Goal: Task Accomplishment & Management: Manage account settings

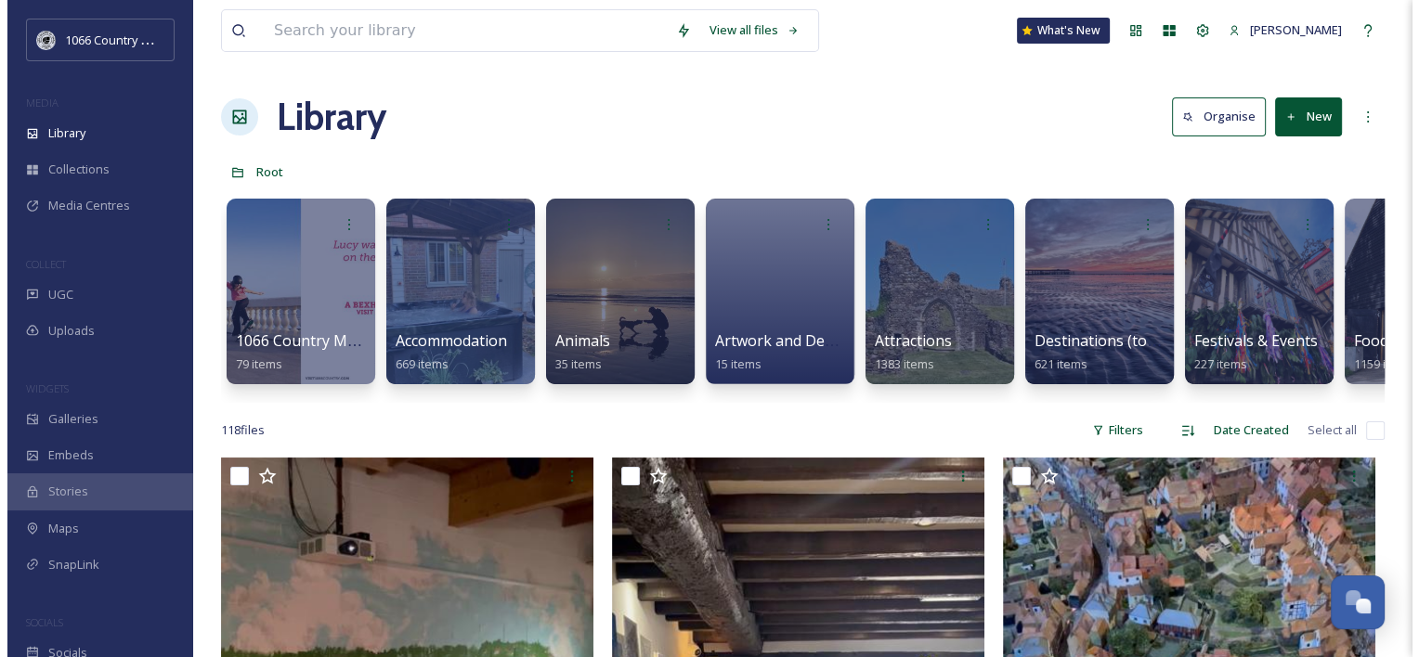
scroll to position [2711, 0]
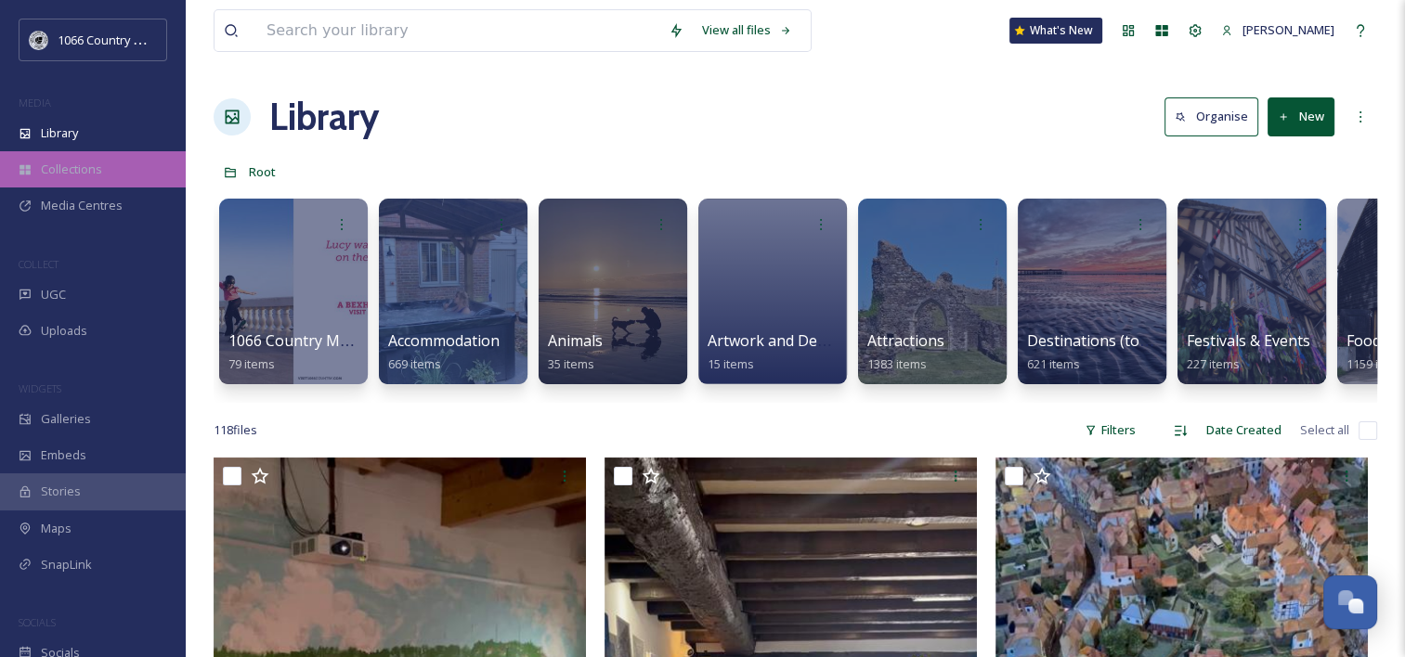
click at [82, 178] on div "Collections" at bounding box center [93, 169] width 186 height 36
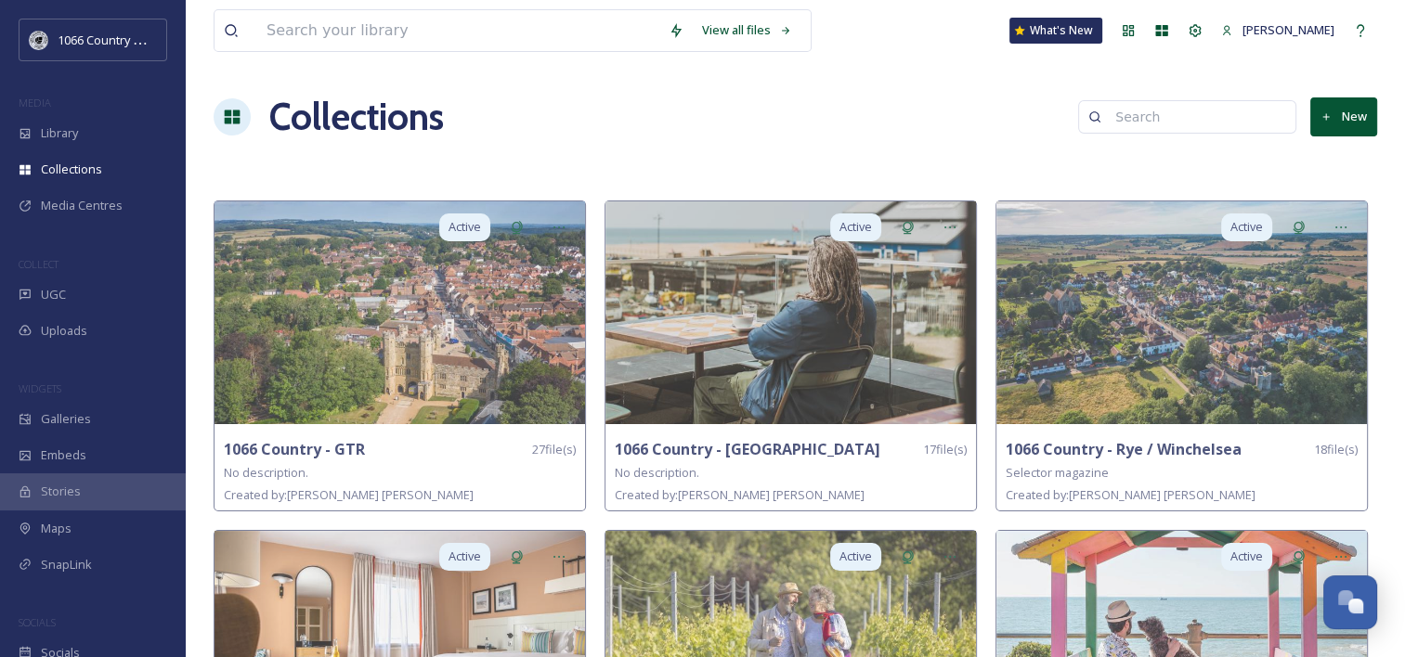
click at [1360, 124] on button "New" at bounding box center [1343, 117] width 67 height 38
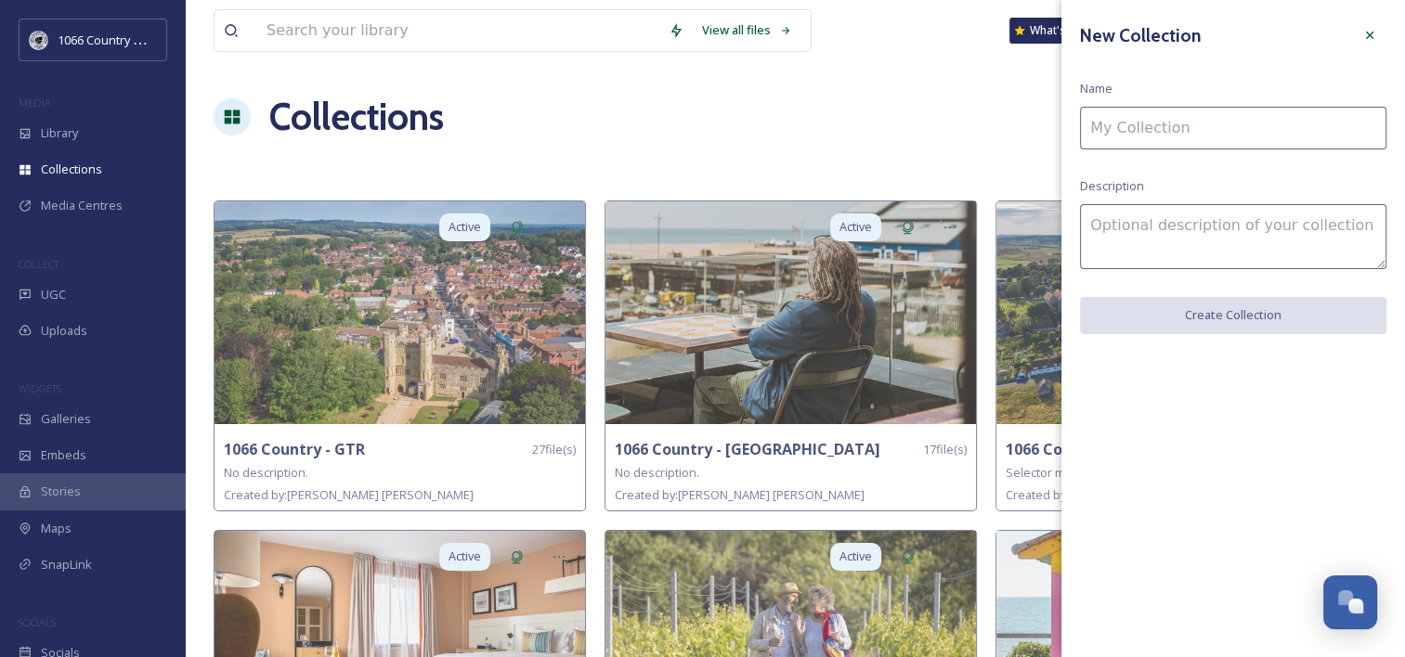
click at [1218, 138] on input at bounding box center [1233, 128] width 306 height 43
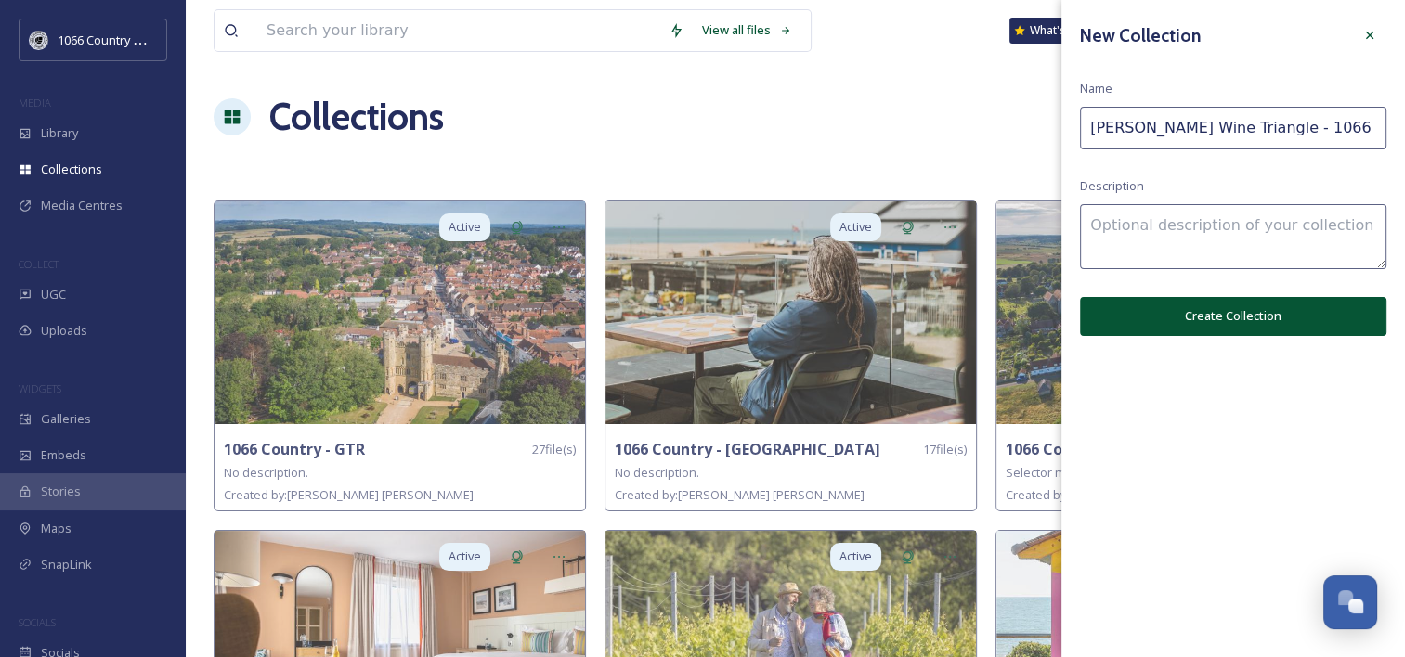
type input "[PERSON_NAME] Wine Triangle - 1066 Images"
click at [1200, 323] on button "Create Collection" at bounding box center [1233, 316] width 306 height 38
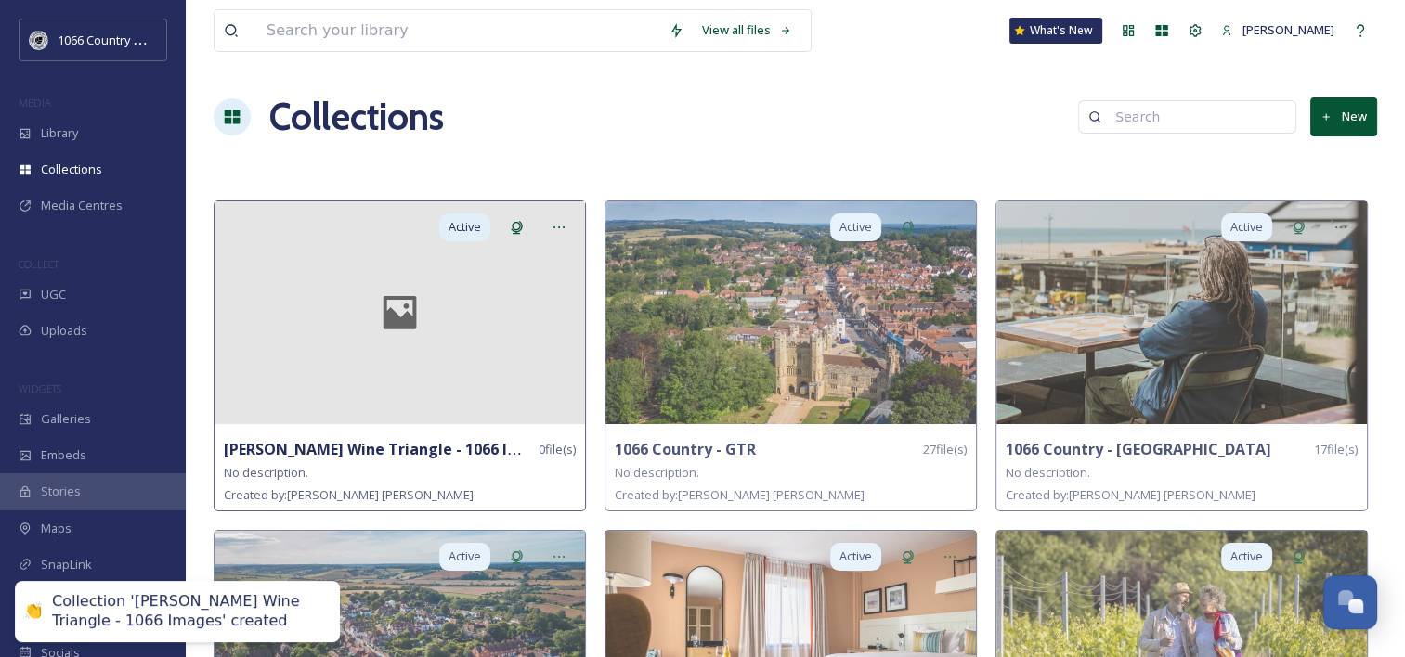
click at [461, 323] on div at bounding box center [400, 313] width 371 height 223
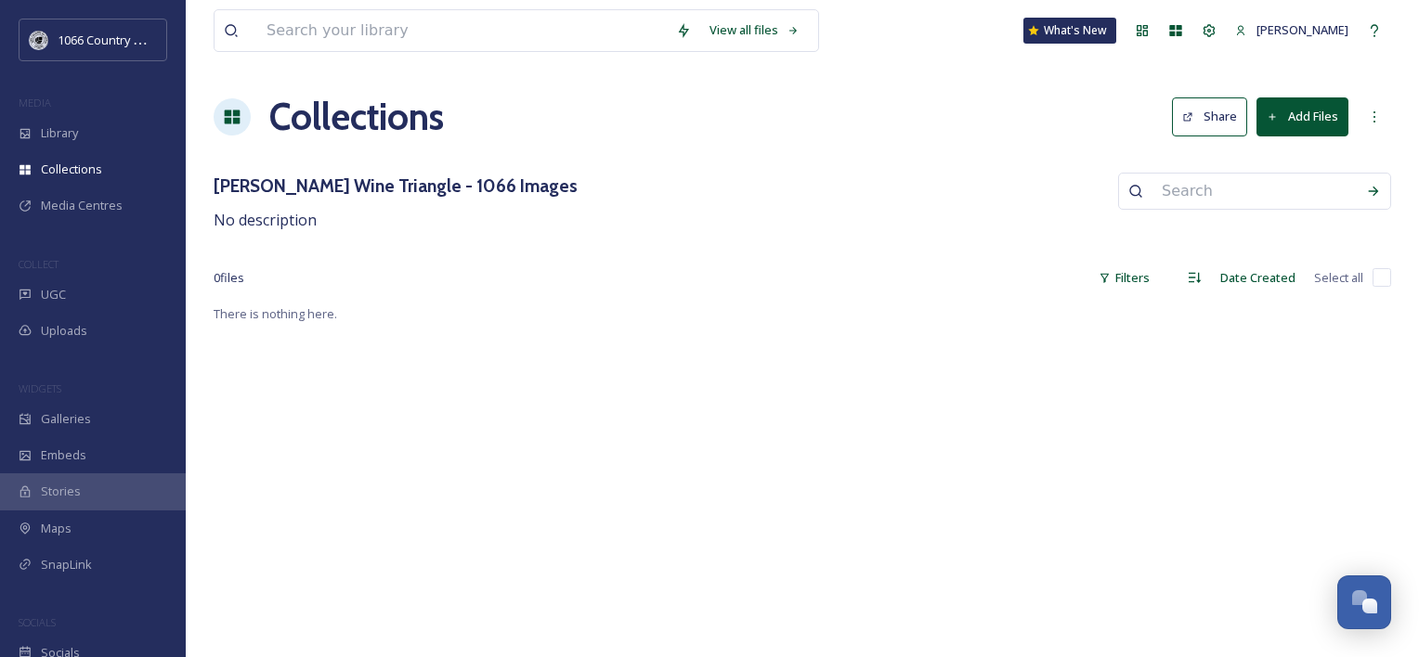
click at [1315, 119] on button "Add Files" at bounding box center [1302, 117] width 92 height 38
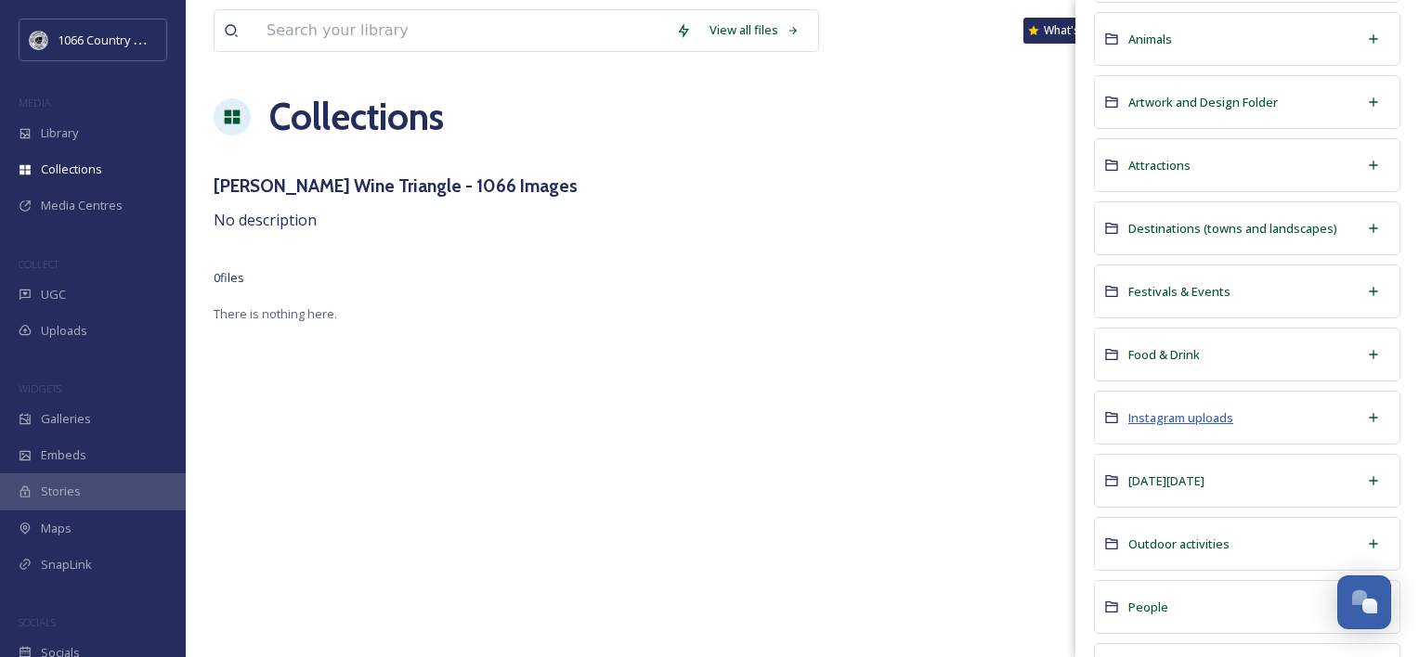
scroll to position [279, 0]
click at [1177, 344] on span "Food & Drink" at bounding box center [1164, 351] width 72 height 17
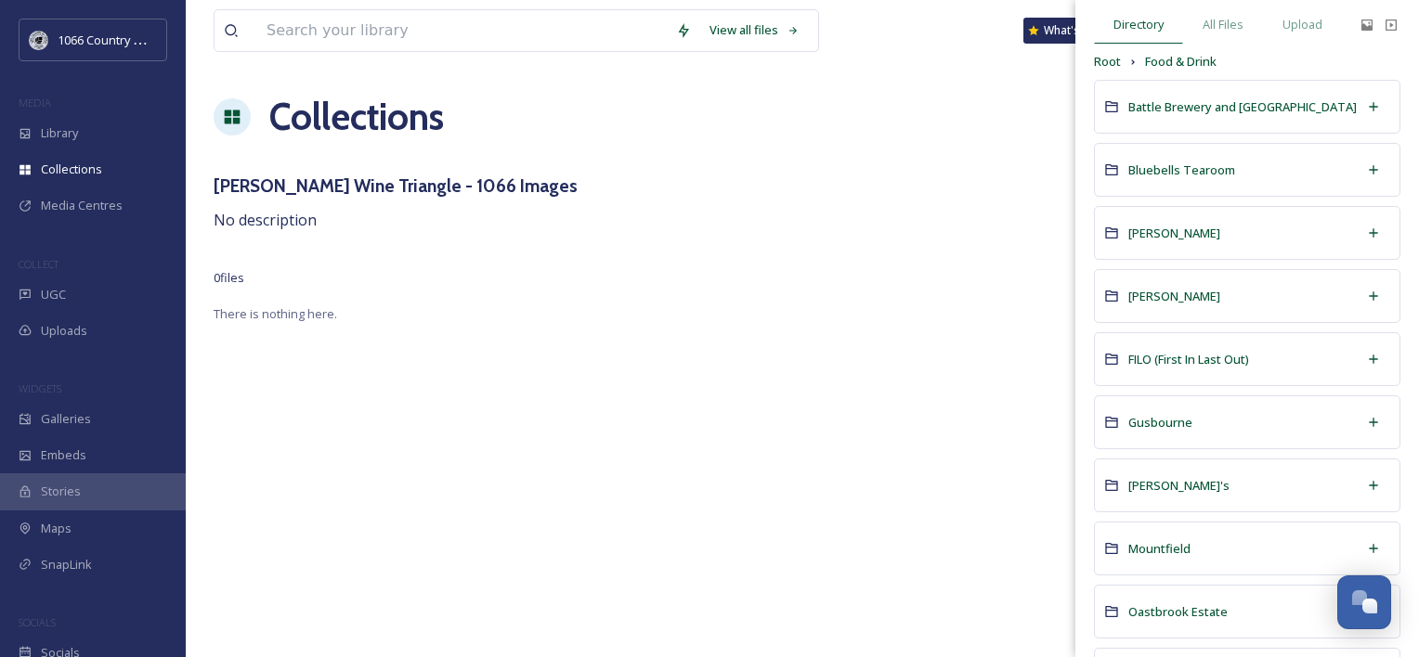
scroll to position [186, 0]
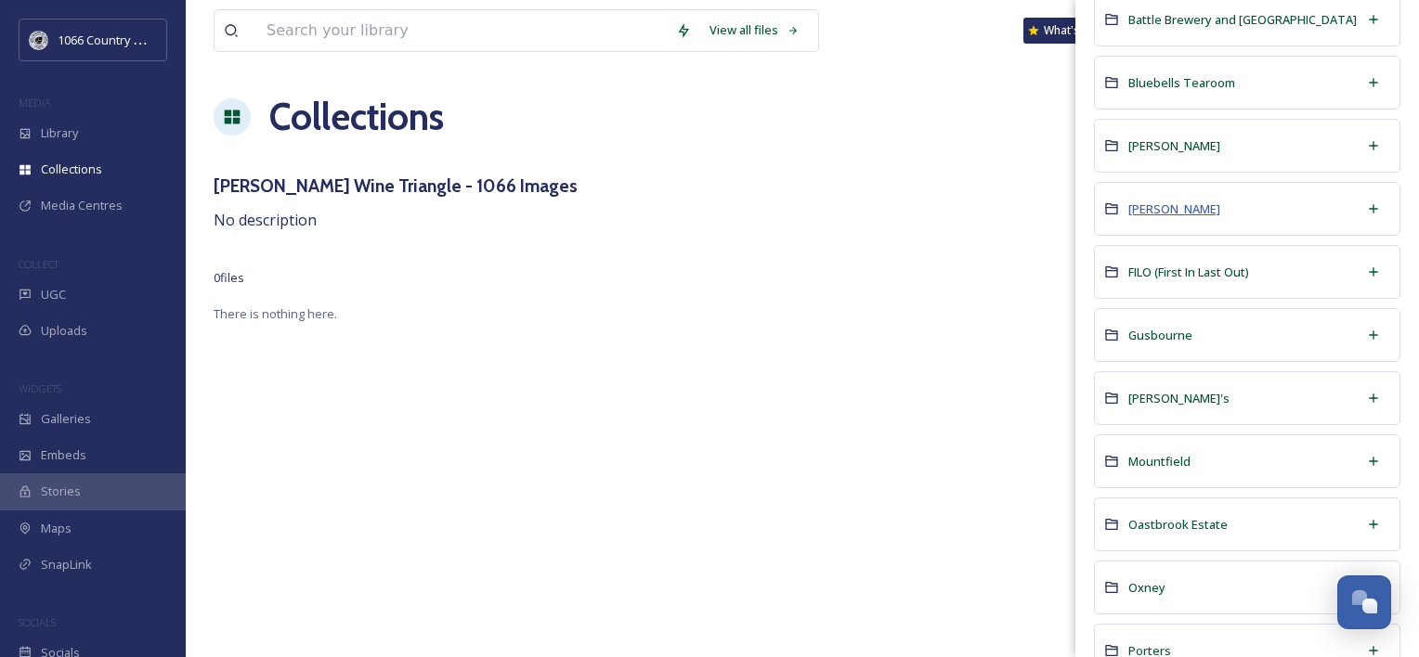
click at [1166, 214] on span "[PERSON_NAME]" at bounding box center [1174, 209] width 92 height 17
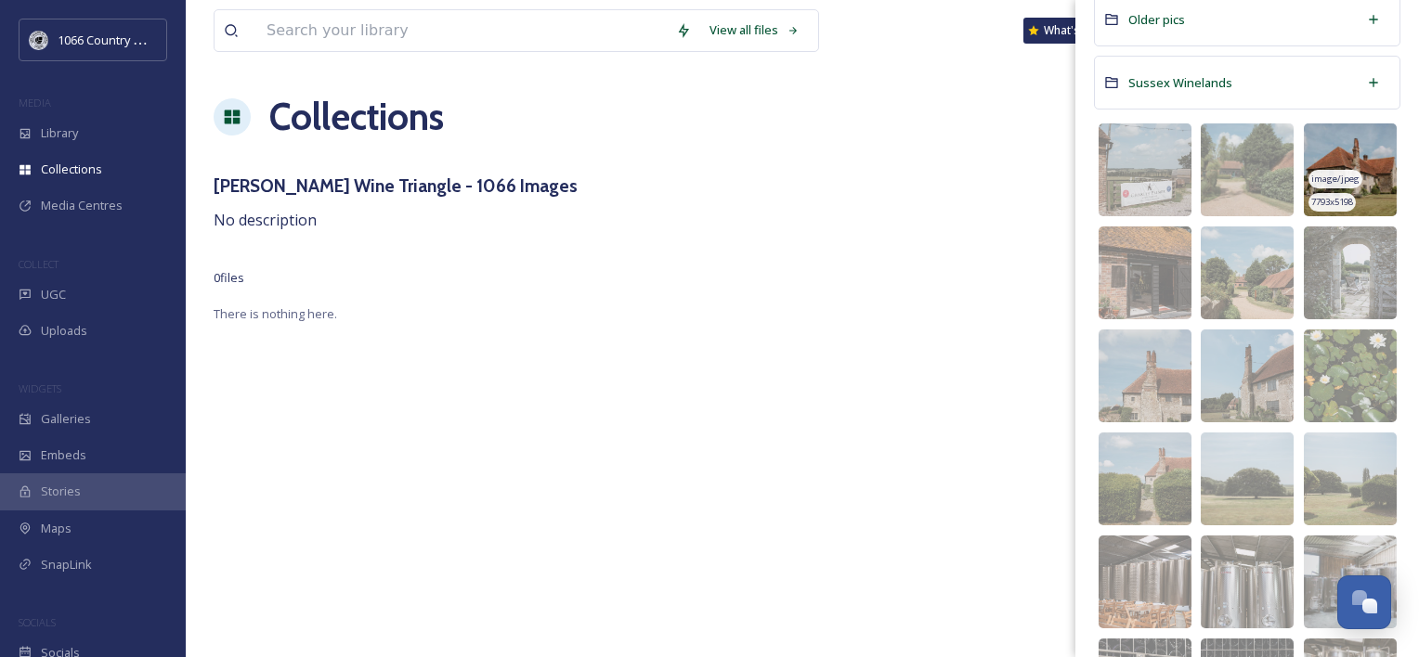
click at [1344, 155] on img at bounding box center [1350, 170] width 93 height 93
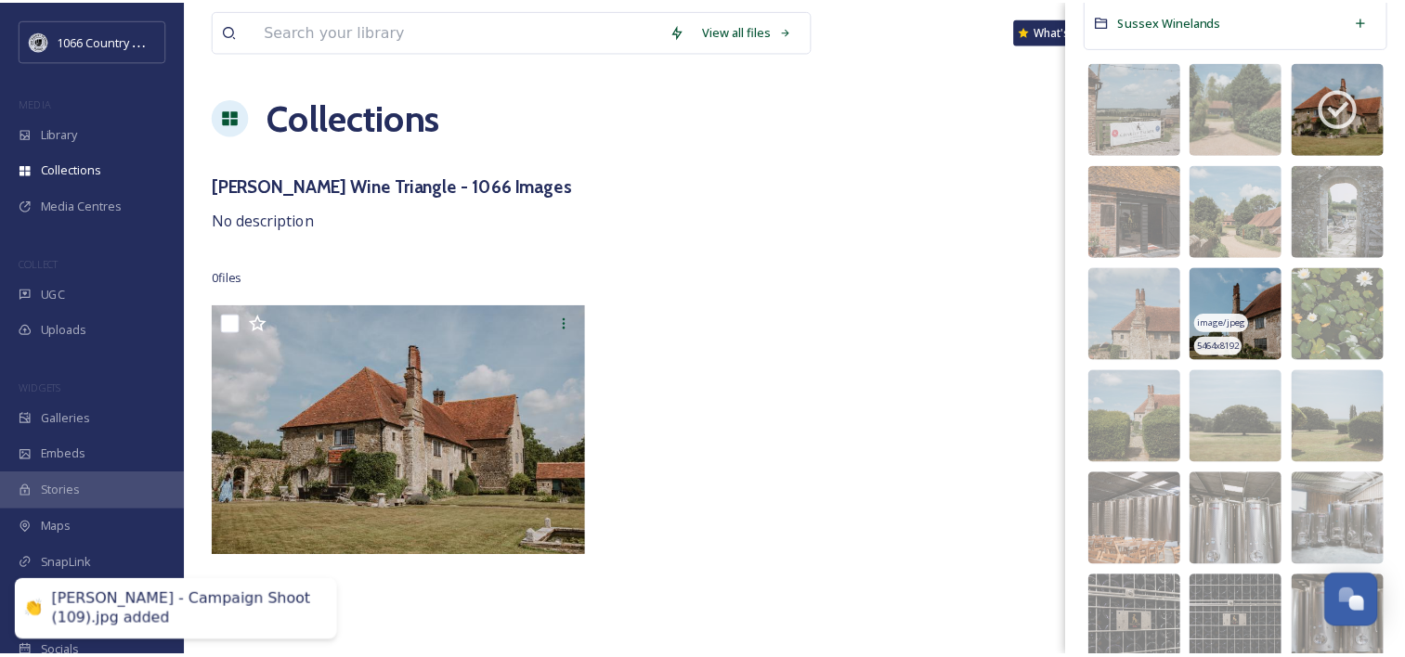
scroll to position [279, 0]
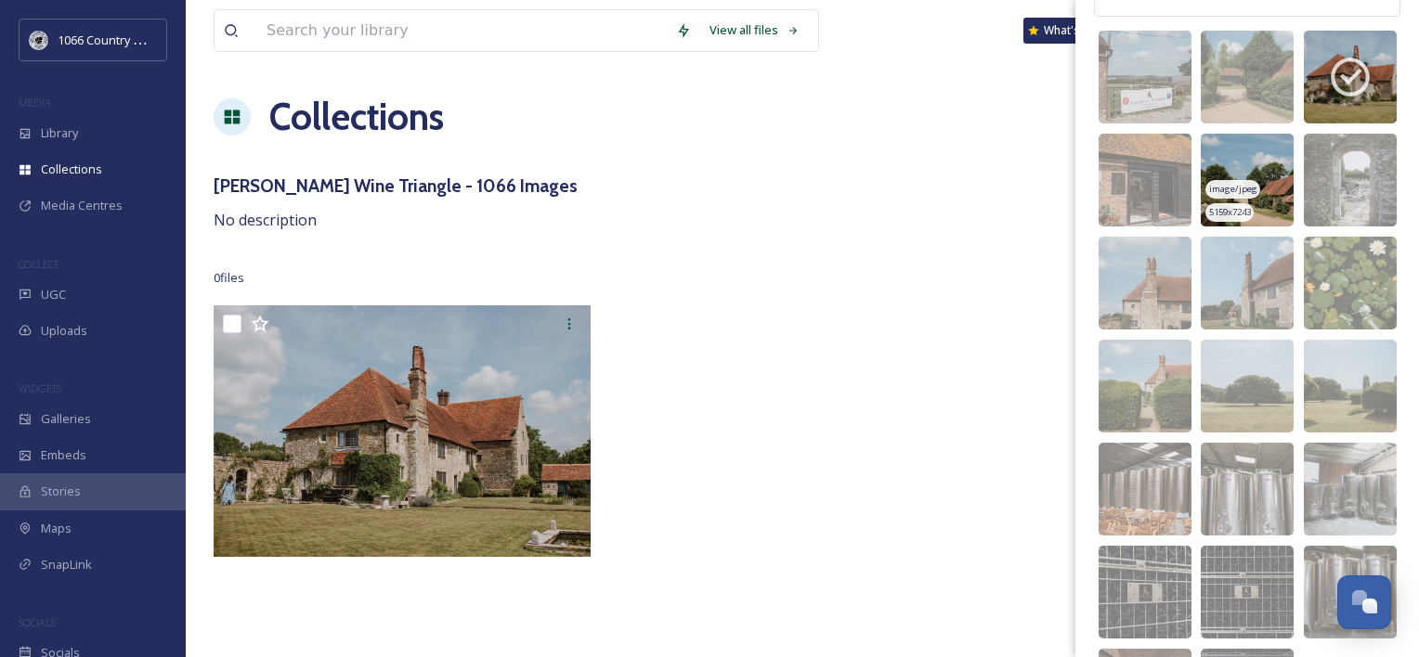
click at [1226, 163] on img at bounding box center [1247, 180] width 93 height 93
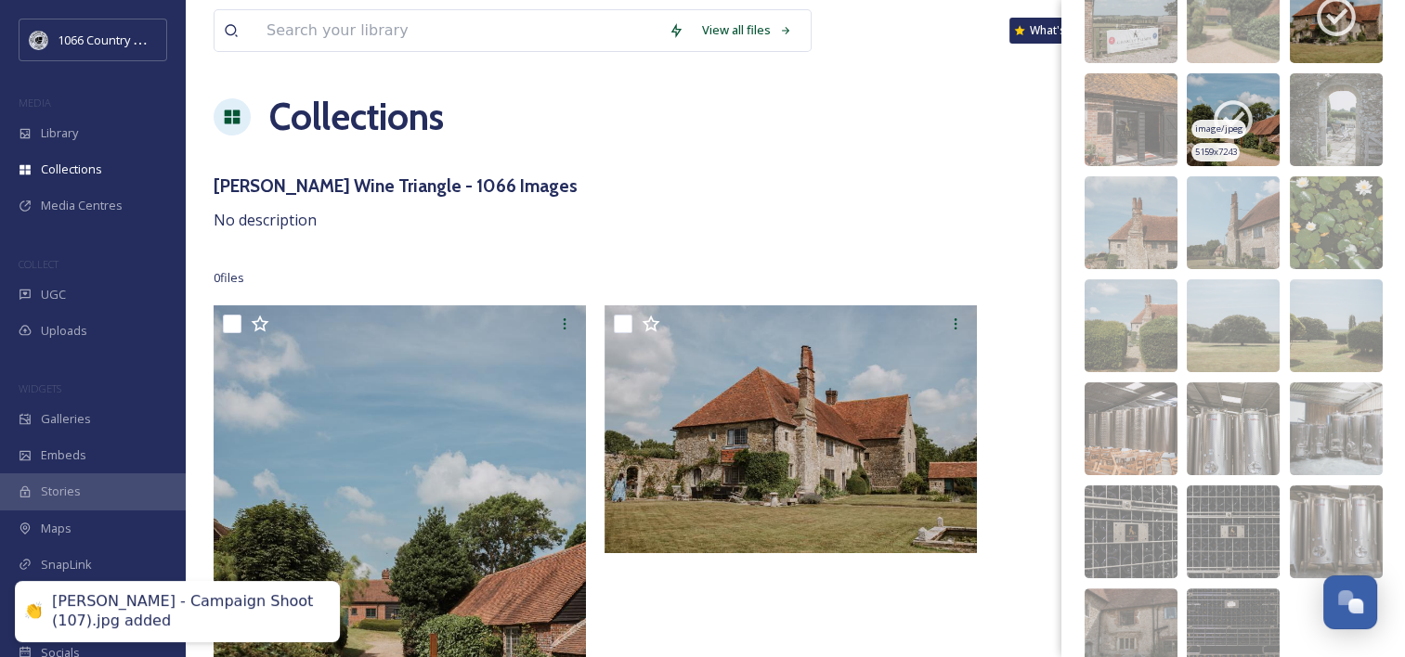
scroll to position [371, 0]
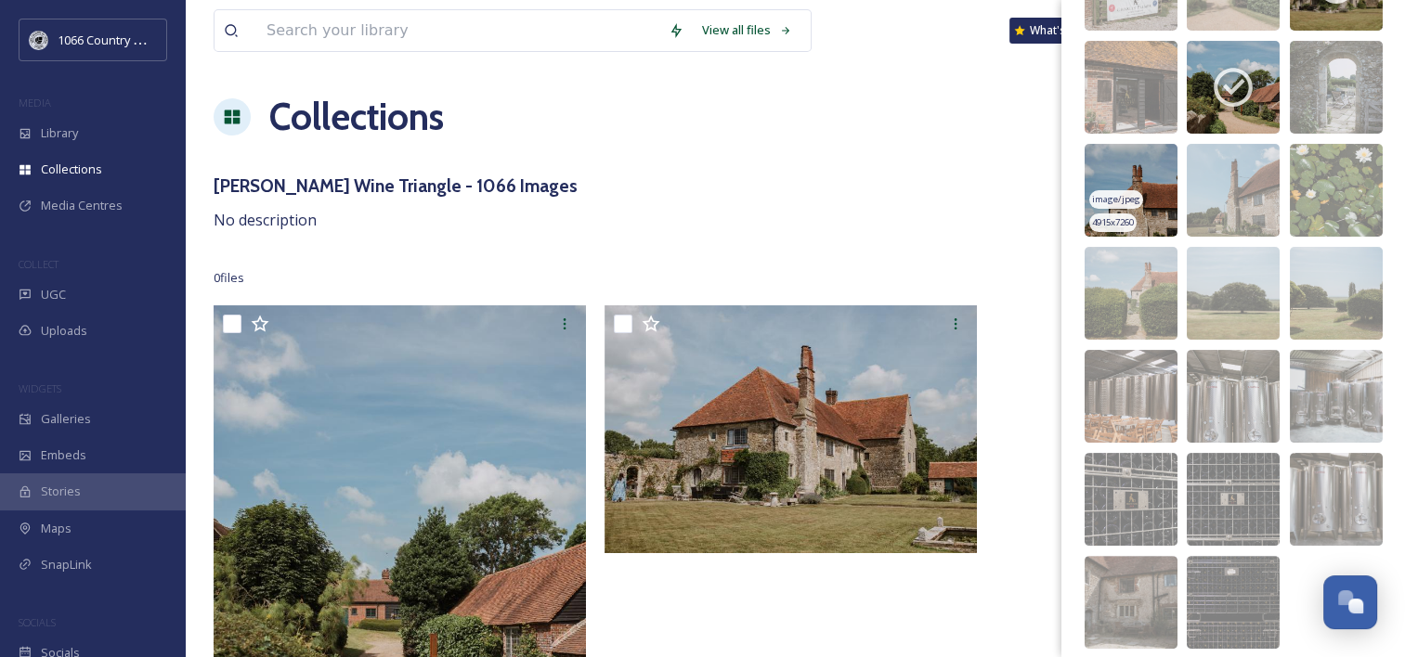
click at [1151, 175] on img at bounding box center [1131, 190] width 93 height 93
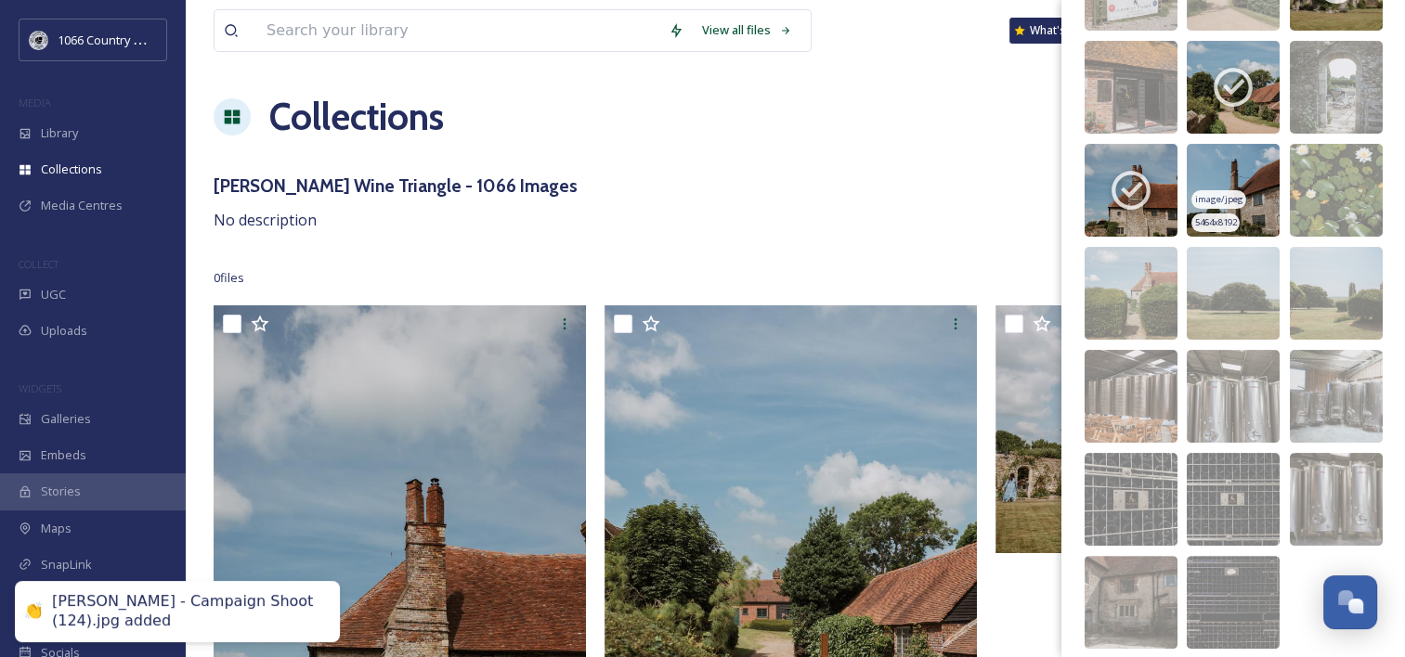
click at [1254, 176] on img at bounding box center [1233, 190] width 93 height 93
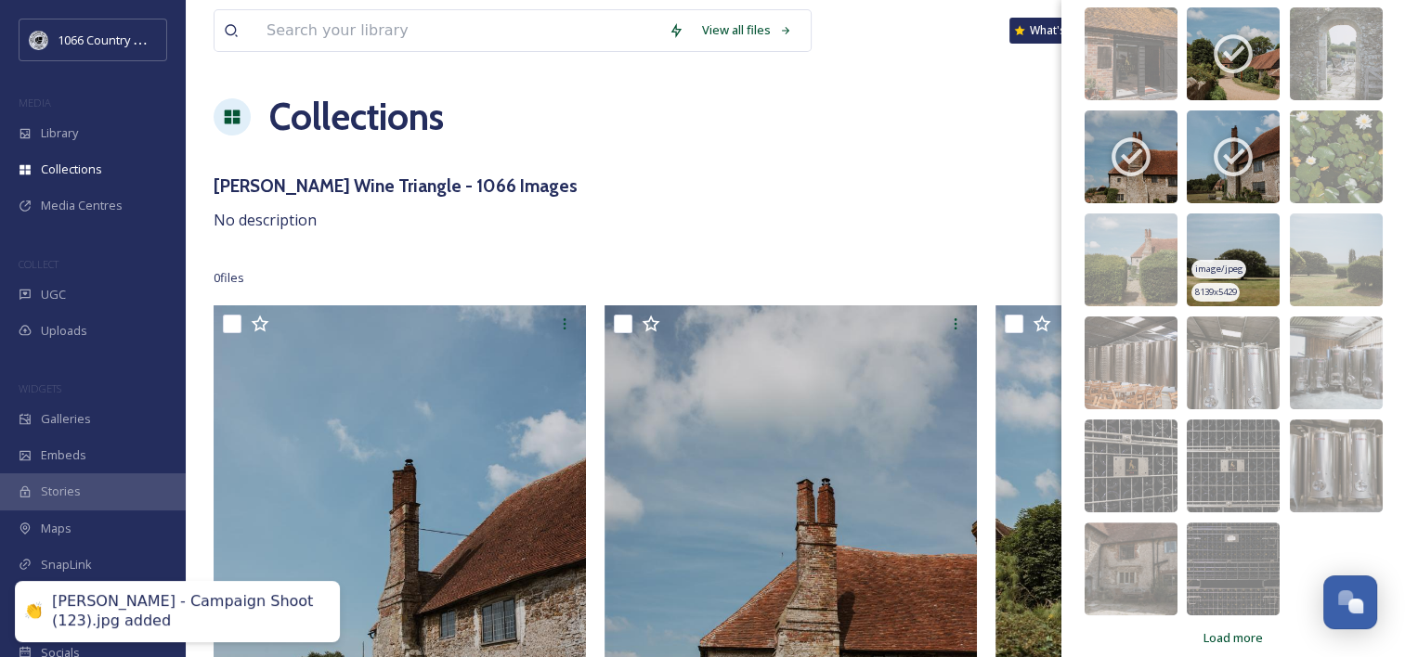
scroll to position [422, 0]
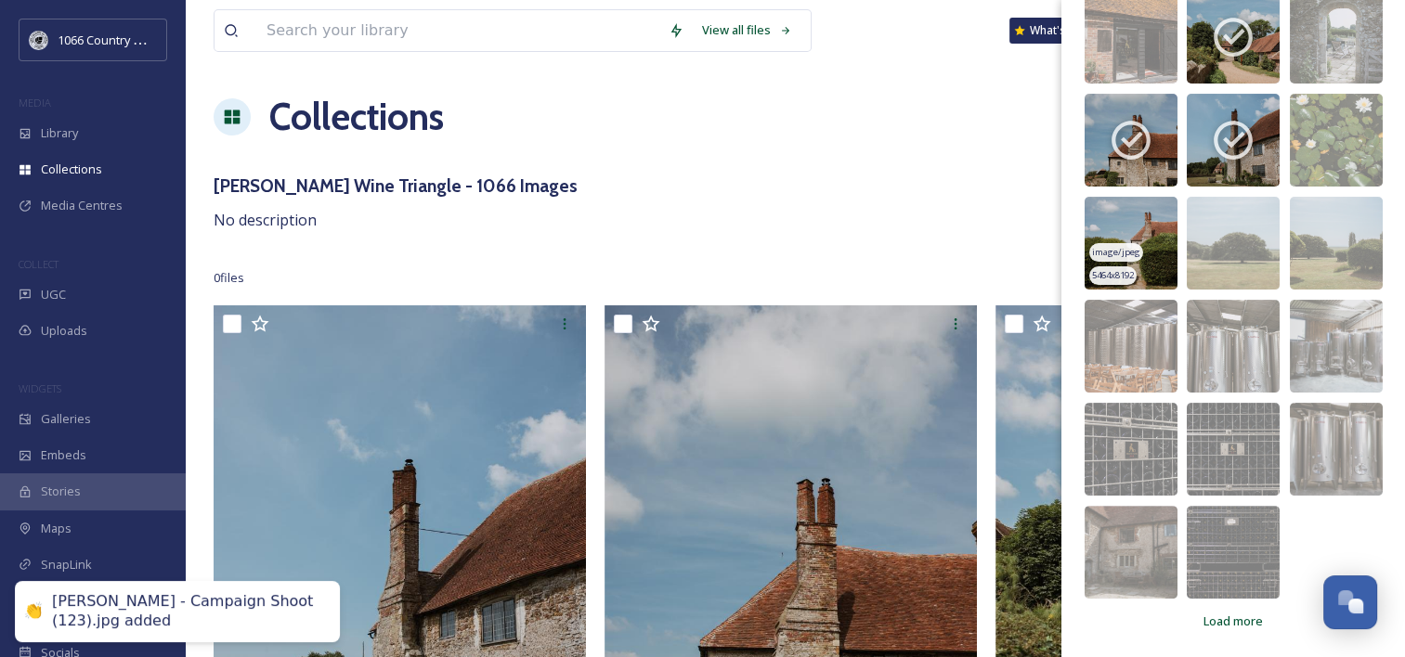
click at [1144, 228] on img at bounding box center [1131, 243] width 93 height 93
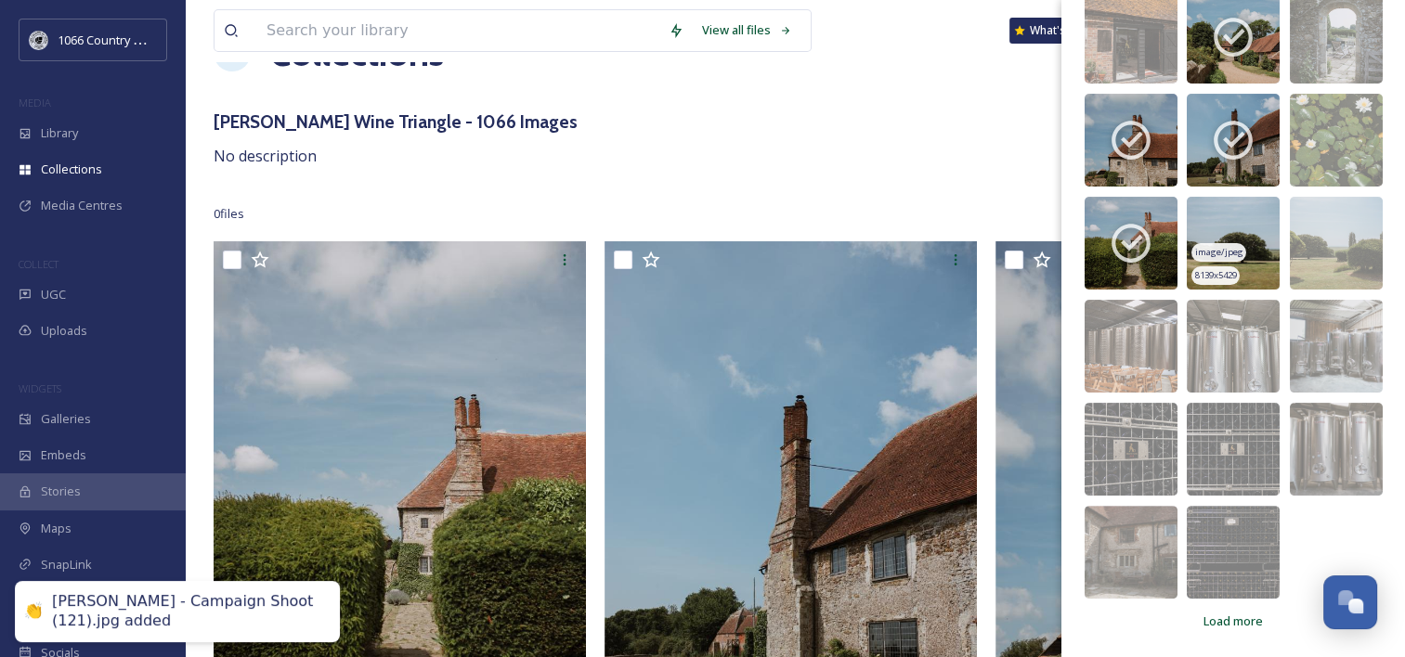
scroll to position [93, 0]
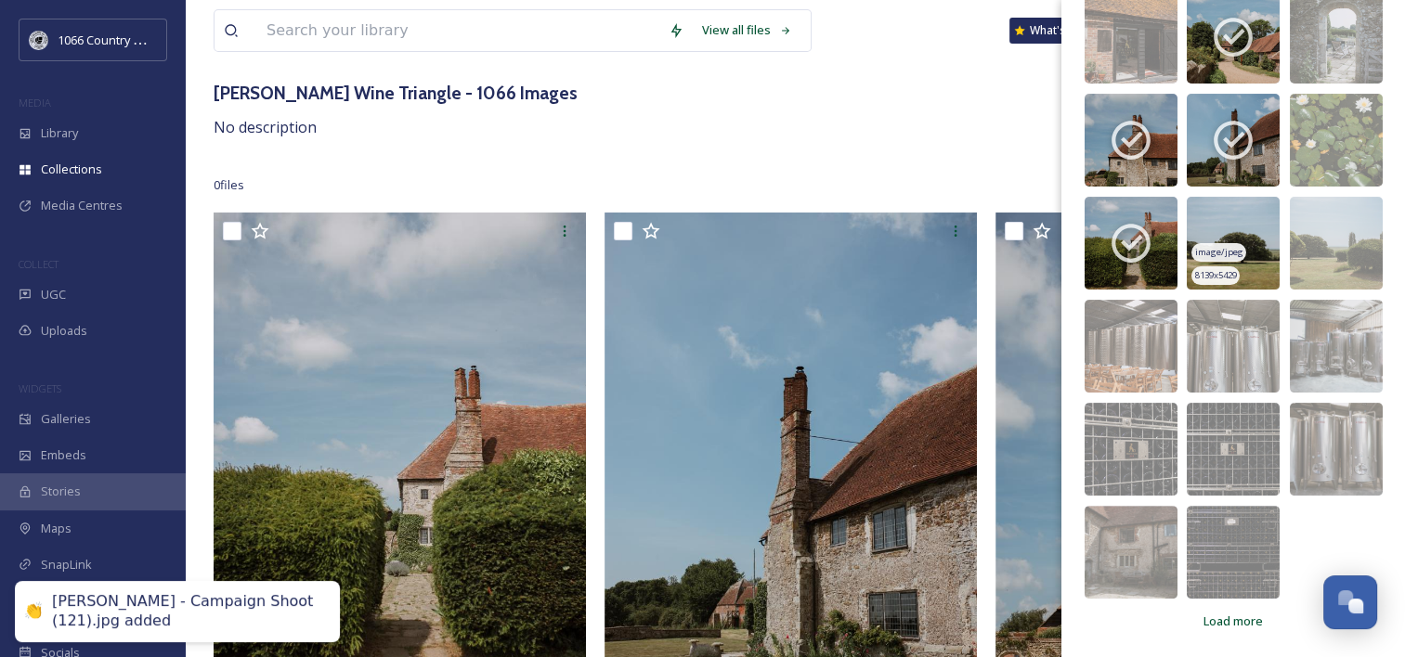
click at [1245, 234] on img at bounding box center [1233, 243] width 93 height 93
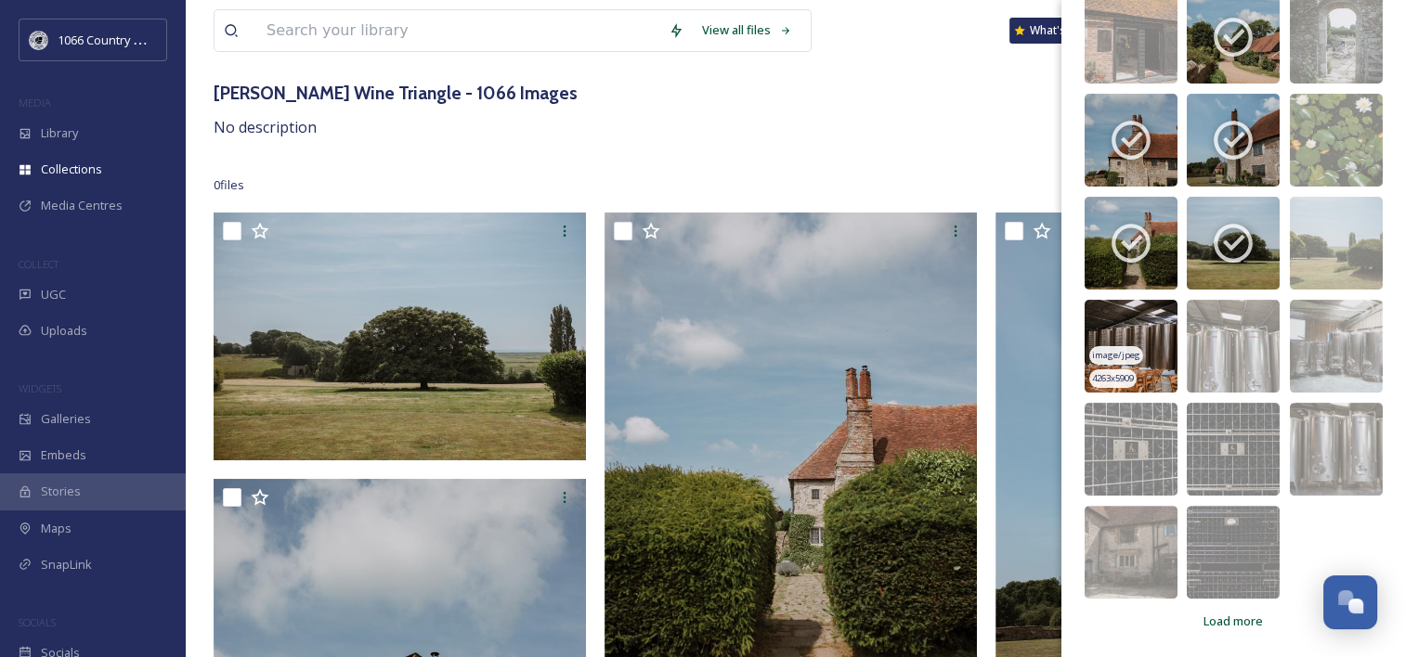
click at [1106, 324] on img at bounding box center [1131, 346] width 93 height 93
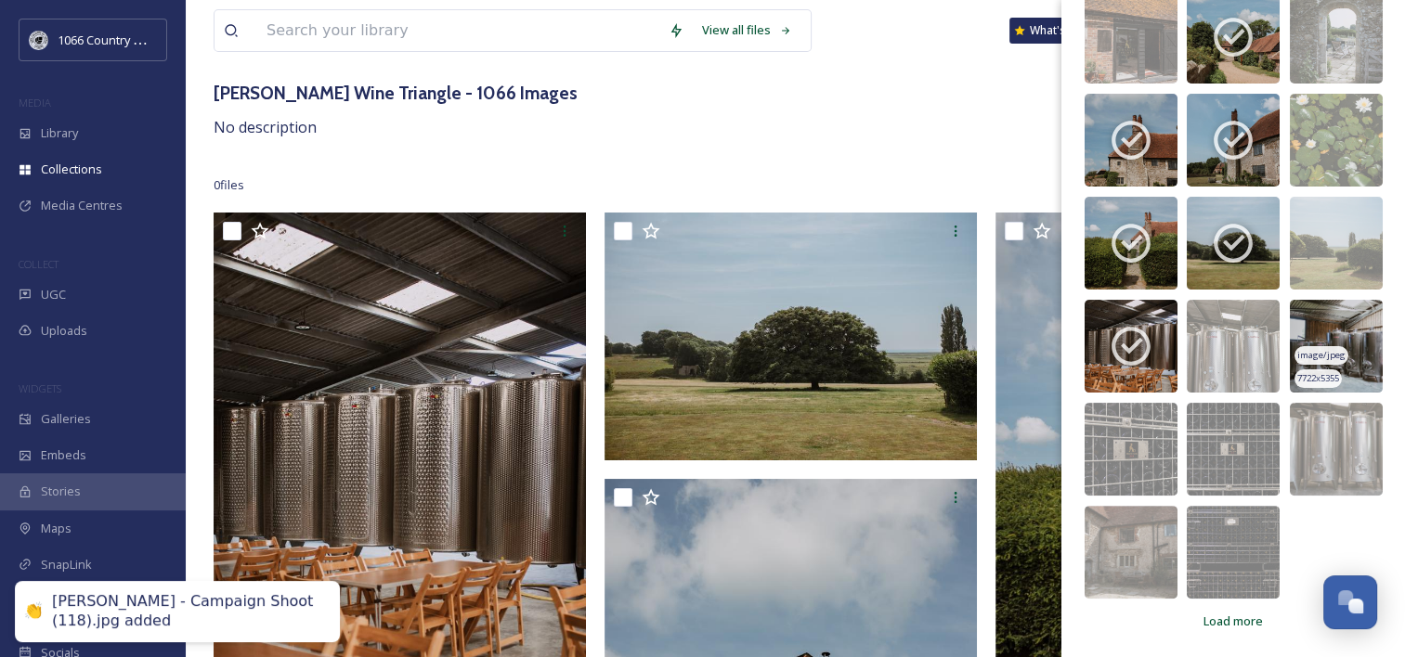
click at [1333, 332] on img at bounding box center [1336, 346] width 93 height 93
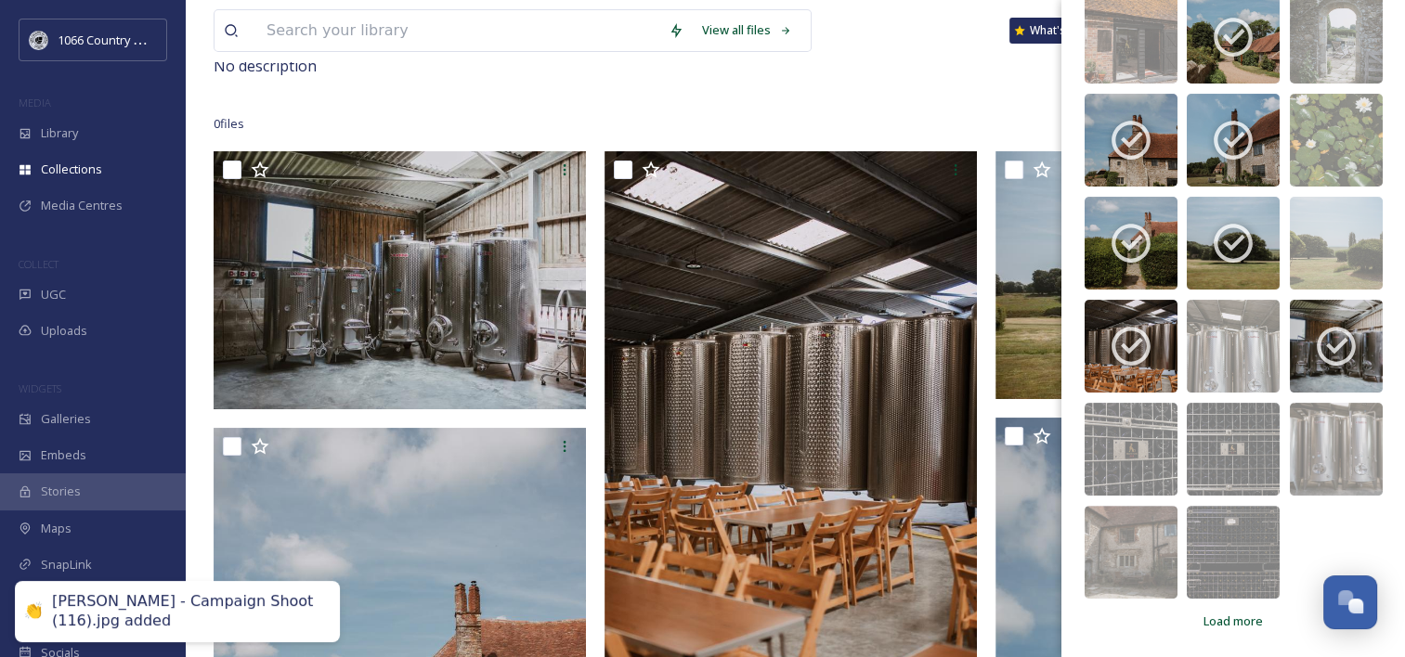
scroll to position [186, 0]
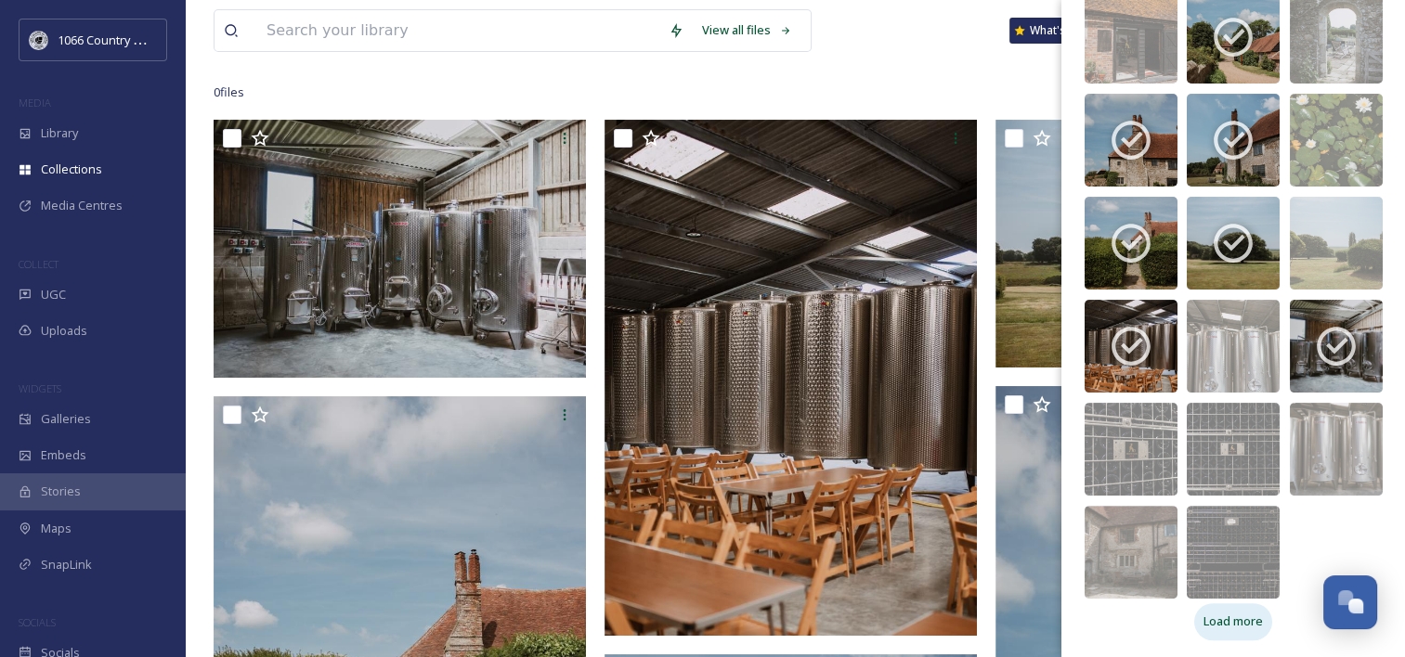
click at [1235, 613] on span "Load more" at bounding box center [1232, 622] width 59 height 18
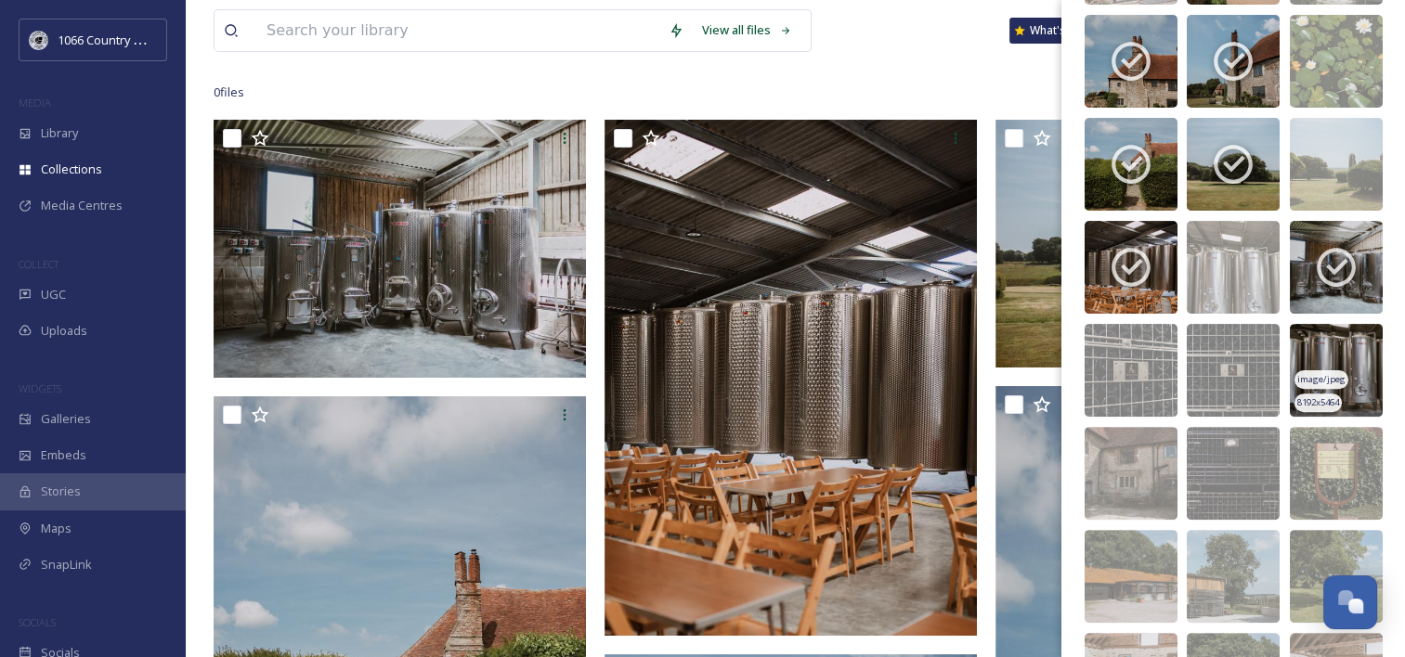
scroll to position [607, 0]
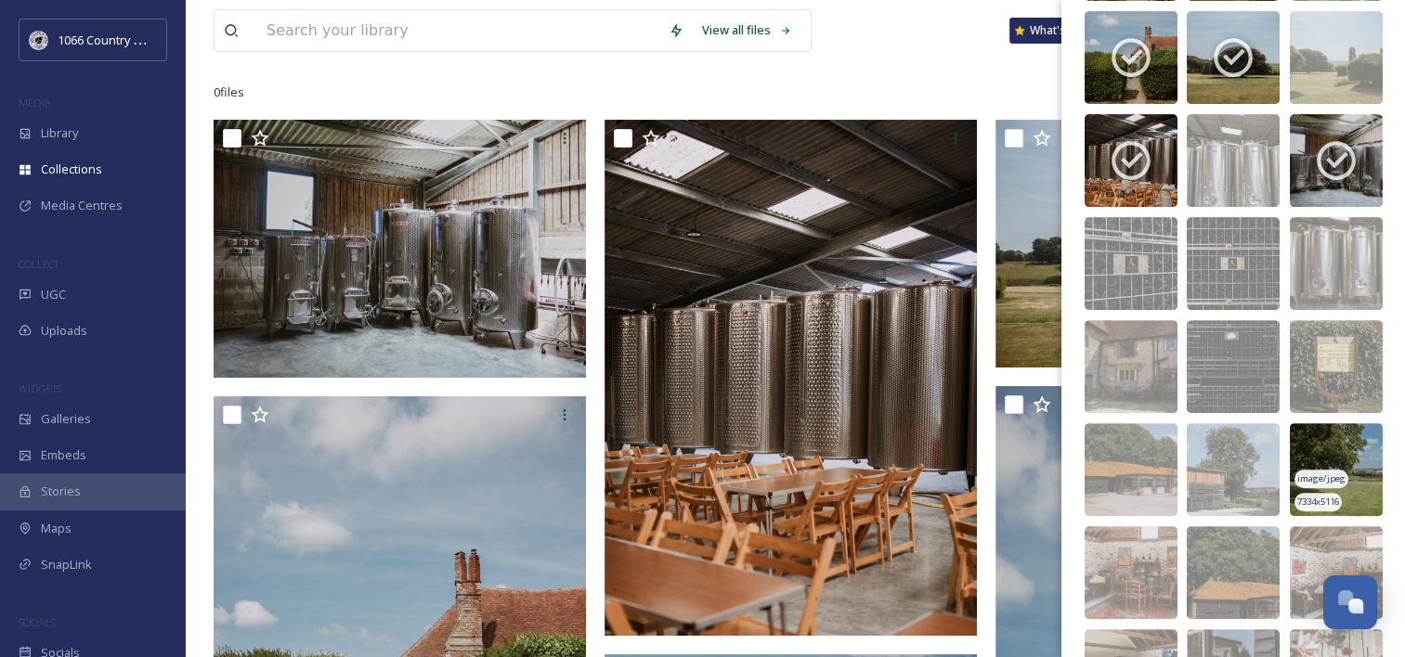
click at [1313, 452] on img at bounding box center [1336, 469] width 93 height 93
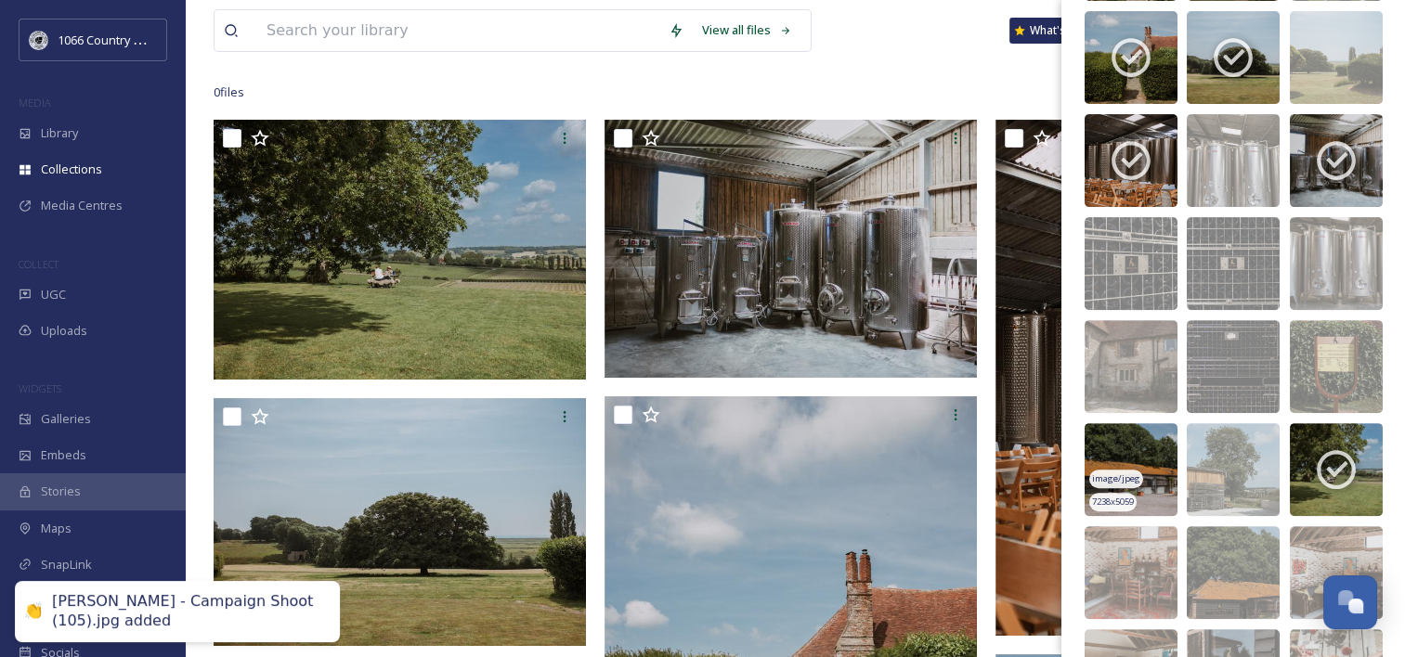
click at [1118, 449] on img at bounding box center [1131, 469] width 93 height 93
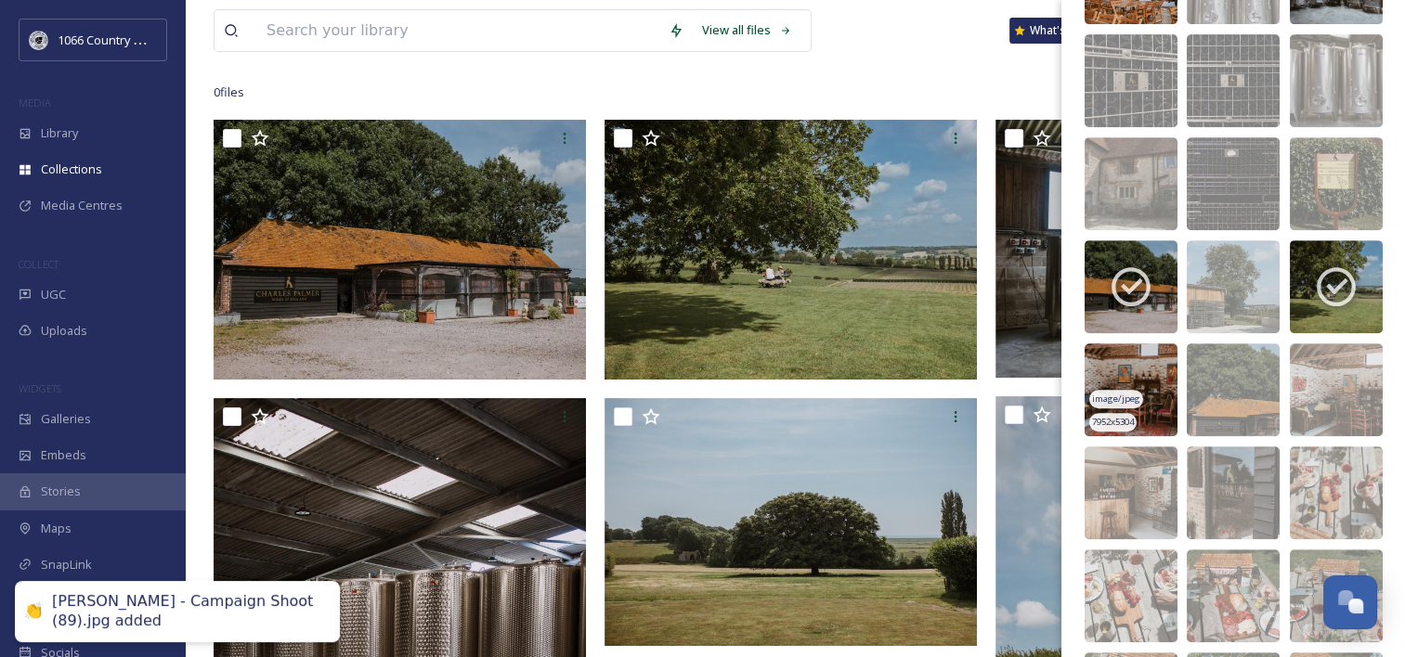
scroll to position [793, 0]
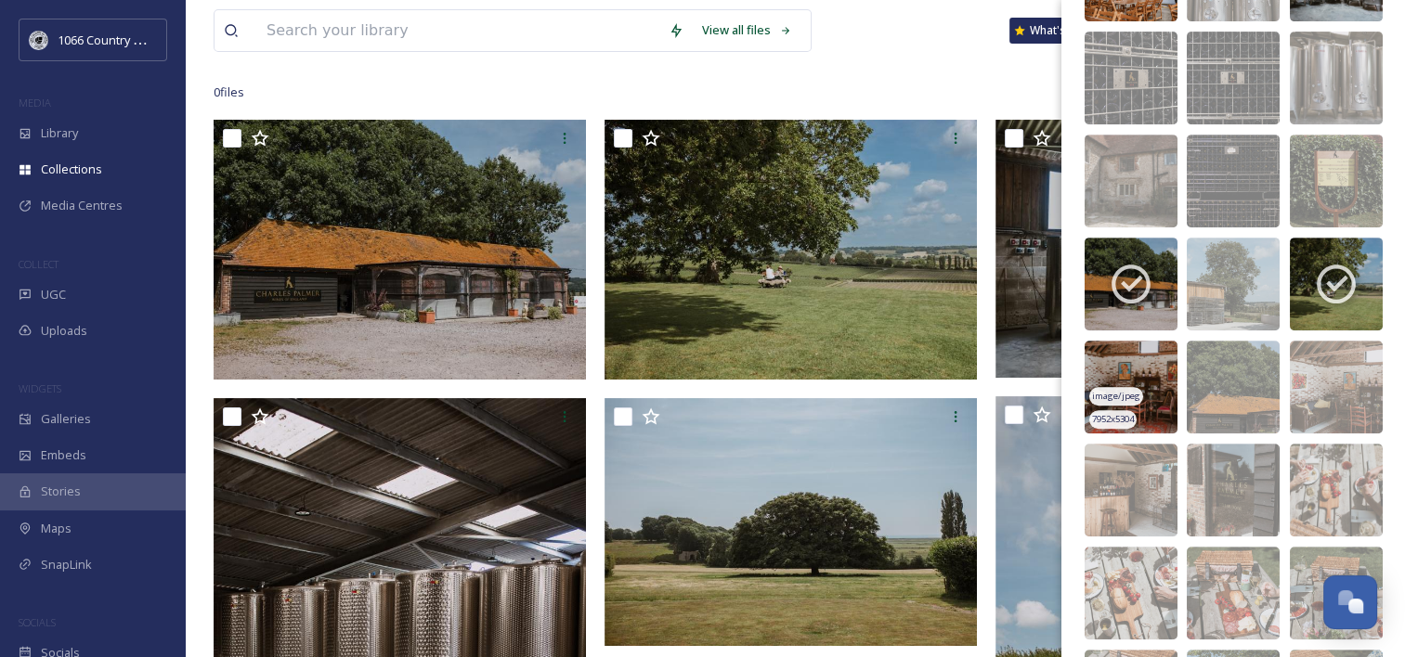
click at [1121, 363] on img at bounding box center [1131, 387] width 93 height 93
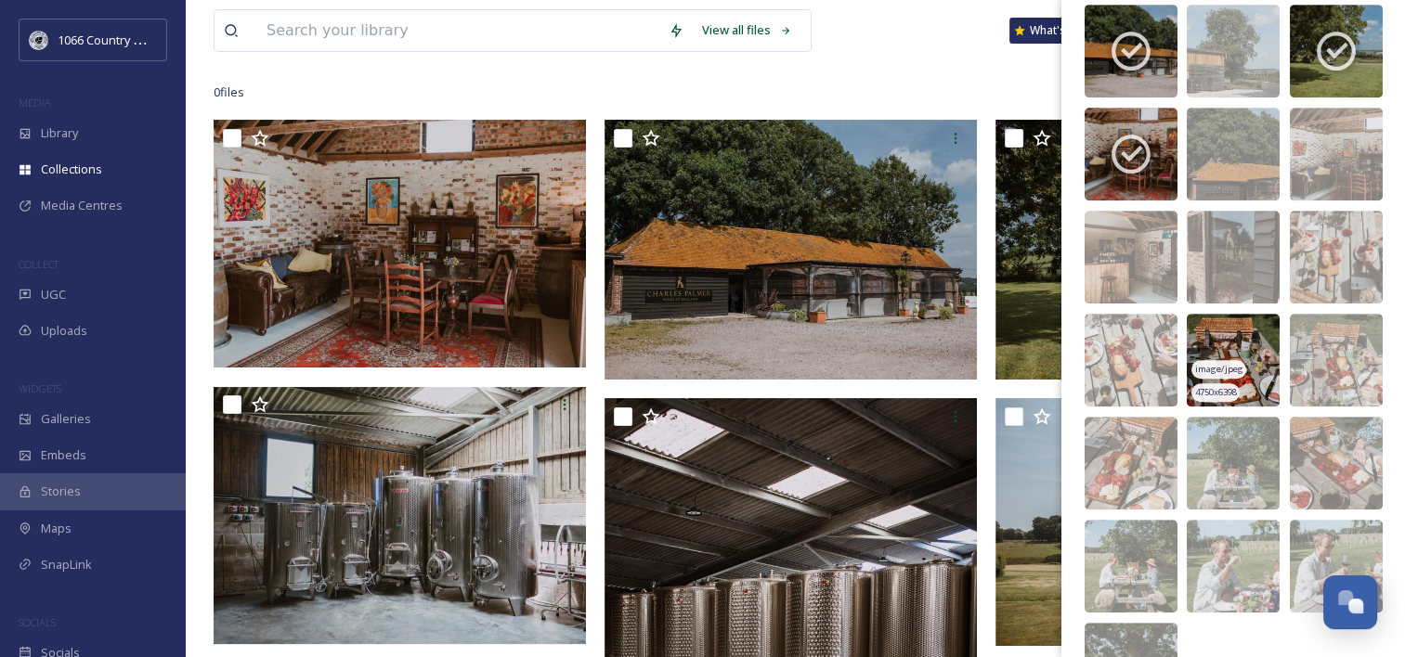
scroll to position [1072, 0]
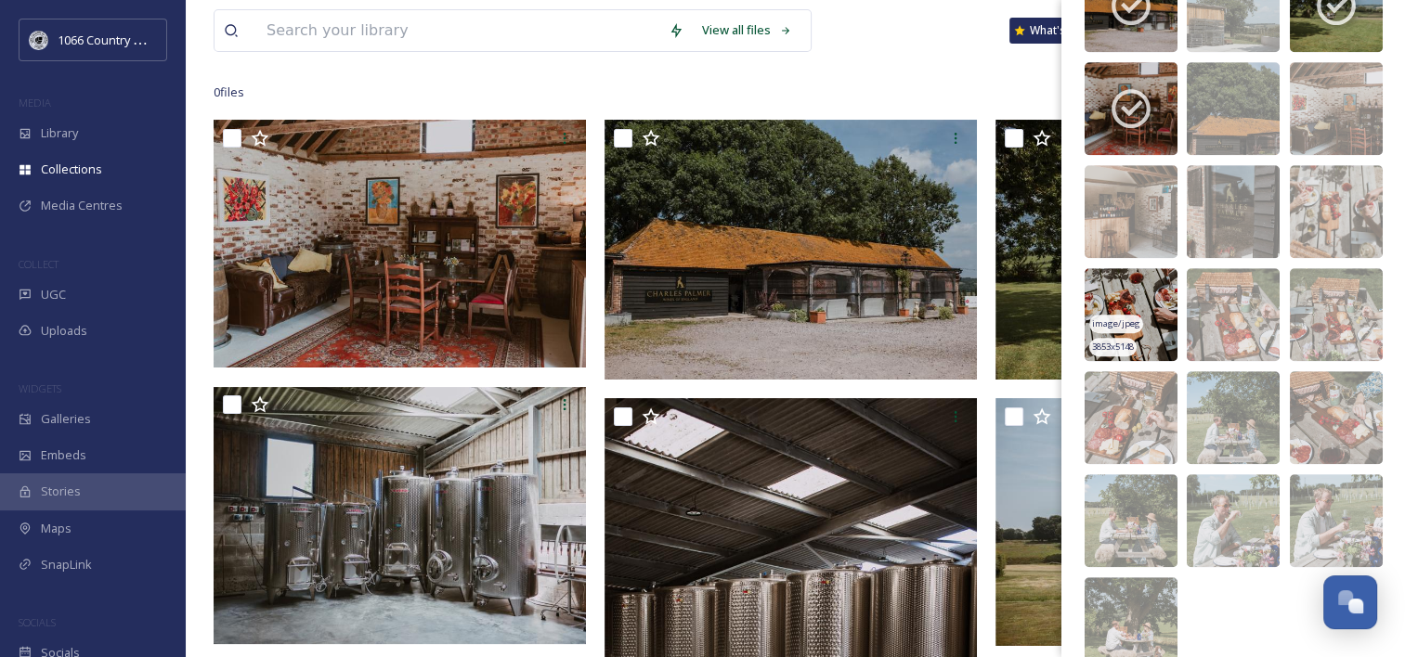
click at [1136, 291] on img at bounding box center [1131, 314] width 93 height 93
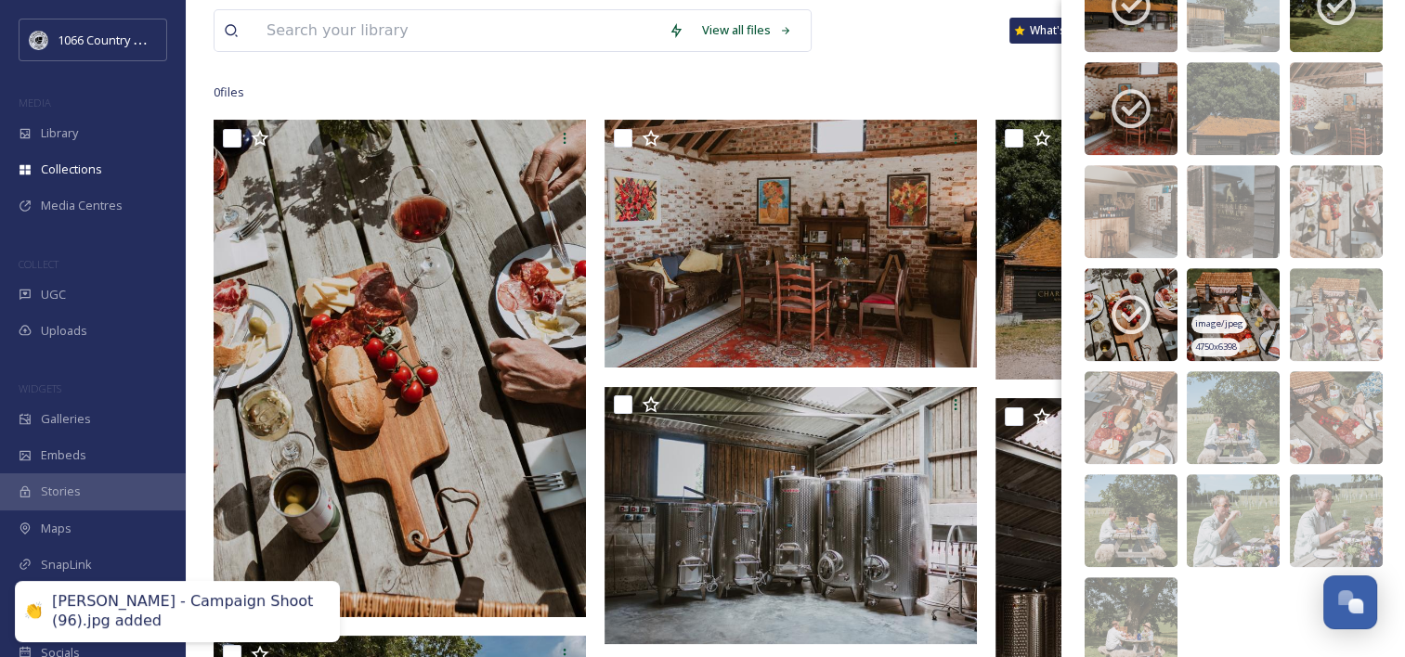
click at [1242, 296] on img at bounding box center [1233, 314] width 93 height 93
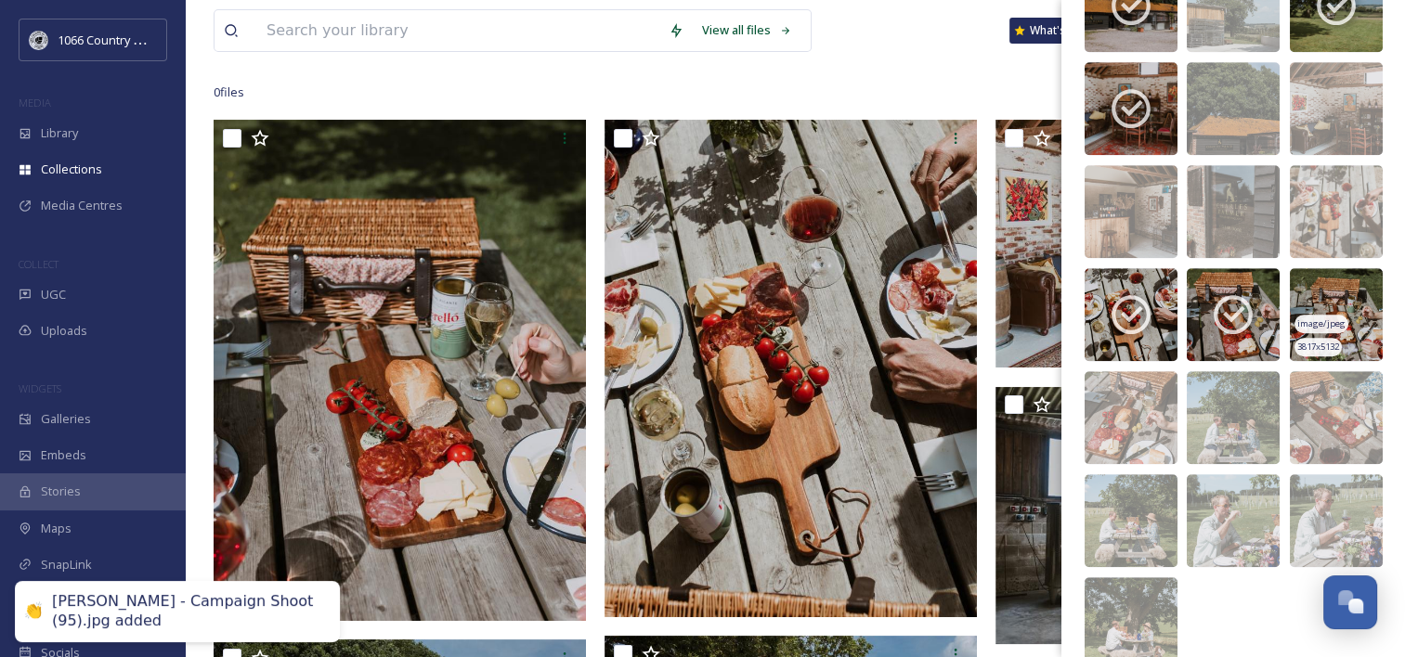
click at [1305, 293] on img at bounding box center [1336, 314] width 93 height 93
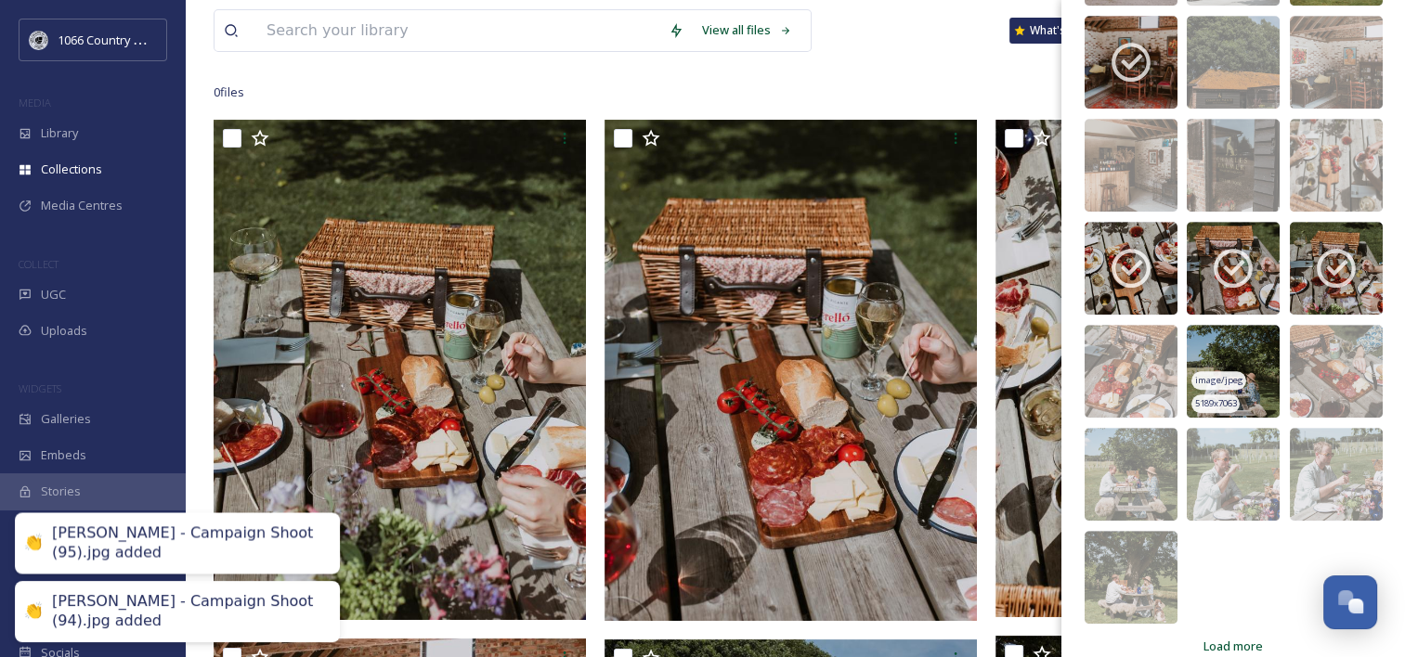
scroll to position [1143, 0]
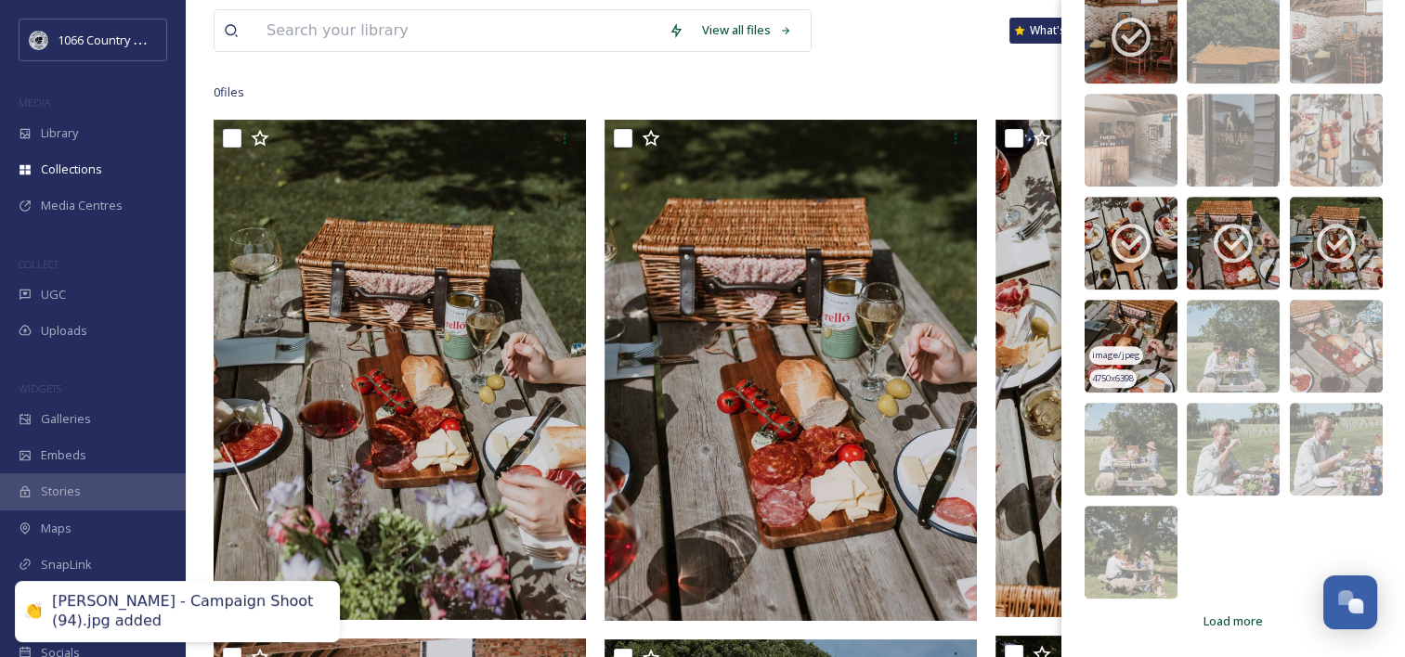
click at [1140, 327] on img at bounding box center [1131, 346] width 93 height 93
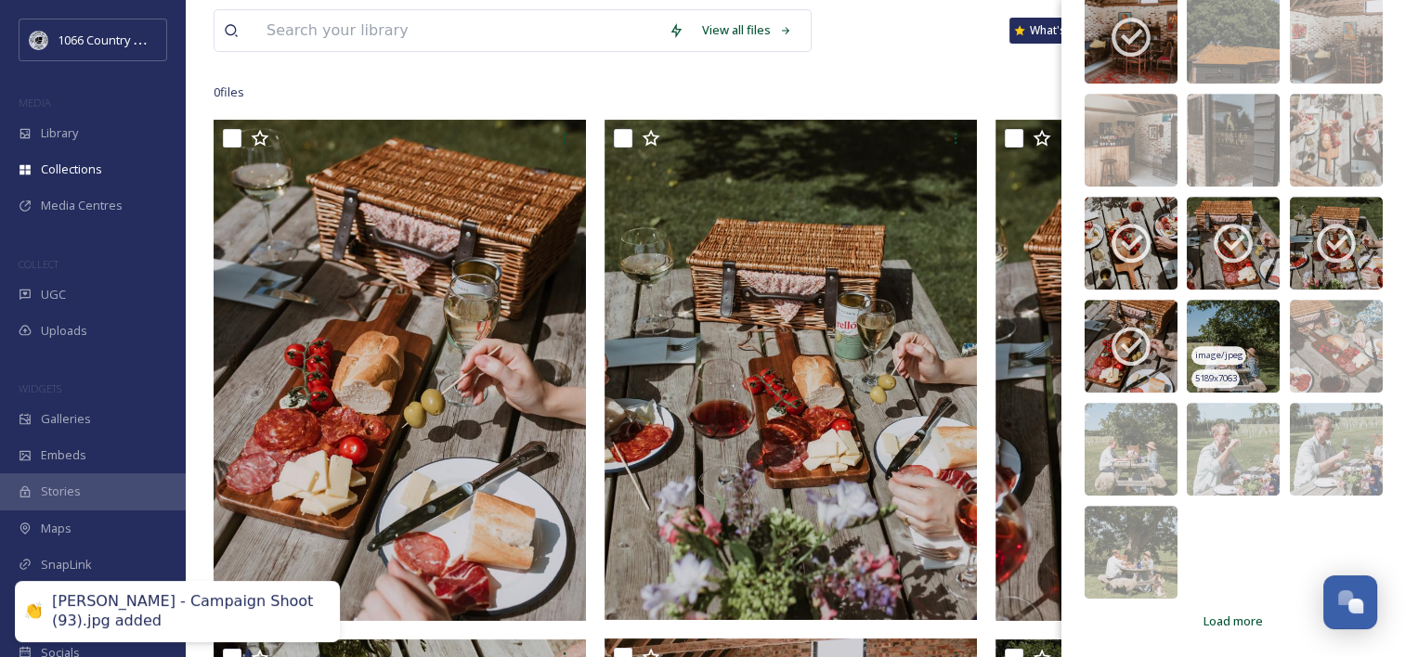
click at [1248, 332] on img at bounding box center [1233, 346] width 93 height 93
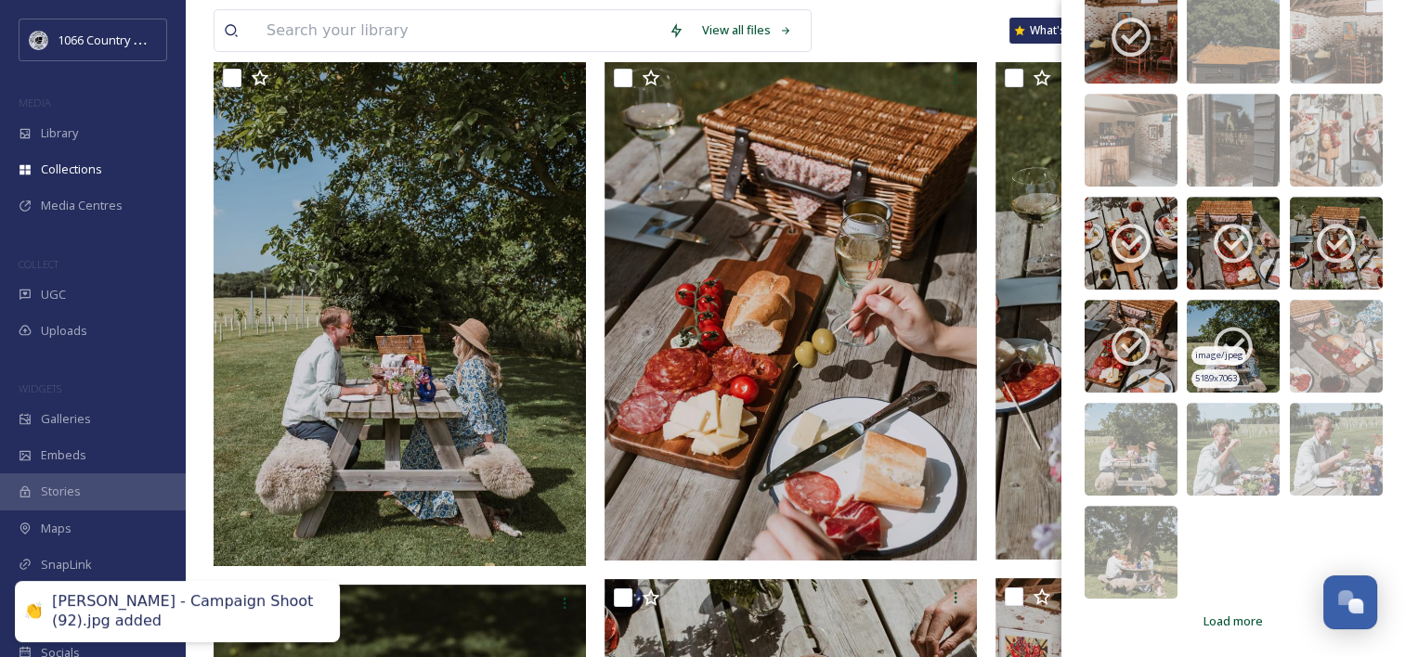
scroll to position [279, 0]
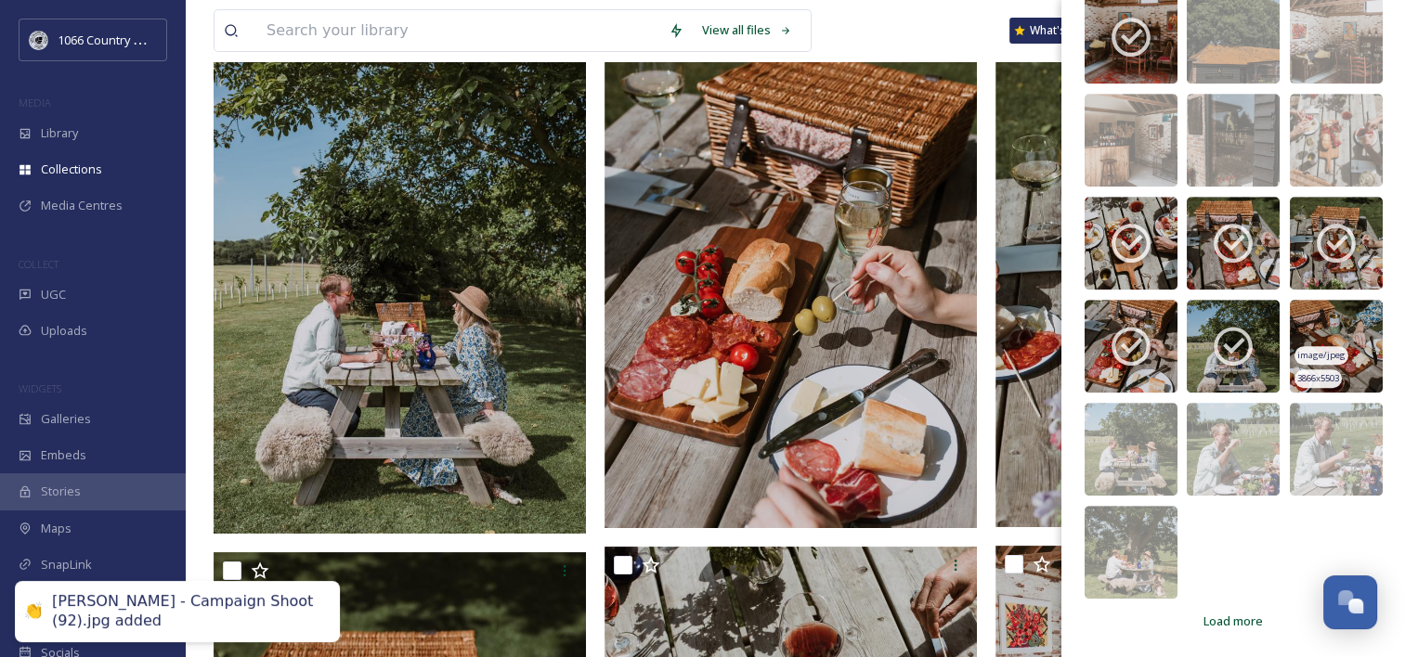
click at [1311, 326] on img at bounding box center [1336, 346] width 93 height 93
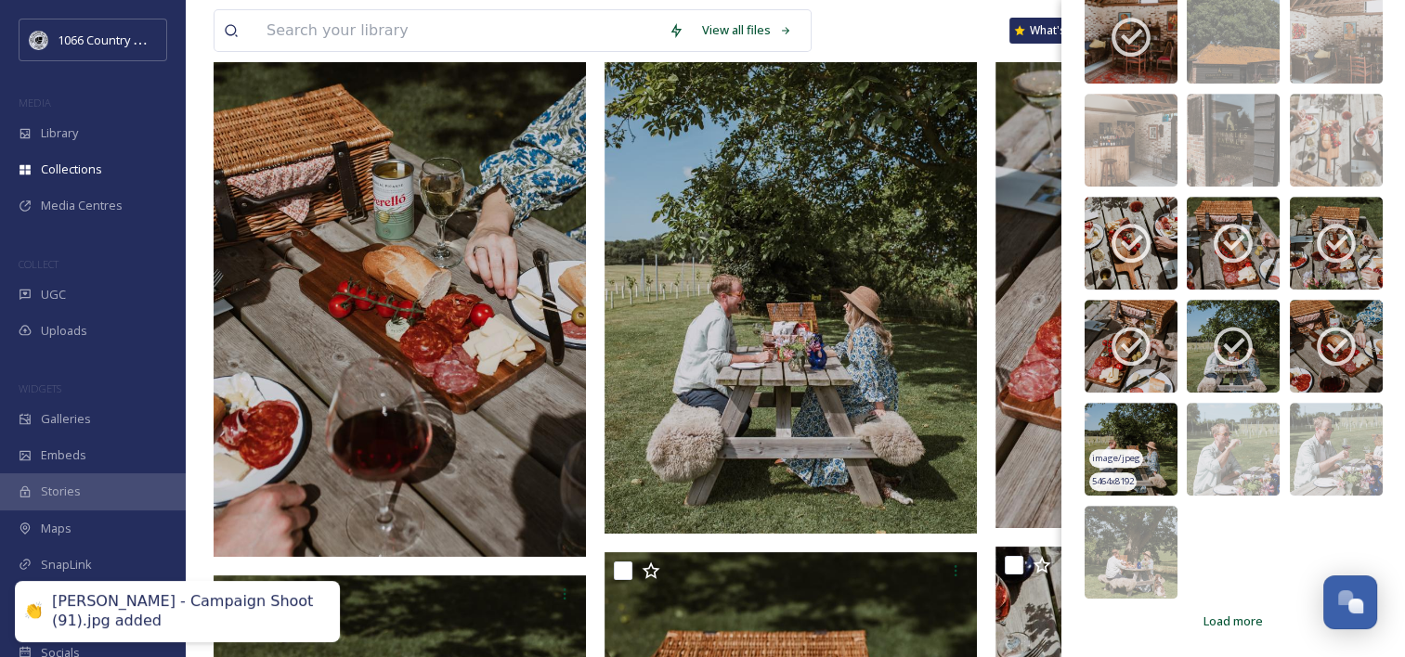
click at [1144, 424] on img at bounding box center [1131, 449] width 93 height 93
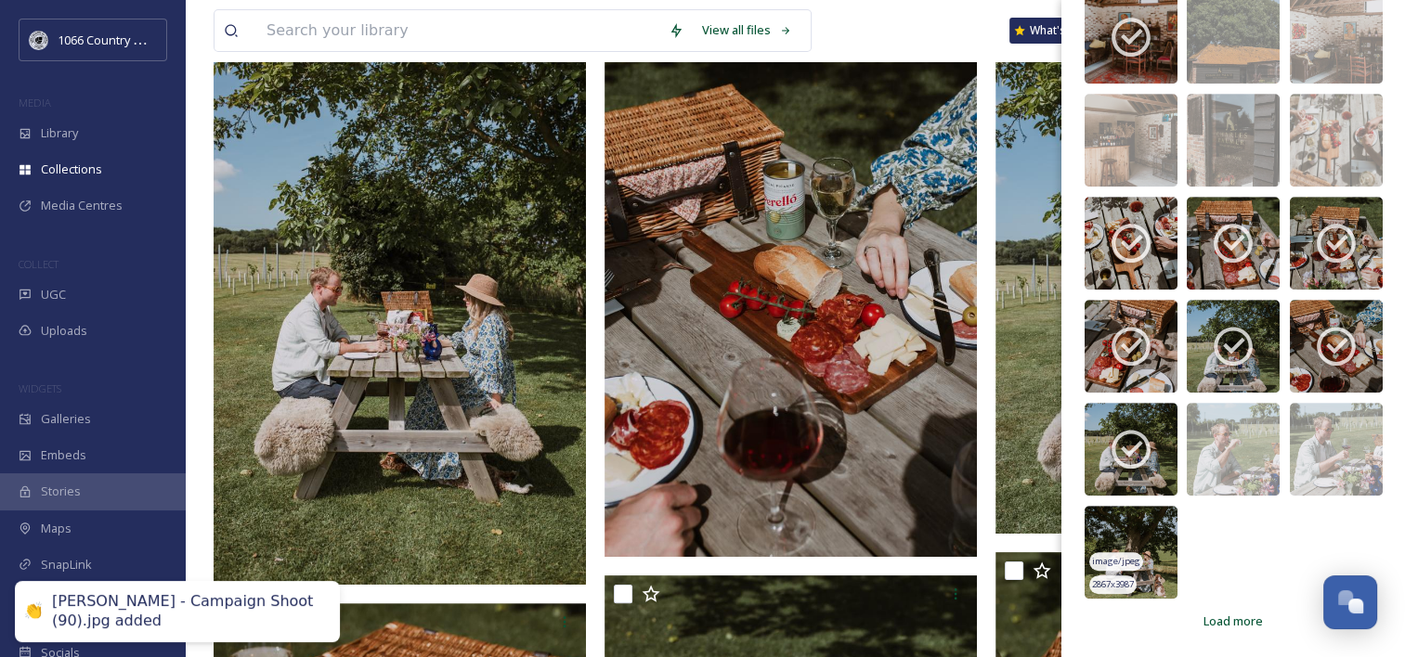
click at [1154, 539] on img at bounding box center [1131, 552] width 93 height 93
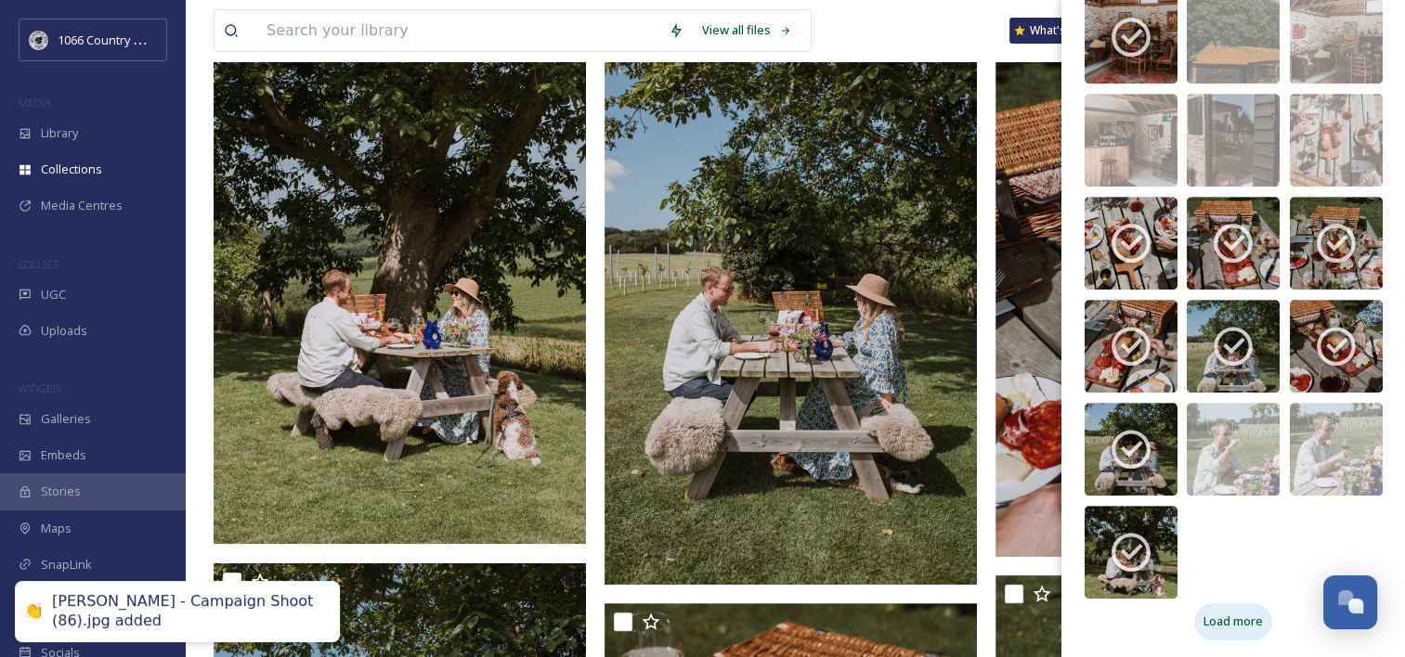
click at [1236, 619] on span "Load more" at bounding box center [1232, 622] width 59 height 18
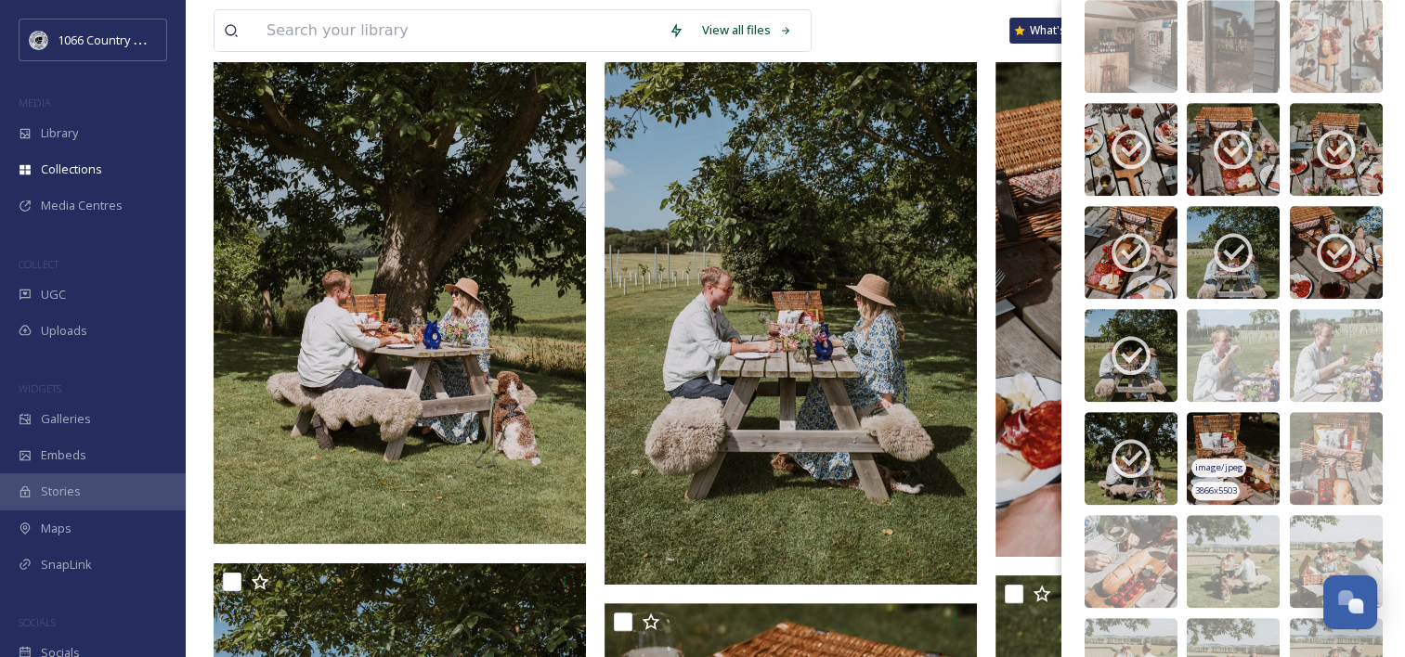
scroll to position [1422, 0]
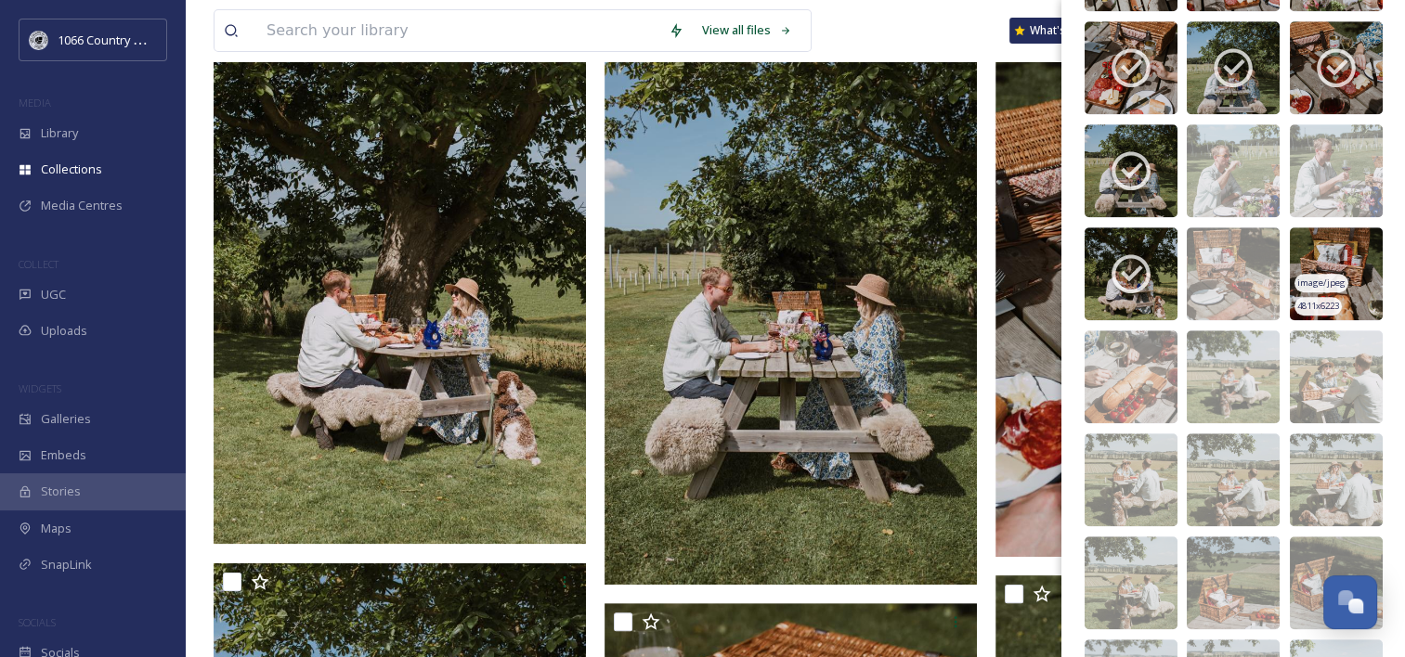
click at [1323, 252] on img at bounding box center [1336, 274] width 93 height 93
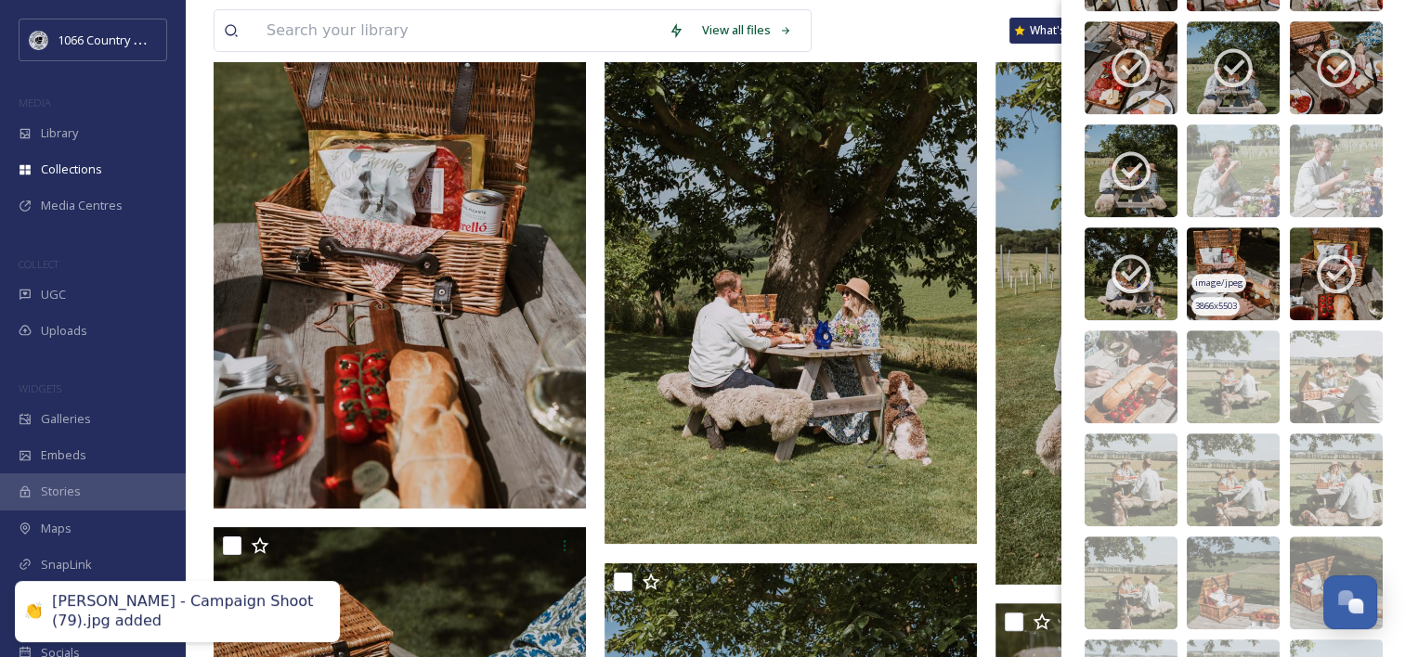
click at [1209, 253] on img at bounding box center [1233, 274] width 93 height 93
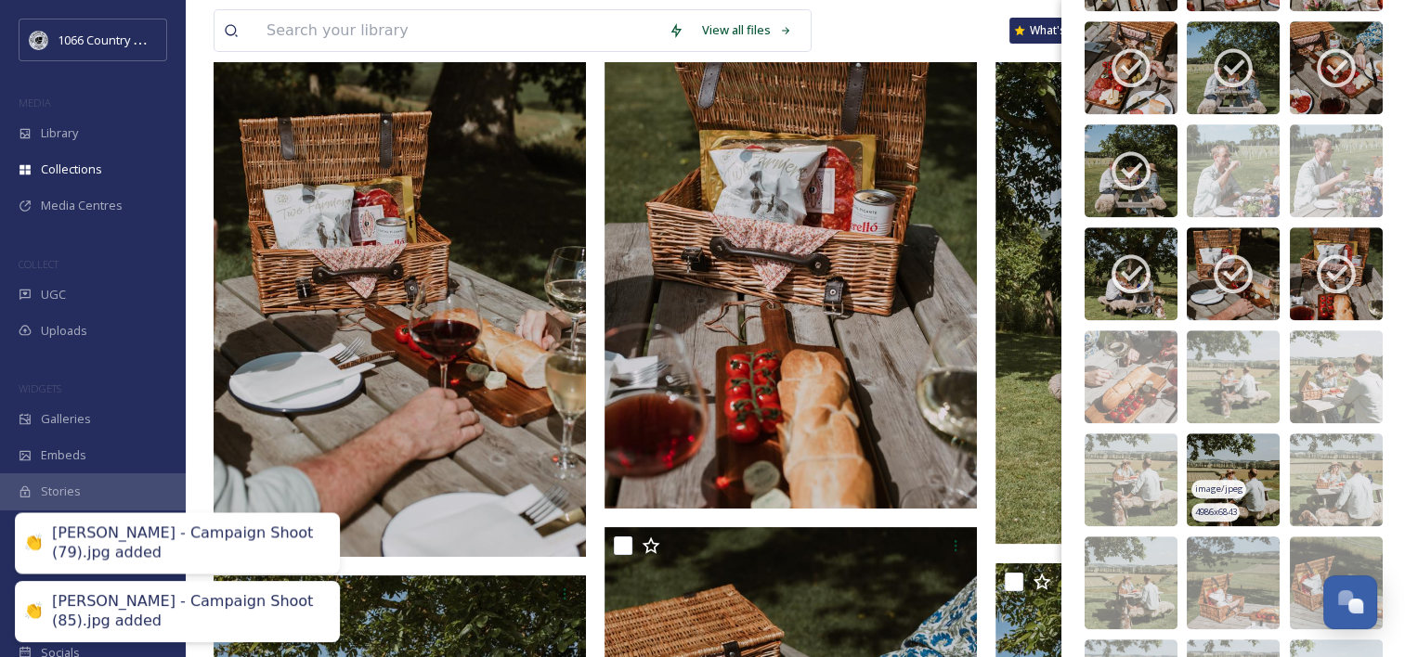
scroll to position [1515, 0]
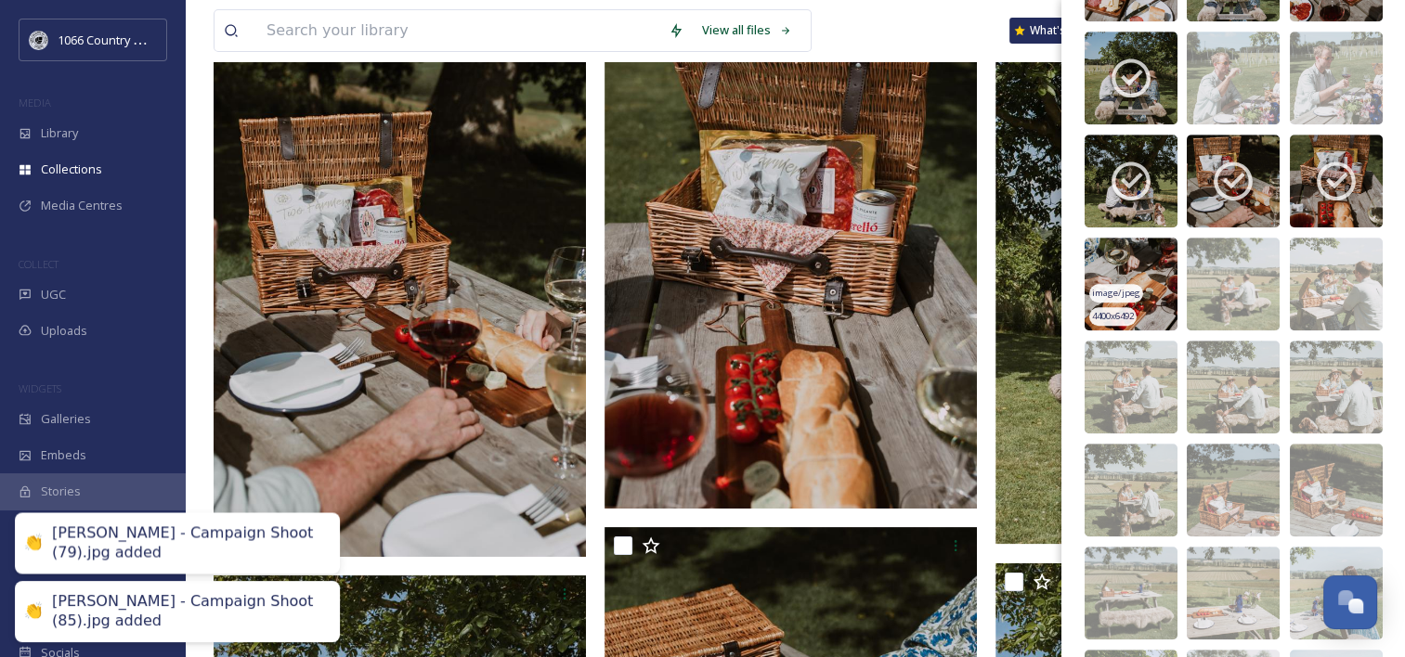
click at [1123, 254] on img at bounding box center [1131, 284] width 93 height 93
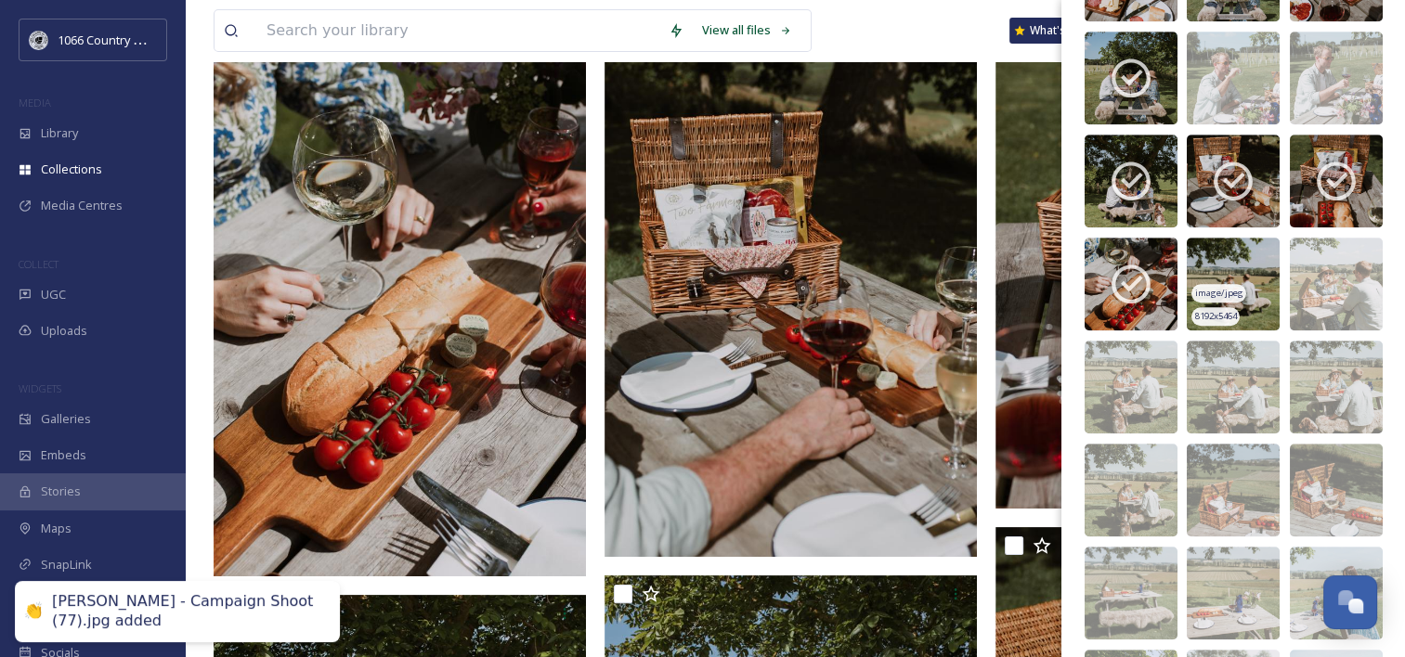
click at [1229, 260] on img at bounding box center [1233, 284] width 93 height 93
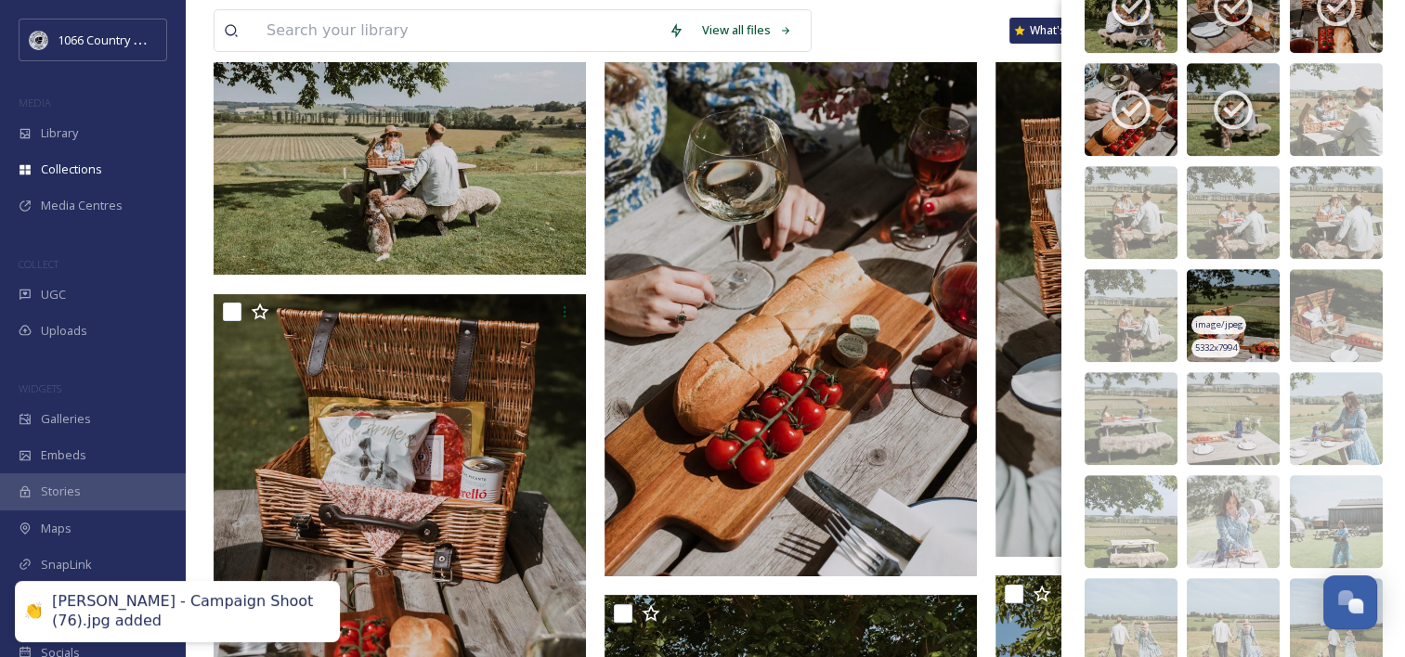
scroll to position [1700, 0]
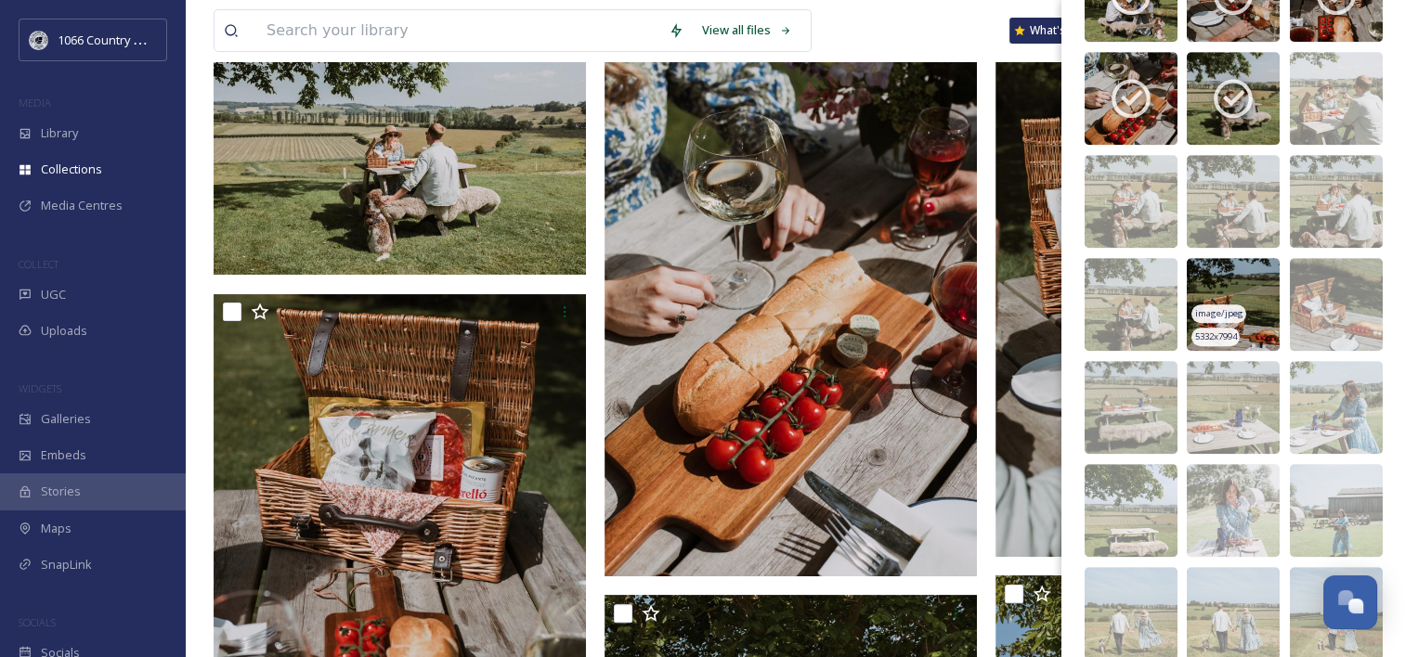
click at [1240, 276] on img at bounding box center [1233, 304] width 93 height 93
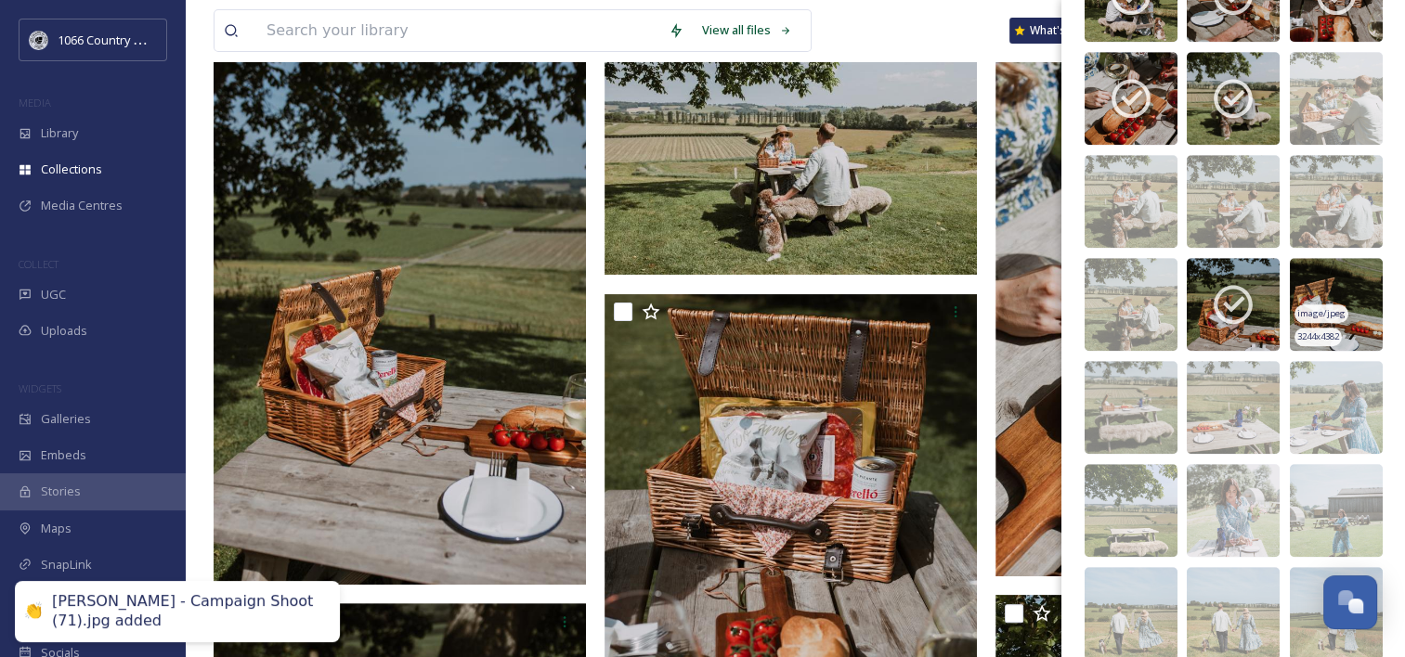
click at [1319, 293] on img at bounding box center [1336, 304] width 93 height 93
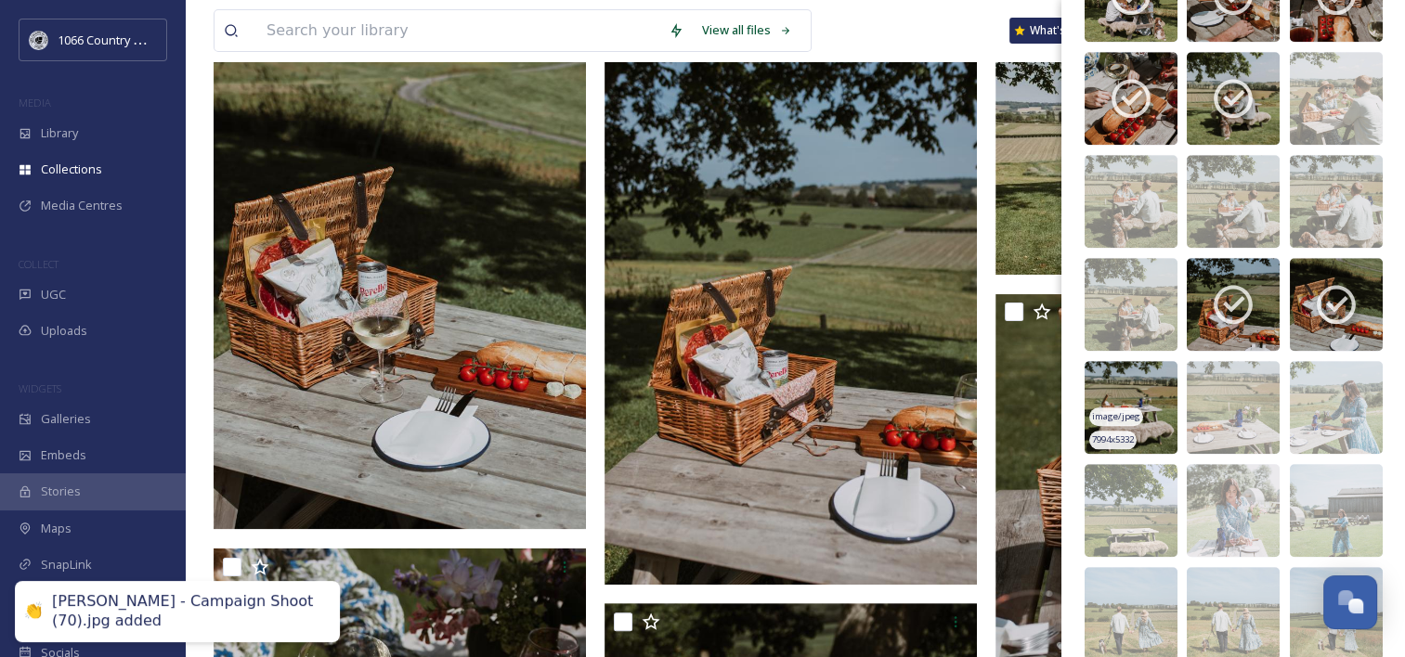
click at [1149, 397] on img at bounding box center [1131, 407] width 93 height 93
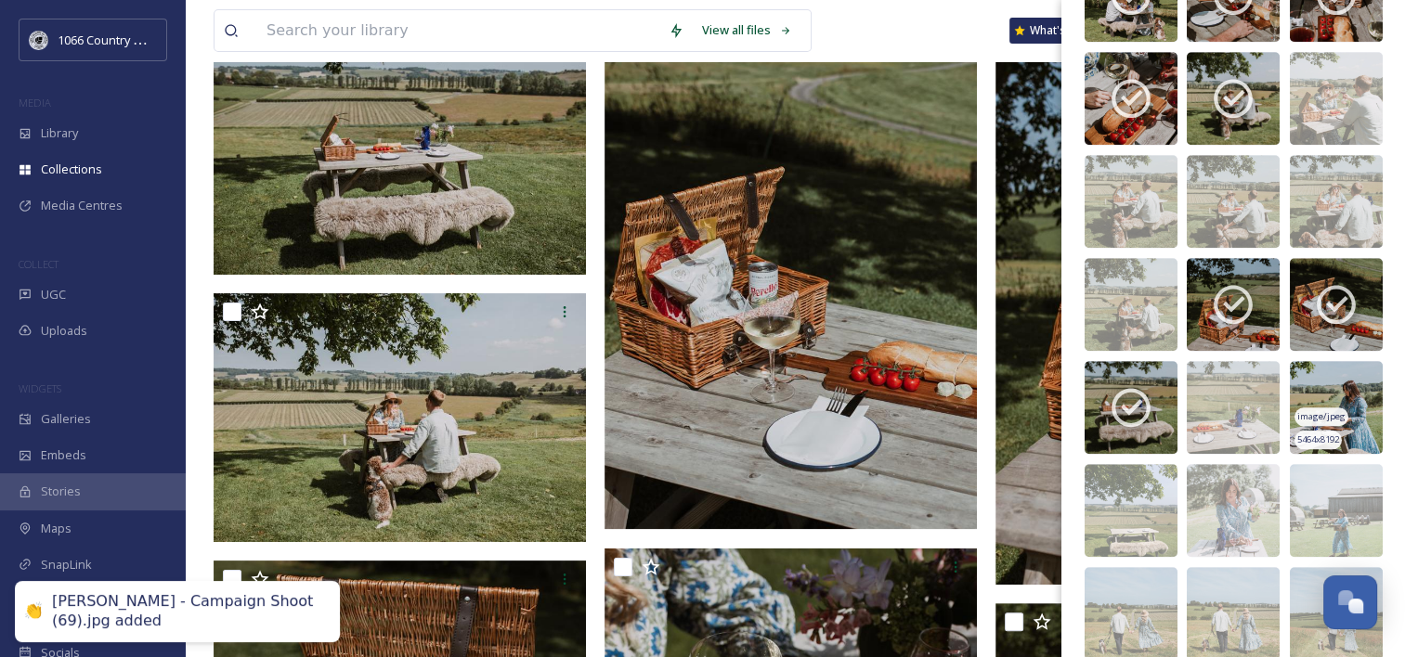
scroll to position [1762, 0]
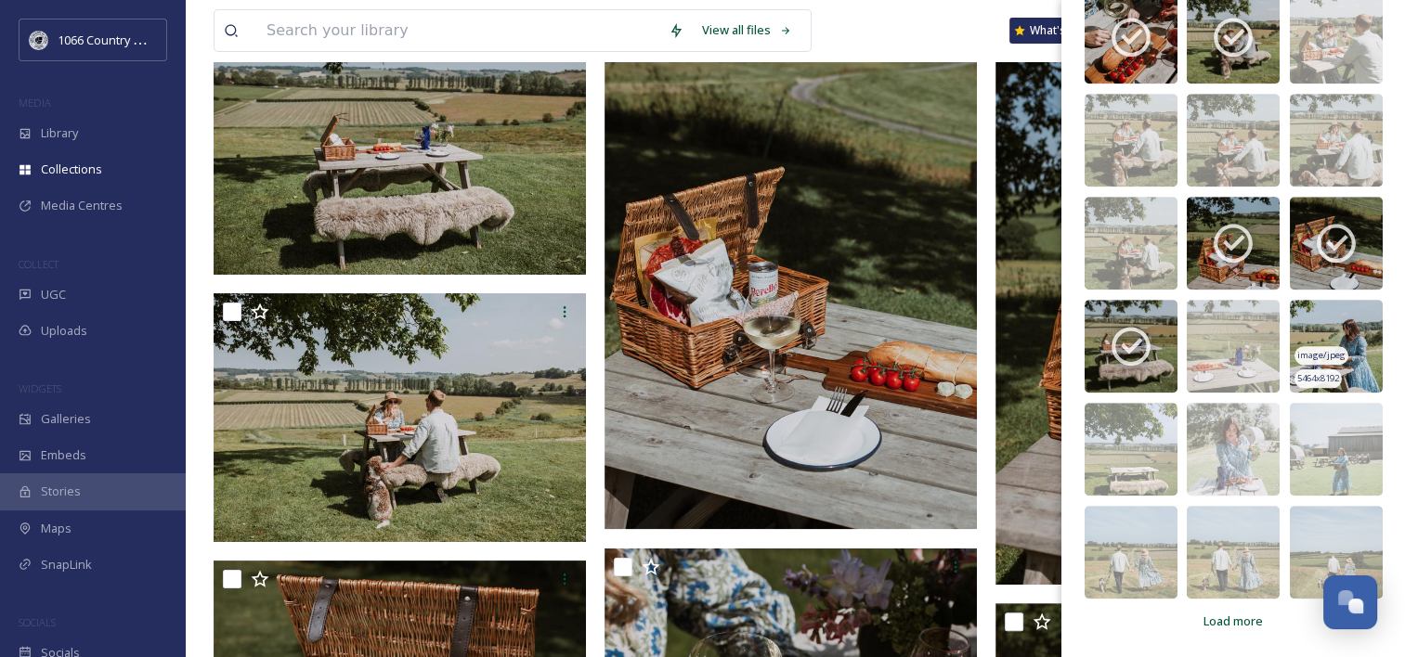
click at [1327, 332] on img at bounding box center [1336, 346] width 93 height 93
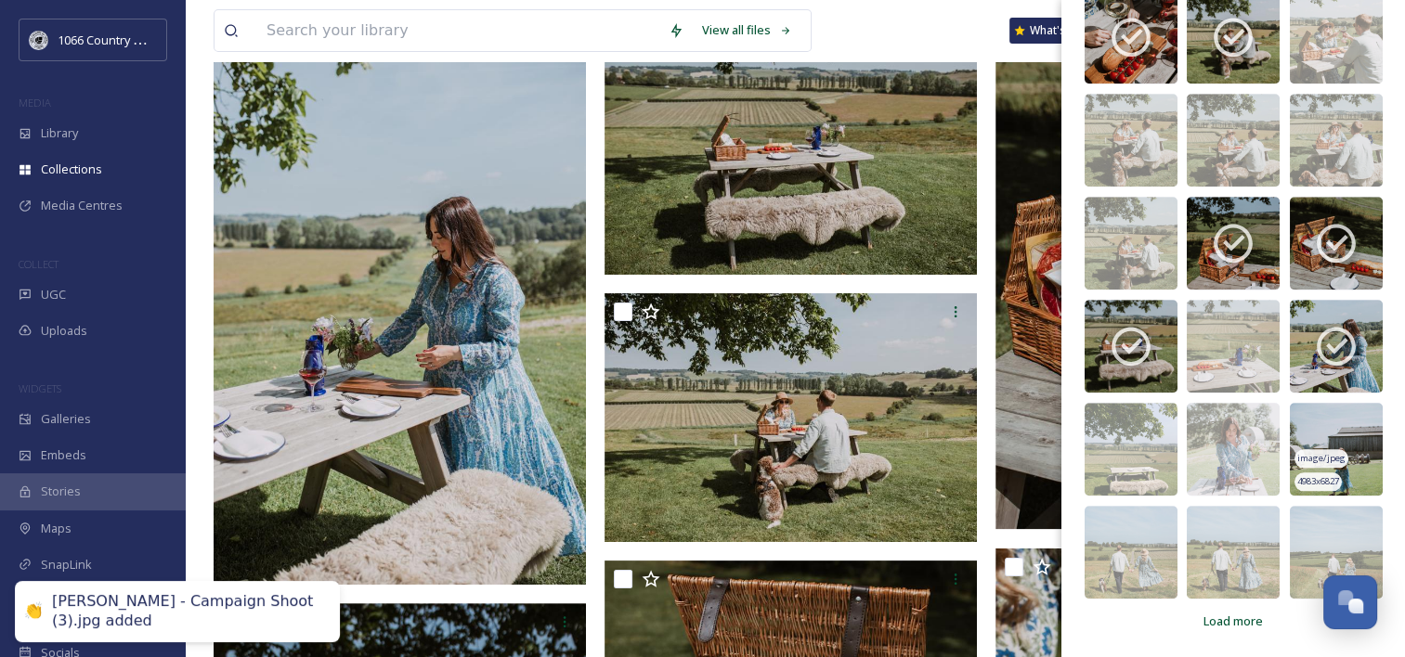
click at [1332, 421] on img at bounding box center [1336, 449] width 93 height 93
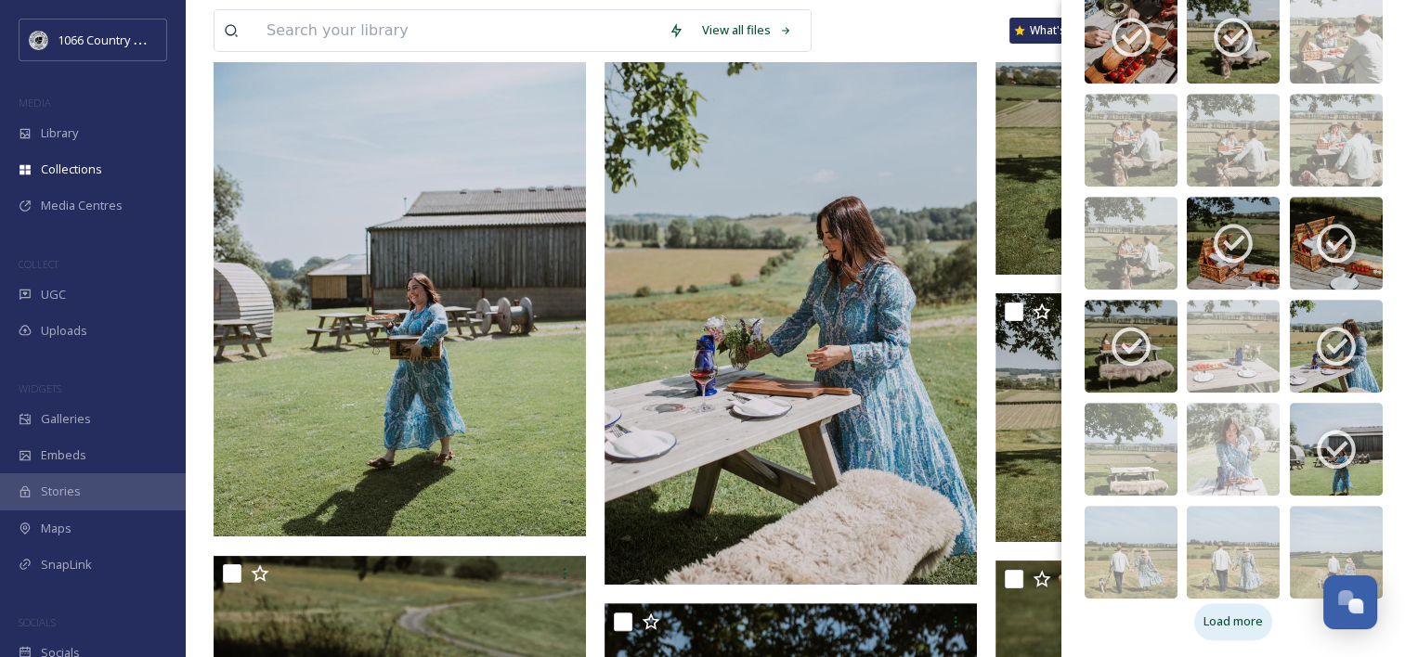
click at [1211, 624] on span "Load more" at bounding box center [1232, 622] width 59 height 18
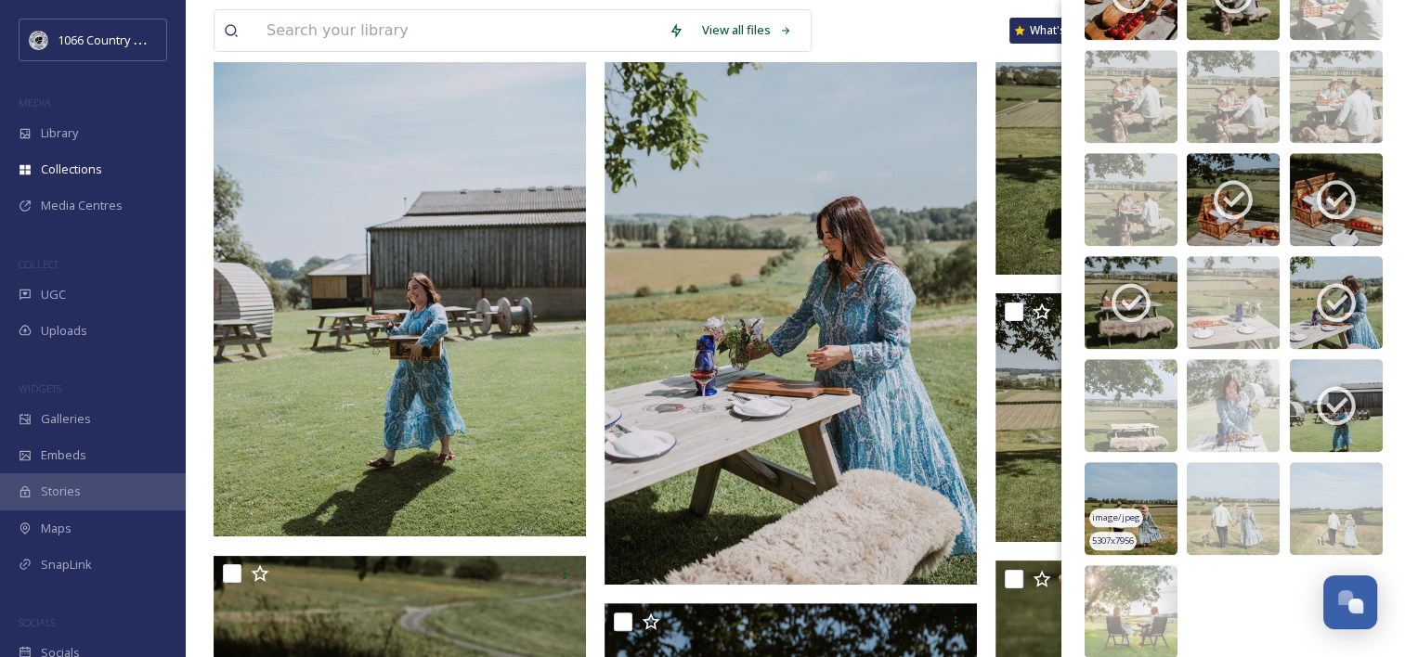
scroll to position [1828, 0]
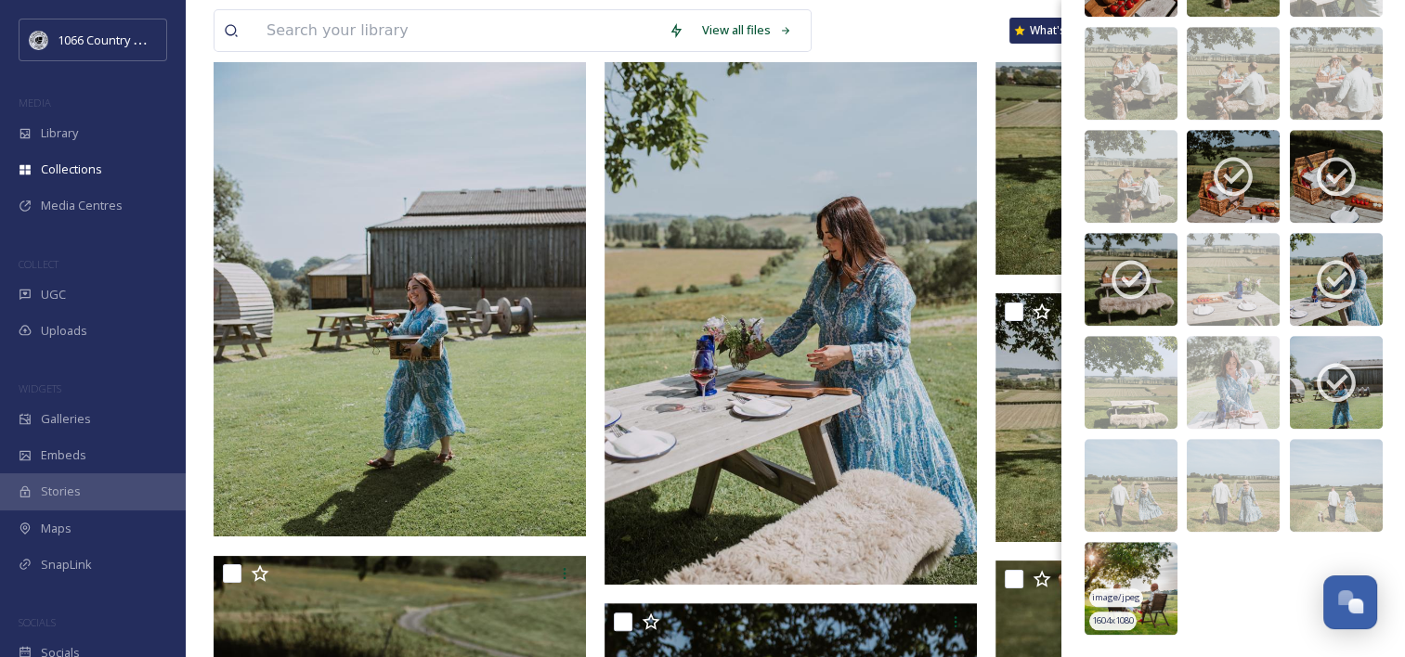
click at [1137, 568] on img at bounding box center [1131, 588] width 93 height 93
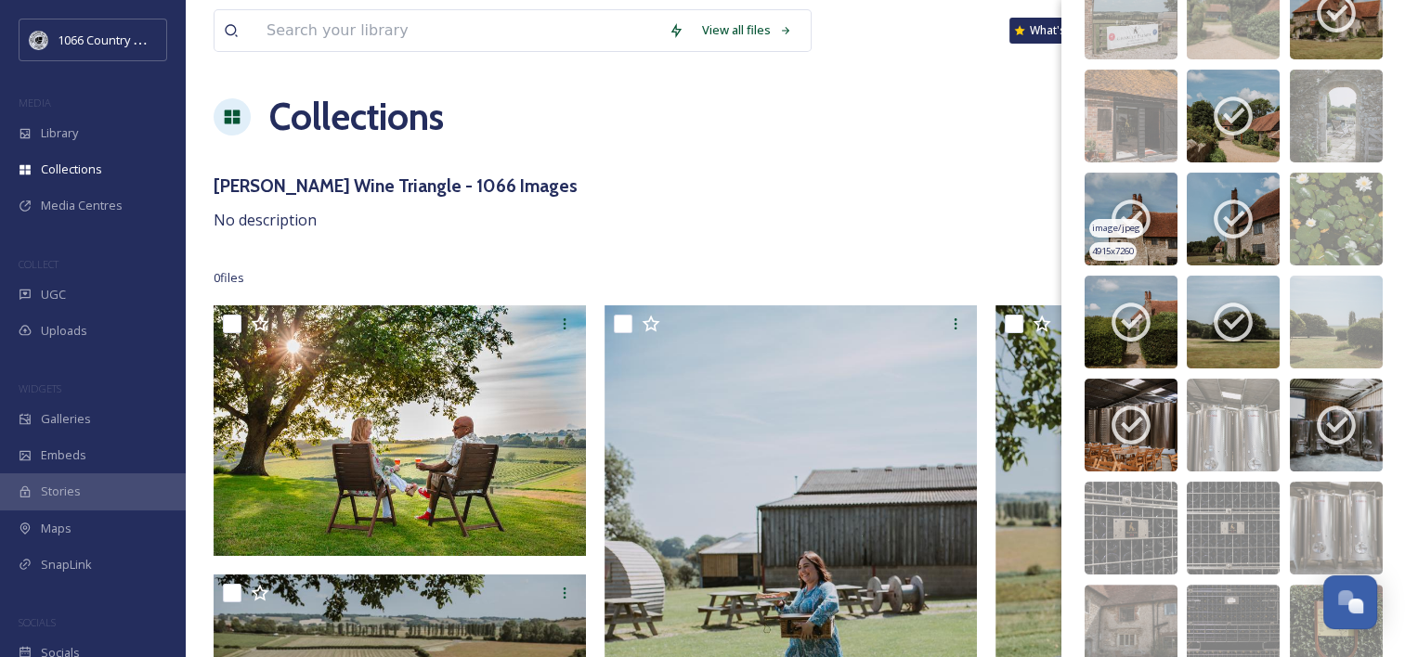
scroll to position [0, 0]
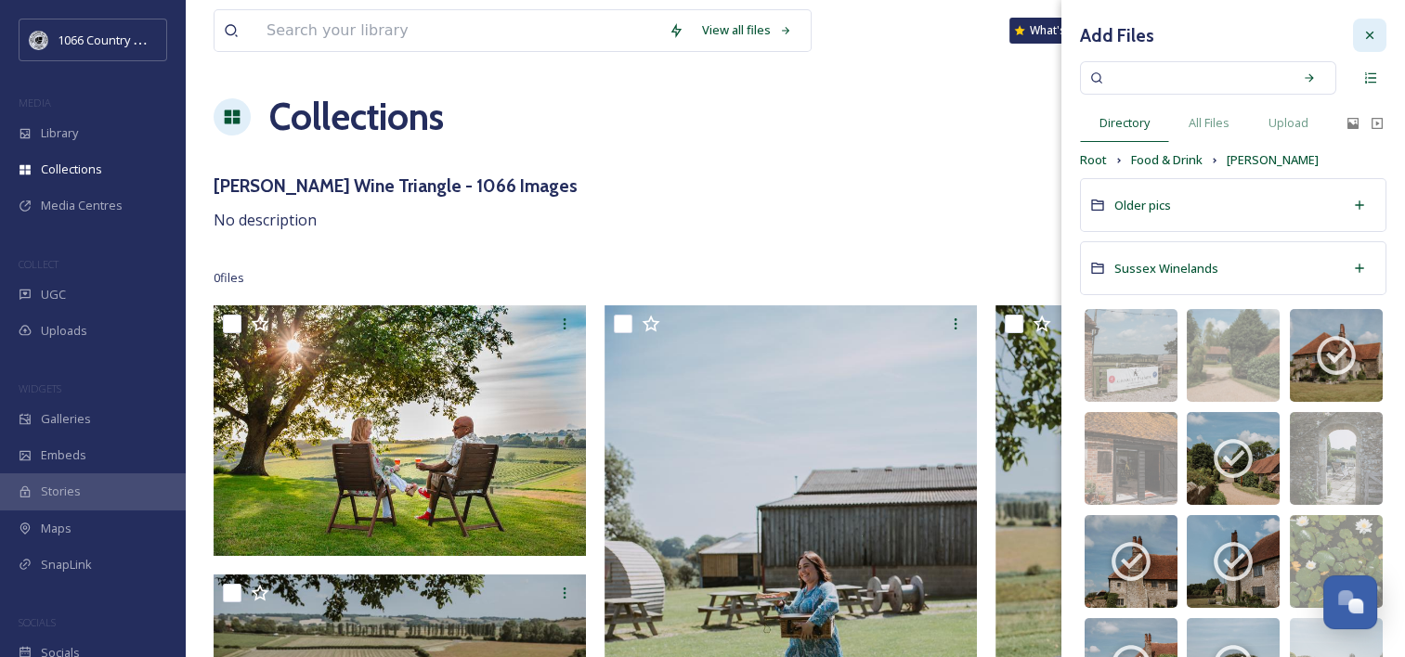
click at [1362, 37] on icon at bounding box center [1369, 35] width 15 height 15
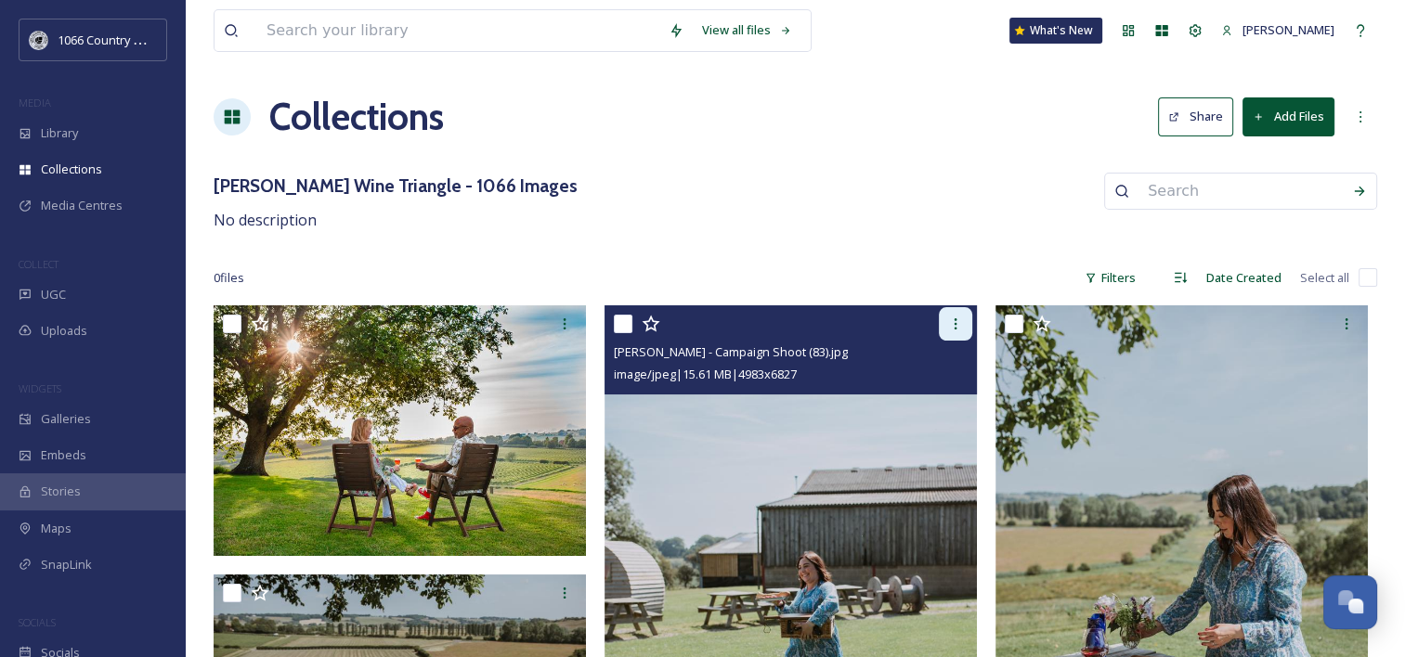
click at [958, 319] on icon at bounding box center [955, 324] width 15 height 15
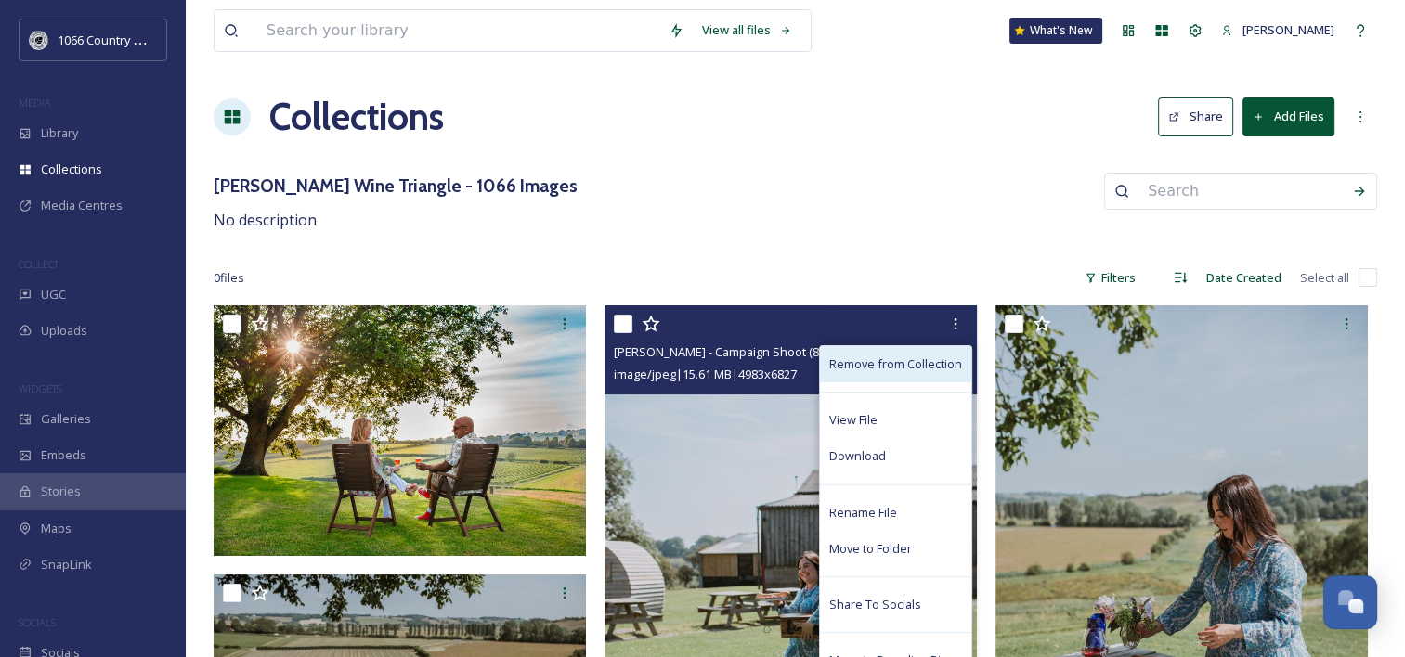
click at [906, 364] on span "Remove from Collection" at bounding box center [895, 365] width 133 height 18
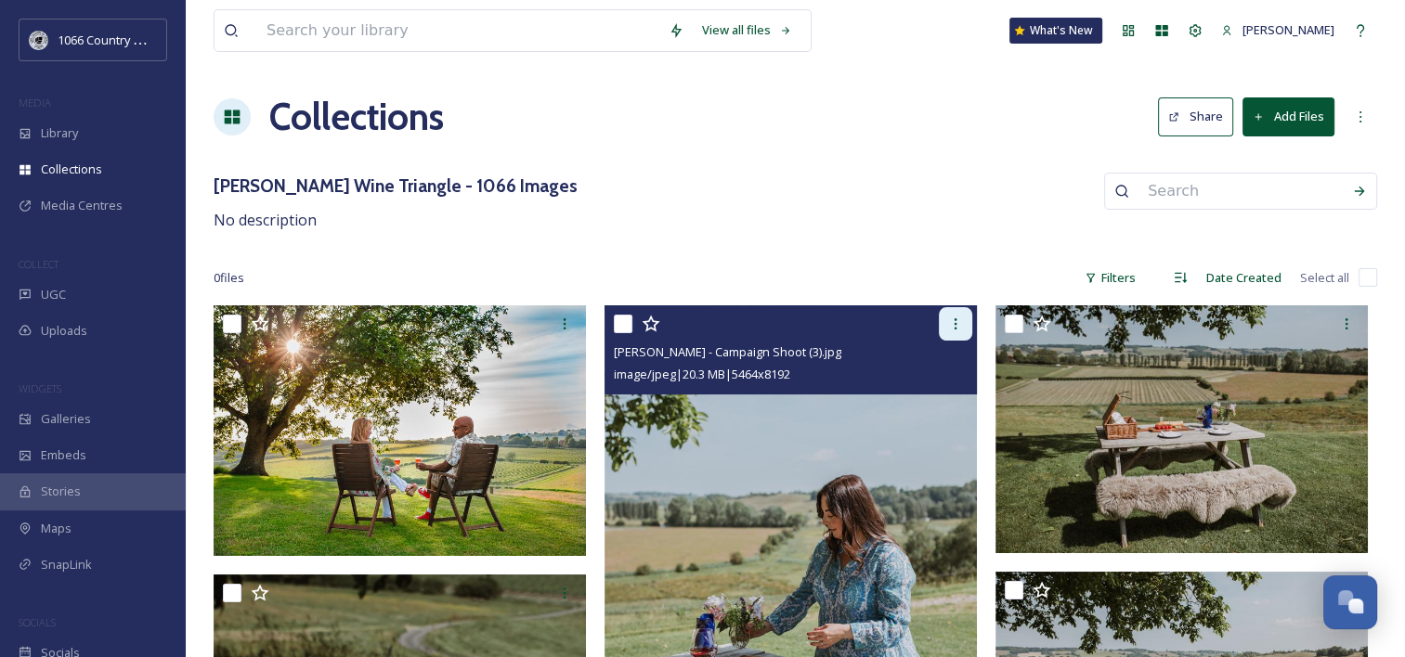
click at [960, 327] on icon at bounding box center [955, 324] width 15 height 15
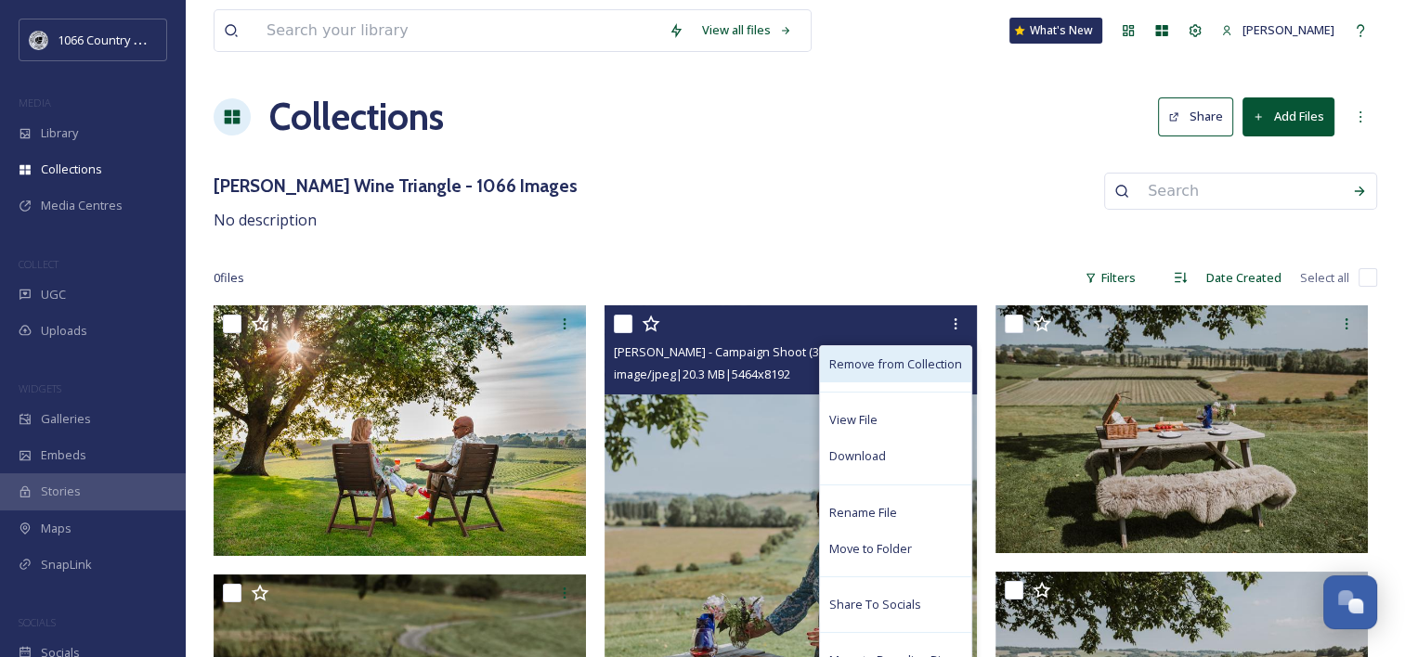
click at [914, 364] on span "Remove from Collection" at bounding box center [895, 365] width 133 height 18
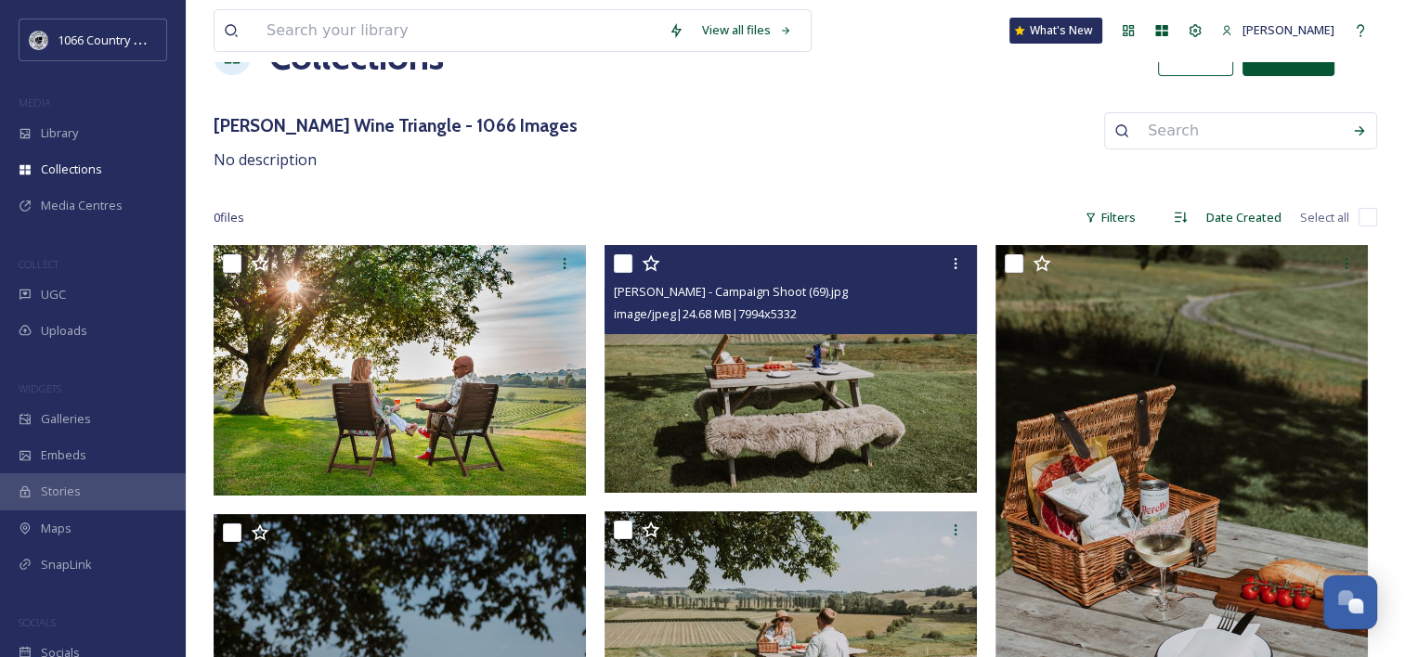
scroll to position [186, 0]
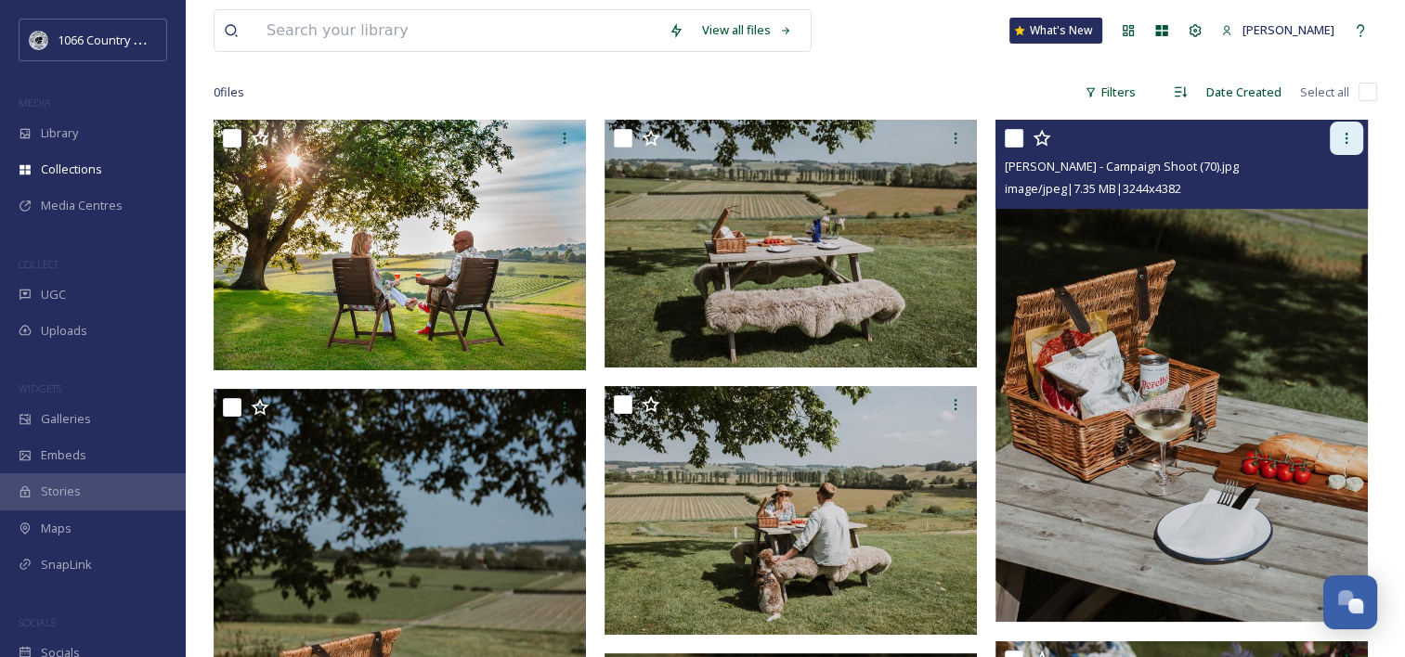
click at [1349, 144] on icon at bounding box center [1346, 138] width 15 height 15
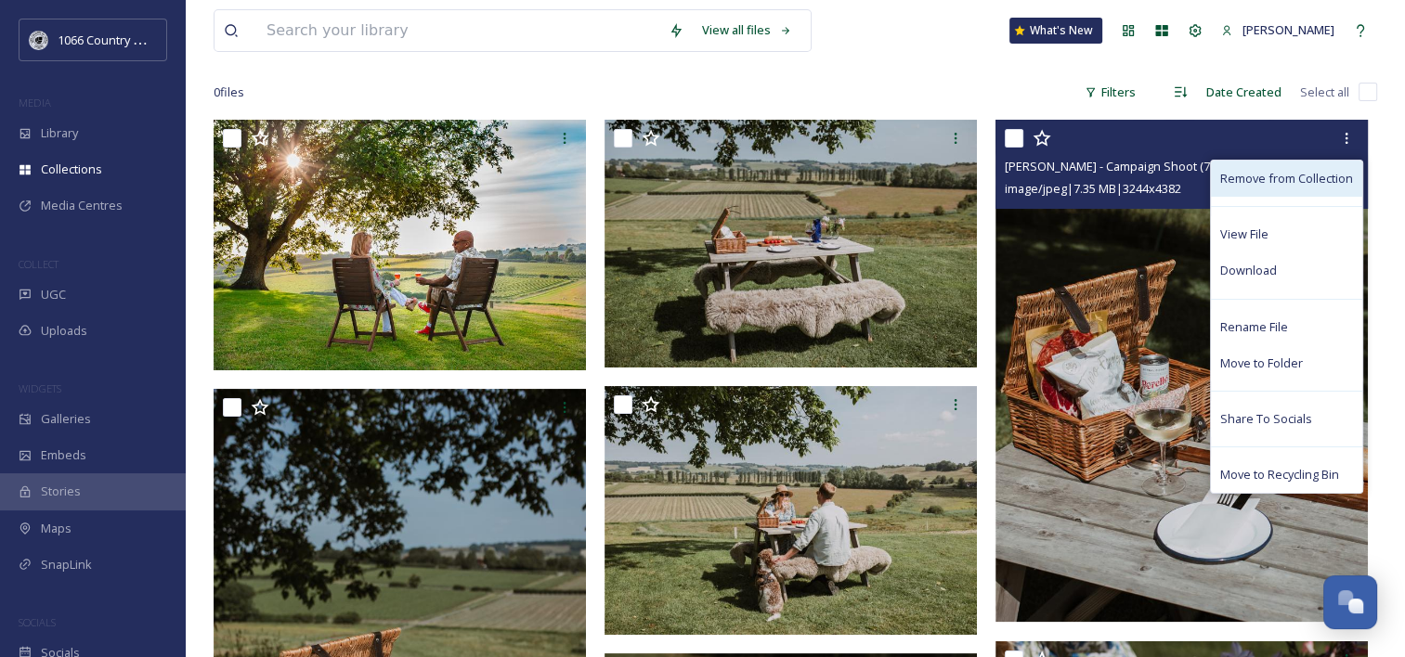
click at [1269, 178] on span "Remove from Collection" at bounding box center [1286, 179] width 133 height 18
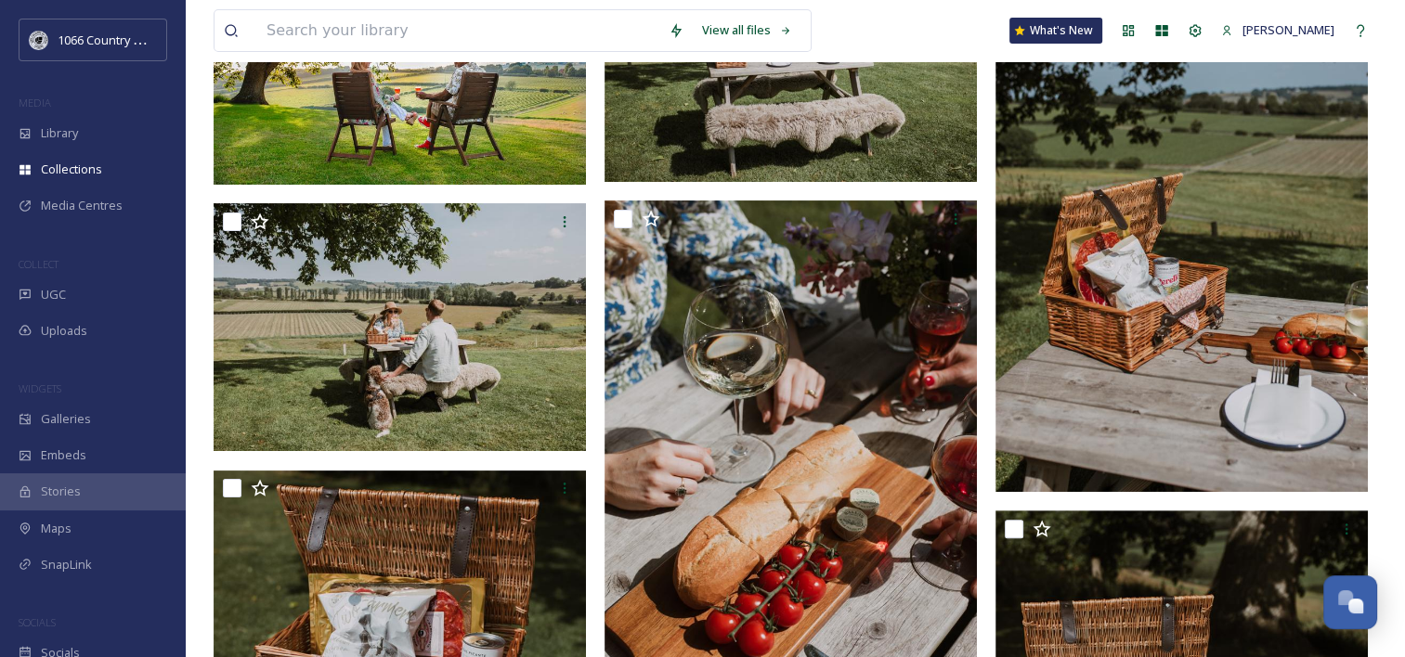
scroll to position [93, 0]
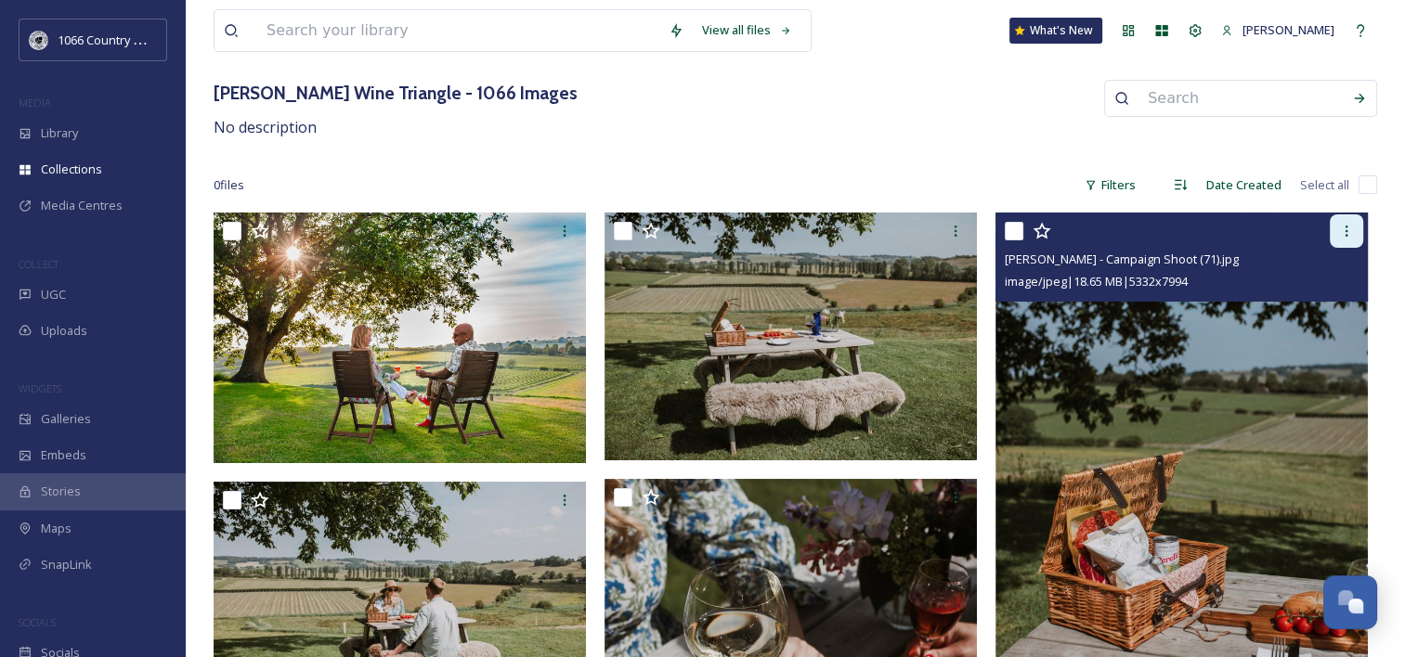
click at [1345, 240] on div at bounding box center [1346, 231] width 33 height 33
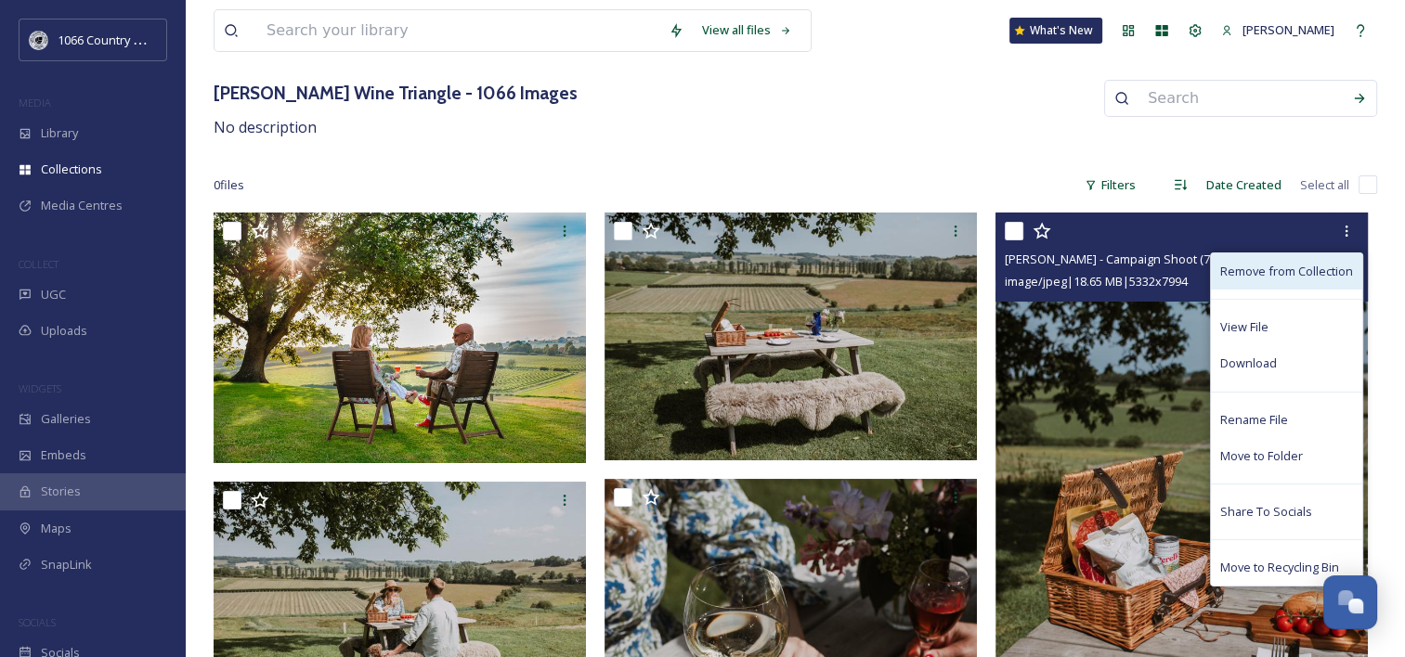
click at [1252, 267] on span "Remove from Collection" at bounding box center [1286, 272] width 133 height 18
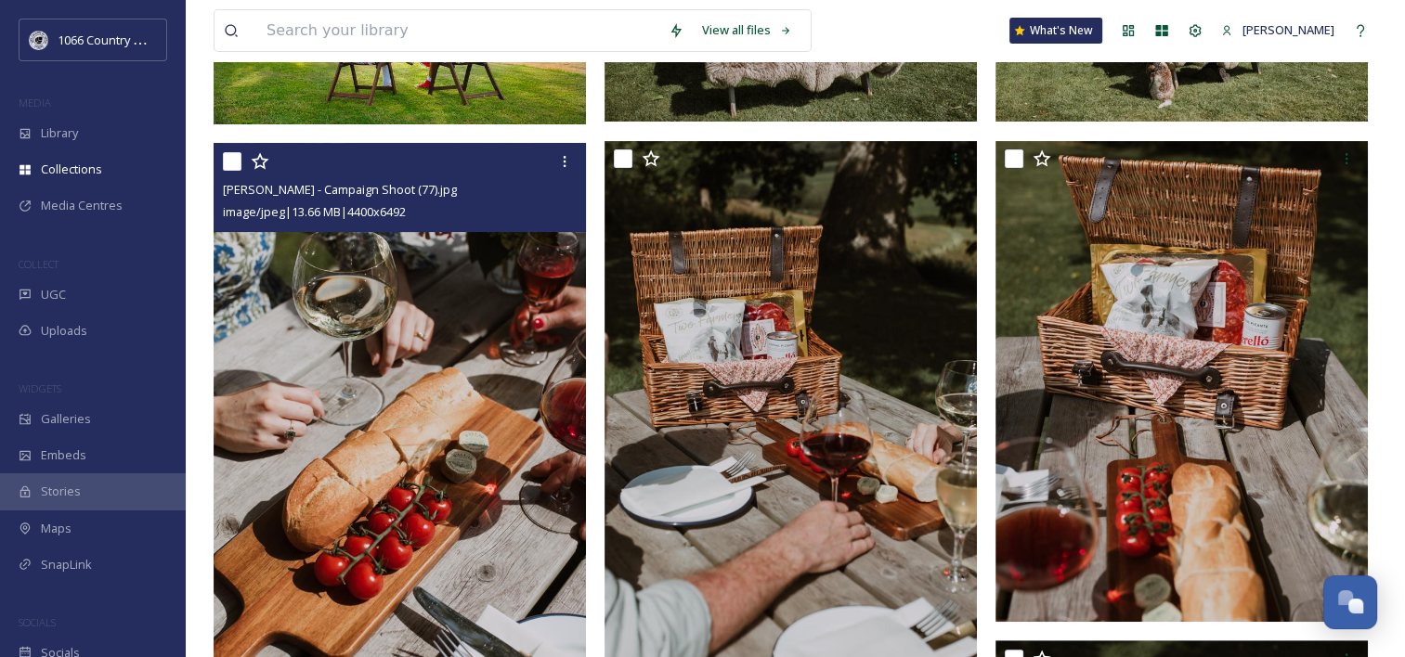
scroll to position [464, 0]
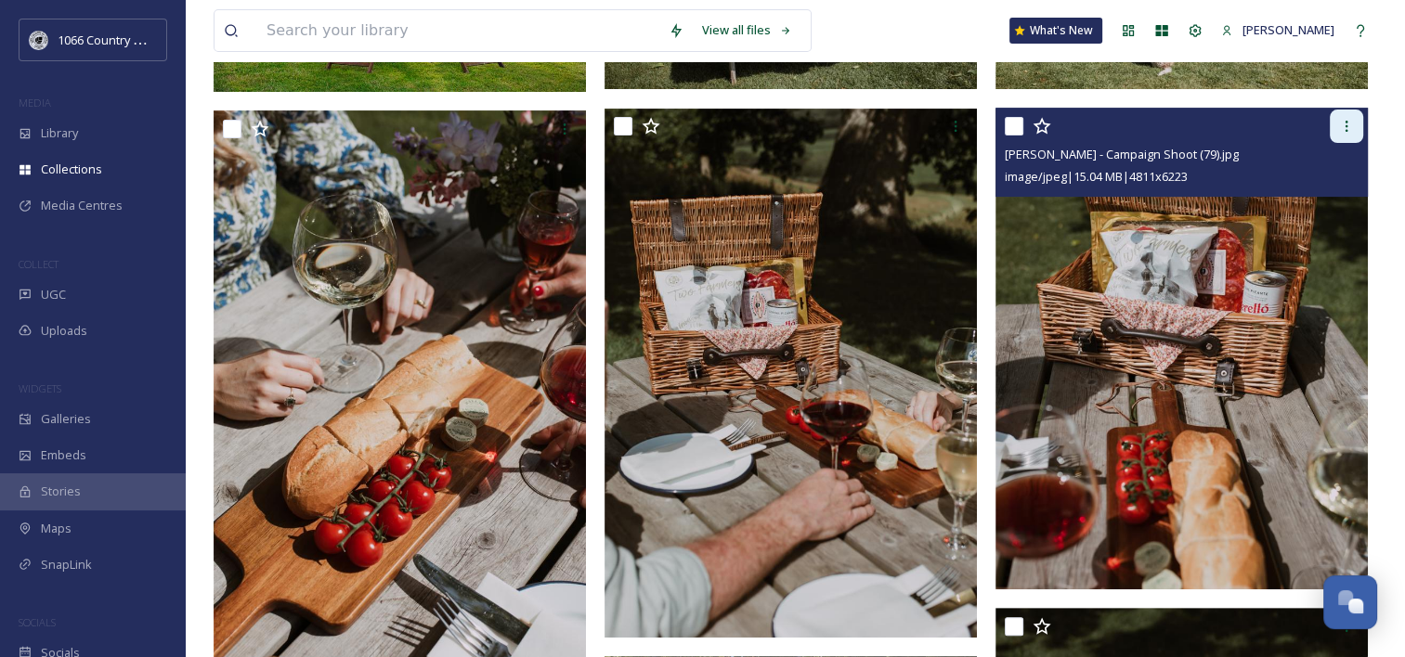
click at [1342, 130] on icon at bounding box center [1346, 126] width 15 height 15
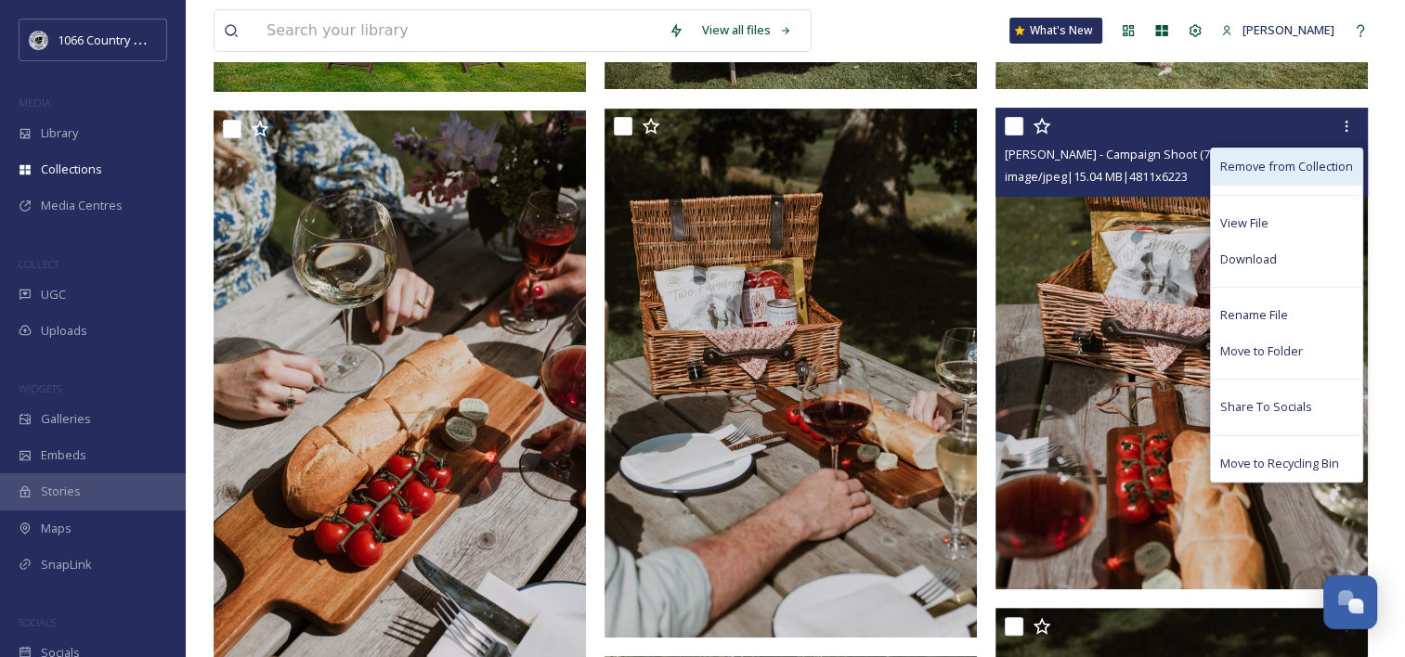
click at [1286, 163] on span "Remove from Collection" at bounding box center [1286, 167] width 133 height 18
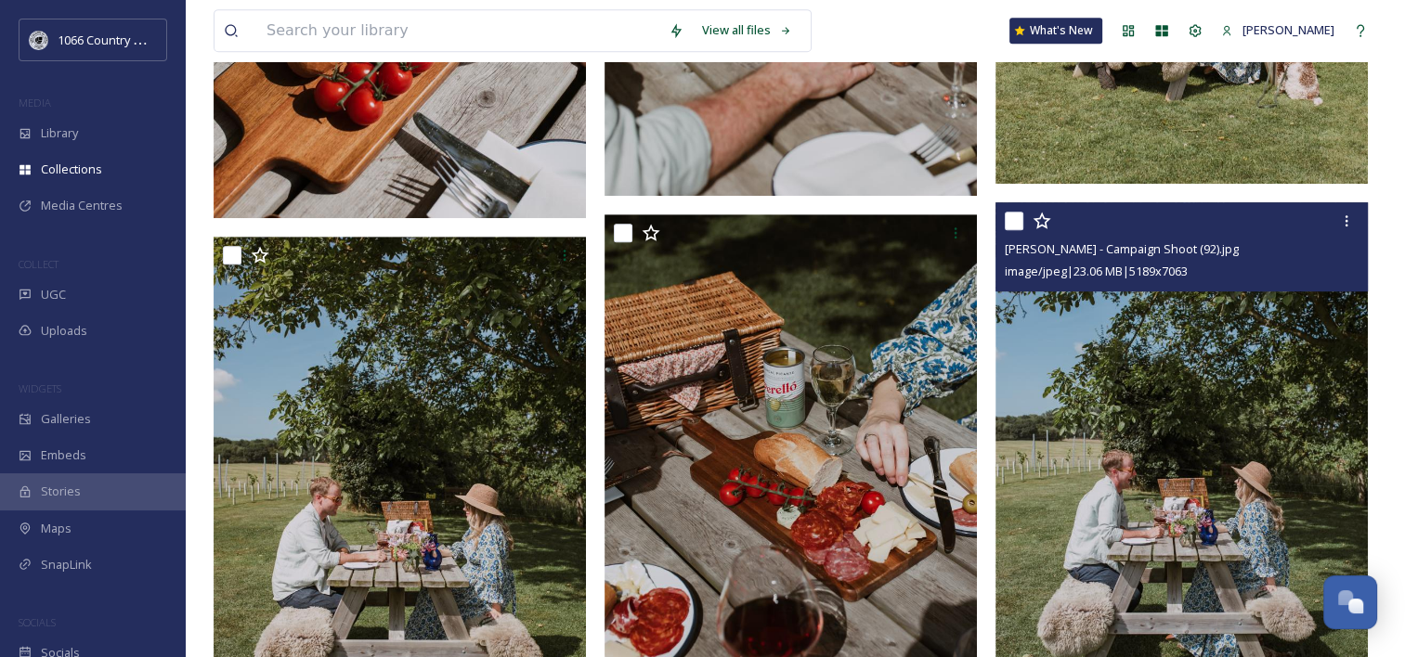
scroll to position [1021, 0]
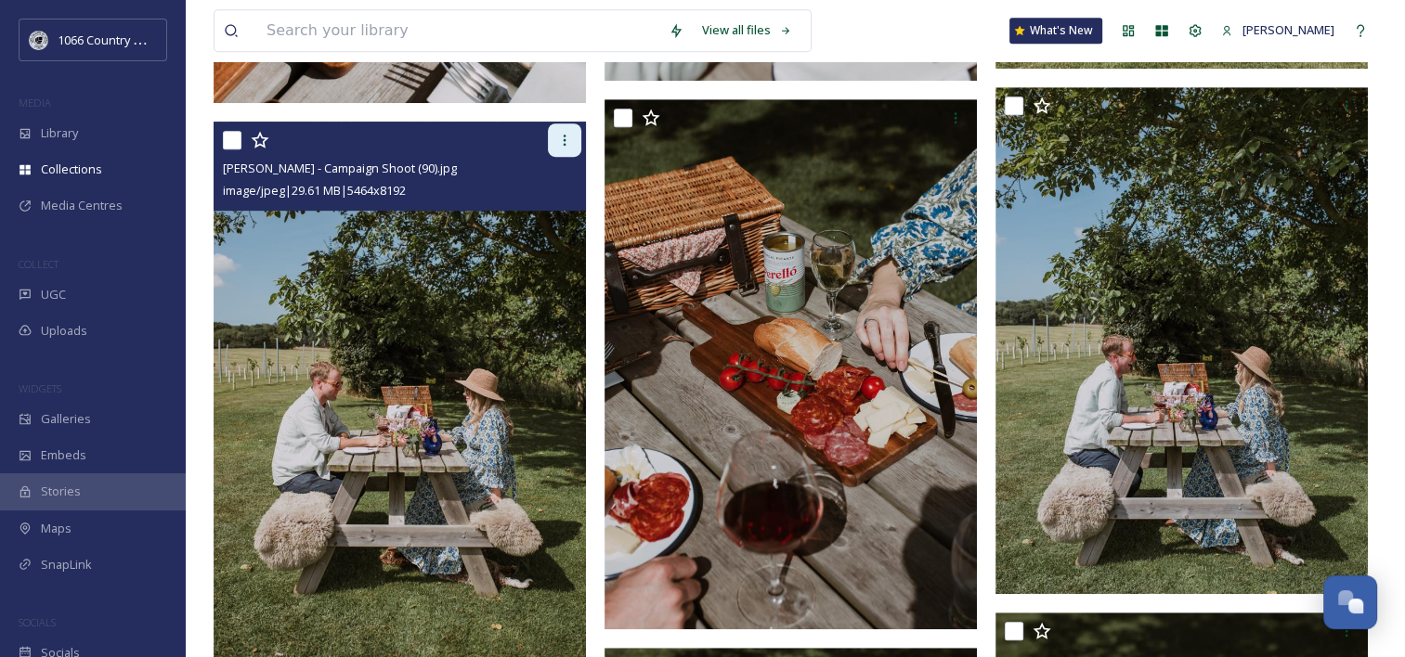
click at [558, 147] on div at bounding box center [564, 140] width 33 height 33
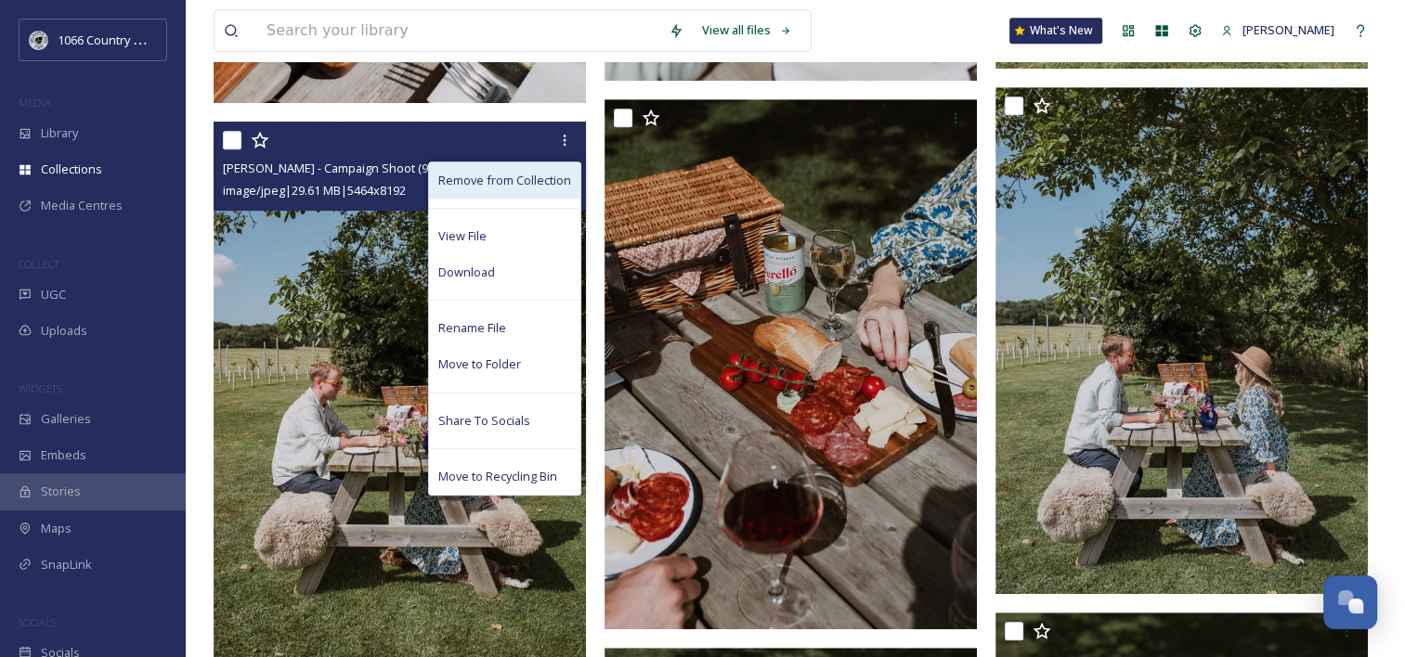
click at [535, 188] on span "Remove from Collection" at bounding box center [504, 181] width 133 height 18
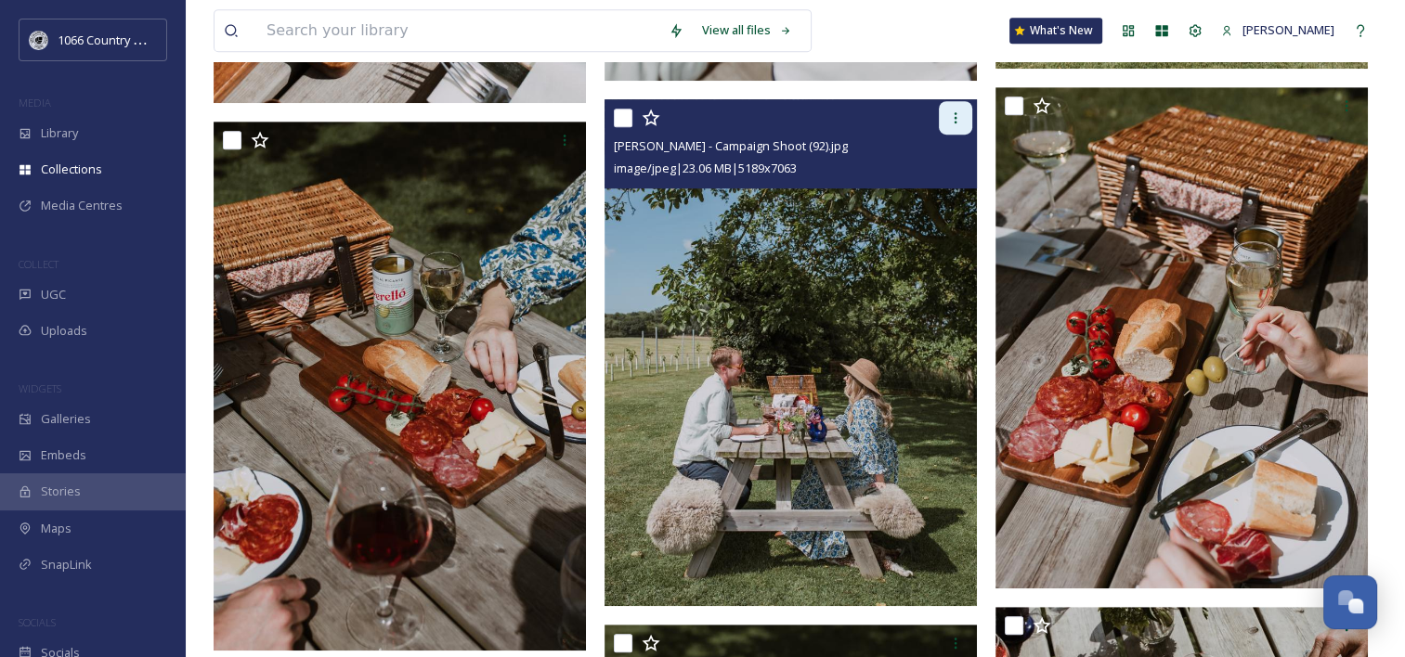
click at [953, 116] on icon at bounding box center [955, 118] width 15 height 15
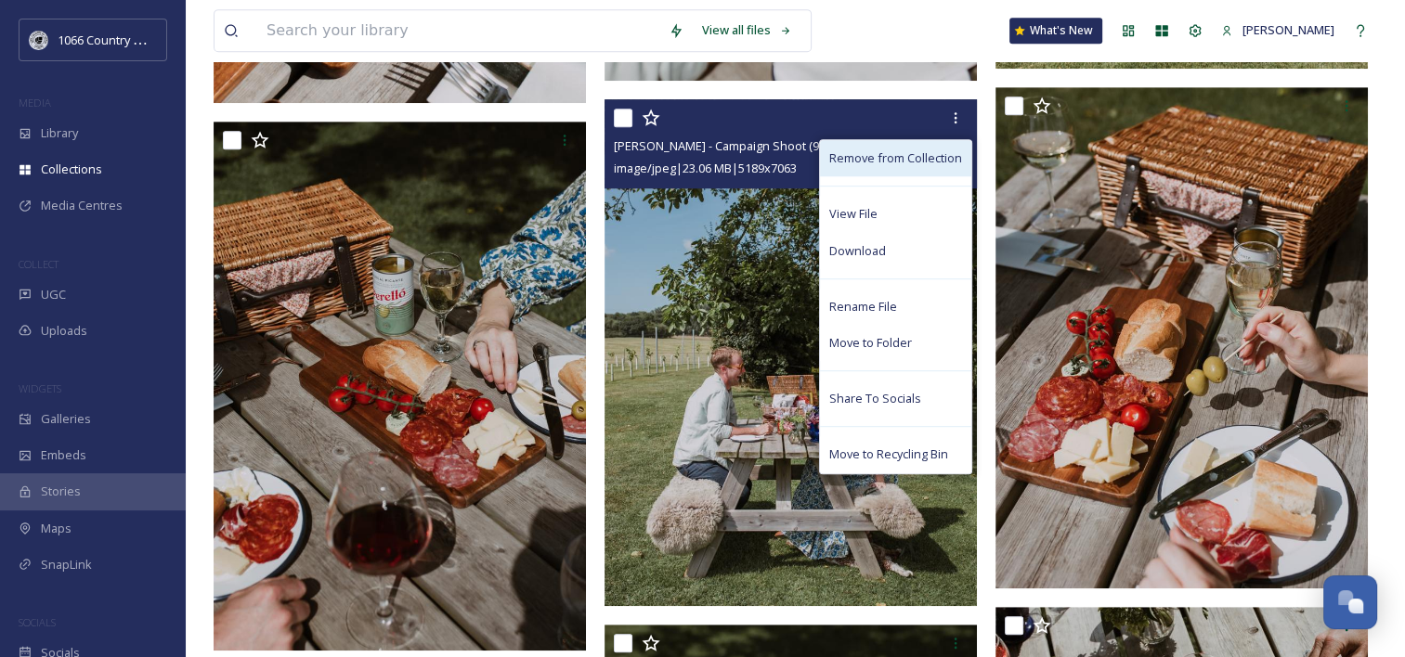
click at [906, 153] on span "Remove from Collection" at bounding box center [895, 159] width 133 height 18
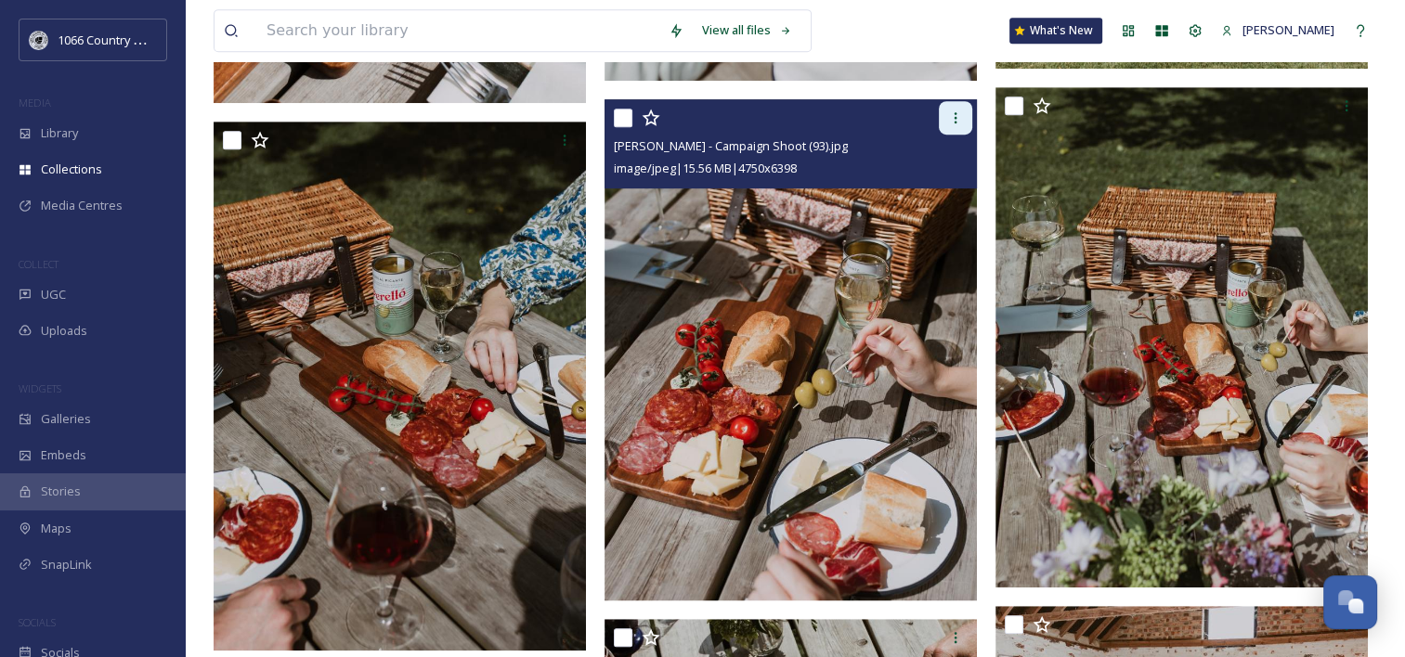
click at [944, 112] on div at bounding box center [955, 117] width 33 height 33
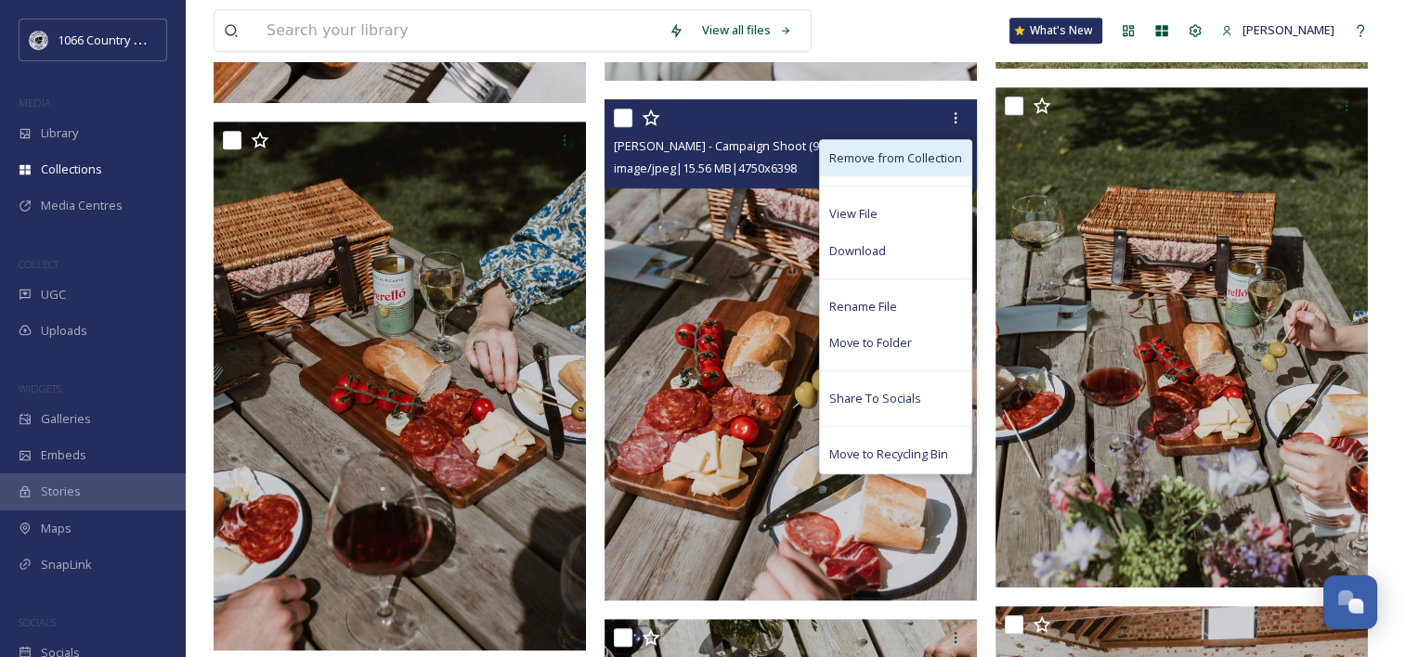
click at [917, 161] on span "Remove from Collection" at bounding box center [895, 159] width 133 height 18
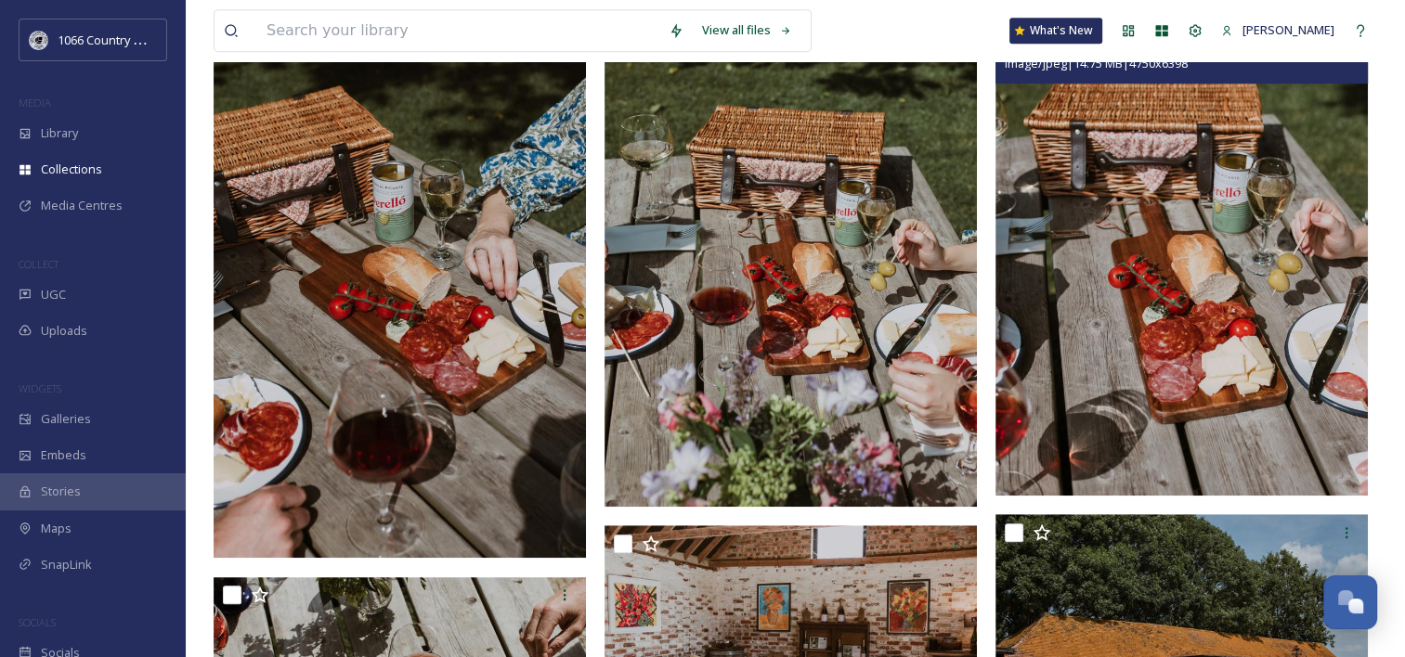
scroll to position [929, 0]
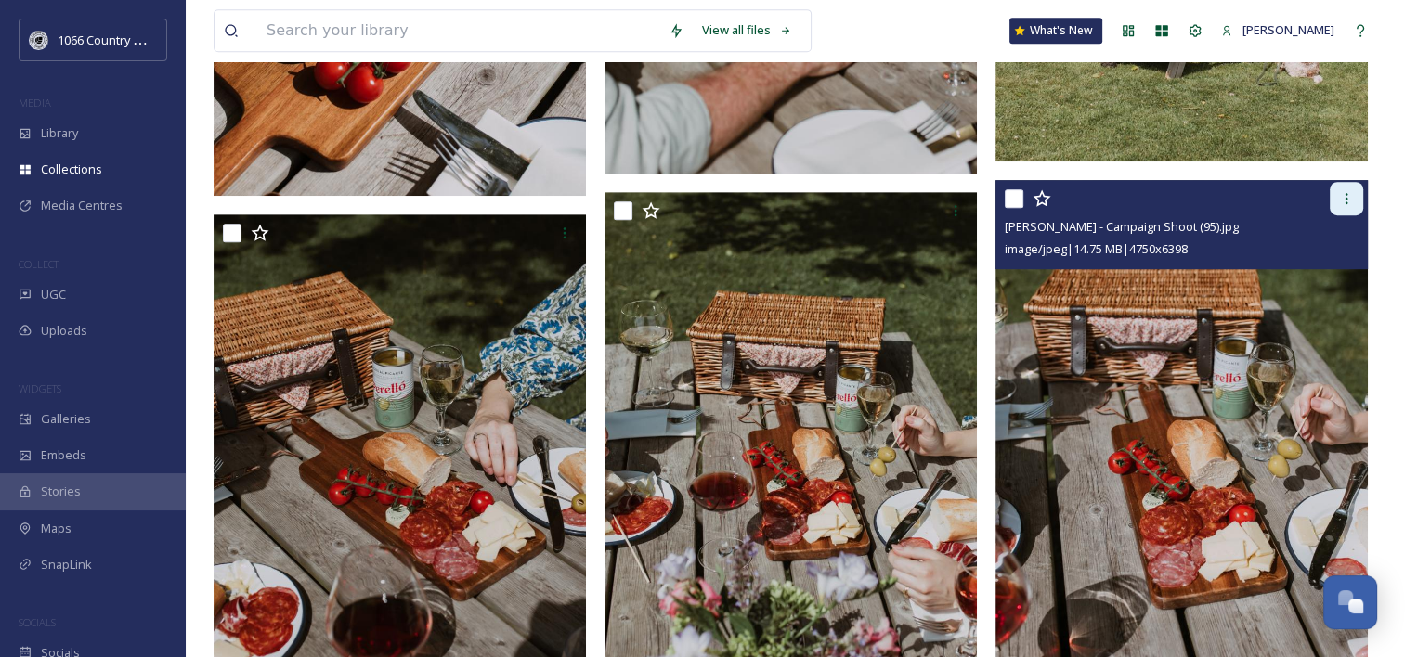
click at [1343, 212] on div at bounding box center [1346, 198] width 33 height 33
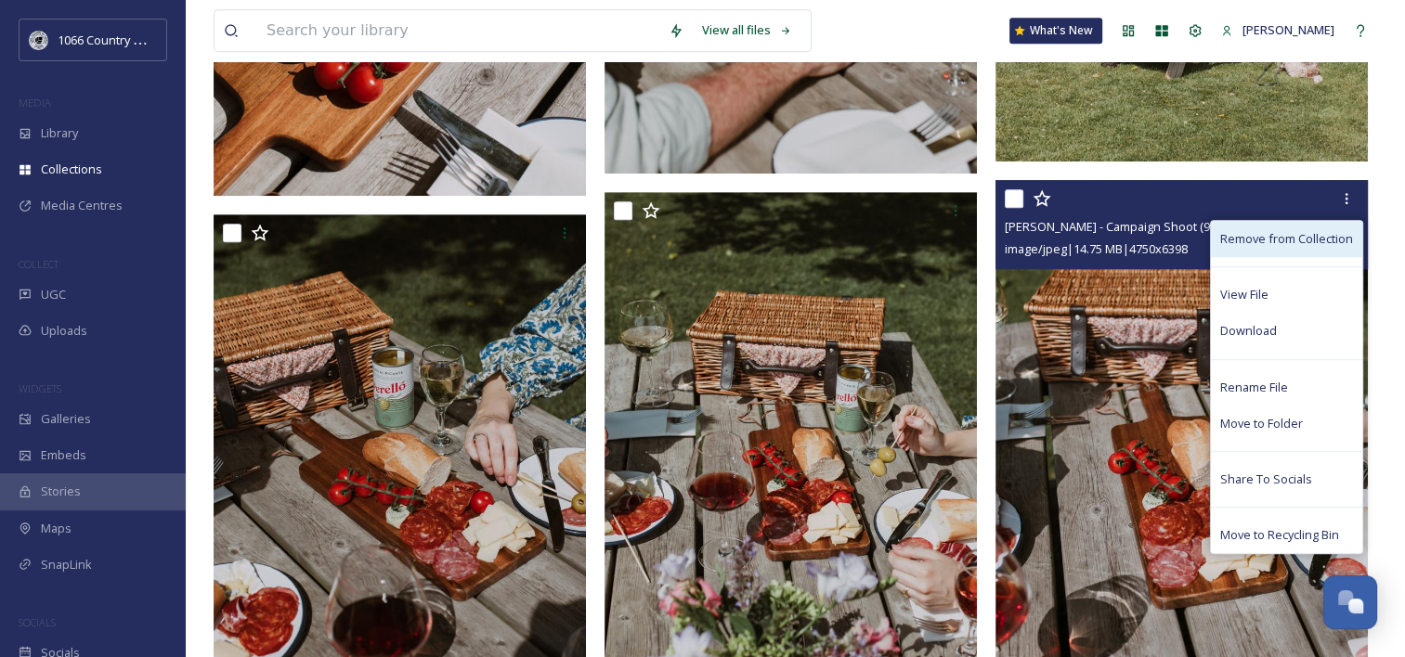
click at [1270, 236] on span "Remove from Collection" at bounding box center [1286, 239] width 133 height 18
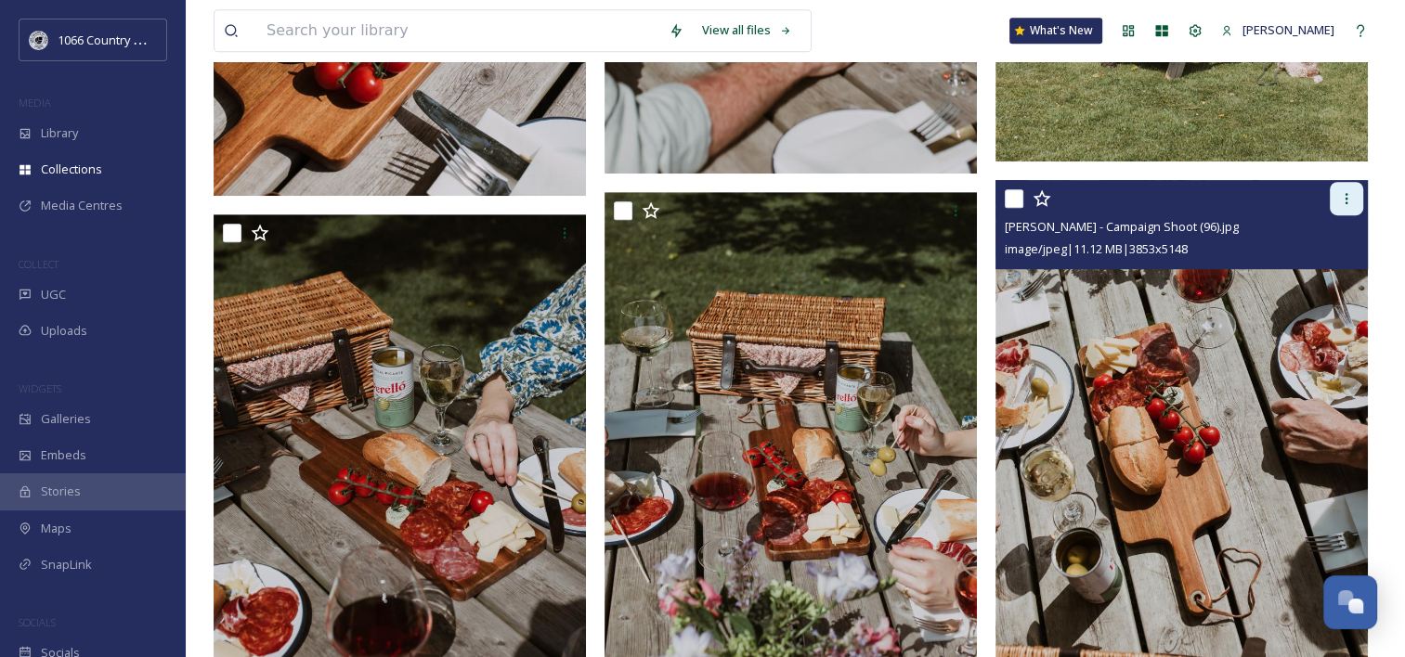
drag, startPoint x: 1331, startPoint y: 202, endPoint x: 1340, endPoint y: 197, distance: 10.8
click at [1338, 199] on div at bounding box center [1346, 198] width 33 height 33
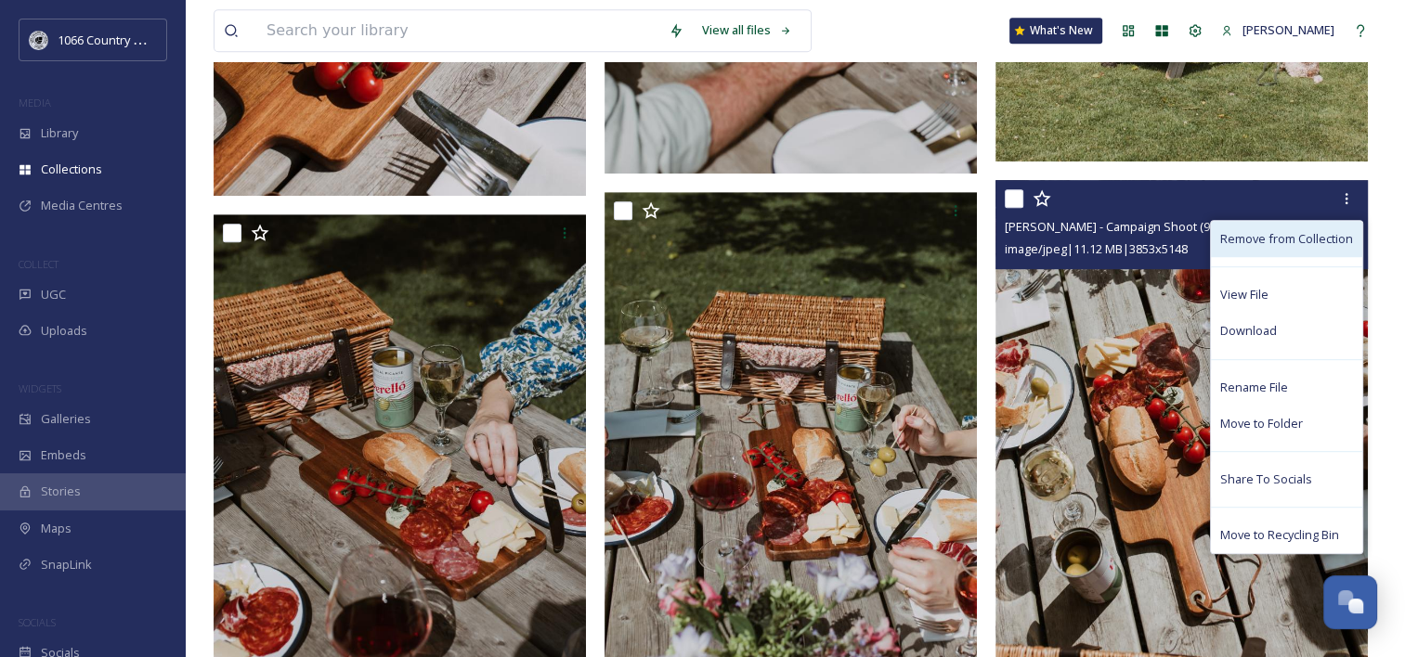
click at [1289, 241] on span "Remove from Collection" at bounding box center [1286, 239] width 133 height 18
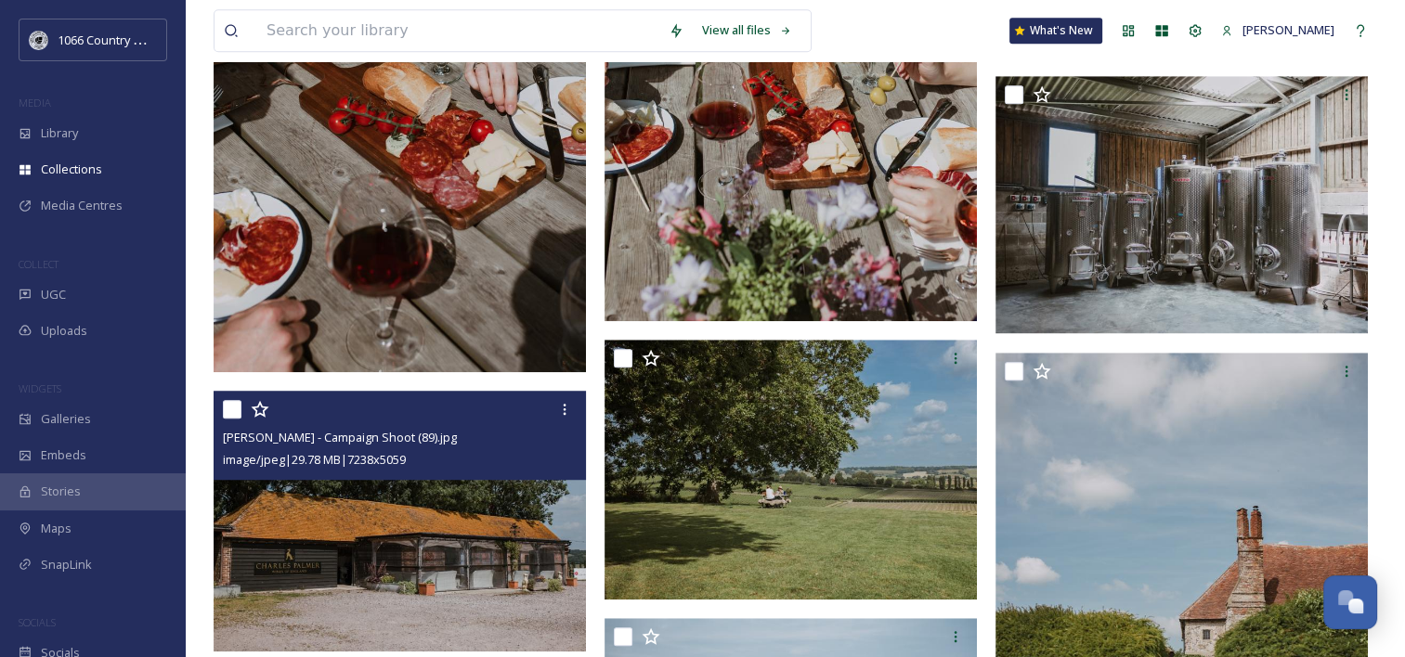
scroll to position [1579, 0]
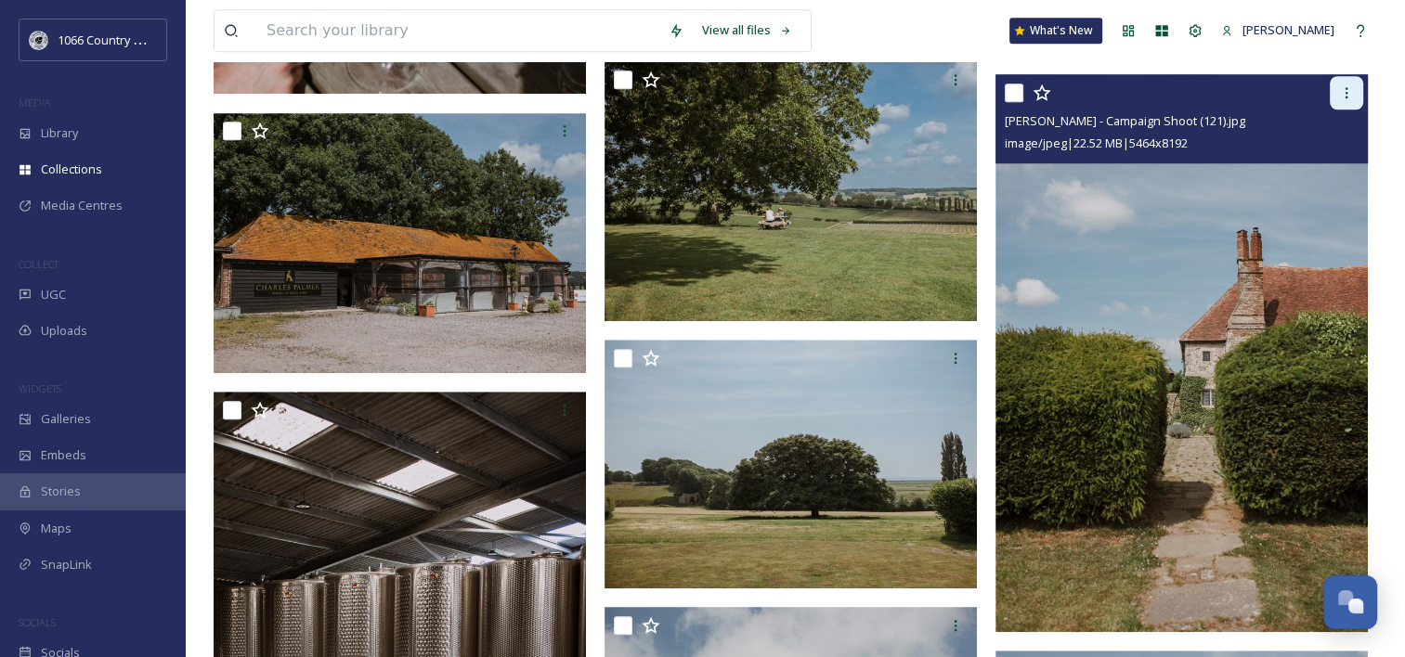
click at [1337, 96] on div at bounding box center [1346, 92] width 33 height 33
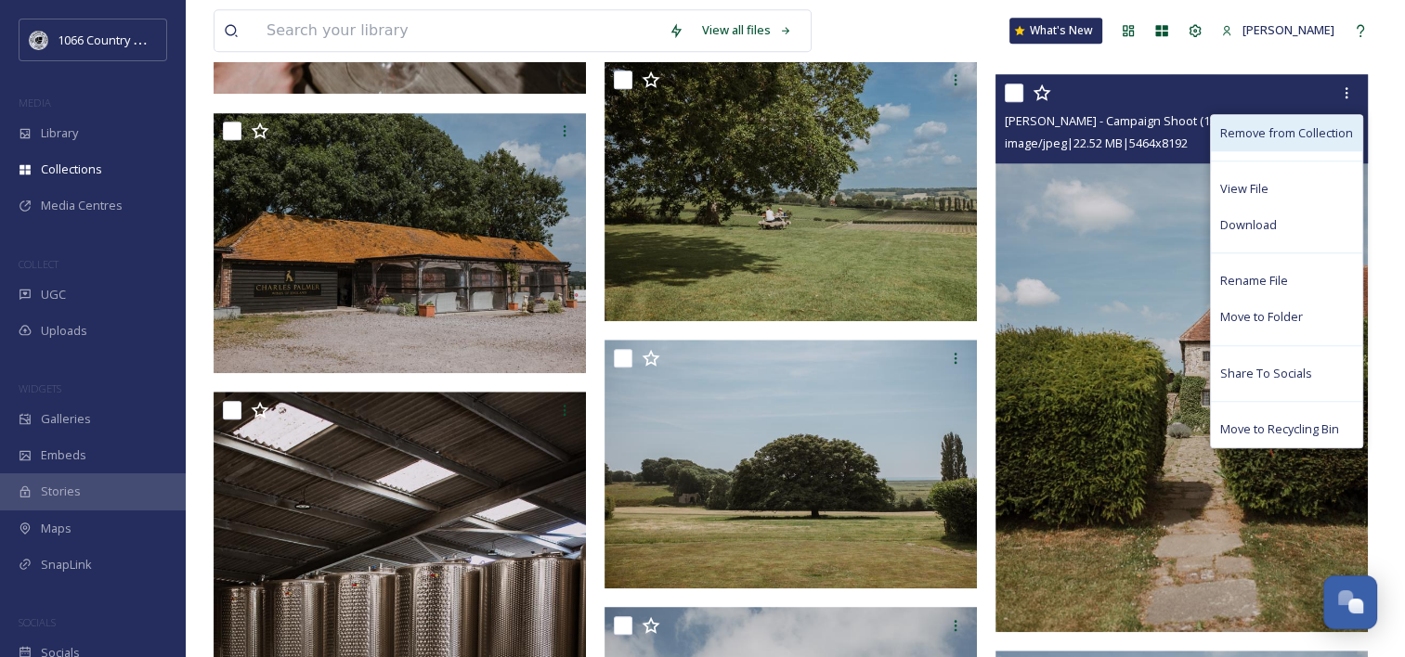
click at [1300, 131] on span "Remove from Collection" at bounding box center [1286, 133] width 133 height 18
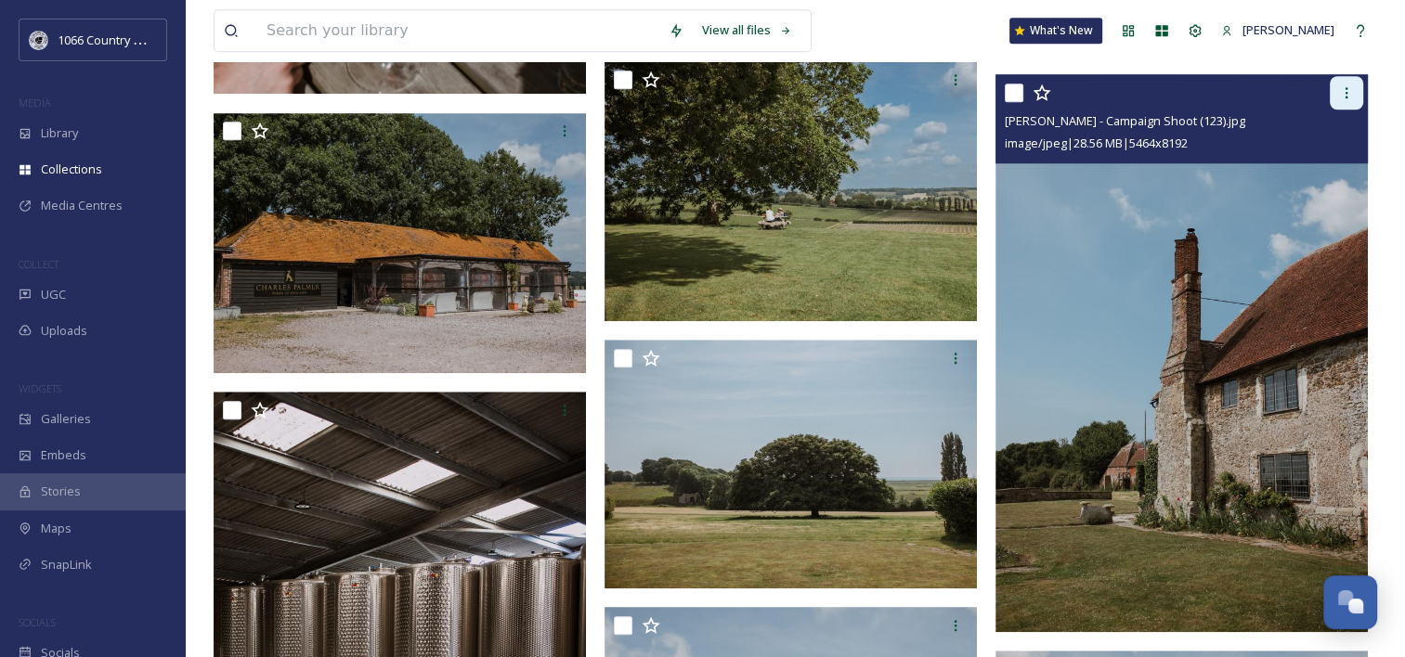
click at [1341, 92] on icon at bounding box center [1346, 92] width 15 height 15
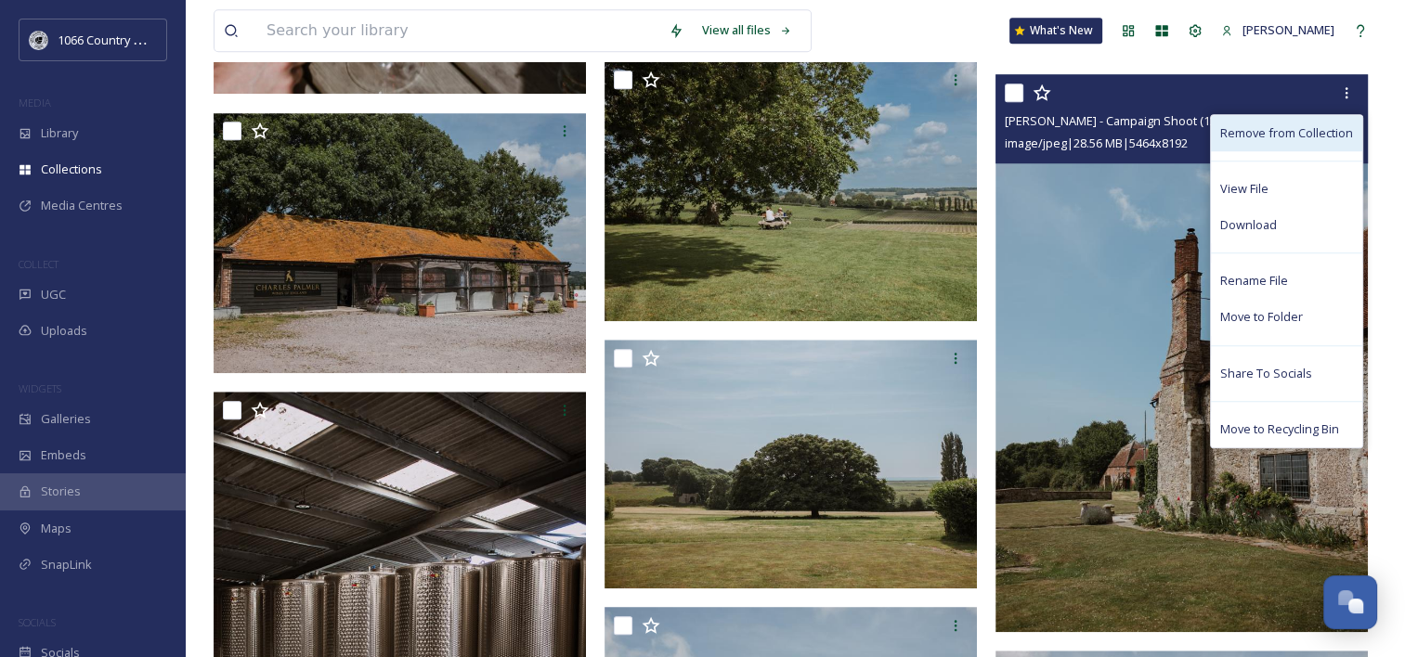
click at [1292, 133] on span "Remove from Collection" at bounding box center [1286, 133] width 133 height 18
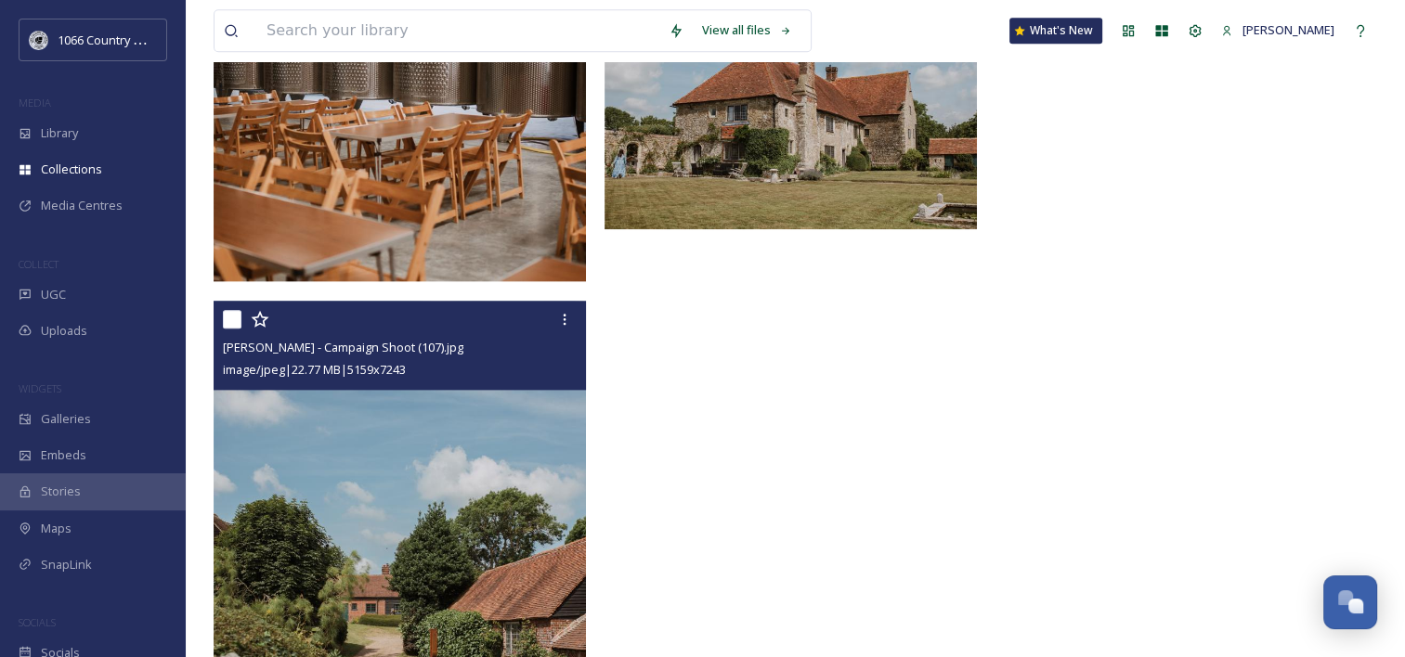
scroll to position [2321, 0]
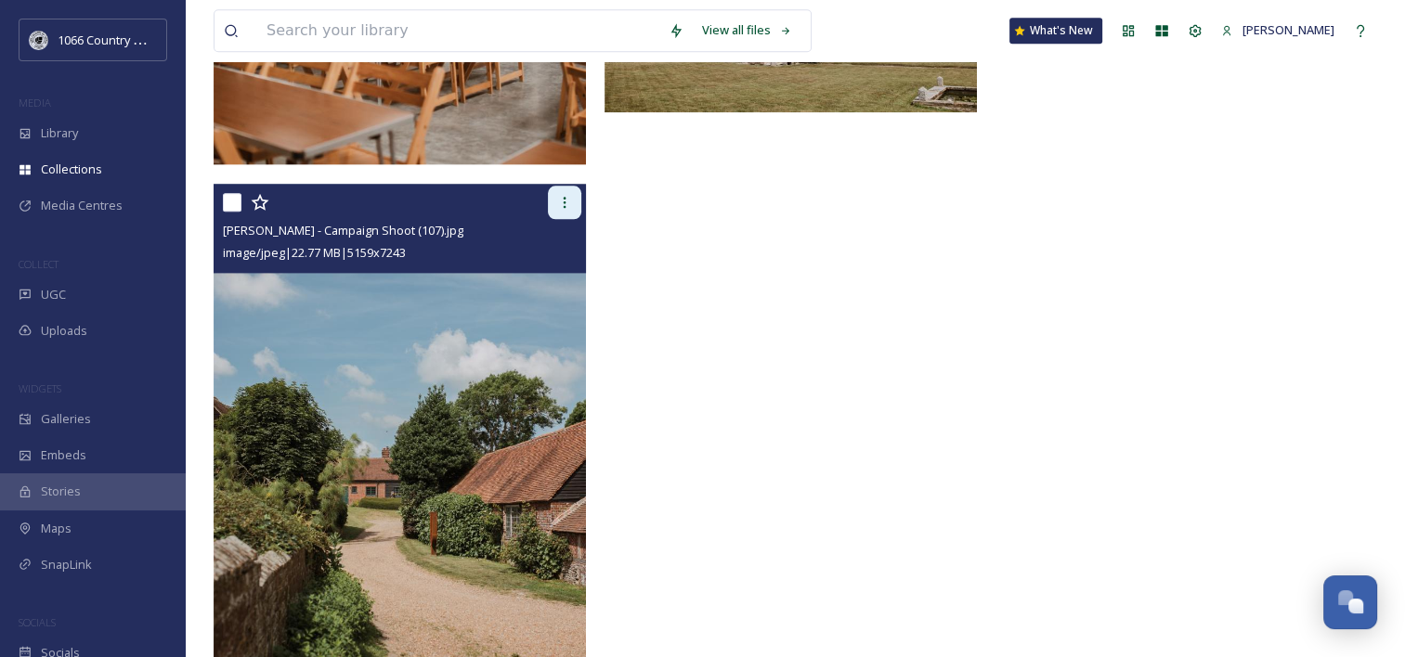
click at [564, 204] on icon at bounding box center [565, 202] width 3 height 11
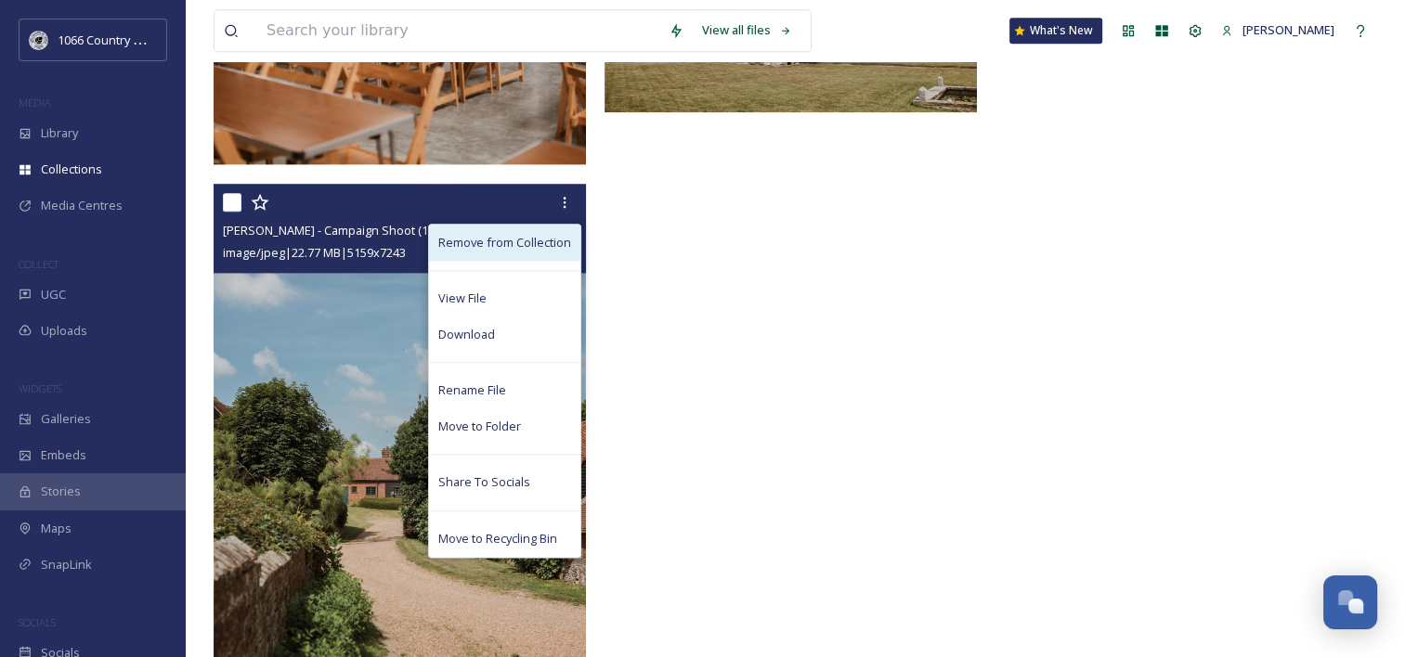
click at [546, 246] on span "Remove from Collection" at bounding box center [504, 243] width 133 height 18
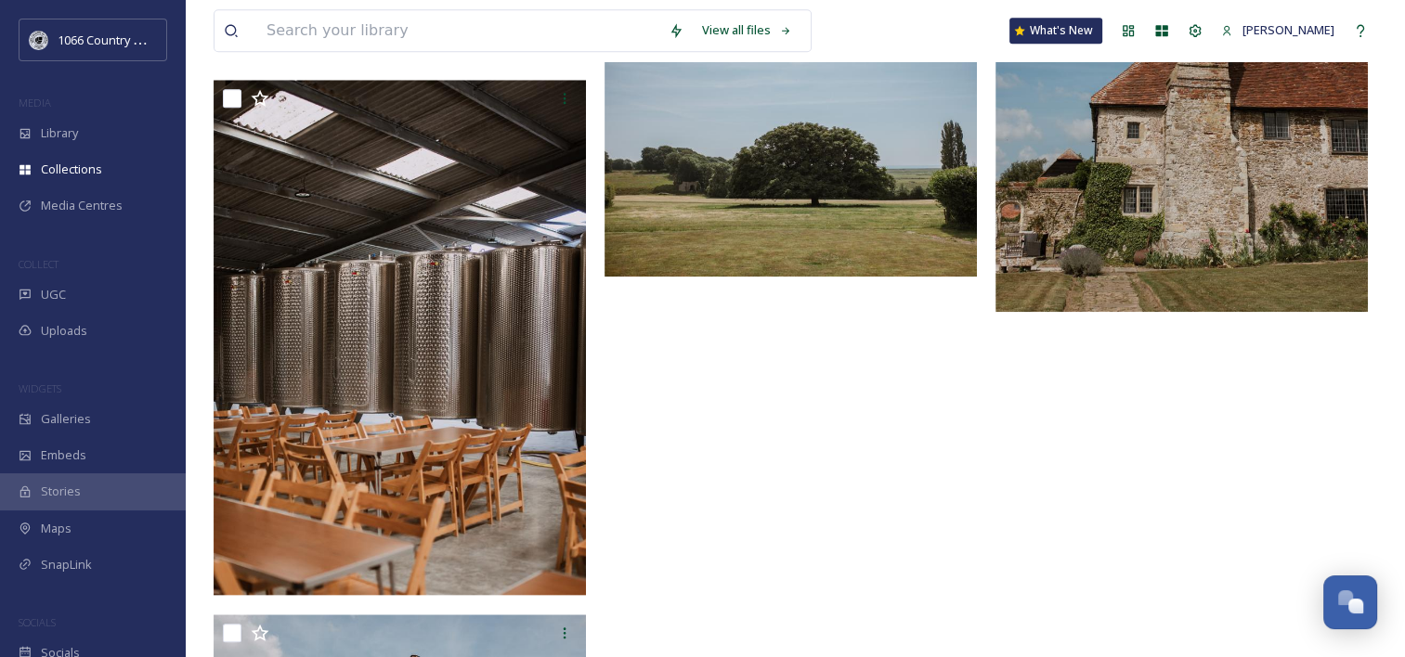
scroll to position [1640, 0]
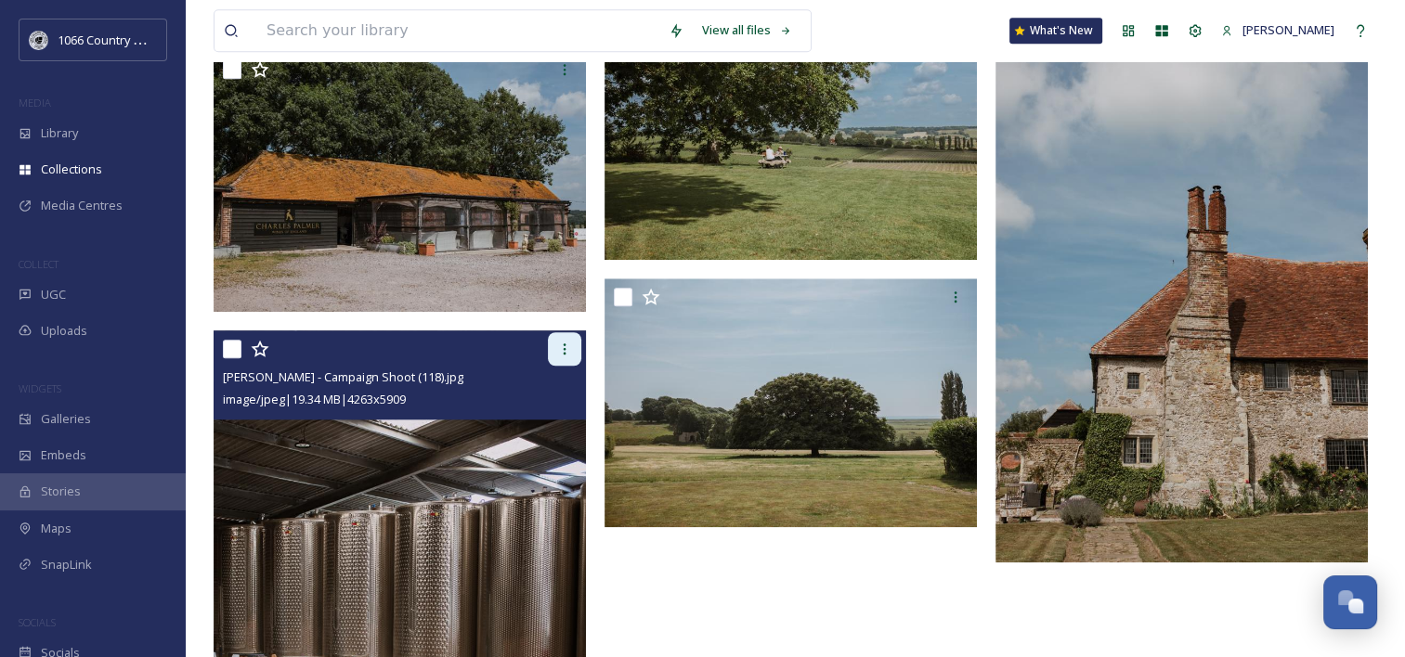
click at [572, 358] on div at bounding box center [564, 348] width 33 height 33
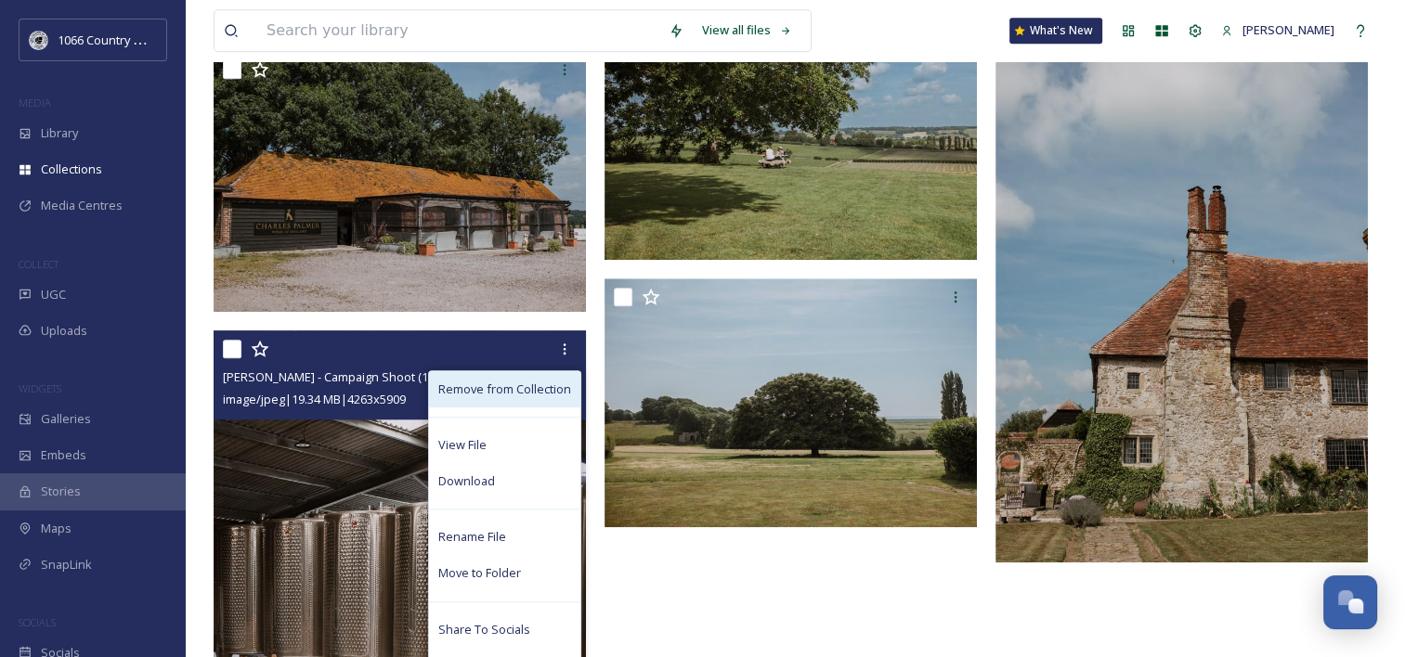
click at [553, 404] on div "Remove from Collection" at bounding box center [504, 389] width 151 height 36
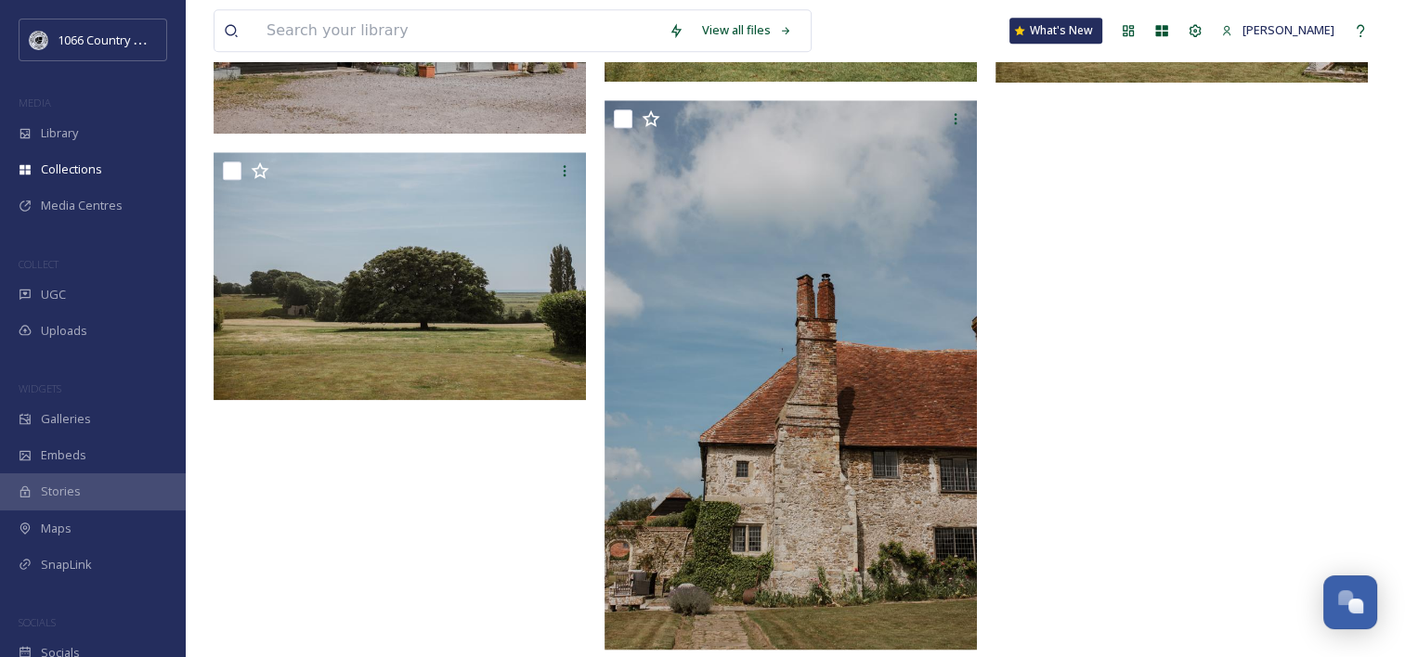
scroll to position [1820, 0]
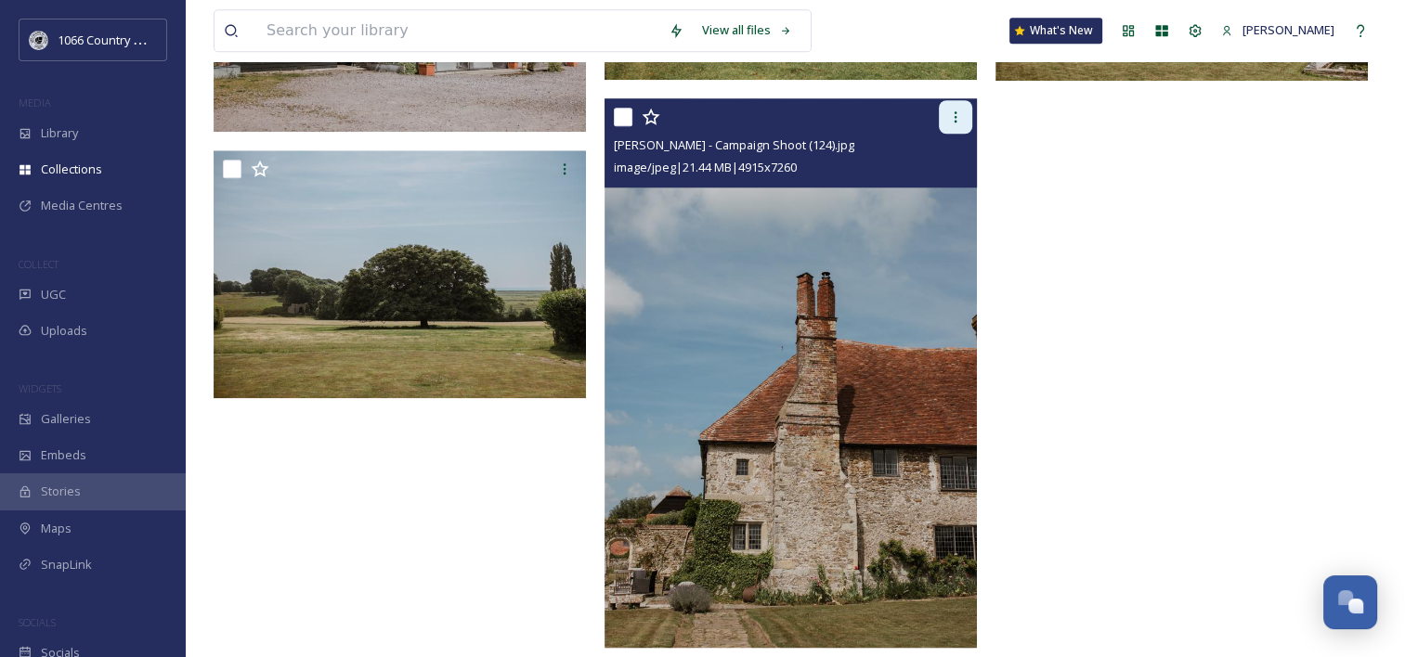
click at [955, 111] on icon at bounding box center [955, 117] width 15 height 15
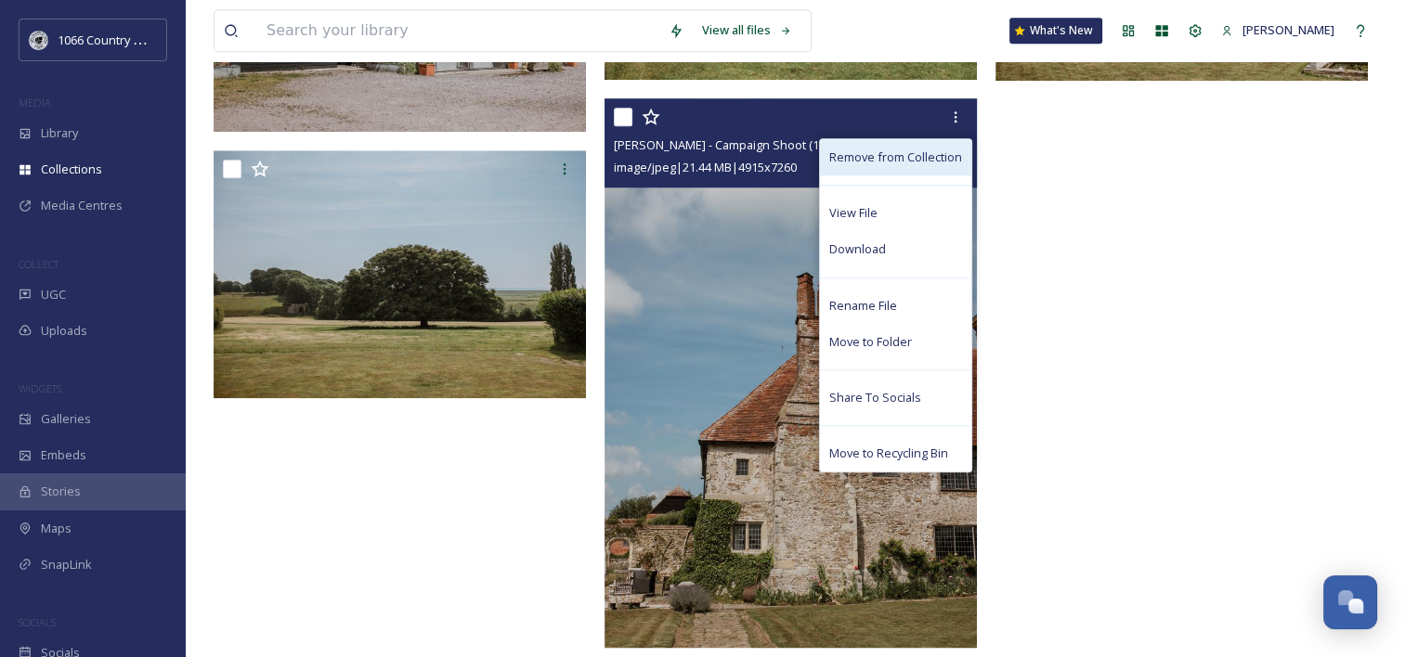
click at [928, 154] on span "Remove from Collection" at bounding box center [895, 158] width 133 height 18
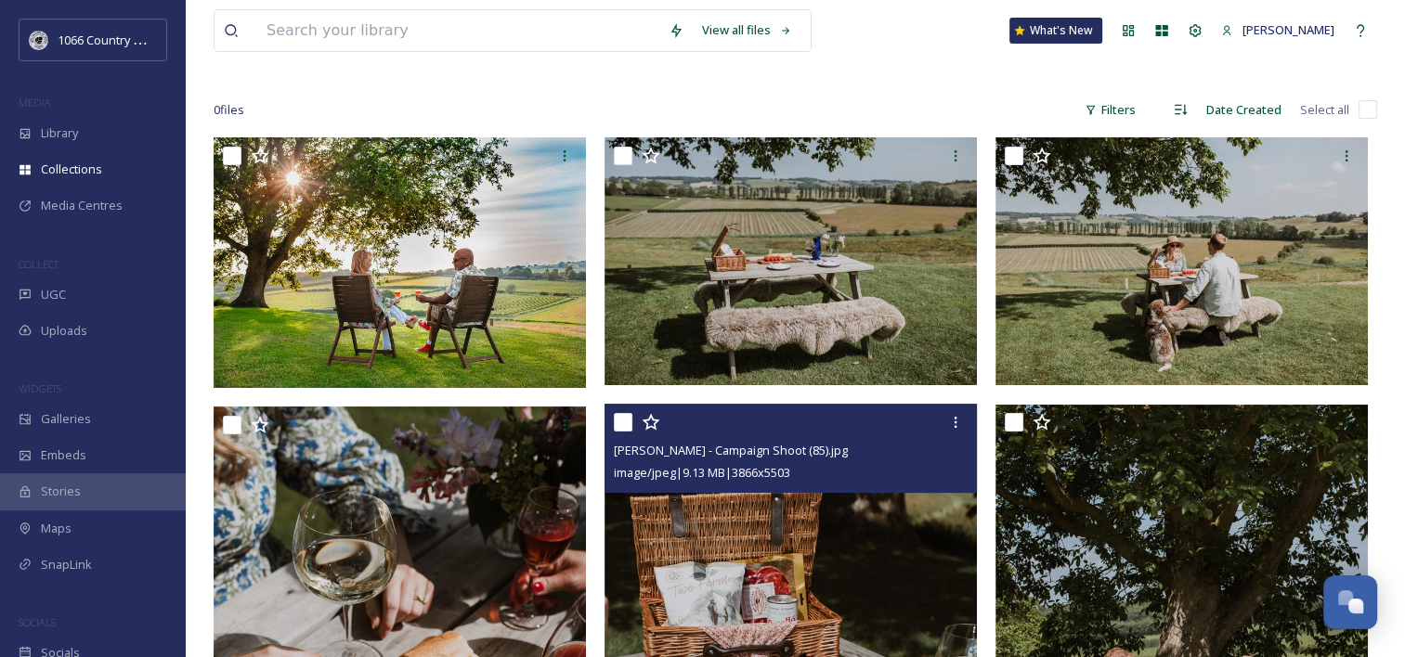
scroll to position [0, 0]
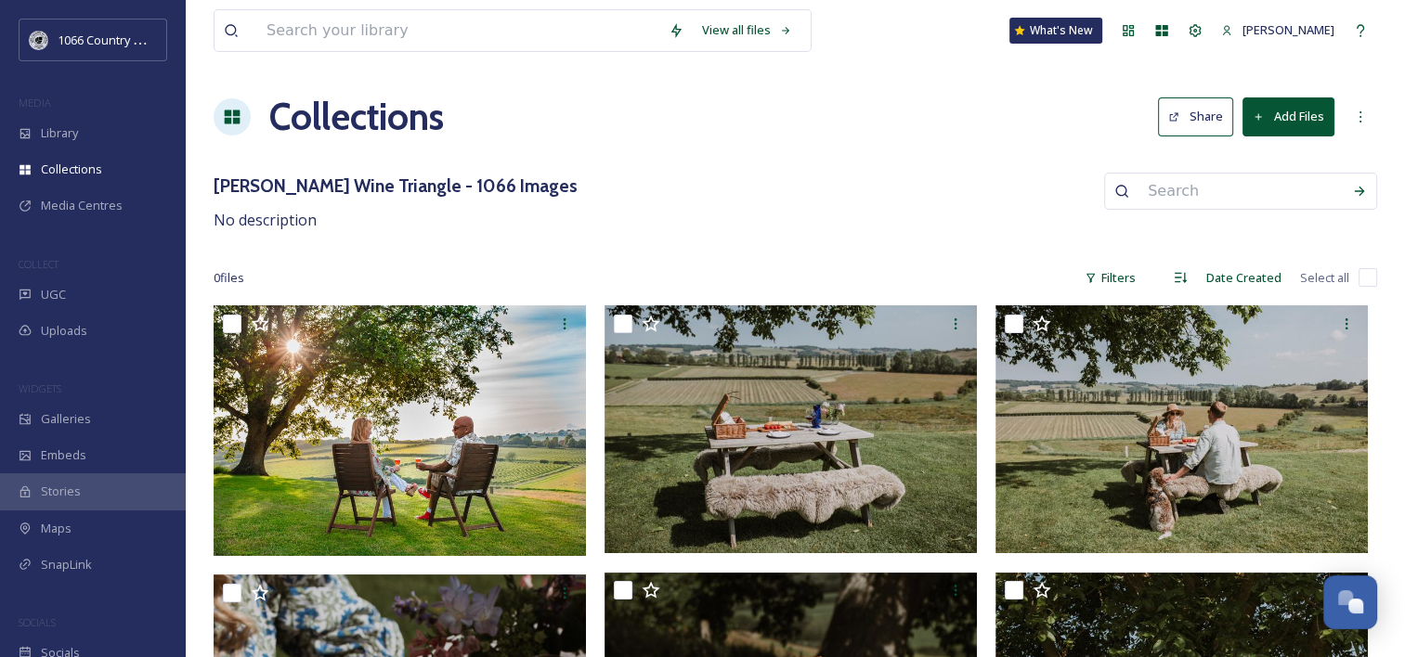
click at [1316, 110] on button "Add Files" at bounding box center [1288, 117] width 92 height 38
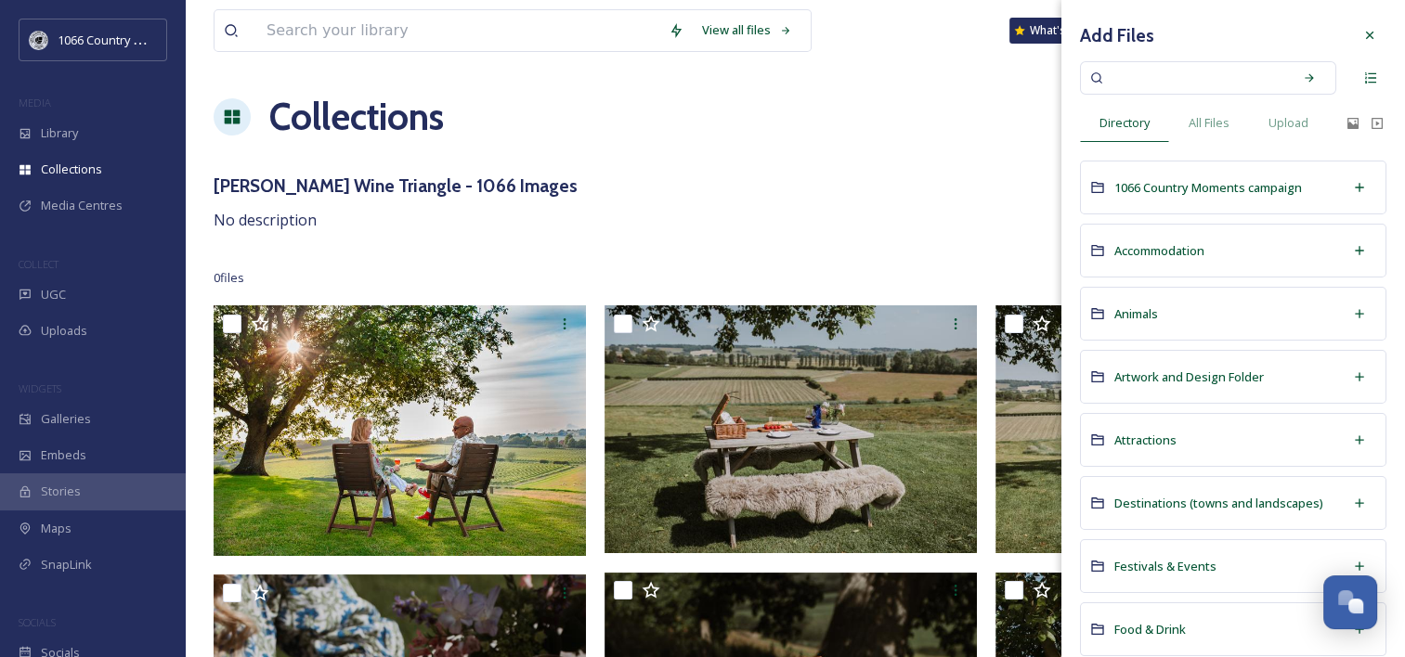
scroll to position [186, 0]
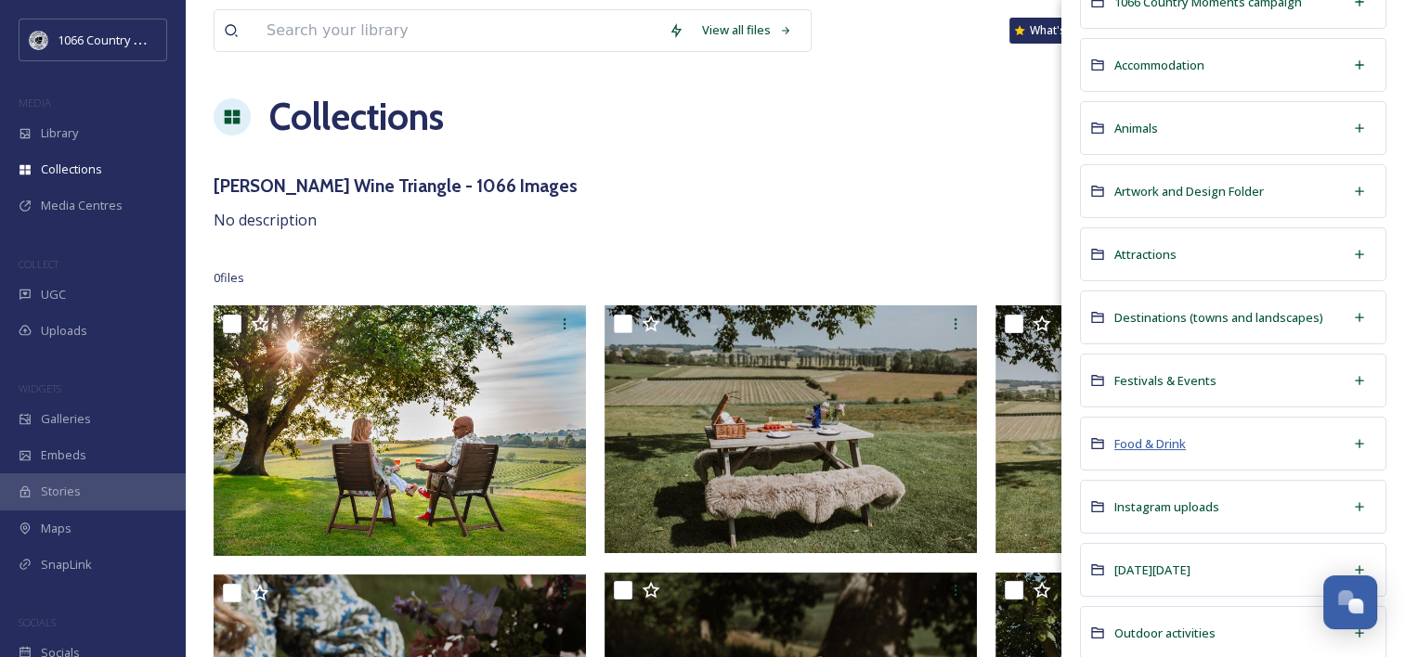
click at [1177, 445] on span "Food & Drink" at bounding box center [1150, 444] width 72 height 17
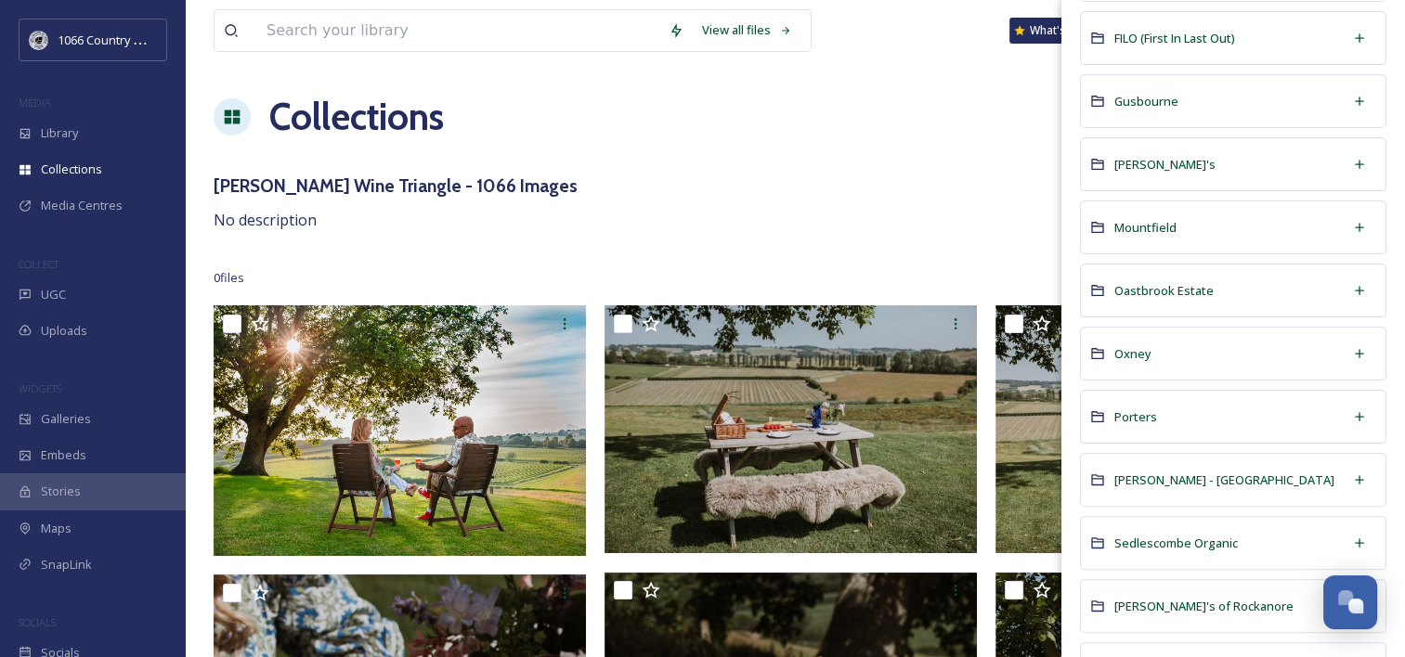
scroll to position [464, 0]
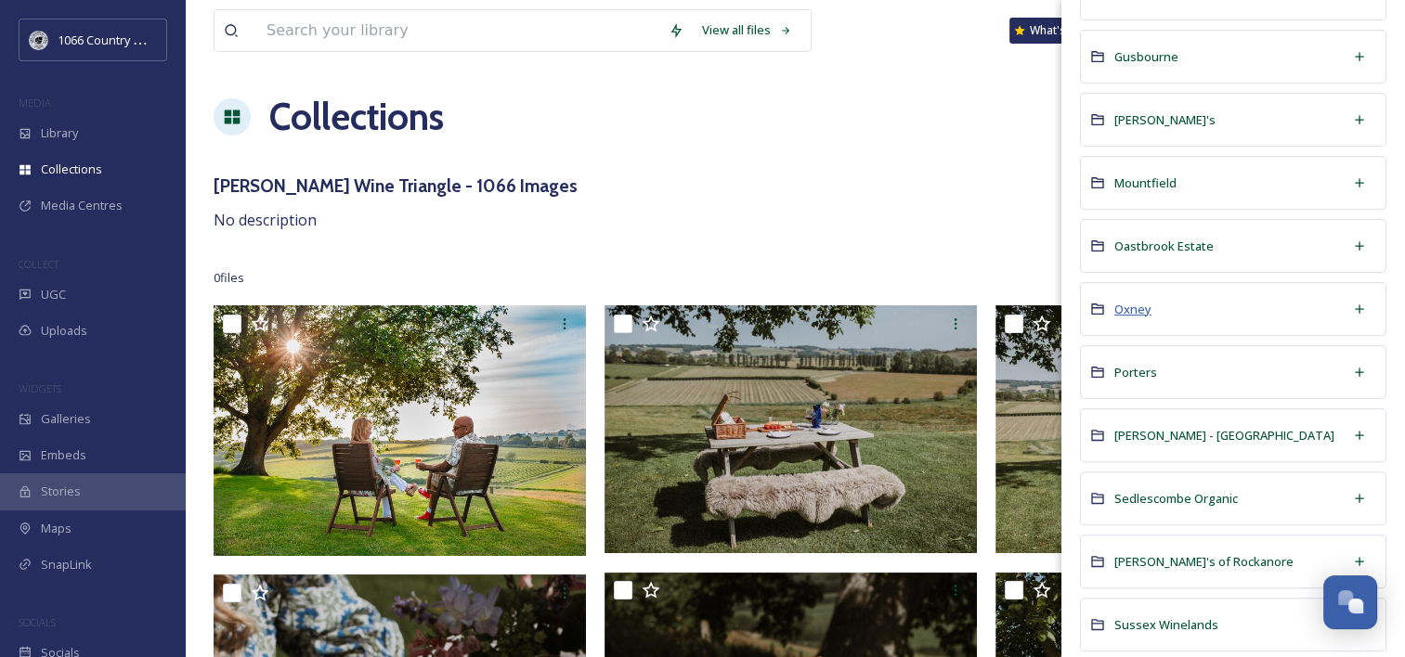
click at [1143, 308] on span "Oxney" at bounding box center [1132, 309] width 37 height 17
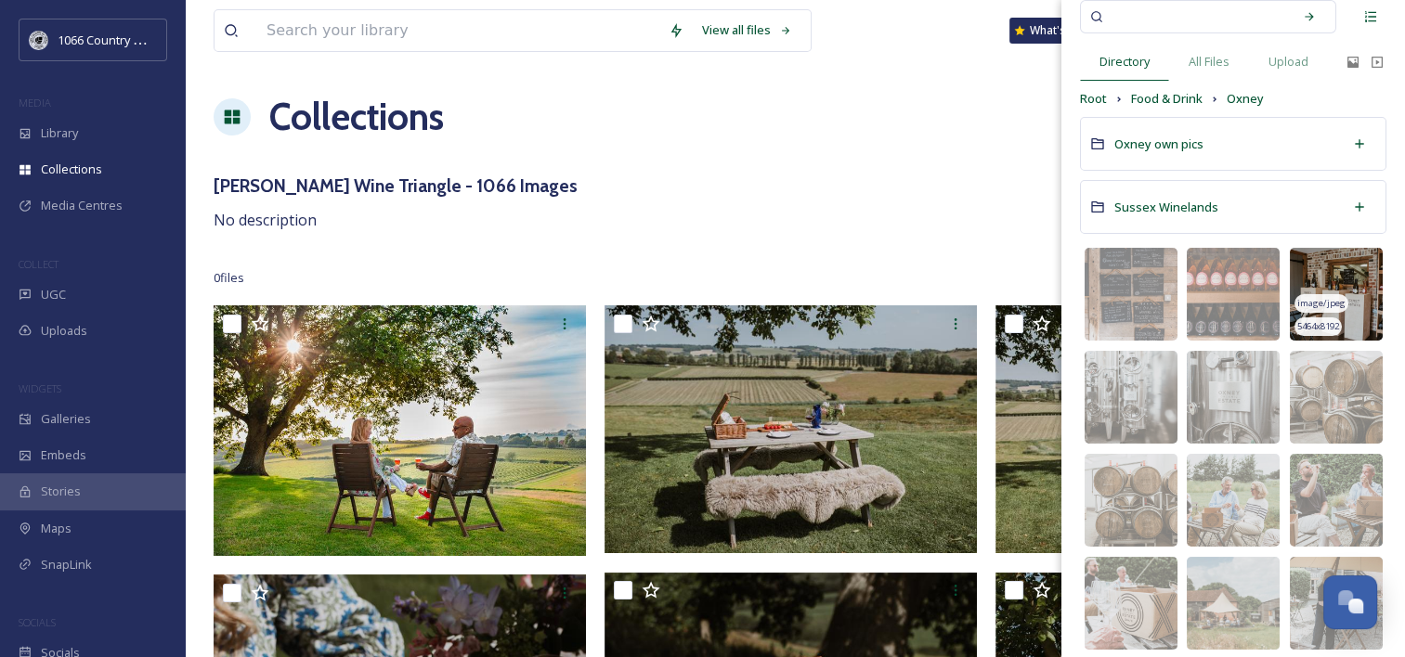
scroll to position [93, 0]
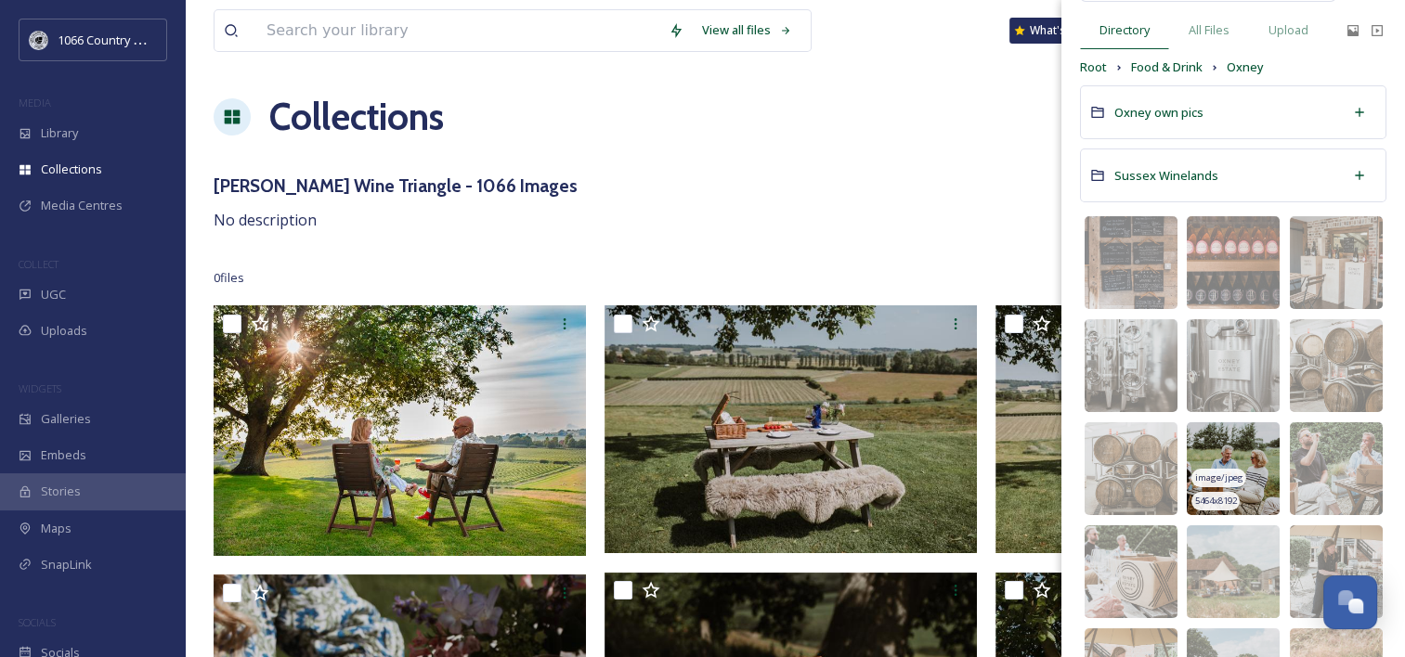
click at [1228, 450] on img at bounding box center [1233, 469] width 93 height 93
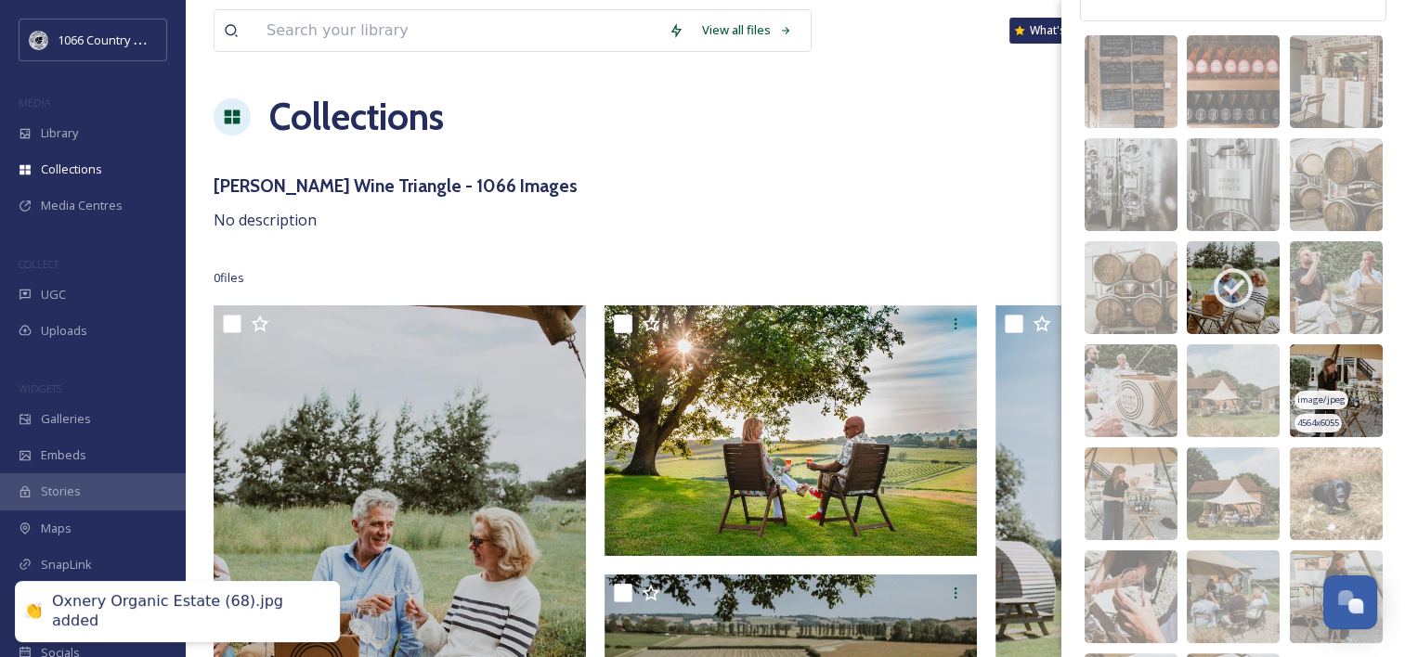
scroll to position [279, 0]
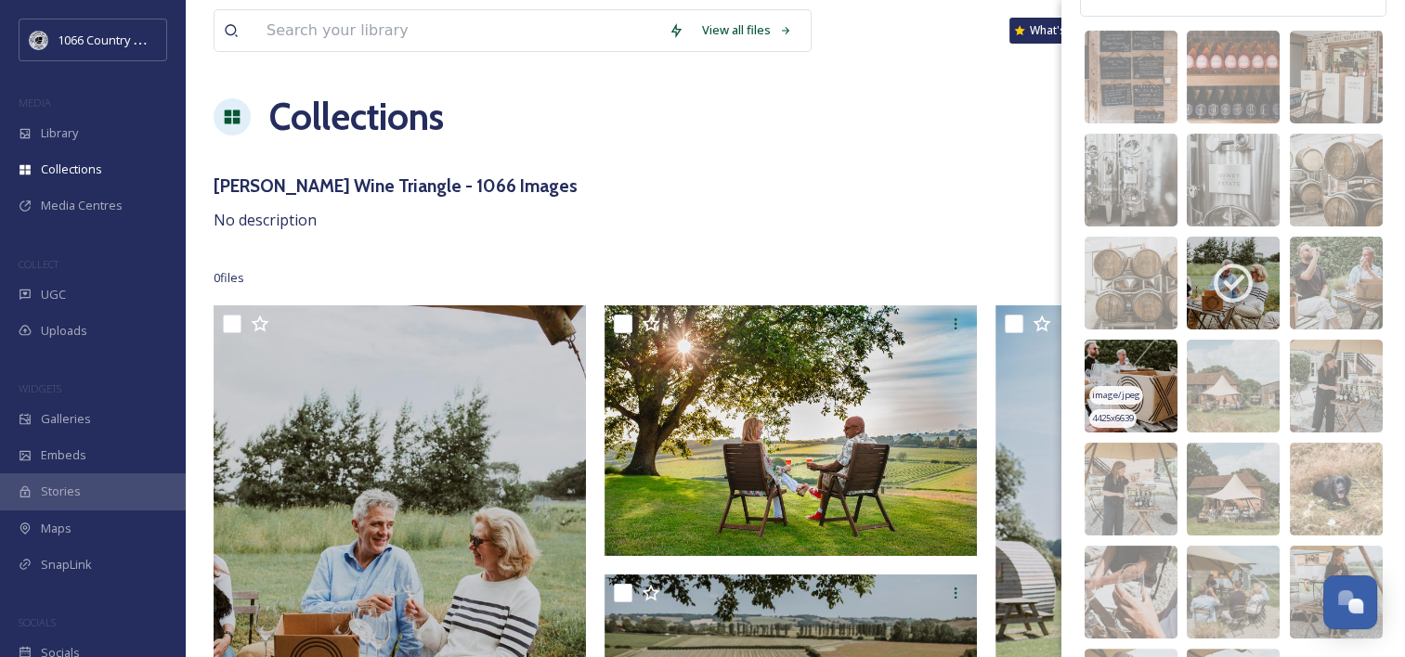
click at [1132, 365] on img at bounding box center [1131, 386] width 93 height 93
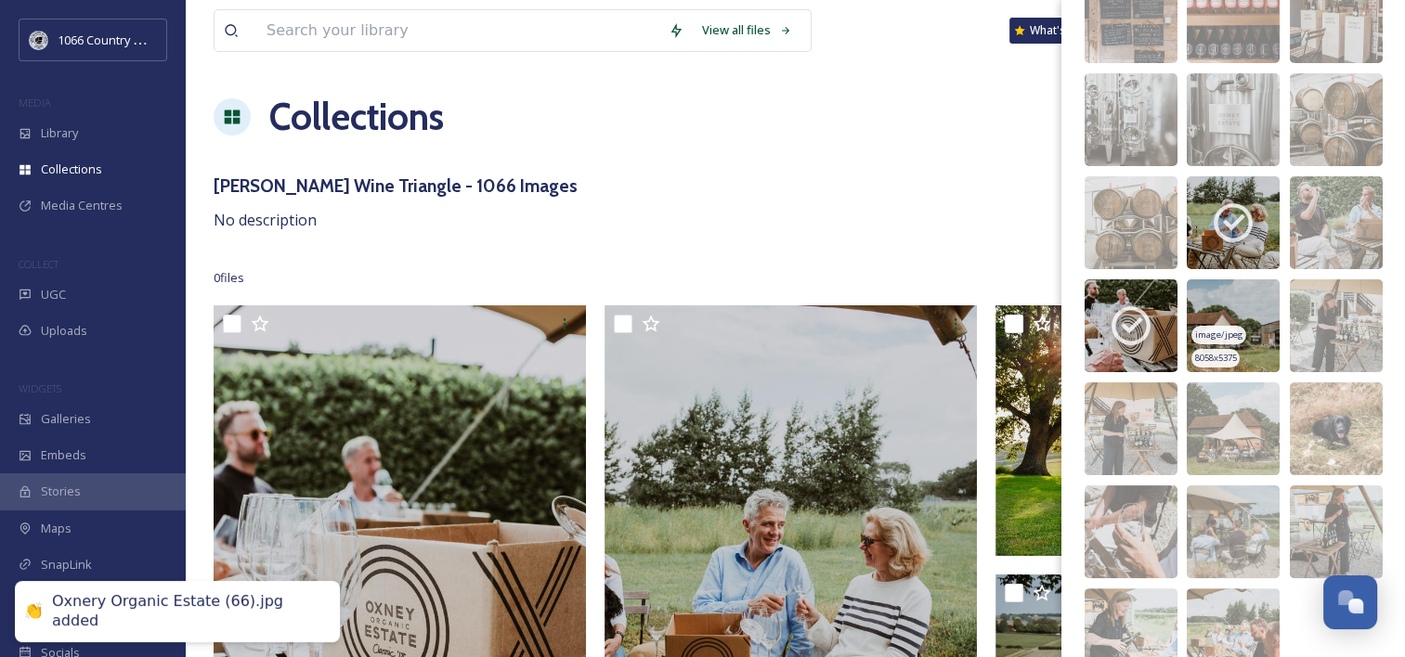
scroll to position [371, 0]
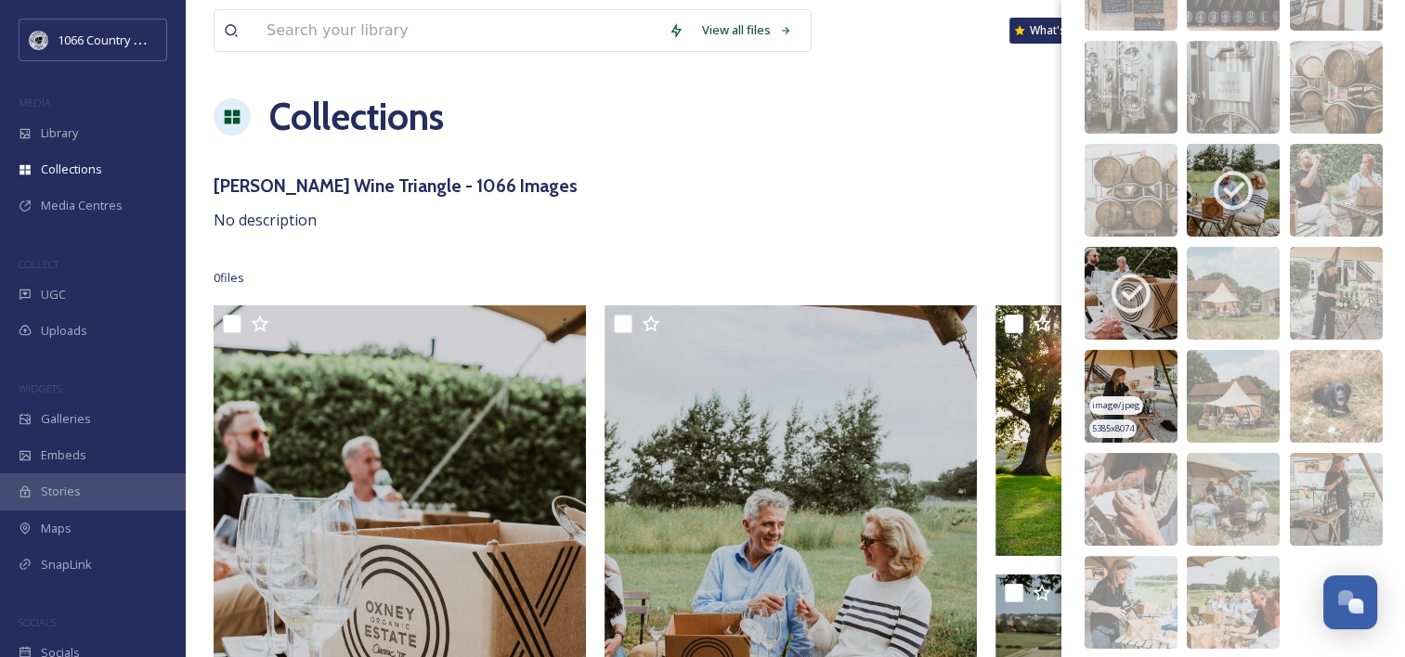
click at [1151, 381] on img at bounding box center [1131, 396] width 93 height 93
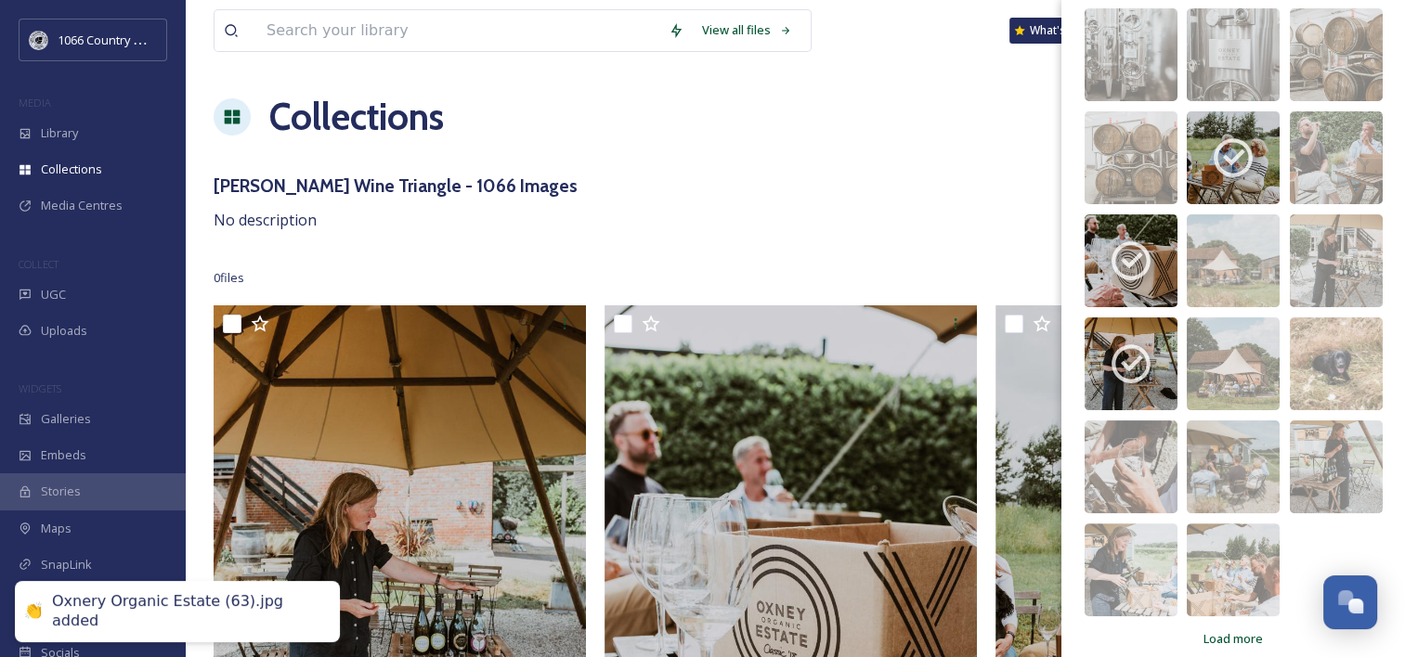
scroll to position [422, 0]
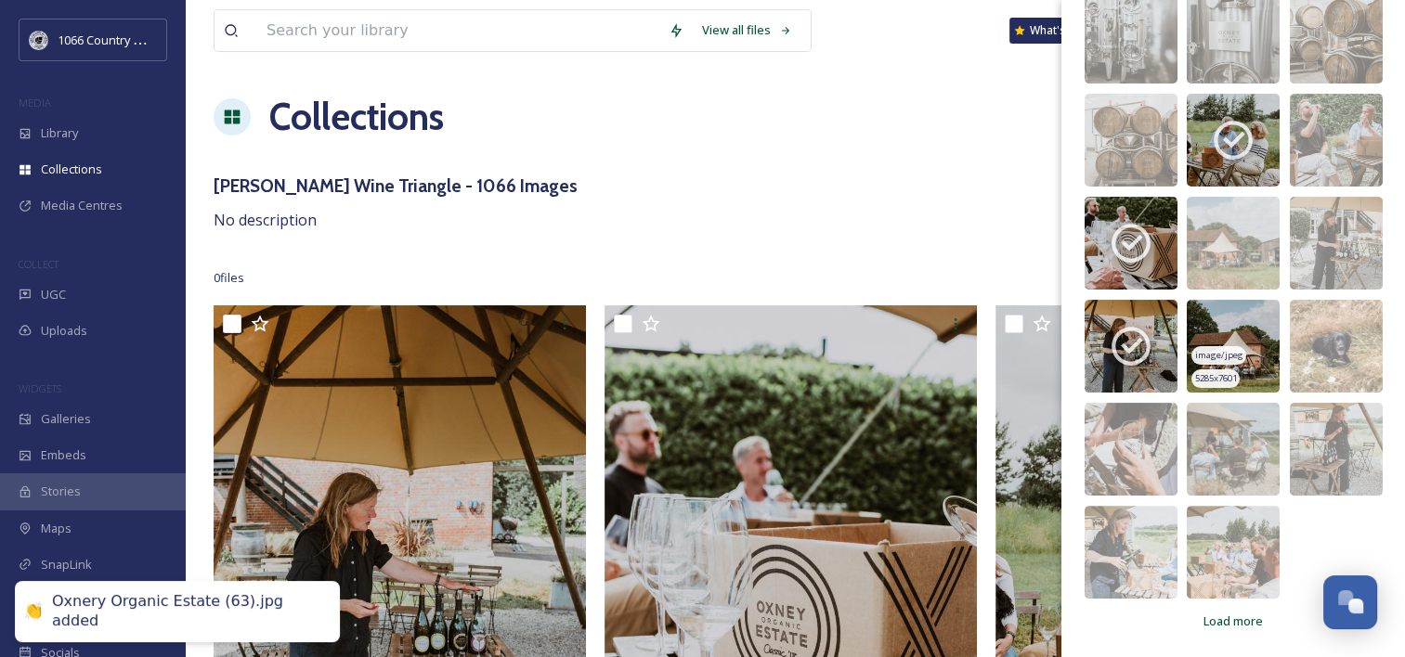
click at [1226, 331] on img at bounding box center [1233, 346] width 93 height 93
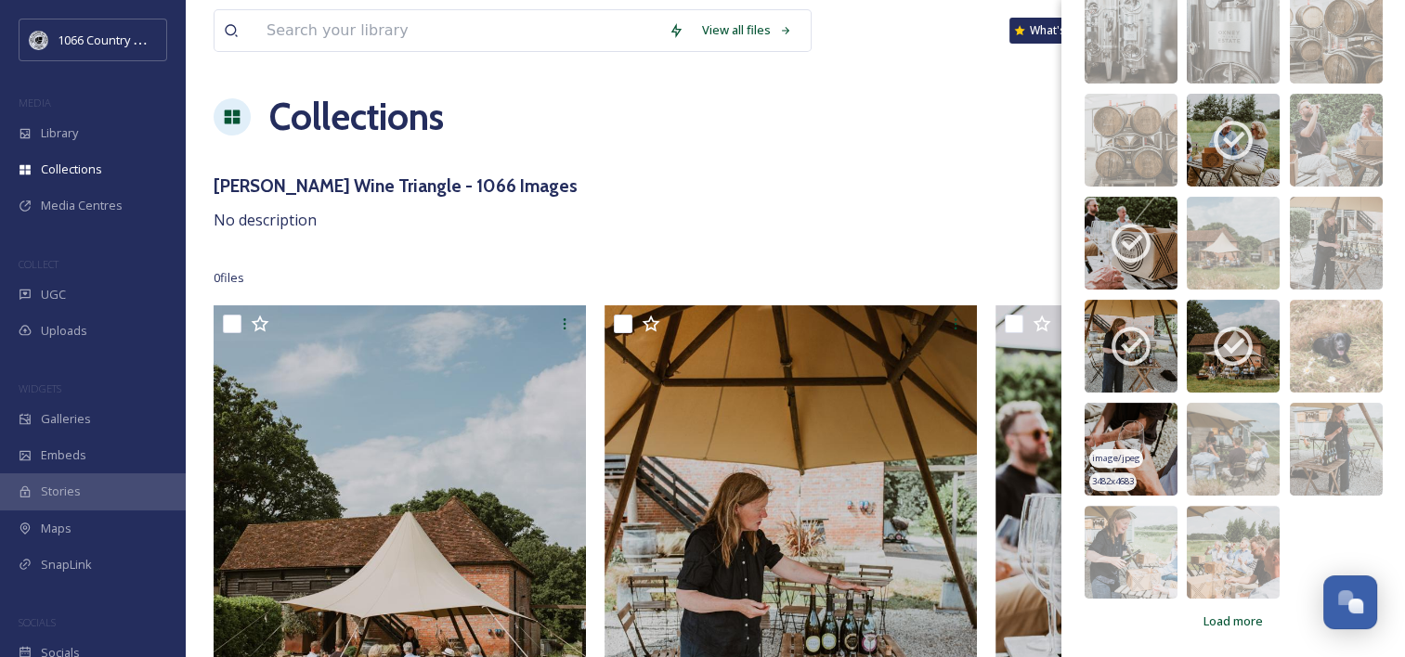
click at [1134, 431] on img at bounding box center [1131, 449] width 93 height 93
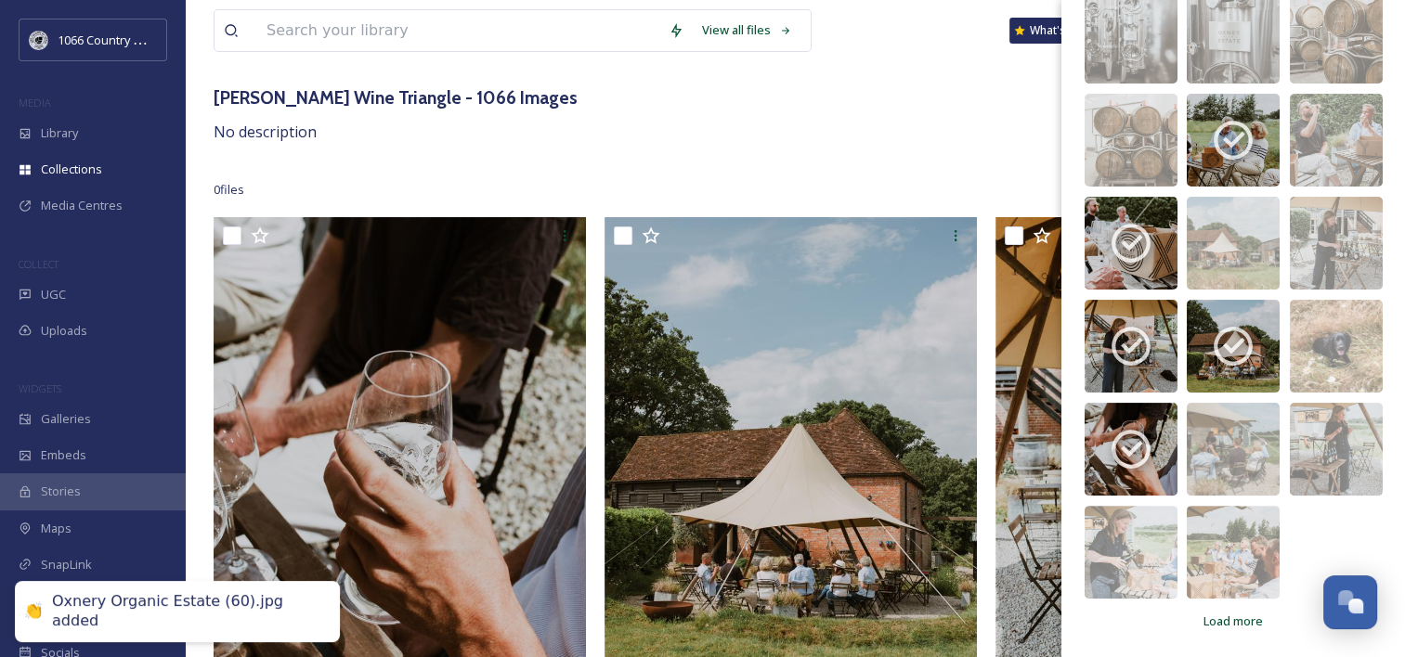
scroll to position [186, 0]
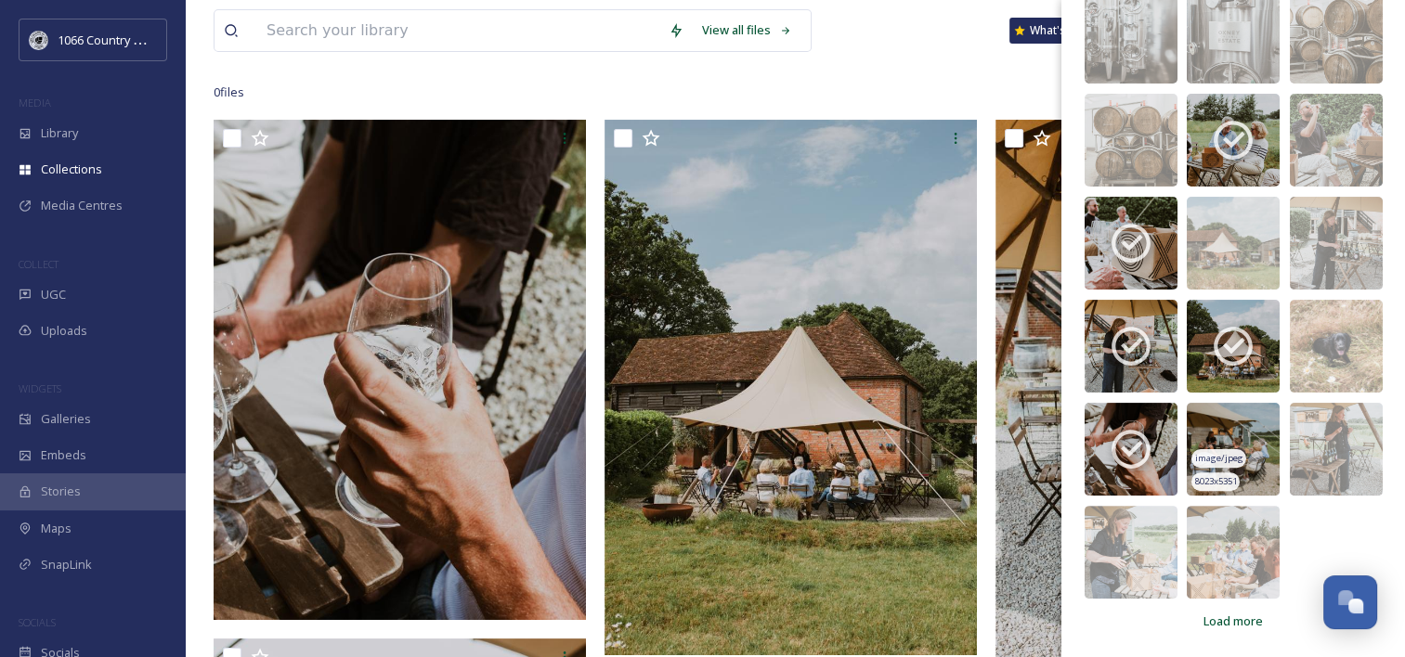
click at [1241, 411] on img at bounding box center [1233, 449] width 93 height 93
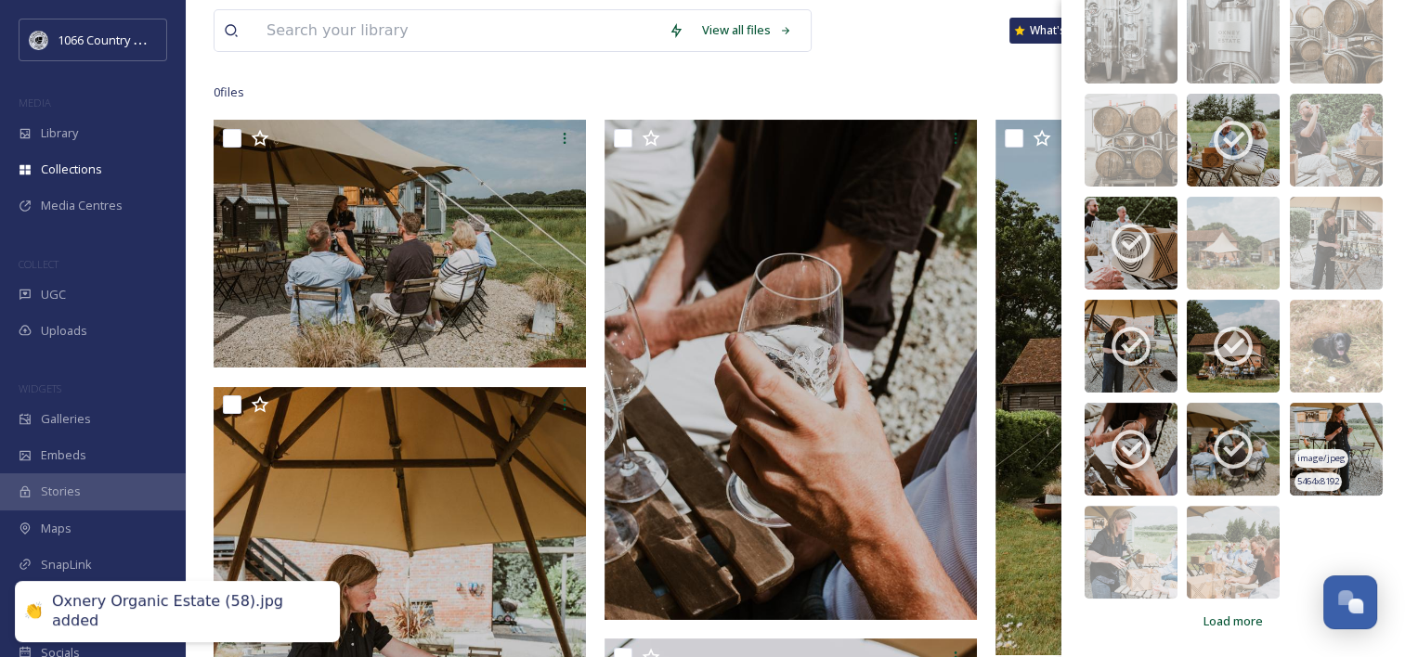
click at [1308, 415] on img at bounding box center [1336, 449] width 93 height 93
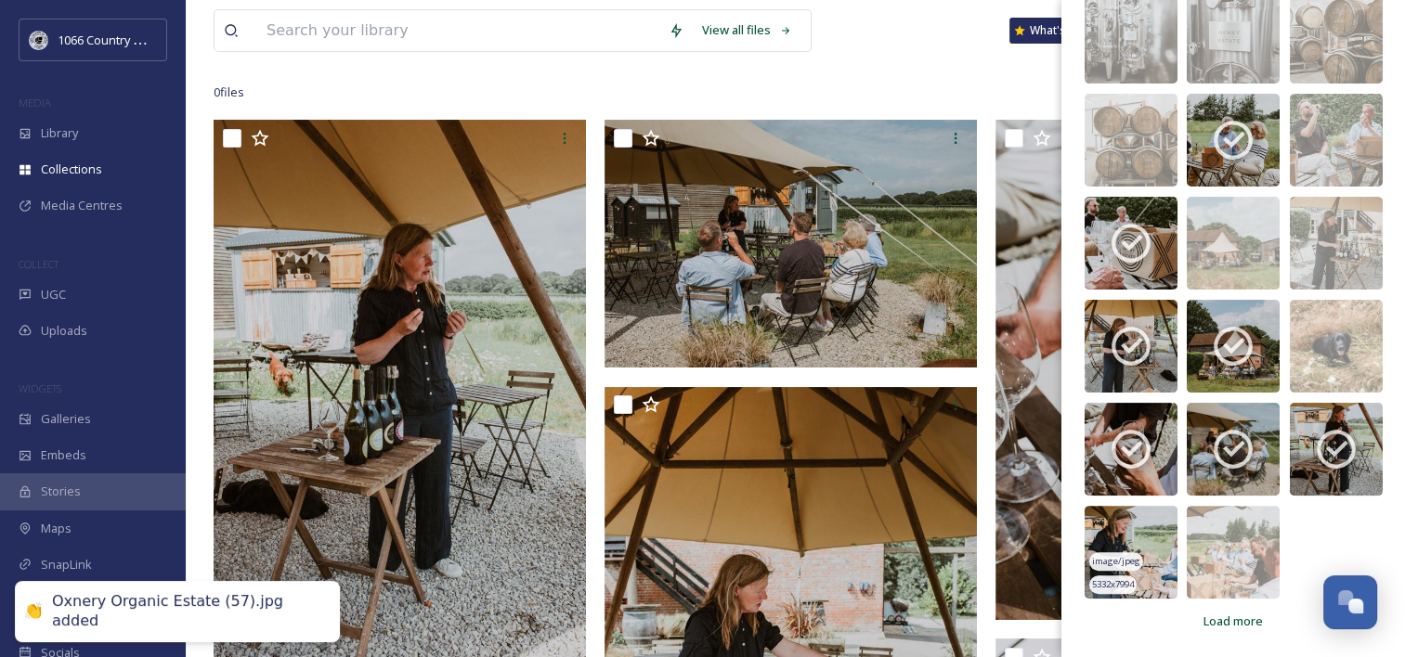
click at [1137, 521] on img at bounding box center [1131, 552] width 93 height 93
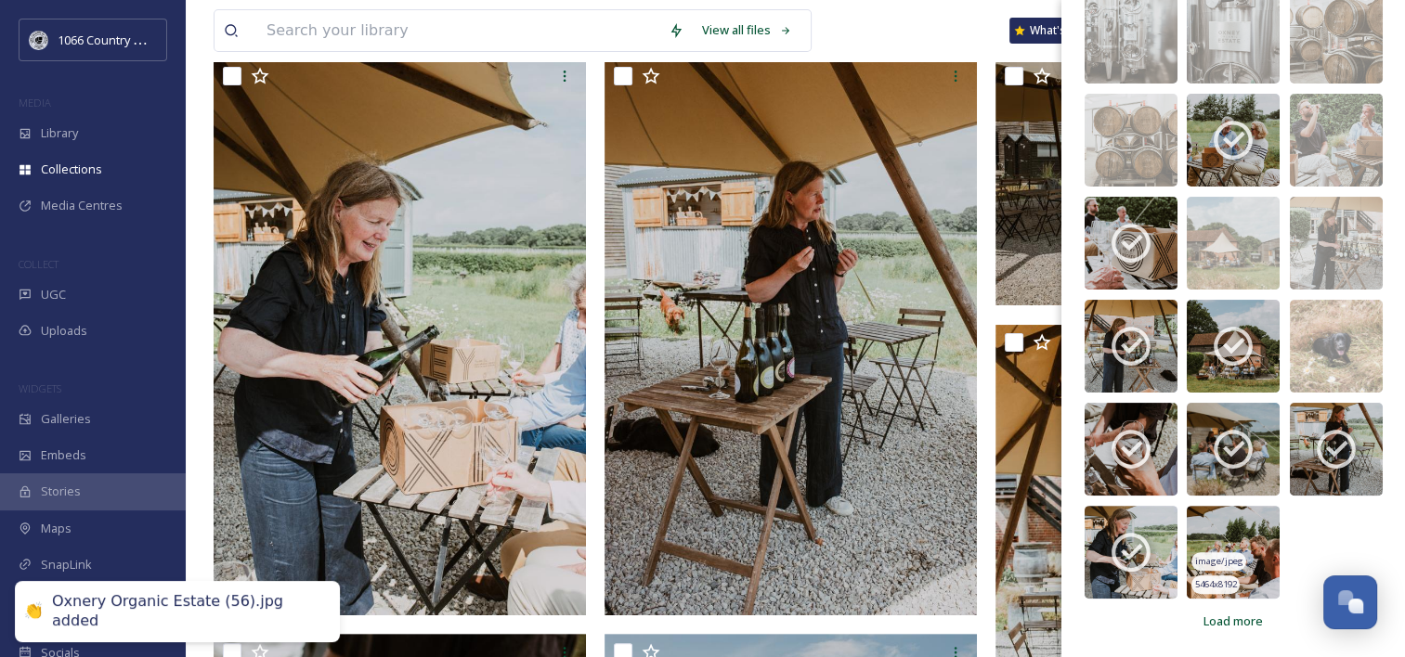
scroll to position [279, 0]
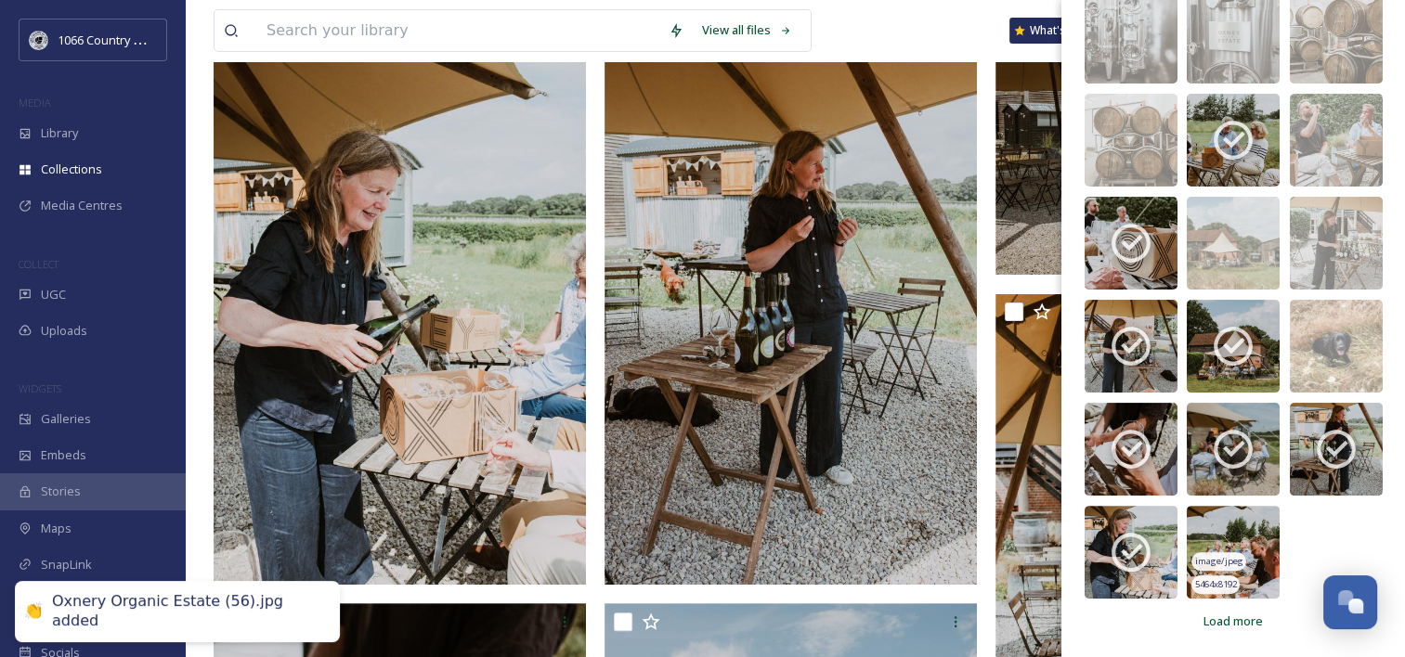
click at [1227, 528] on img at bounding box center [1233, 552] width 93 height 93
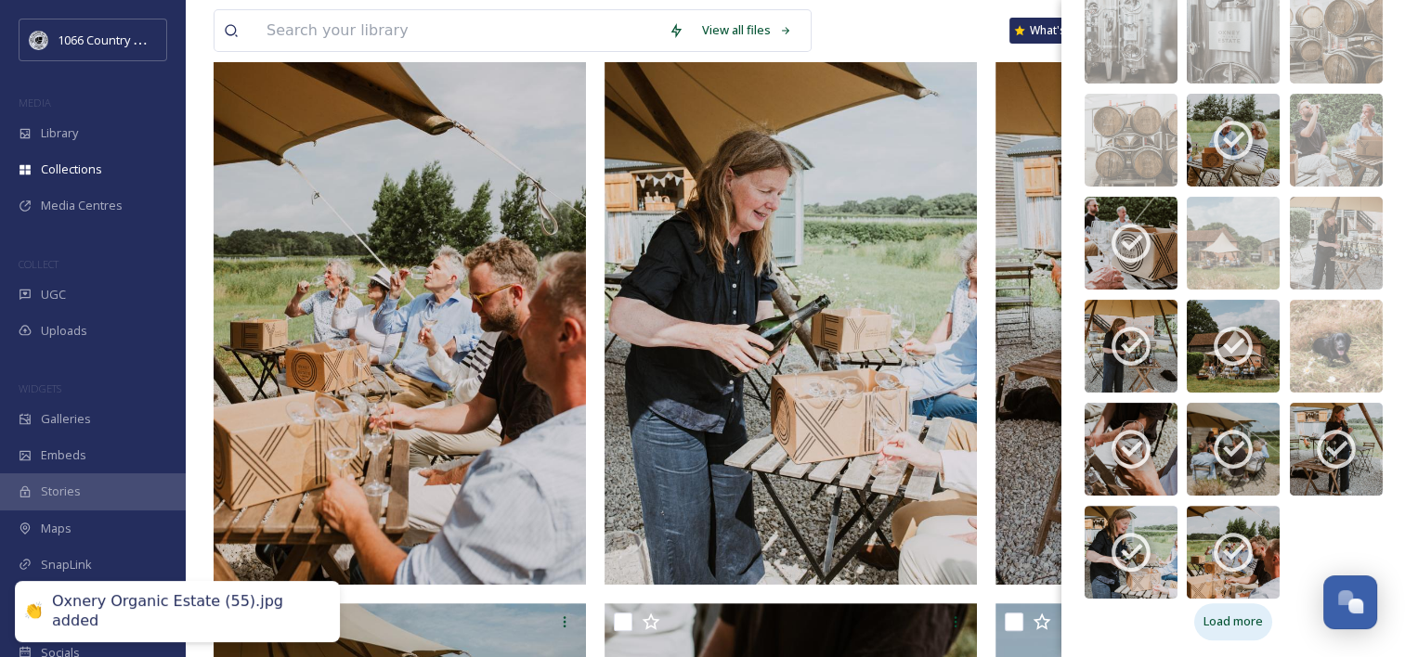
click at [1238, 629] on span "Load more" at bounding box center [1232, 622] width 59 height 18
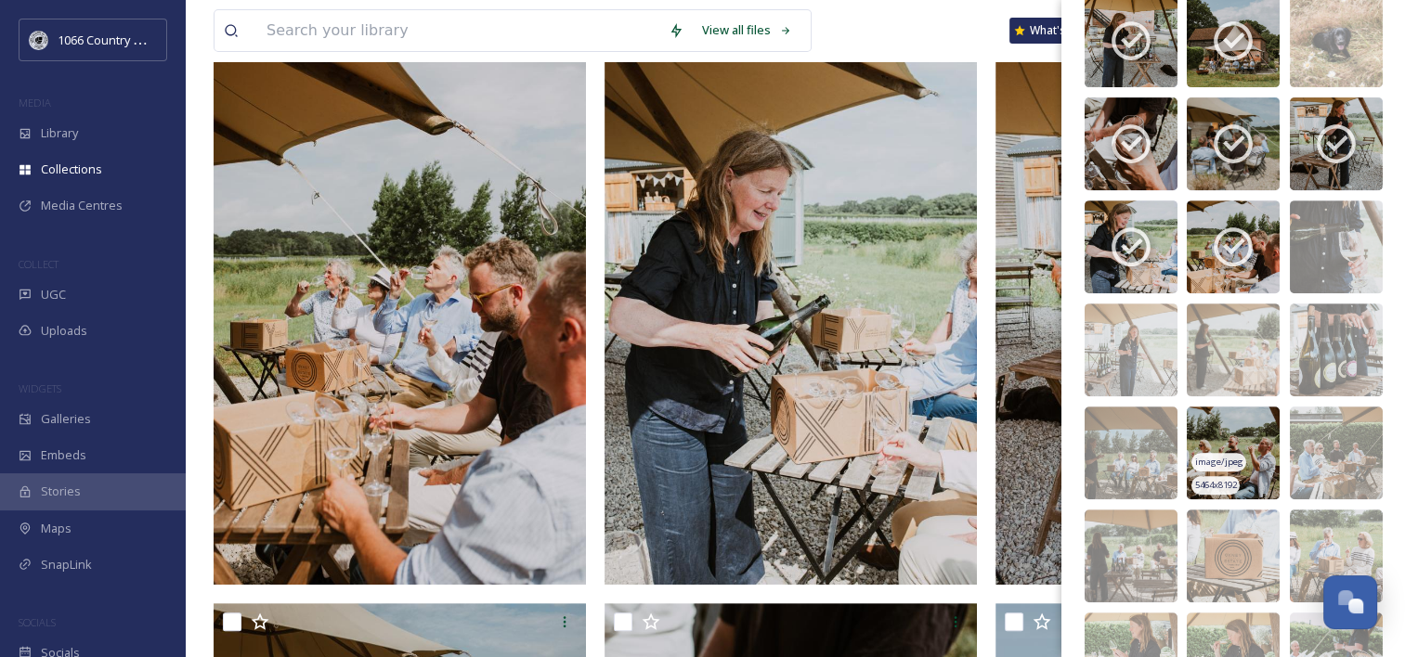
scroll to position [793, 0]
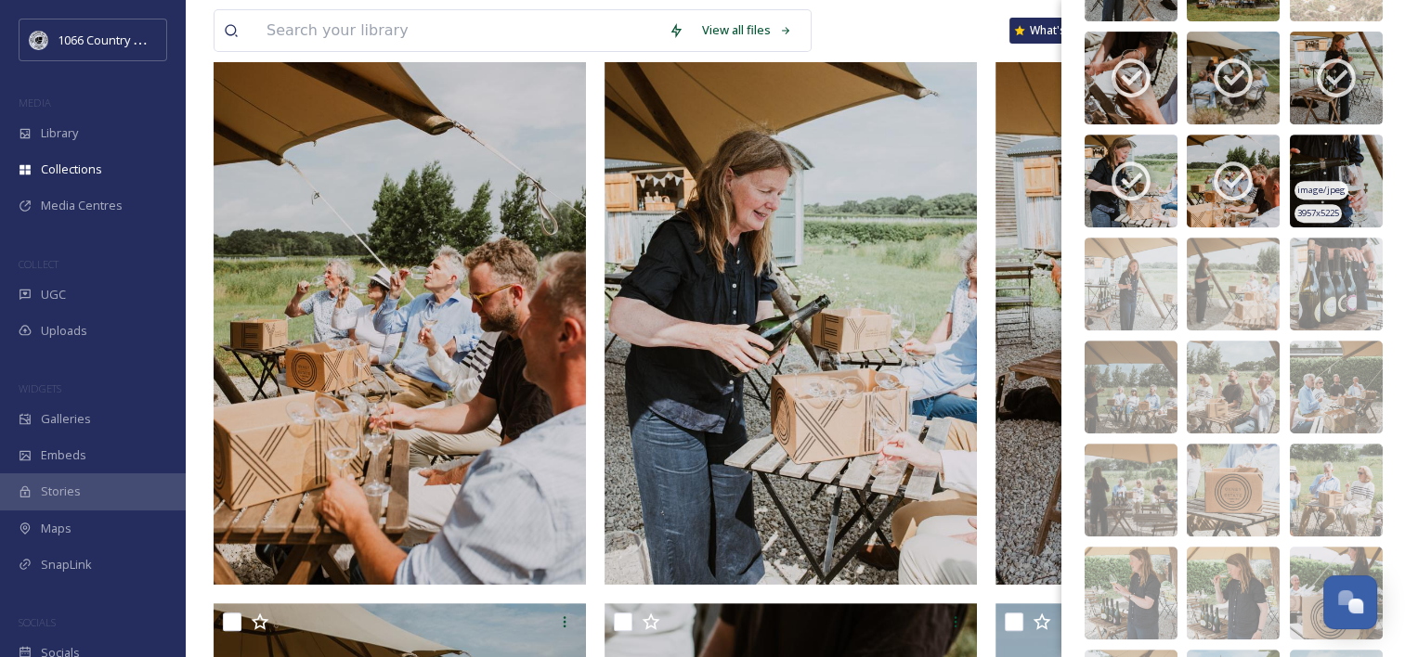
click at [1330, 151] on img at bounding box center [1336, 181] width 93 height 93
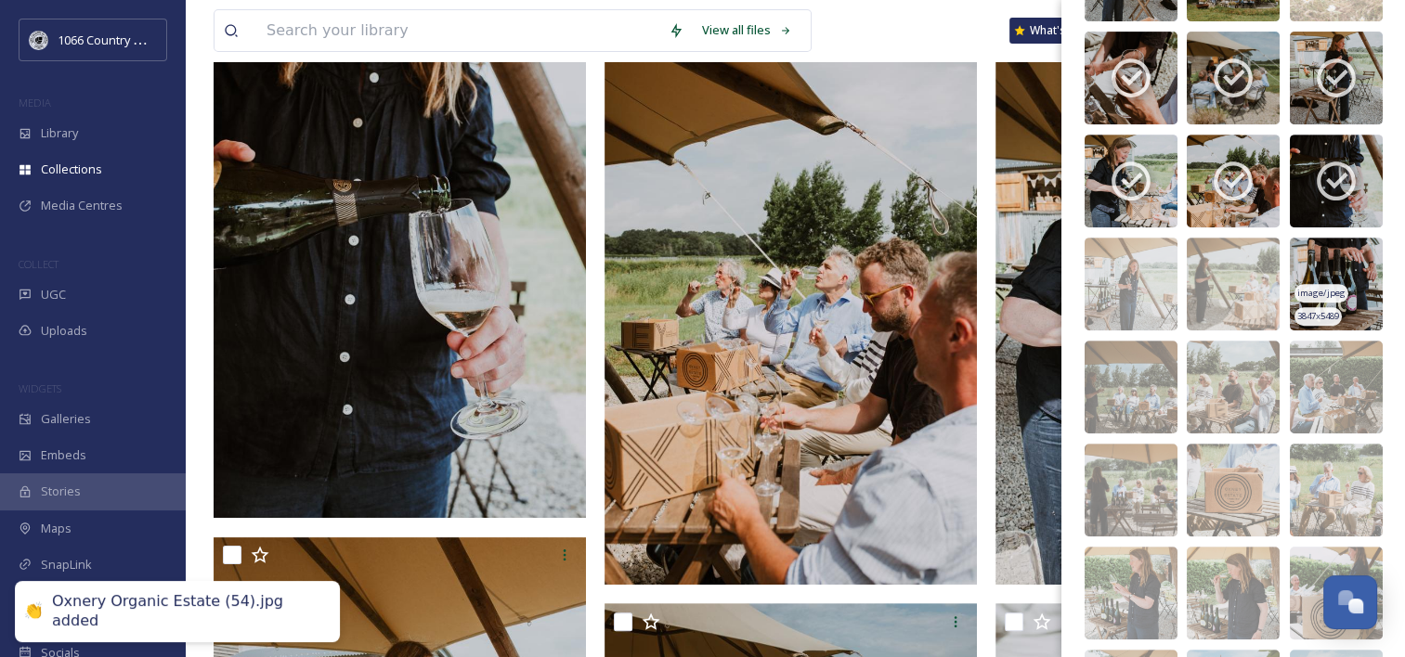
click at [1323, 254] on img at bounding box center [1336, 284] width 93 height 93
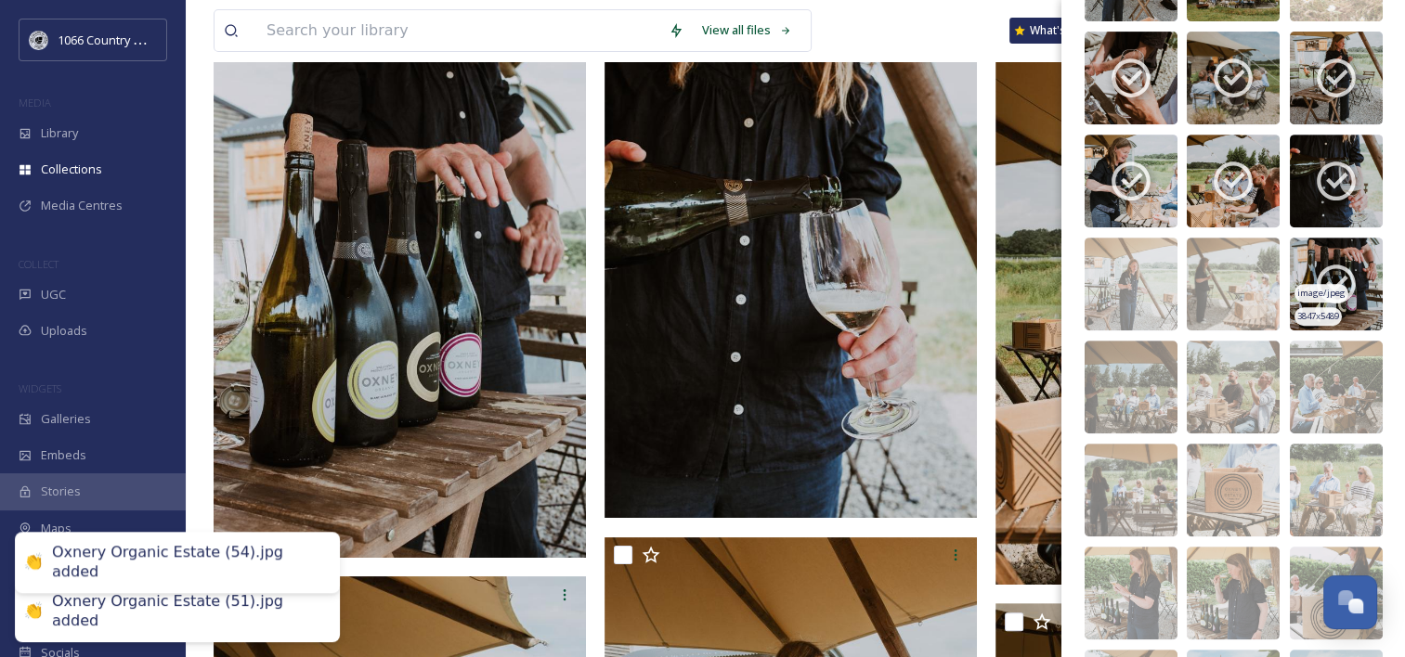
scroll to position [886, 0]
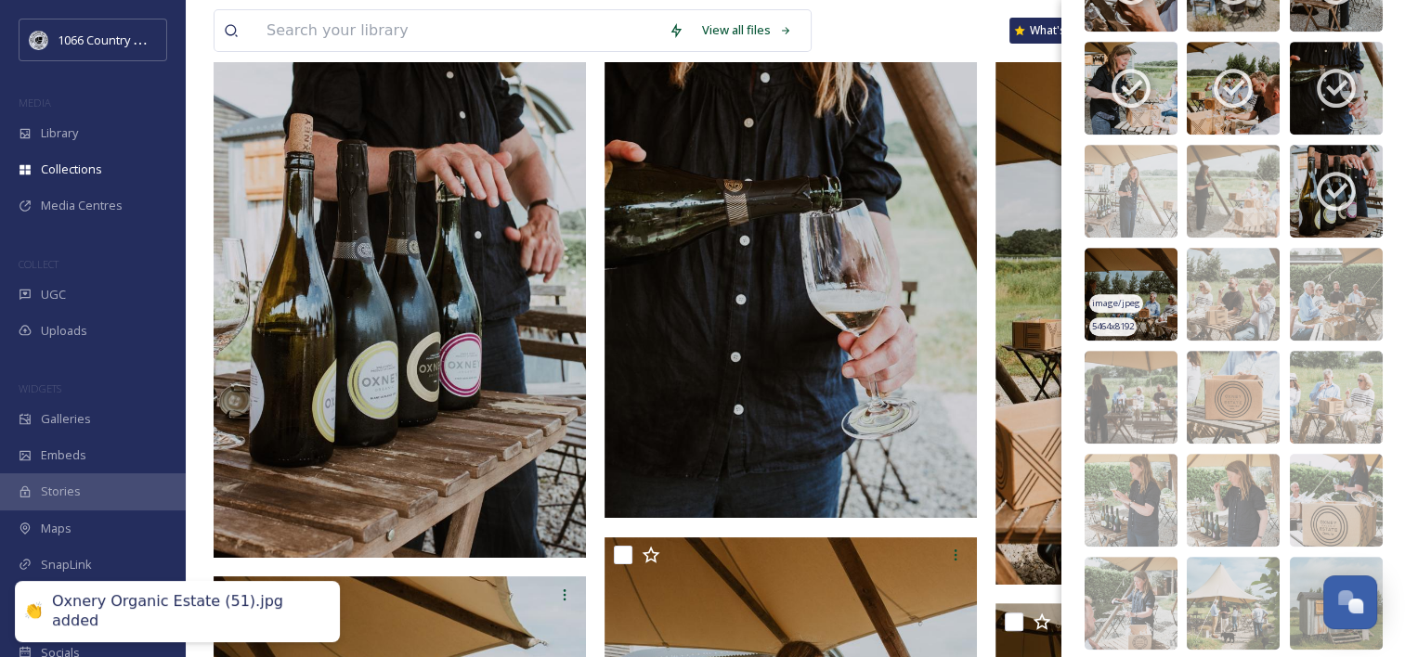
click at [1155, 282] on img at bounding box center [1131, 294] width 93 height 93
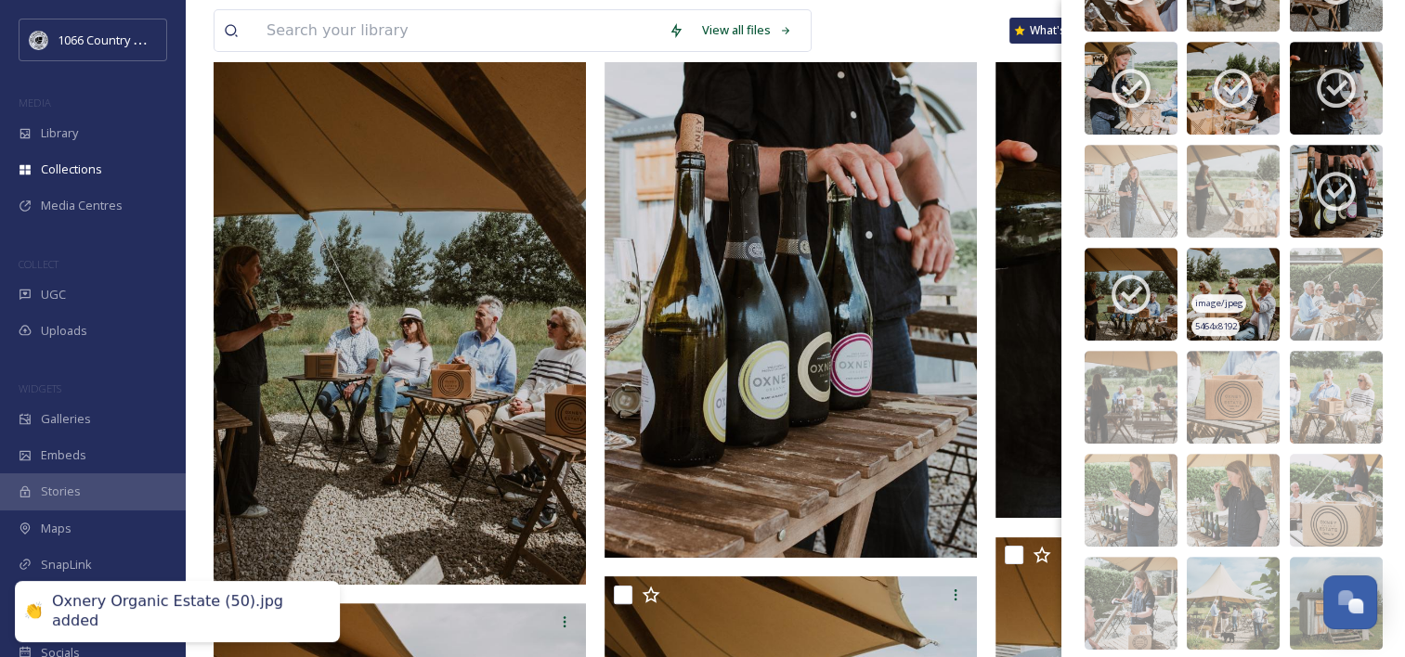
click at [1248, 279] on img at bounding box center [1233, 294] width 93 height 93
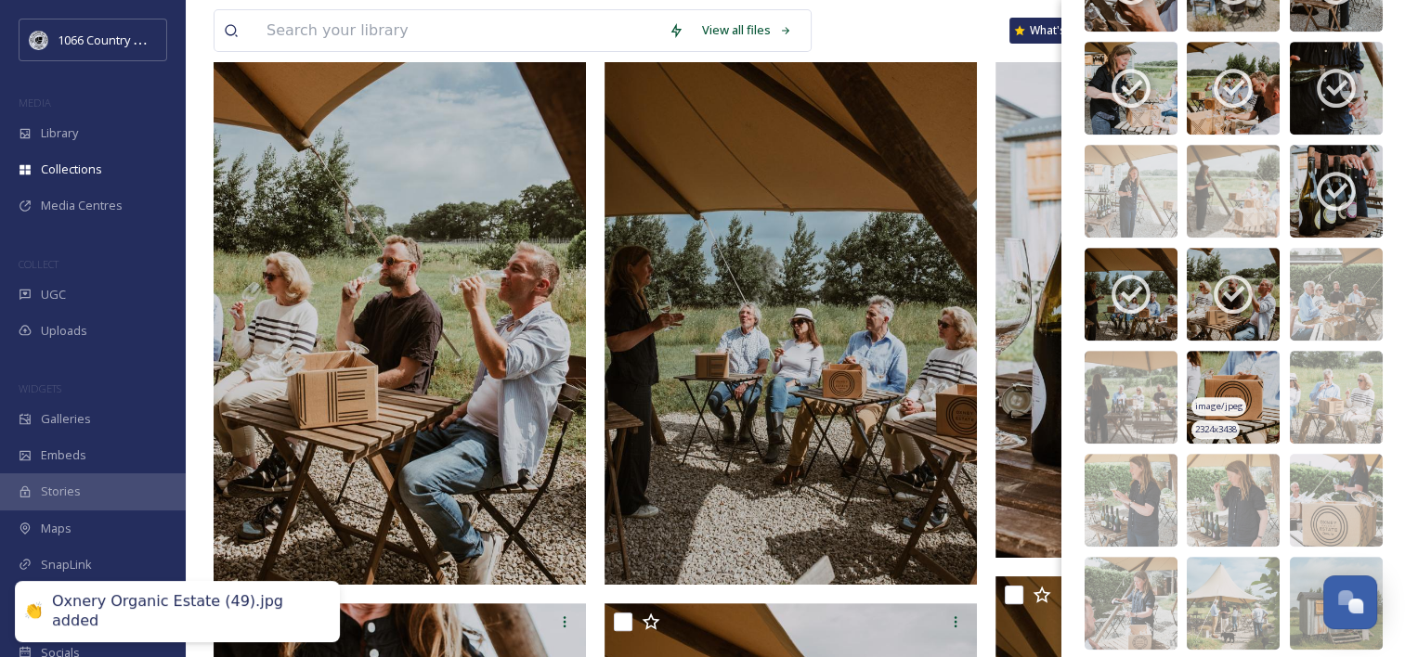
click at [1242, 377] on img at bounding box center [1233, 397] width 93 height 93
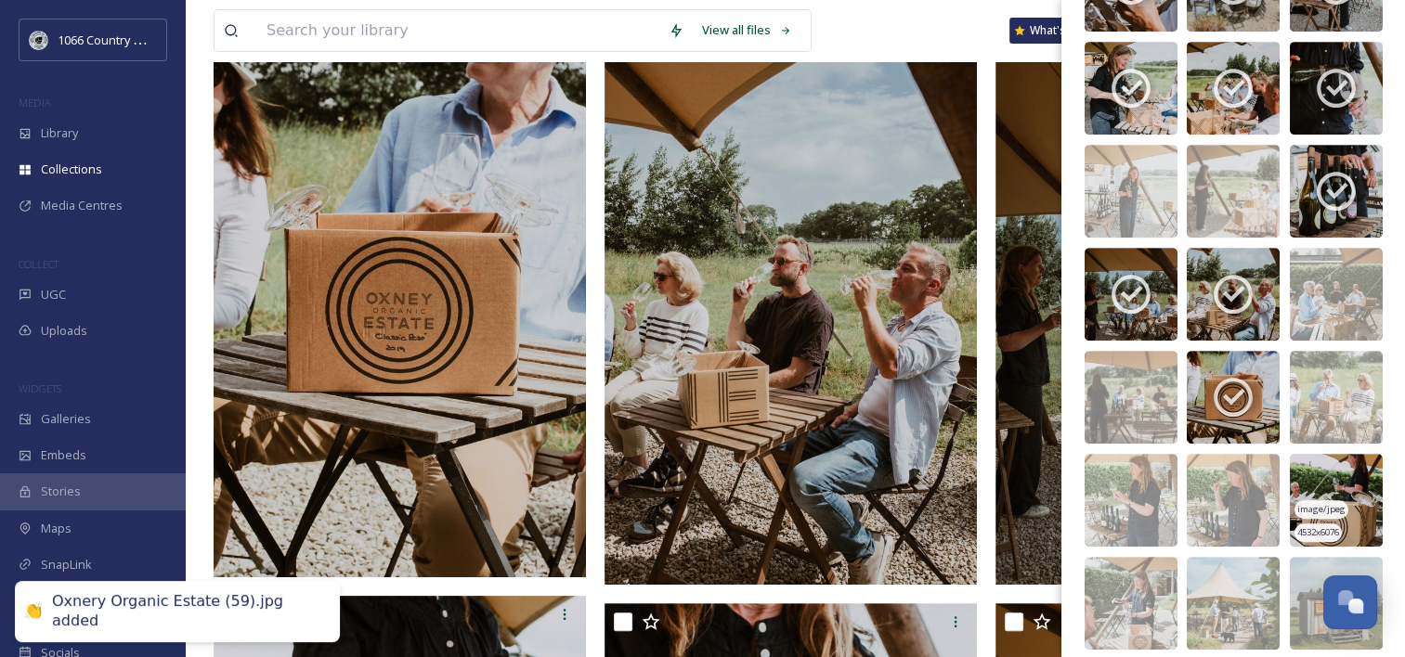
click at [1344, 473] on img at bounding box center [1336, 500] width 93 height 93
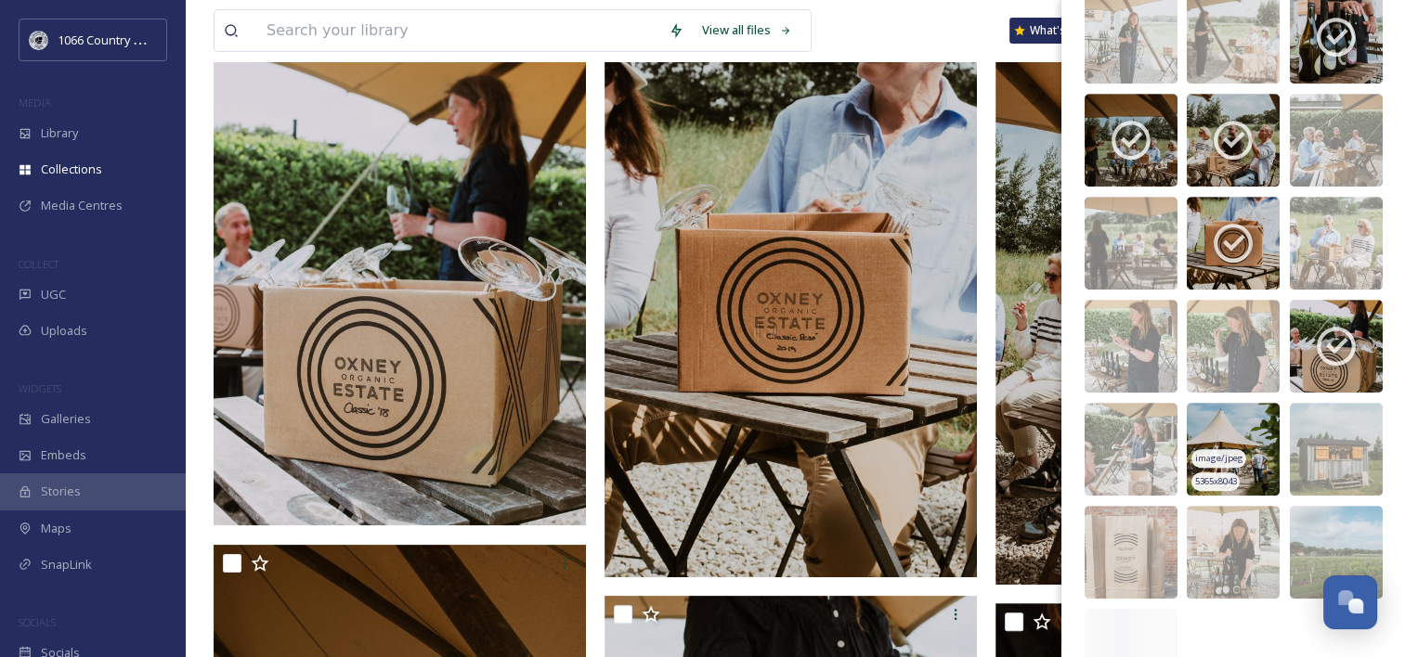
scroll to position [1072, 0]
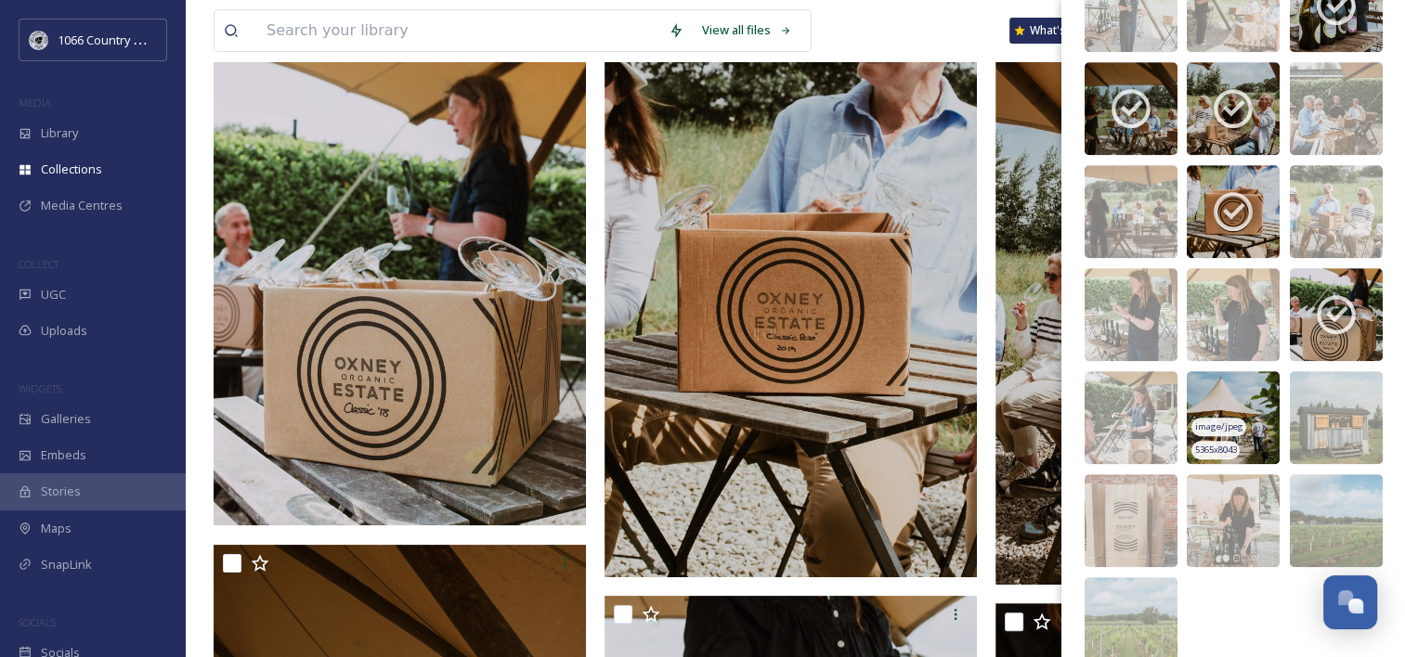
click at [1228, 398] on img at bounding box center [1233, 417] width 93 height 93
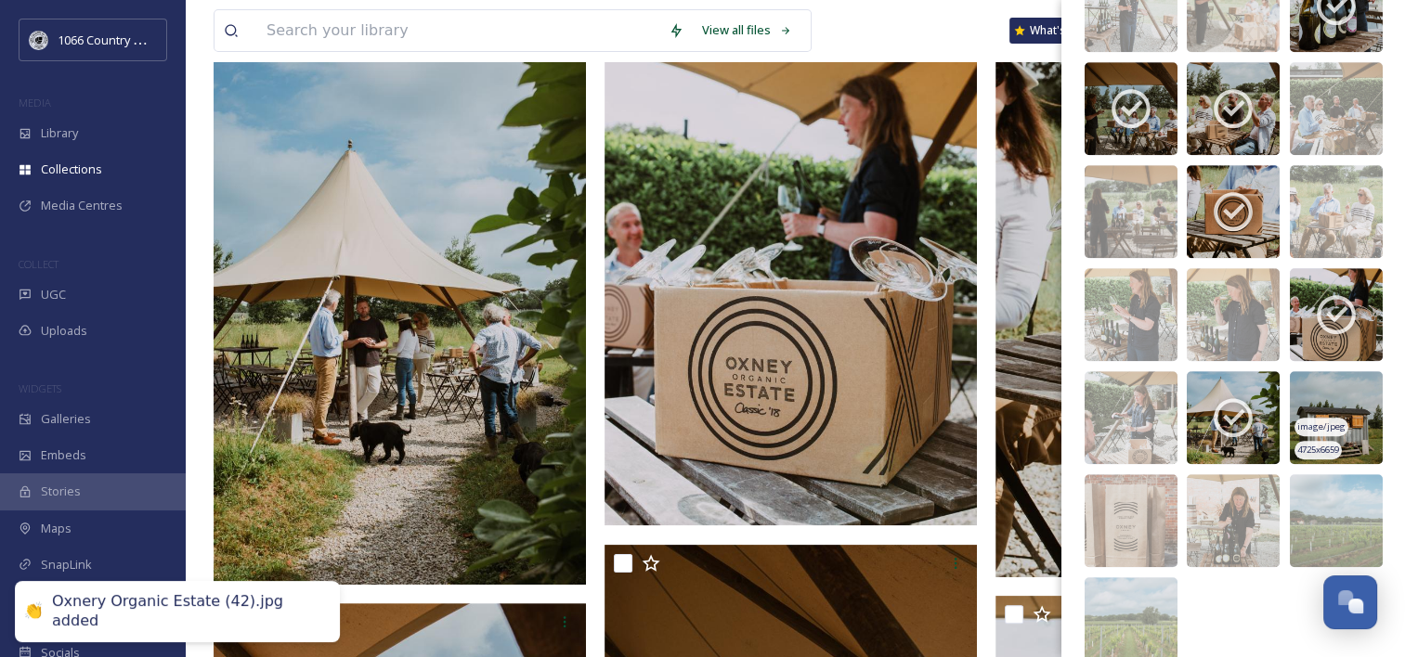
click at [1326, 394] on img at bounding box center [1336, 417] width 93 height 93
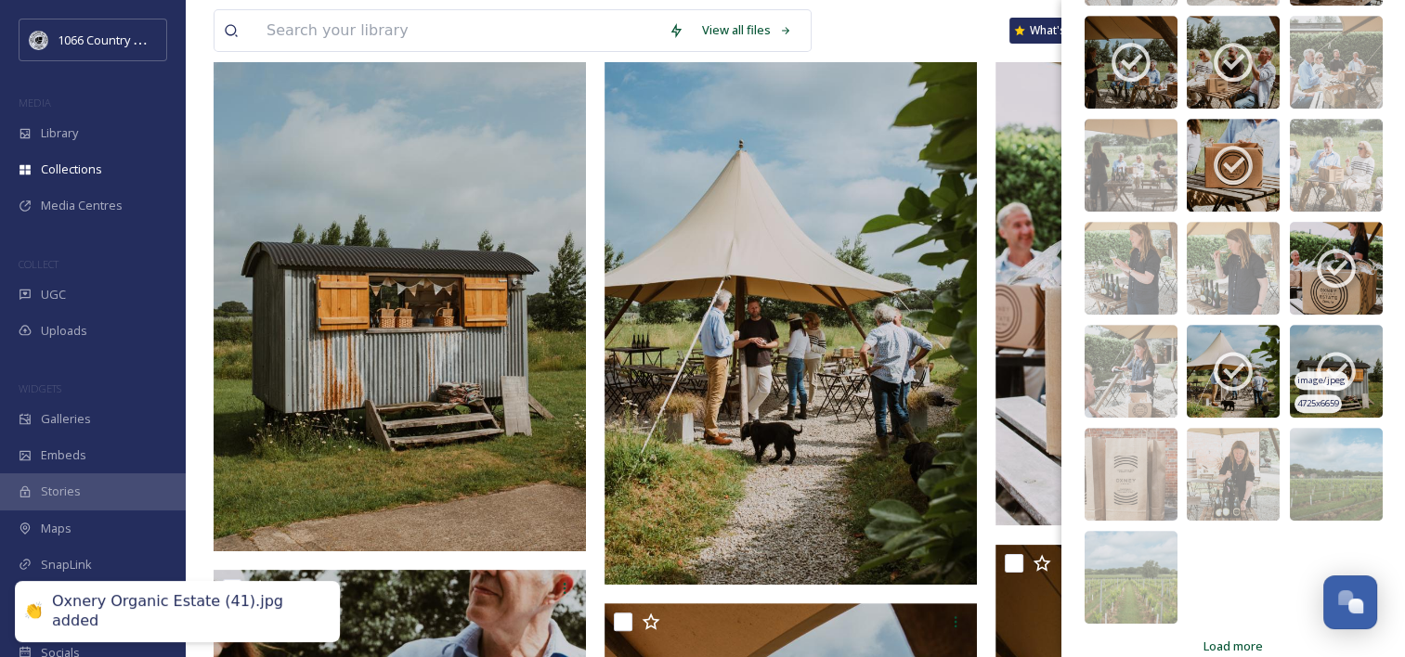
scroll to position [1143, 0]
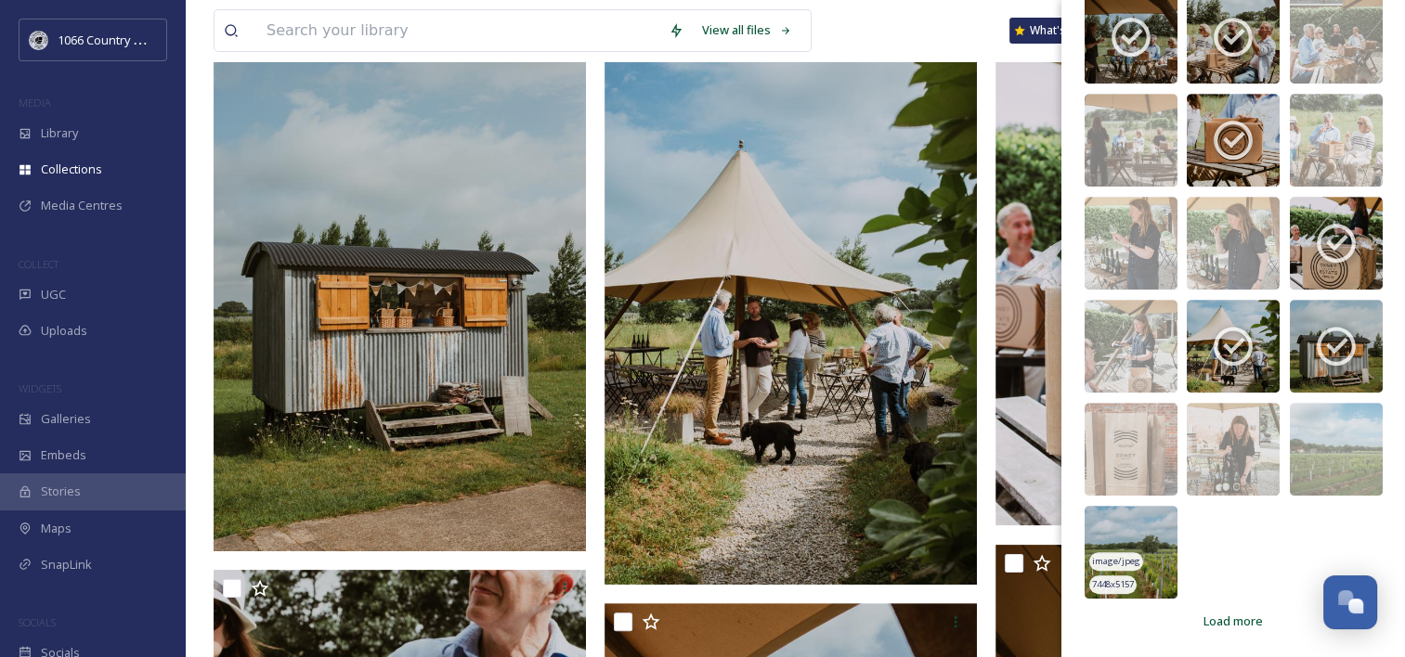
click at [1151, 546] on img at bounding box center [1131, 552] width 93 height 93
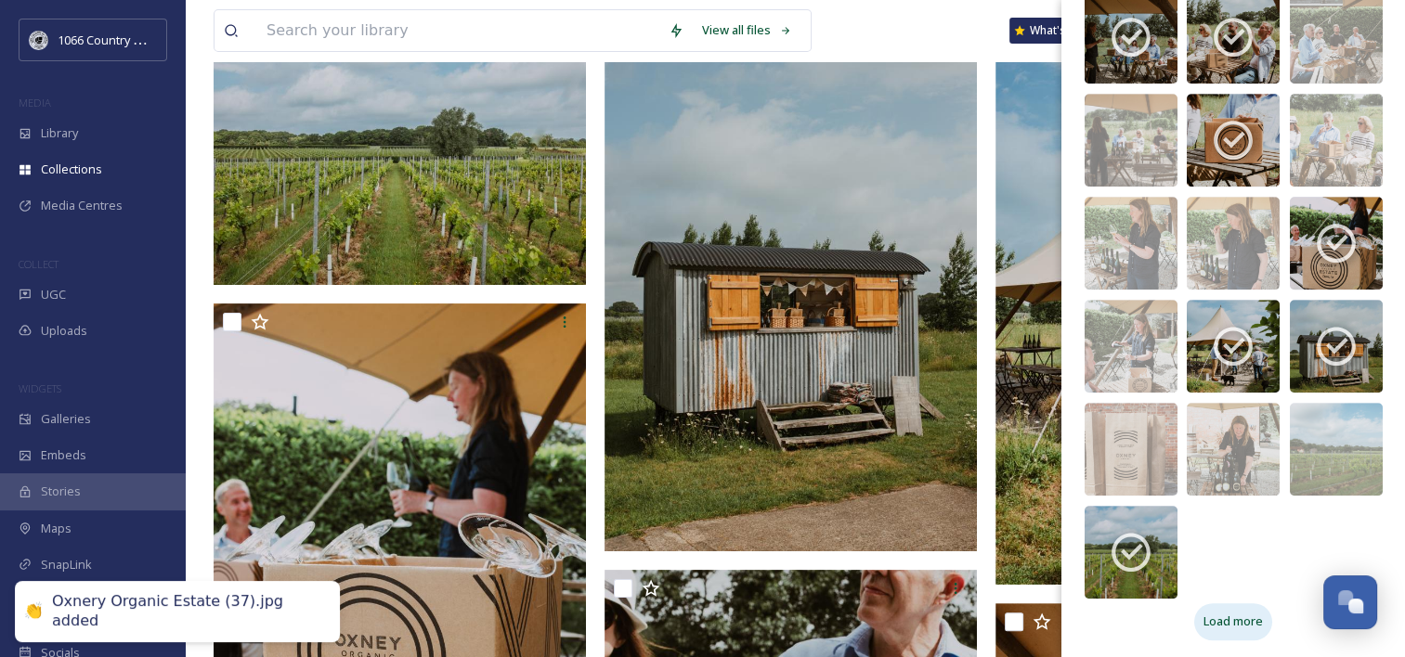
click at [1252, 628] on span "Load more" at bounding box center [1232, 622] width 59 height 18
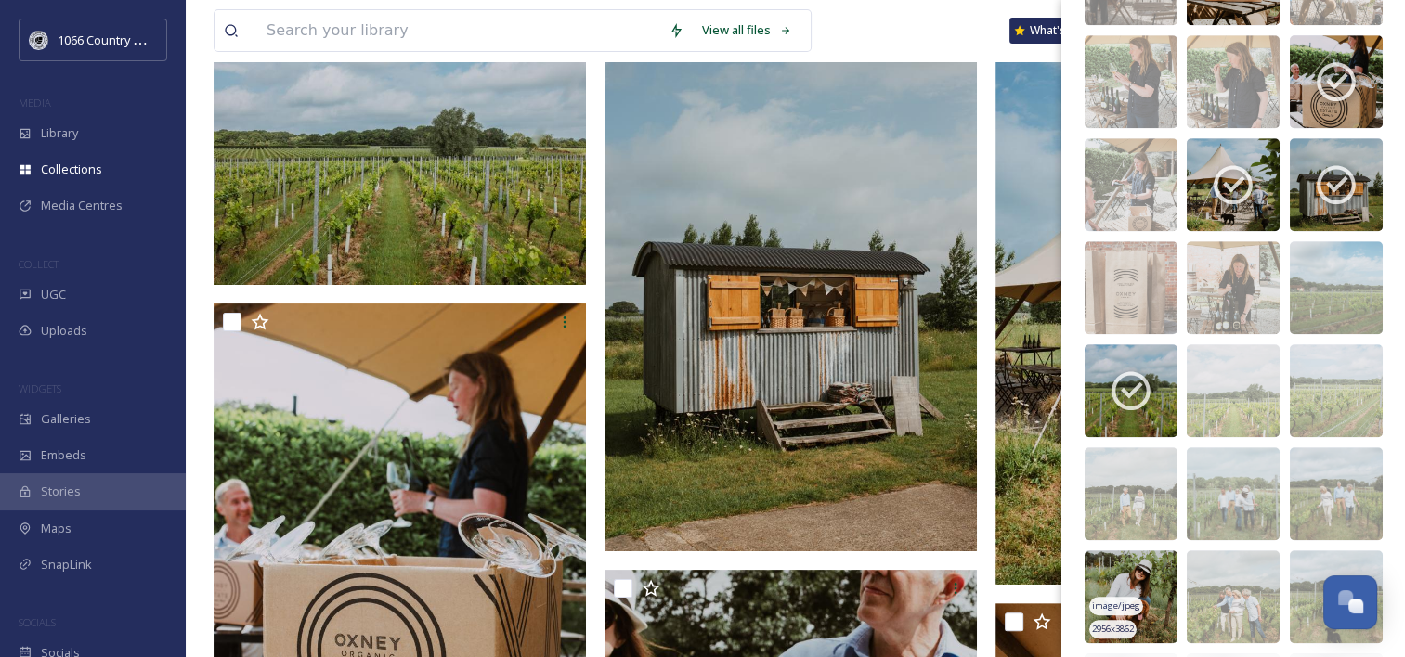
scroll to position [1422, 0]
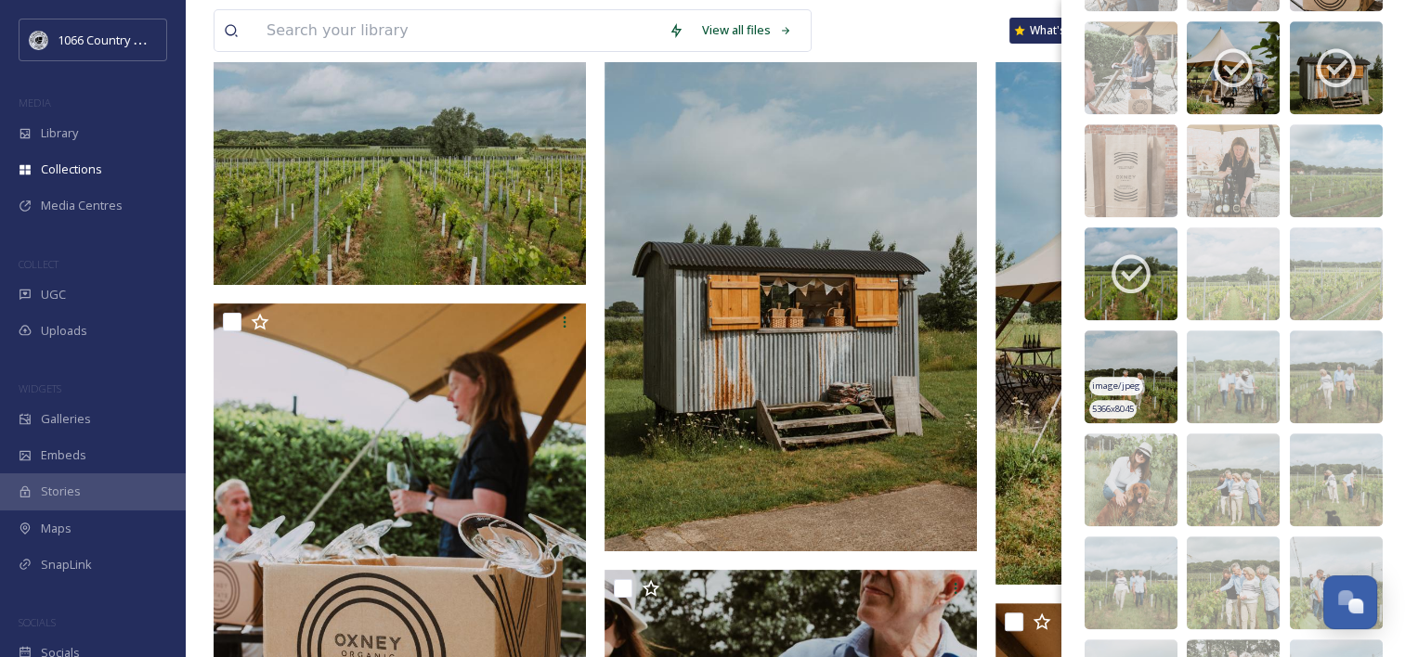
click at [1144, 355] on img at bounding box center [1131, 377] width 93 height 93
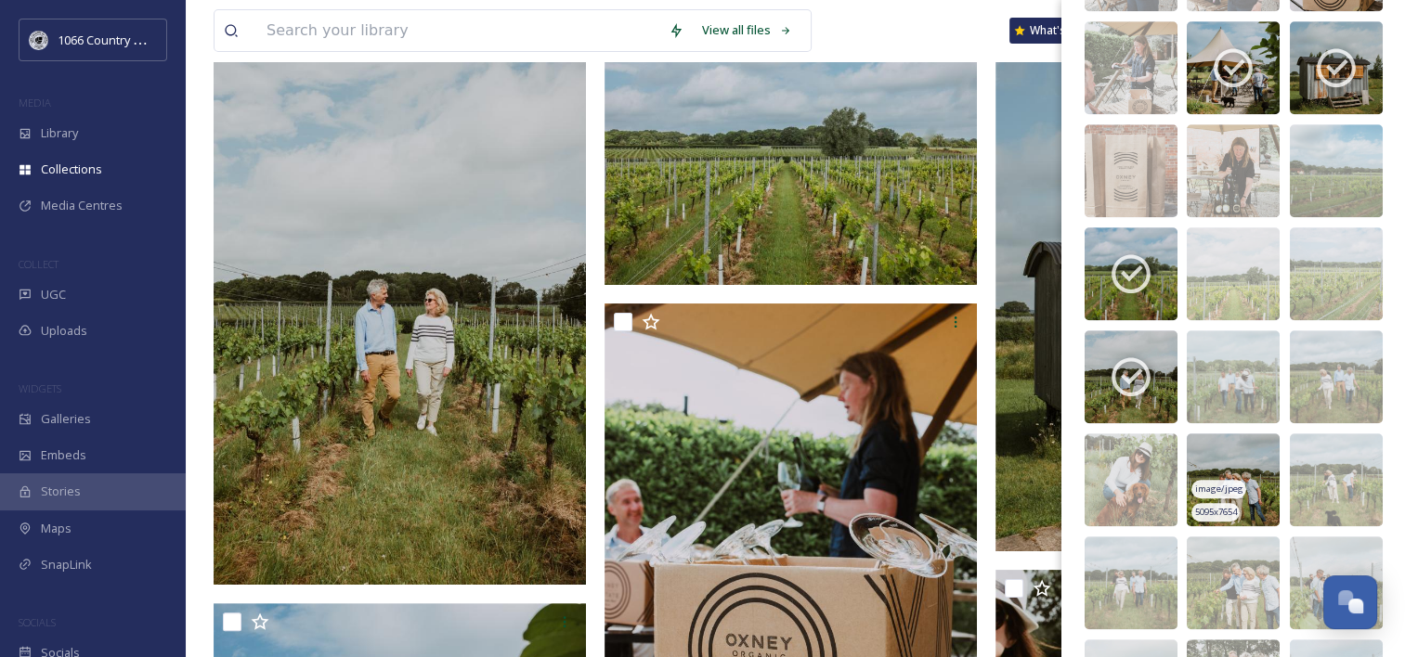
click at [1225, 454] on img at bounding box center [1233, 480] width 93 height 93
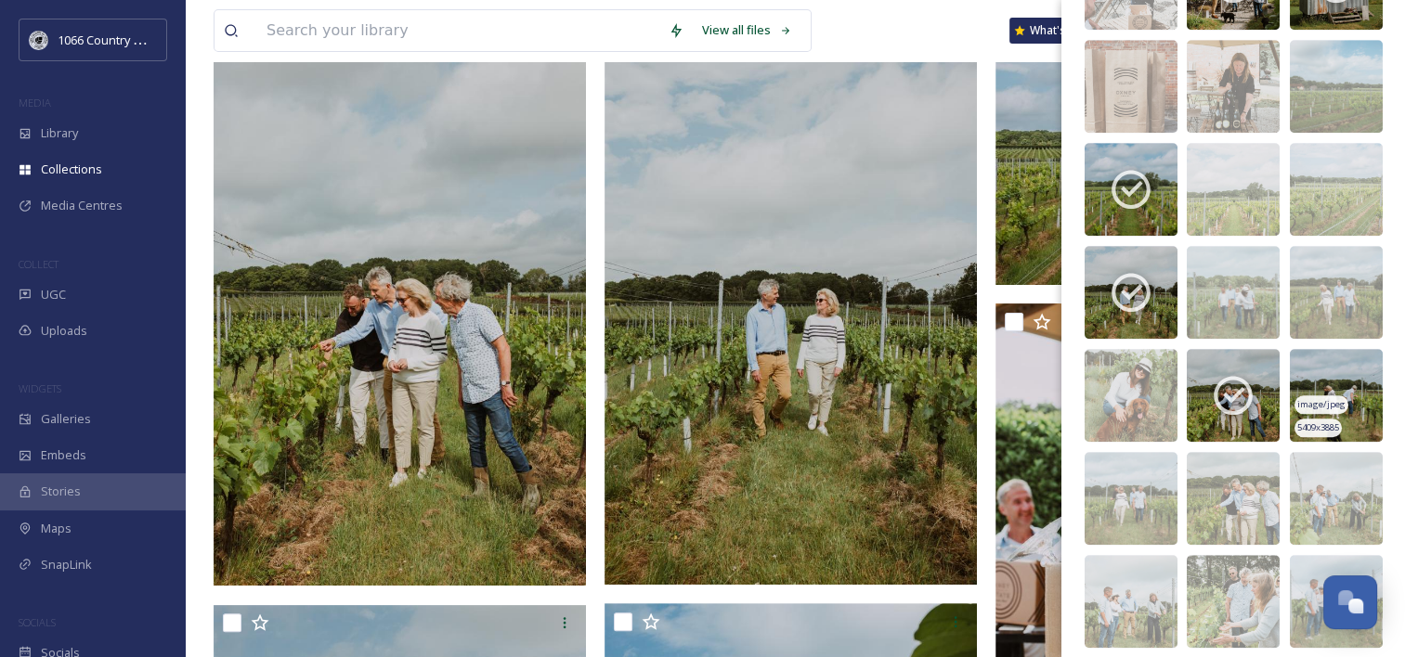
scroll to position [1607, 0]
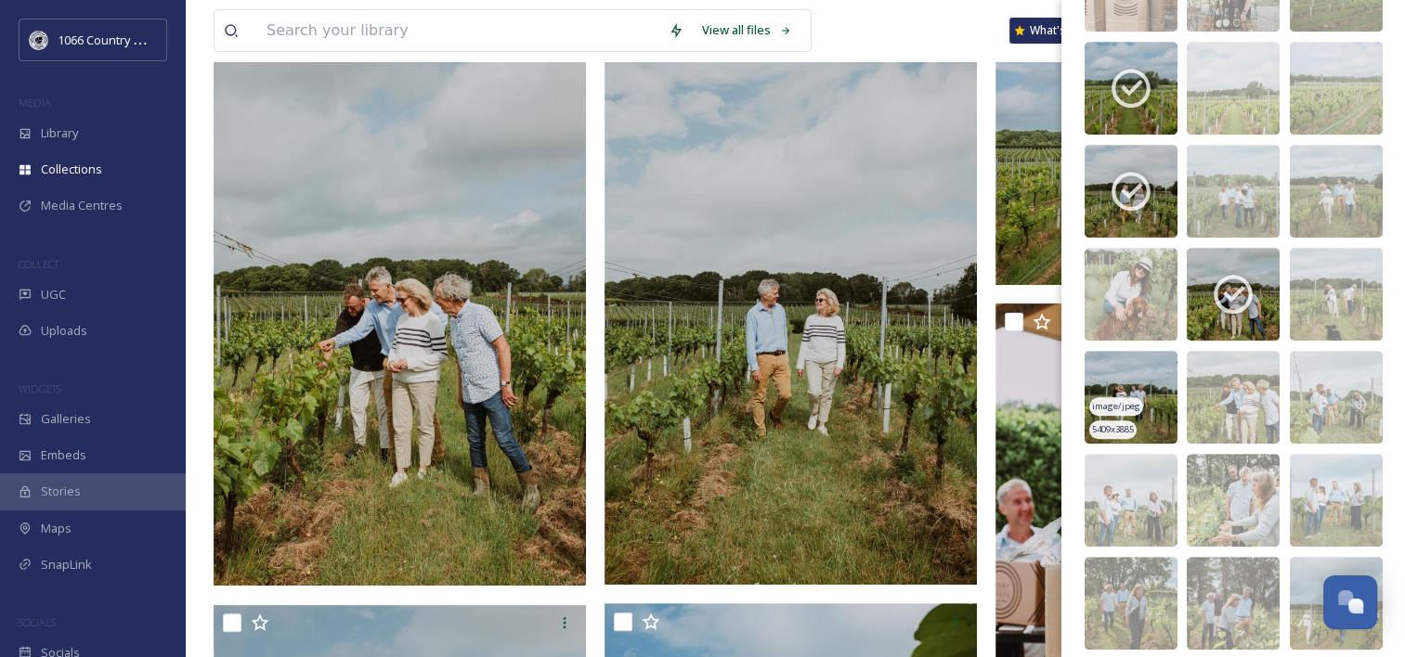
click at [1145, 379] on img at bounding box center [1131, 397] width 93 height 93
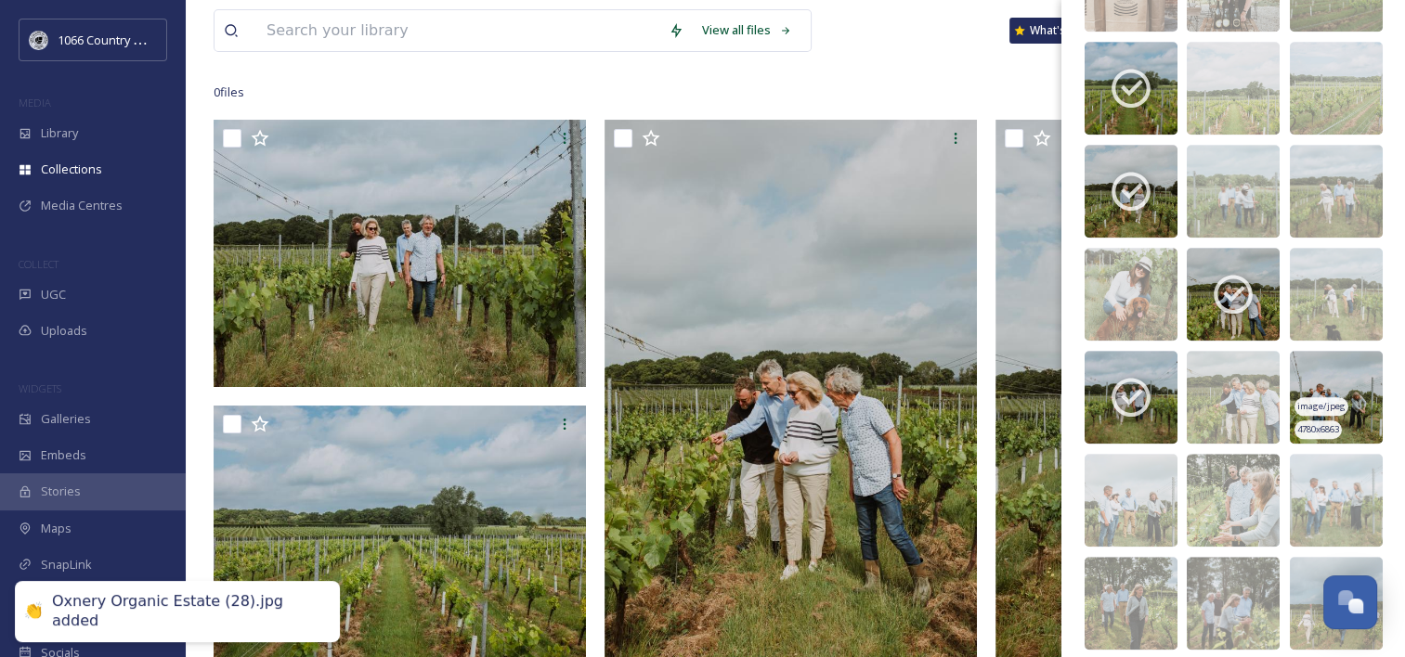
scroll to position [1700, 0]
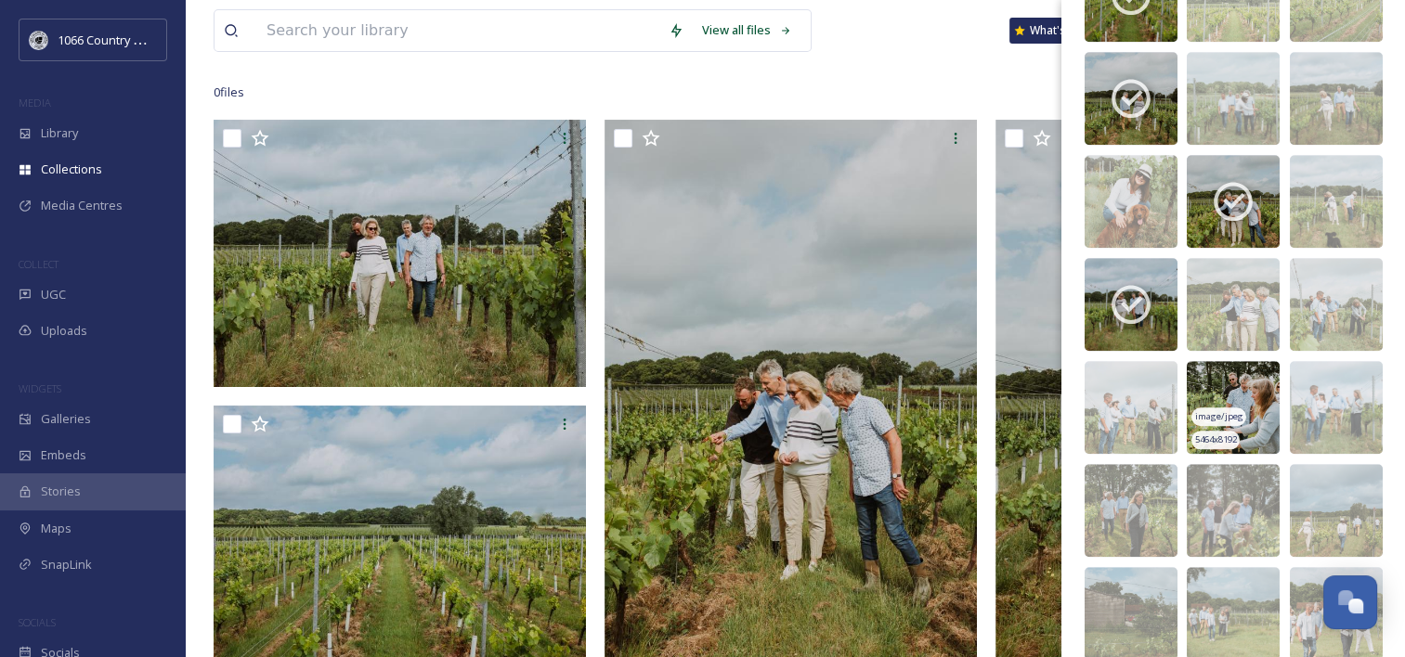
click at [1220, 392] on img at bounding box center [1233, 407] width 93 height 93
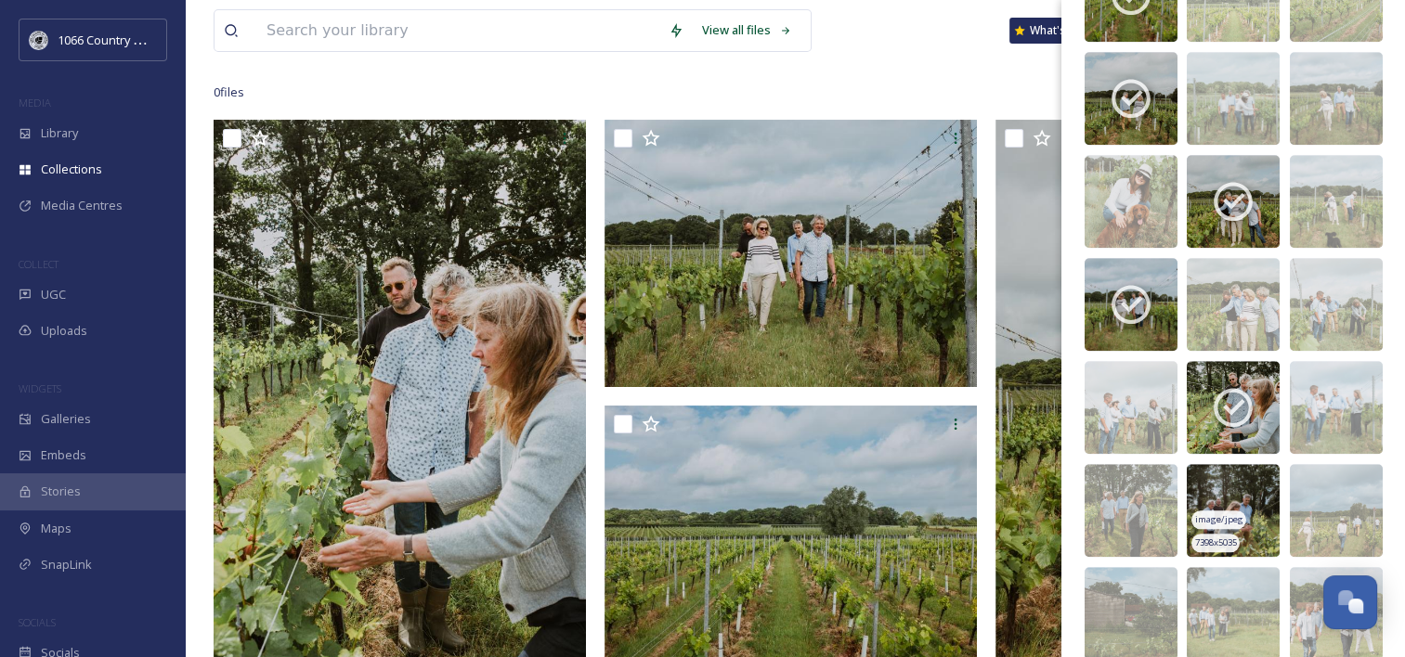
click at [1245, 486] on img at bounding box center [1233, 510] width 93 height 93
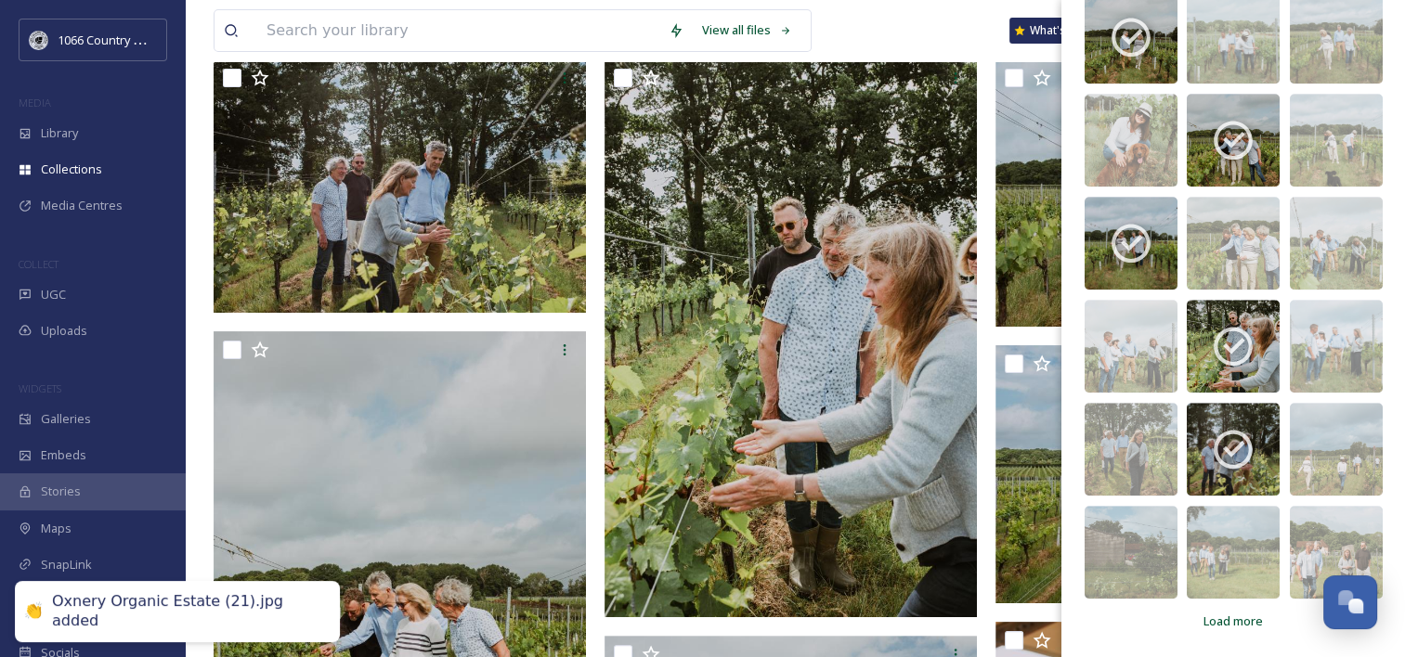
scroll to position [279, 0]
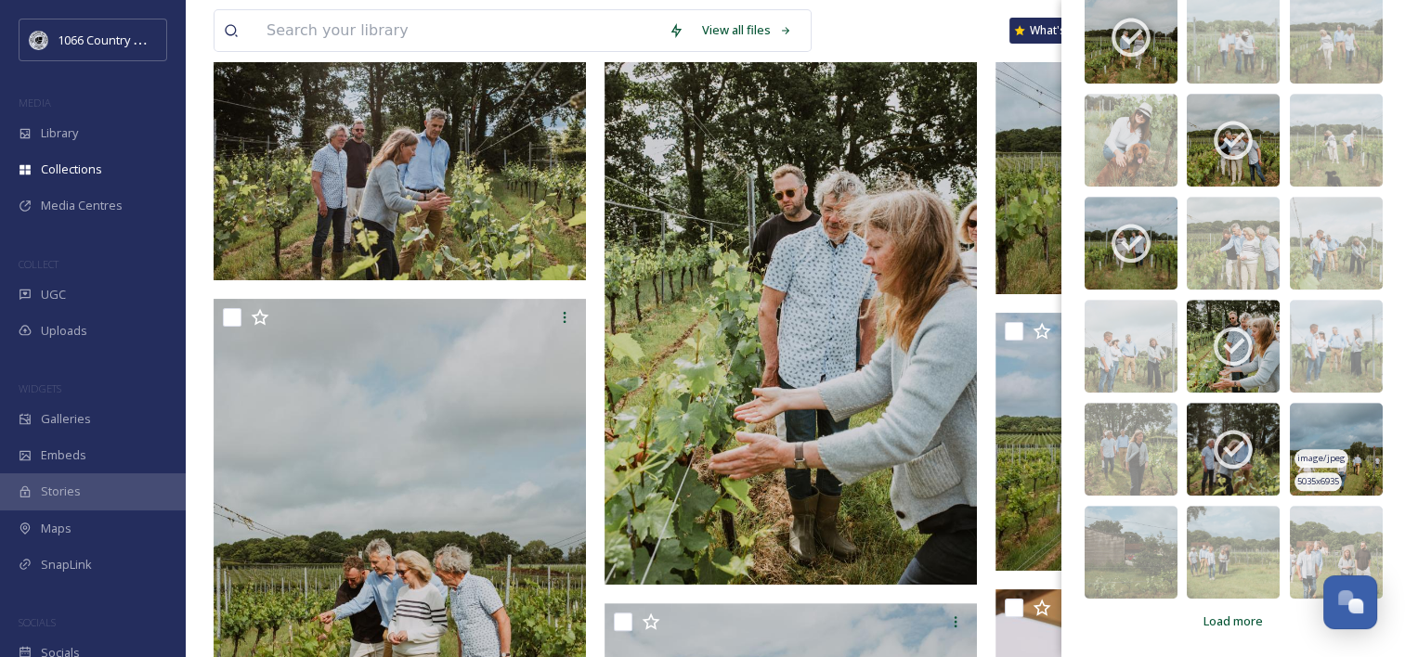
click at [1313, 429] on img at bounding box center [1336, 449] width 93 height 93
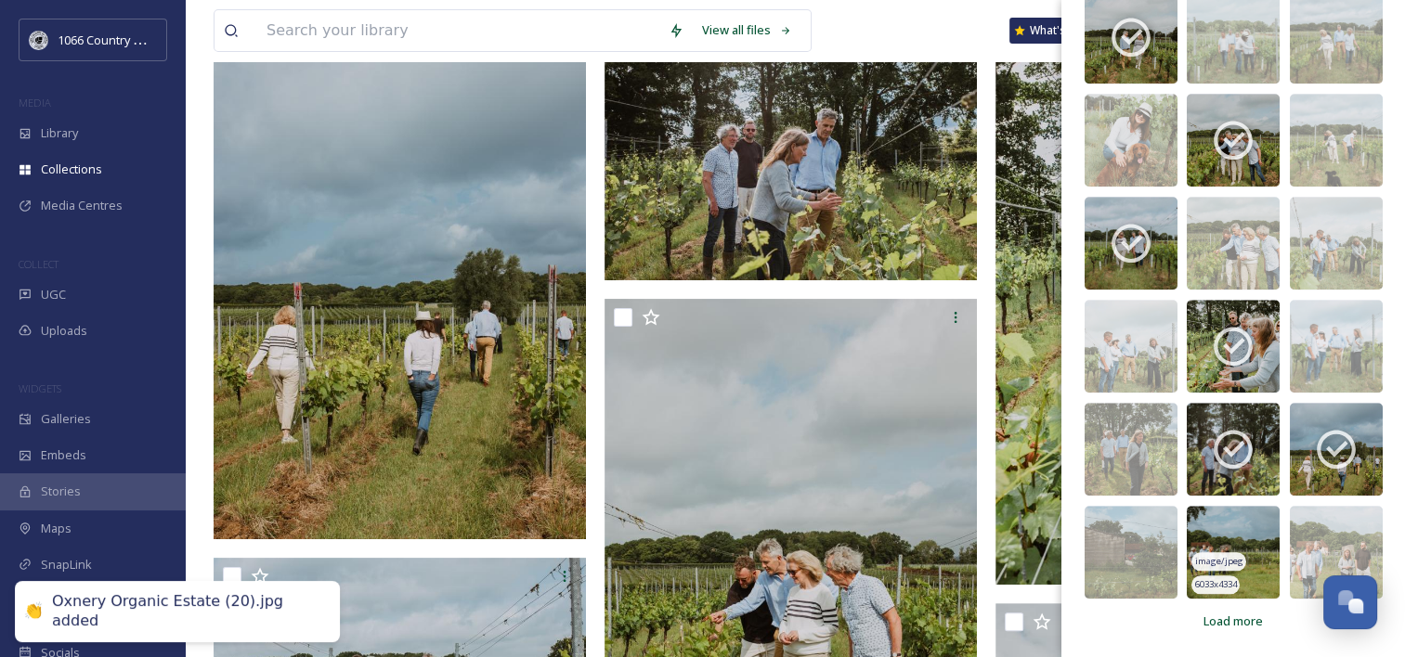
click at [1237, 520] on img at bounding box center [1233, 552] width 93 height 93
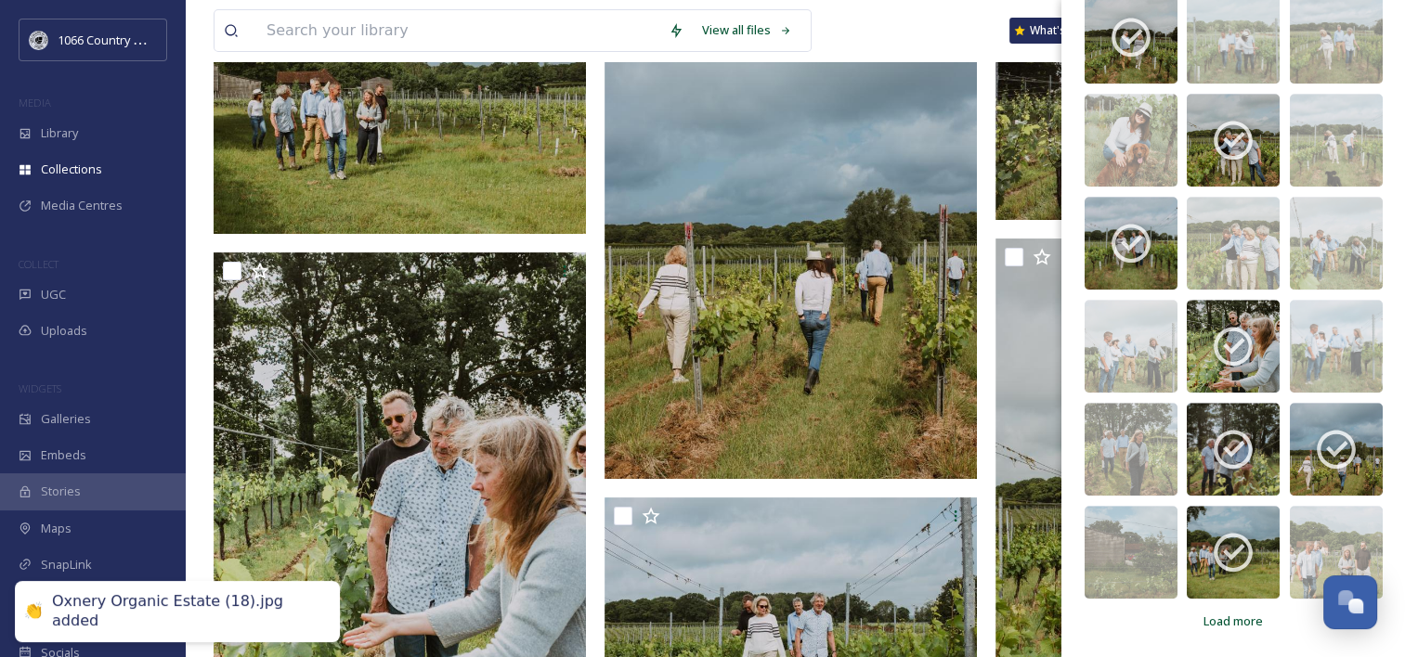
scroll to position [371, 0]
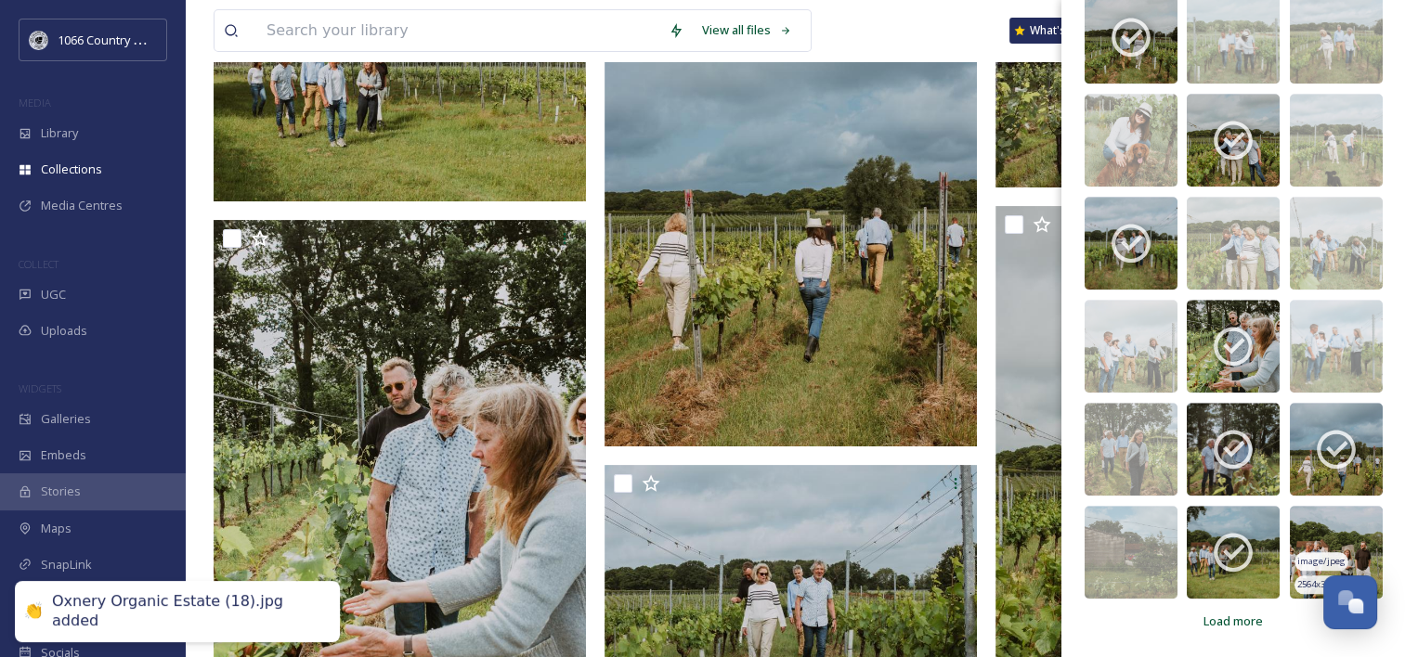
click at [1330, 527] on img at bounding box center [1336, 552] width 93 height 93
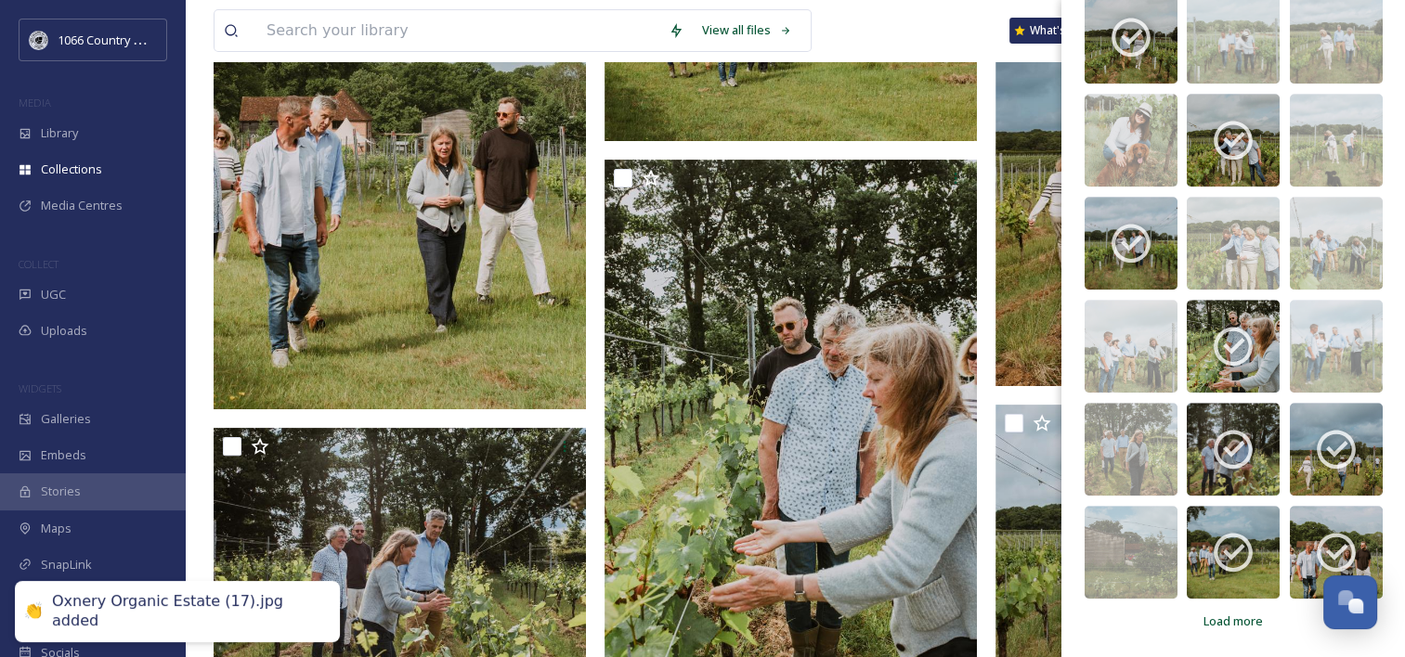
scroll to position [464, 0]
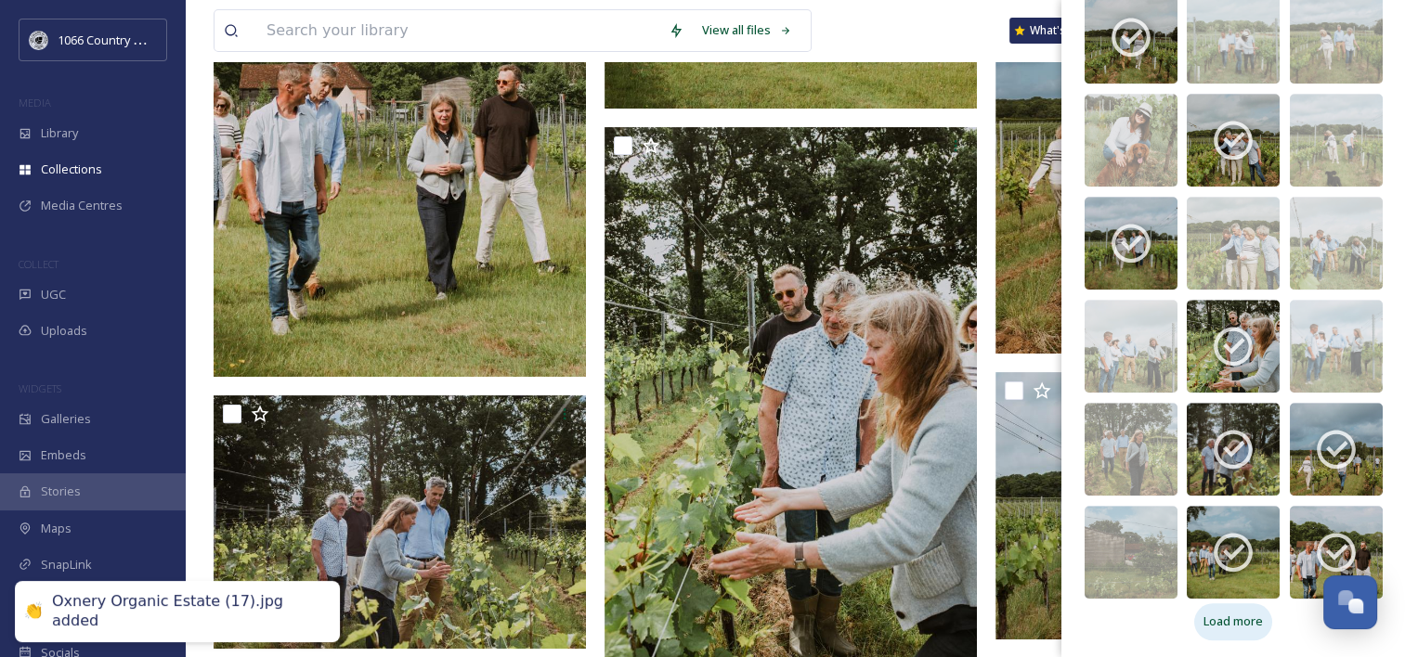
click at [1238, 622] on span "Load more" at bounding box center [1232, 622] width 59 height 18
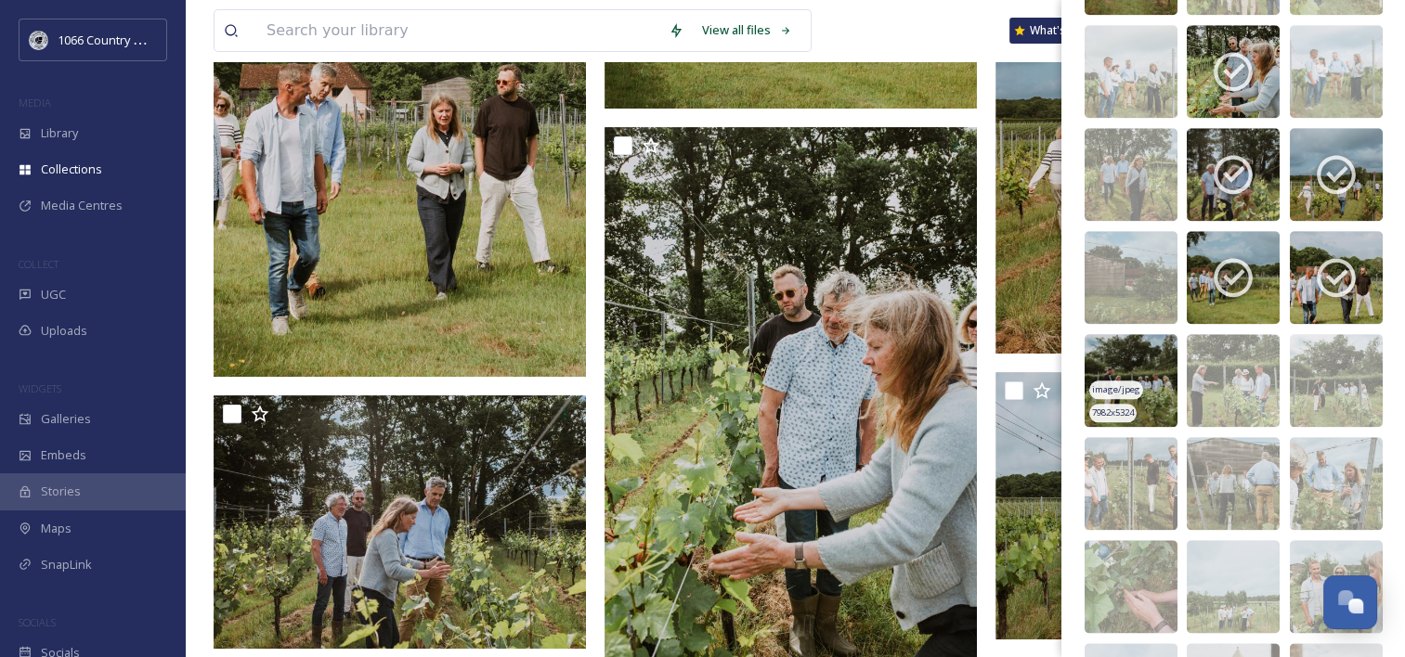
scroll to position [2040, 0]
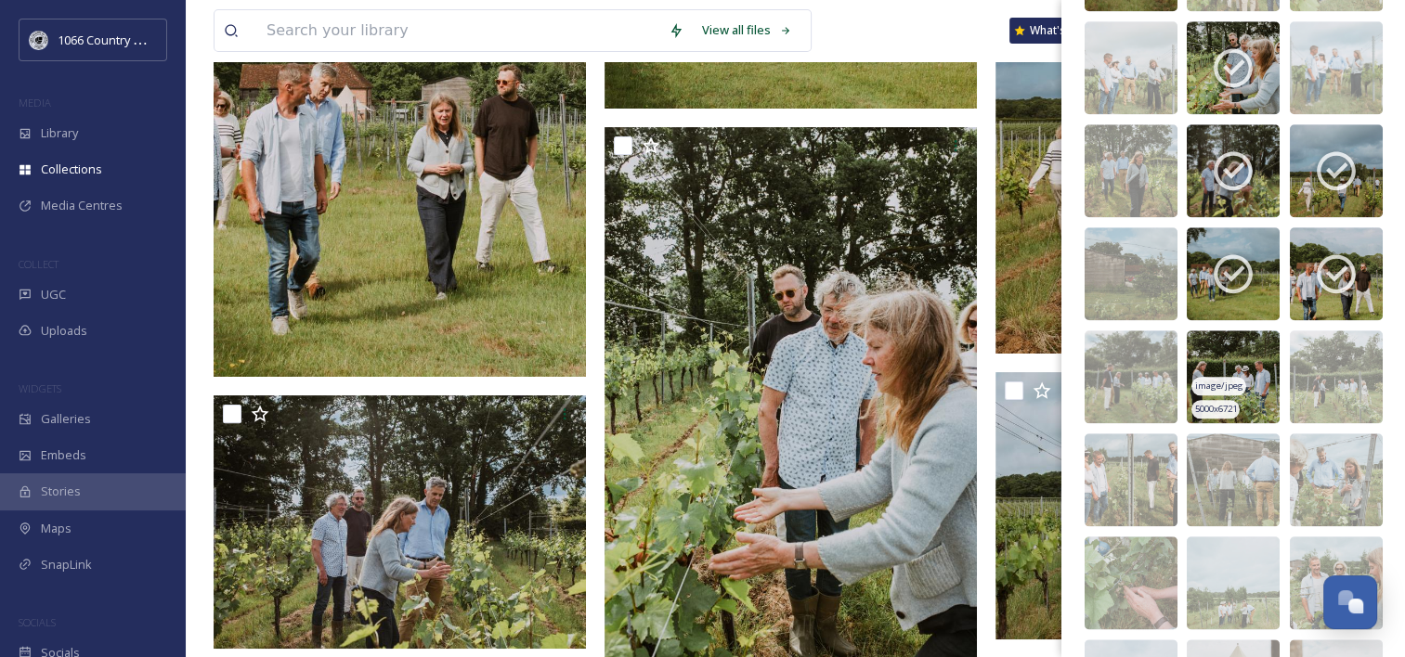
click at [1244, 357] on img at bounding box center [1233, 377] width 93 height 93
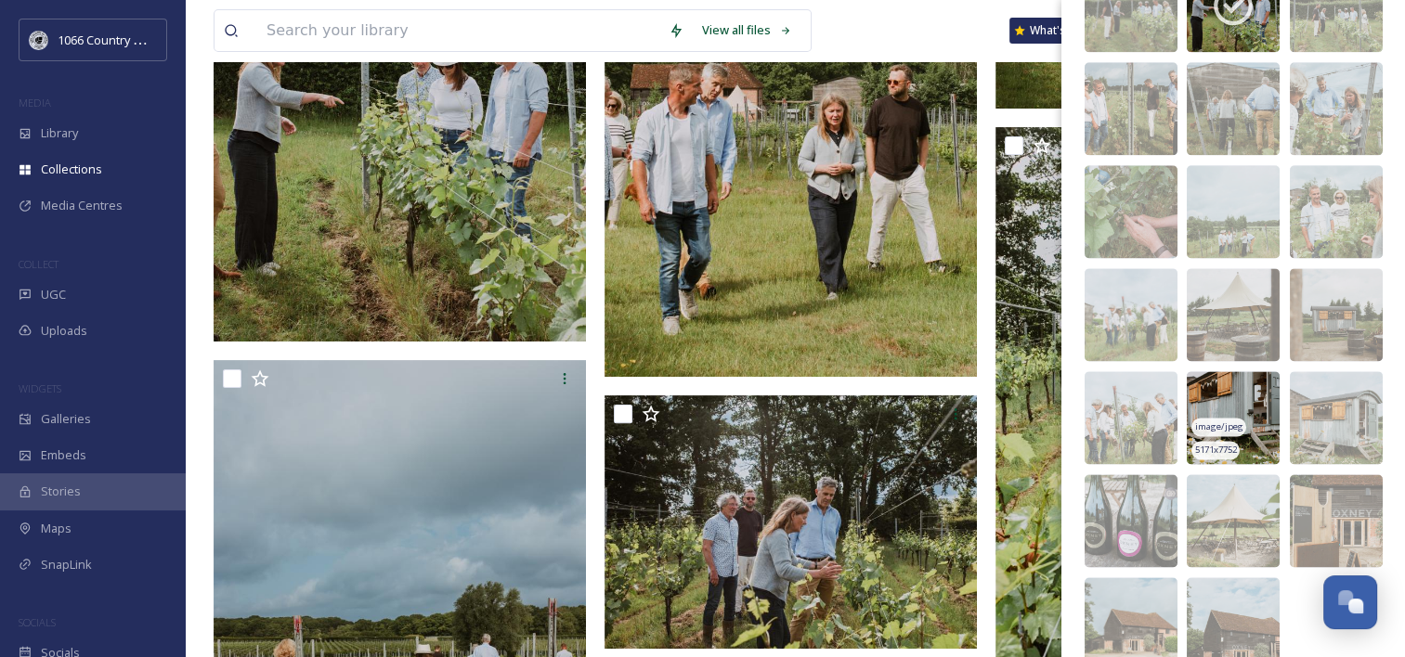
scroll to position [2447, 0]
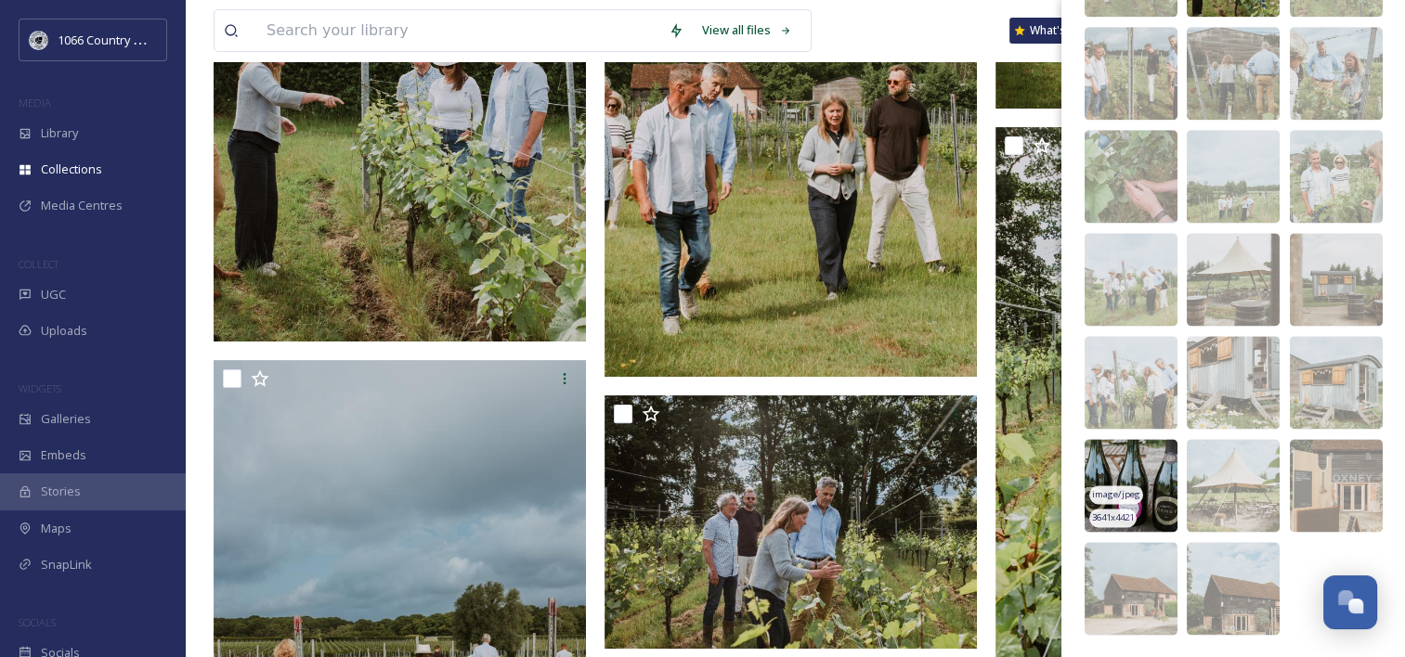
click at [1150, 461] on img at bounding box center [1131, 485] width 93 height 93
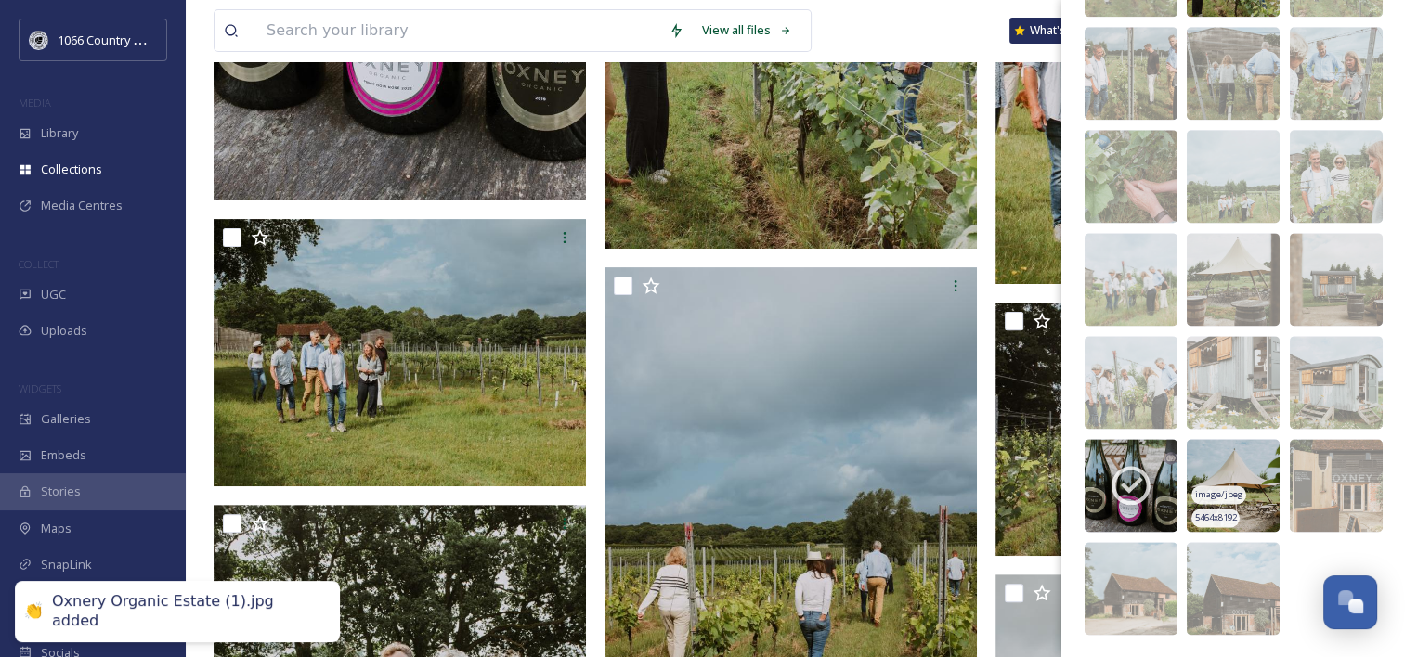
scroll to position [650, 0]
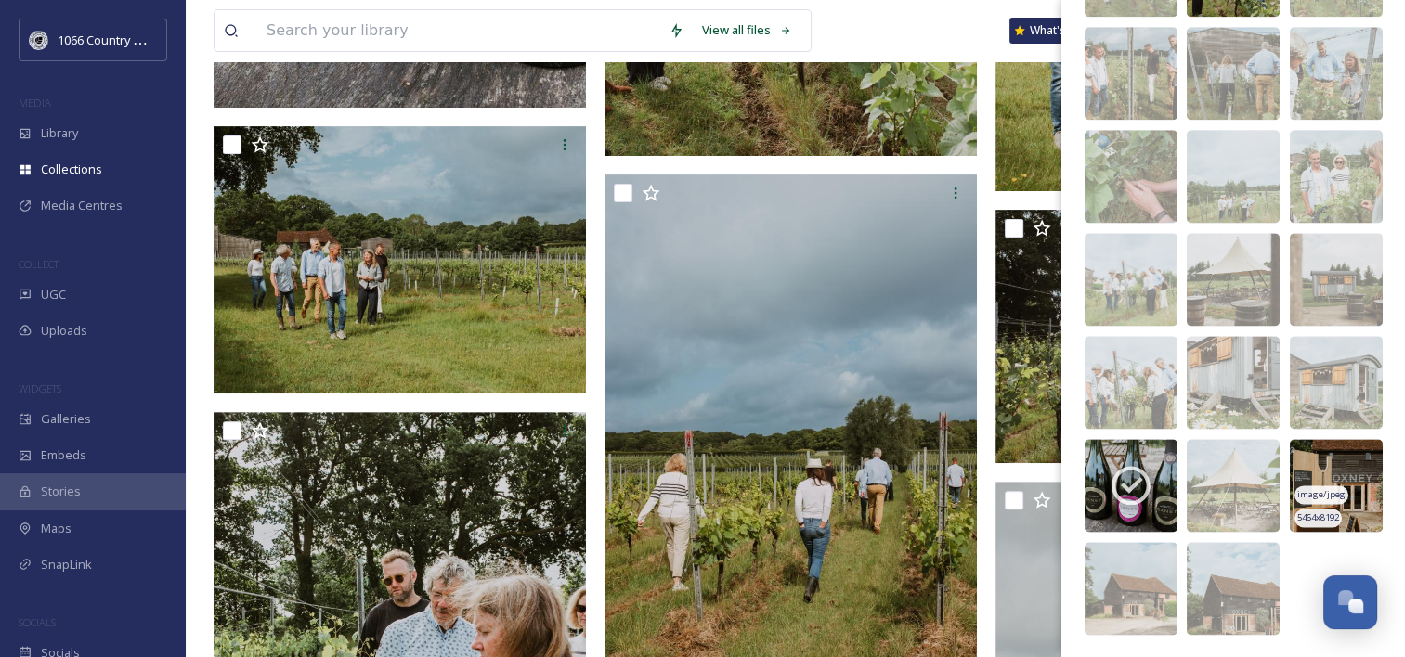
click at [1326, 464] on img at bounding box center [1336, 485] width 93 height 93
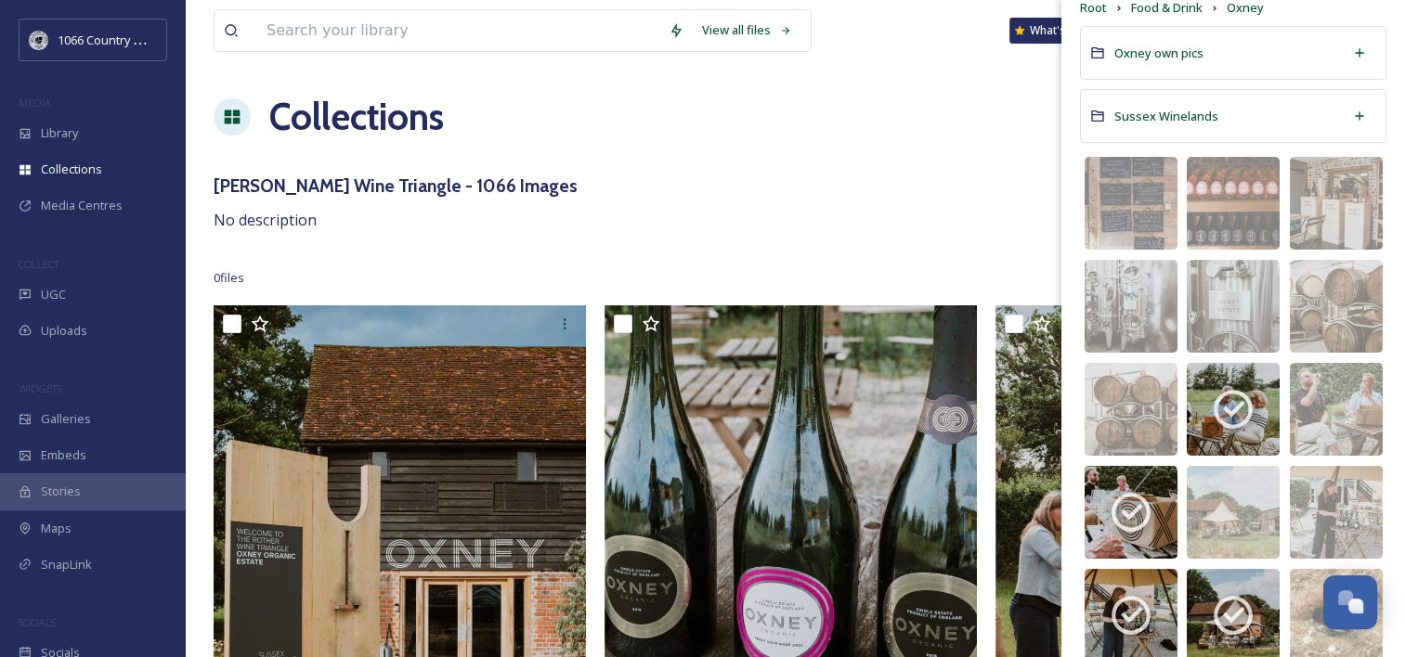
scroll to position [0, 0]
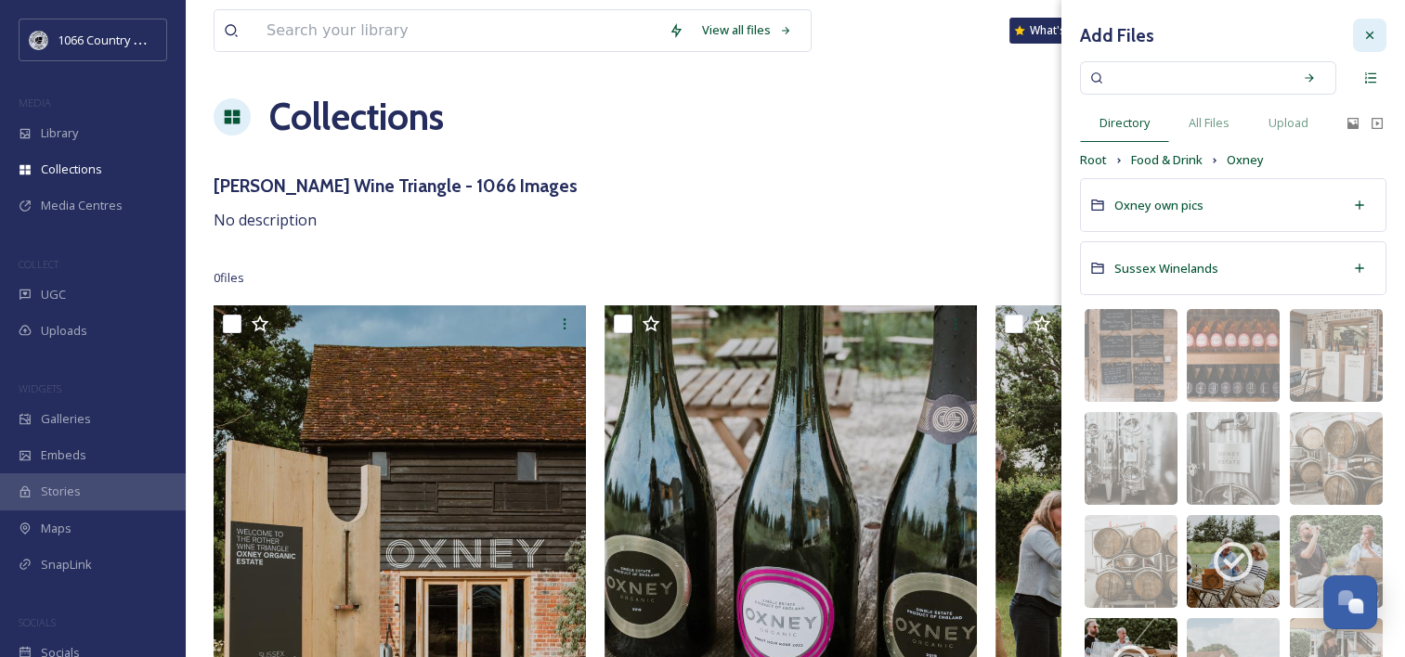
click at [1362, 40] on icon at bounding box center [1369, 35] width 15 height 15
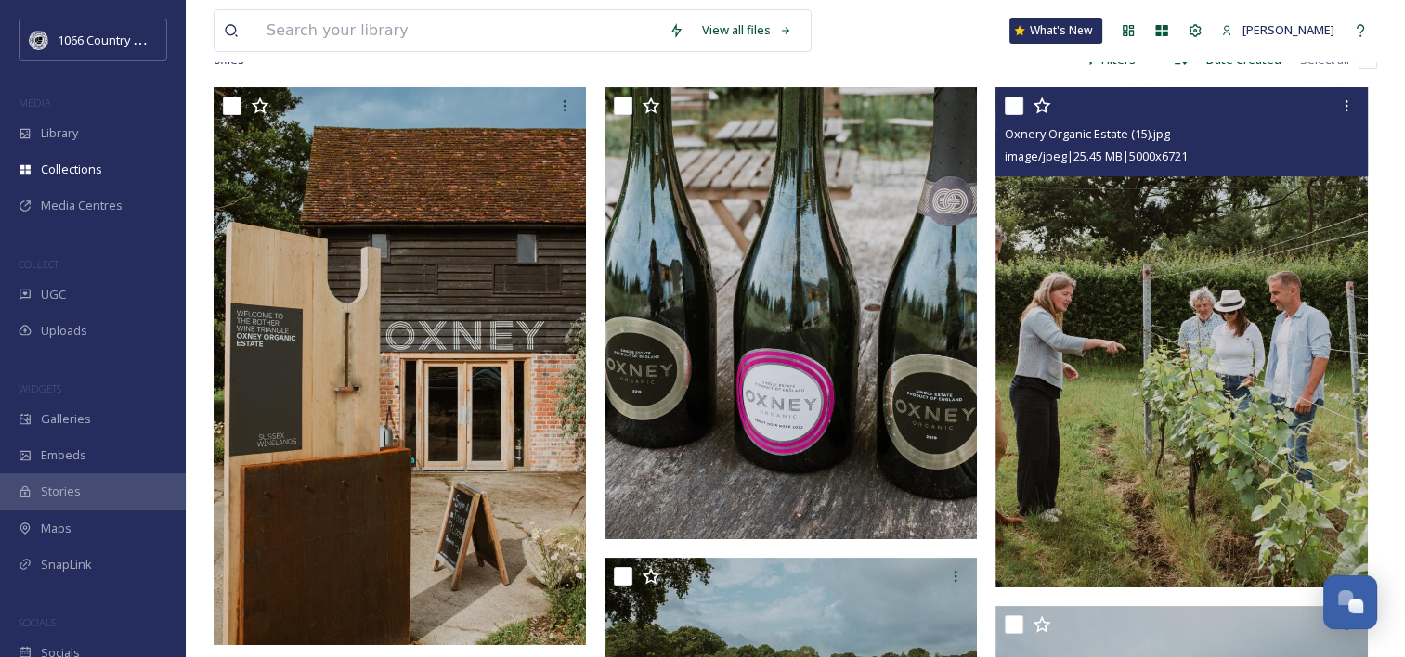
scroll to position [186, 0]
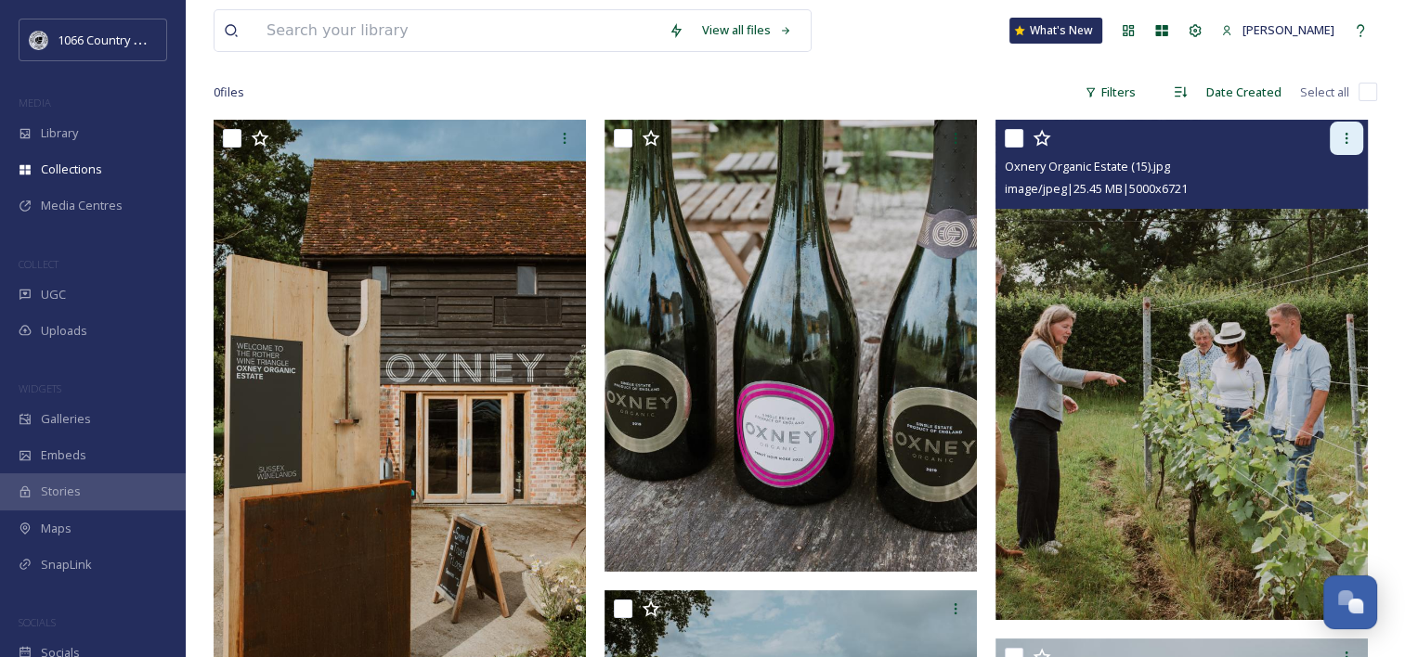
click at [1349, 138] on icon at bounding box center [1346, 138] width 15 height 15
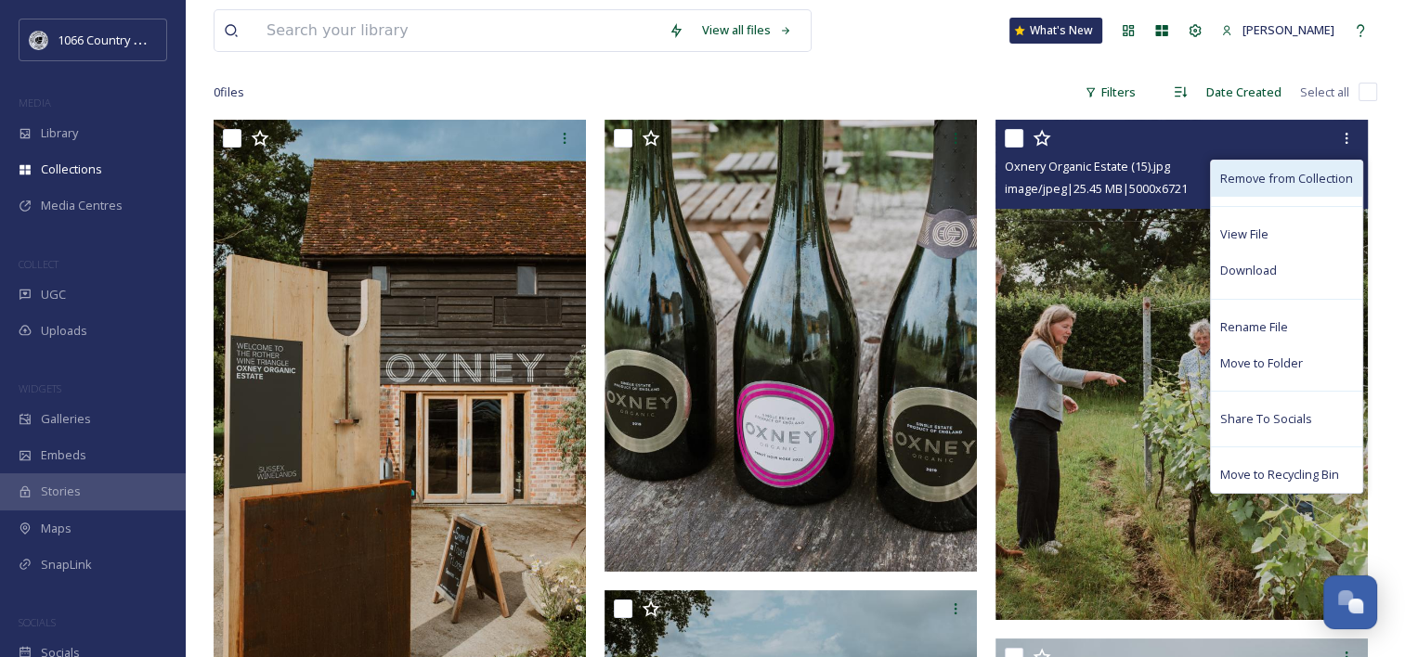
click at [1335, 177] on span "Remove from Collection" at bounding box center [1286, 179] width 133 height 18
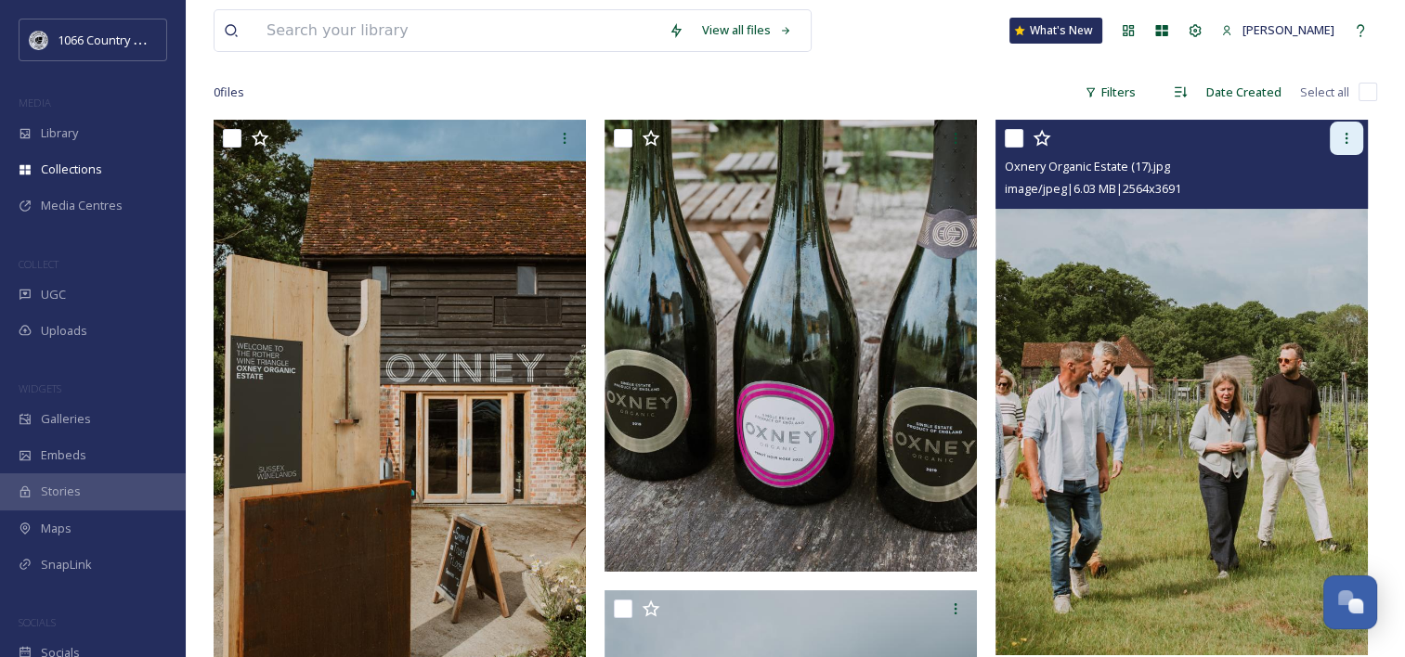
click at [1344, 141] on icon at bounding box center [1346, 138] width 15 height 15
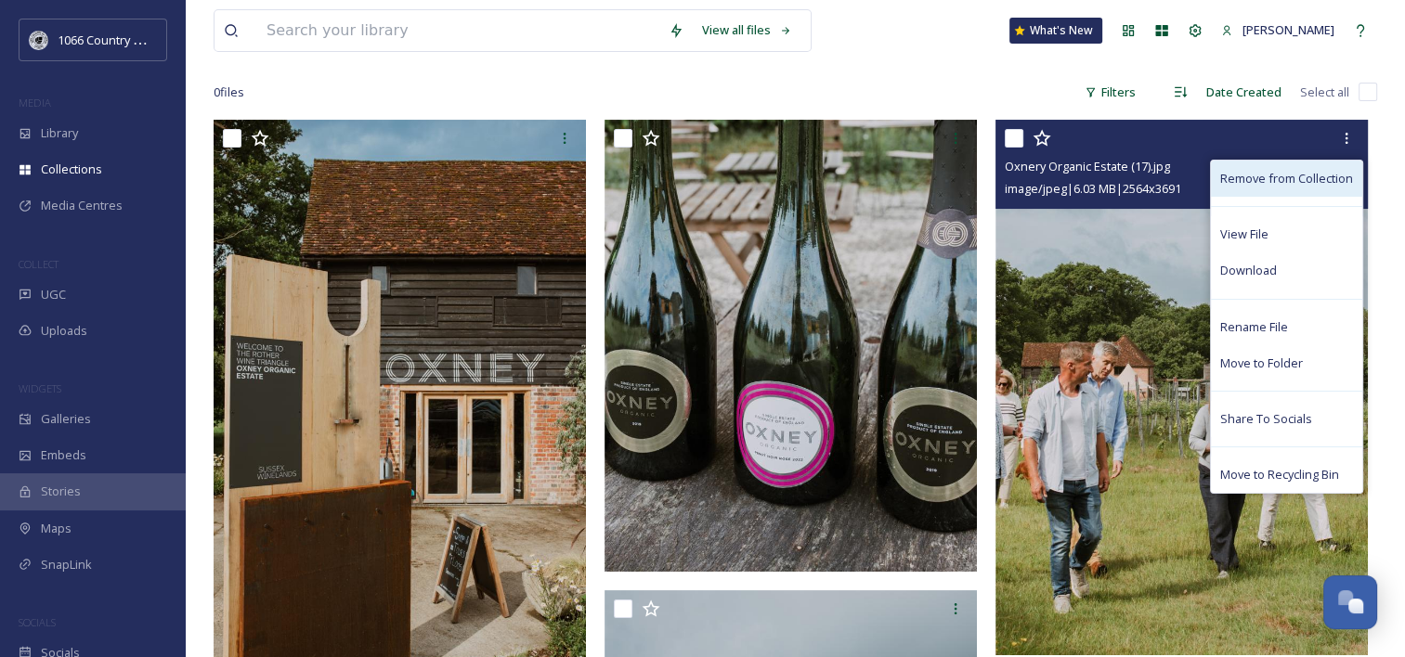
click at [1283, 175] on span "Remove from Collection" at bounding box center [1286, 179] width 133 height 18
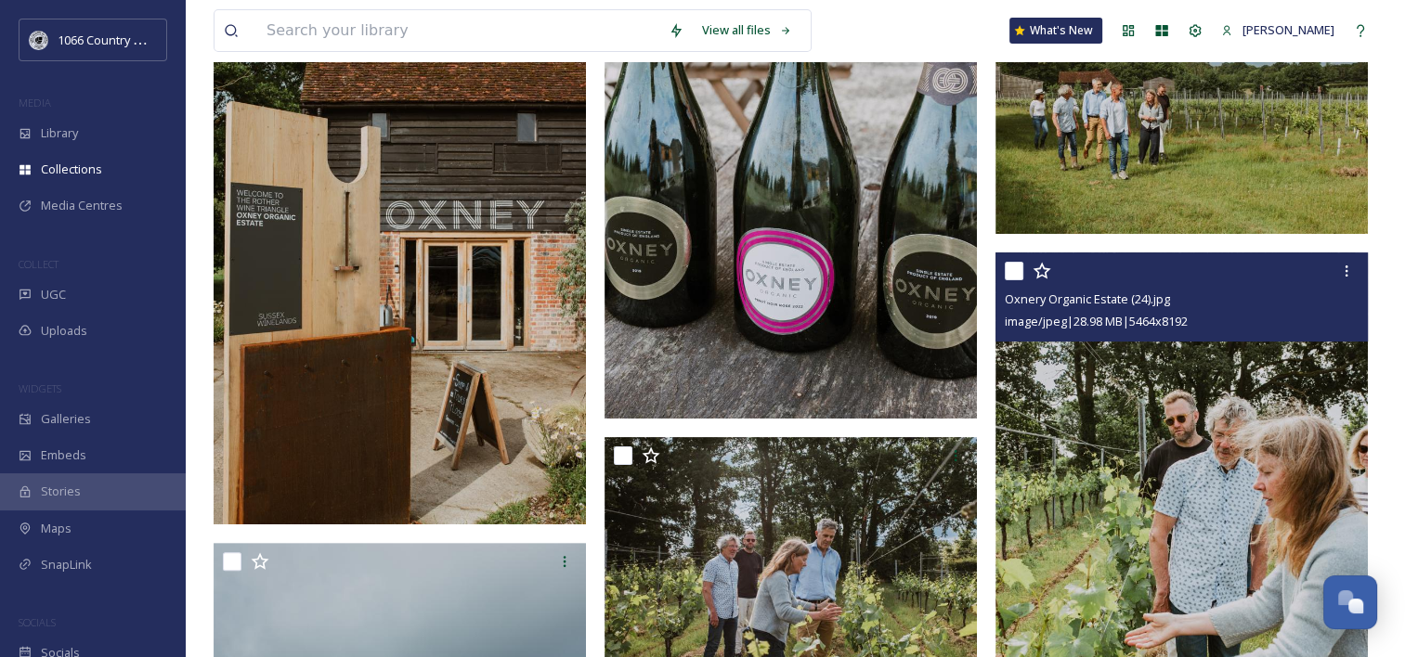
scroll to position [371, 0]
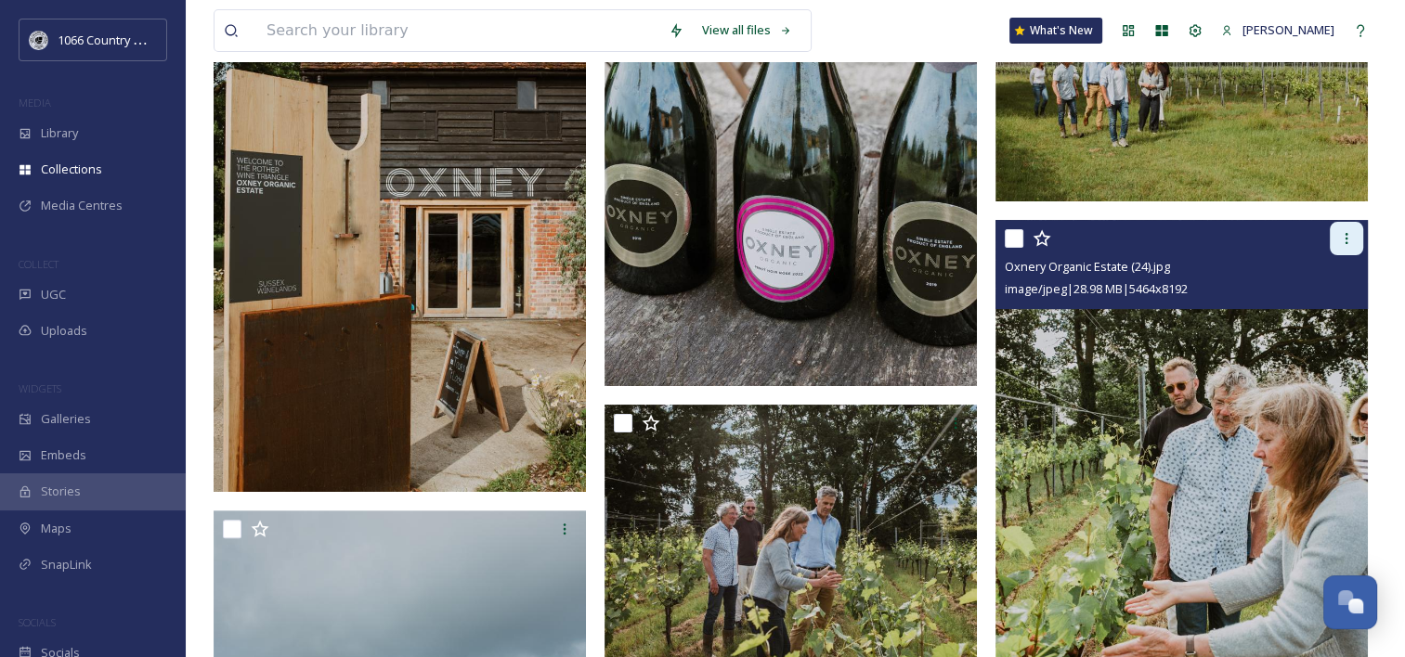
click at [1352, 234] on icon at bounding box center [1346, 238] width 15 height 15
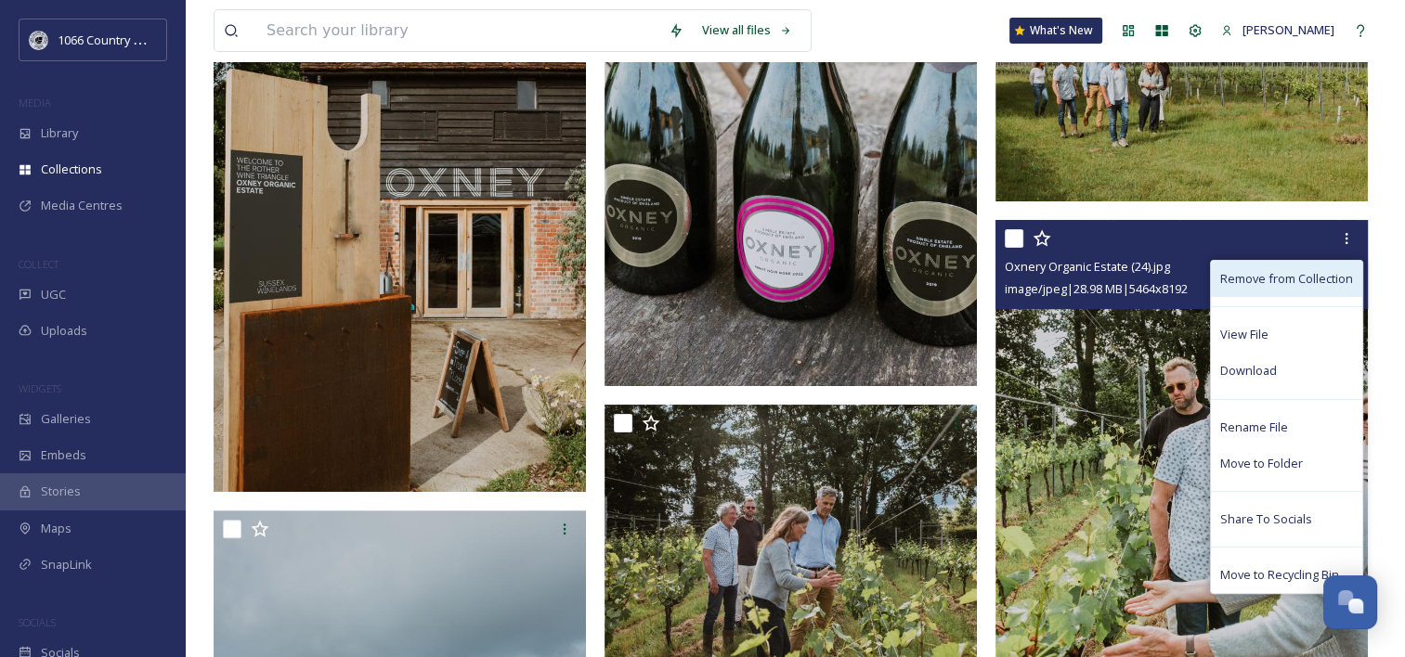
click at [1279, 279] on span "Remove from Collection" at bounding box center [1286, 279] width 133 height 18
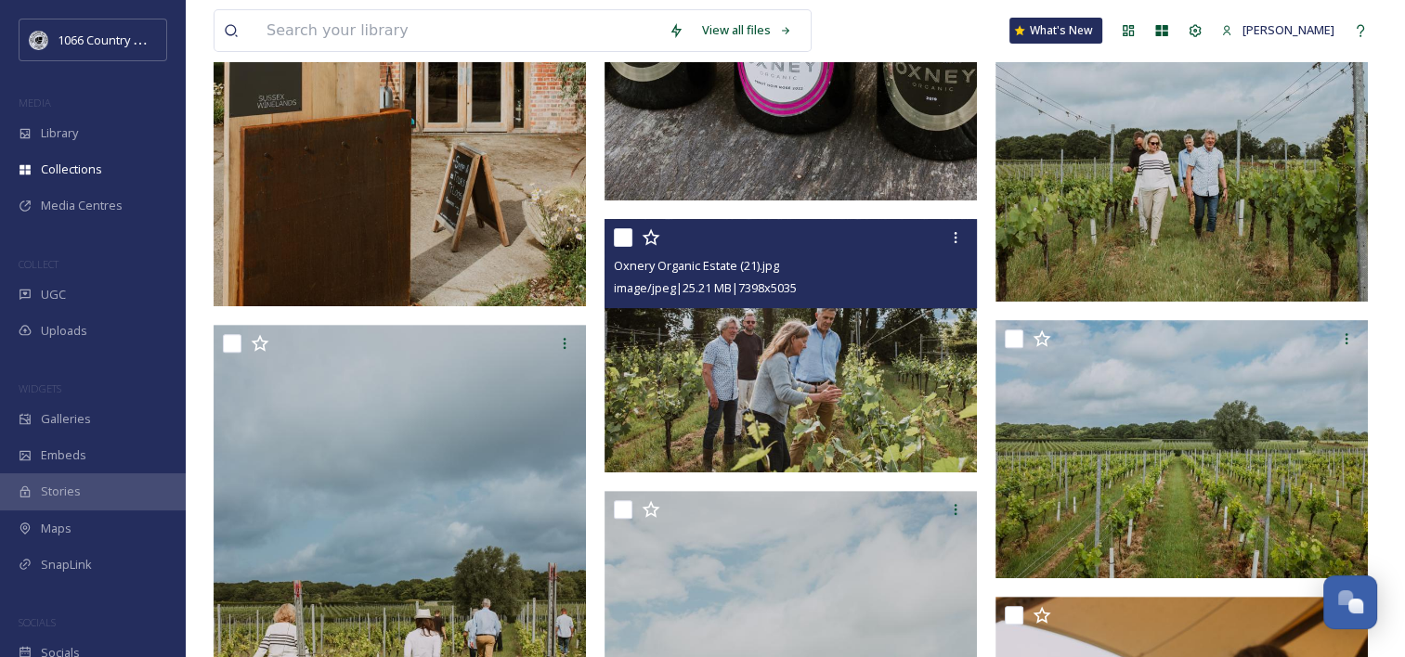
scroll to position [743, 0]
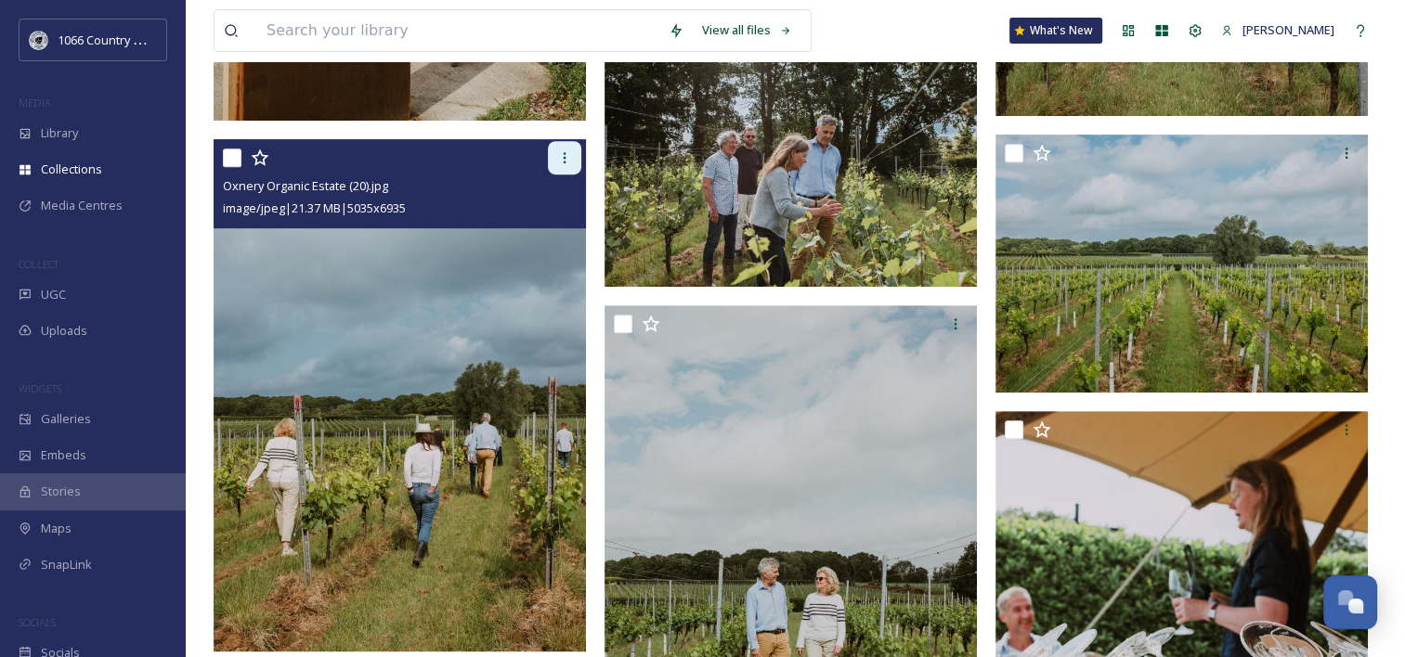
click at [566, 152] on icon at bounding box center [564, 157] width 15 height 15
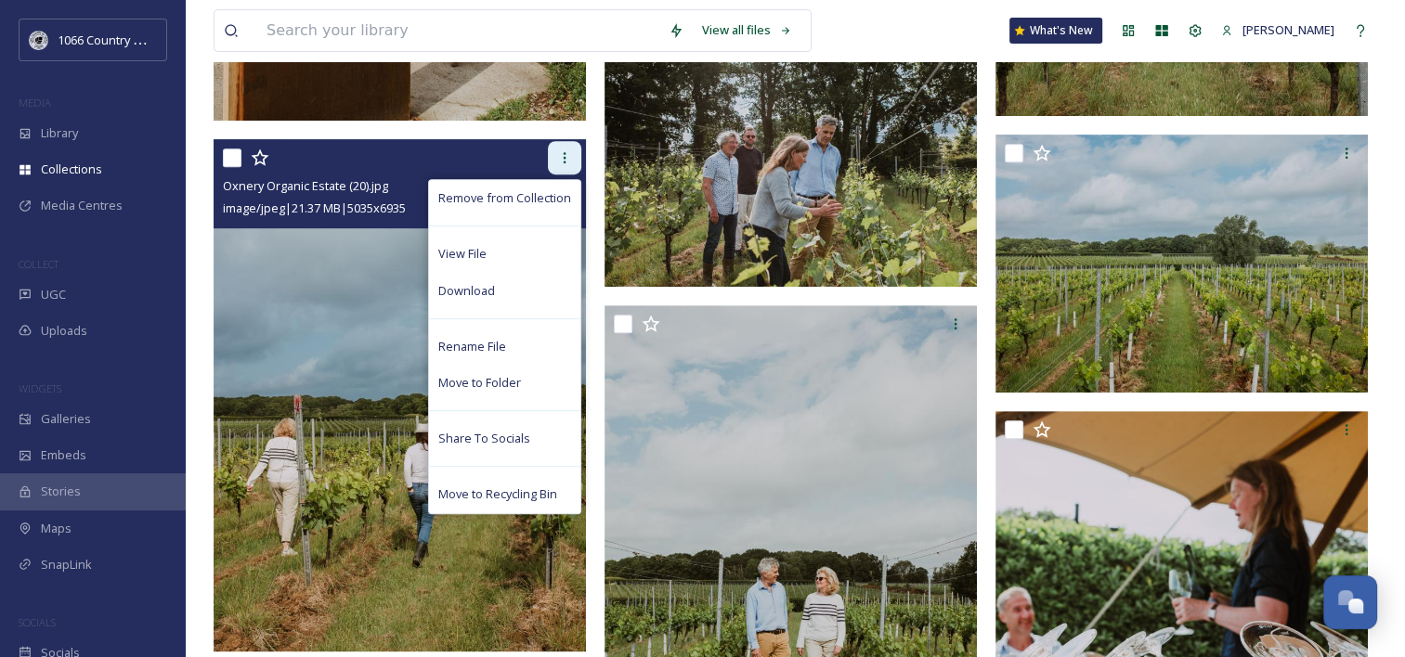
click at [566, 152] on icon at bounding box center [564, 157] width 15 height 15
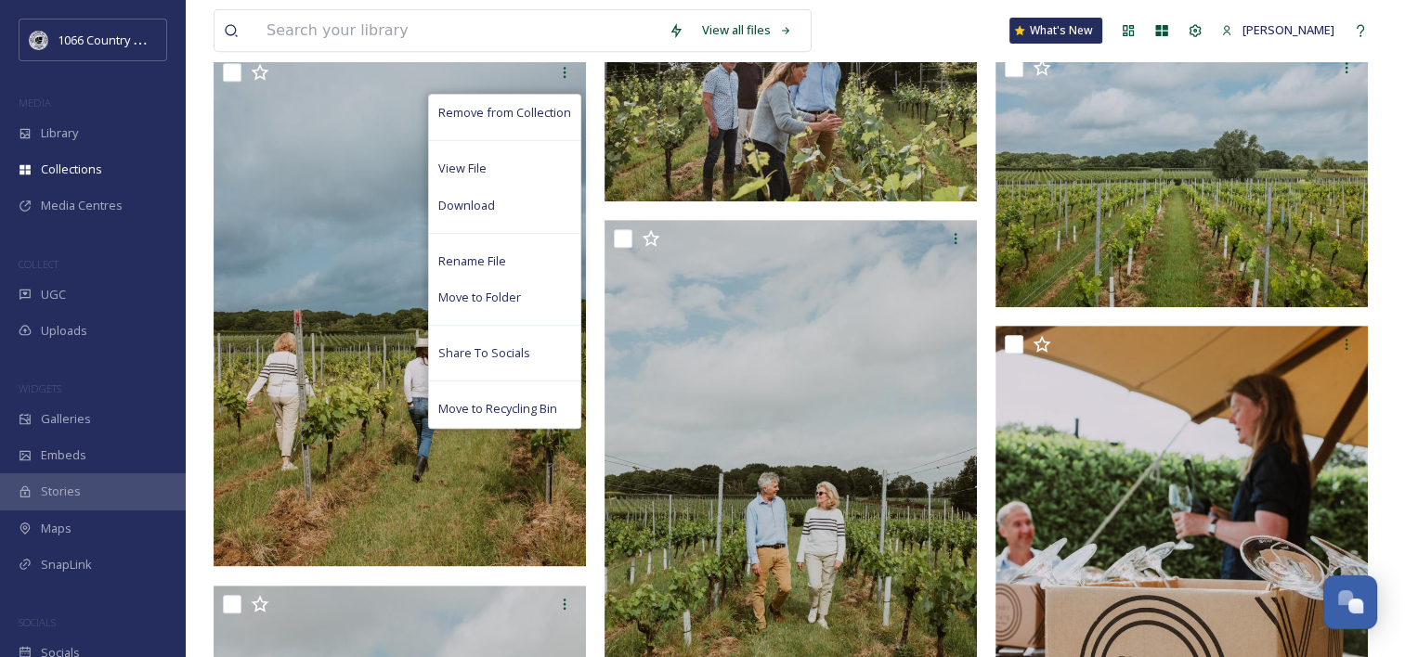
scroll to position [929, 0]
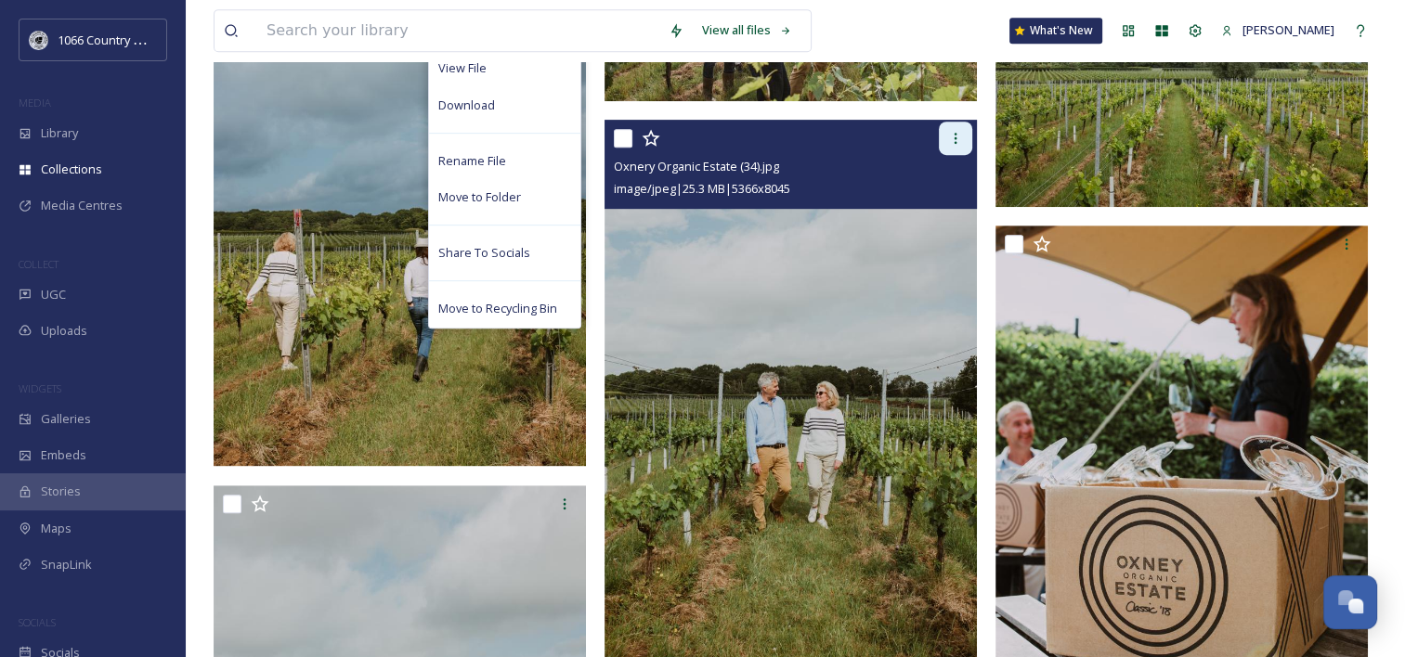
click at [953, 134] on icon at bounding box center [955, 138] width 15 height 15
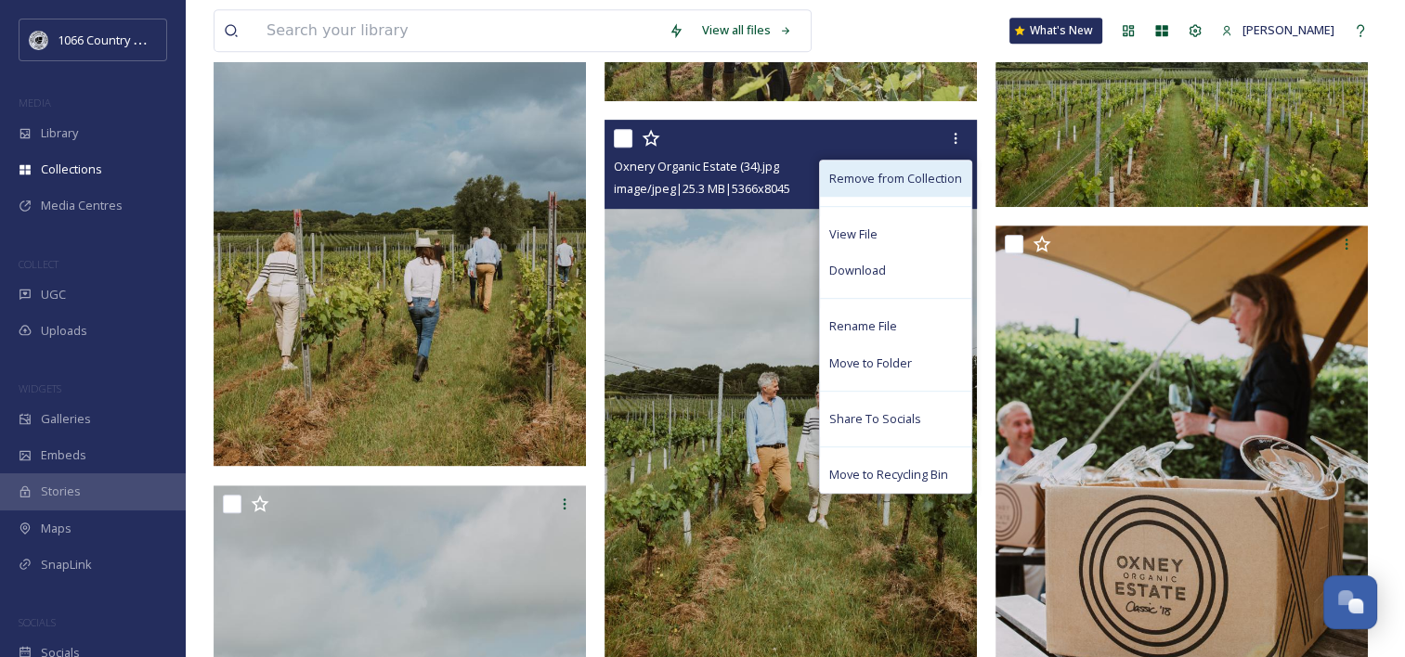
click at [930, 174] on span "Remove from Collection" at bounding box center [895, 179] width 133 height 18
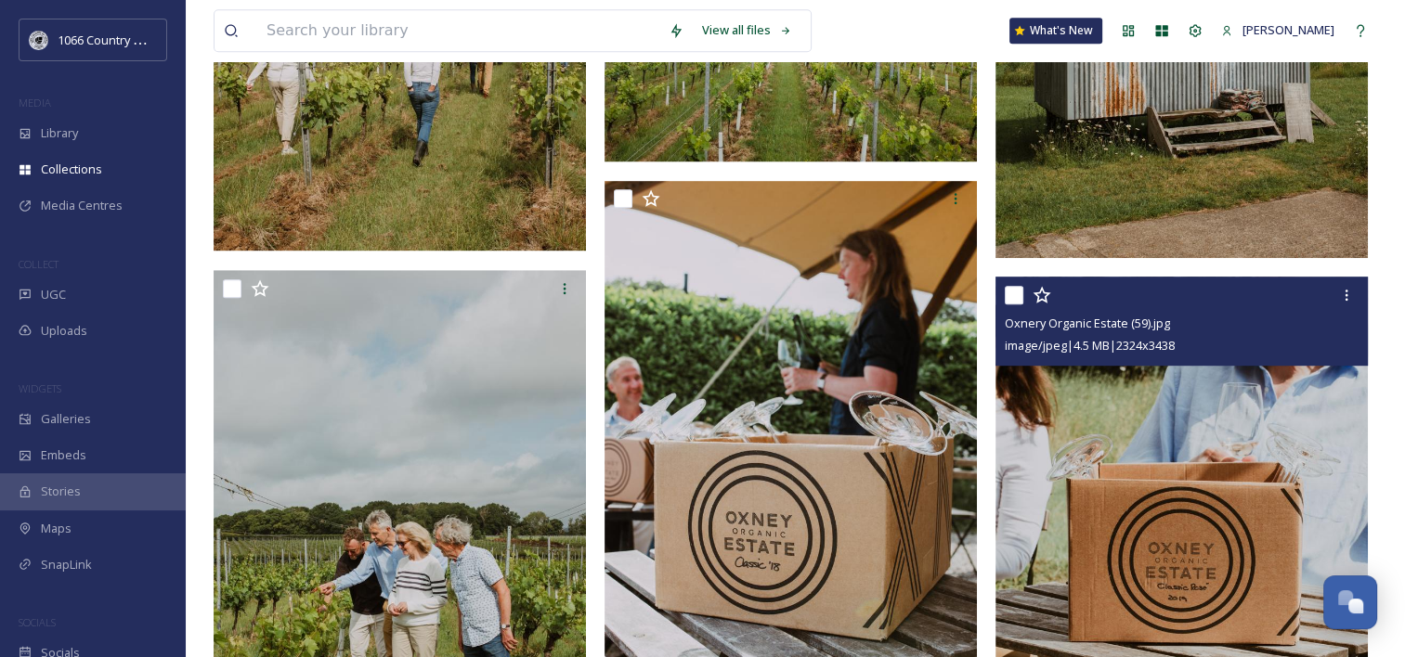
scroll to position [1300, 0]
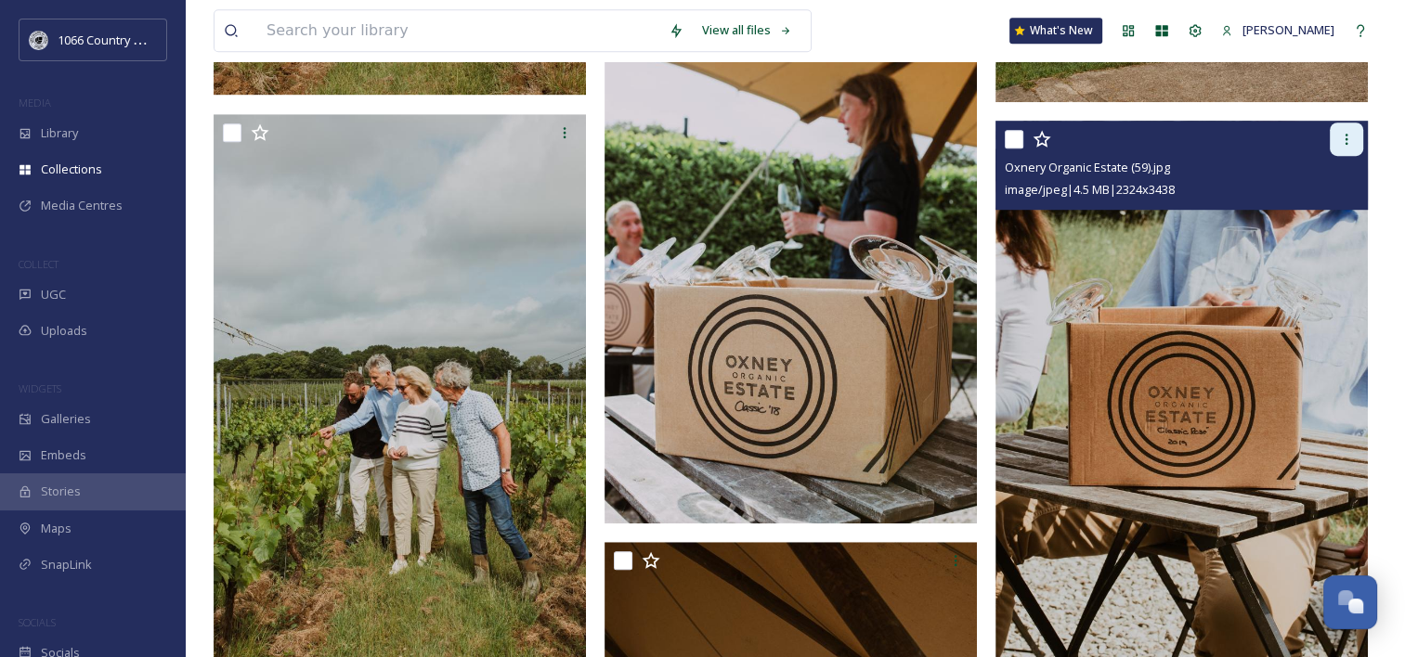
click at [1334, 145] on div at bounding box center [1346, 139] width 33 height 33
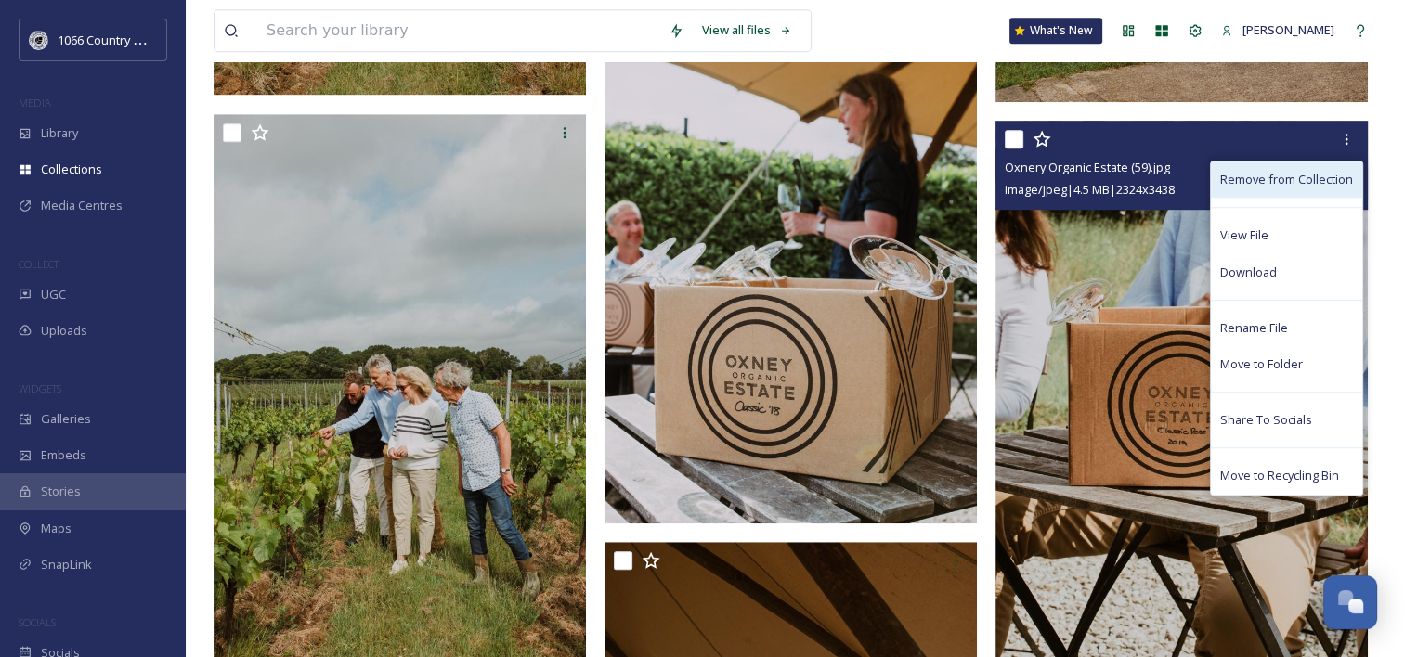
click at [1300, 176] on span "Remove from Collection" at bounding box center [1286, 180] width 133 height 18
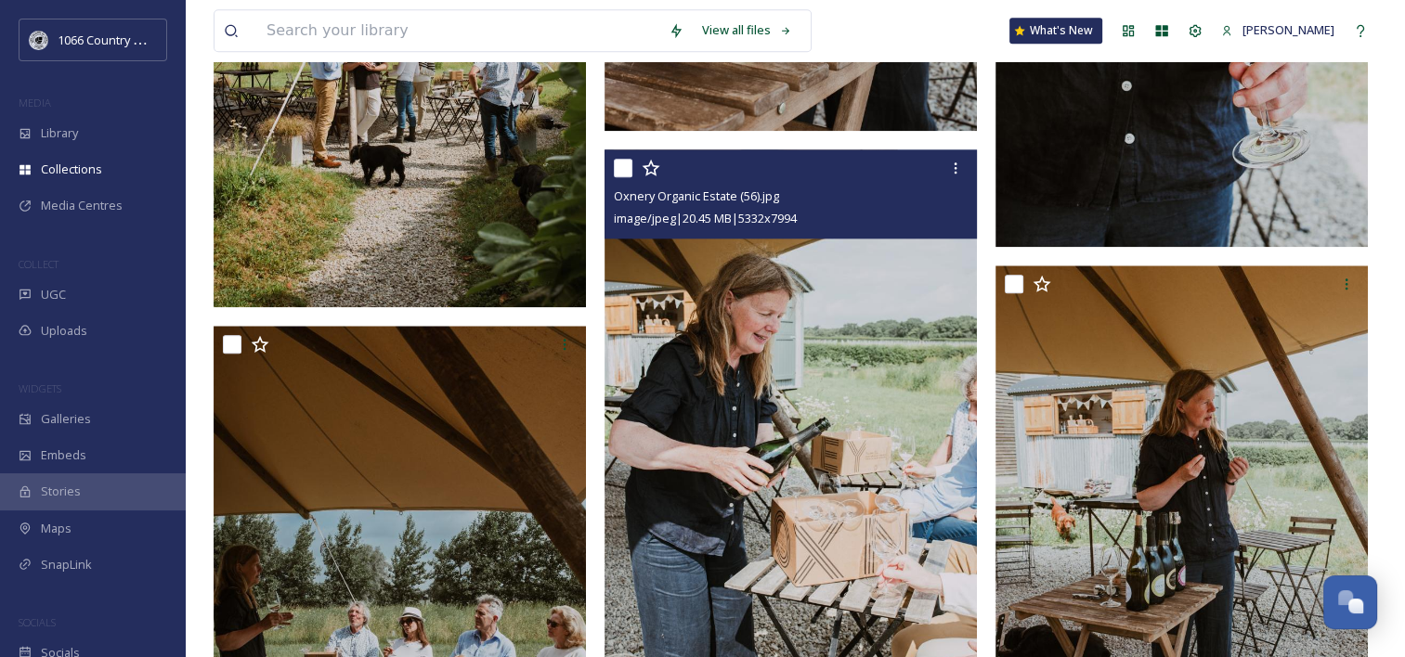
scroll to position [2321, 0]
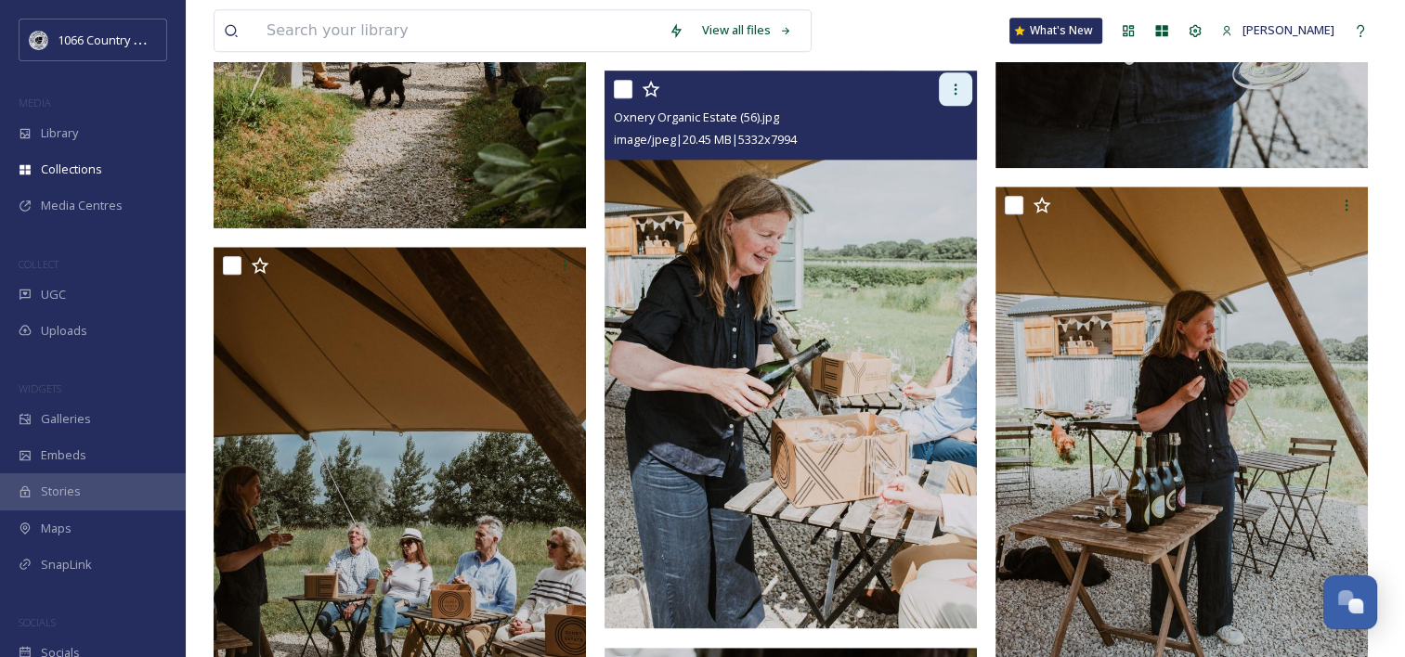
click at [958, 89] on icon at bounding box center [955, 89] width 15 height 15
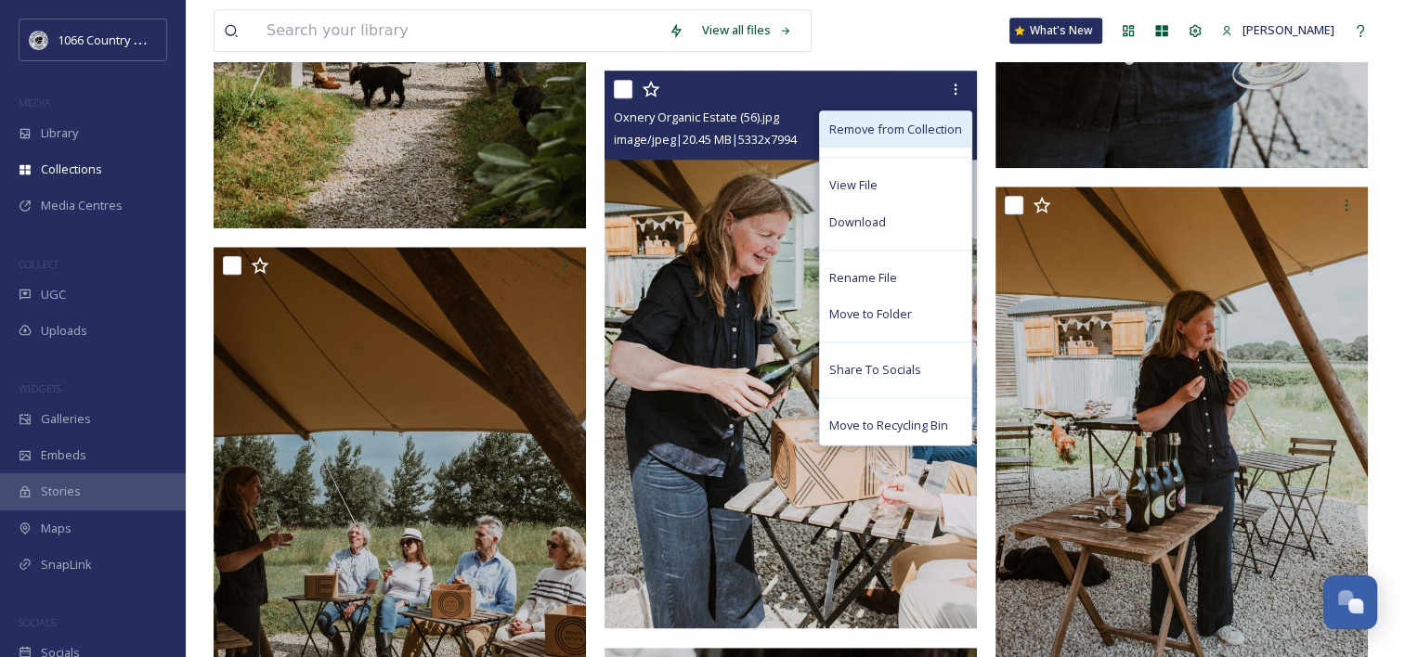
click at [914, 133] on span "Remove from Collection" at bounding box center [895, 130] width 133 height 18
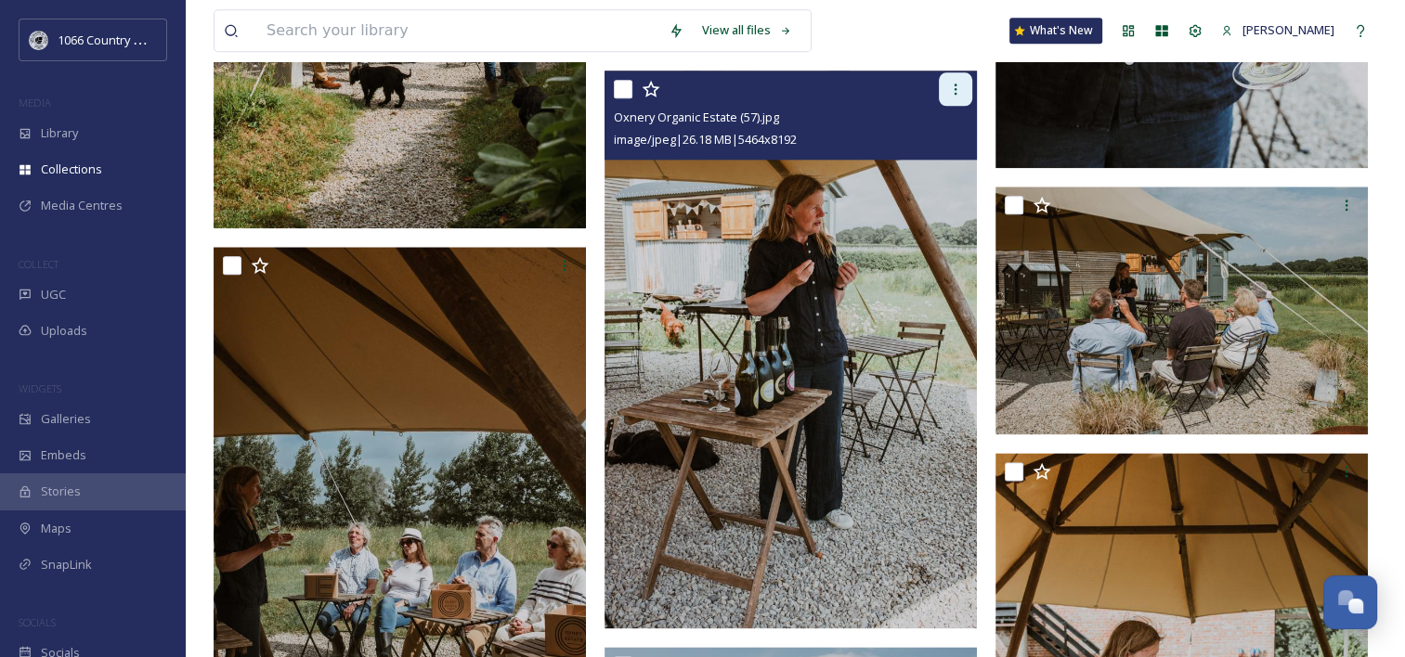
click at [958, 87] on icon at bounding box center [955, 89] width 15 height 15
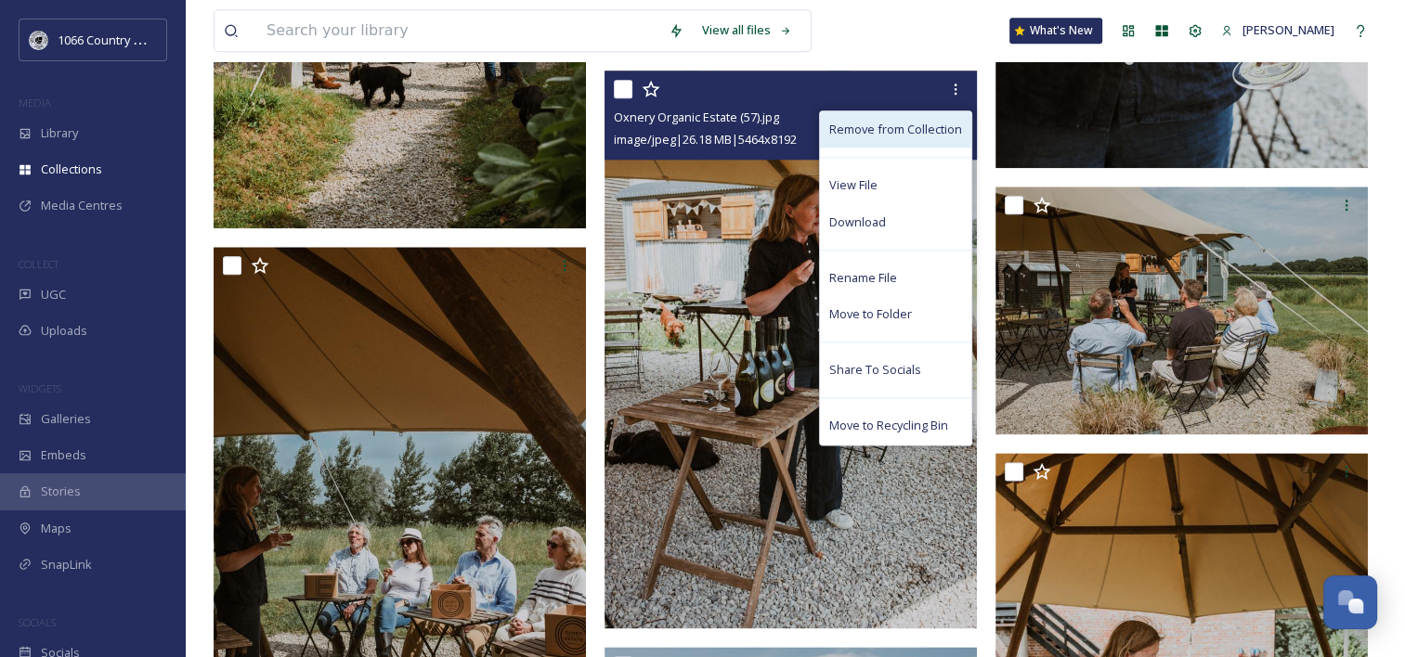
click at [942, 132] on span "Remove from Collection" at bounding box center [895, 130] width 133 height 18
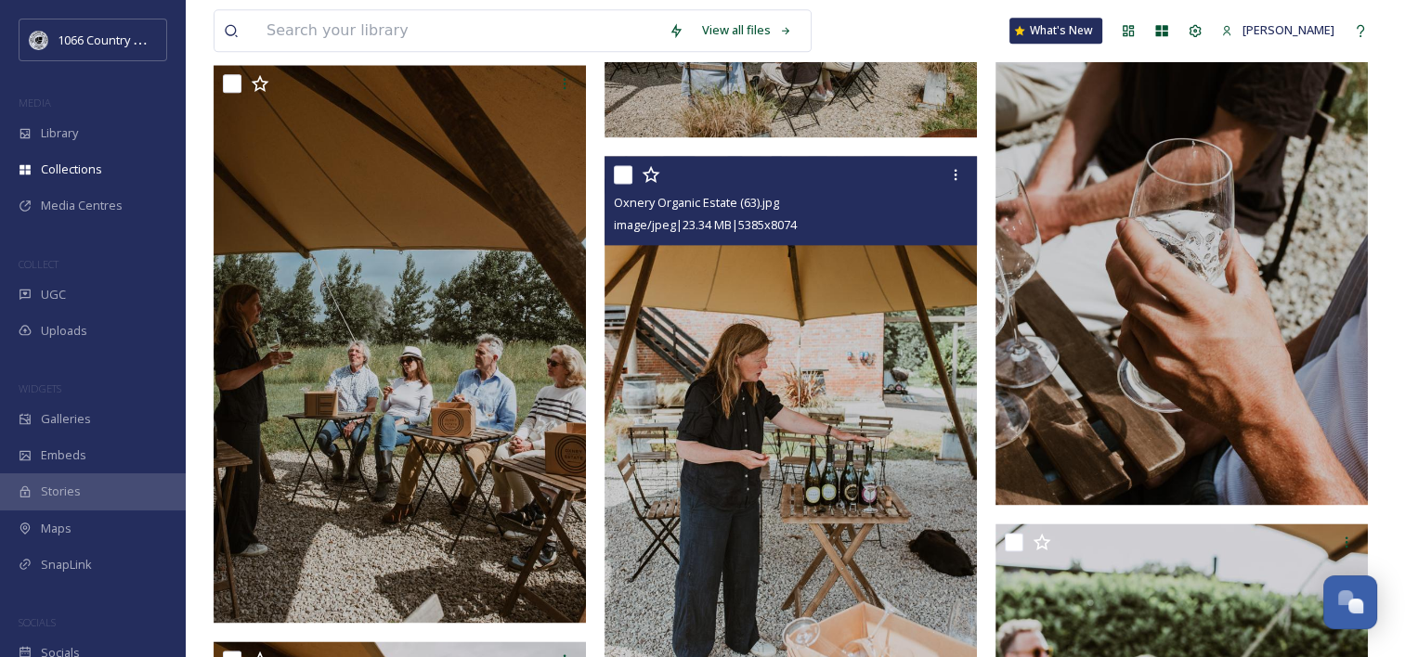
scroll to position [2507, 0]
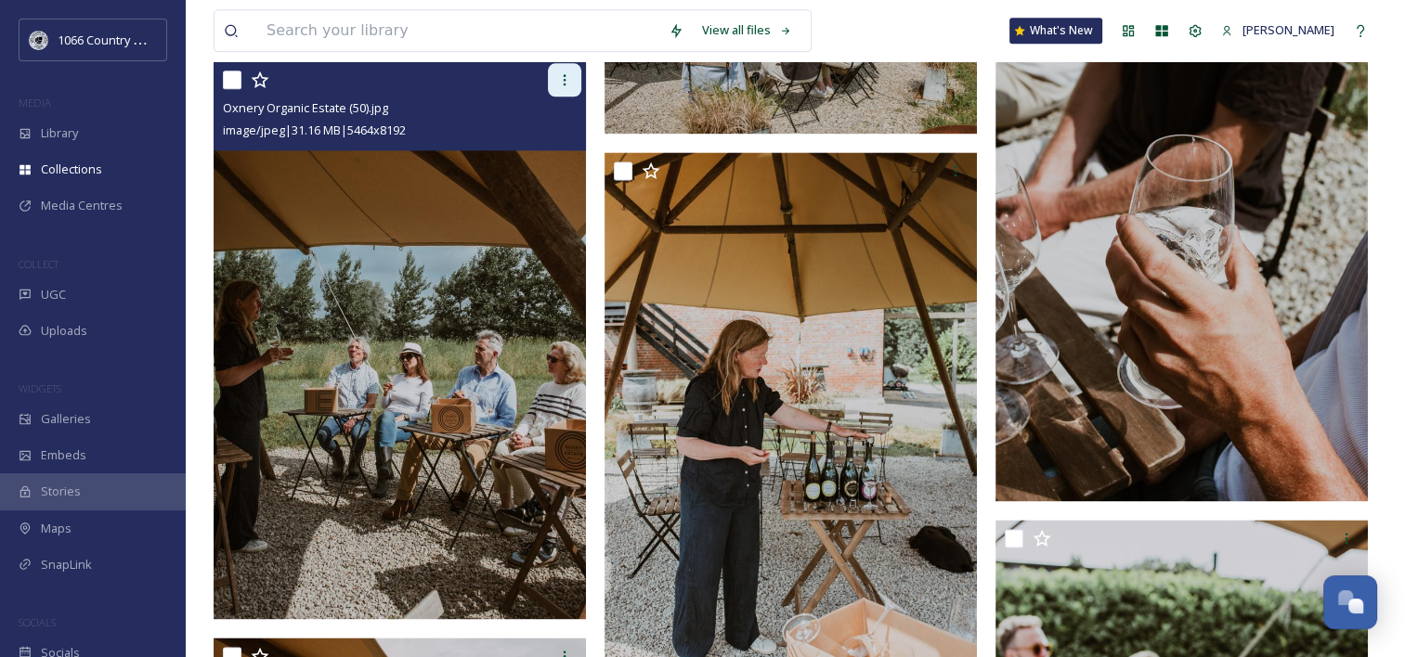
click at [566, 79] on icon at bounding box center [564, 79] width 15 height 15
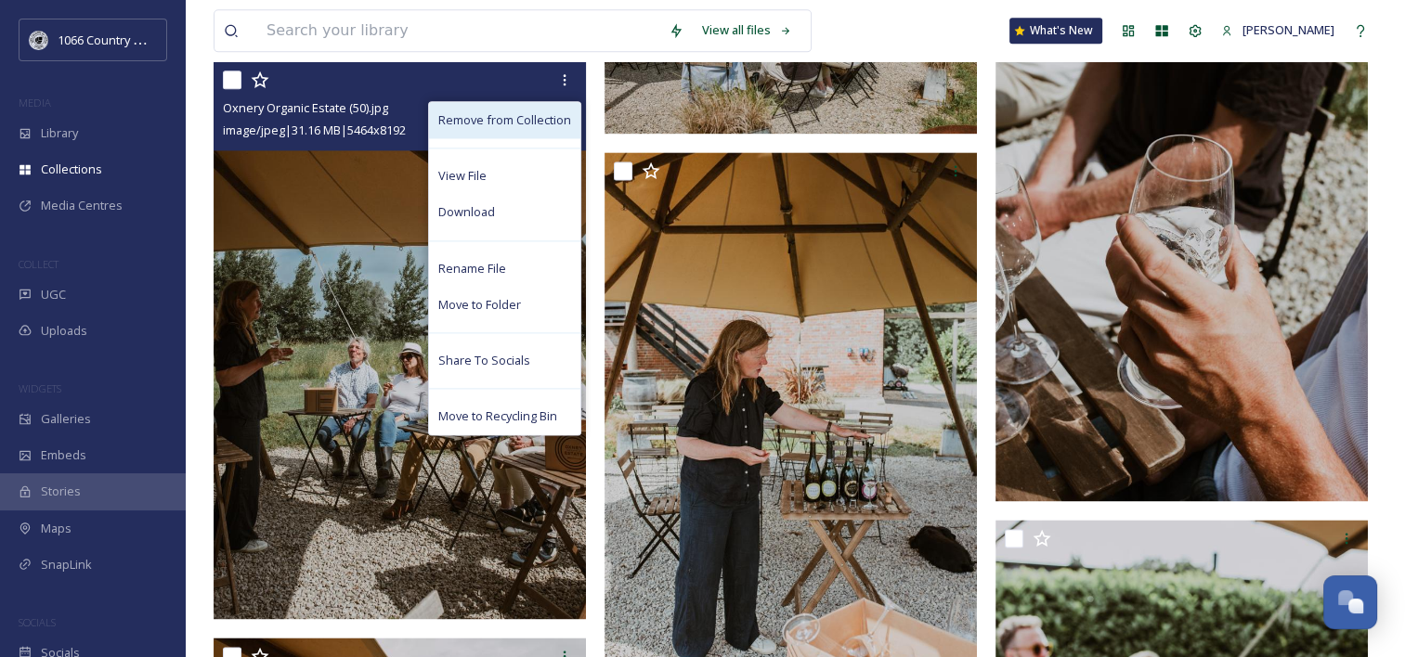
click at [541, 123] on span "Remove from Collection" at bounding box center [504, 120] width 133 height 18
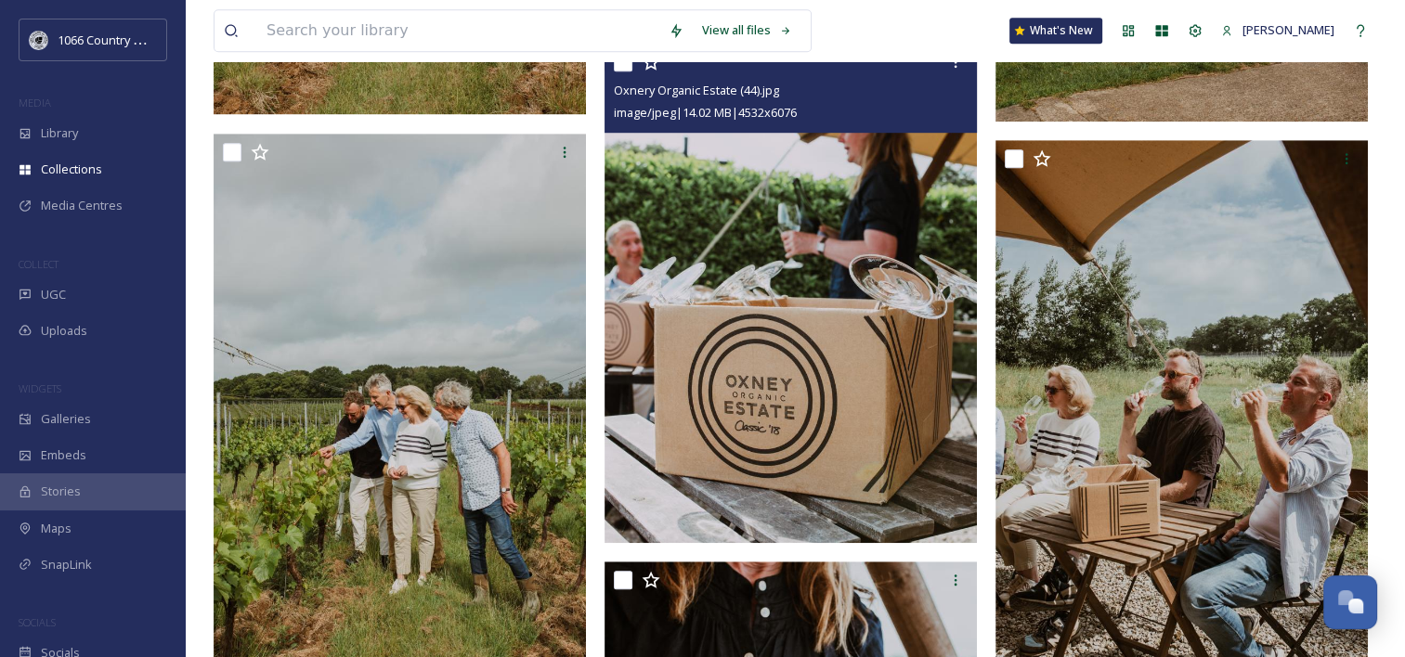
scroll to position [1207, 0]
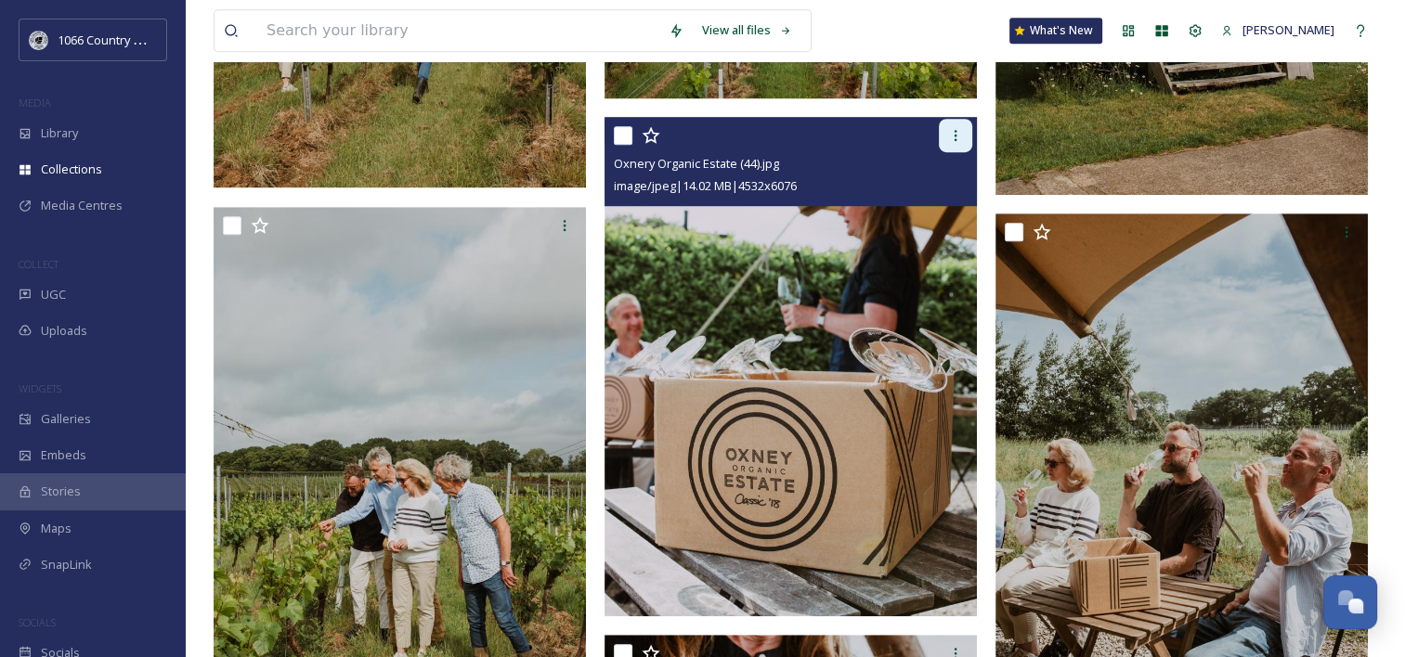
click at [952, 137] on icon at bounding box center [955, 135] width 15 height 15
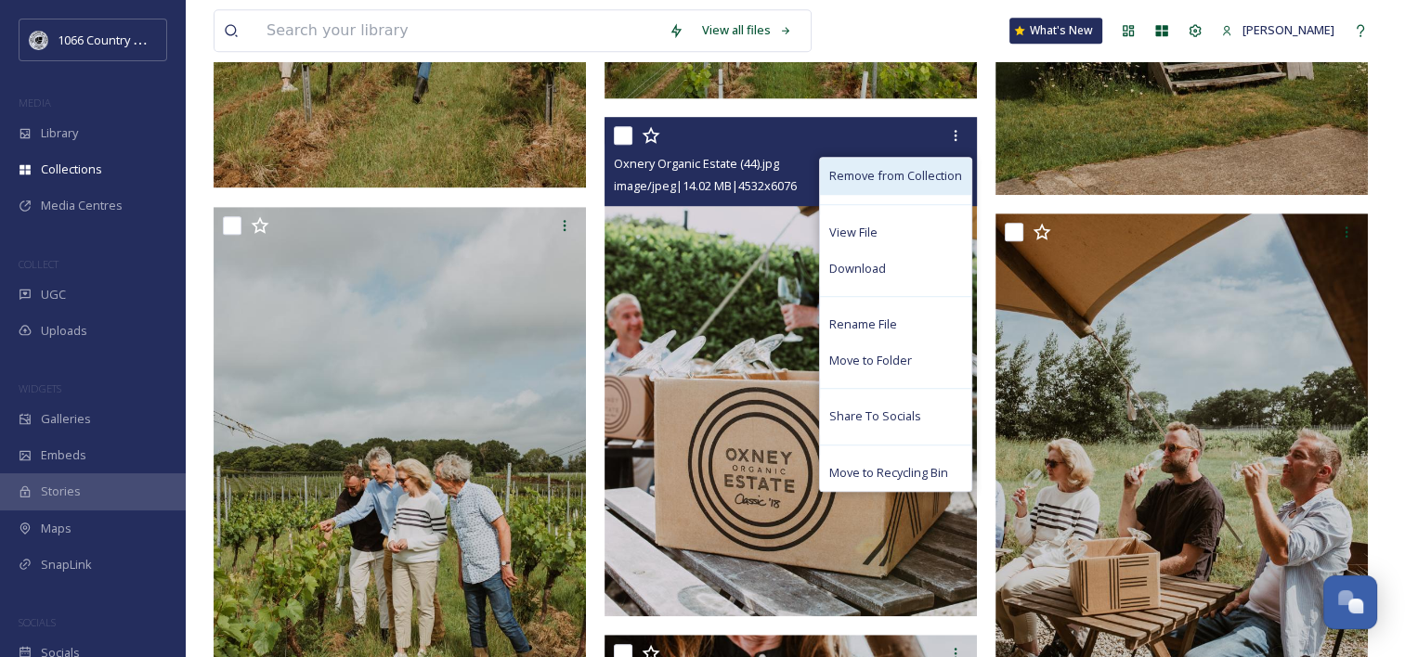
click at [921, 164] on div "Remove from Collection" at bounding box center [895, 176] width 151 height 36
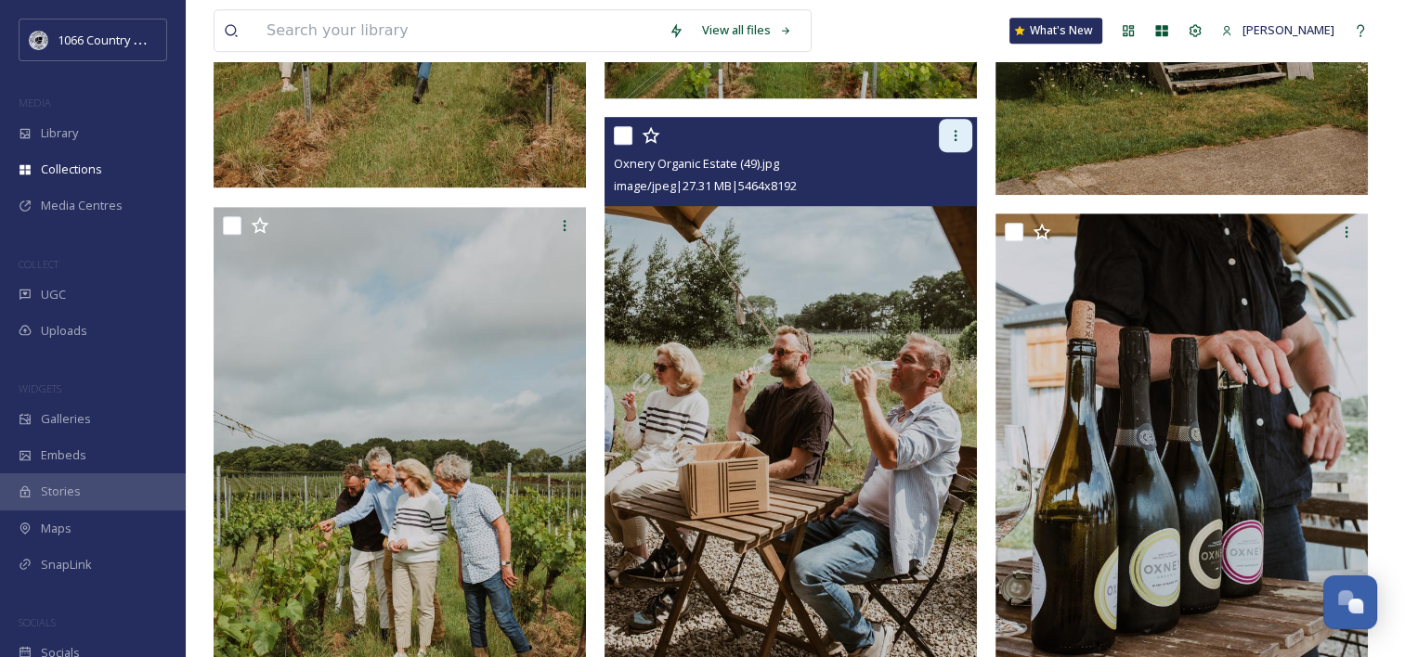
click at [955, 126] on div at bounding box center [955, 135] width 33 height 33
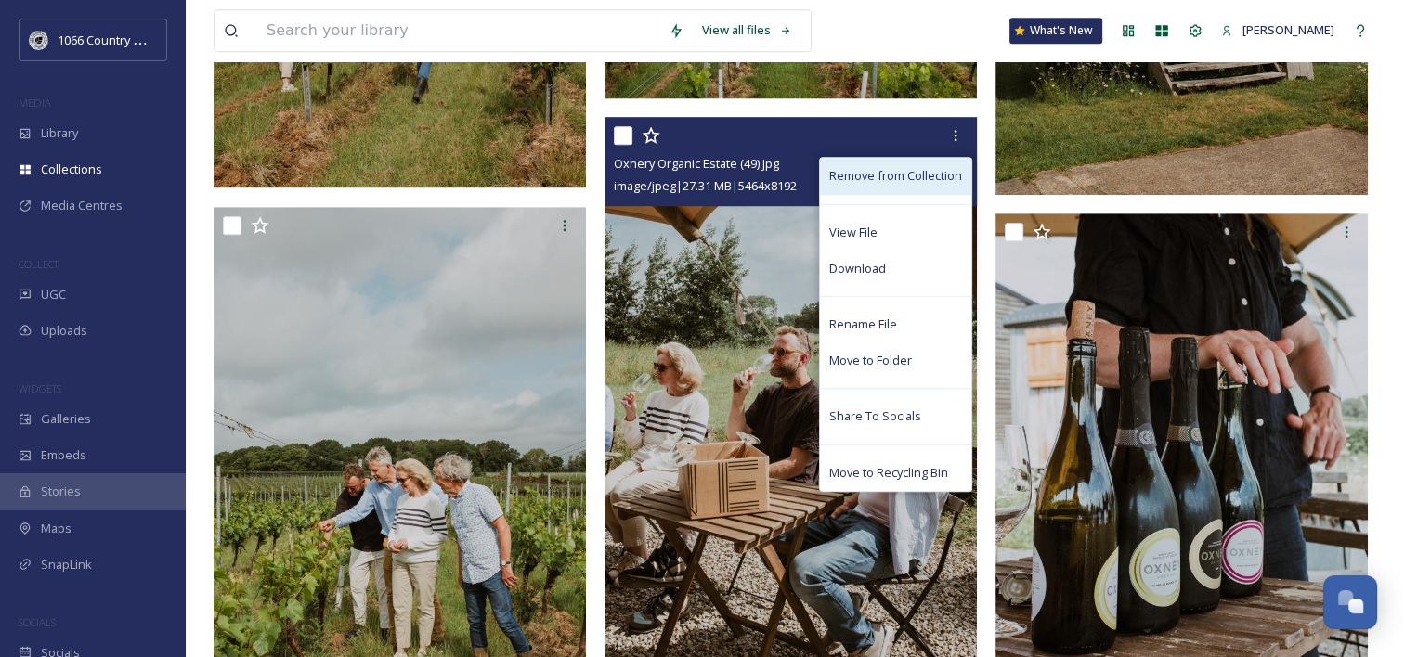
click at [891, 174] on span "Remove from Collection" at bounding box center [895, 176] width 133 height 18
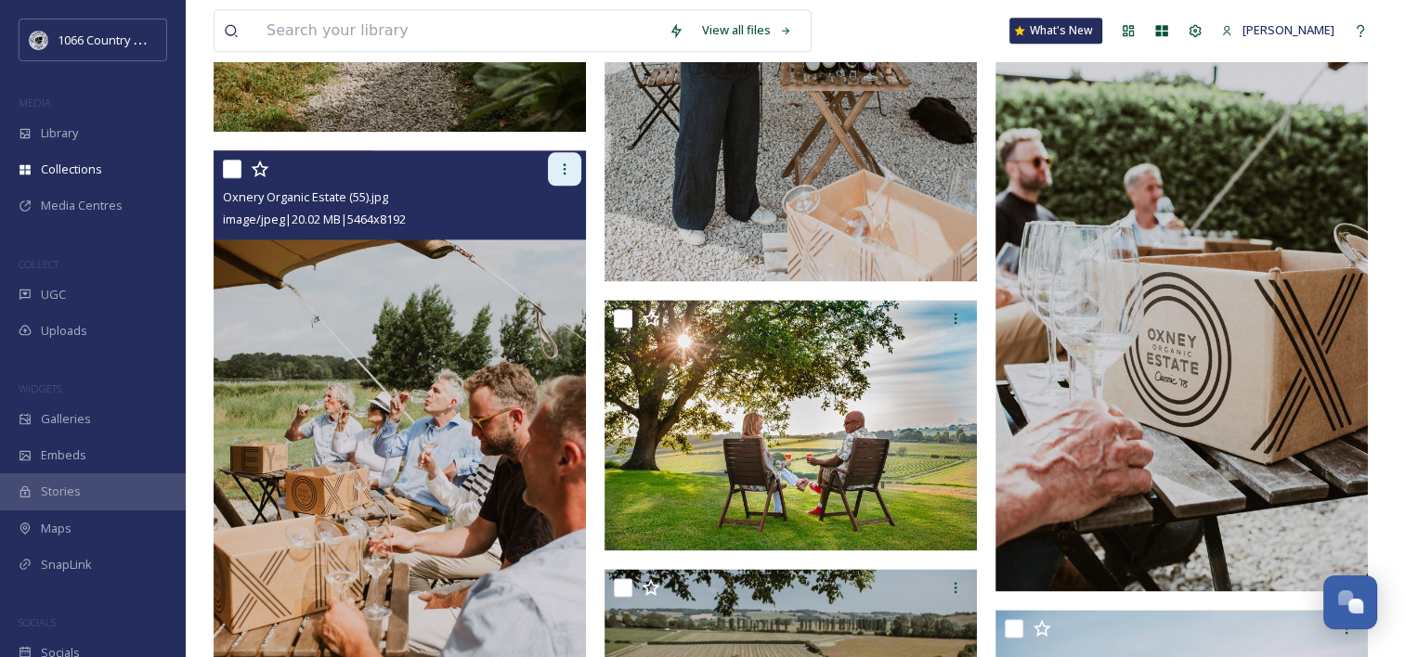
scroll to position [2414, 0]
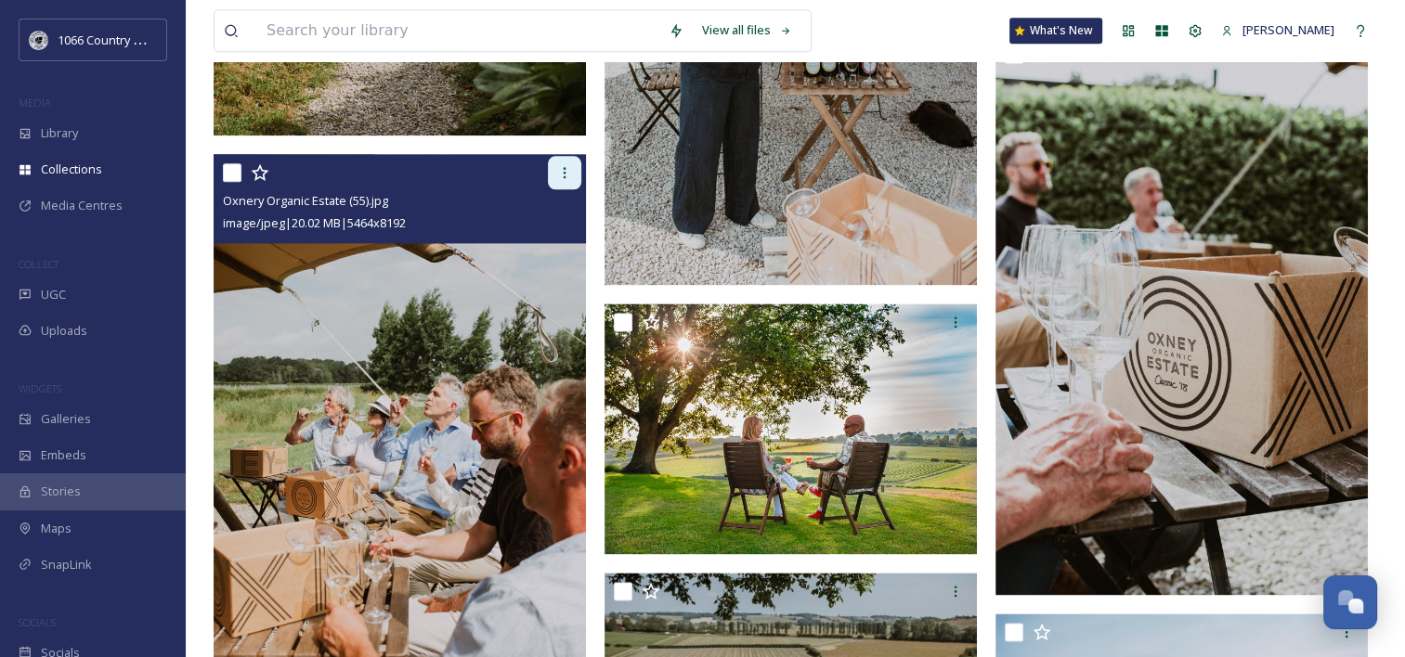
click at [557, 166] on icon at bounding box center [564, 172] width 15 height 15
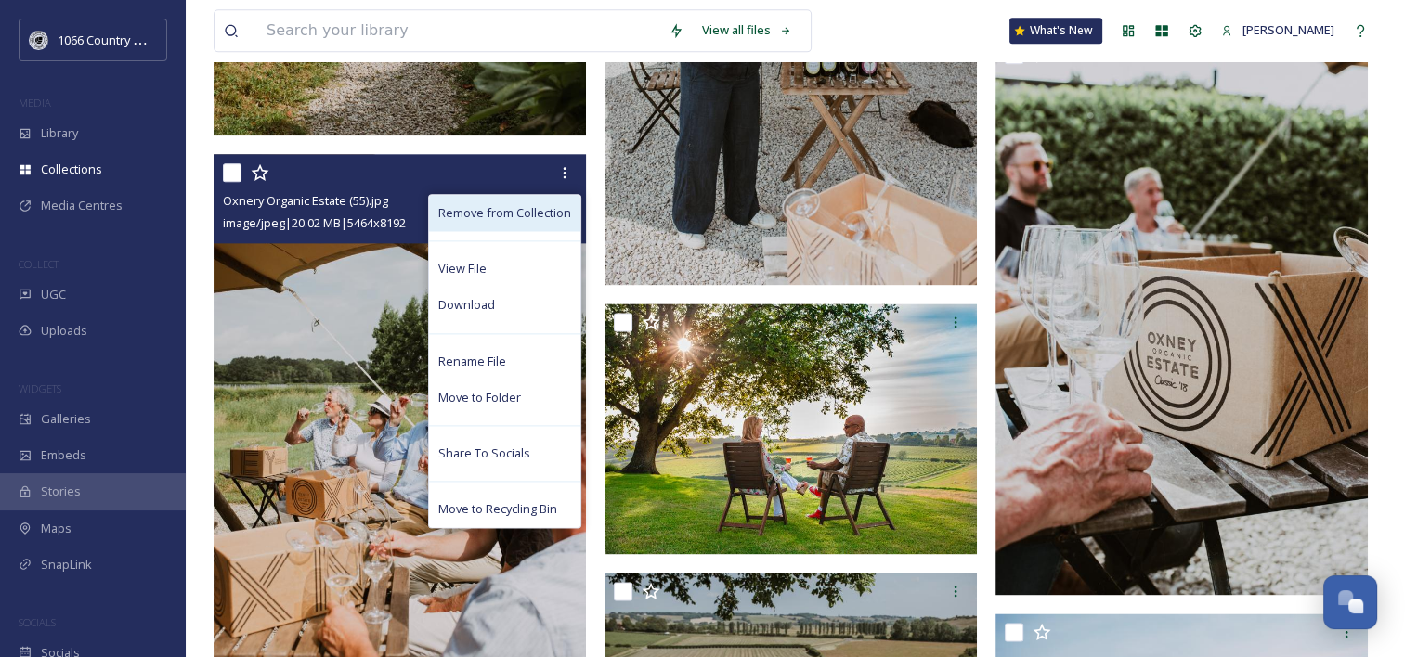
click at [548, 212] on span "Remove from Collection" at bounding box center [504, 213] width 133 height 18
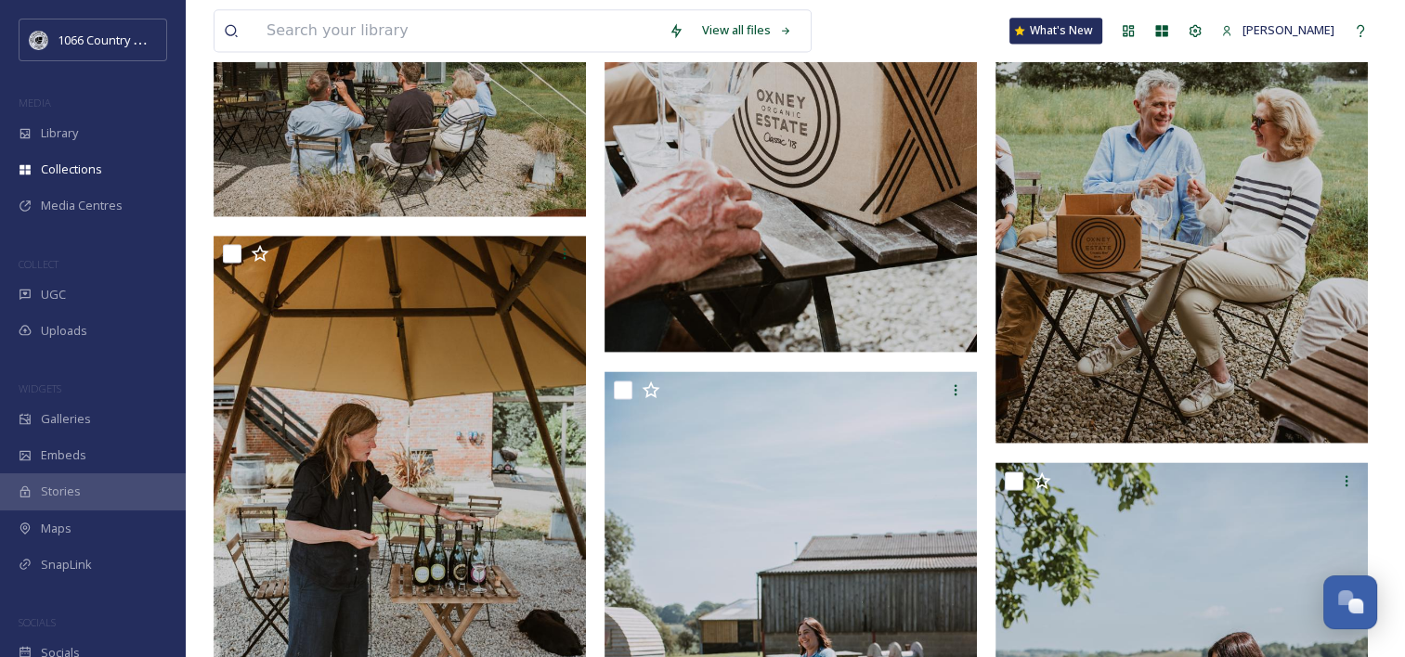
scroll to position [2693, 0]
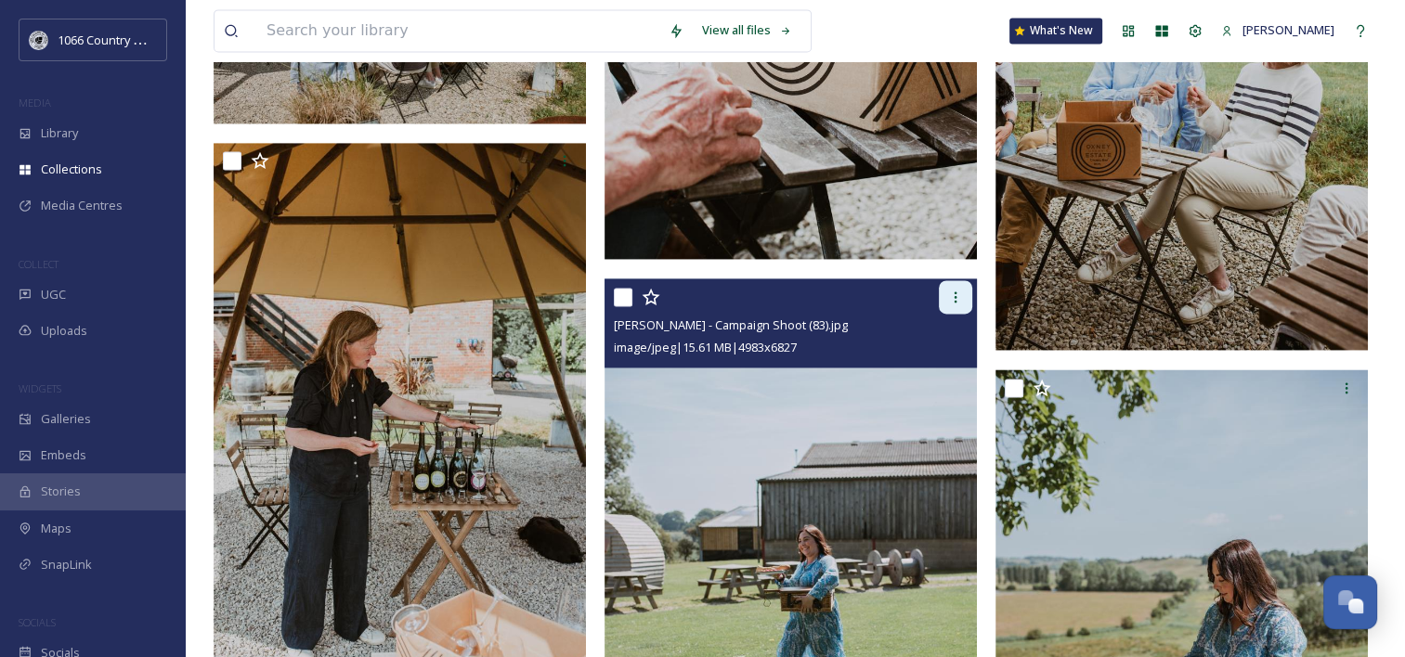
click at [960, 310] on div at bounding box center [955, 296] width 33 height 33
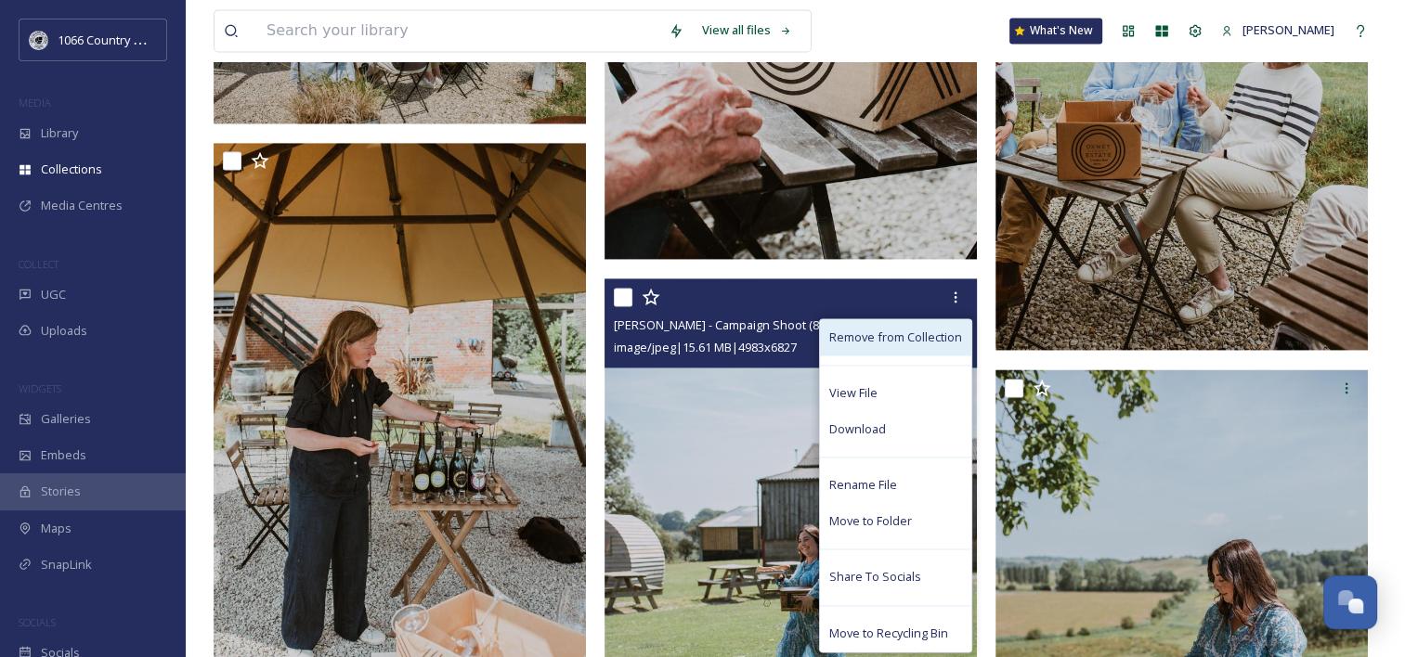
click at [914, 337] on span "Remove from Collection" at bounding box center [895, 338] width 133 height 18
click at [923, 335] on span "Remove from Collection" at bounding box center [895, 338] width 133 height 18
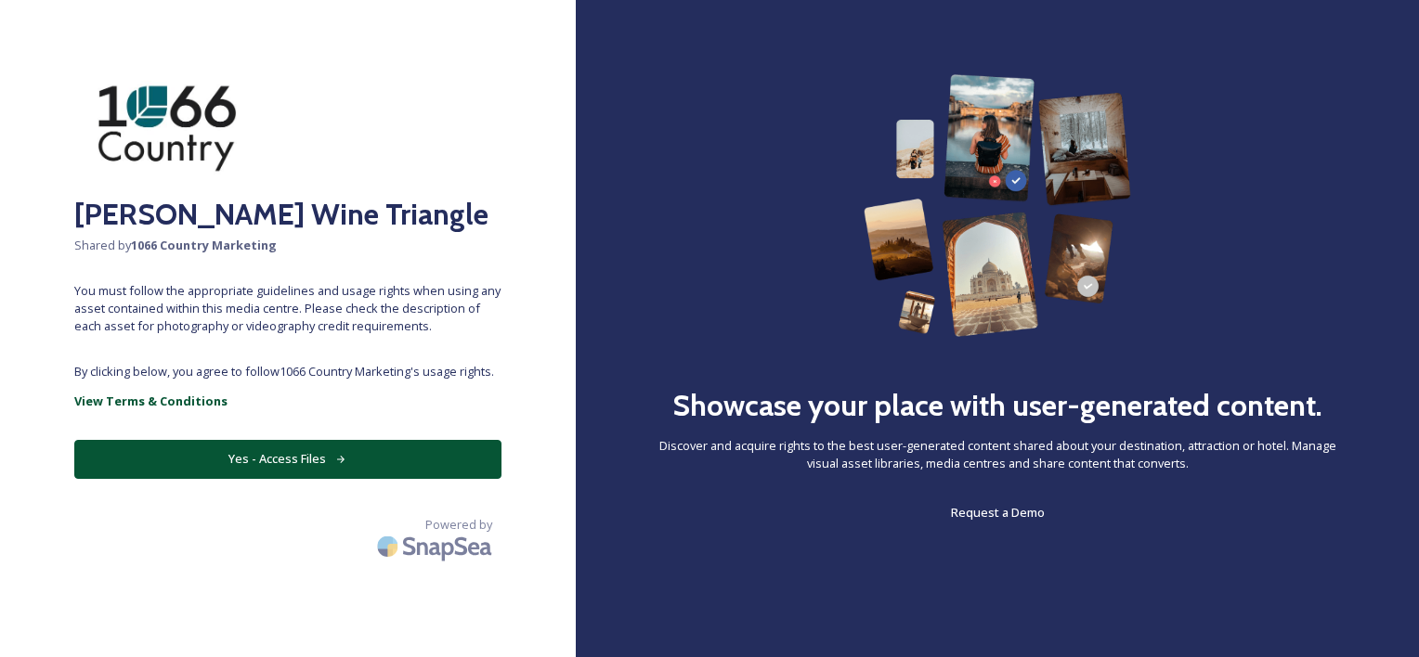
click at [353, 466] on button "Yes - Access Files" at bounding box center [287, 459] width 427 height 38
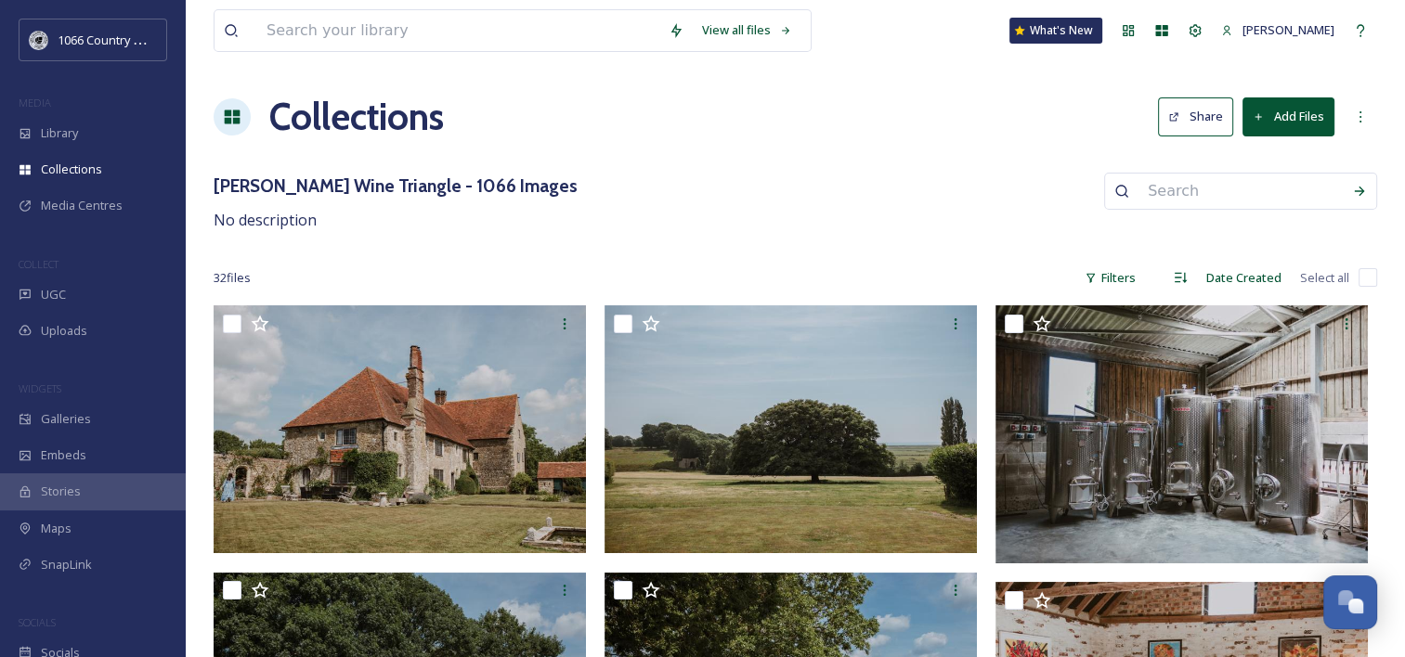
click at [1293, 133] on button "Add Files" at bounding box center [1288, 117] width 92 height 38
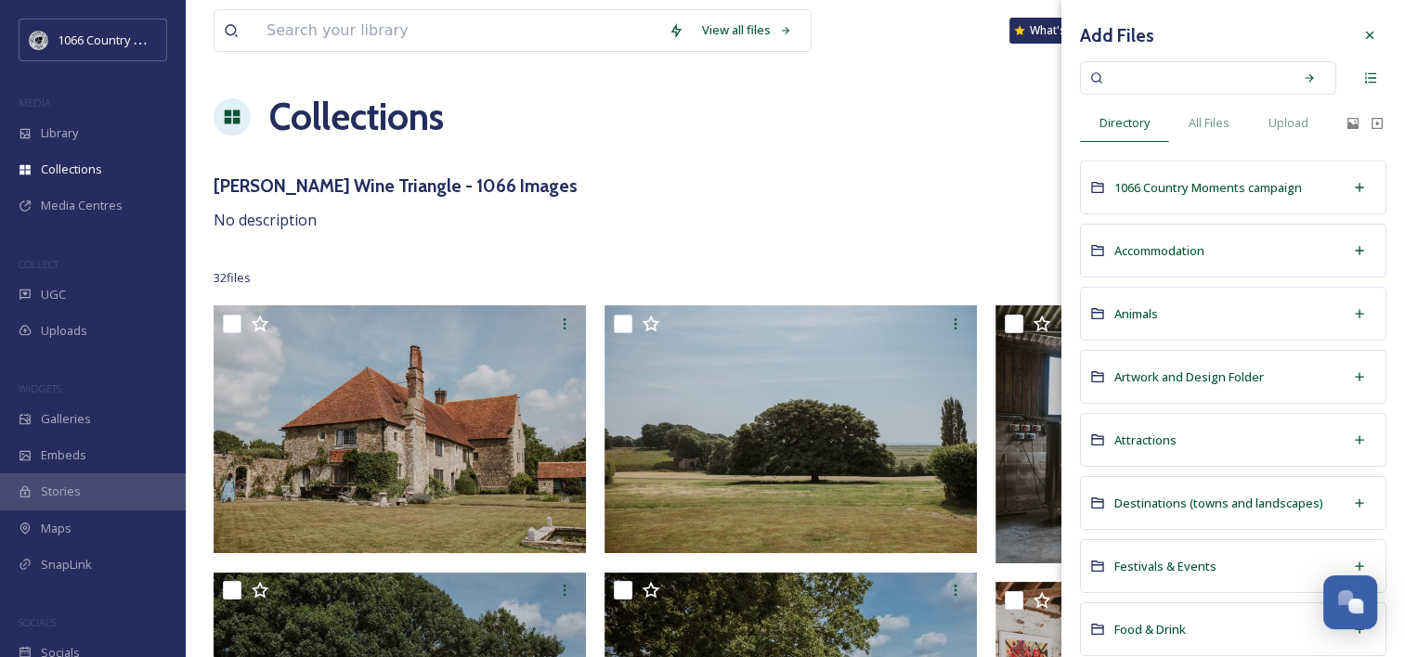
scroll to position [279, 0]
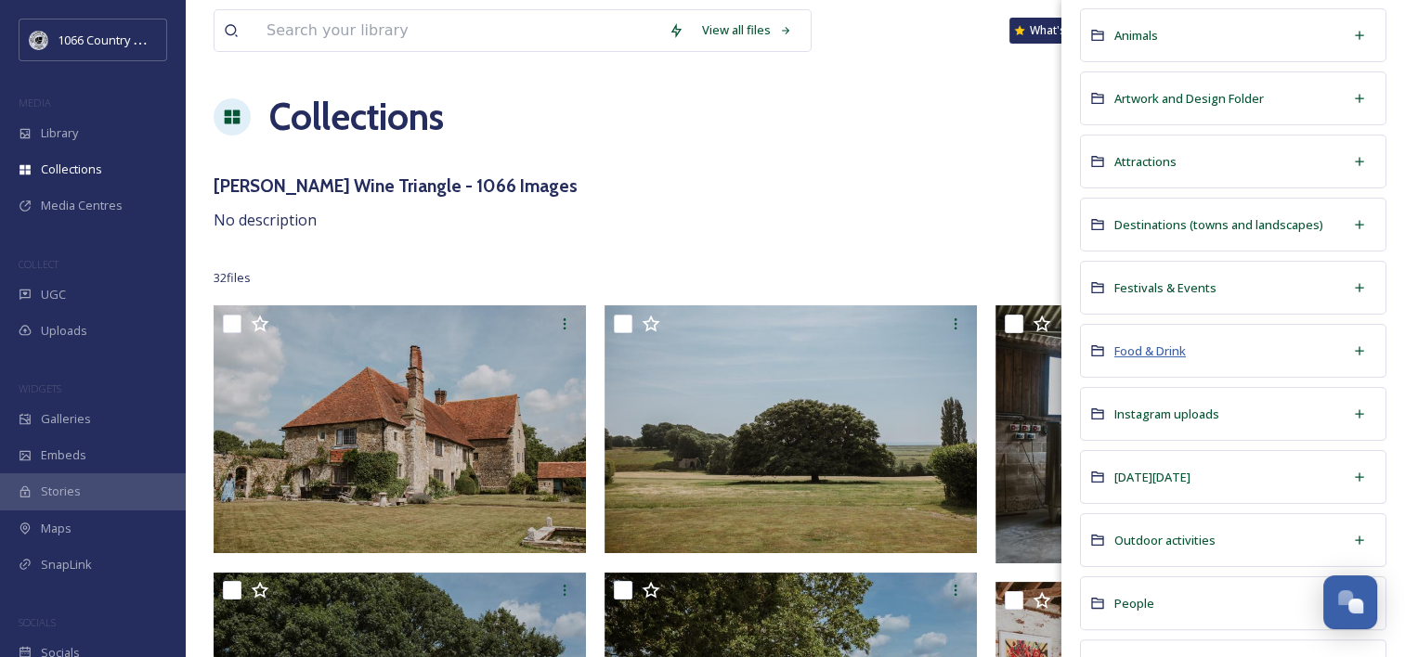
click at [1160, 344] on span "Food & Drink" at bounding box center [1150, 351] width 72 height 17
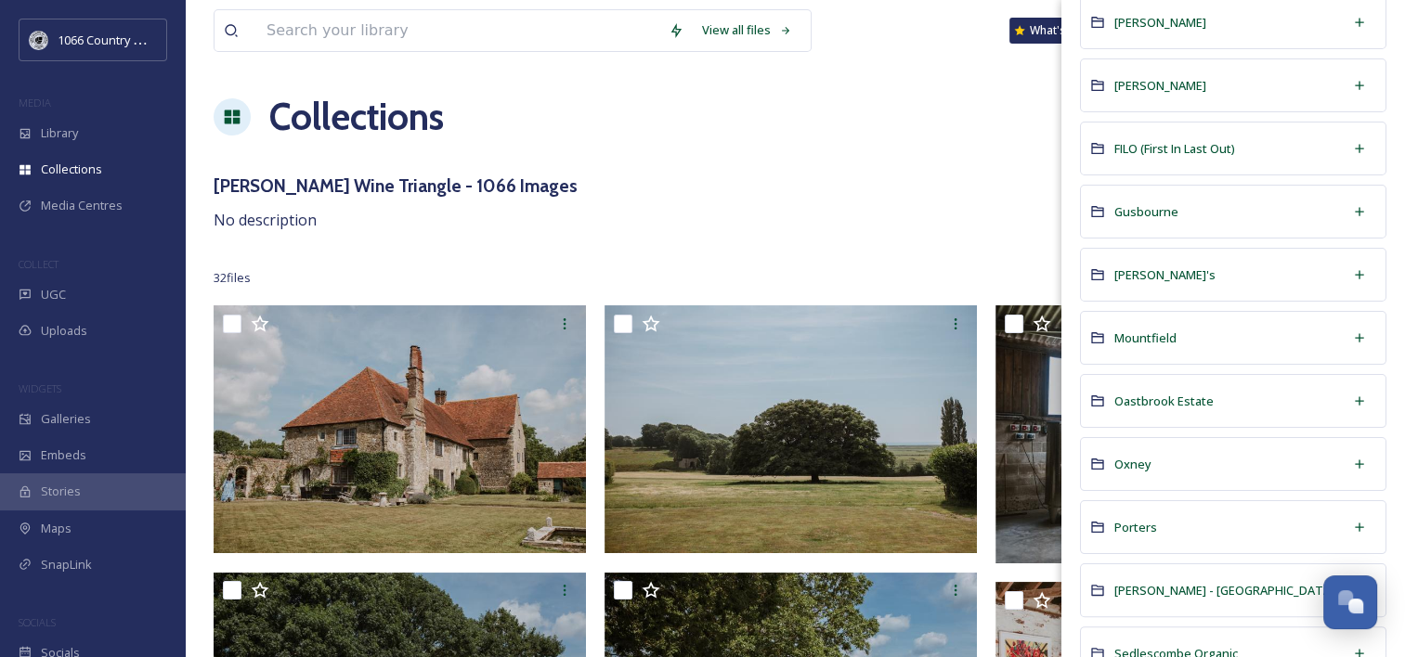
scroll to position [222, 0]
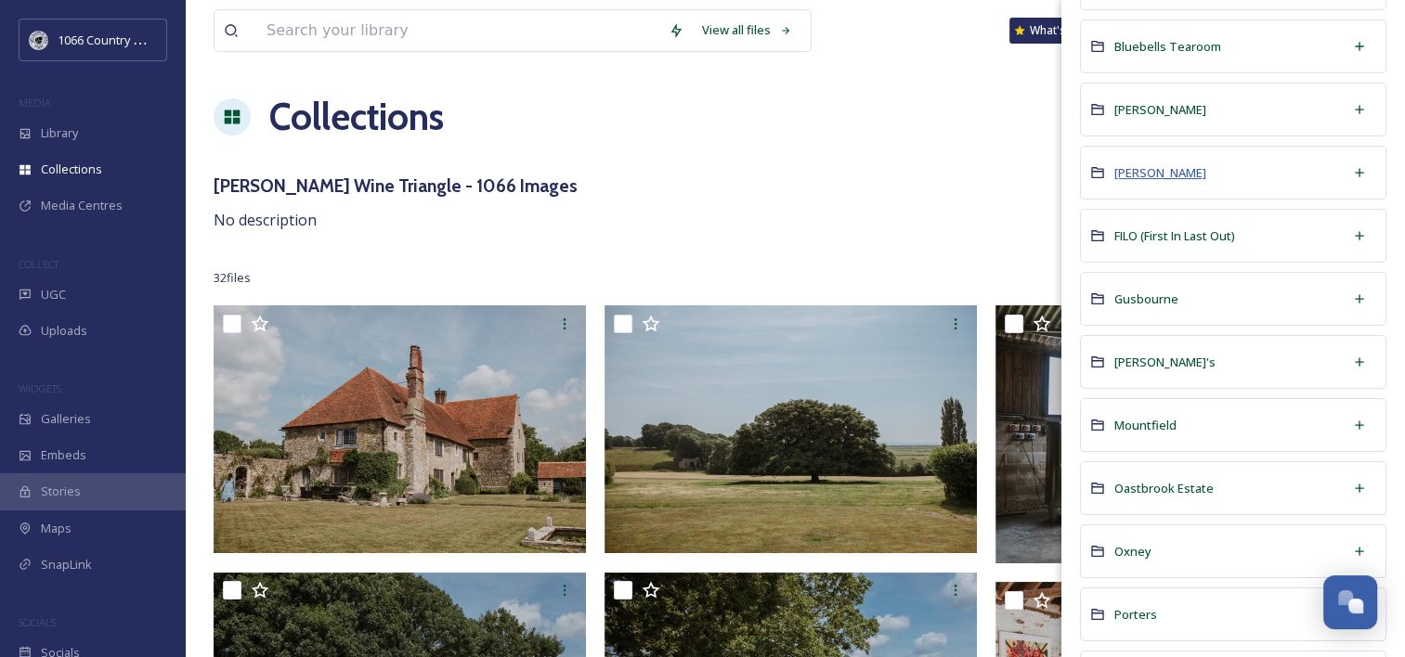
click at [1146, 174] on span "[PERSON_NAME]" at bounding box center [1160, 172] width 92 height 17
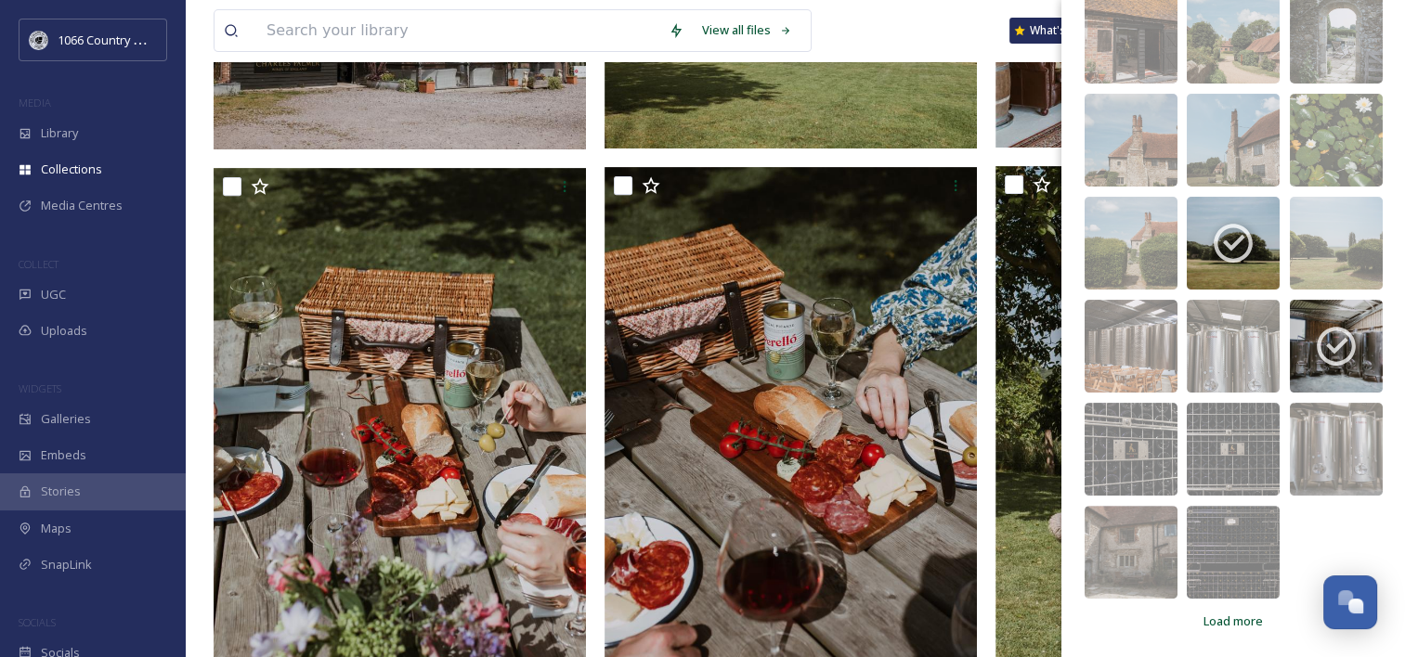
scroll to position [929, 0]
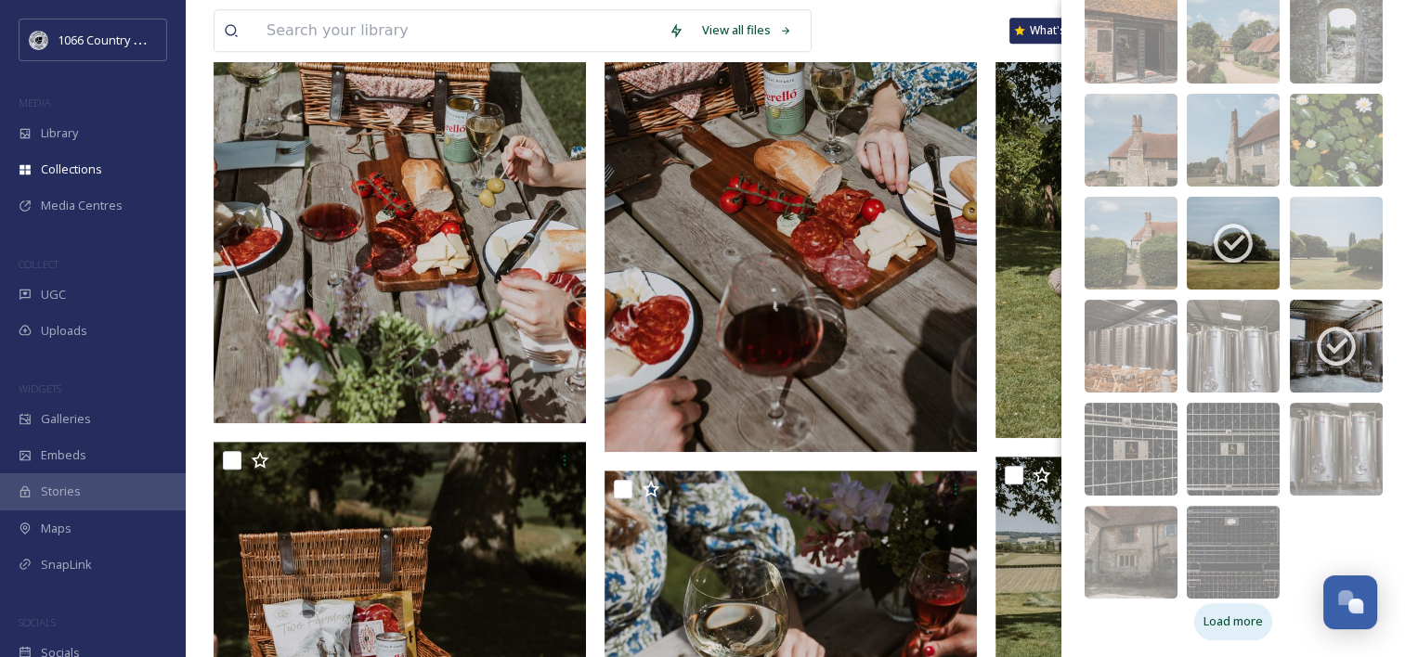
click at [1209, 624] on span "Load more" at bounding box center [1232, 622] width 59 height 18
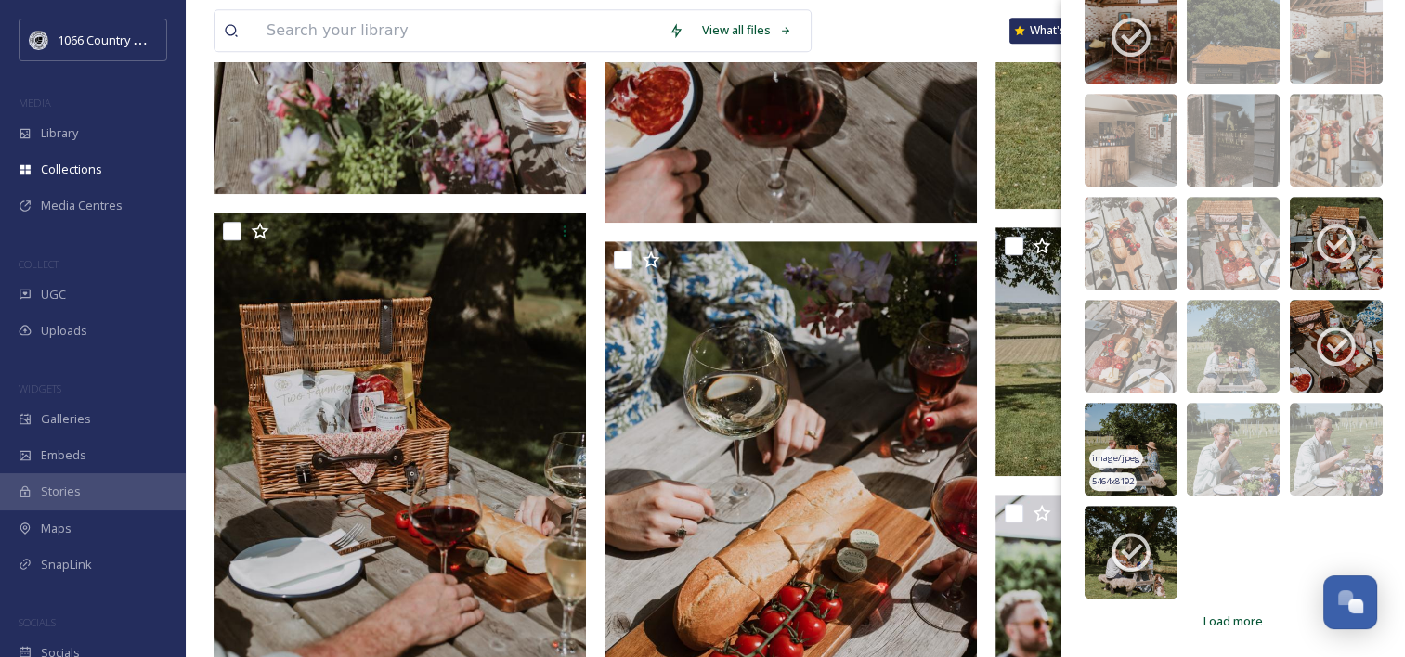
scroll to position [1393, 0]
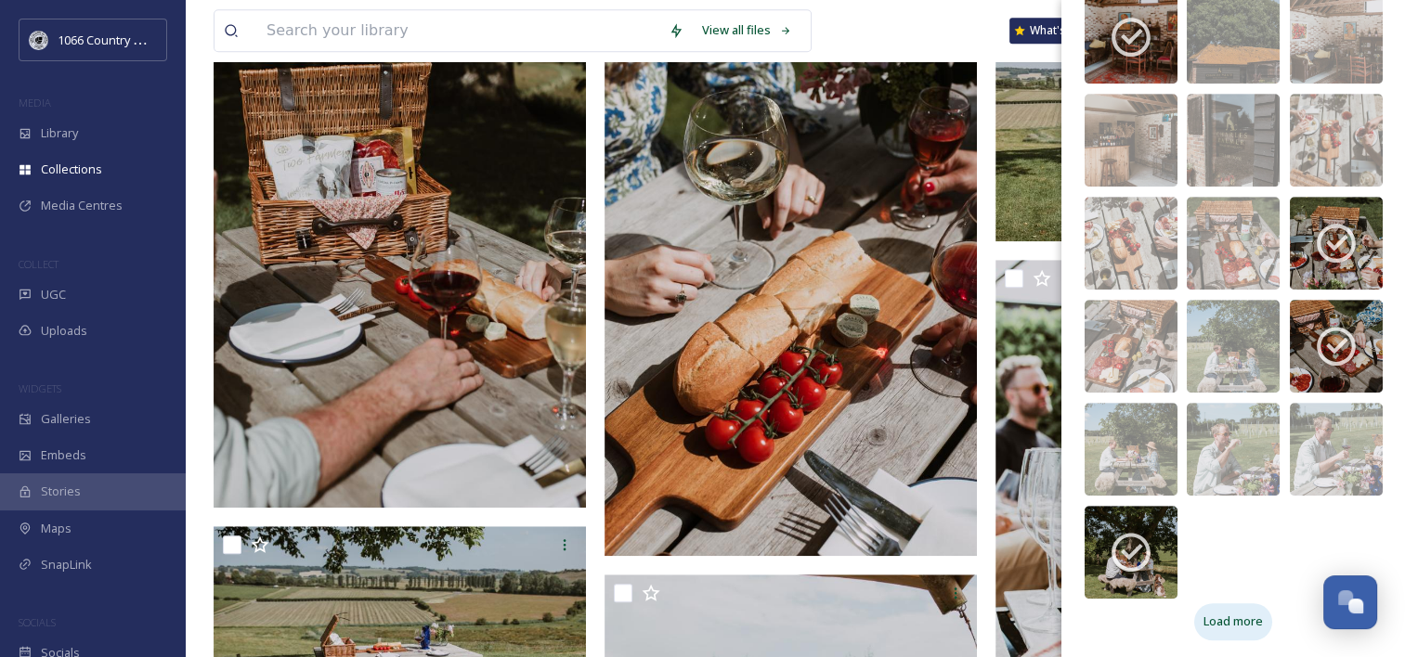
click at [1231, 620] on span "Load more" at bounding box center [1232, 622] width 59 height 18
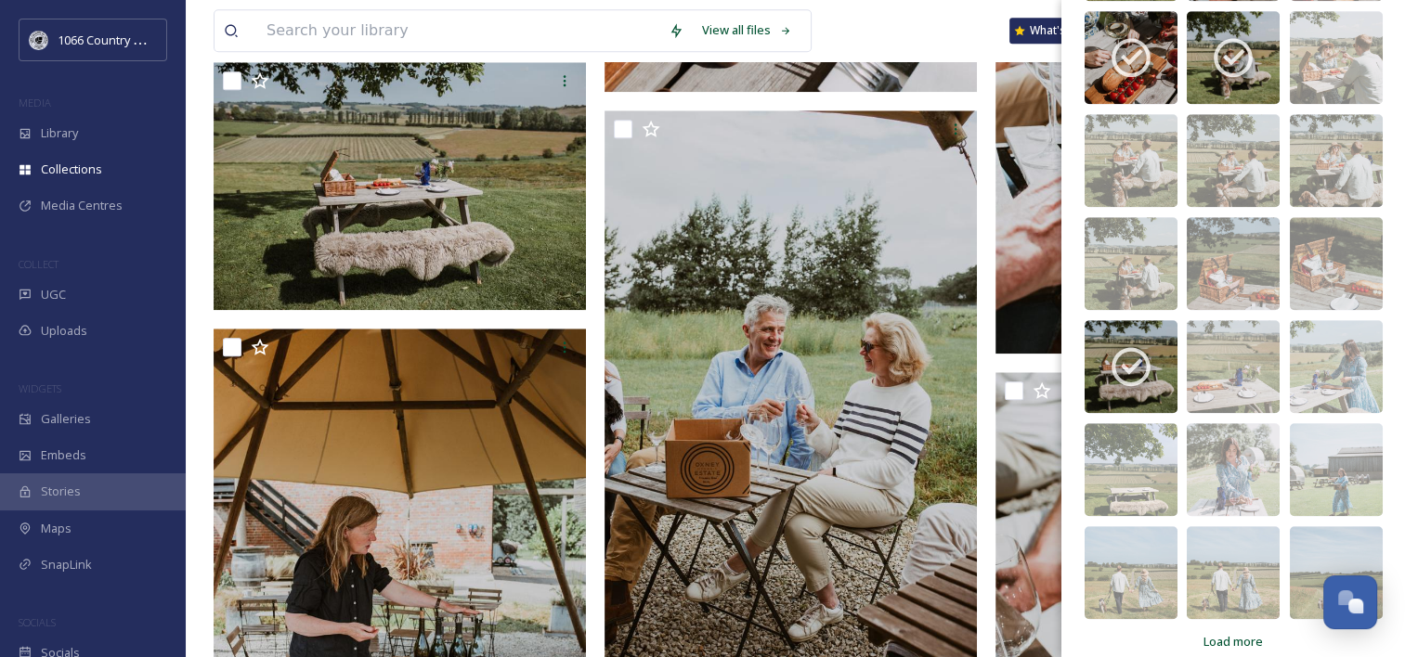
scroll to position [1762, 0]
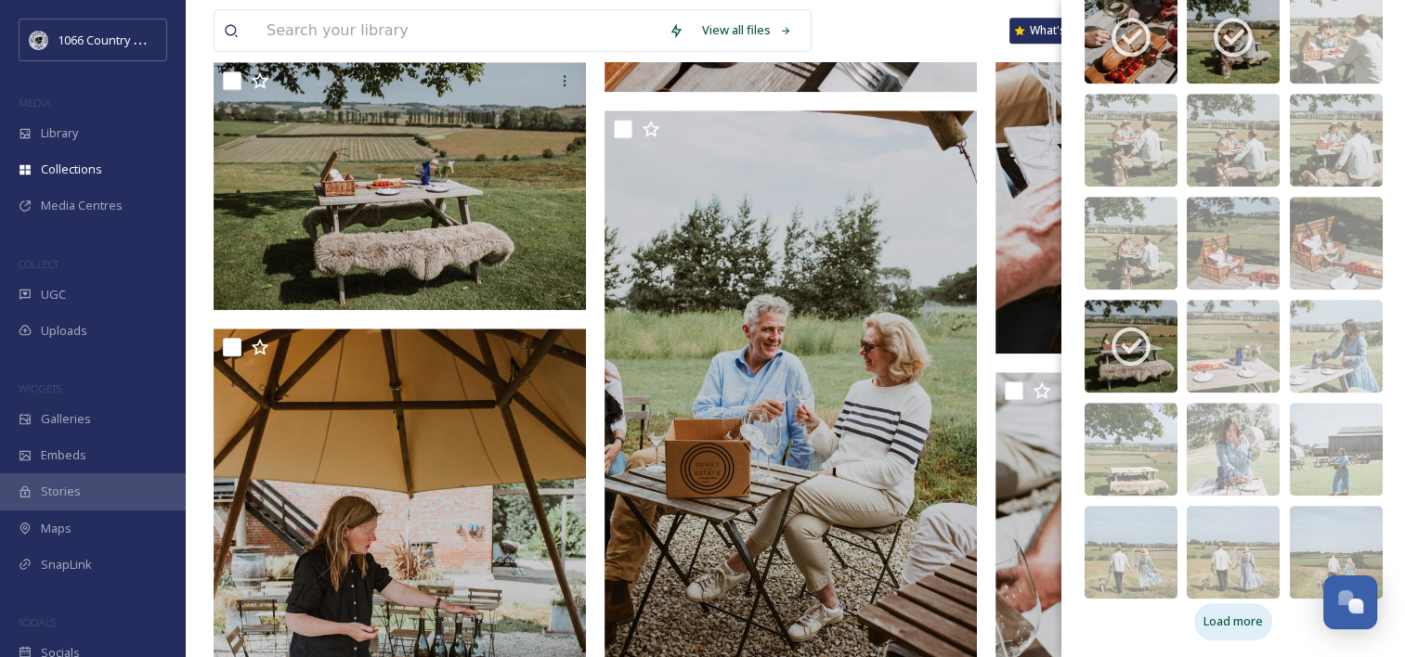
click at [1225, 621] on span "Load more" at bounding box center [1232, 622] width 59 height 18
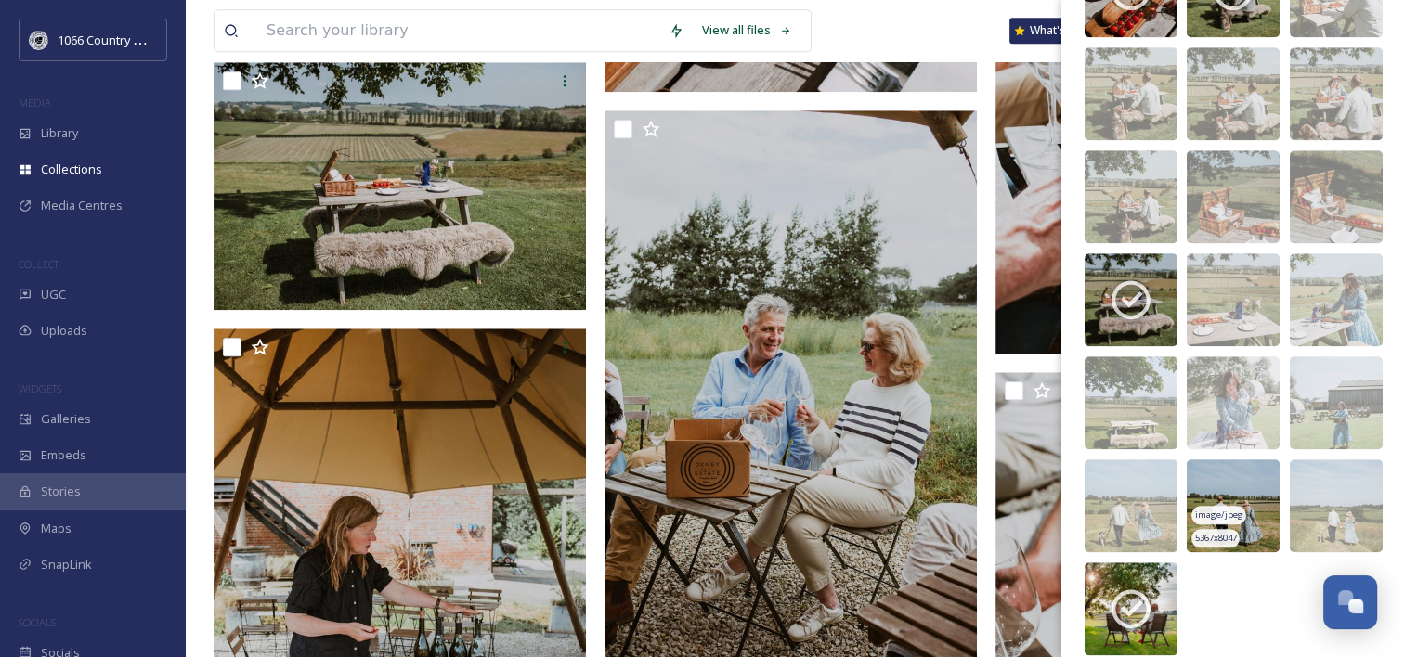
scroll to position [1828, 0]
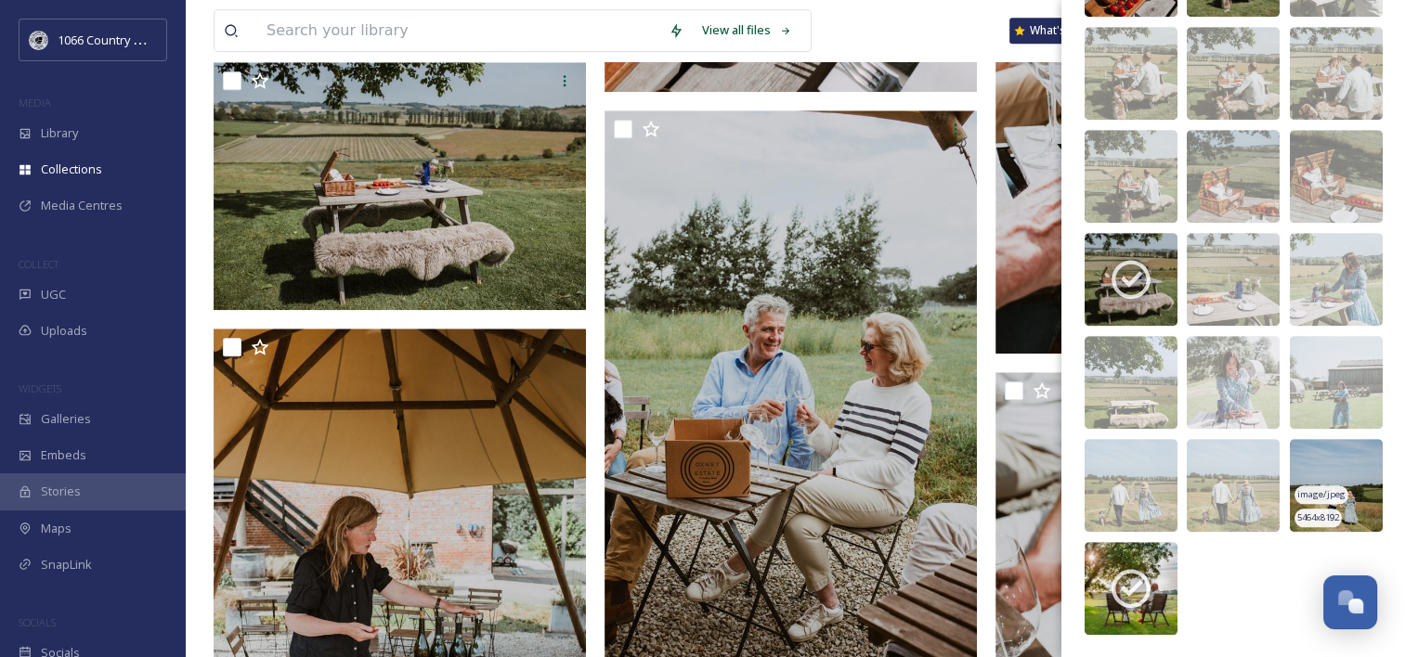
click at [1315, 467] on img at bounding box center [1336, 485] width 93 height 93
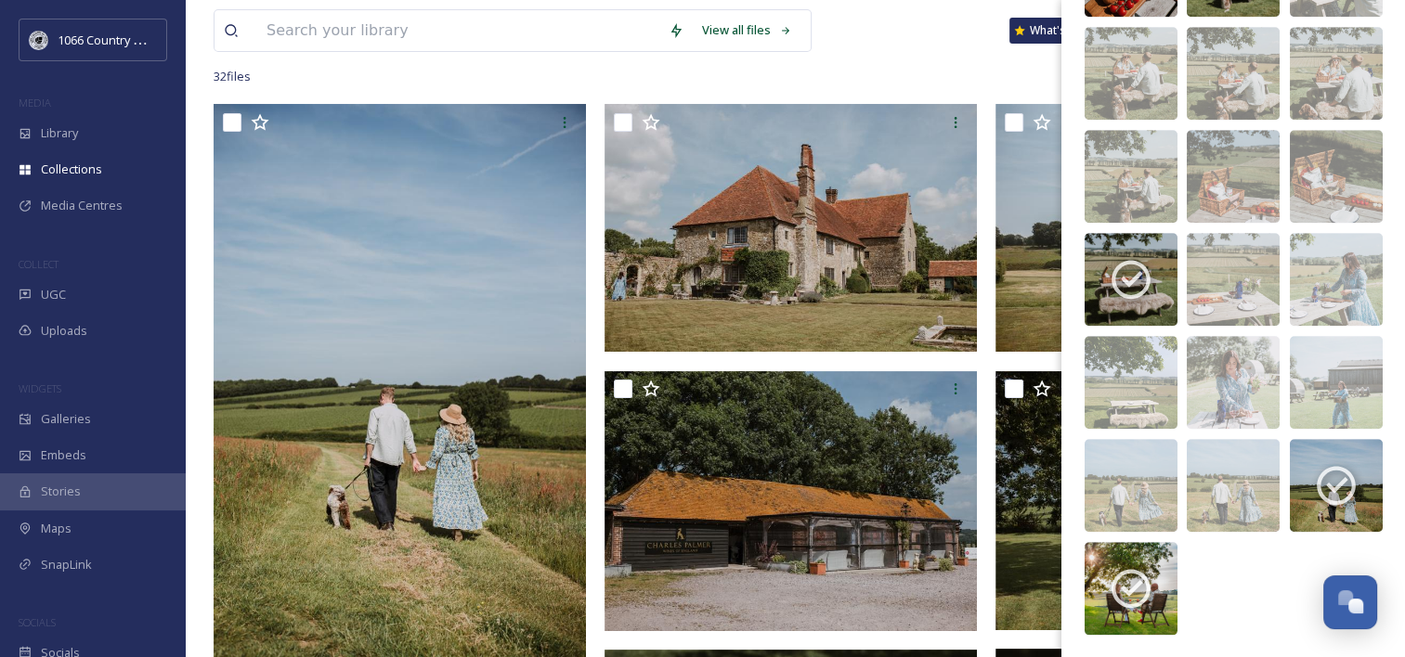
scroll to position [371, 0]
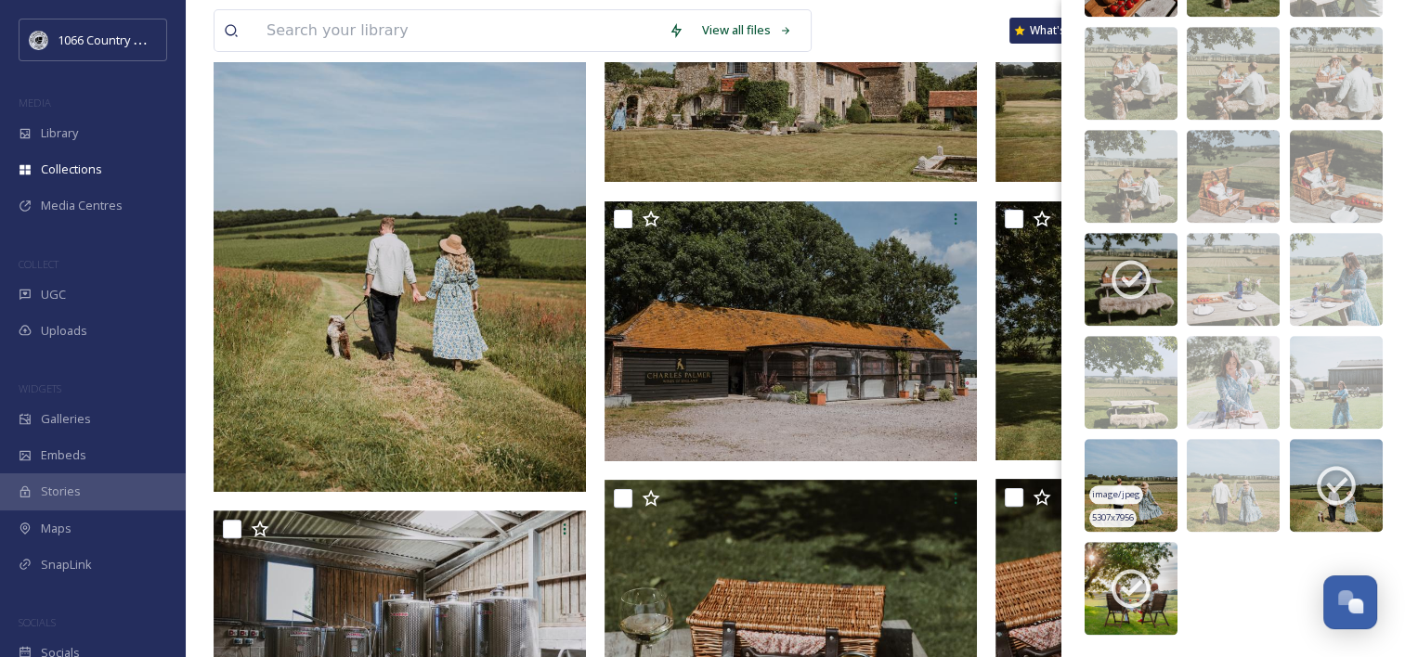
click at [1133, 462] on img at bounding box center [1131, 485] width 93 height 93
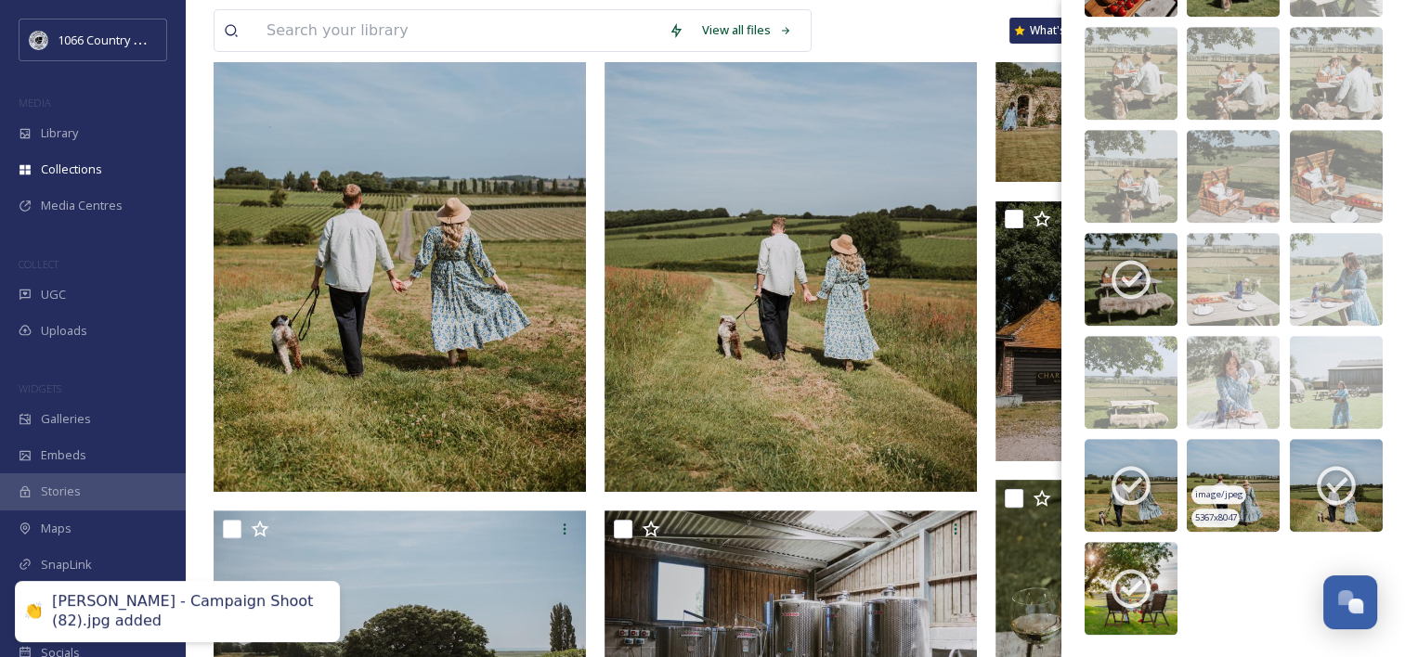
click at [1229, 464] on img at bounding box center [1233, 485] width 93 height 93
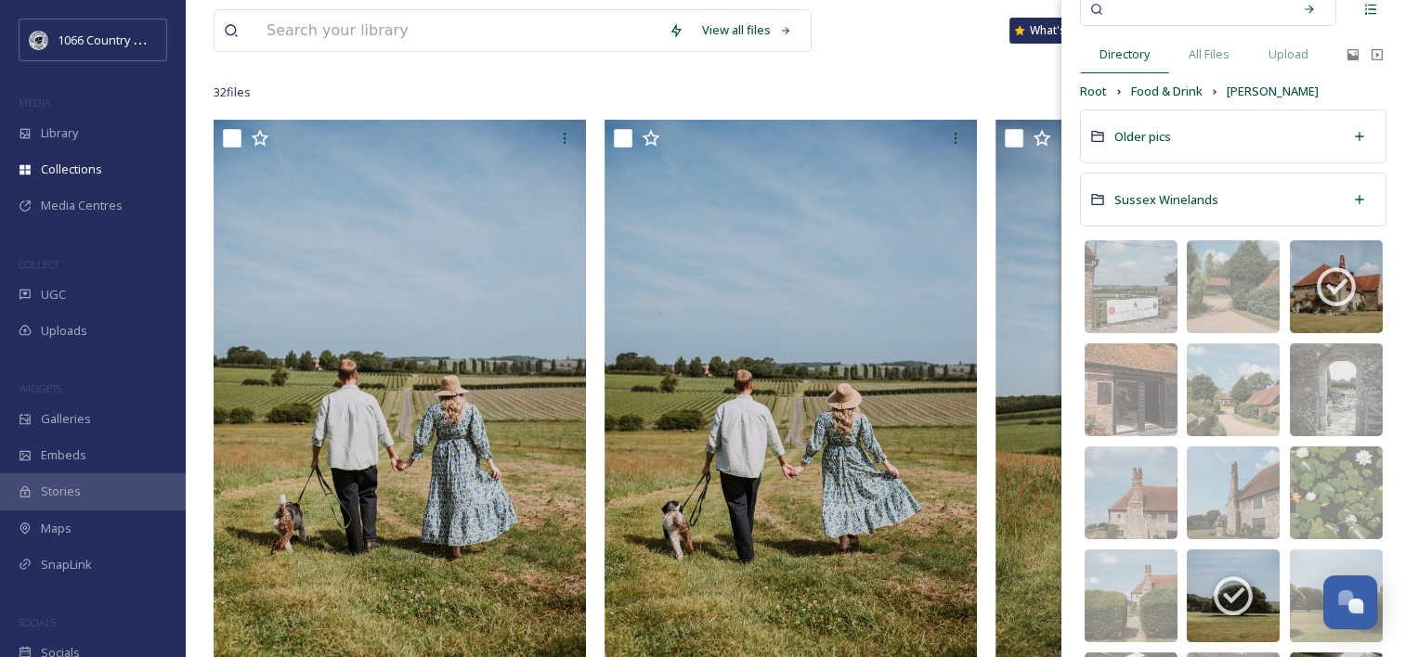
scroll to position [0, 0]
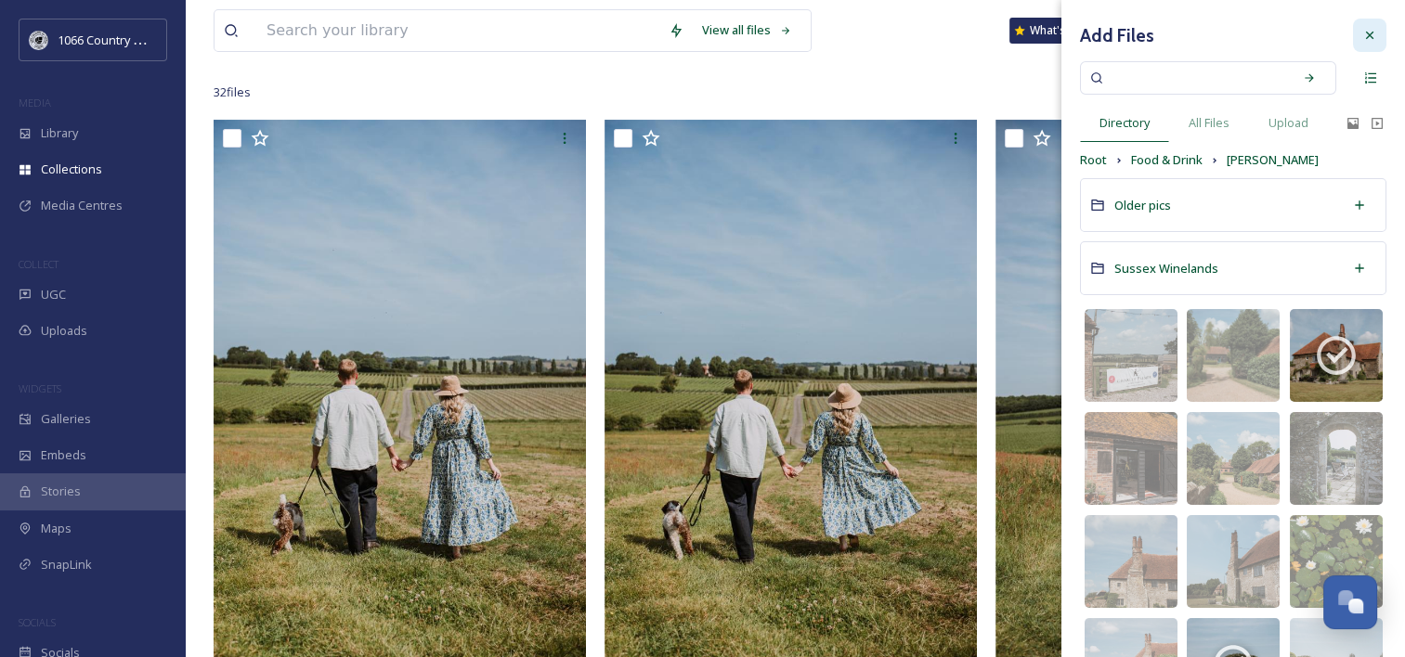
click at [1362, 33] on icon at bounding box center [1369, 35] width 15 height 15
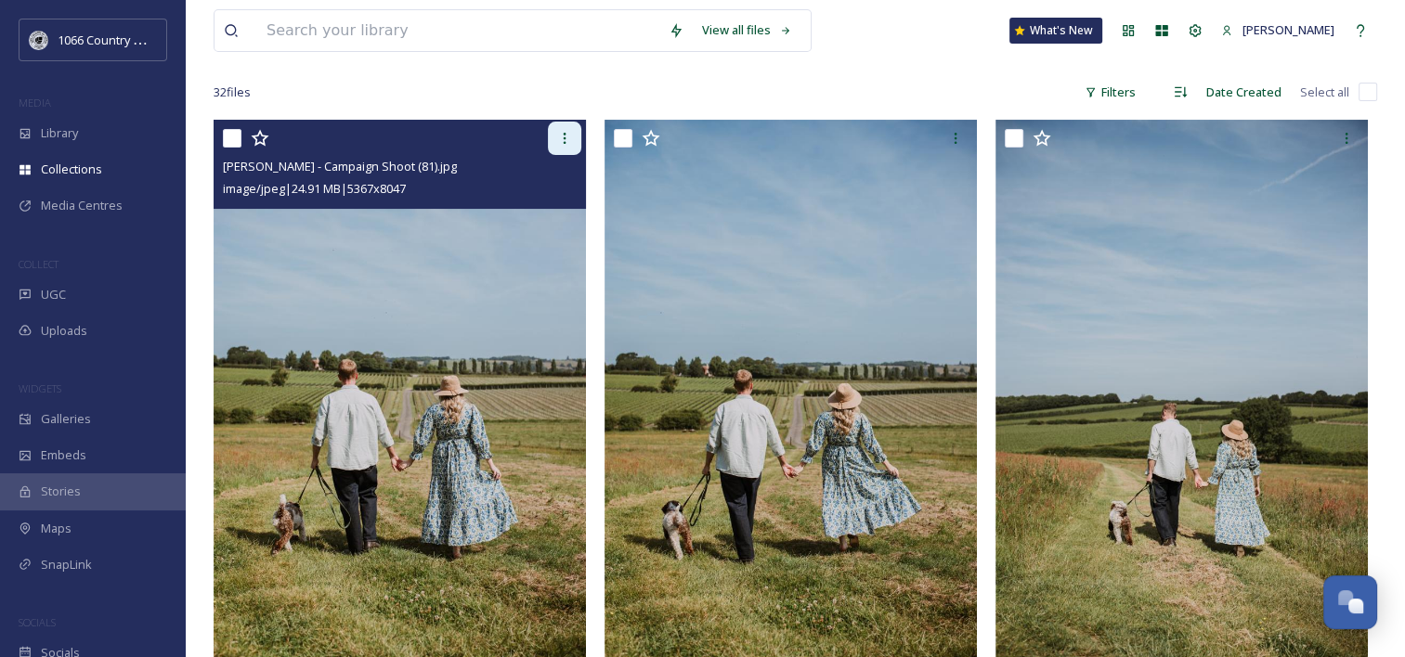
click at [564, 126] on div at bounding box center [564, 138] width 33 height 33
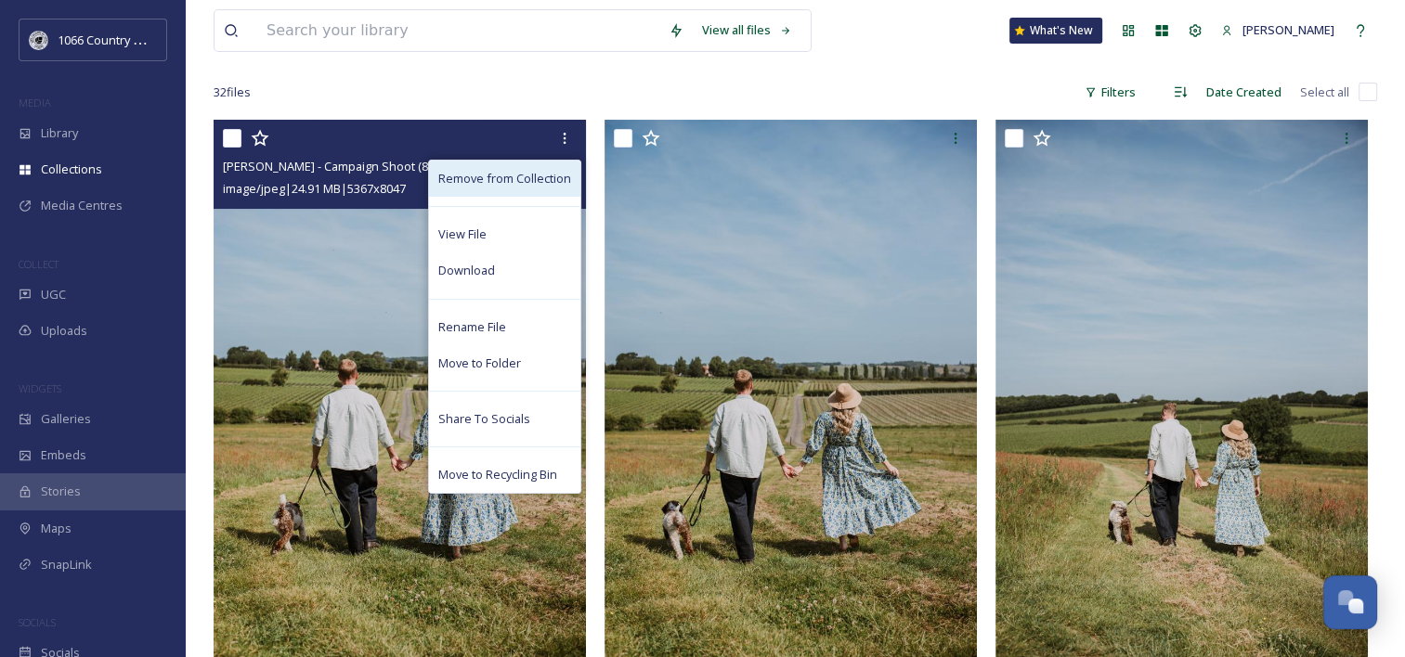
click at [513, 186] on span "Remove from Collection" at bounding box center [504, 179] width 133 height 18
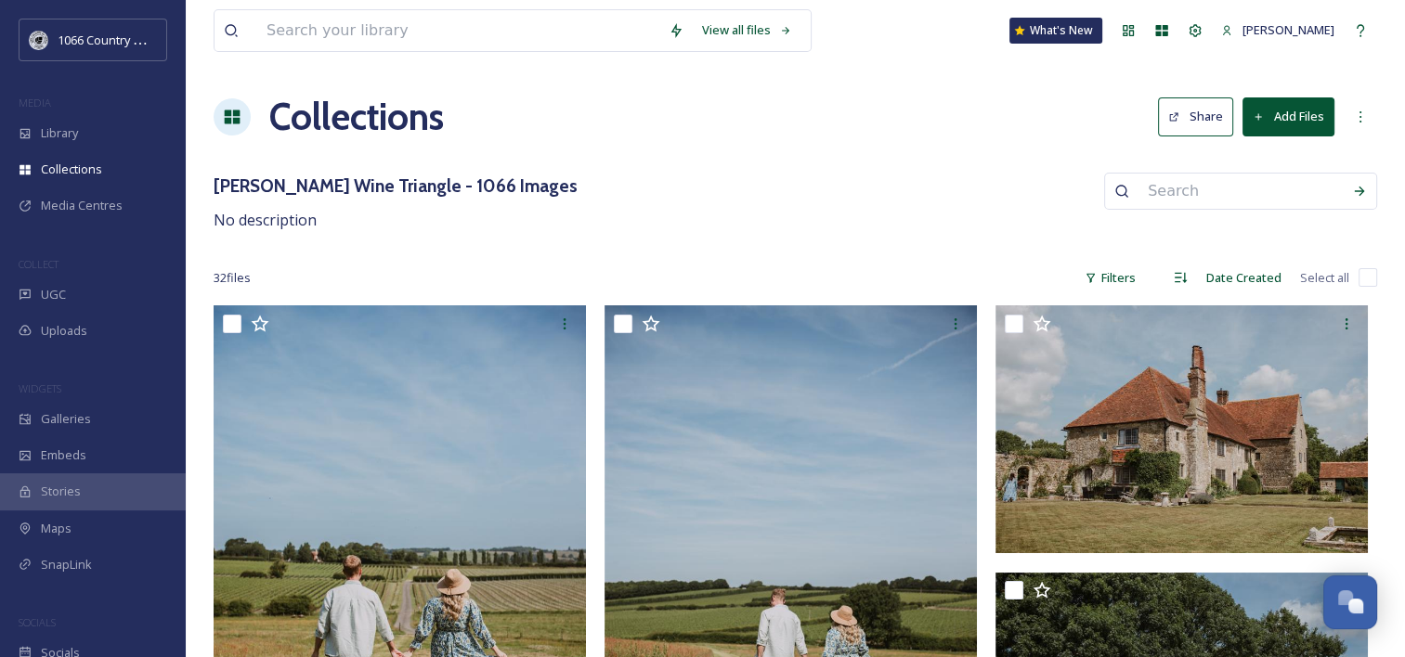
click at [1201, 123] on button "Share" at bounding box center [1195, 117] width 75 height 38
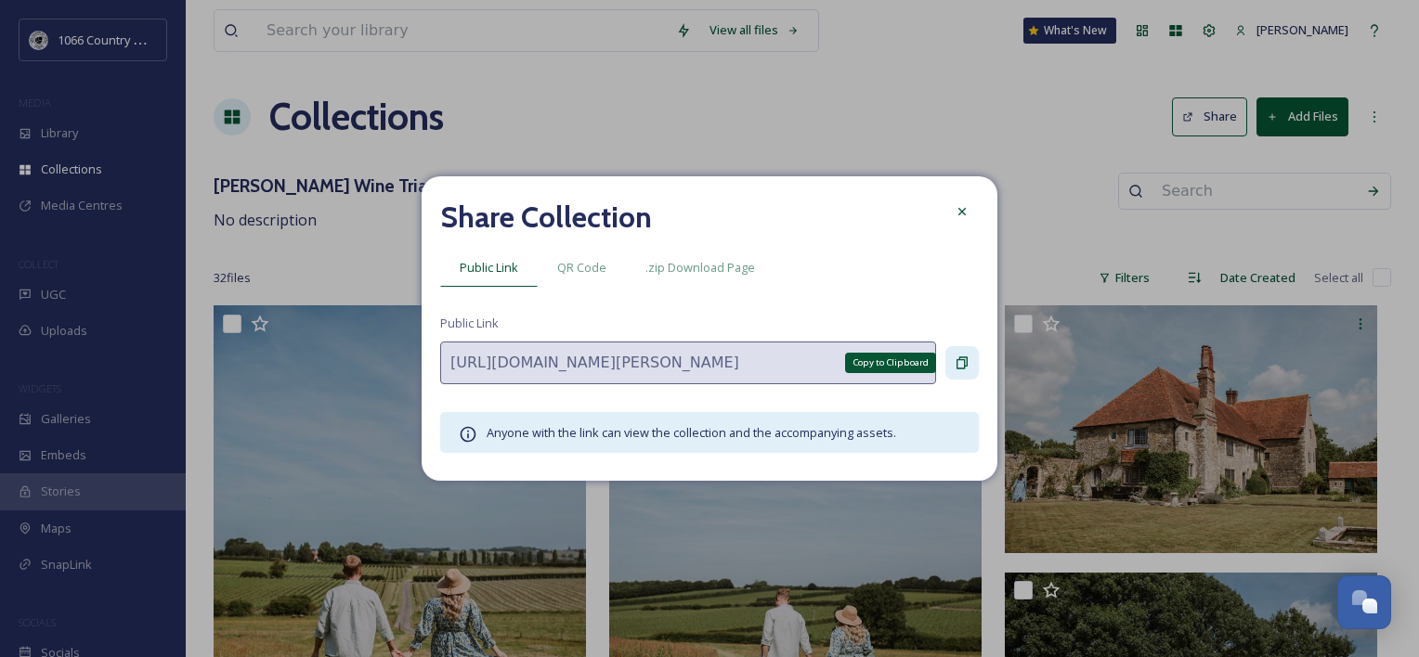
click at [957, 361] on icon at bounding box center [962, 363] width 15 height 15
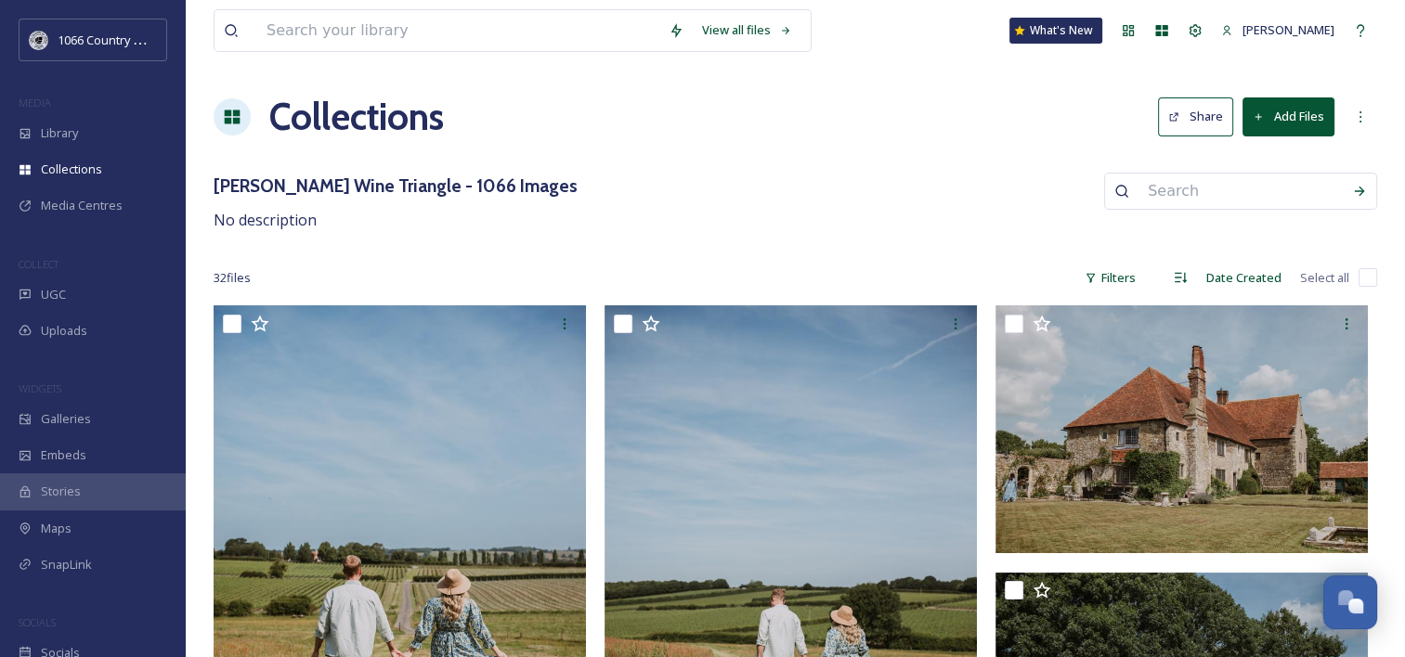
click at [1304, 122] on button "Add Files" at bounding box center [1288, 117] width 92 height 38
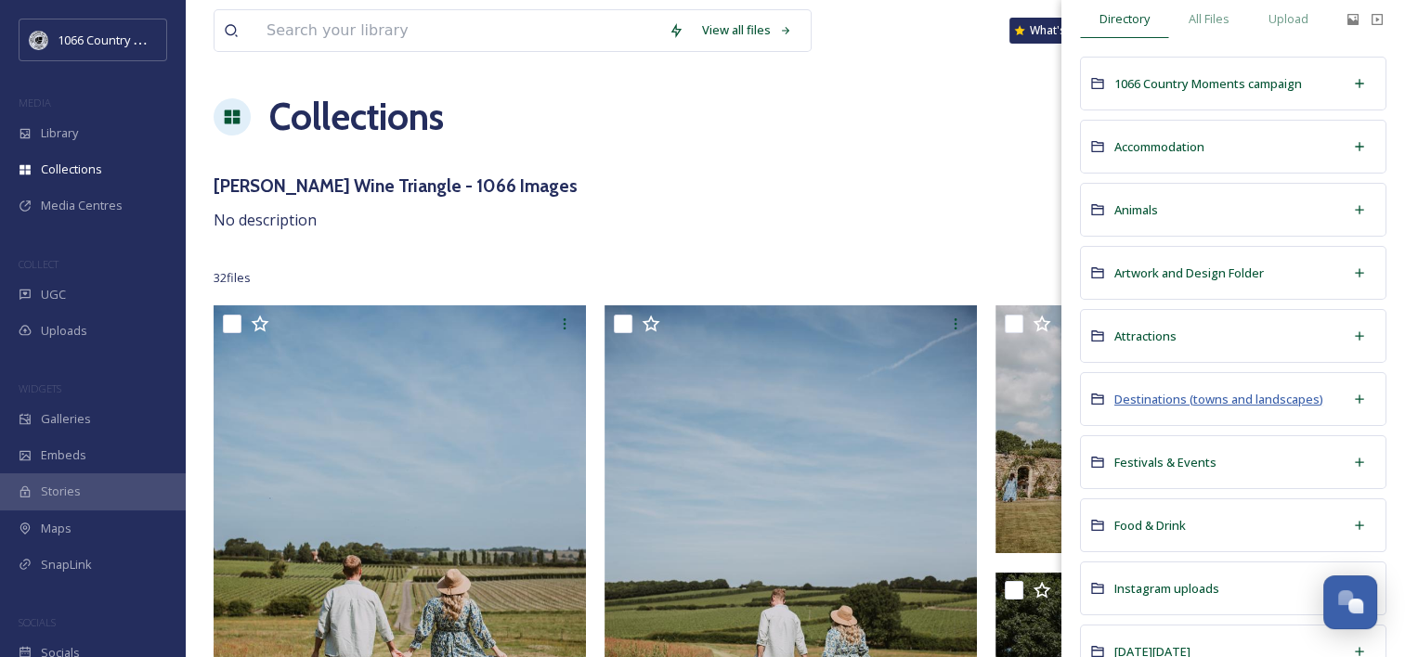
scroll to position [186, 0]
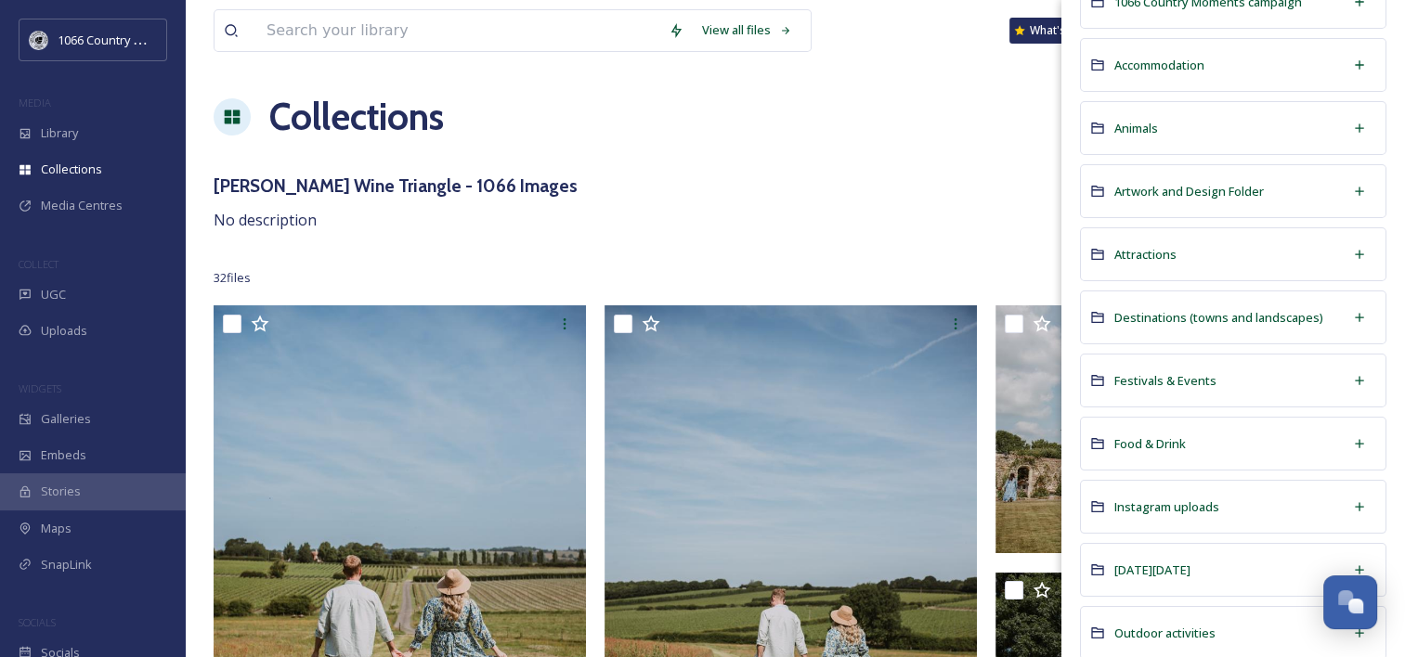
click at [952, 219] on div "Rother Wine Triangle - 1066 Images No description" at bounding box center [796, 202] width 1164 height 59
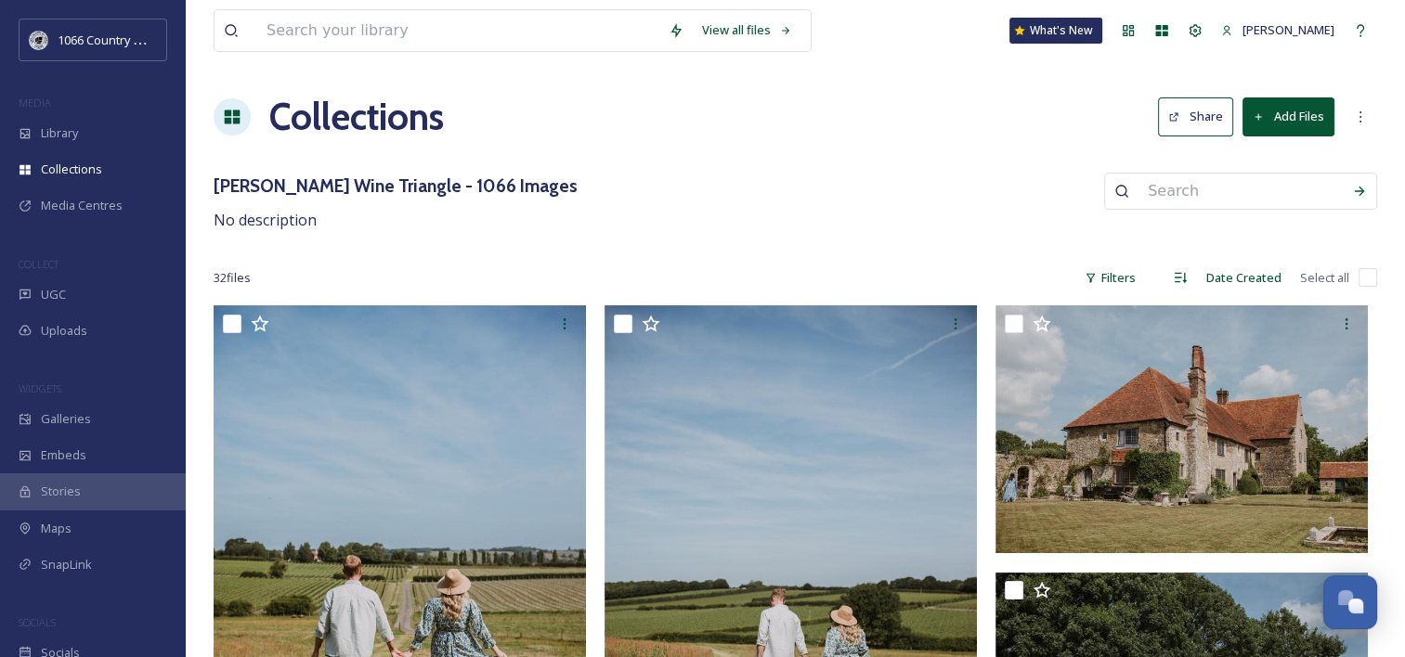
click at [1298, 112] on button "Add Files" at bounding box center [1288, 117] width 92 height 38
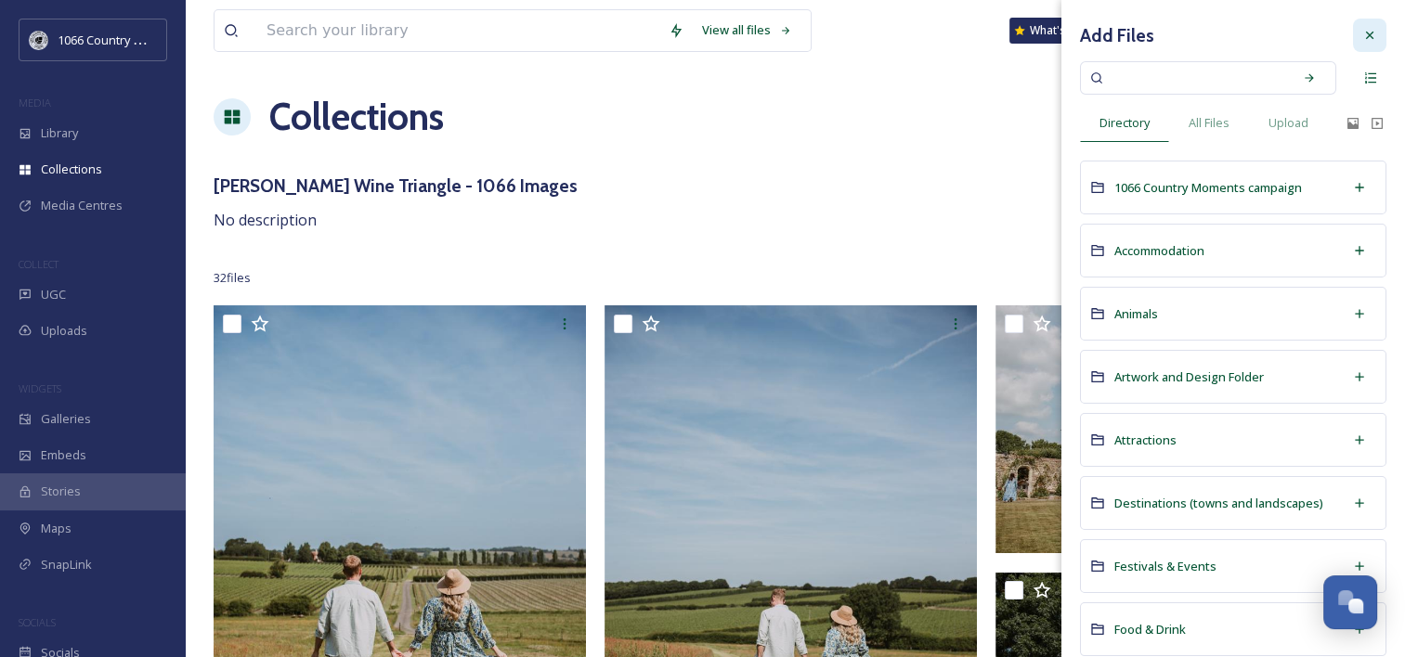
click at [1362, 31] on icon at bounding box center [1369, 35] width 15 height 15
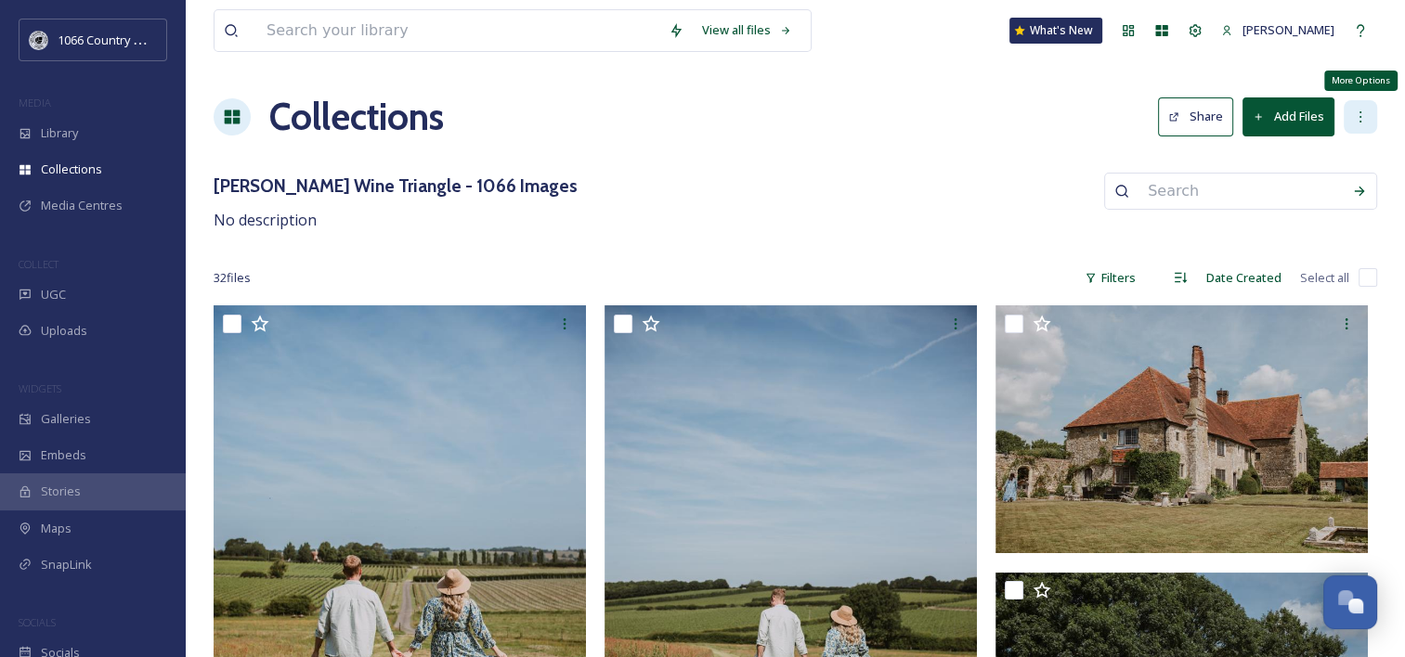
click at [1359, 126] on div "More Options" at bounding box center [1360, 116] width 33 height 33
click at [1365, 115] on icon at bounding box center [1360, 117] width 15 height 15
click at [989, 108] on div "Collections Share Add Files" at bounding box center [796, 117] width 1164 height 56
click at [1296, 117] on button "Add Files" at bounding box center [1288, 117] width 92 height 38
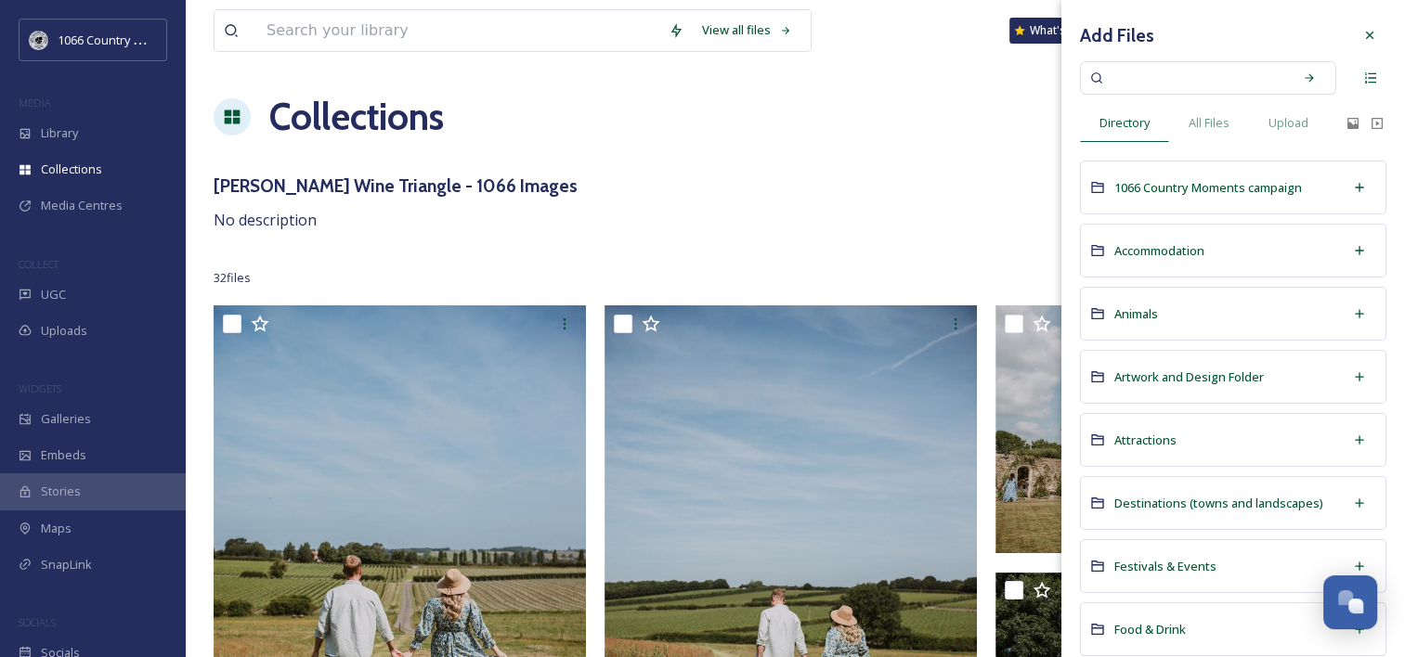
scroll to position [93, 0]
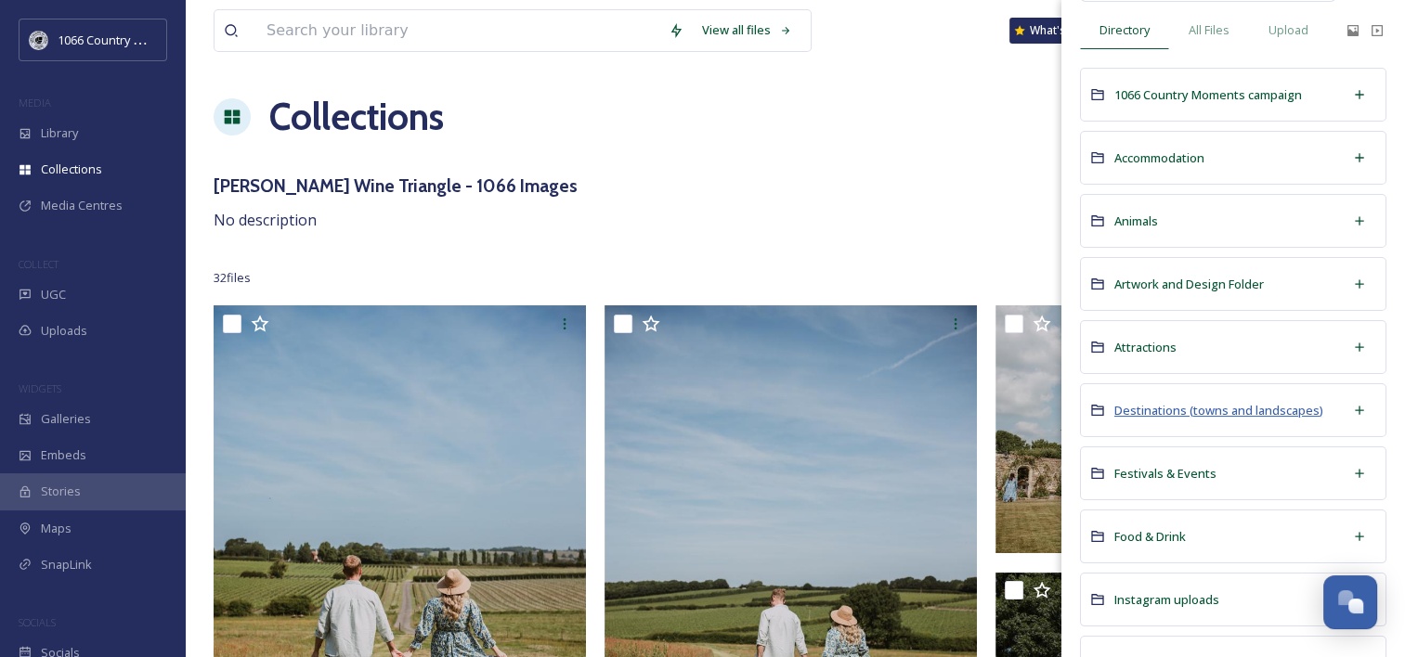
click at [1168, 404] on span "Destinations (towns and landscapes)" at bounding box center [1218, 410] width 209 height 17
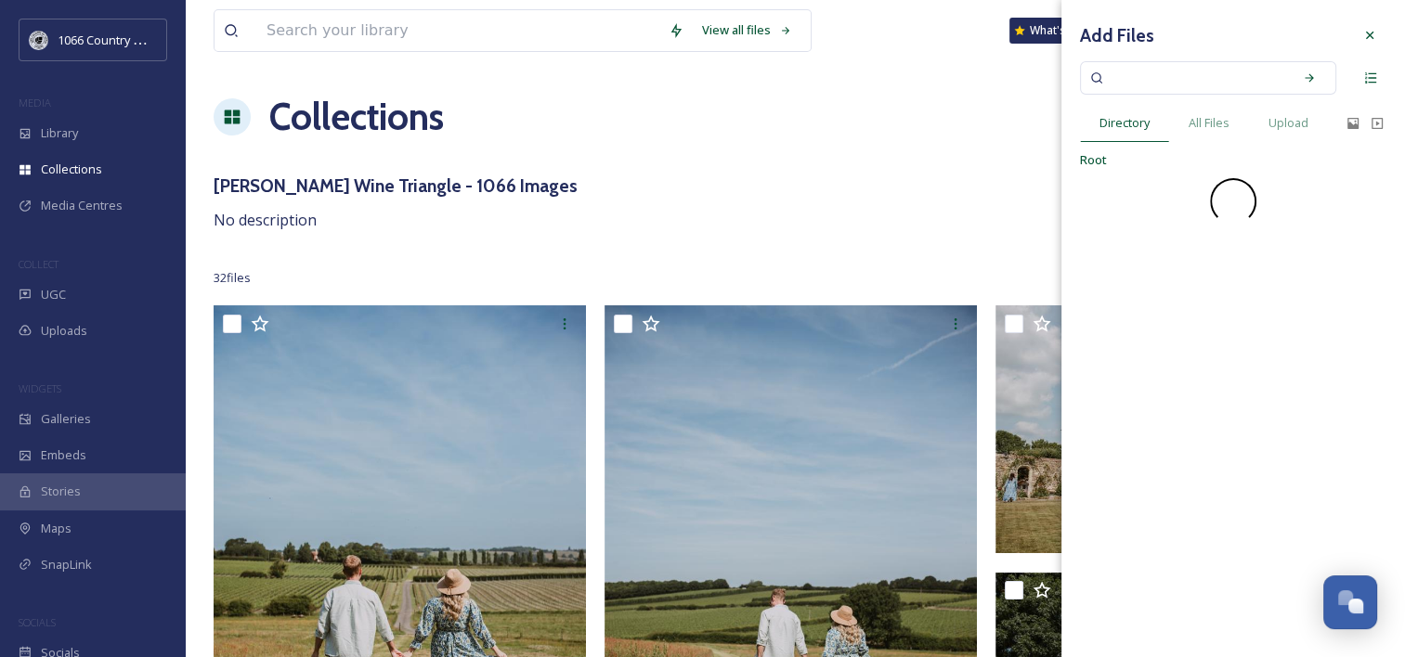
scroll to position [0, 0]
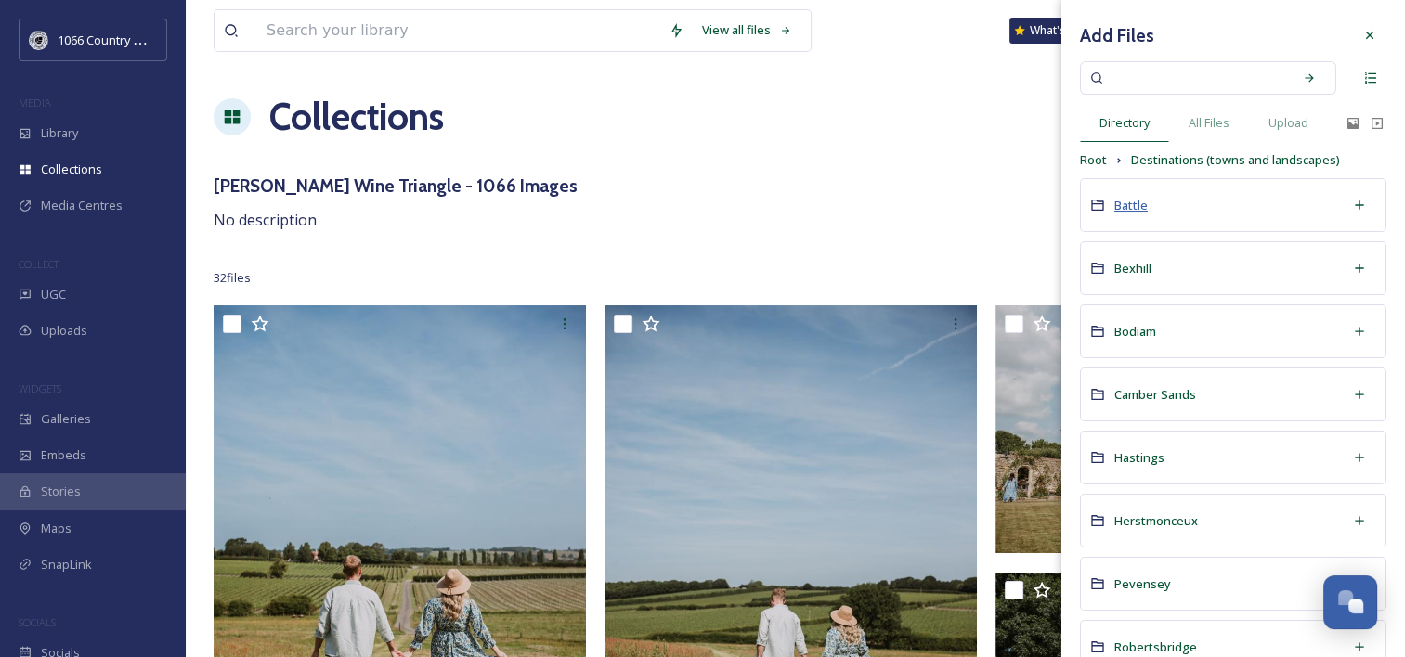
drag, startPoint x: 1168, startPoint y: 404, endPoint x: 1129, endPoint y: 202, distance: 206.2
click at [1129, 202] on span "Battle" at bounding box center [1130, 205] width 33 height 17
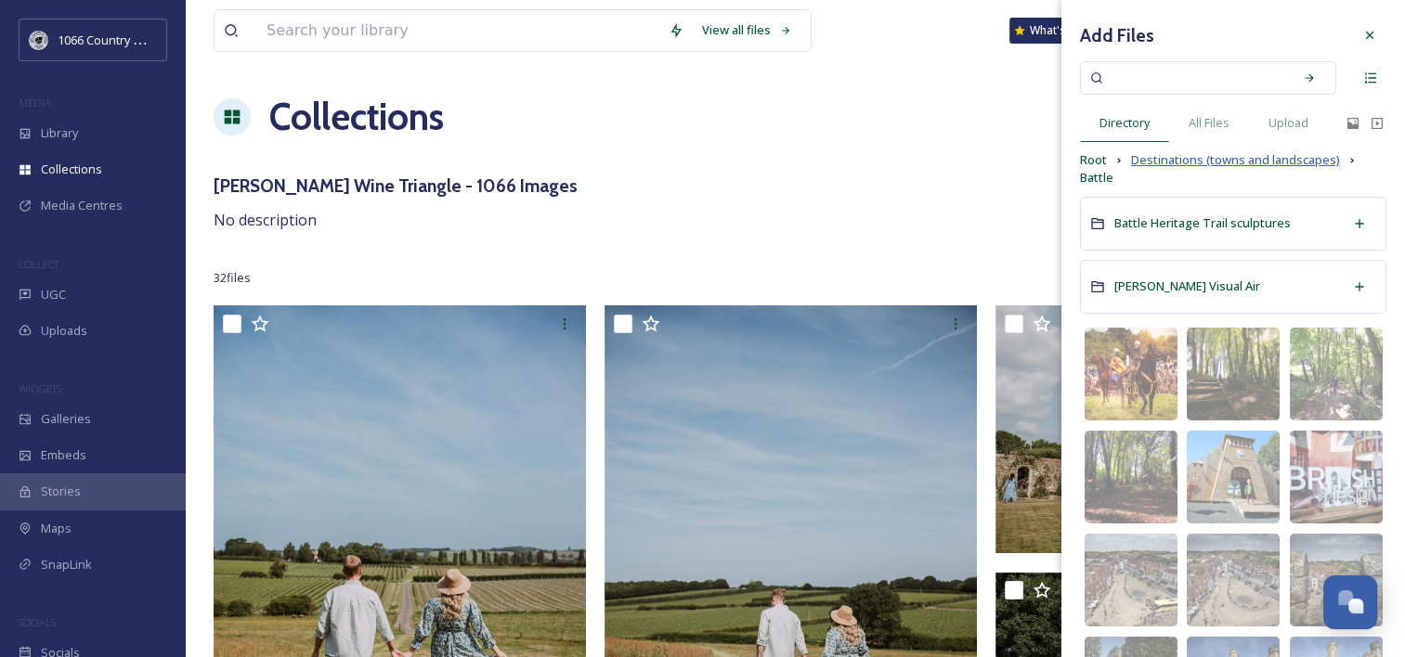
click at [1184, 161] on span "Destinations (towns and landscapes)" at bounding box center [1235, 160] width 209 height 18
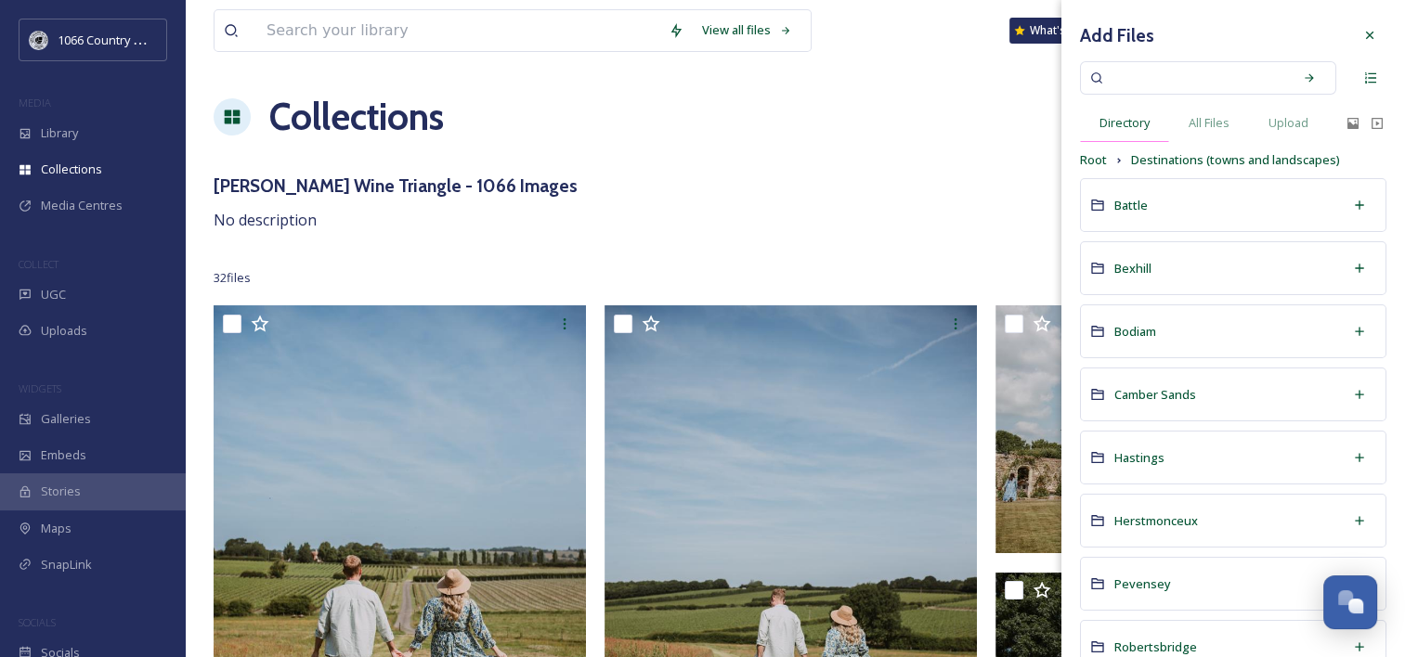
click at [1127, 137] on div "Directory" at bounding box center [1124, 123] width 89 height 38
click at [1098, 156] on span "Root" at bounding box center [1093, 160] width 27 height 18
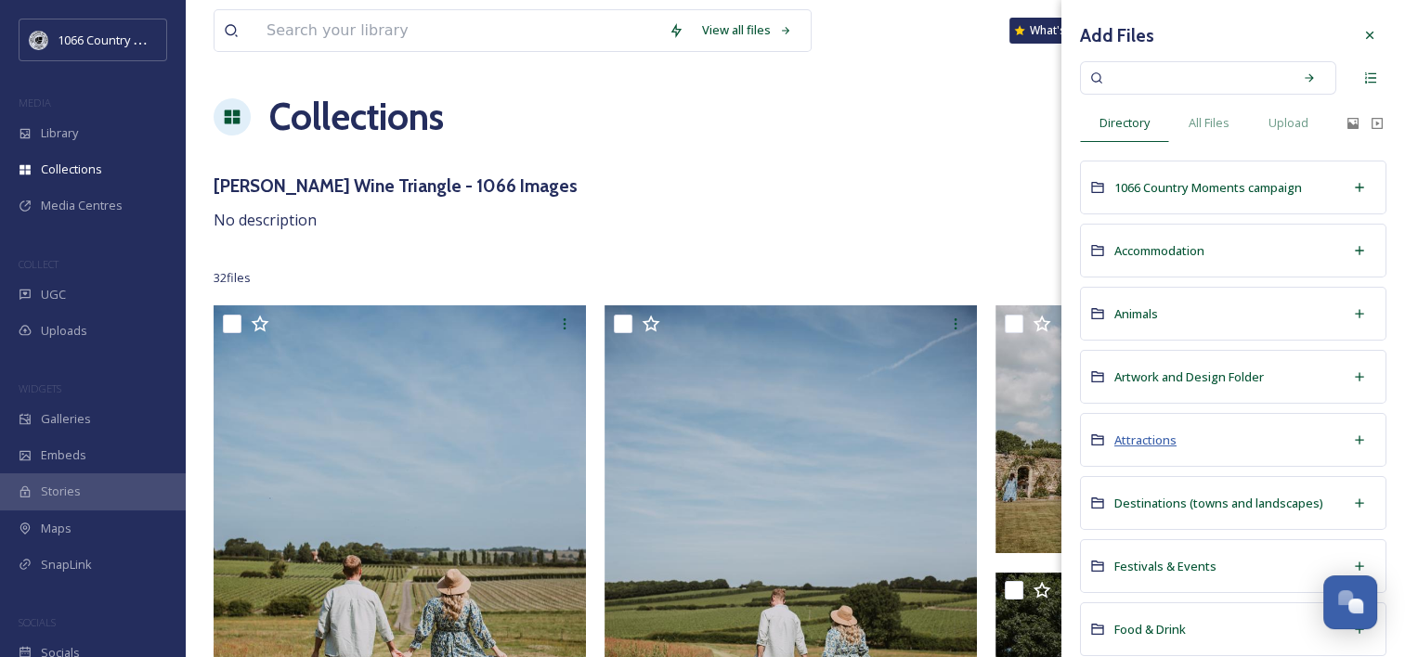
click at [1143, 433] on span "Attractions" at bounding box center [1145, 440] width 62 height 17
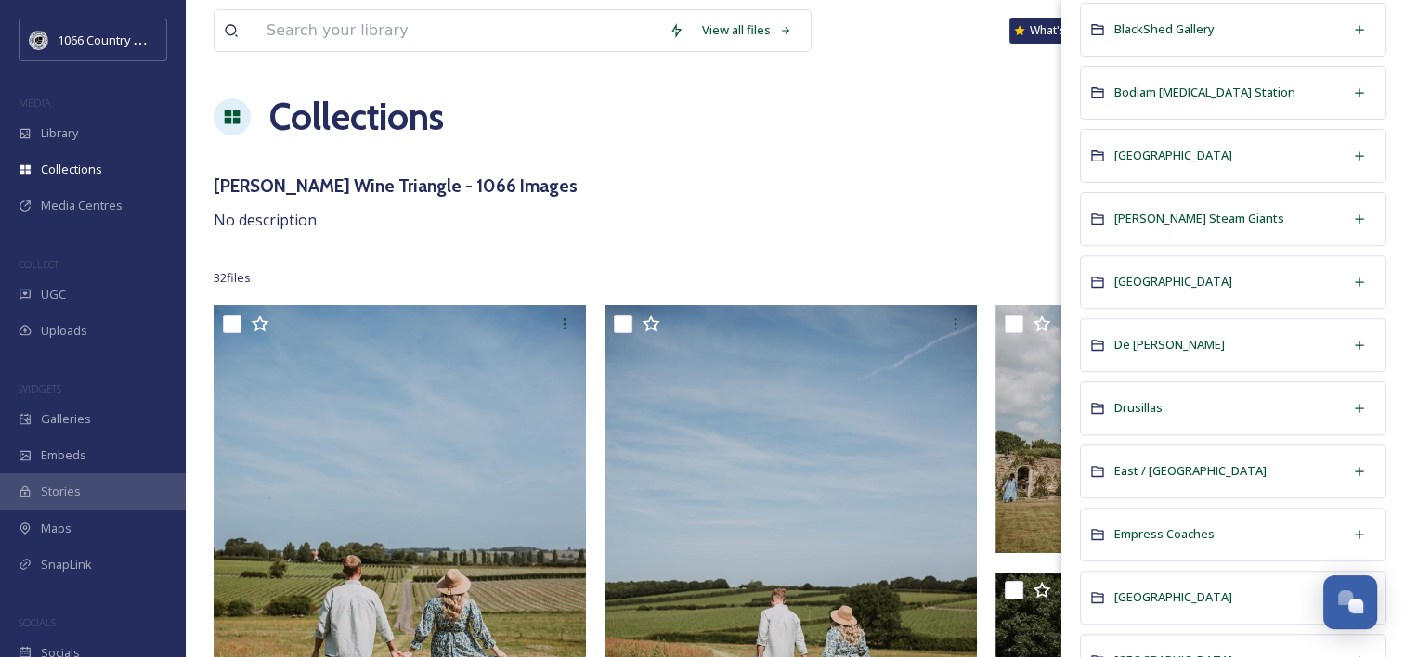
scroll to position [743, 0]
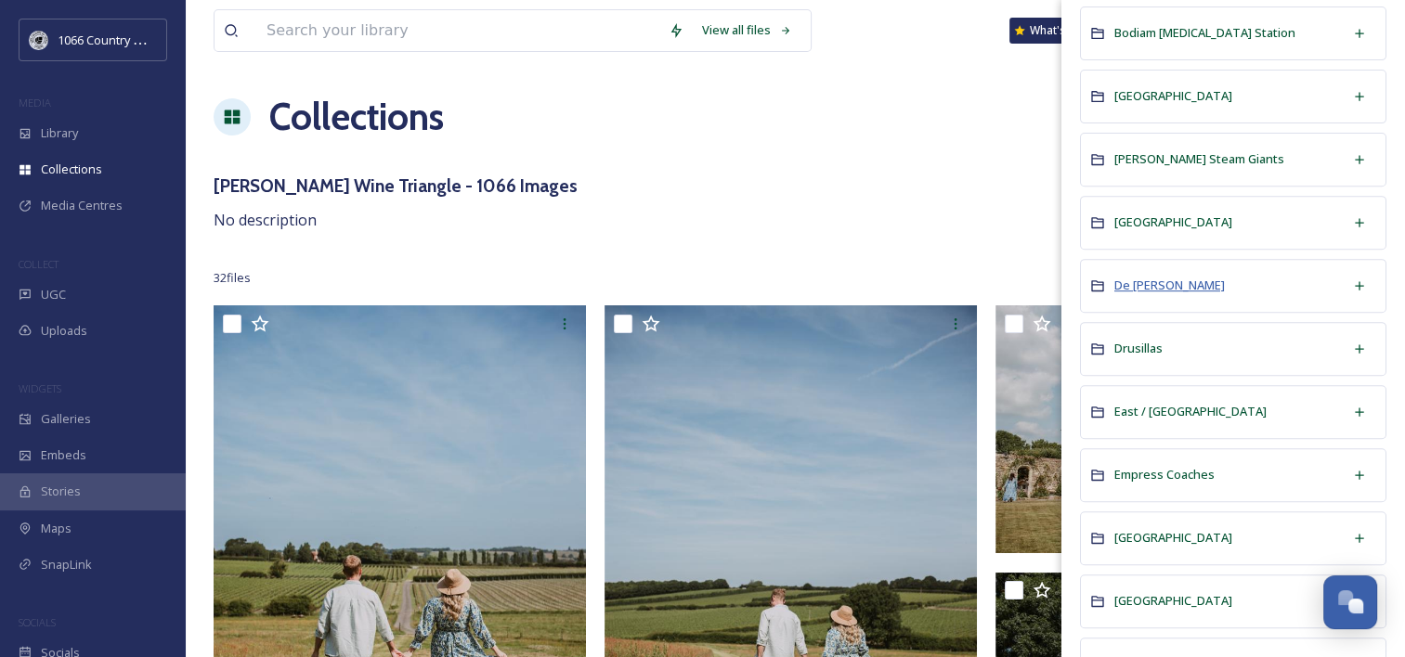
click at [1151, 283] on span "De La Warr" at bounding box center [1169, 285] width 111 height 17
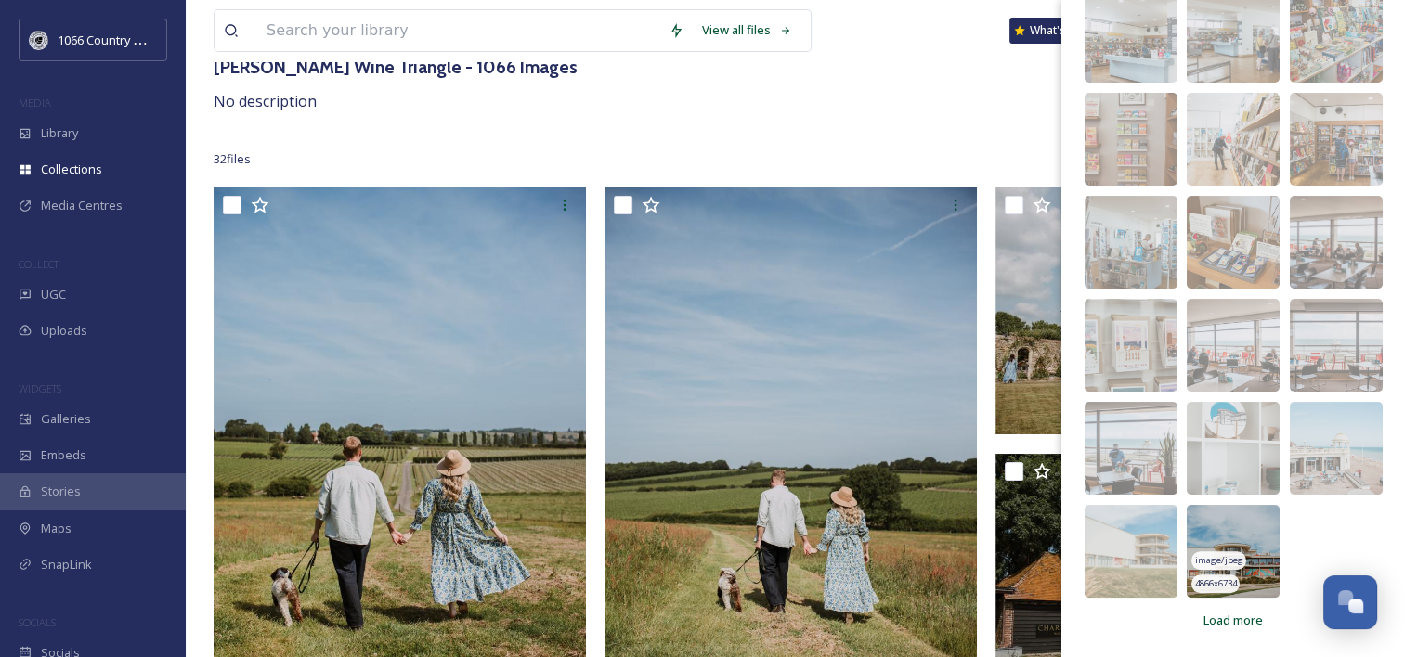
scroll to position [279, 0]
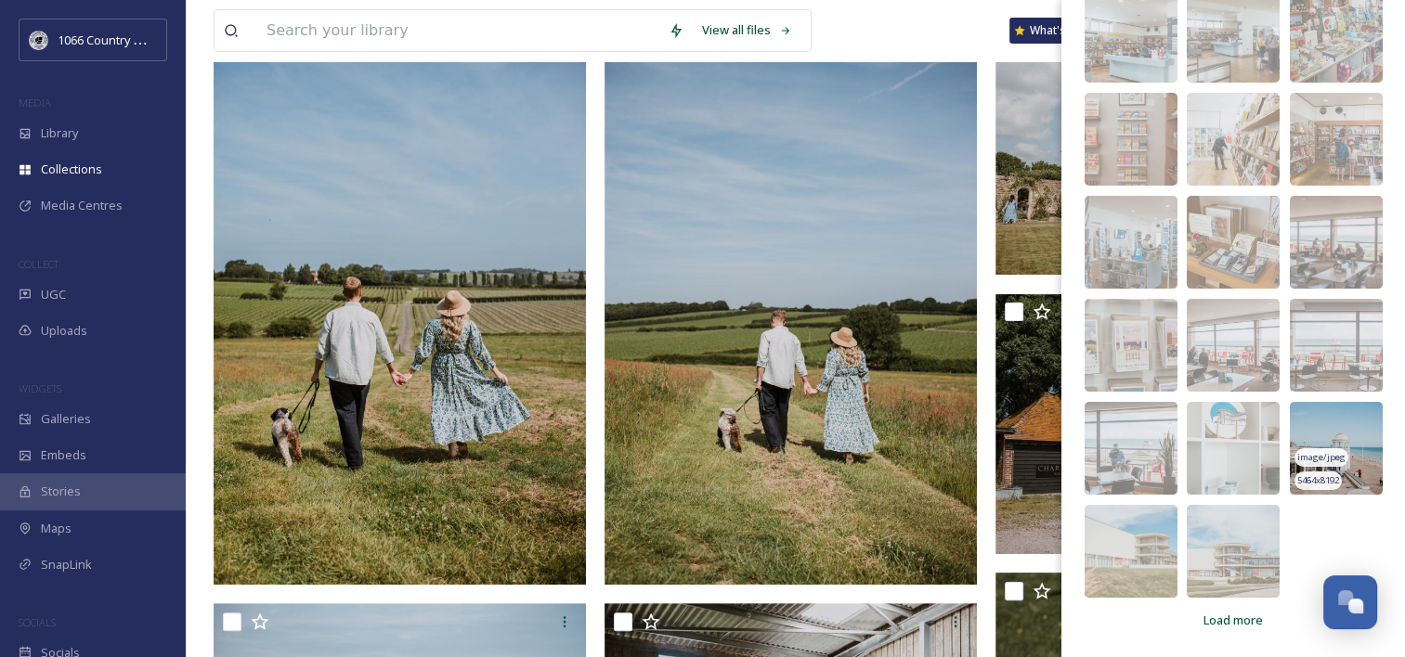
click at [1320, 435] on img at bounding box center [1336, 448] width 93 height 93
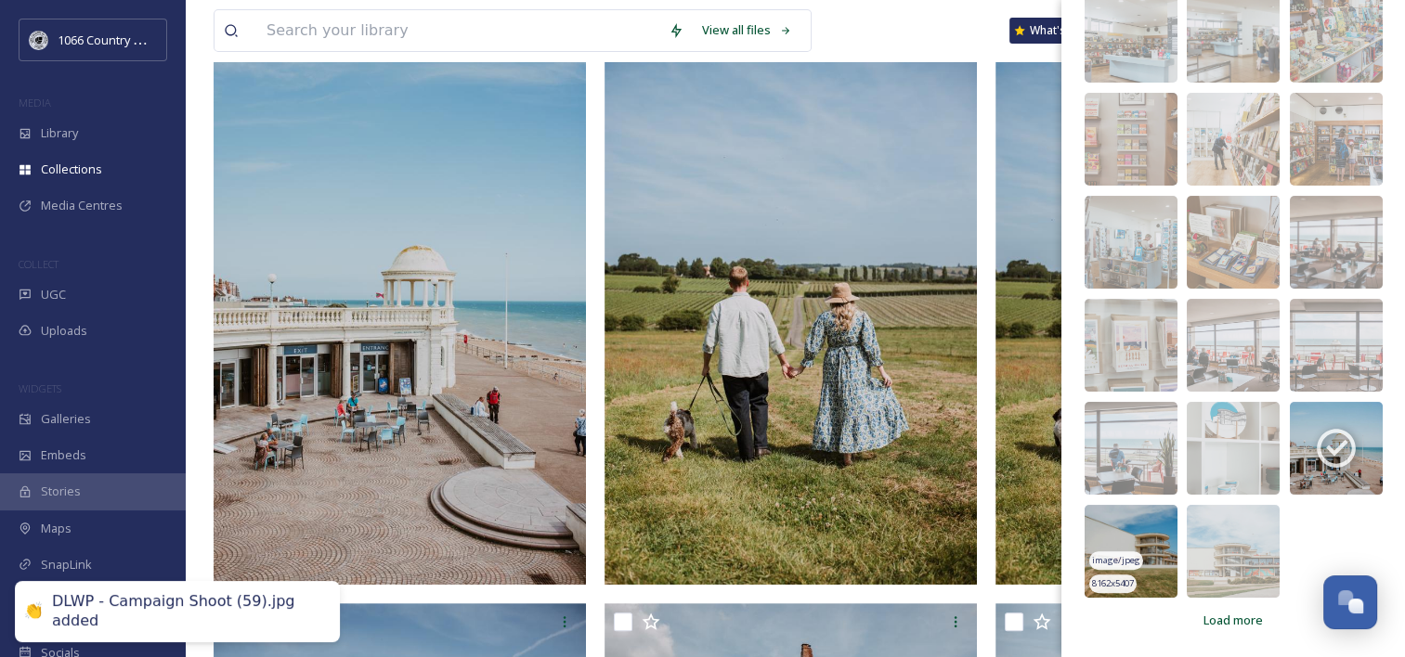
click at [1116, 531] on img at bounding box center [1131, 551] width 93 height 93
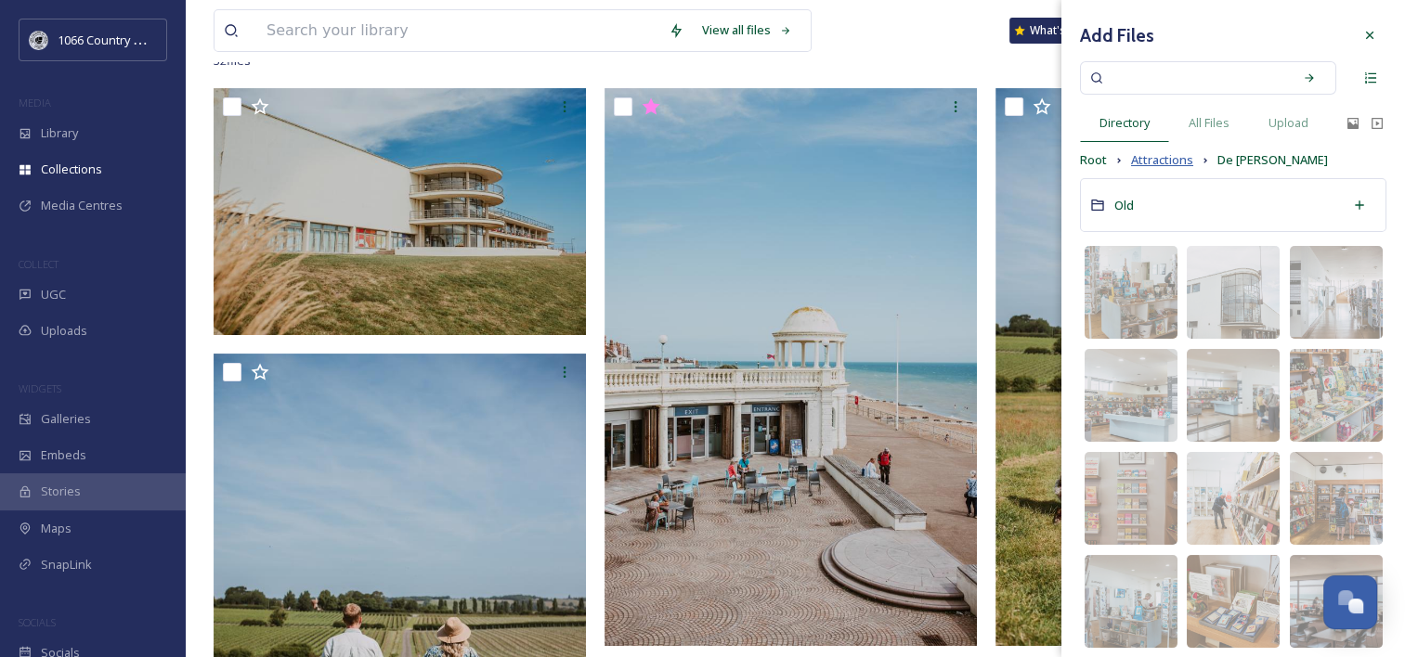
scroll to position [186, 0]
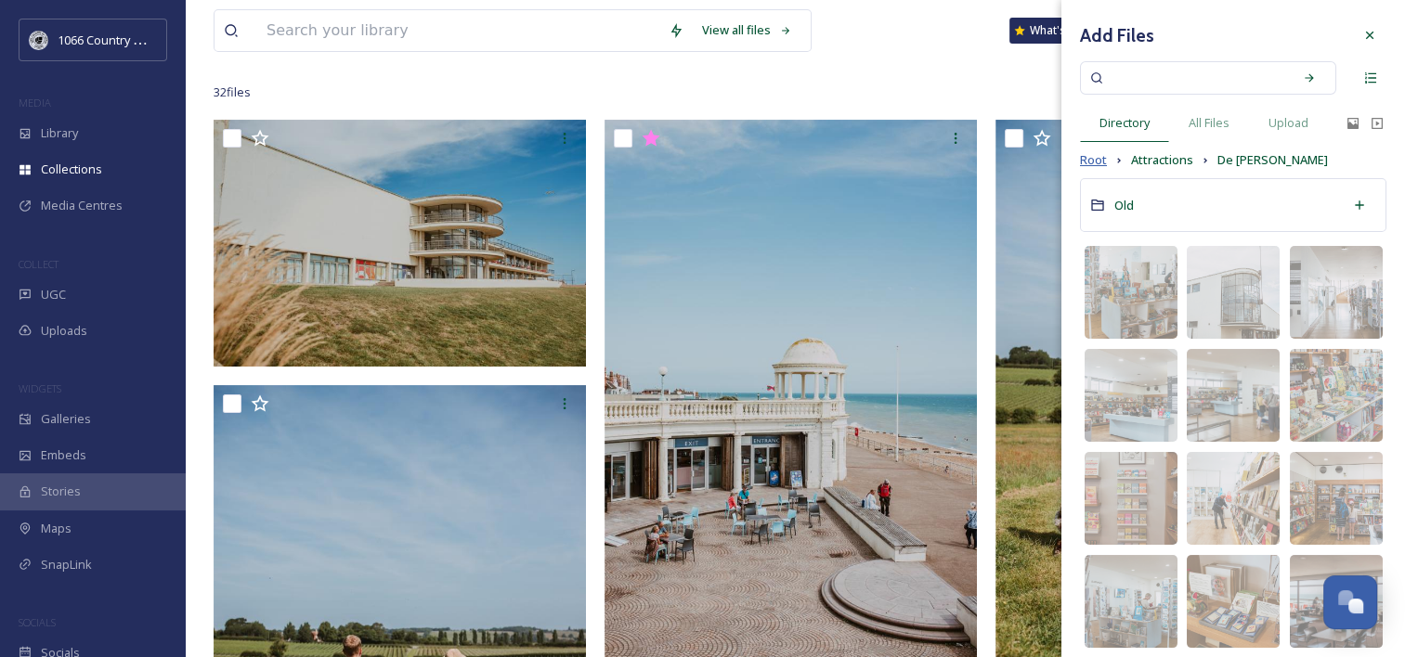
click at [1086, 158] on span "Root" at bounding box center [1093, 160] width 27 height 18
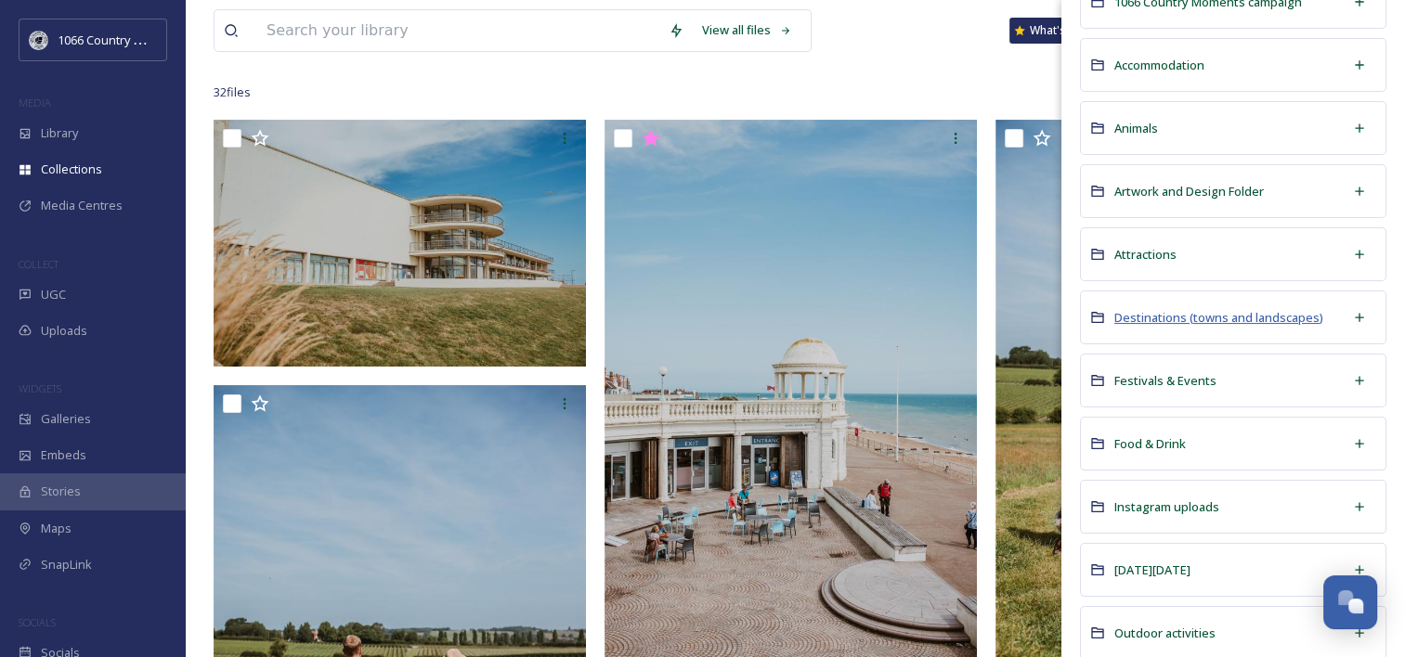
click at [1147, 309] on span "Destinations (towns and landscapes)" at bounding box center [1218, 317] width 209 height 17
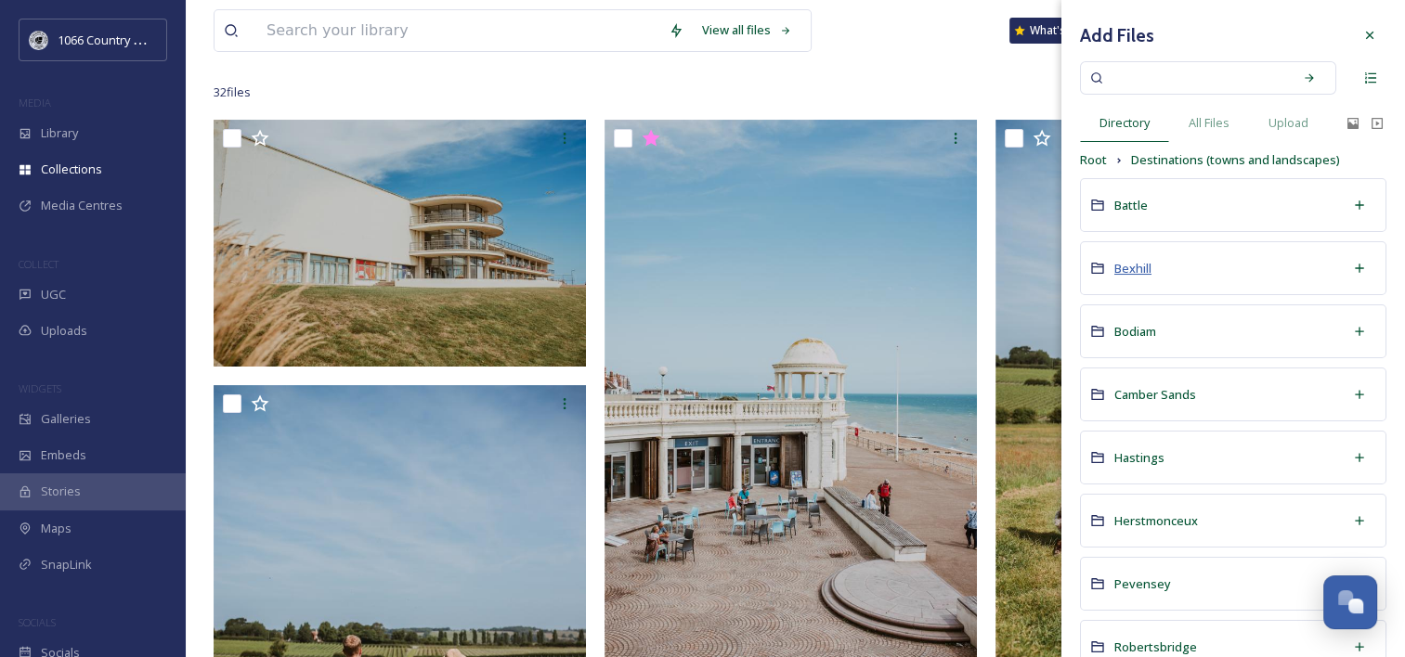
click at [1135, 271] on span "Bexhill" at bounding box center [1132, 268] width 37 height 17
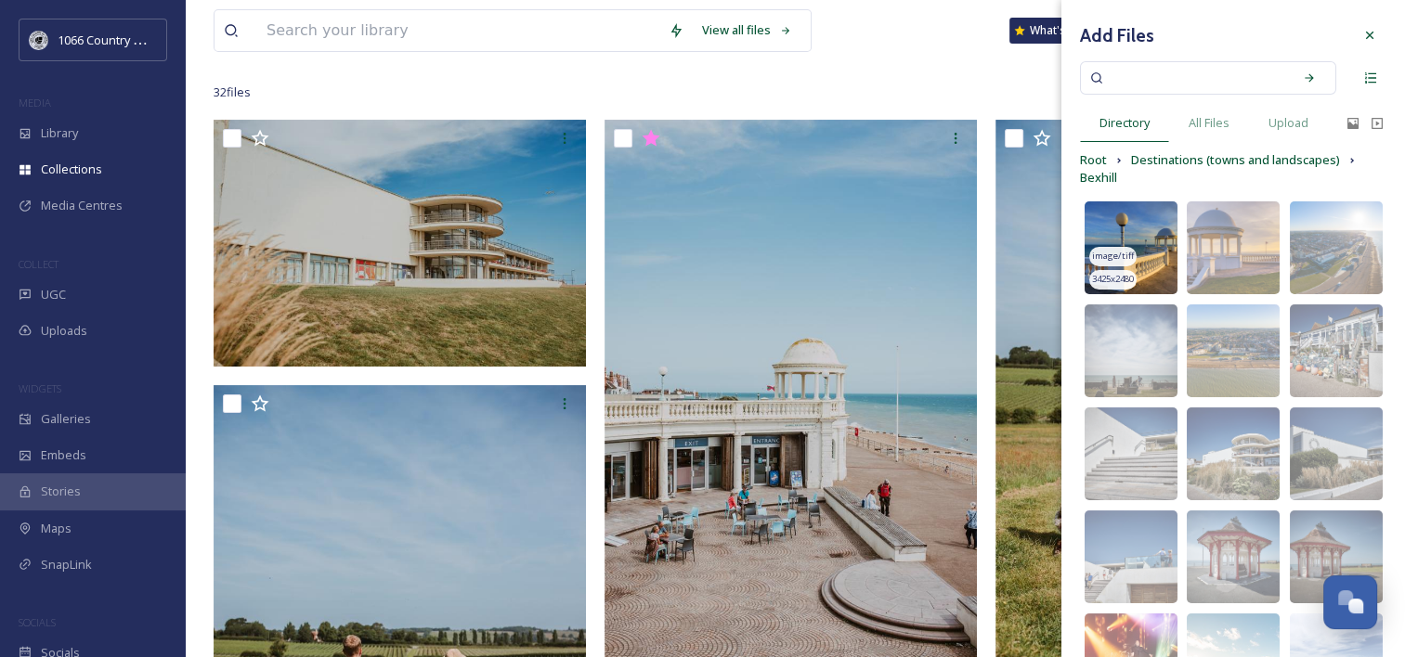
click at [1125, 215] on img at bounding box center [1131, 248] width 93 height 93
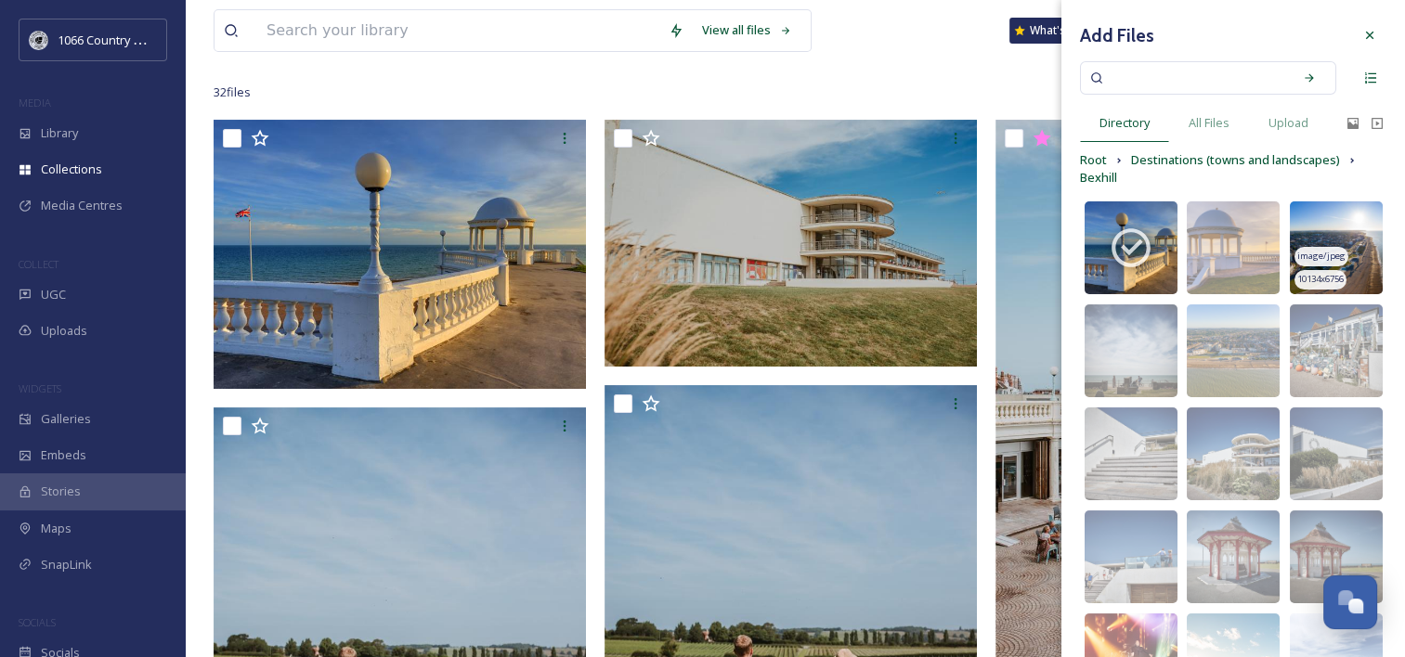
click at [1326, 227] on img at bounding box center [1336, 248] width 93 height 93
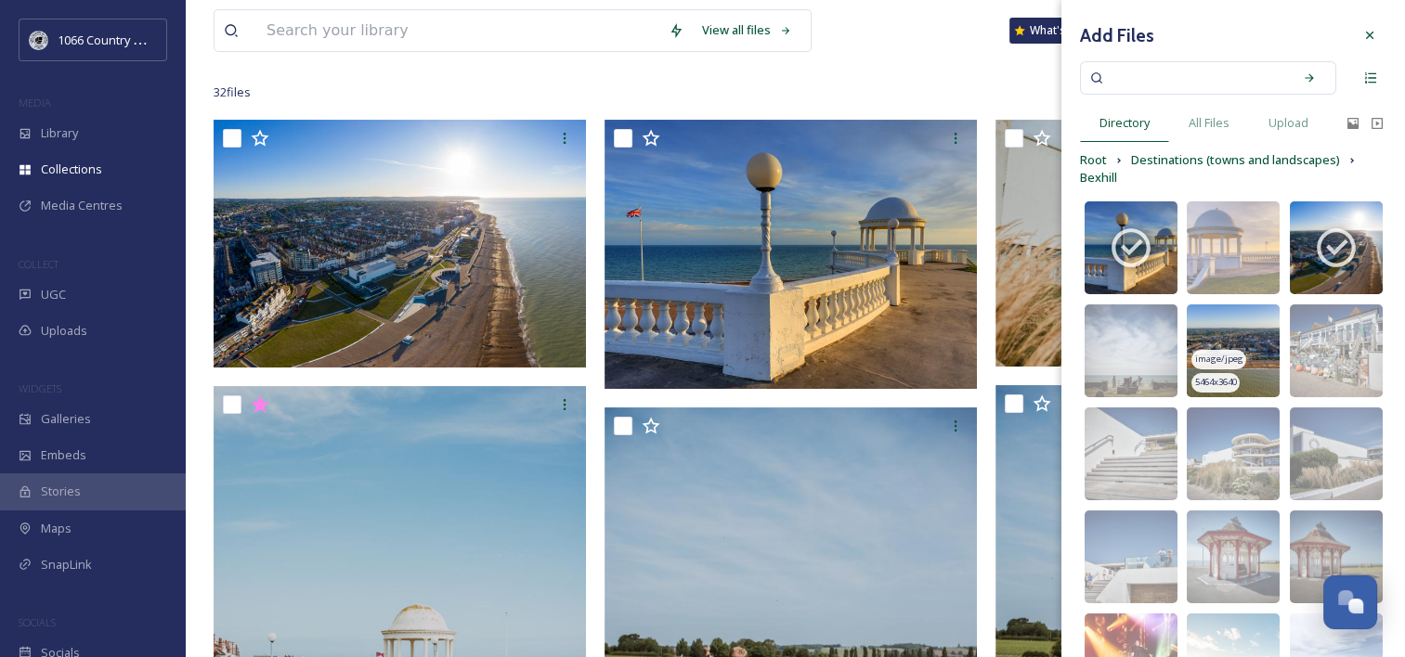
click at [1234, 333] on img at bounding box center [1233, 351] width 93 height 93
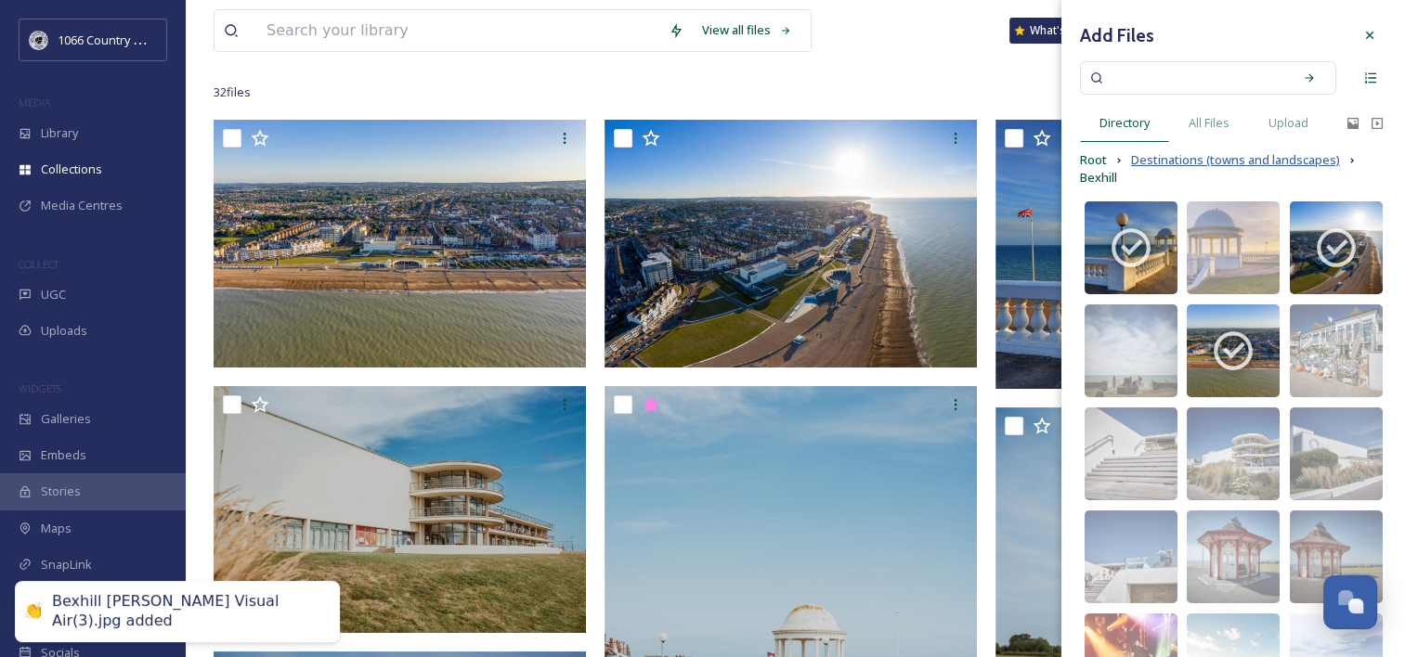
click at [1148, 163] on span "Destinations (towns and landscapes)" at bounding box center [1235, 160] width 209 height 18
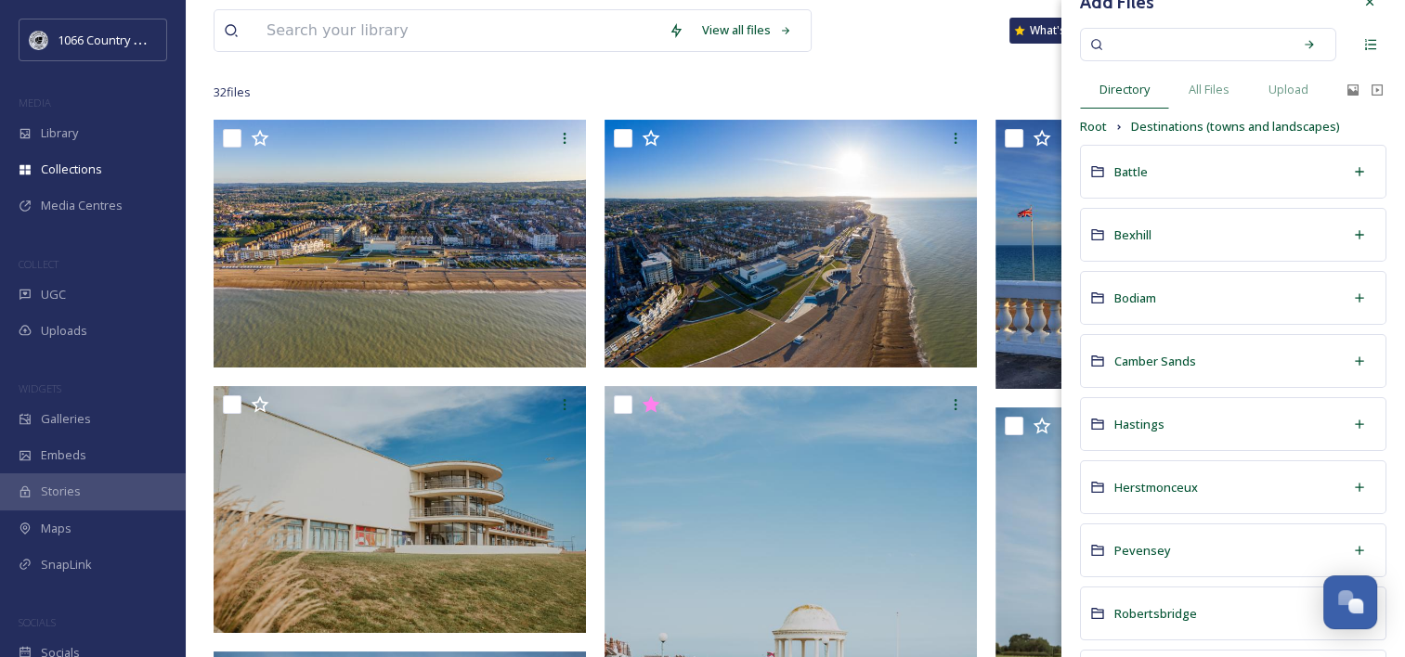
scroll to position [93, 0]
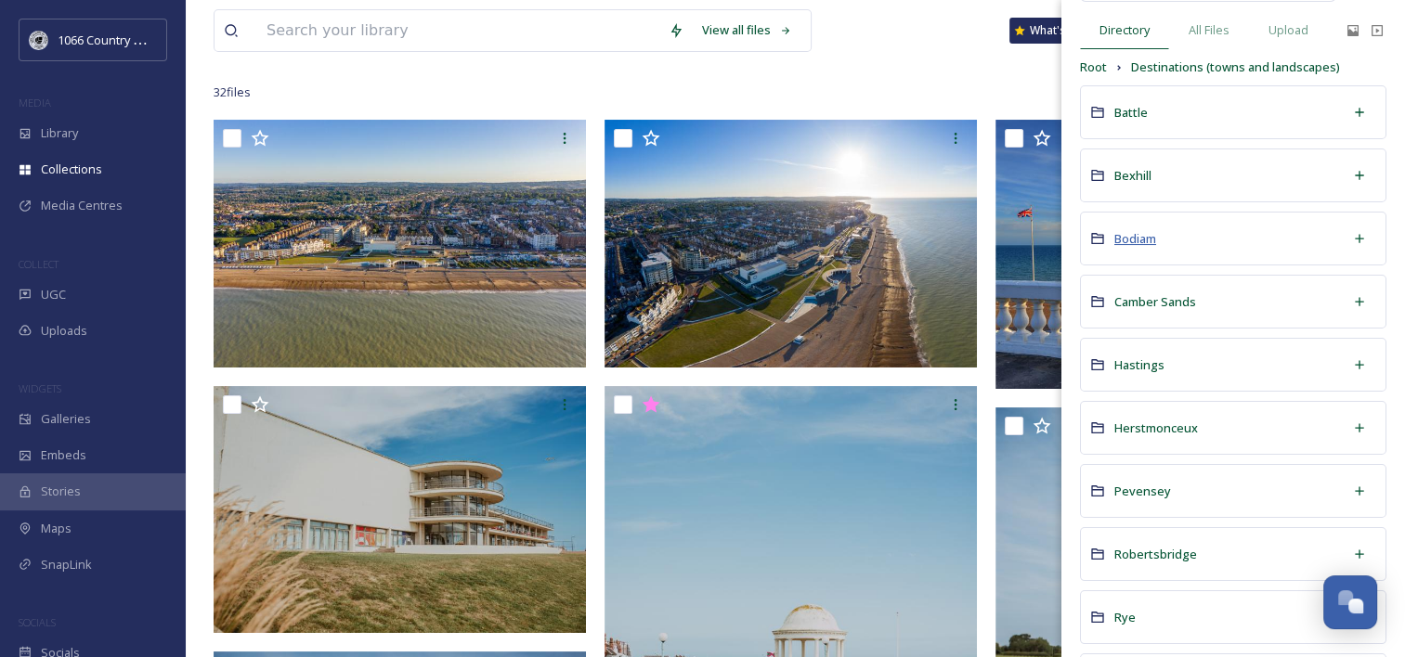
click at [1131, 238] on span "Bodiam" at bounding box center [1135, 238] width 42 height 17
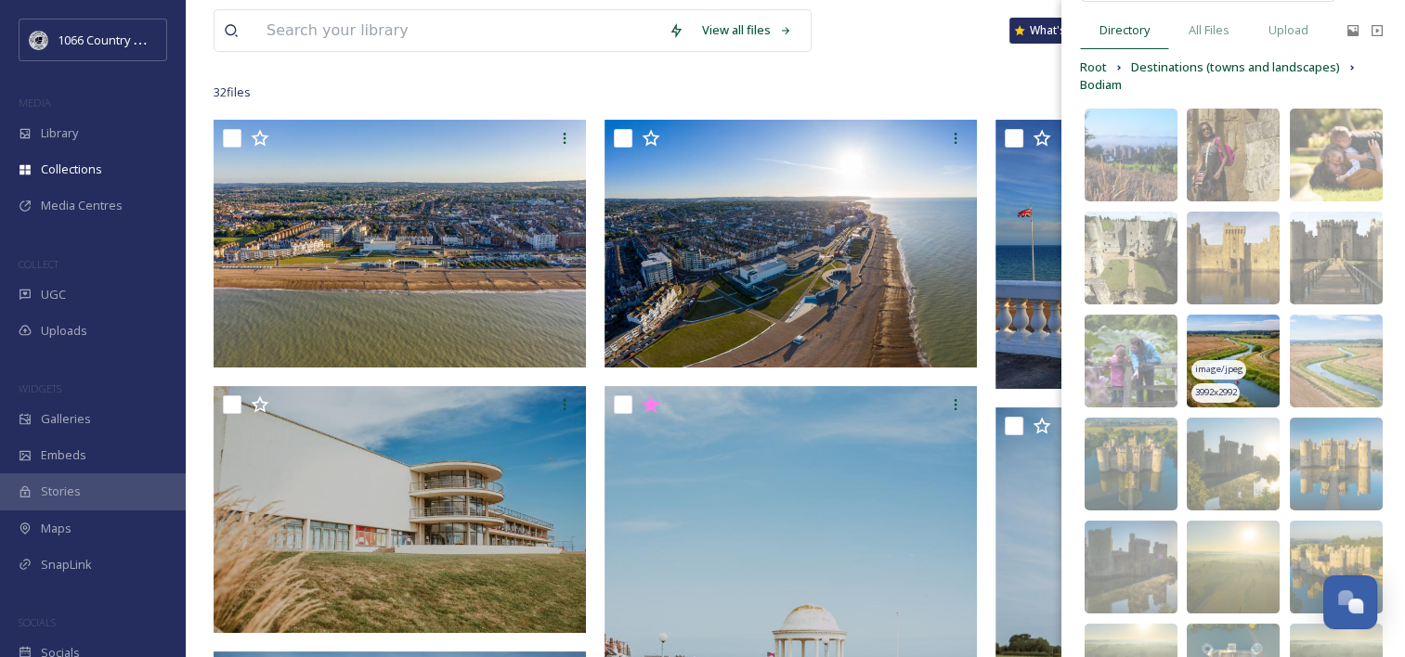
click at [1233, 340] on img at bounding box center [1233, 361] width 93 height 93
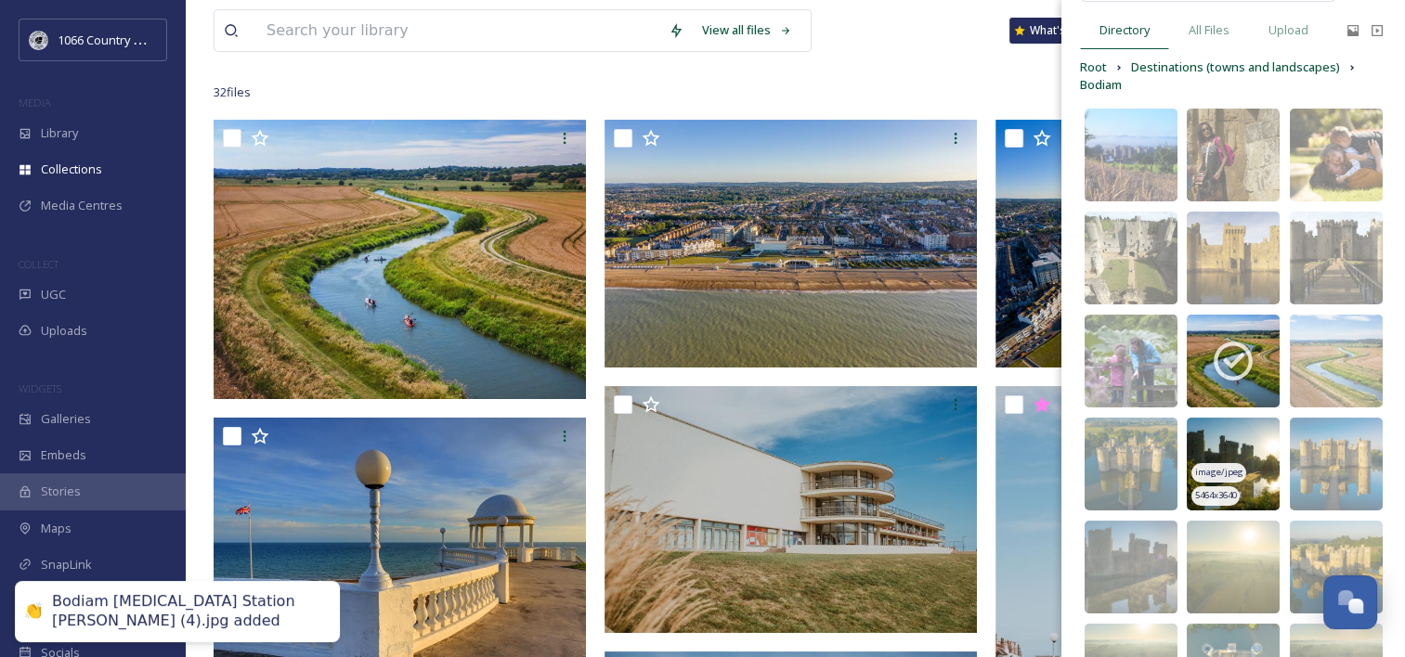
scroll to position [186, 0]
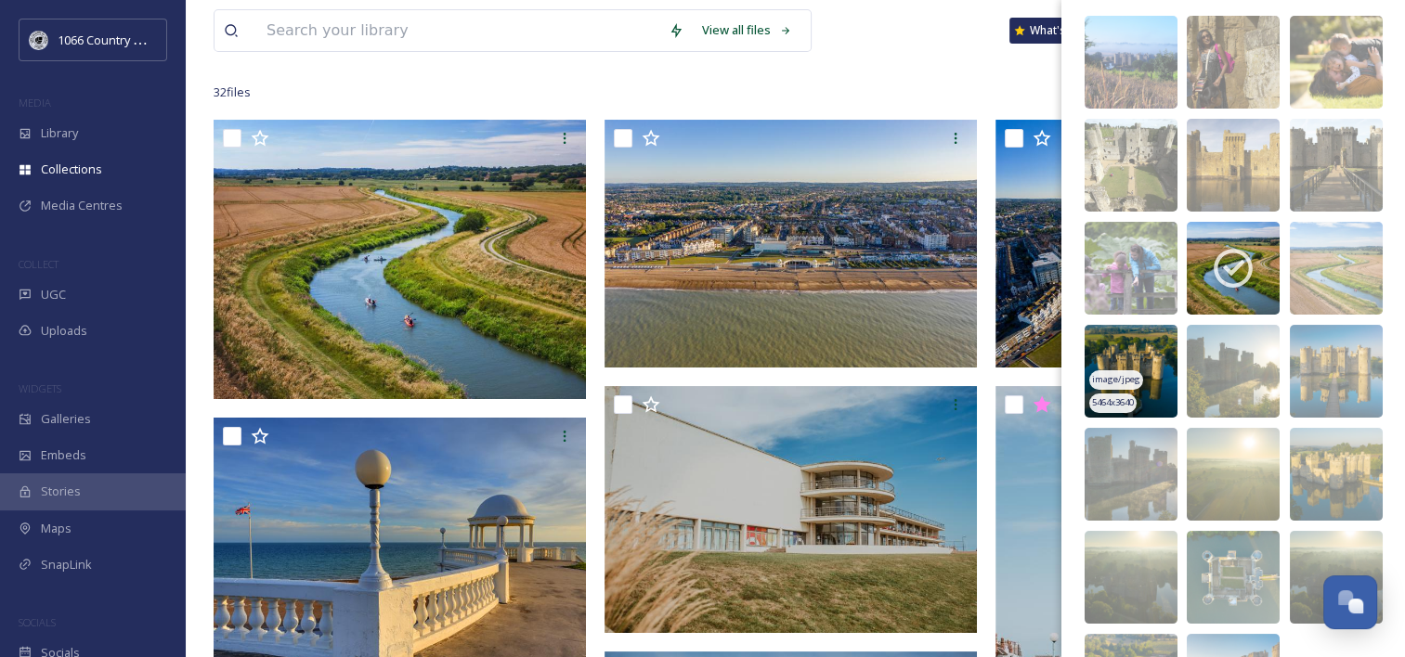
click at [1135, 362] on img at bounding box center [1131, 371] width 93 height 93
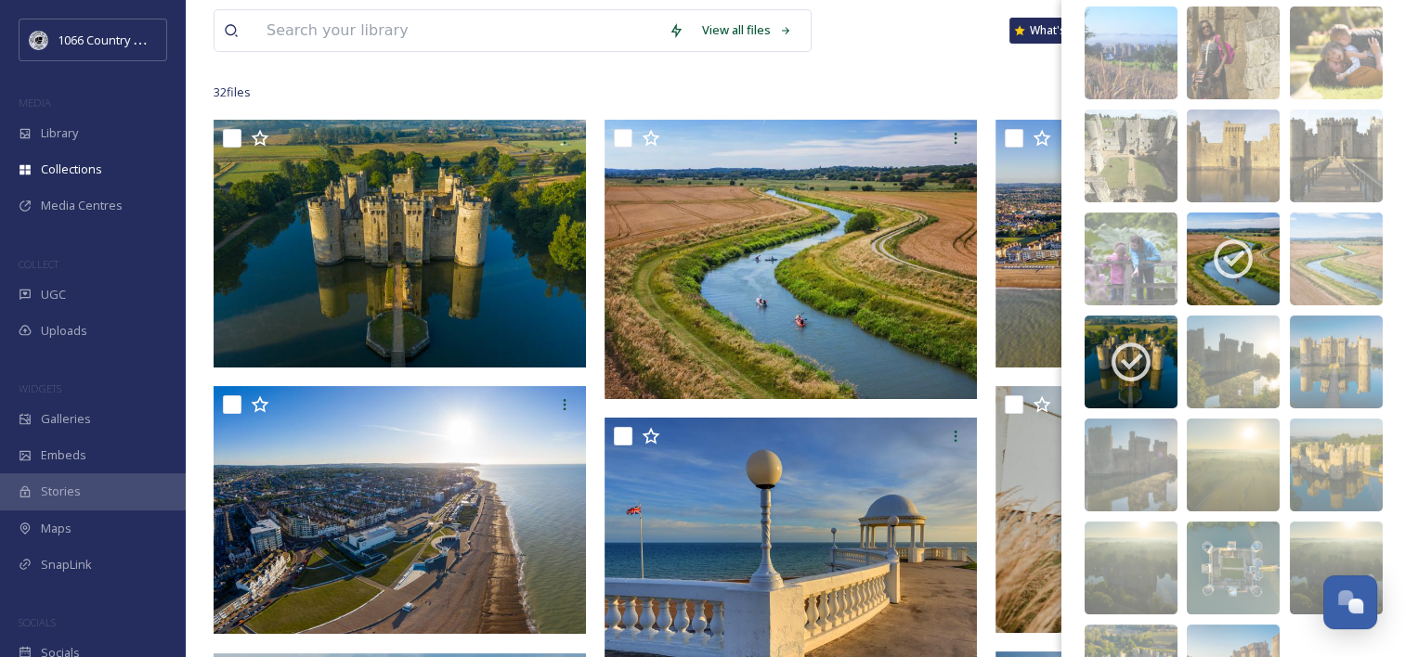
scroll to position [35, 0]
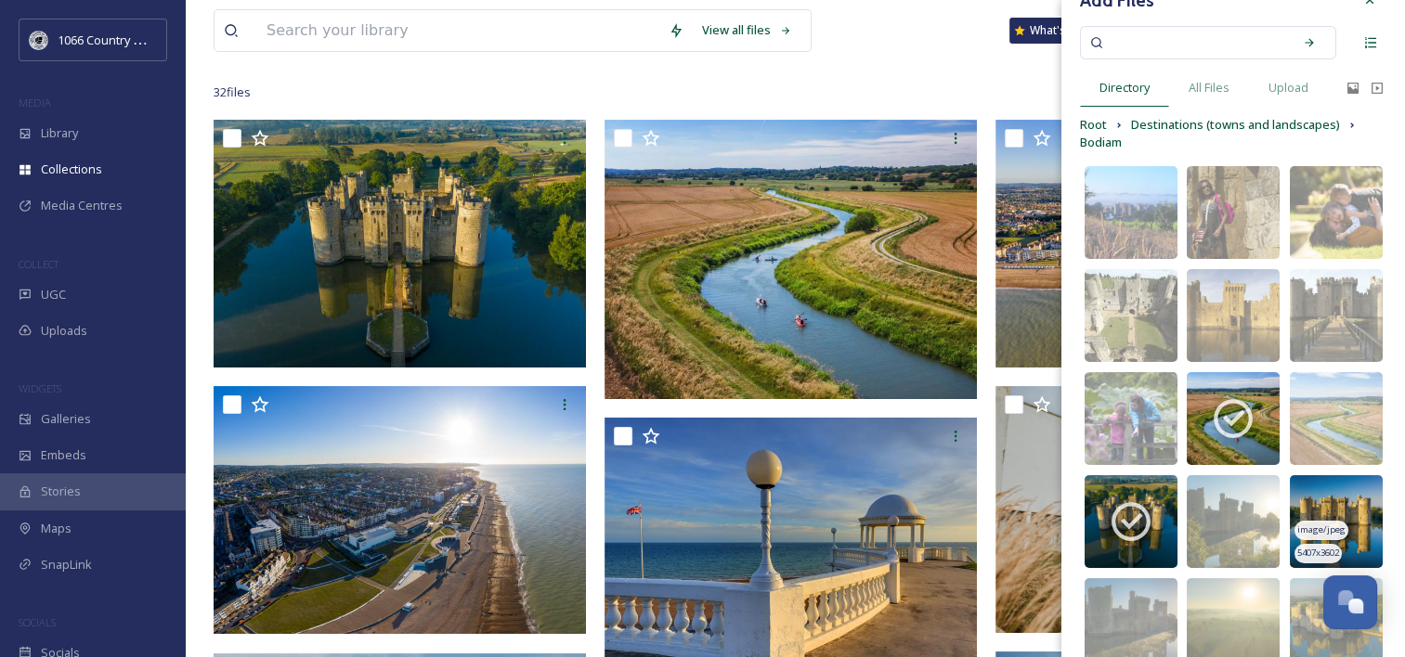
click at [1319, 508] on img at bounding box center [1336, 521] width 93 height 93
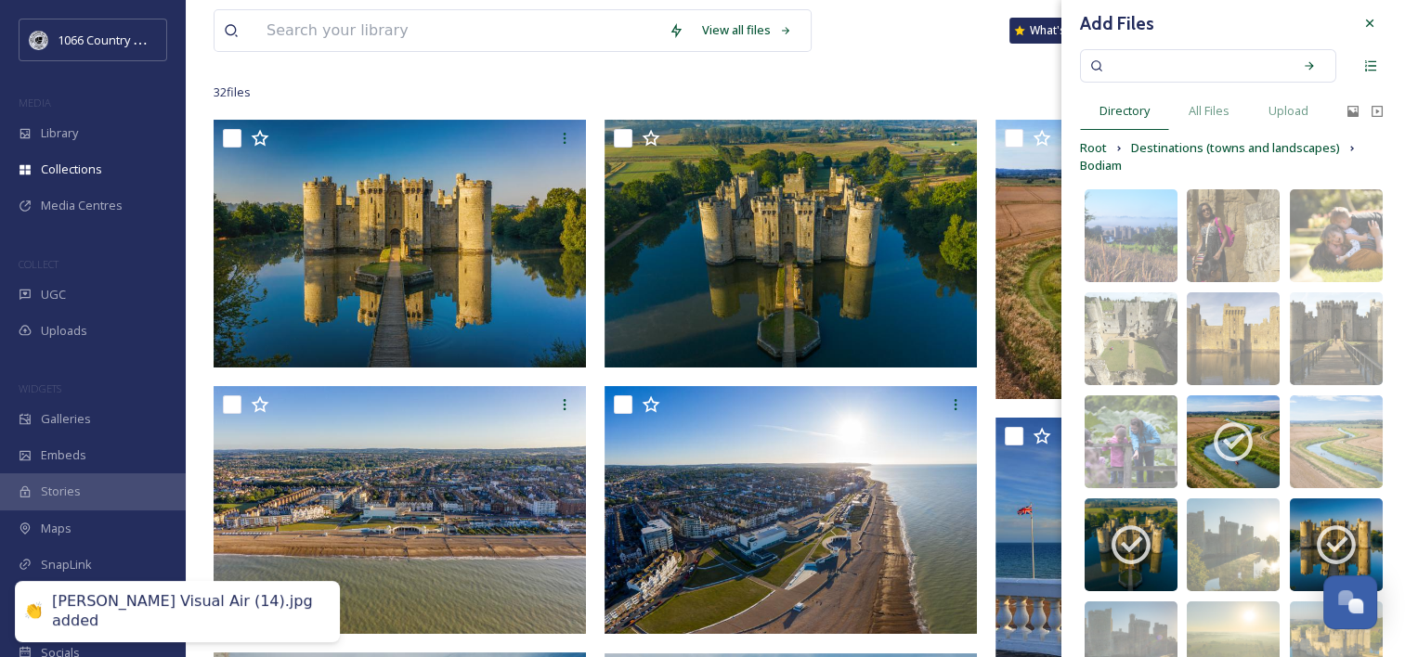
scroll to position [0, 0]
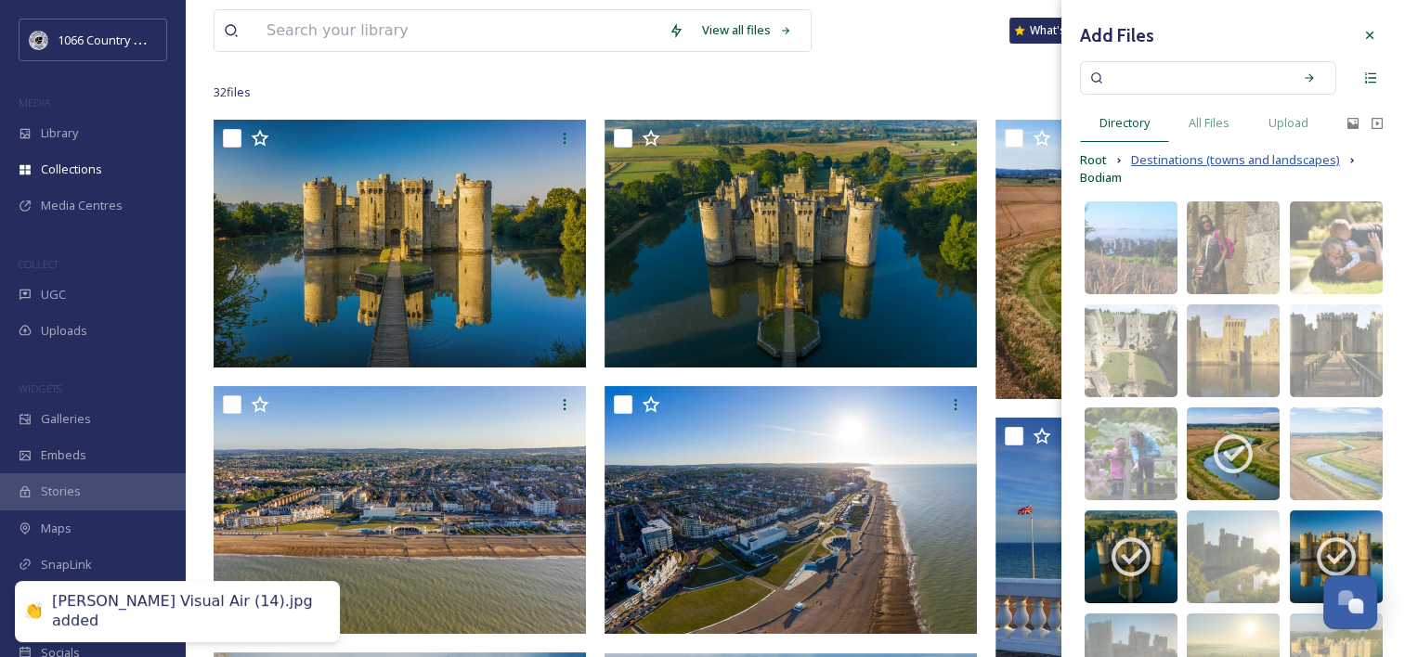
click at [1164, 158] on span "Destinations (towns and landscapes)" at bounding box center [1235, 160] width 209 height 18
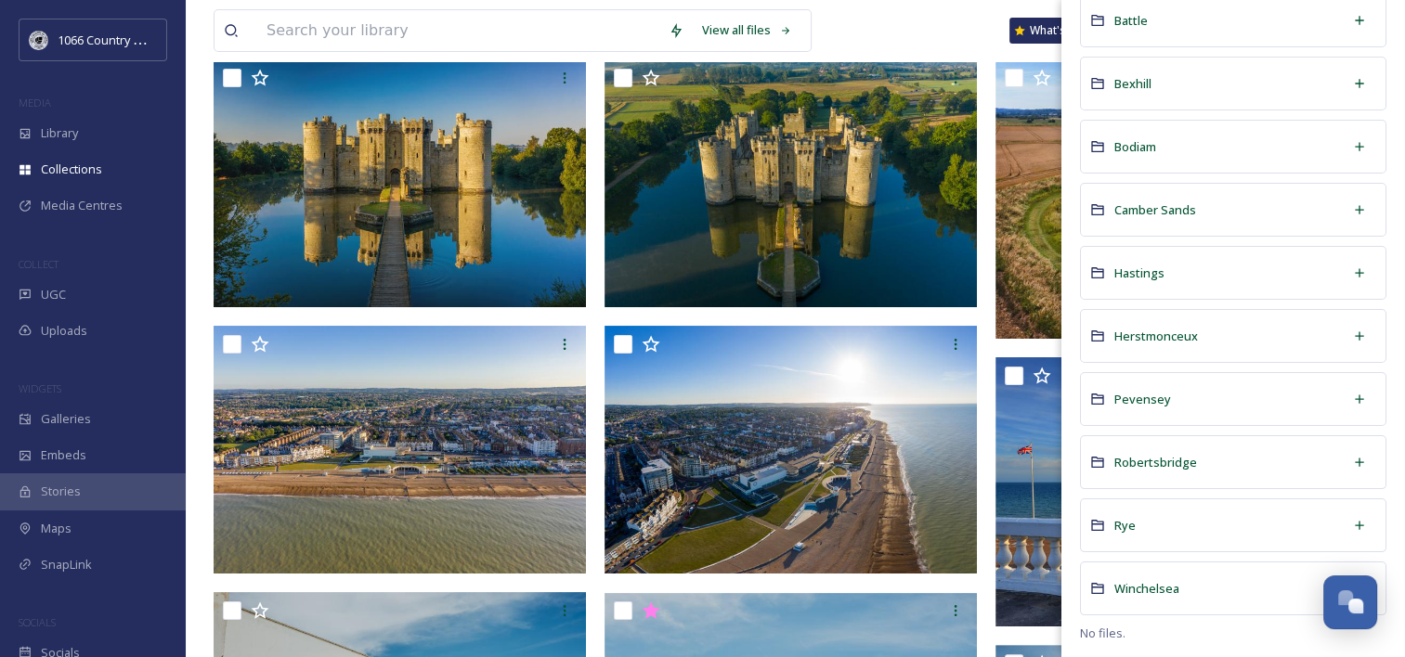
scroll to position [279, 0]
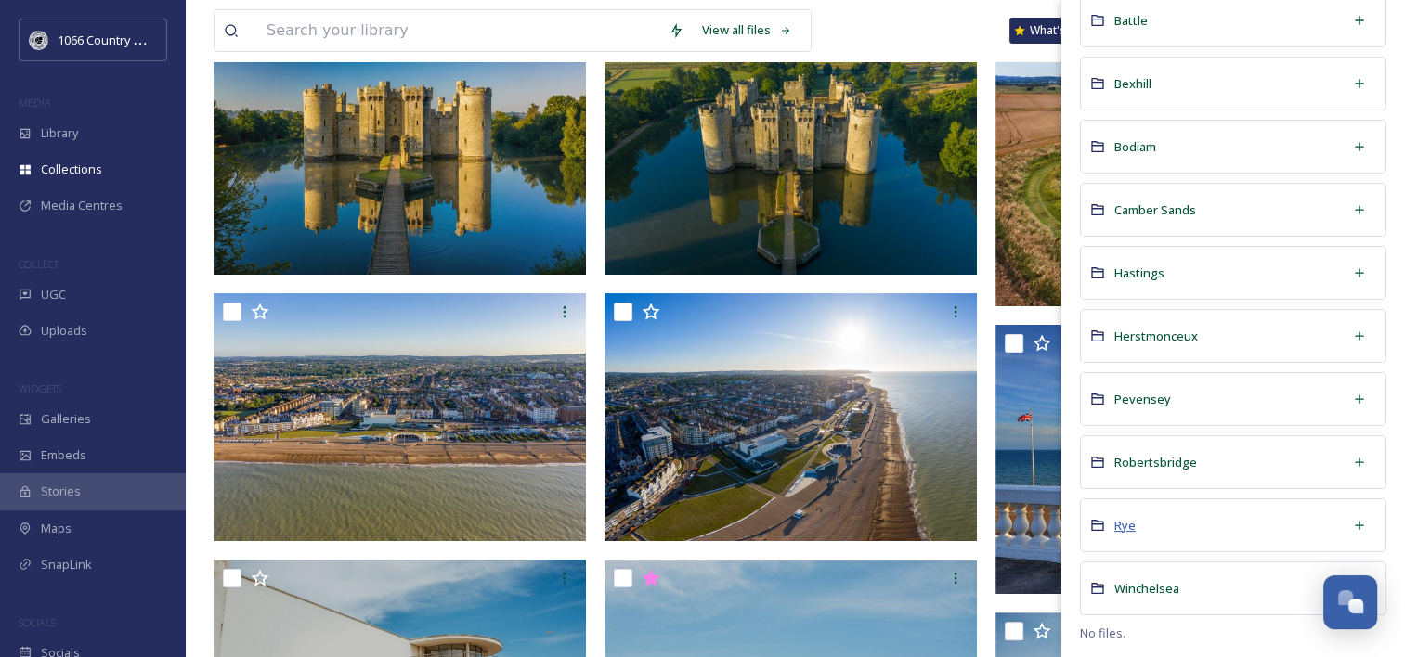
click at [1129, 527] on span "Rye" at bounding box center [1124, 525] width 21 height 17
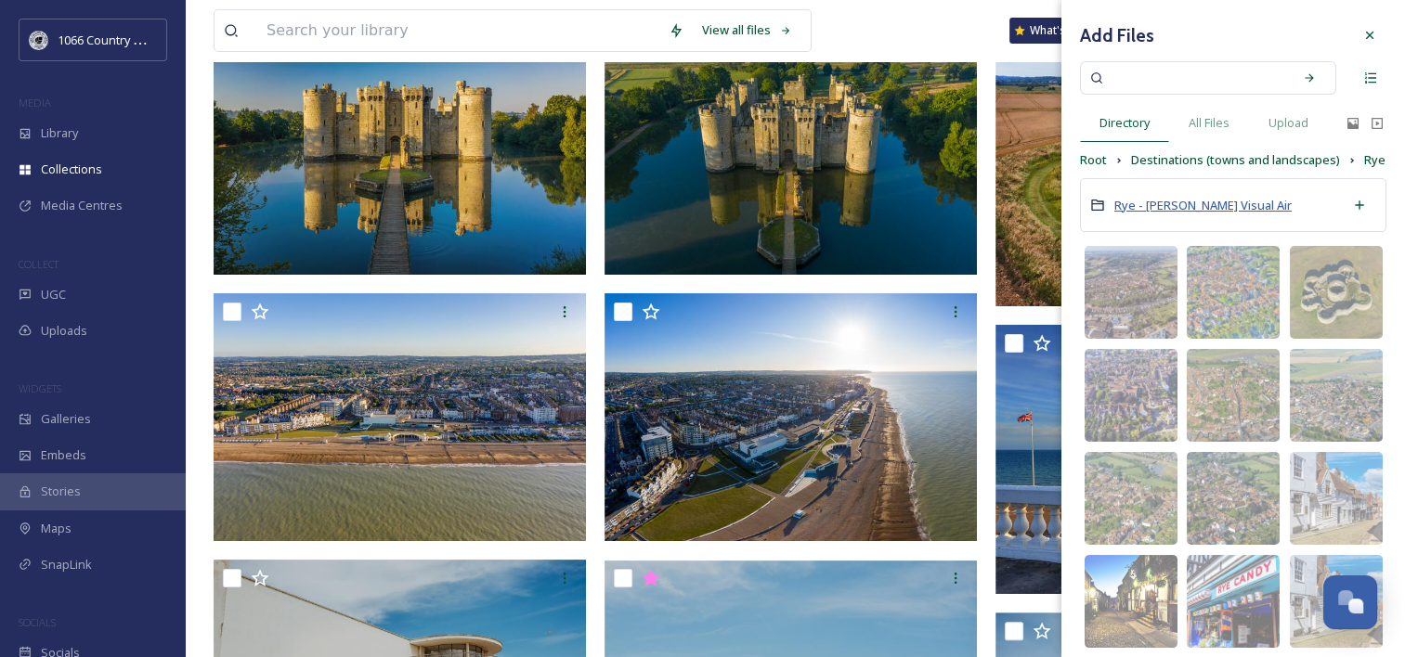
click at [1185, 214] on span "Rye - Sam Moore Visual Air" at bounding box center [1202, 205] width 177 height 17
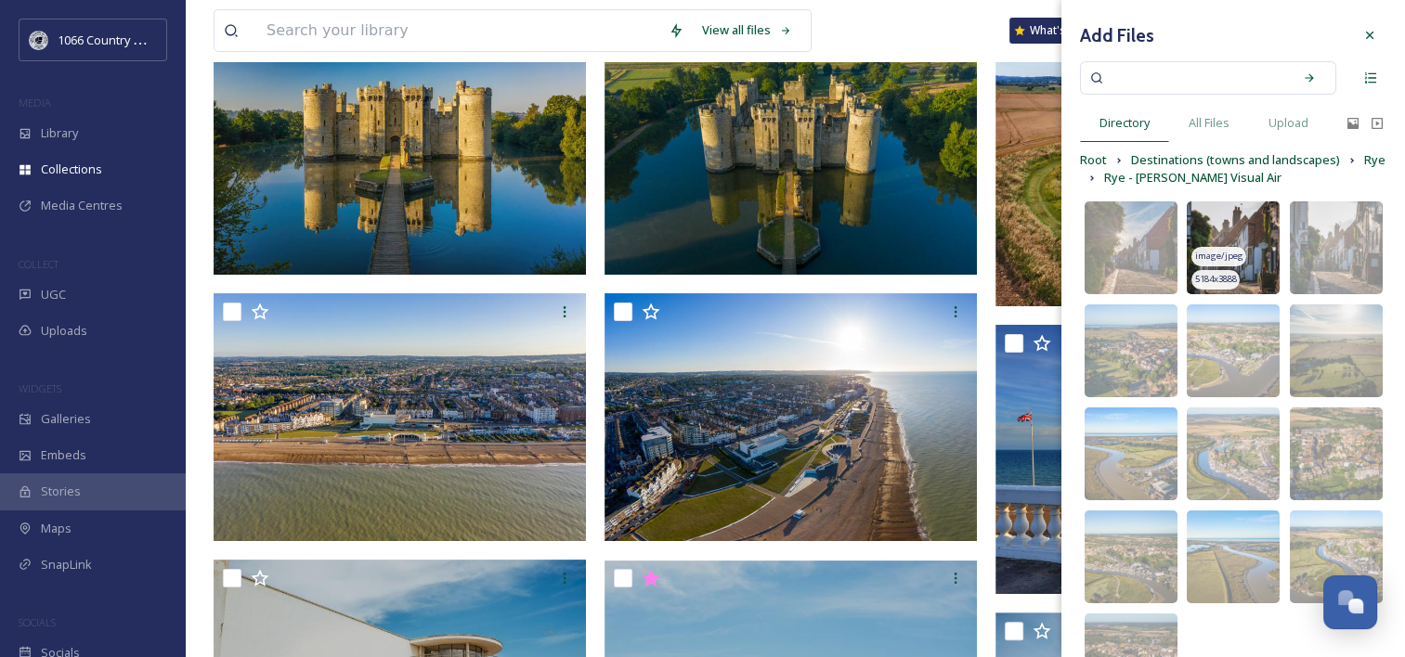
click at [1223, 222] on img at bounding box center [1233, 248] width 93 height 93
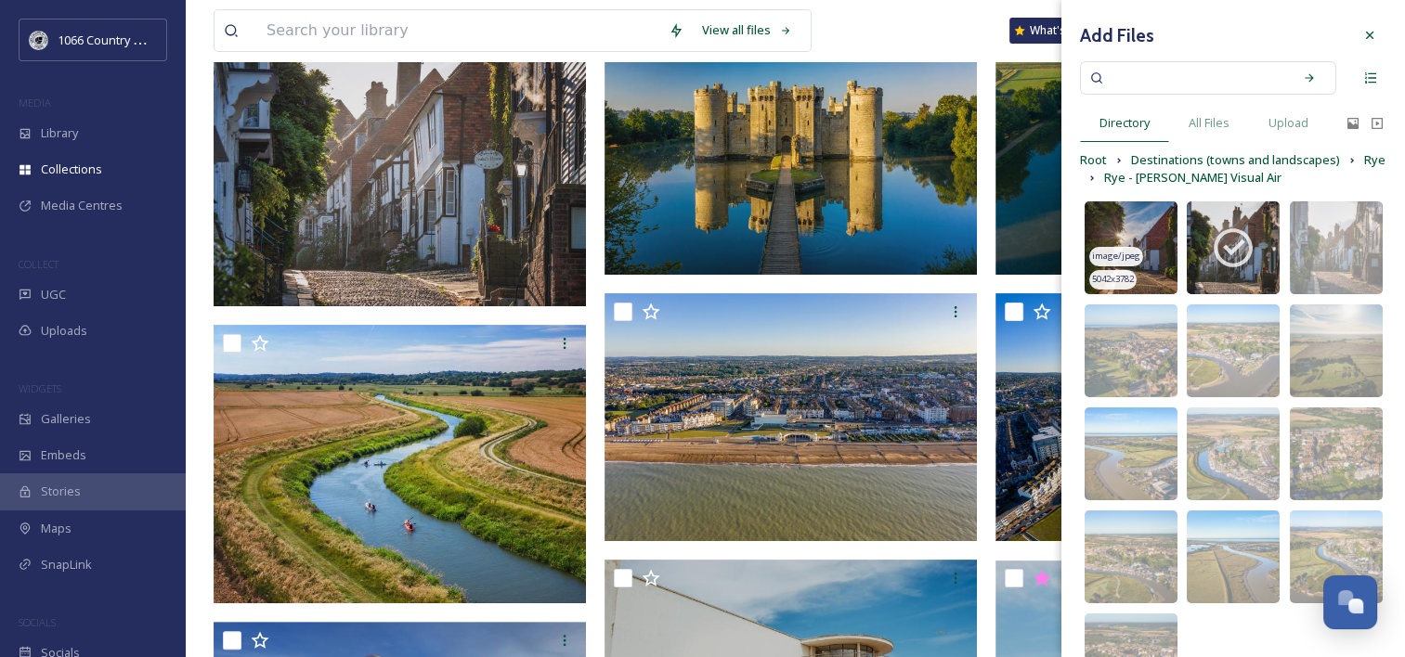
click at [1107, 226] on img at bounding box center [1131, 248] width 93 height 93
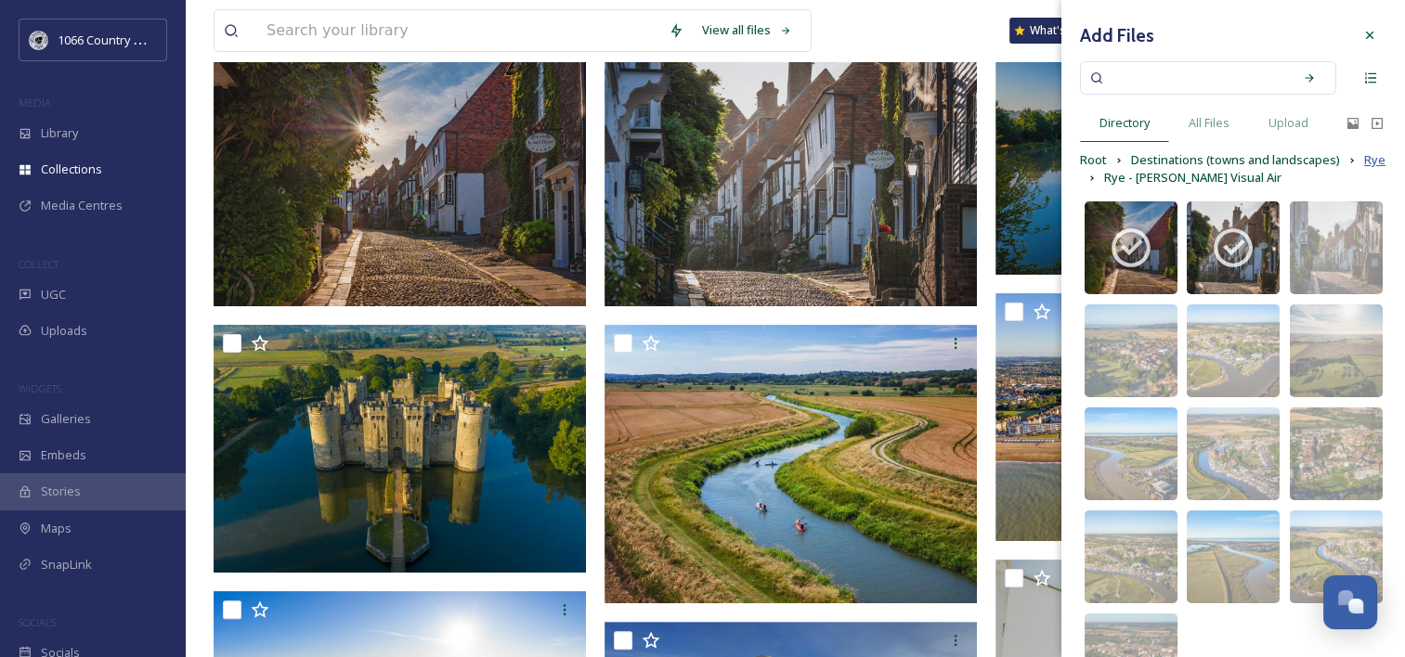
click at [1364, 169] on span "Rye" at bounding box center [1374, 160] width 21 height 18
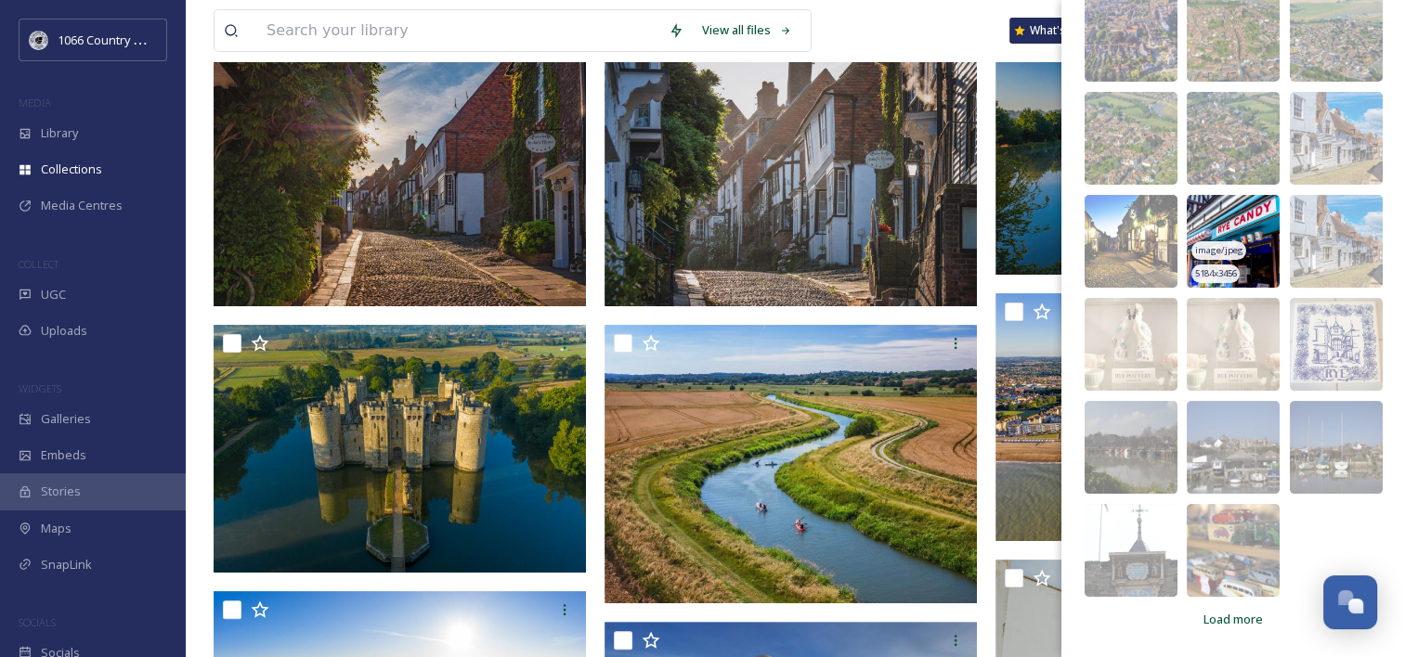
scroll to position [377, 0]
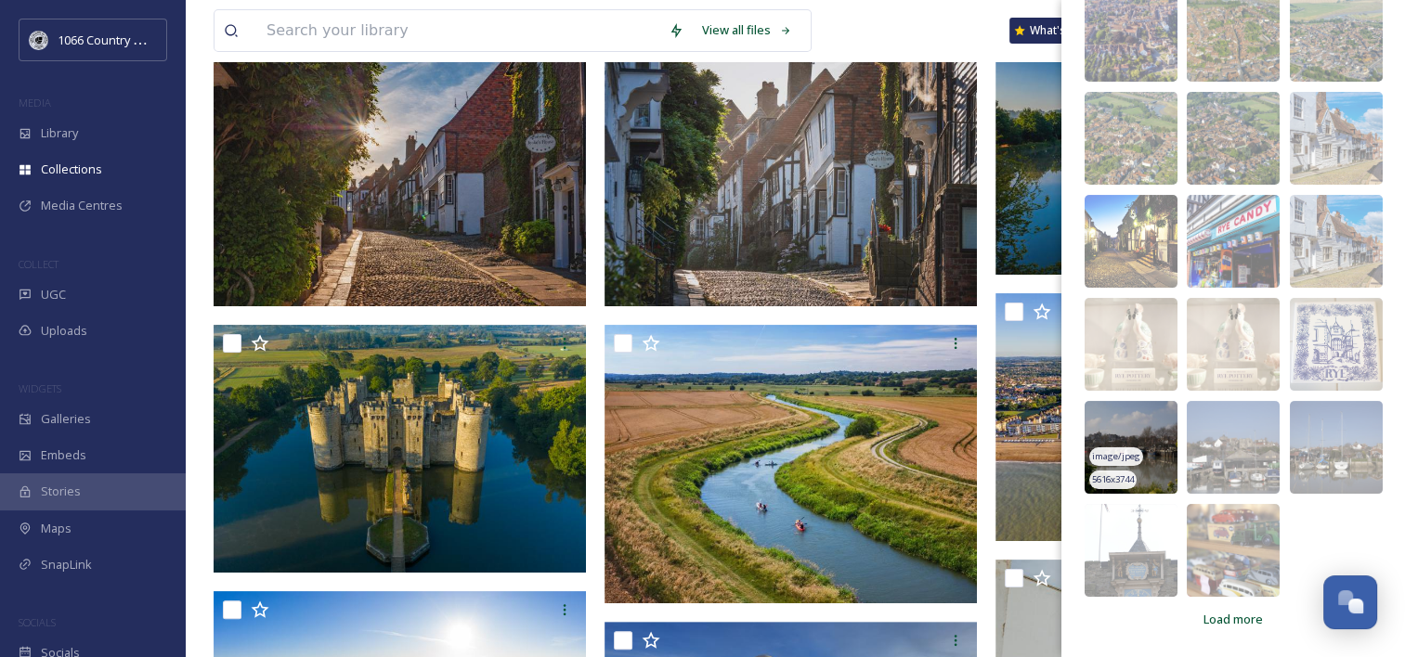
click at [1136, 432] on img at bounding box center [1131, 447] width 93 height 93
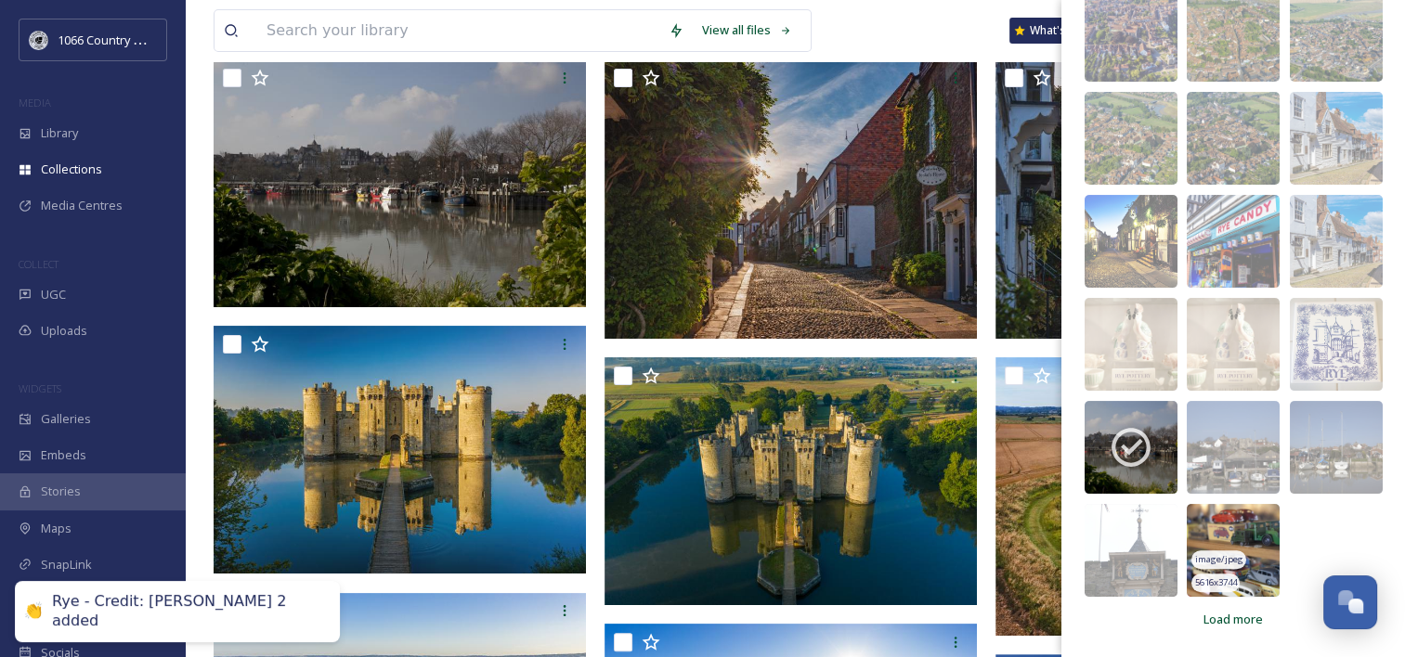
scroll to position [279, 0]
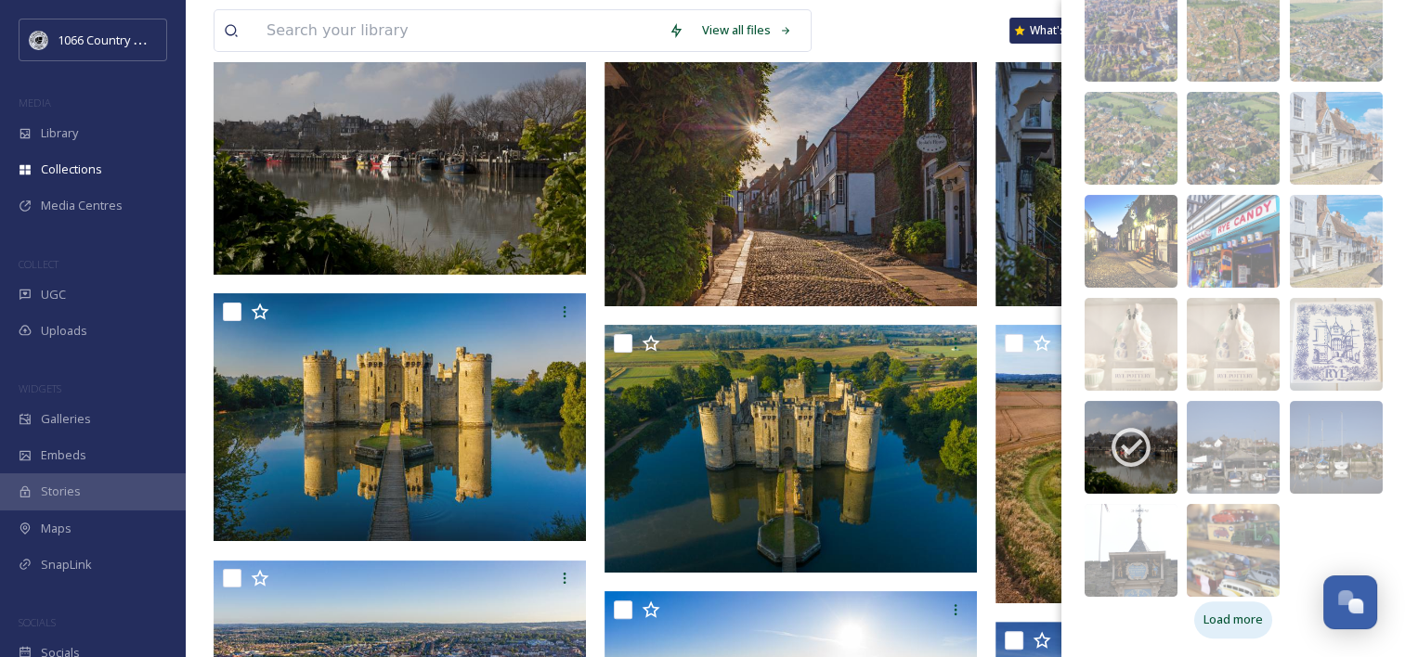
click at [1223, 621] on span "Load more" at bounding box center [1232, 620] width 59 height 18
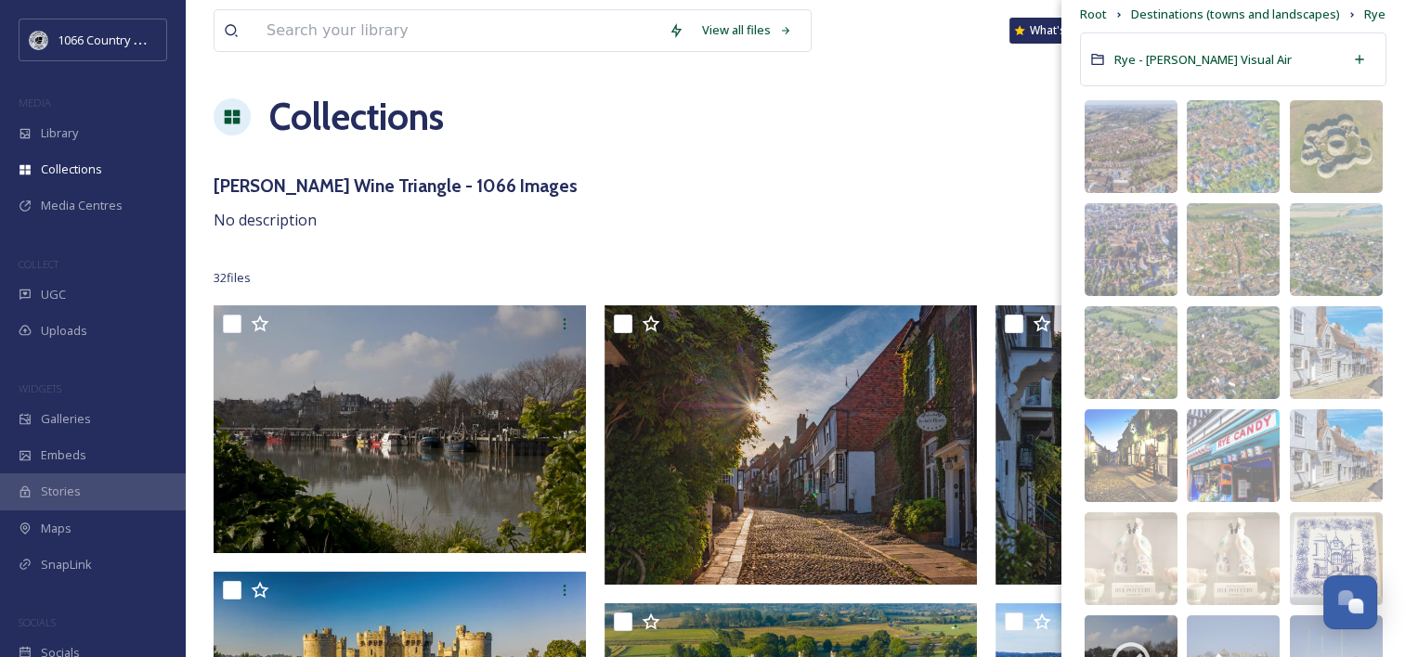
scroll to position [0, 0]
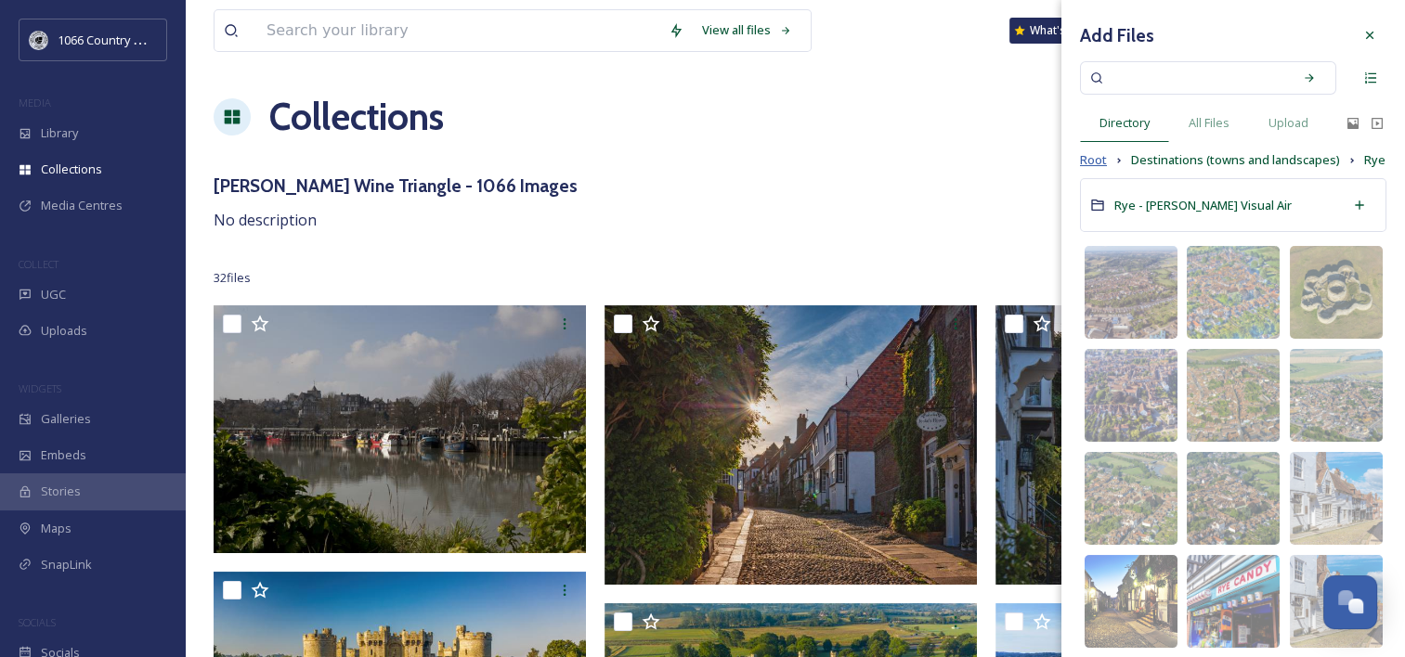
click at [1092, 158] on span "Root" at bounding box center [1093, 160] width 27 height 18
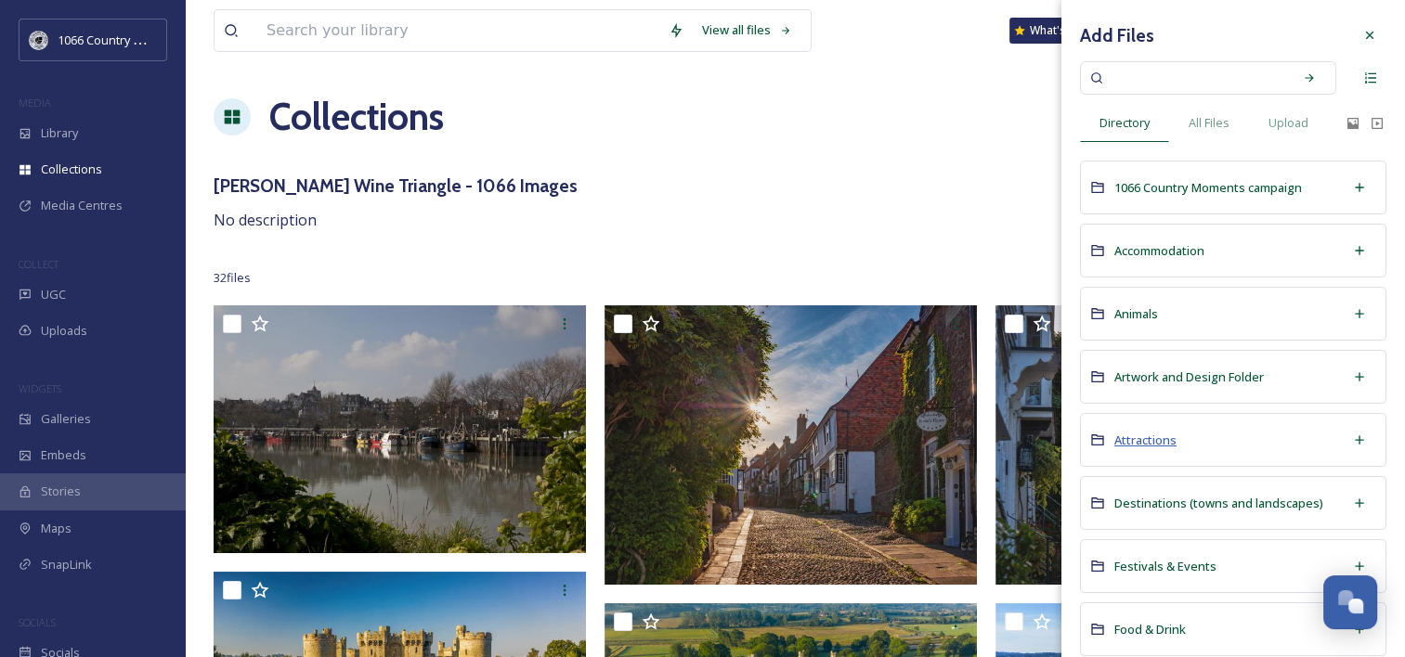
click at [1146, 434] on span "Attractions" at bounding box center [1145, 440] width 62 height 17
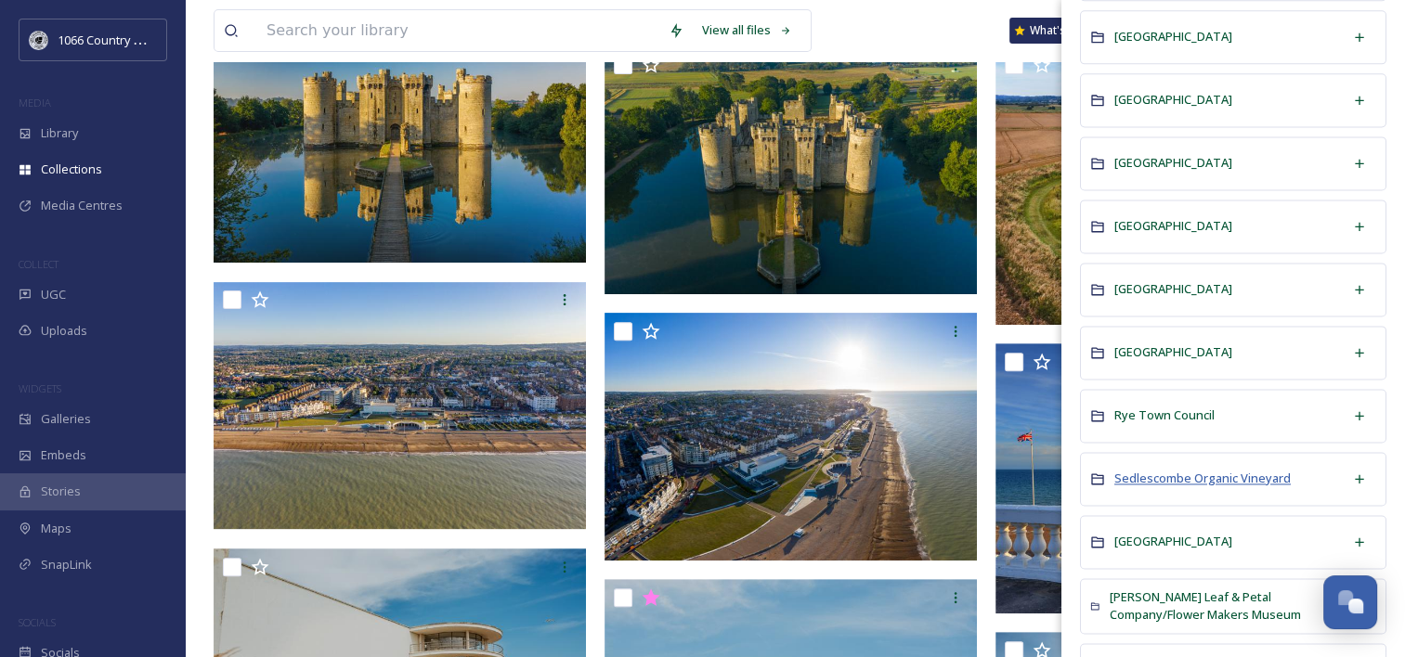
scroll to position [2693, 0]
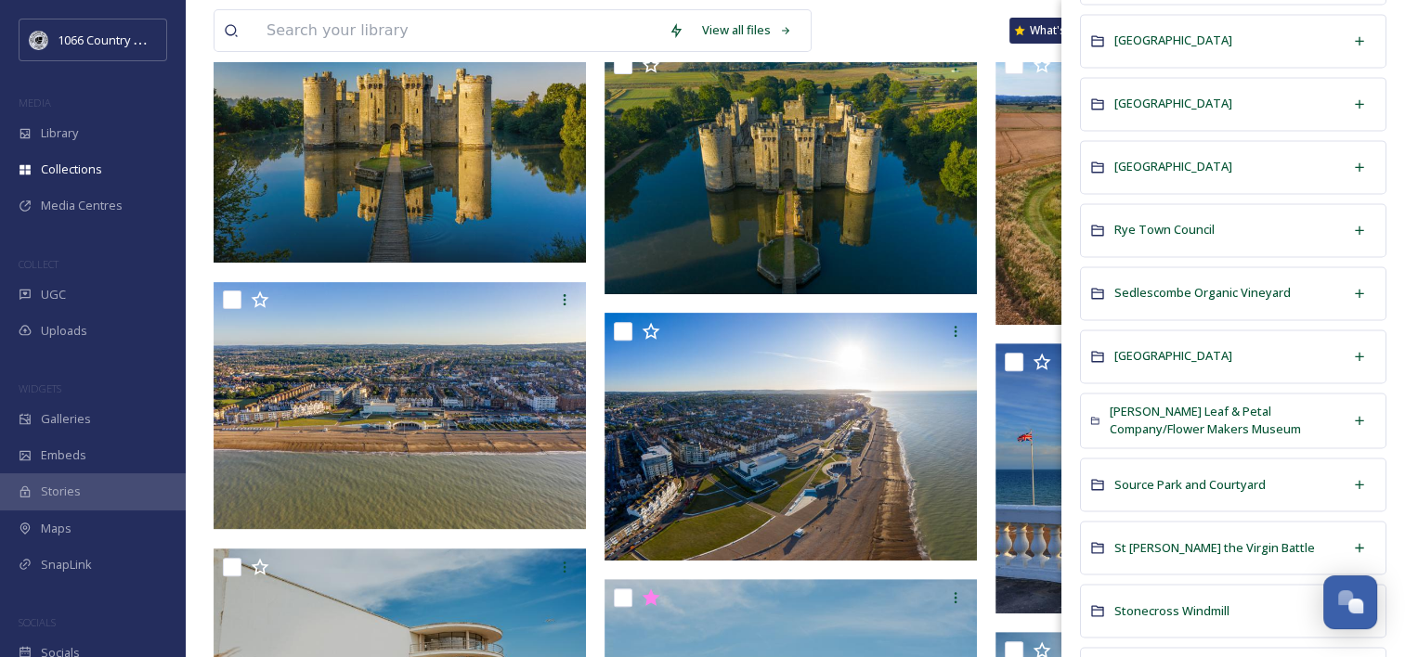
click at [1170, 97] on span "Rye Harbour Nature Reserve" at bounding box center [1173, 104] width 118 height 18
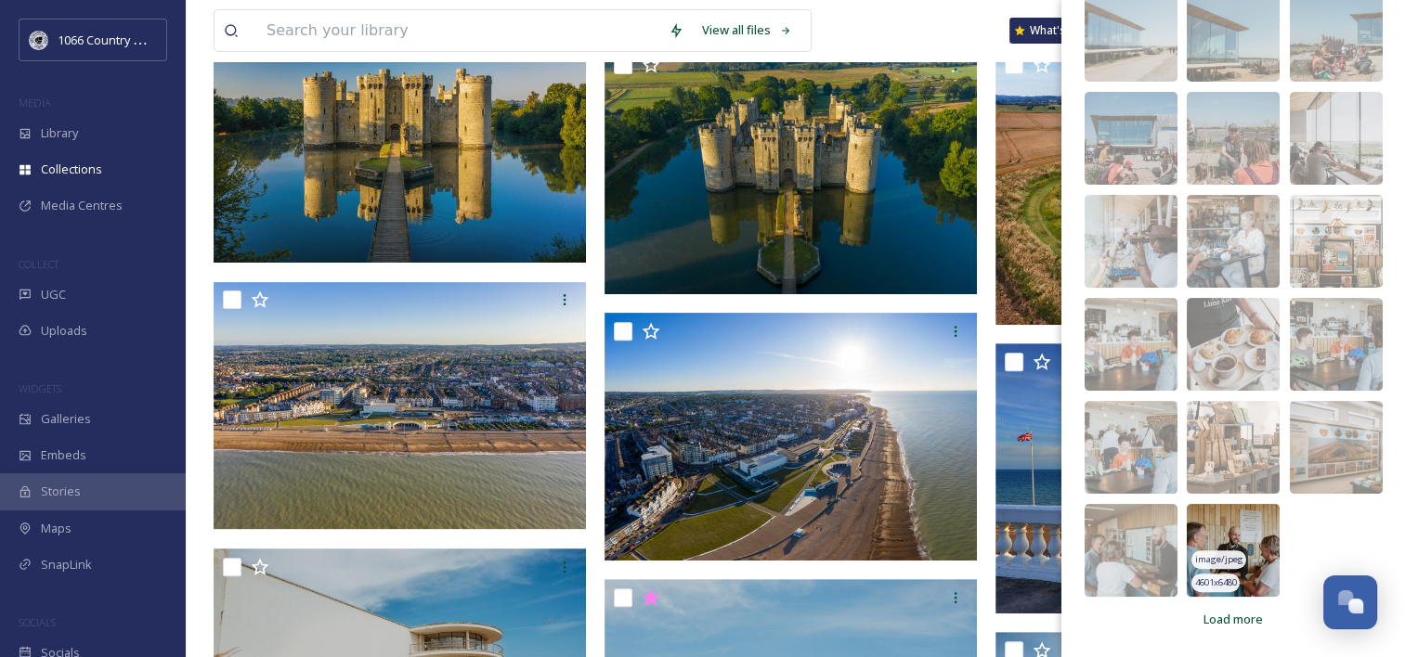
scroll to position [377, 0]
click at [1229, 629] on div "Load more" at bounding box center [1233, 620] width 78 height 36
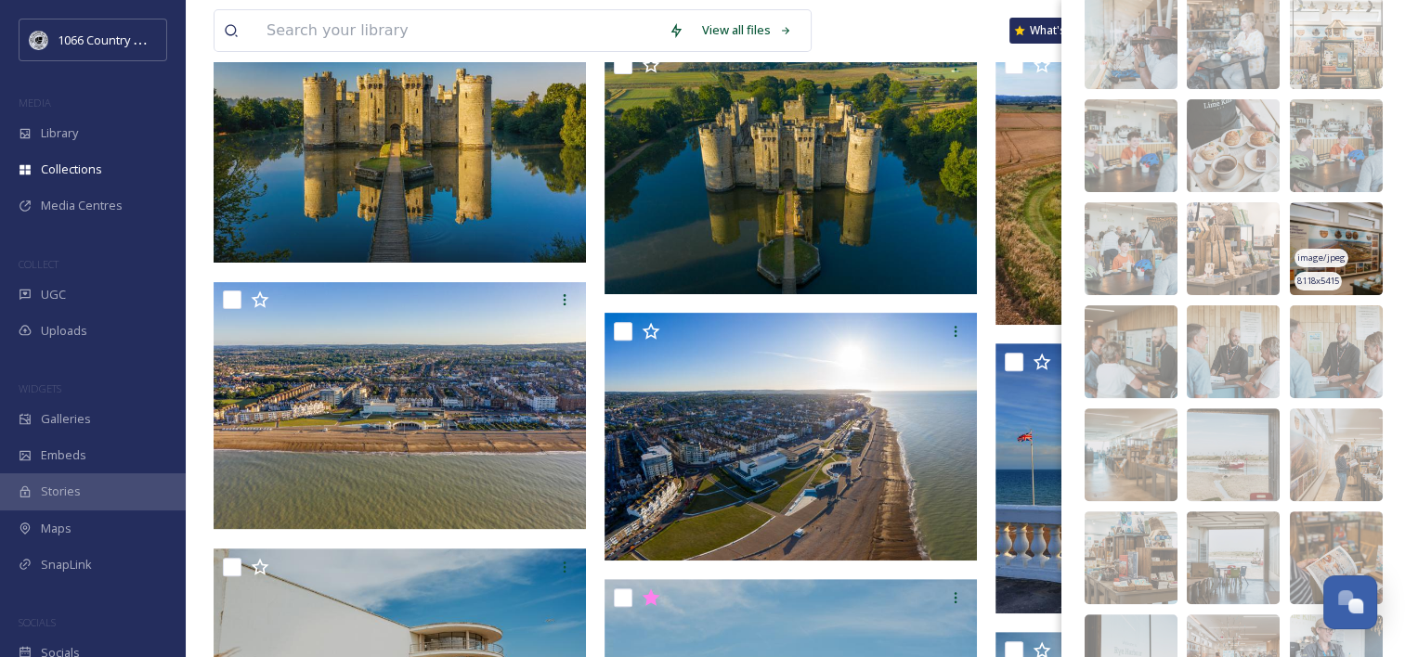
scroll to position [563, 0]
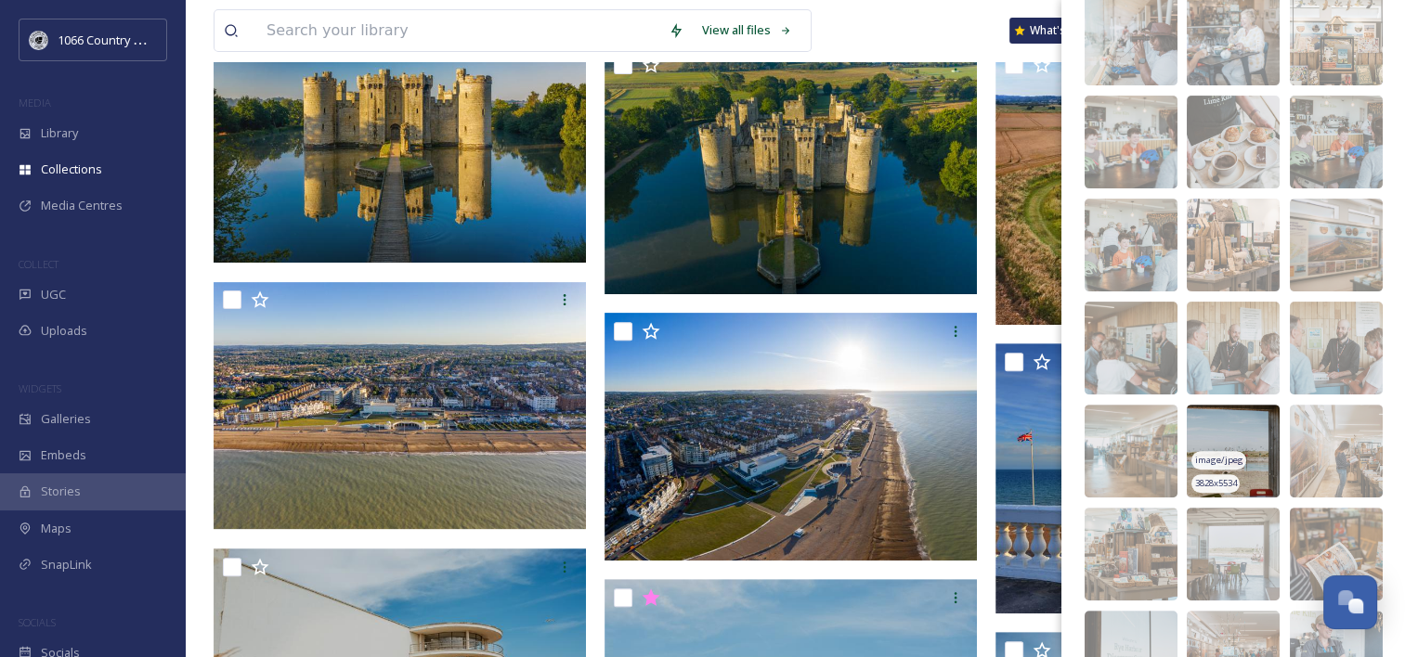
click at [1219, 446] on img at bounding box center [1233, 451] width 93 height 93
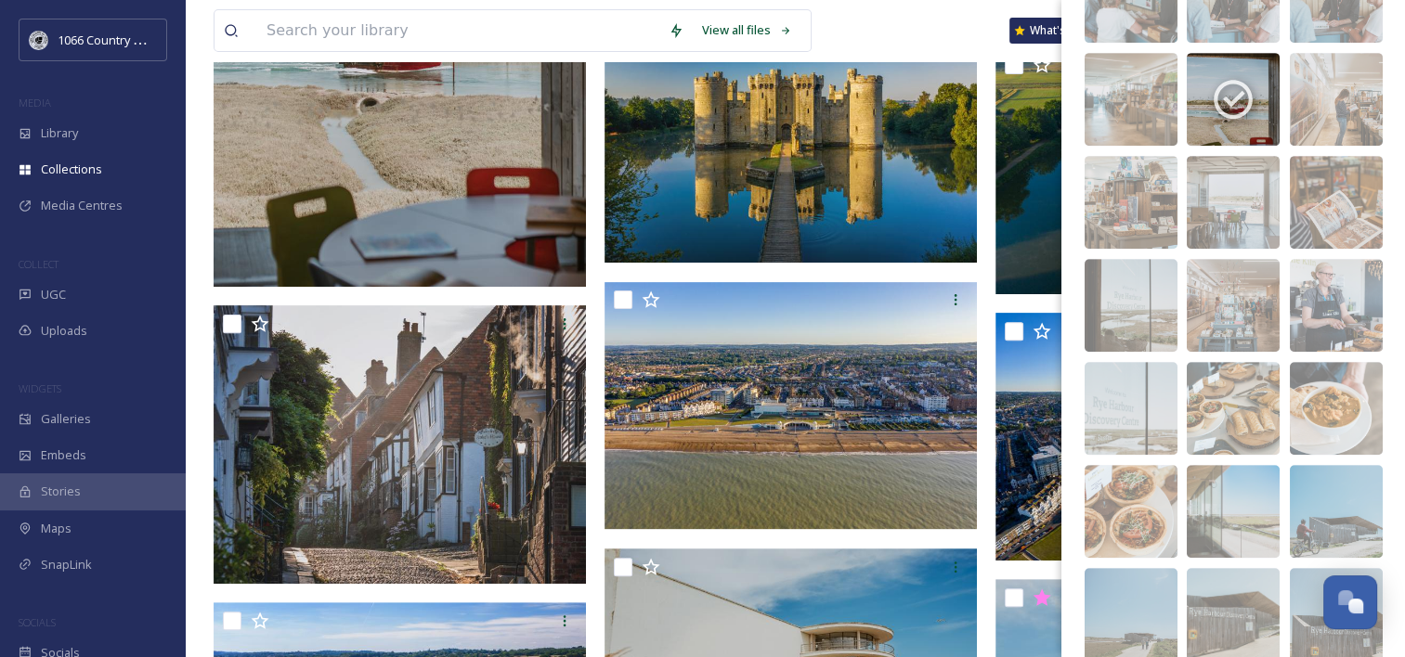
scroll to position [1027, 0]
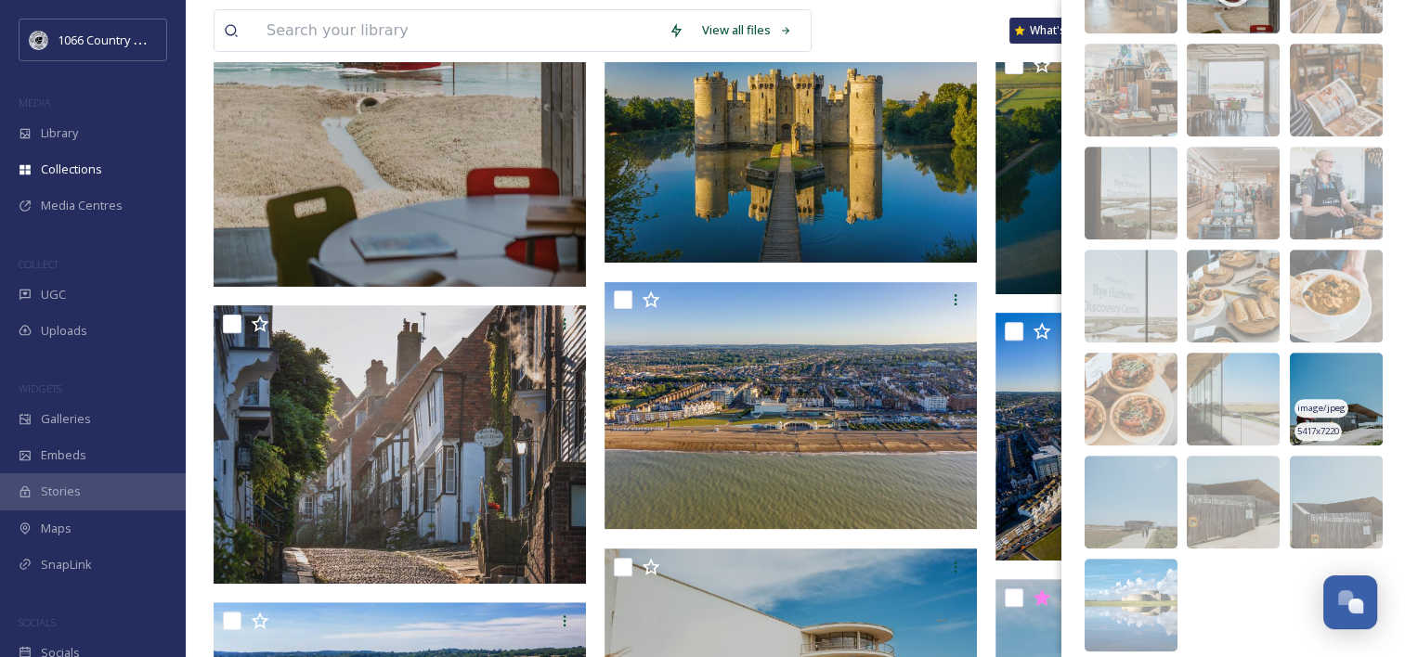
click at [1330, 397] on img at bounding box center [1336, 399] width 93 height 93
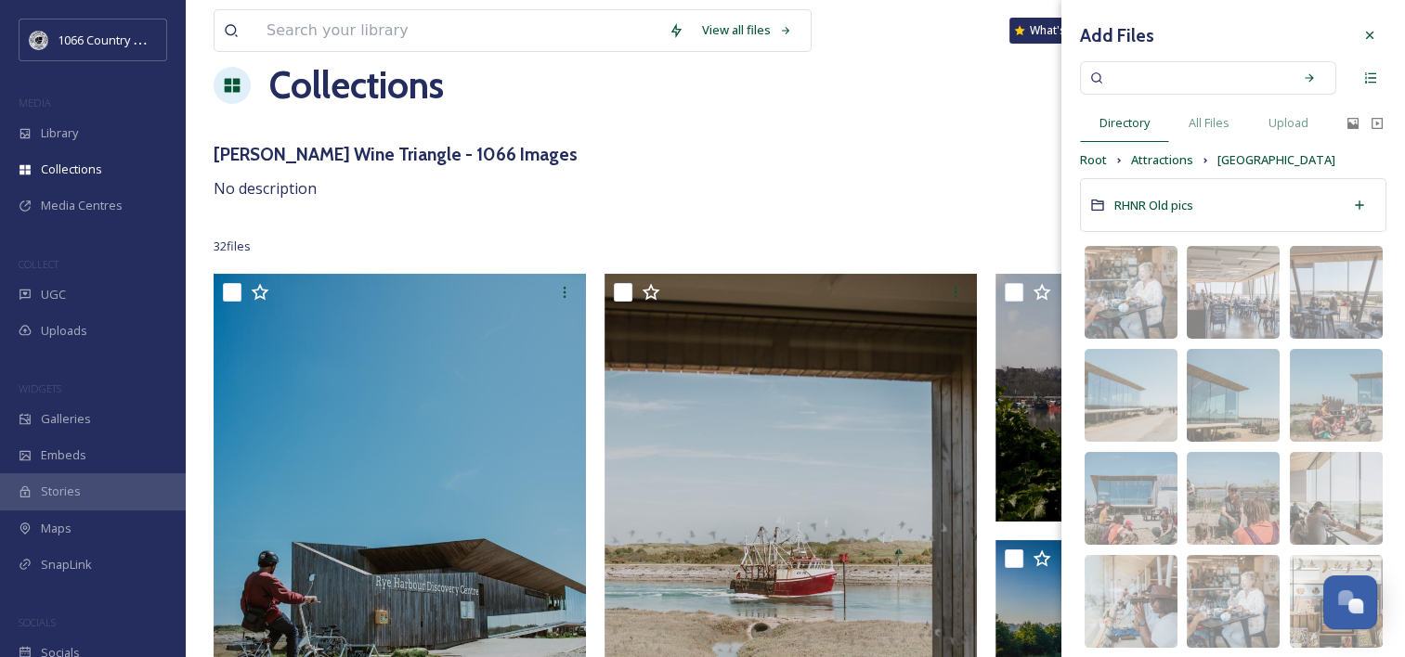
scroll to position [0, 0]
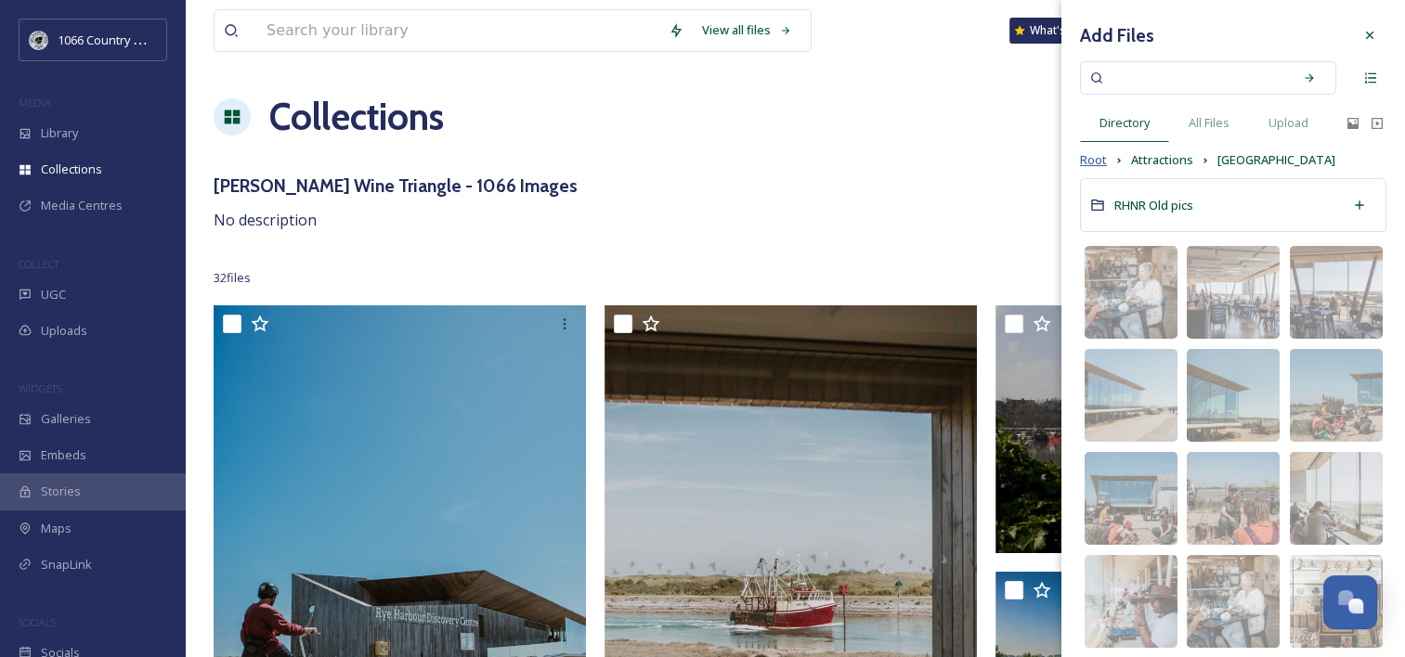
click at [1082, 153] on span "Root" at bounding box center [1093, 160] width 27 height 18
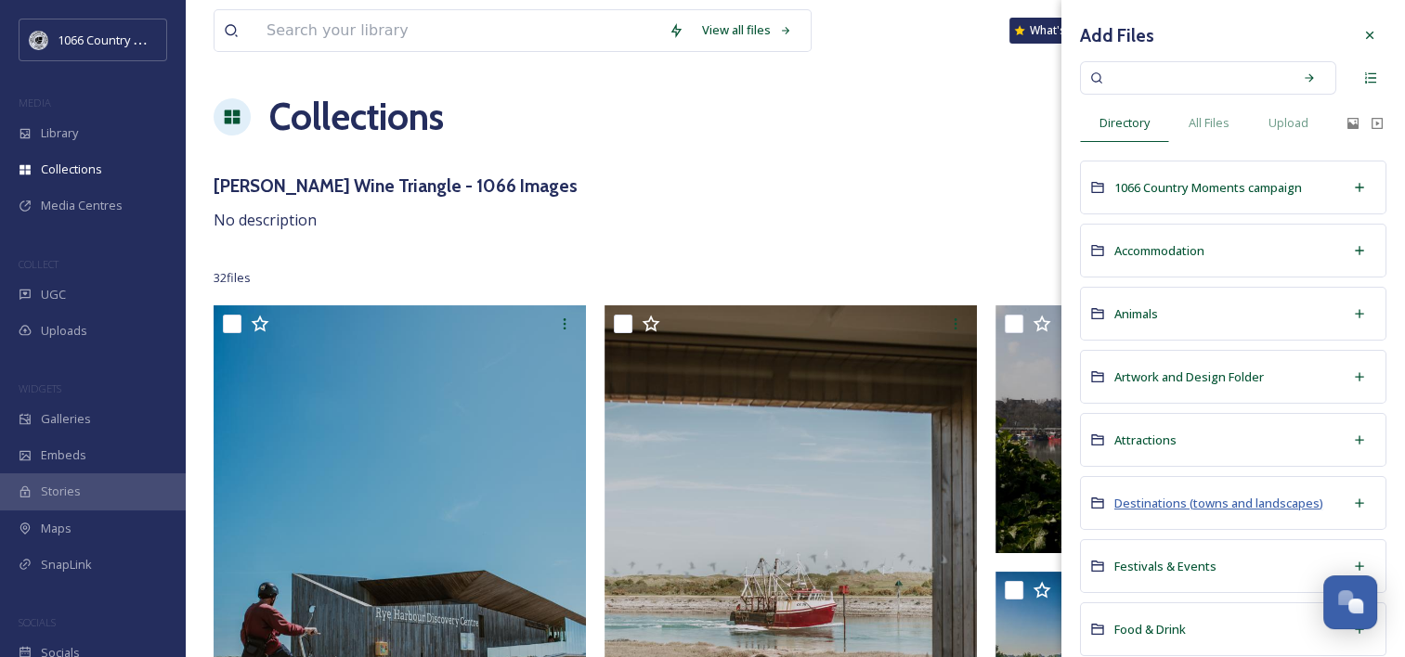
click at [1140, 496] on span "Destinations (towns and landscapes)" at bounding box center [1218, 503] width 209 height 17
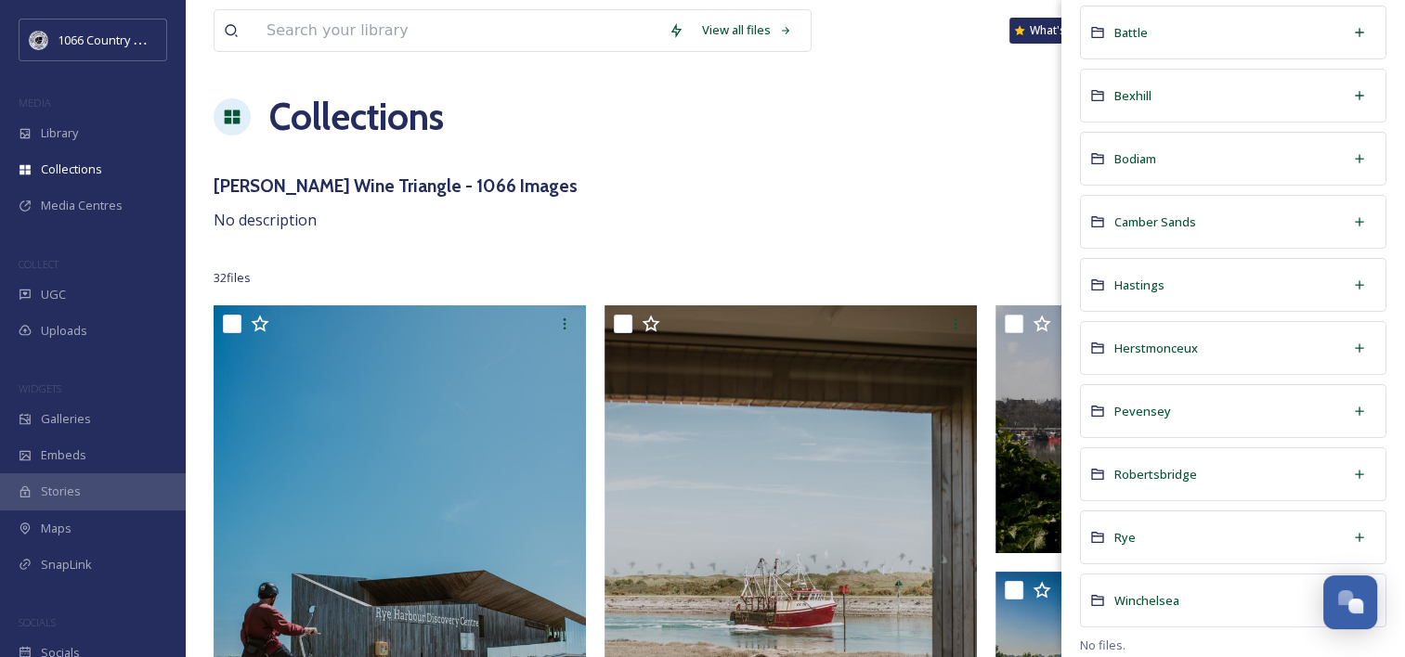
scroll to position [185, 0]
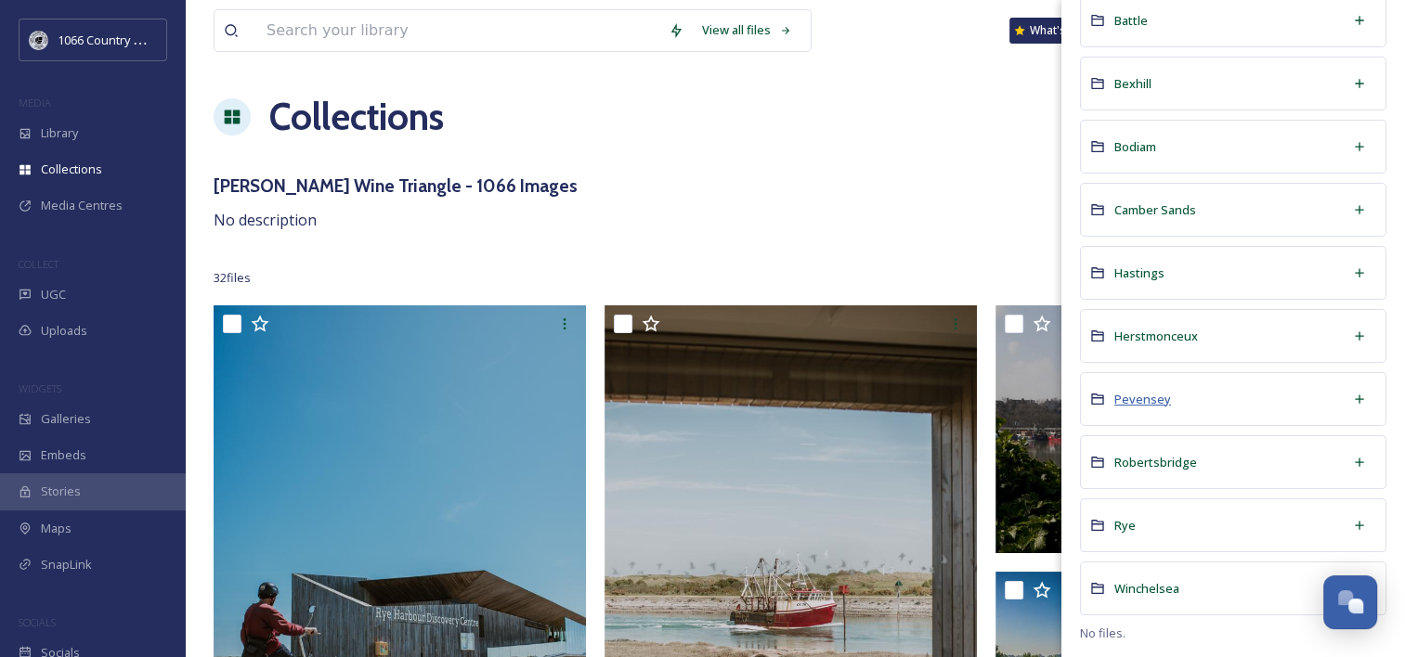
click at [1135, 401] on span "Pevensey" at bounding box center [1142, 399] width 57 height 17
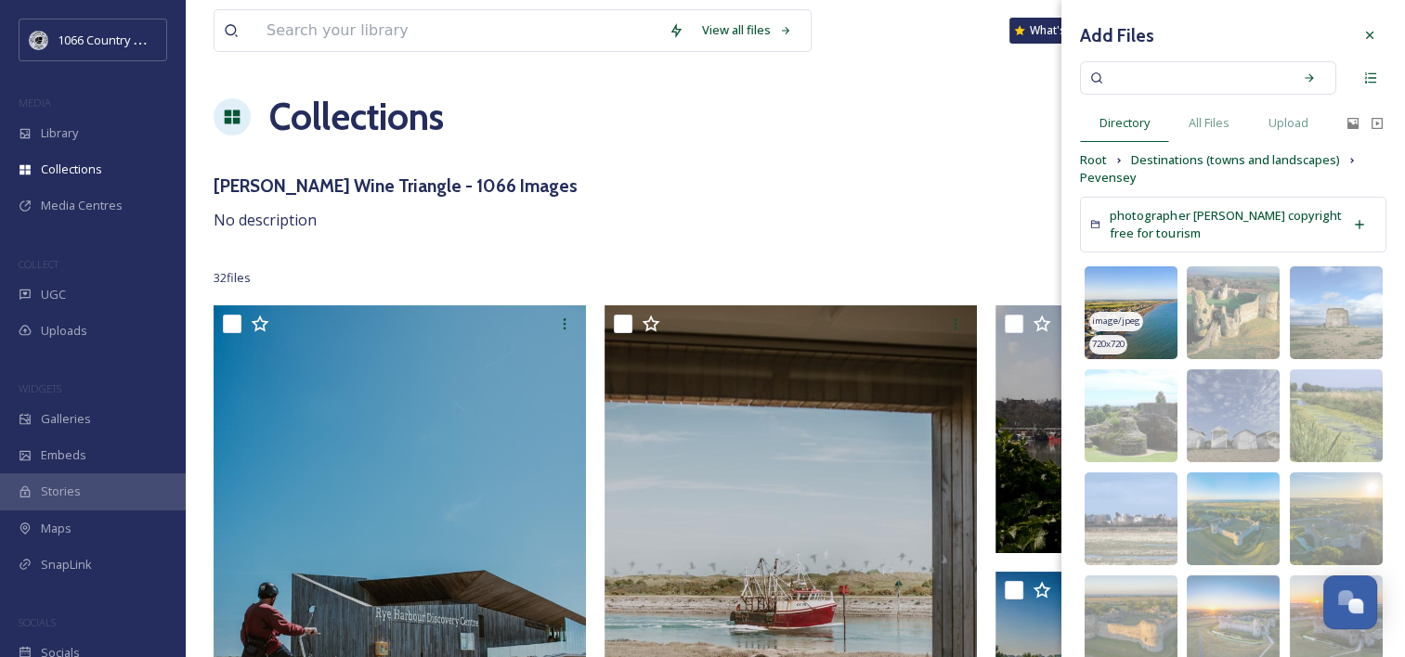
click at [1122, 298] on img at bounding box center [1131, 313] width 93 height 93
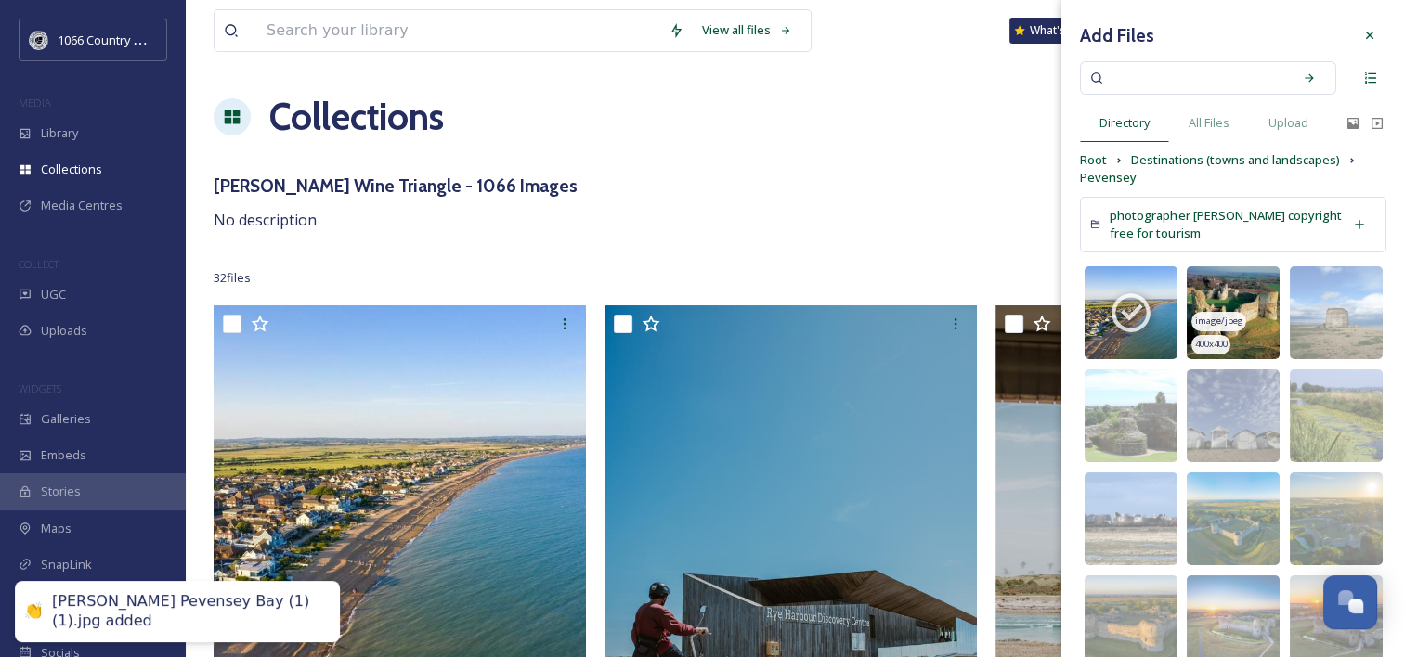
click at [1208, 293] on img at bounding box center [1233, 313] width 93 height 93
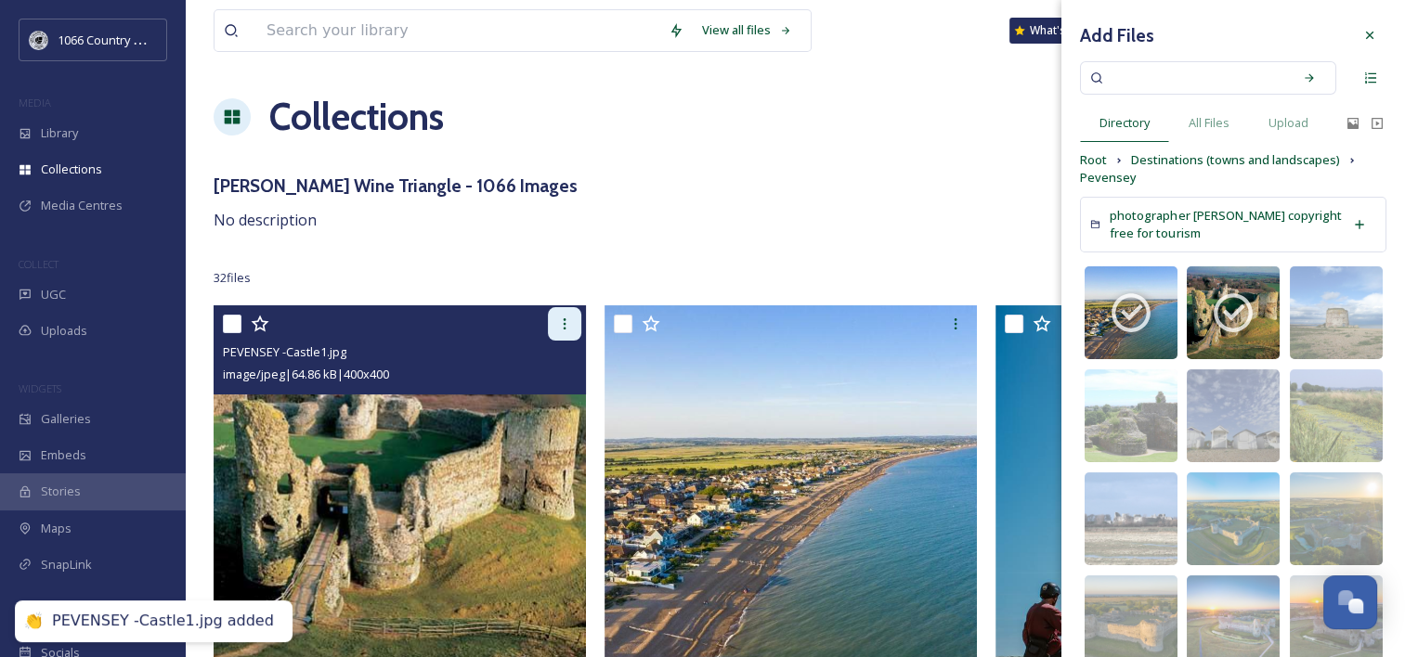
click at [571, 325] on icon at bounding box center [564, 324] width 15 height 15
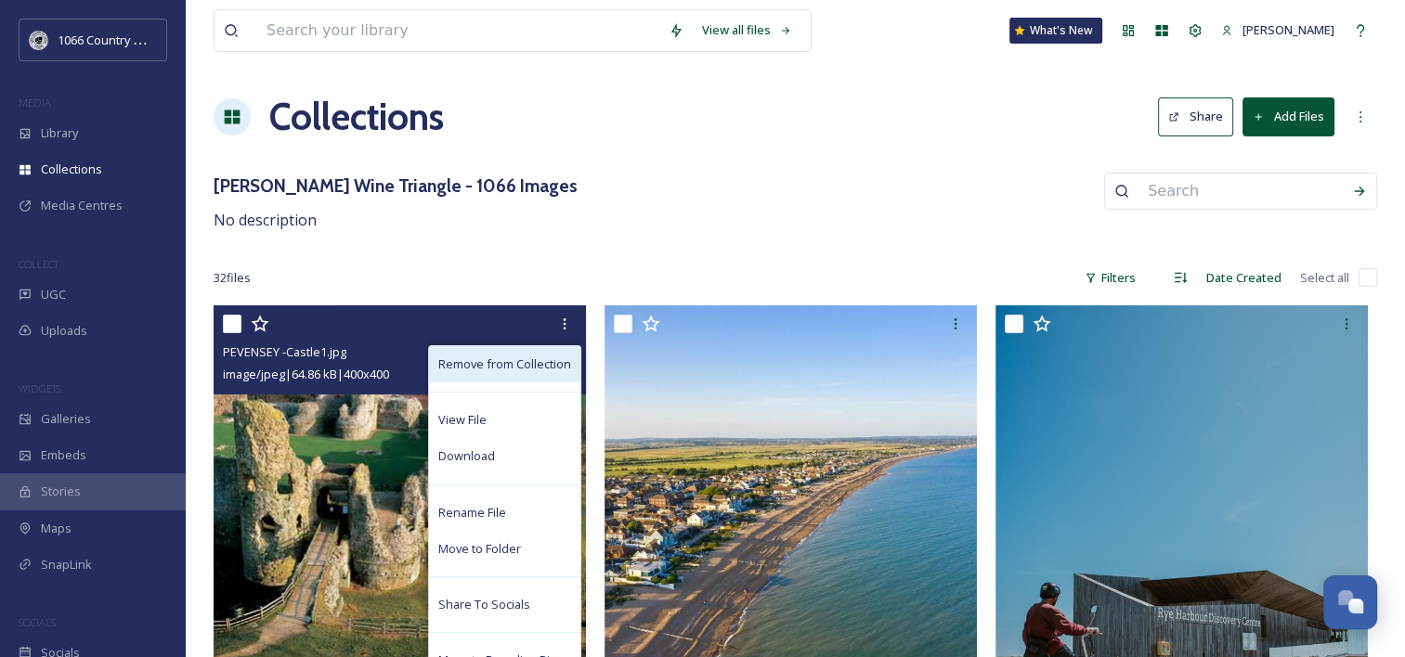
click at [539, 357] on span "Remove from Collection" at bounding box center [504, 365] width 133 height 18
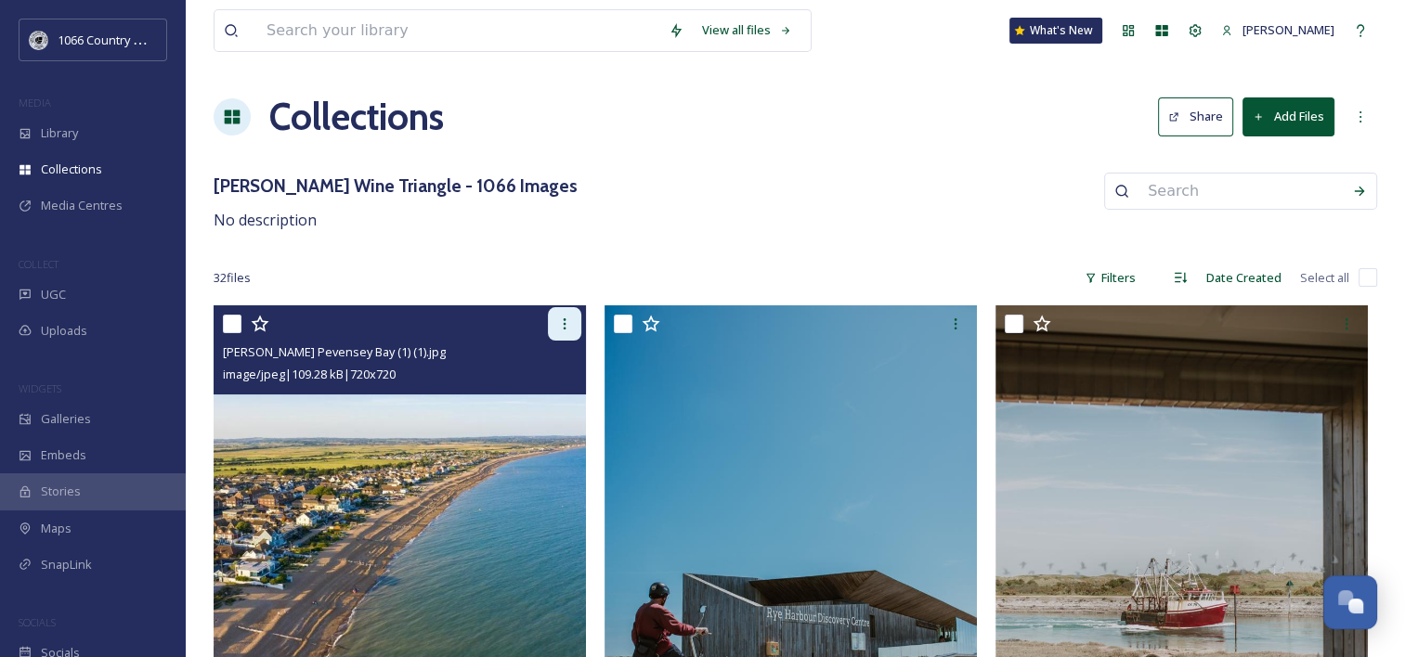
click at [567, 331] on icon at bounding box center [564, 324] width 15 height 15
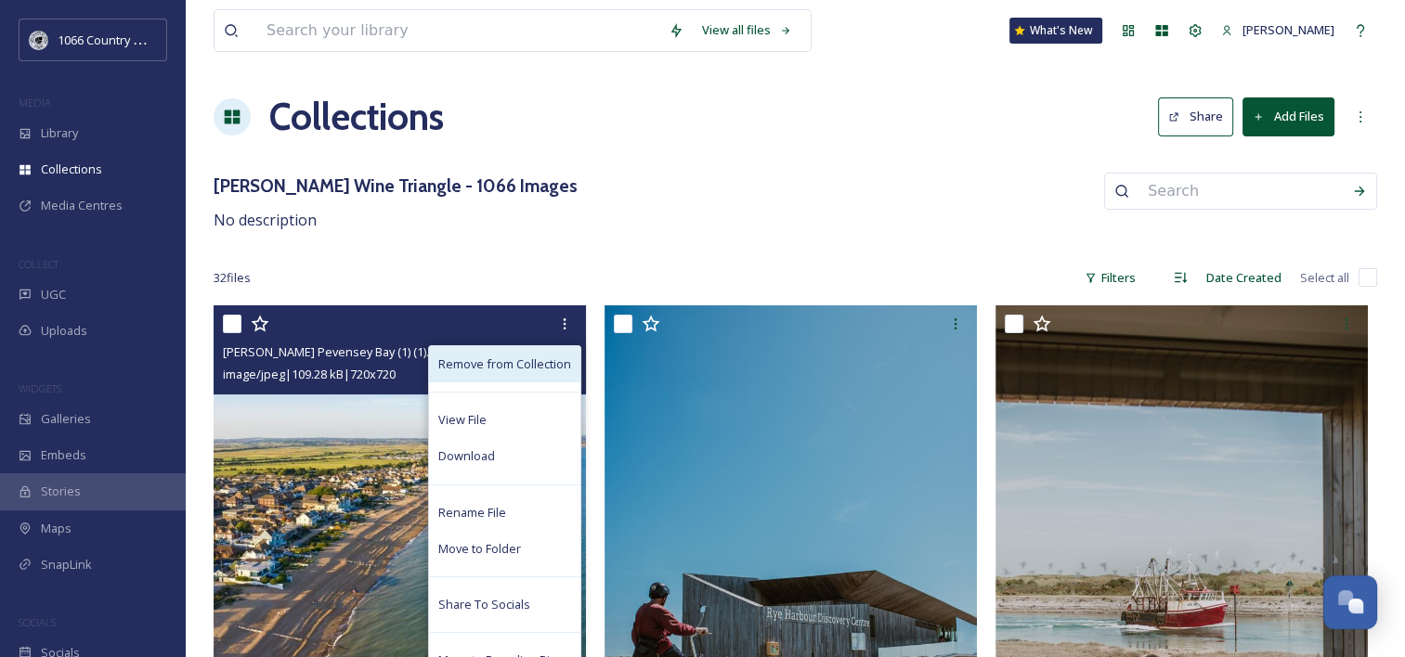
click at [536, 364] on span "Remove from Collection" at bounding box center [504, 365] width 133 height 18
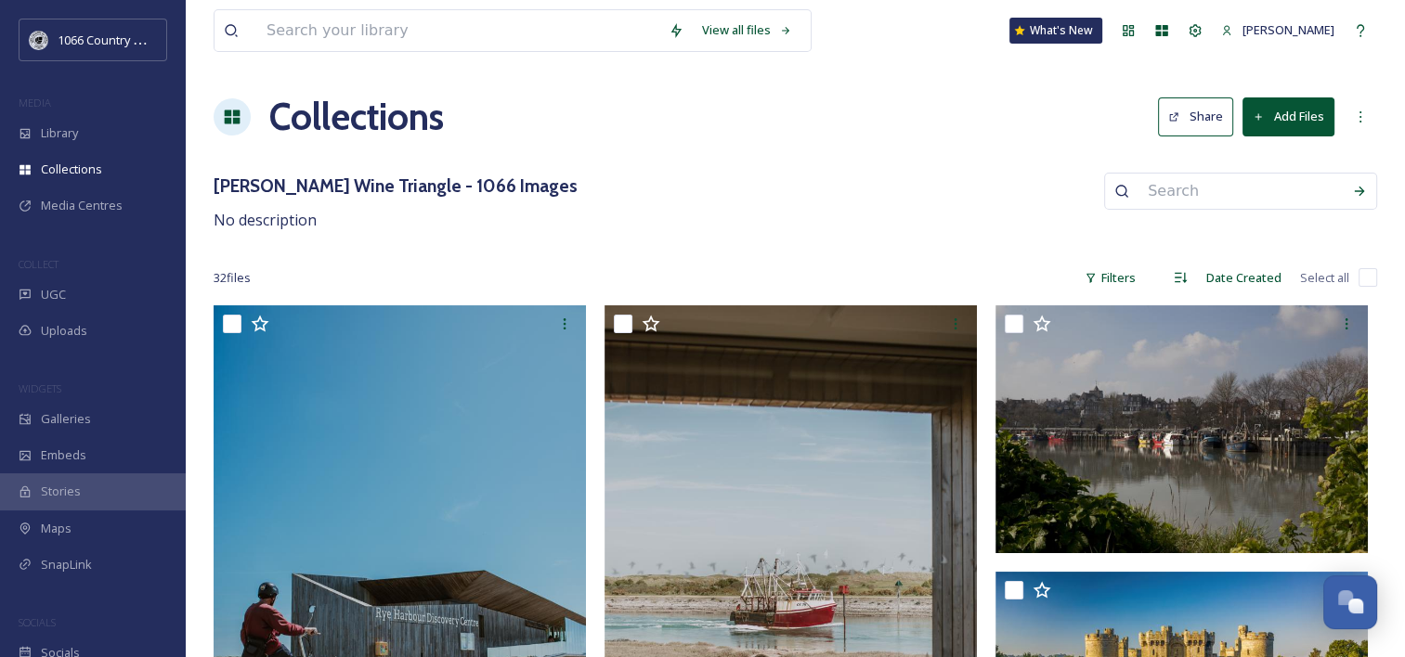
click at [1288, 114] on button "Add Files" at bounding box center [1288, 117] width 92 height 38
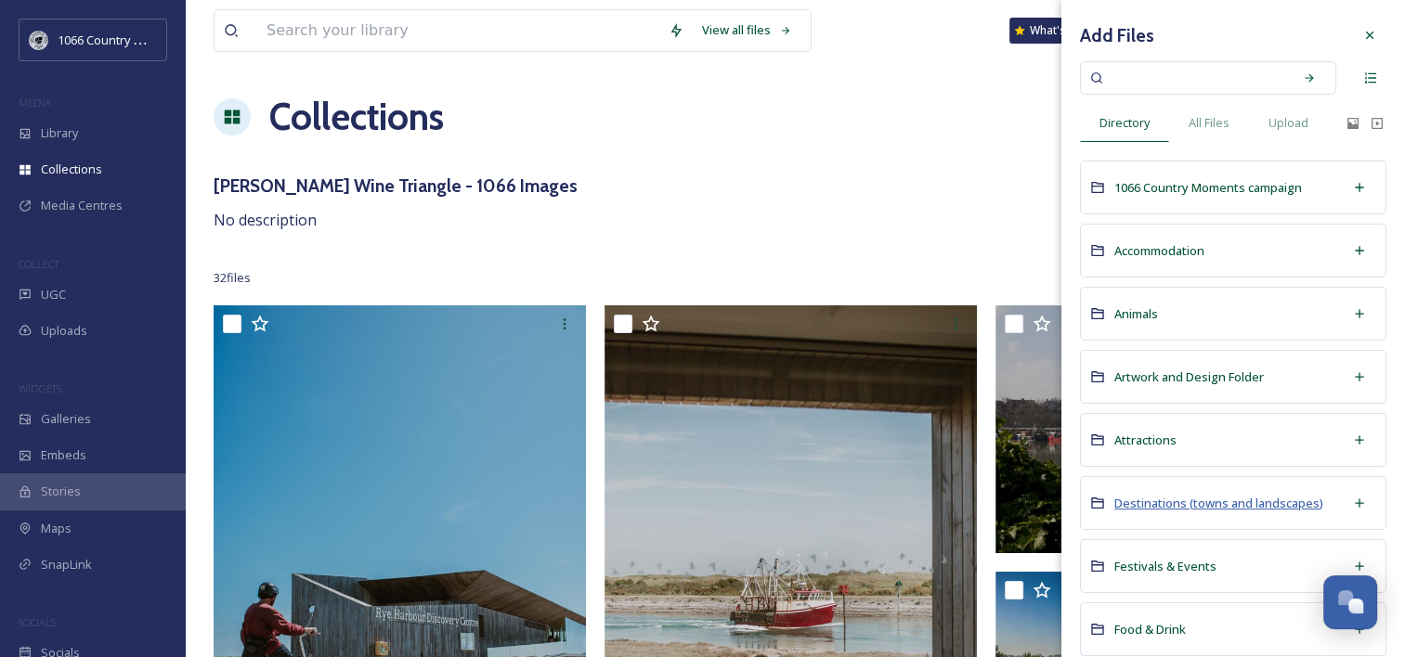
click at [1144, 500] on span "Destinations (towns and landscapes)" at bounding box center [1218, 503] width 209 height 17
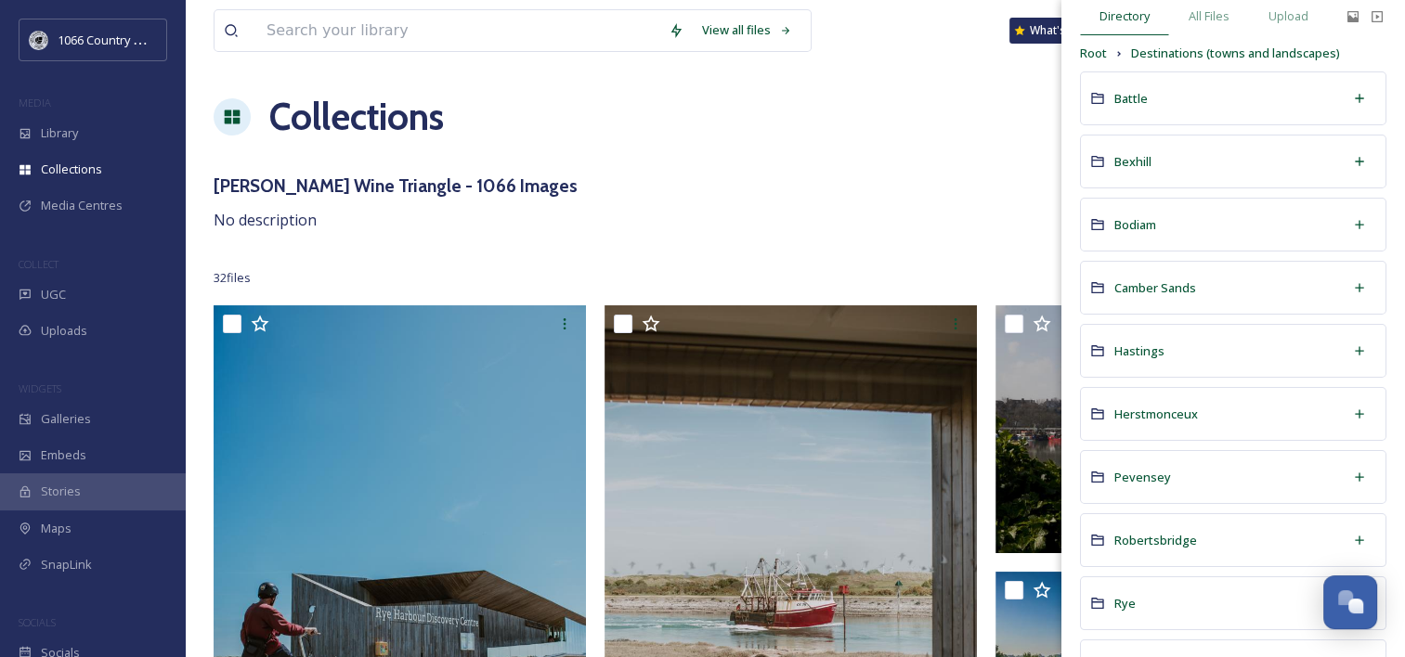
scroll to position [185, 0]
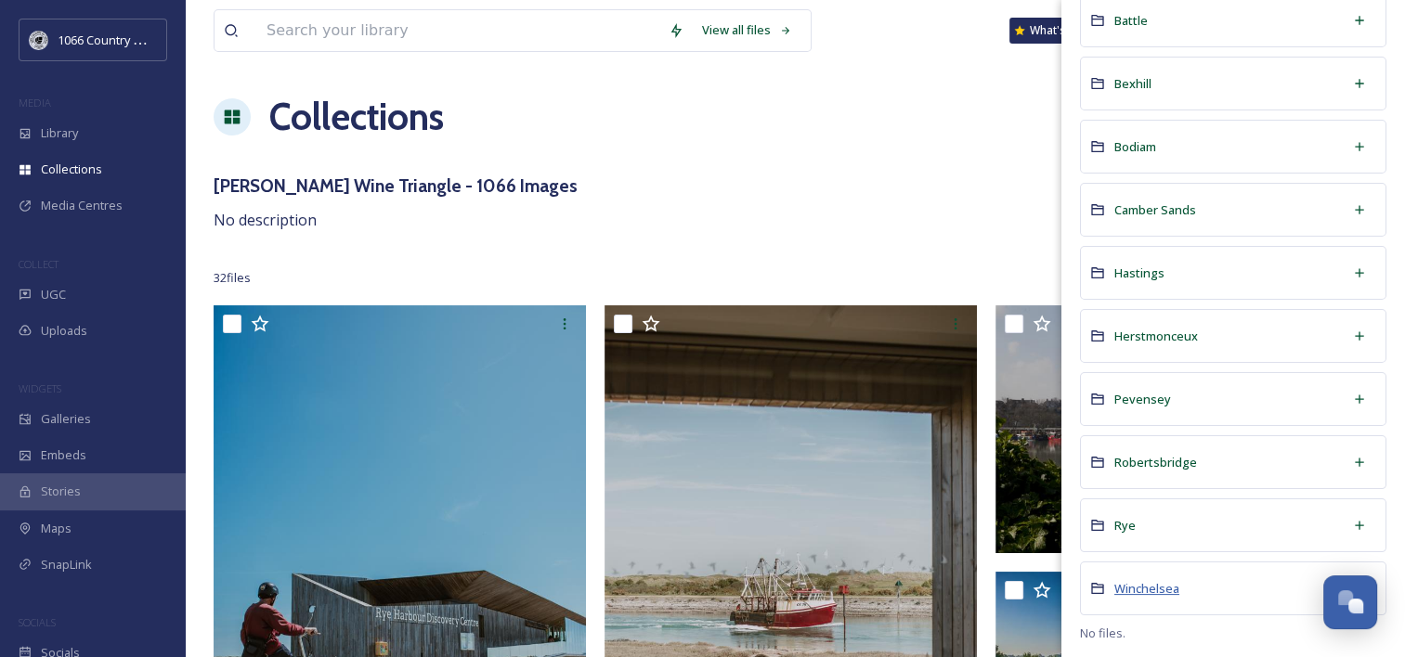
click at [1142, 580] on span "Winchelsea" at bounding box center [1146, 588] width 65 height 17
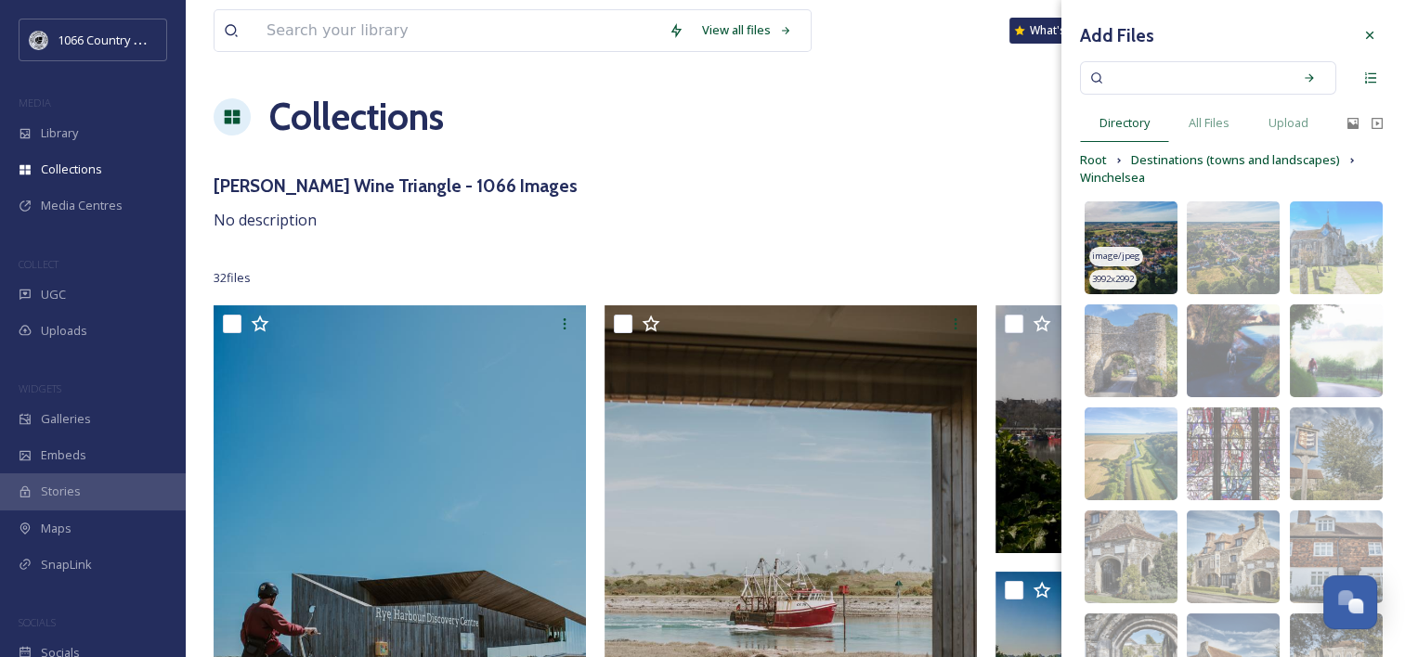
click at [1116, 220] on img at bounding box center [1131, 248] width 93 height 93
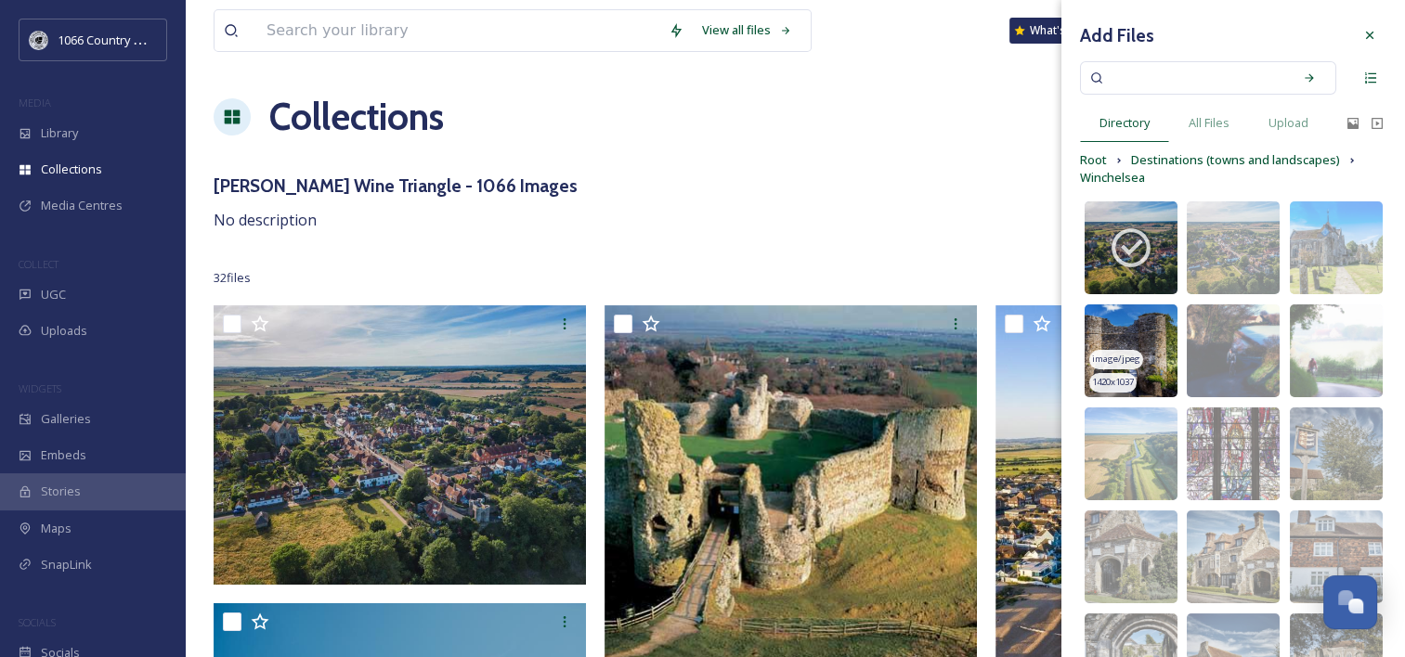
click at [1135, 334] on img at bounding box center [1131, 351] width 93 height 93
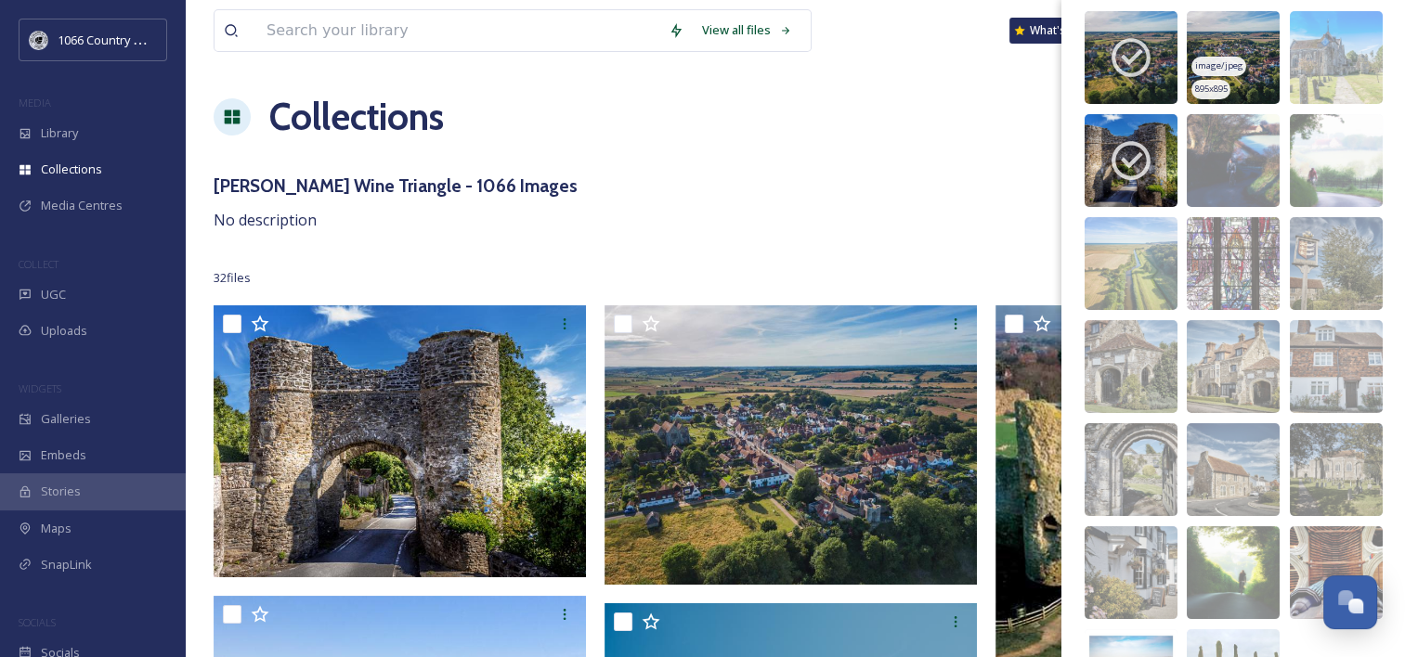
scroll to position [35, 0]
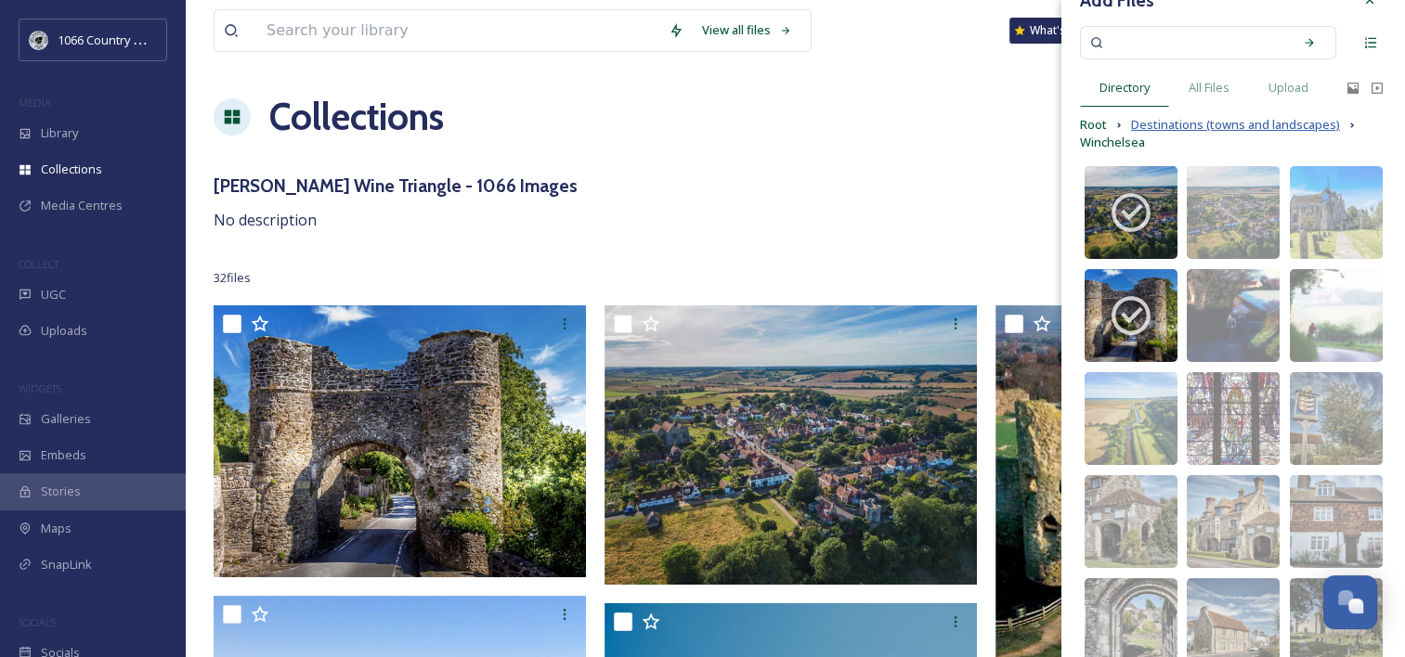
click at [1140, 130] on span "Destinations (towns and landscapes)" at bounding box center [1235, 125] width 209 height 18
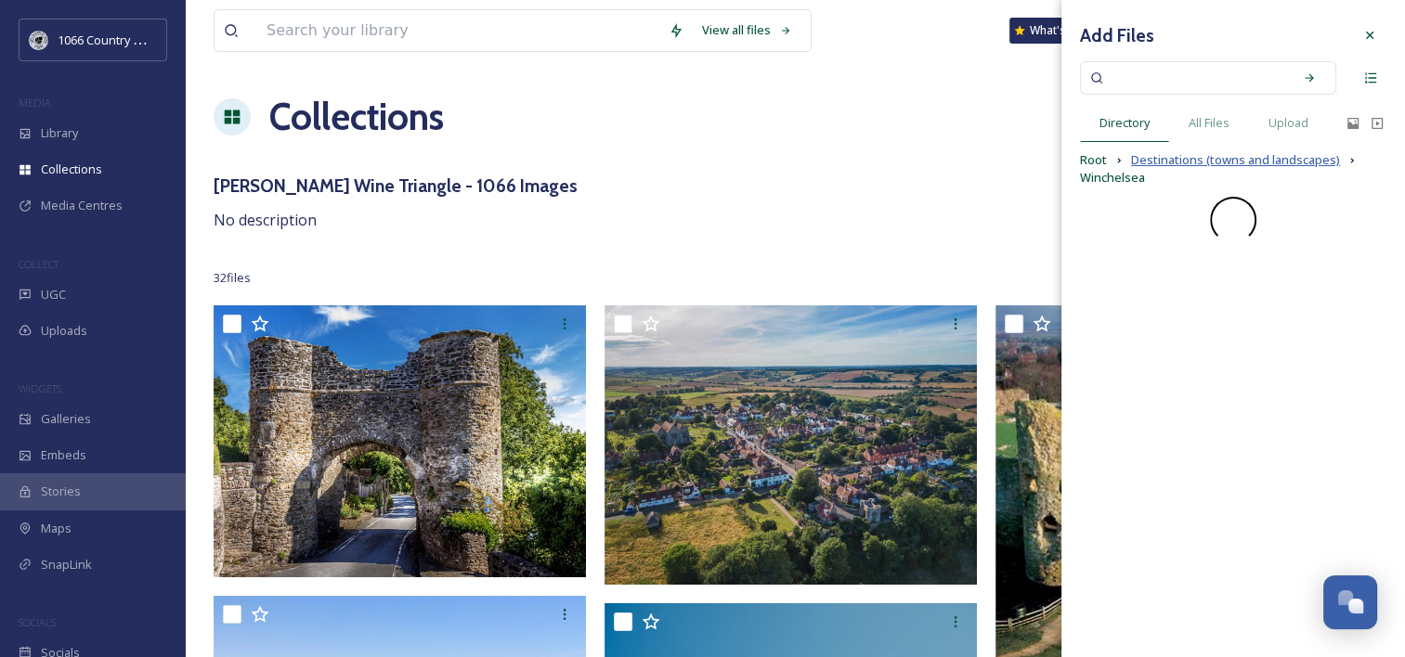
scroll to position [0, 0]
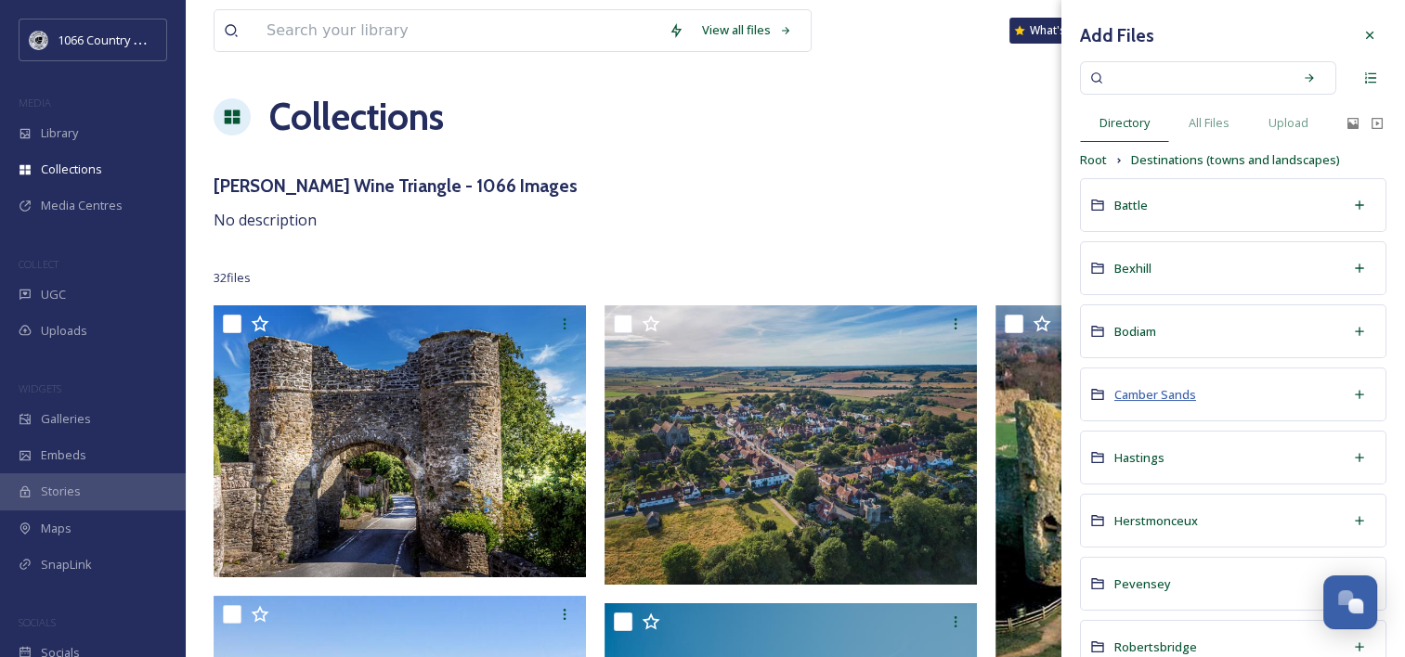
click at [1157, 395] on span "Camber Sands" at bounding box center [1155, 394] width 82 height 17
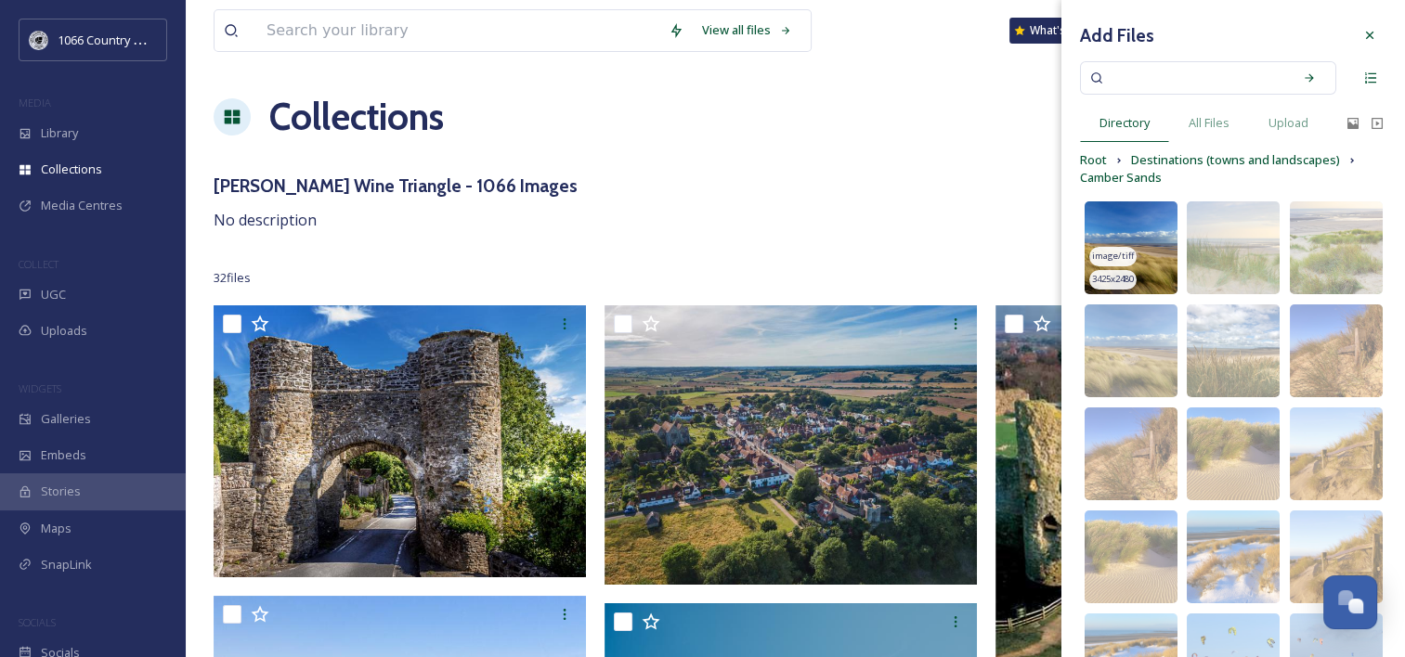
click at [1125, 233] on img at bounding box center [1131, 248] width 93 height 93
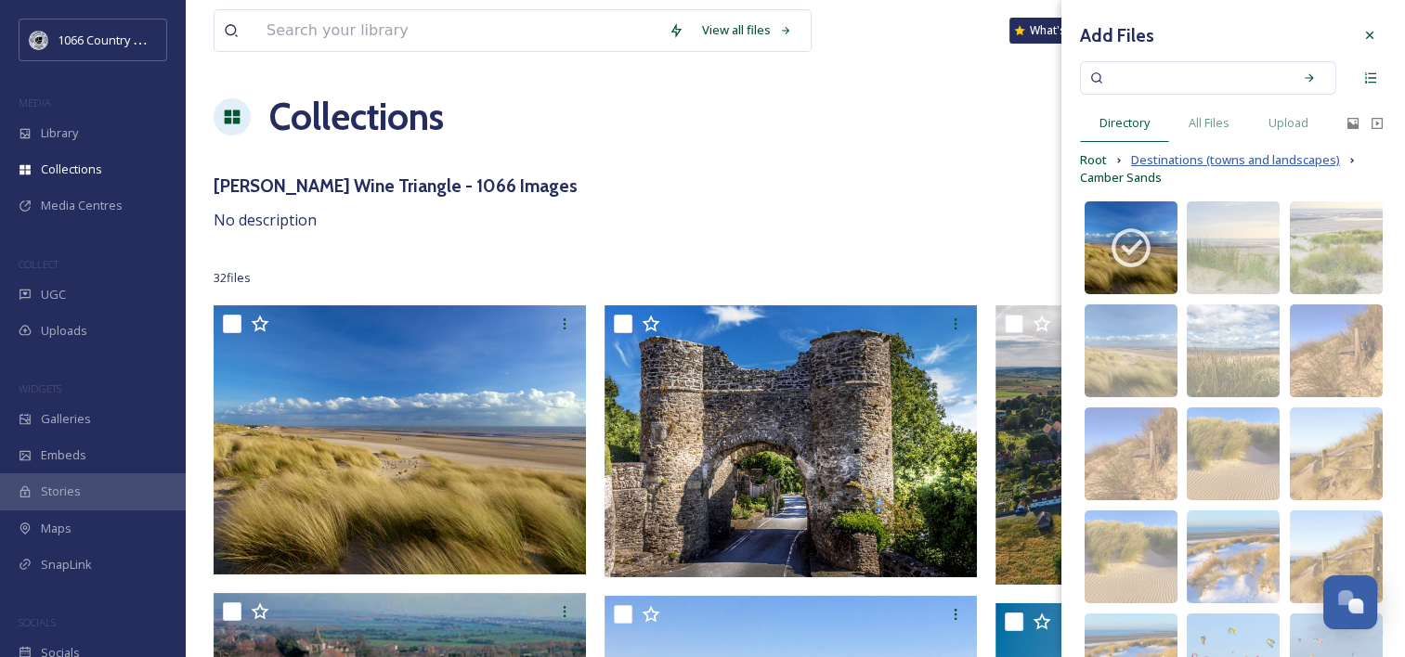
click at [1151, 160] on span "Destinations (towns and landscapes)" at bounding box center [1235, 160] width 209 height 18
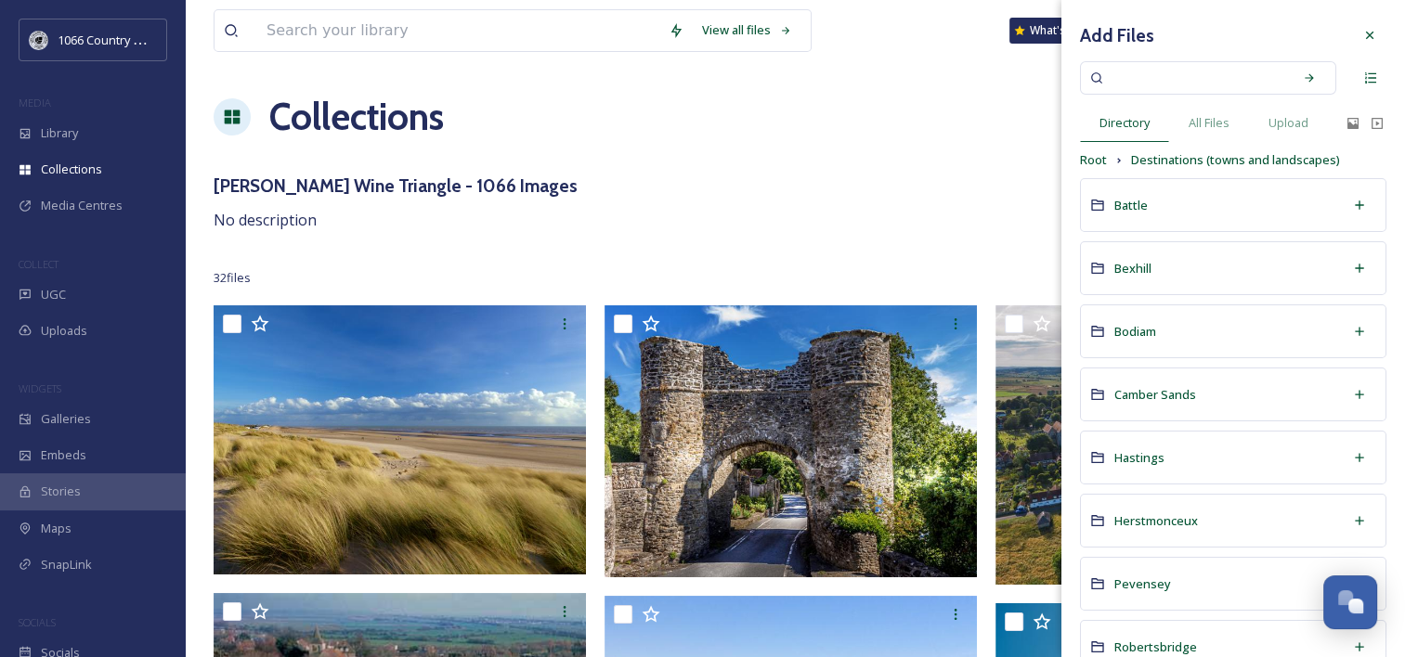
scroll to position [185, 0]
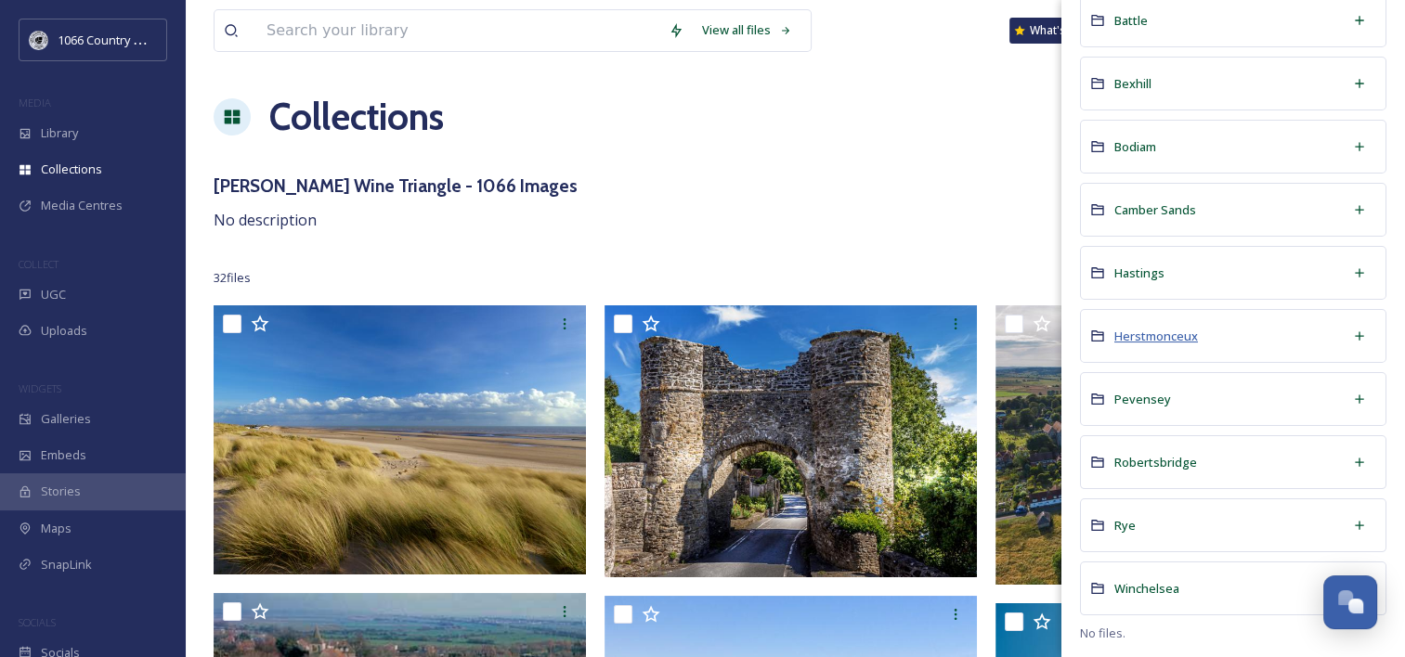
click at [1162, 333] on span "Herstmonceux" at bounding box center [1156, 336] width 84 height 17
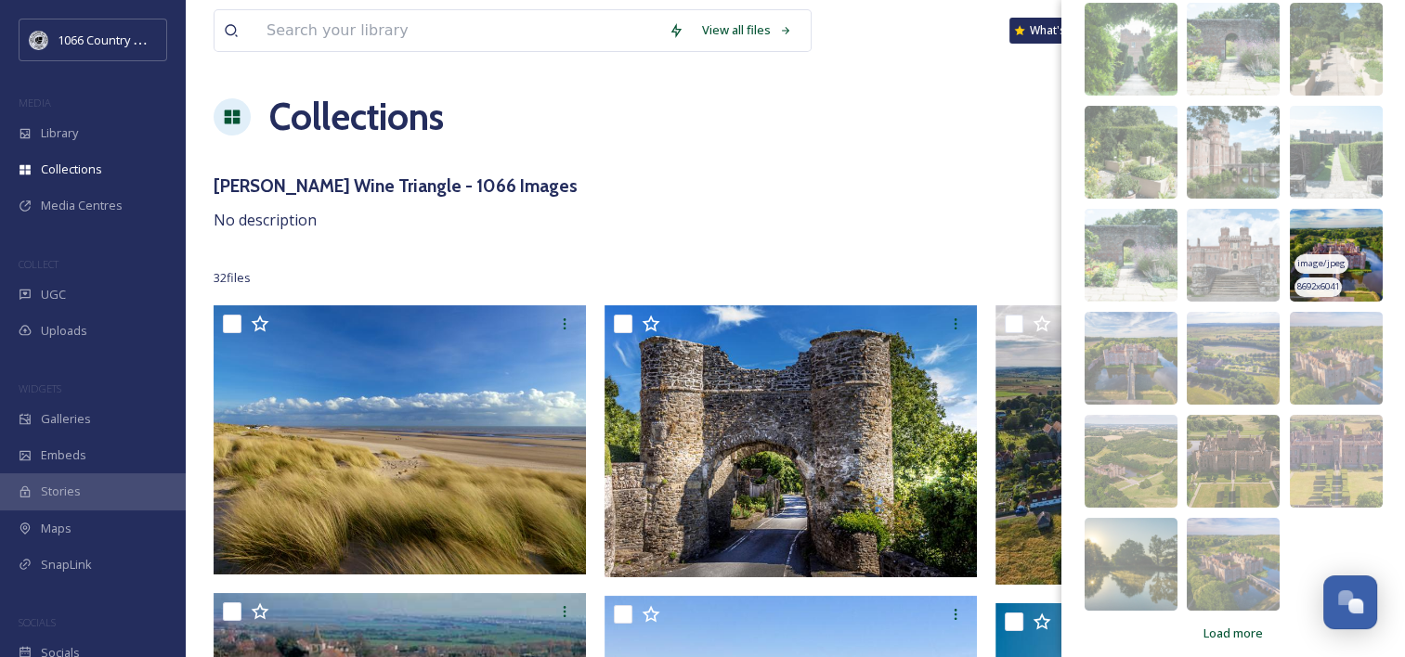
scroll to position [314, 0]
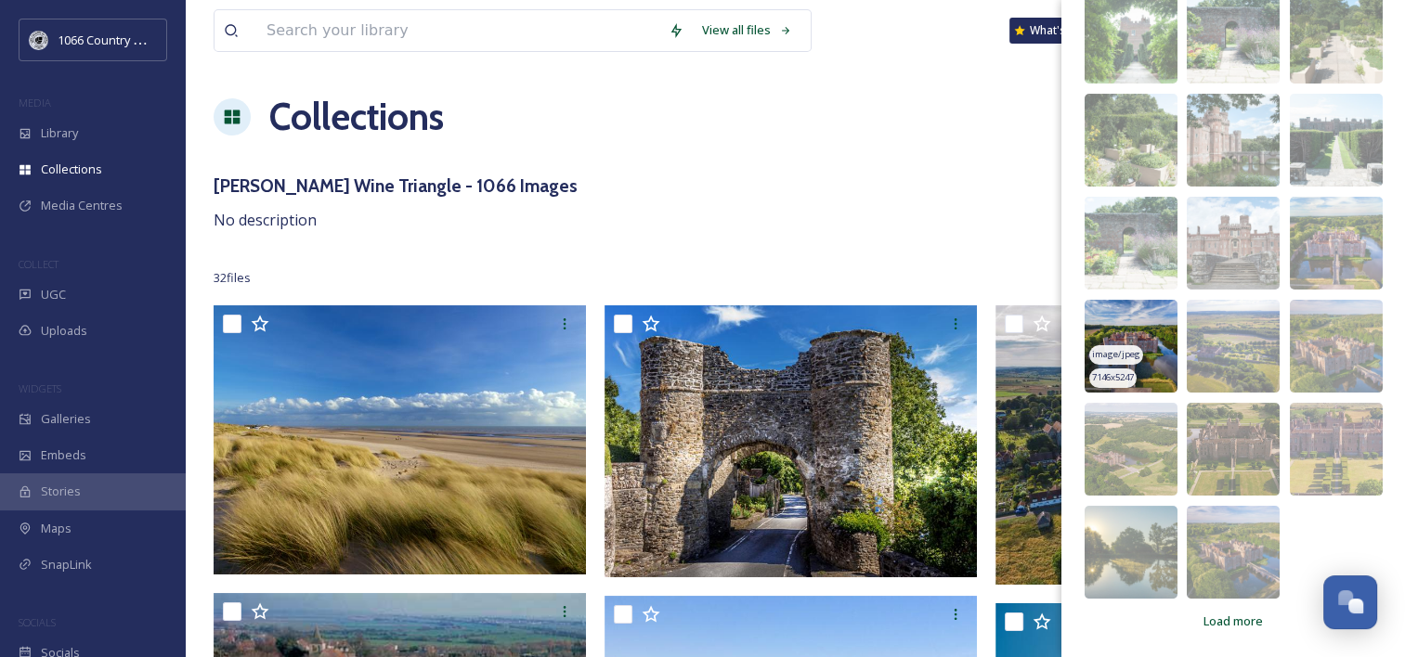
click at [1117, 316] on img at bounding box center [1131, 346] width 93 height 93
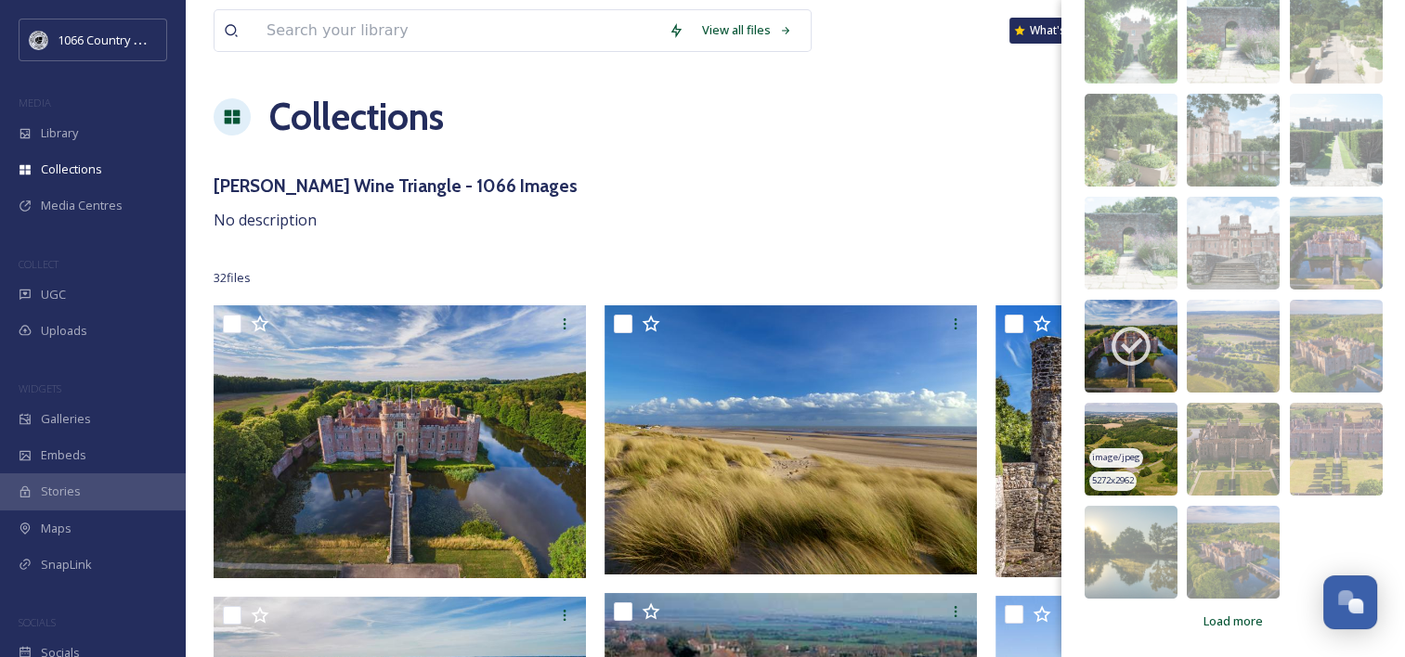
click at [1129, 433] on img at bounding box center [1131, 449] width 93 height 93
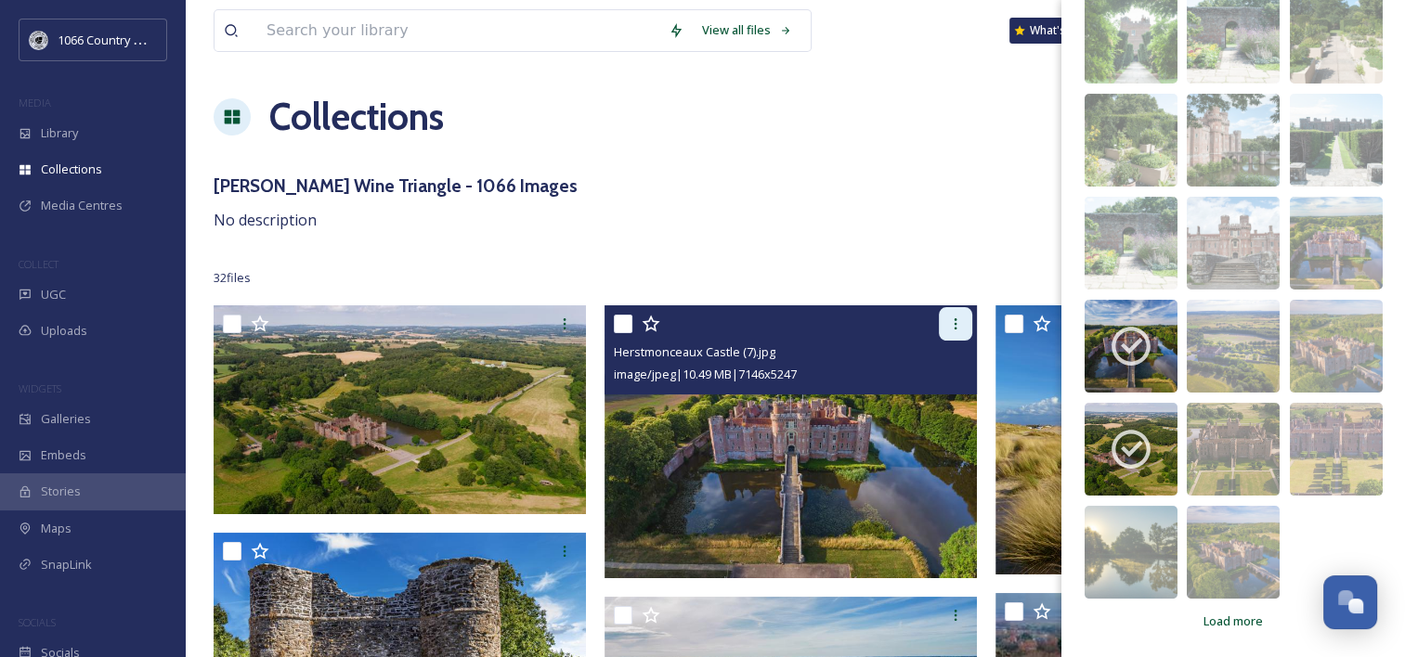
click at [954, 327] on icon at bounding box center [955, 324] width 15 height 15
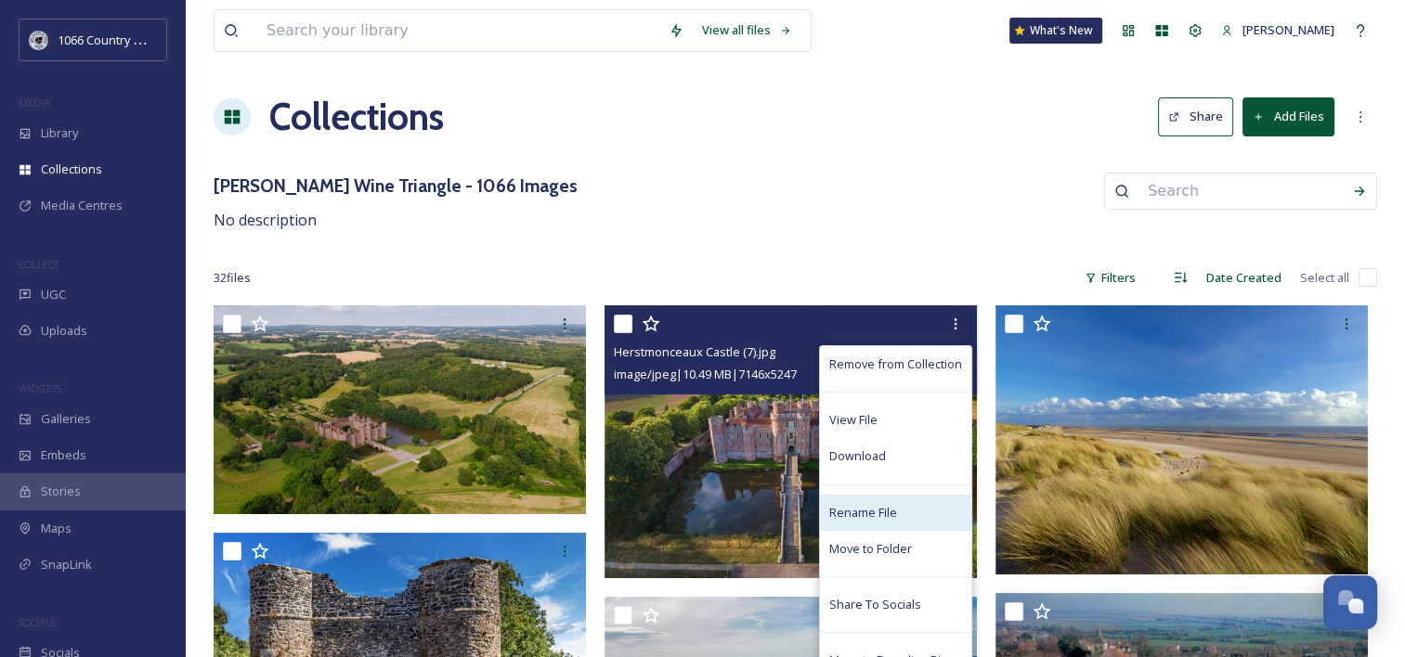
click at [885, 509] on span "Rename File" at bounding box center [863, 513] width 68 height 18
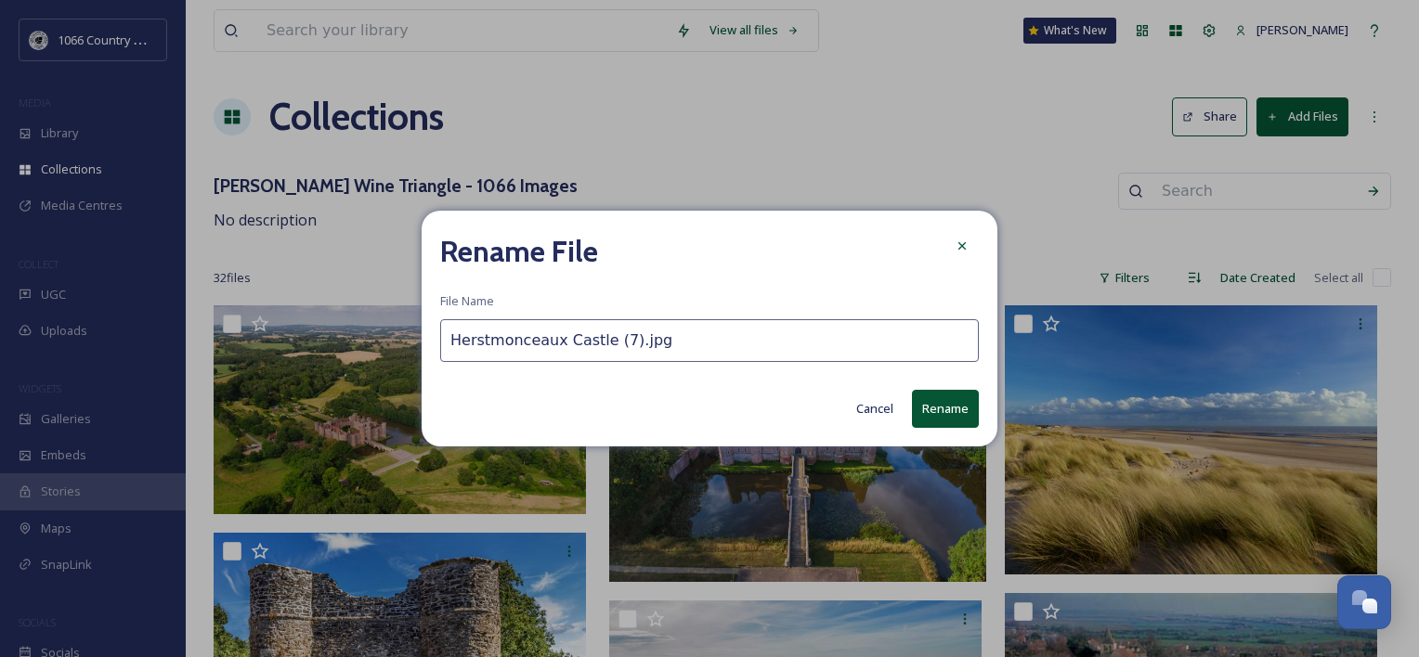
drag, startPoint x: 656, startPoint y: 334, endPoint x: 602, endPoint y: 333, distance: 53.9
click at [602, 333] on input "Herstmonceaux Castle (7).jpg" at bounding box center [709, 340] width 539 height 43
type input "Herstmonceaux Castle - Credit: Sam Moore"
click at [936, 414] on button "Rename" at bounding box center [945, 409] width 67 height 38
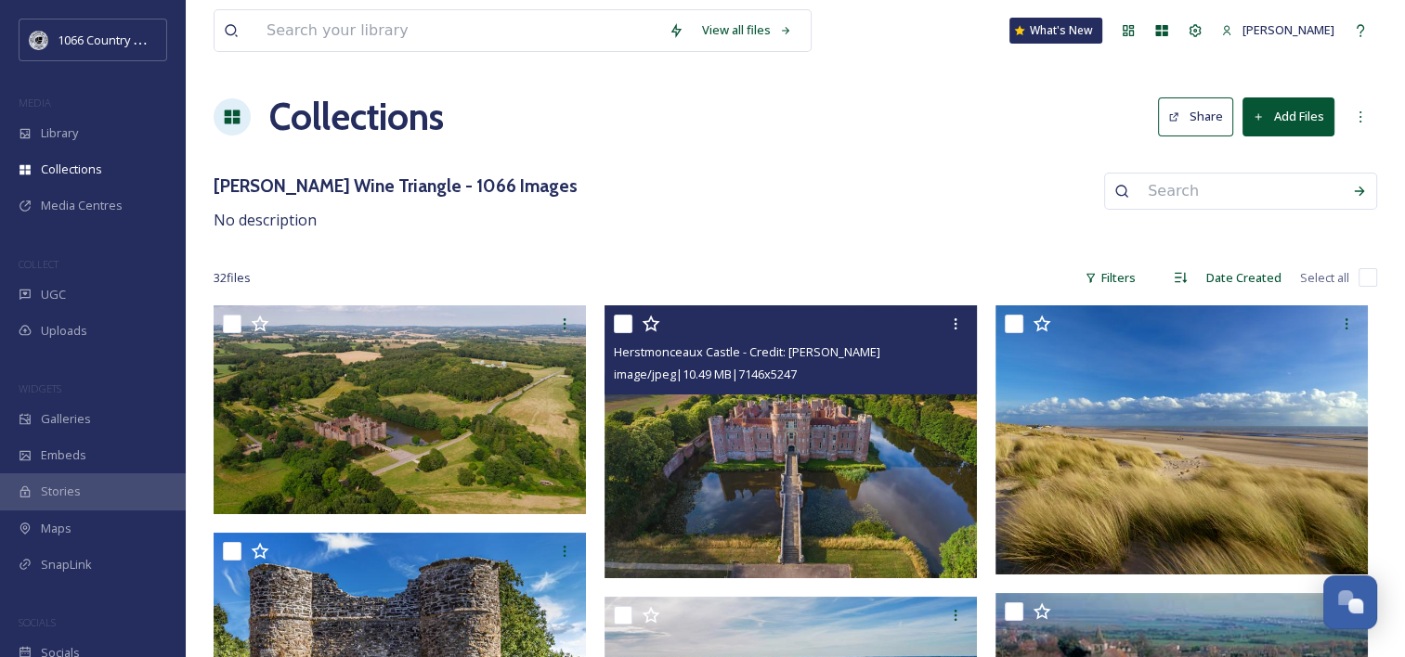
drag, startPoint x: 728, startPoint y: 182, endPoint x: 479, endPoint y: 372, distance: 313.3
click at [728, 182] on div "Rother Wine Triangle - 1066 Images No description" at bounding box center [796, 202] width 1164 height 59
click at [750, 219] on div "Rother Wine Triangle - 1066 Images No description" at bounding box center [796, 202] width 1164 height 59
